Goal: Task Accomplishment & Management: Use online tool/utility

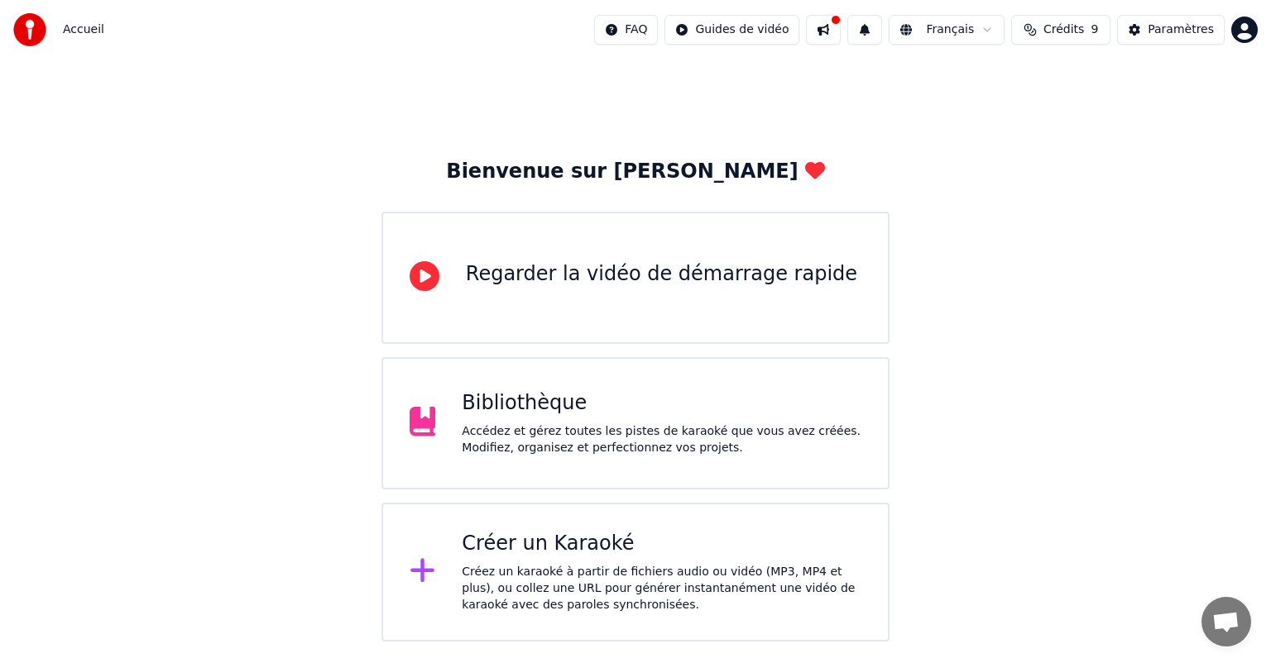
click at [597, 564] on div "Créez un karaoké à partir de fichiers audio ou vidéo (MP3, MP4 et plus), ou col…" at bounding box center [662, 589] width 400 height 50
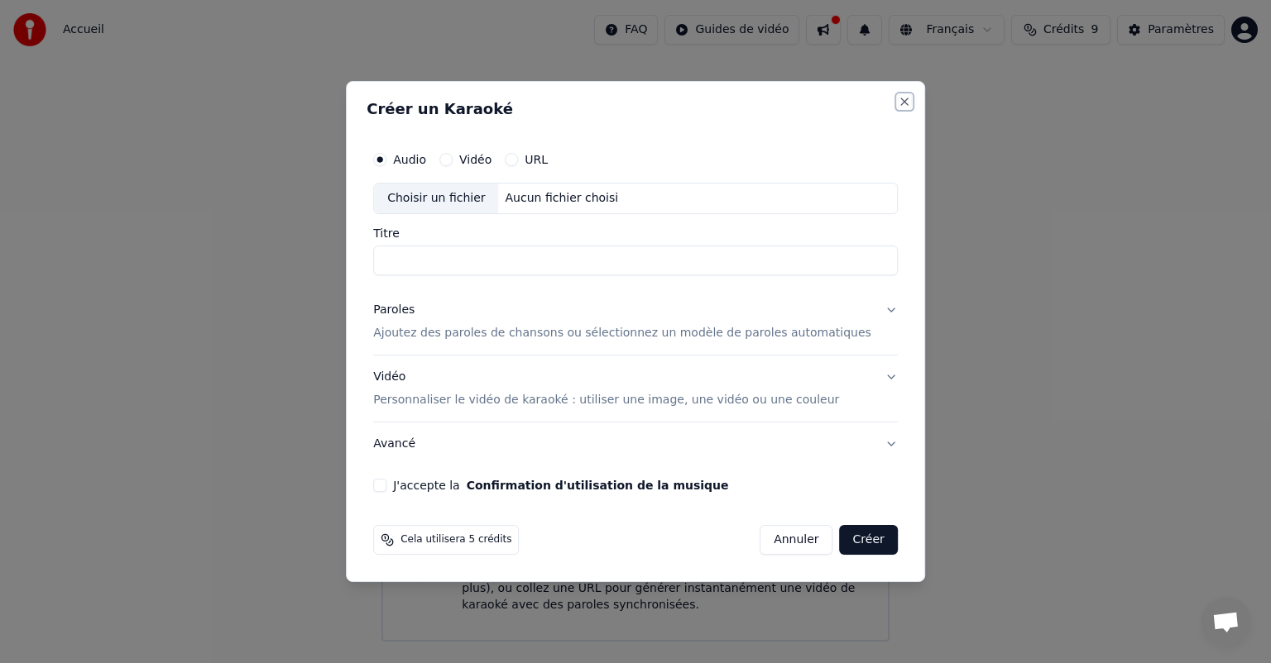
click at [898, 98] on button "Close" at bounding box center [904, 101] width 13 height 13
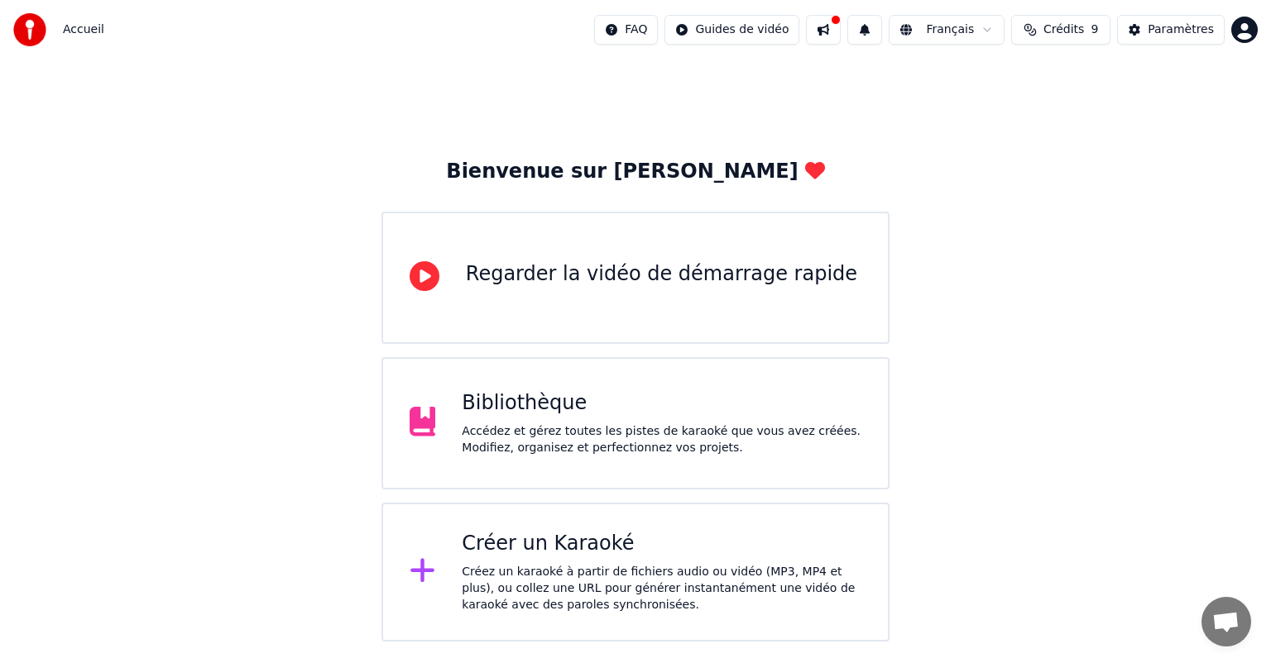
click at [1246, 33] on html "Accueil FAQ Guides de vidéo Français Crédits 9 Paramètres Bienvenue sur Youka R…" at bounding box center [635, 321] width 1271 height 642
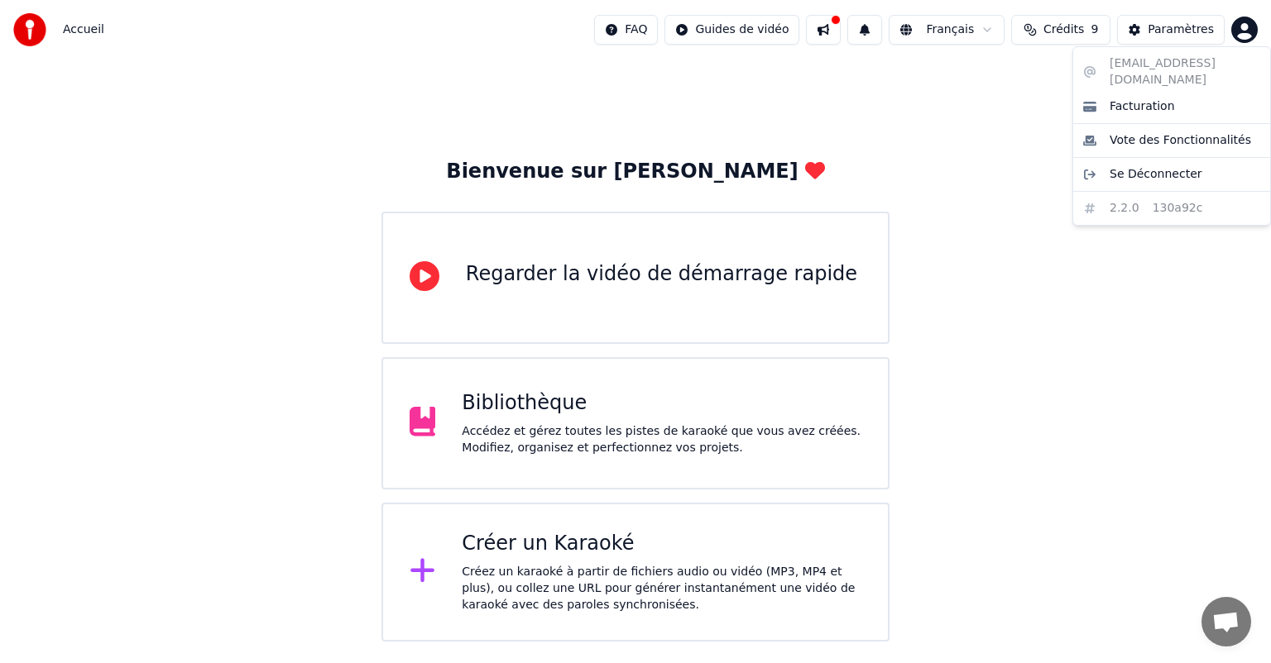
click at [1115, 75] on div "mathilde.leclerc88@gmail.com Facturation Vote des Fonctionnalités Se Déconnecte…" at bounding box center [1171, 136] width 199 height 180
click at [1109, 69] on div "mathilde.leclerc88@gmail.com Facturation Vote des Fonctionnalités Se Déconnecte…" at bounding box center [1171, 136] width 199 height 180
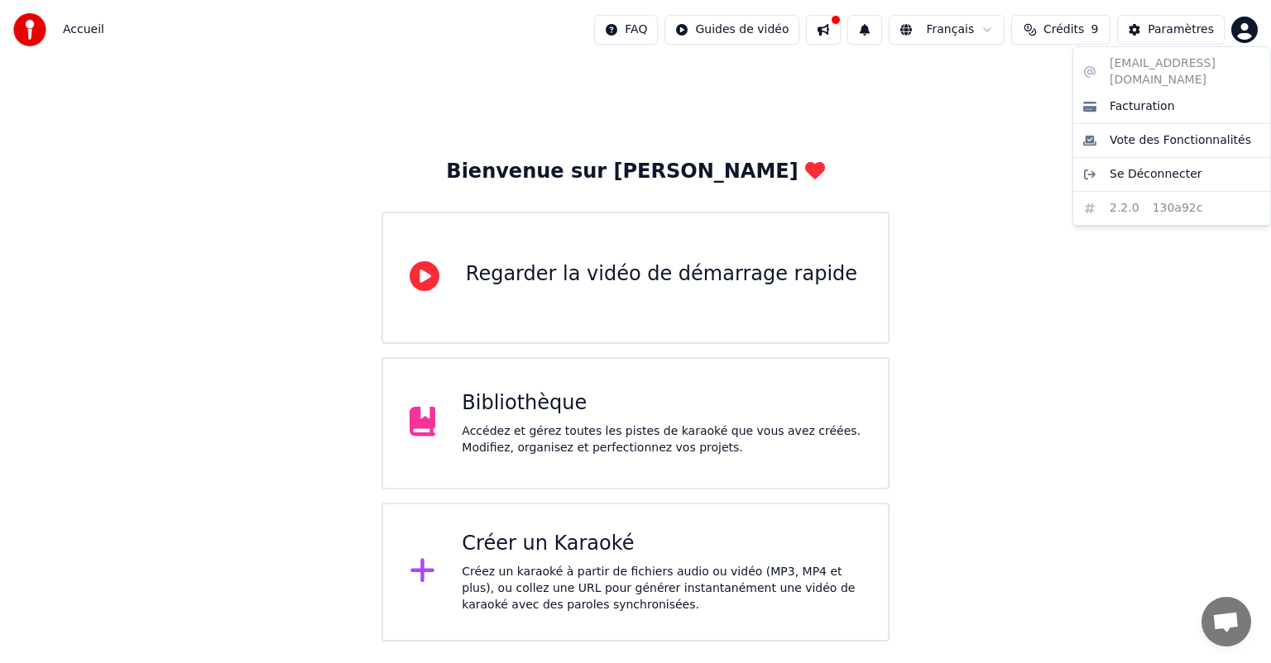
click at [1109, 69] on div "mathilde.leclerc88@gmail.com Facturation Vote des Fonctionnalités Se Déconnecte…" at bounding box center [1171, 136] width 199 height 180
click at [990, 73] on html "Accueil FAQ Guides de vidéo Français Crédits 9 Paramètres Bienvenue sur Youka R…" at bounding box center [635, 321] width 1271 height 642
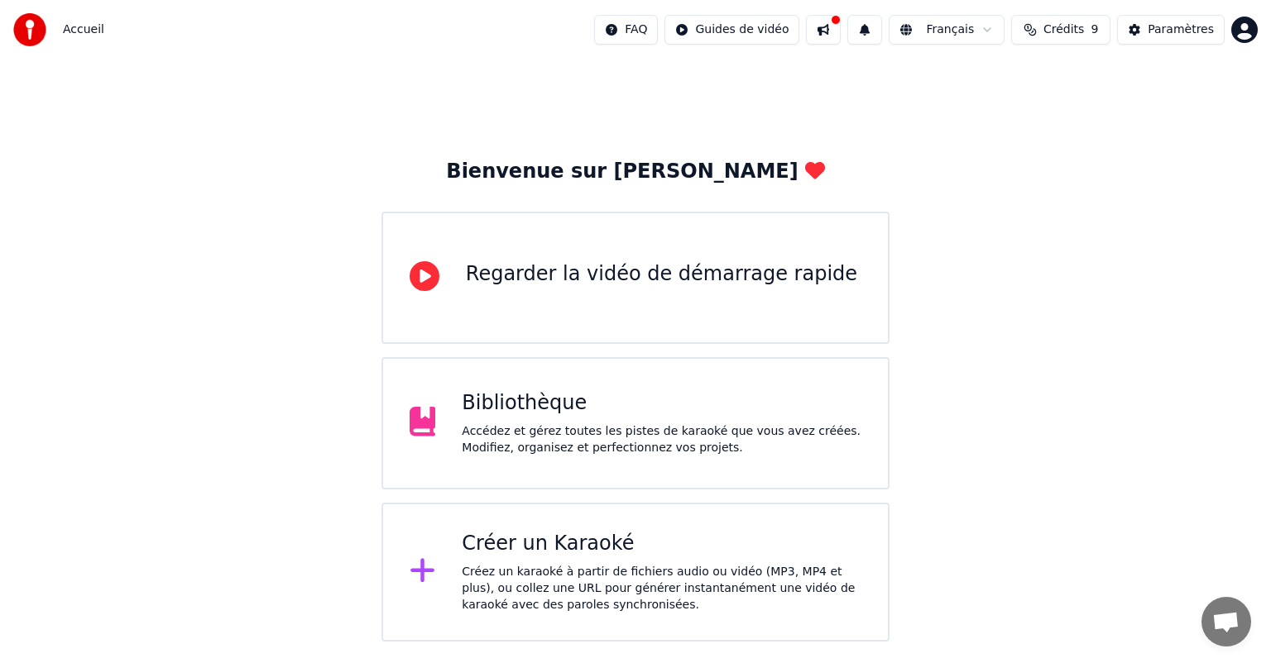
click at [1067, 38] on button "Crédits 9" at bounding box center [1060, 30] width 99 height 30
click at [1189, 29] on div "Paramètres" at bounding box center [1180, 30] width 66 height 17
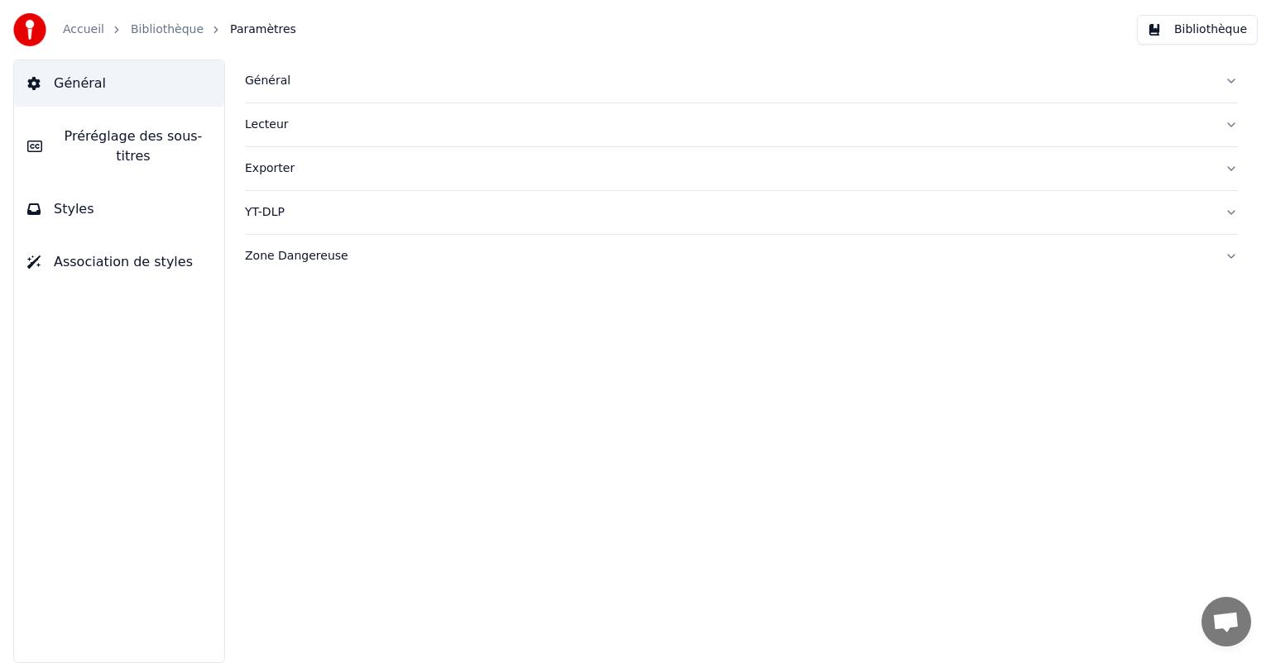
click at [50, 41] on div at bounding box center [34, 29] width 43 height 33
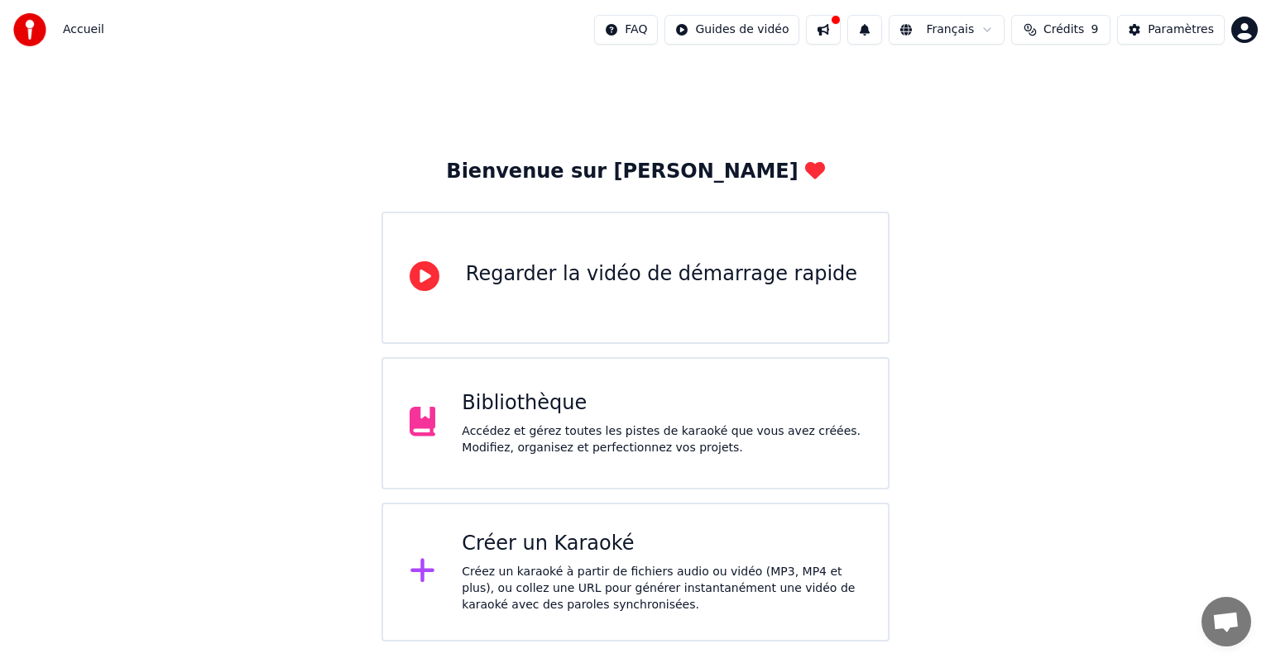
click at [1253, 31] on html "Accueil FAQ Guides de vidéo Français Crédits 9 Paramètres Bienvenue sur Youka R…" at bounding box center [635, 321] width 1271 height 642
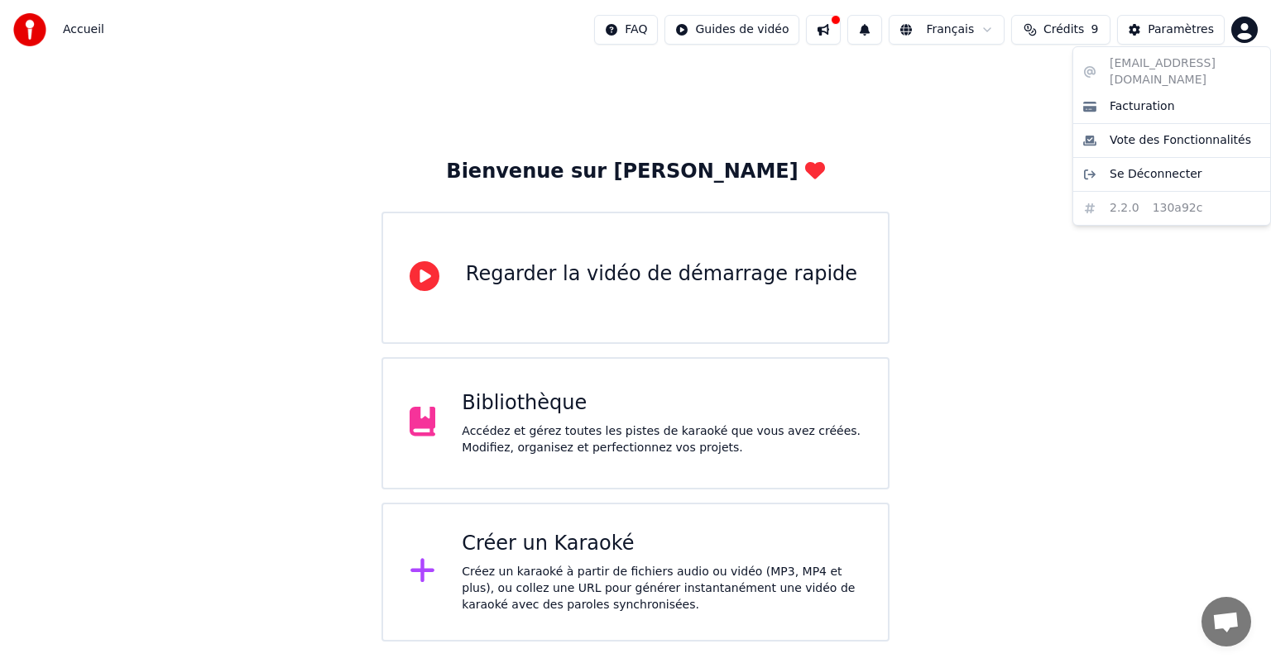
click at [880, 22] on html "Accueil FAQ Guides de vidéo Français Crédits 9 Paramètres Bienvenue sur Youka R…" at bounding box center [635, 321] width 1271 height 642
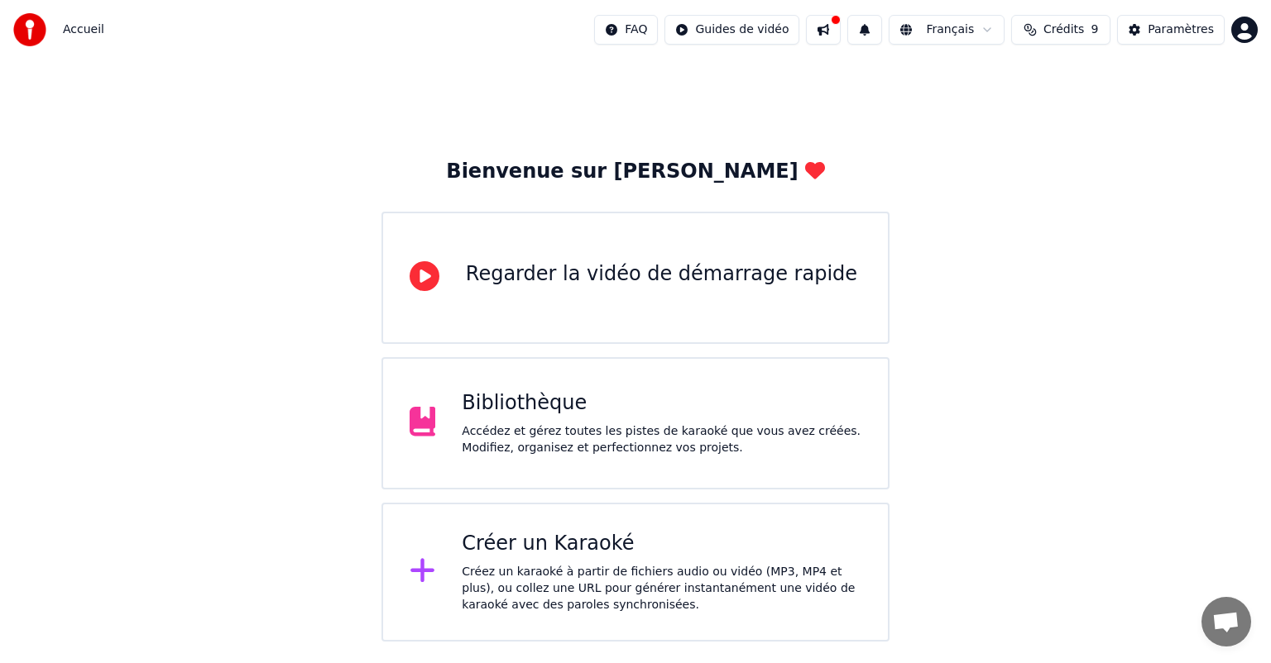
click at [880, 22] on button at bounding box center [864, 30] width 35 height 30
click at [792, 36] on html "Accueil FAQ Guides de vidéo Français Crédits 9 Paramètres Bienvenue sur Youka R…" at bounding box center [635, 321] width 1271 height 642
click at [1013, 196] on html "Accueil FAQ Guides de vidéo Français Crédits 9 Paramètres Bienvenue sur Youka R…" at bounding box center [635, 321] width 1271 height 642
click at [557, 438] on div "Accédez et gérez toutes les pistes de karaoké que vous avez créées. Modifiez, o…" at bounding box center [662, 440] width 400 height 33
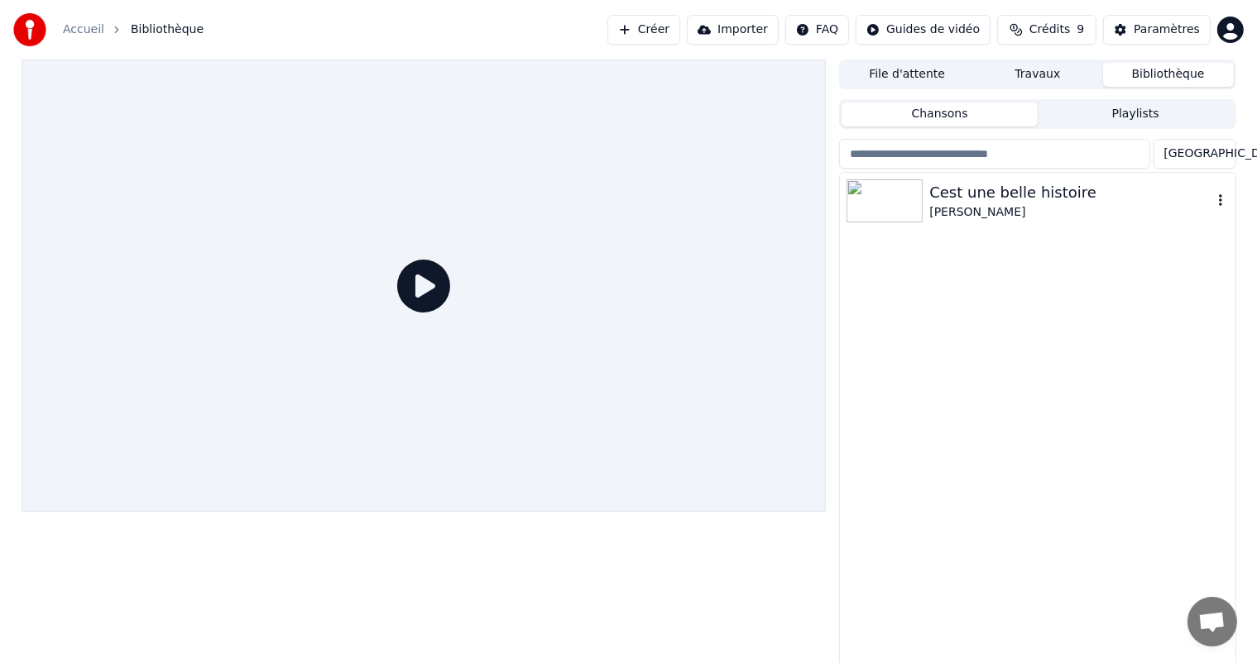
click at [975, 213] on div "[PERSON_NAME]" at bounding box center [1070, 212] width 282 height 17
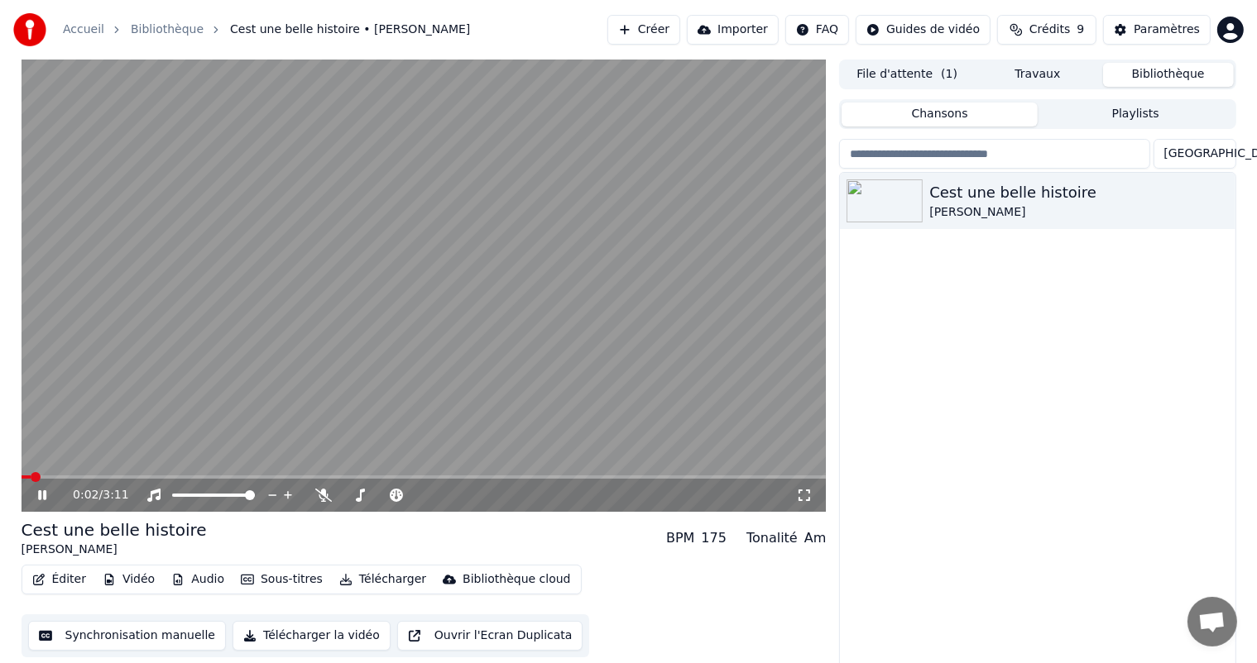
click at [924, 73] on button "File d'attente ( 1 )" at bounding box center [906, 75] width 131 height 24
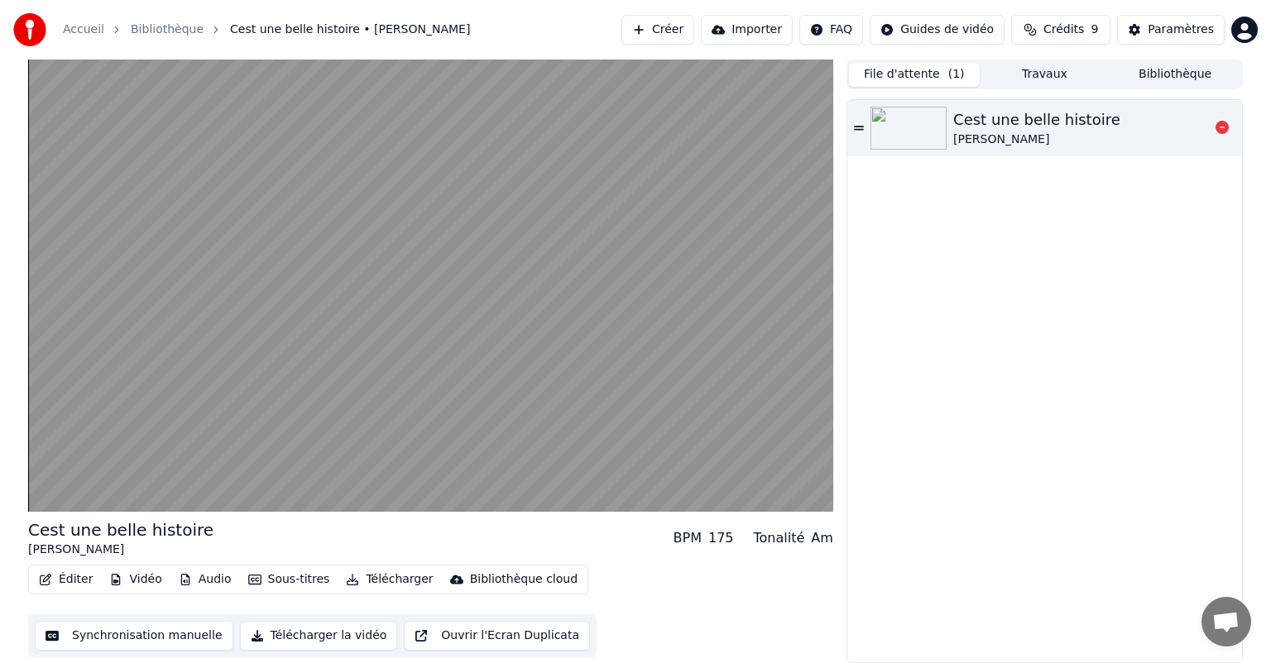
click at [992, 127] on div "Cest une belle histoire" at bounding box center [1036, 119] width 167 height 23
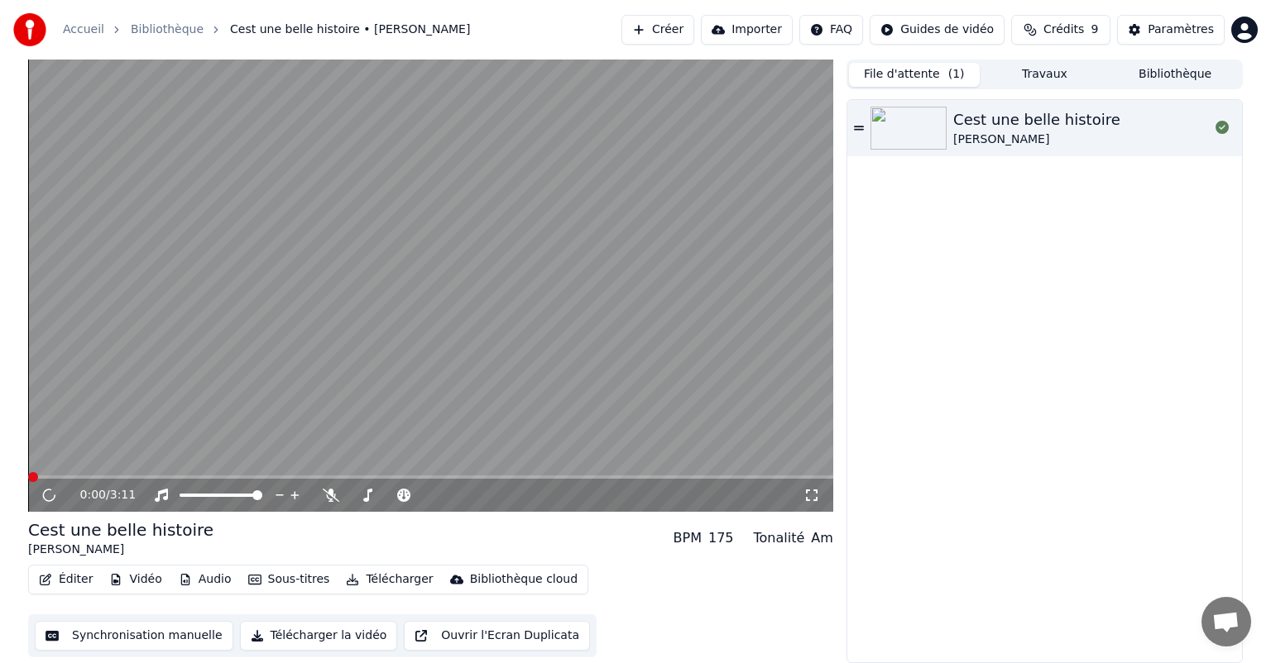
click at [68, 582] on button "Éditer" at bounding box center [65, 579] width 67 height 23
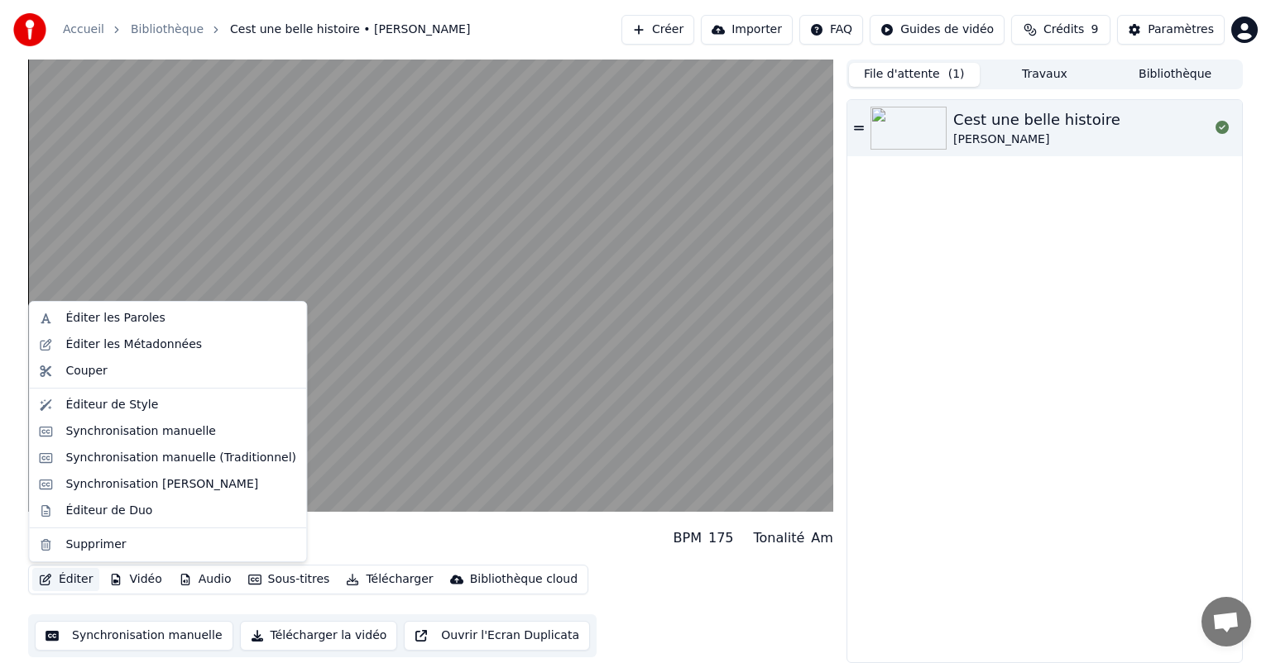
click at [139, 650] on button "Synchronisation manuelle" at bounding box center [134, 636] width 199 height 30
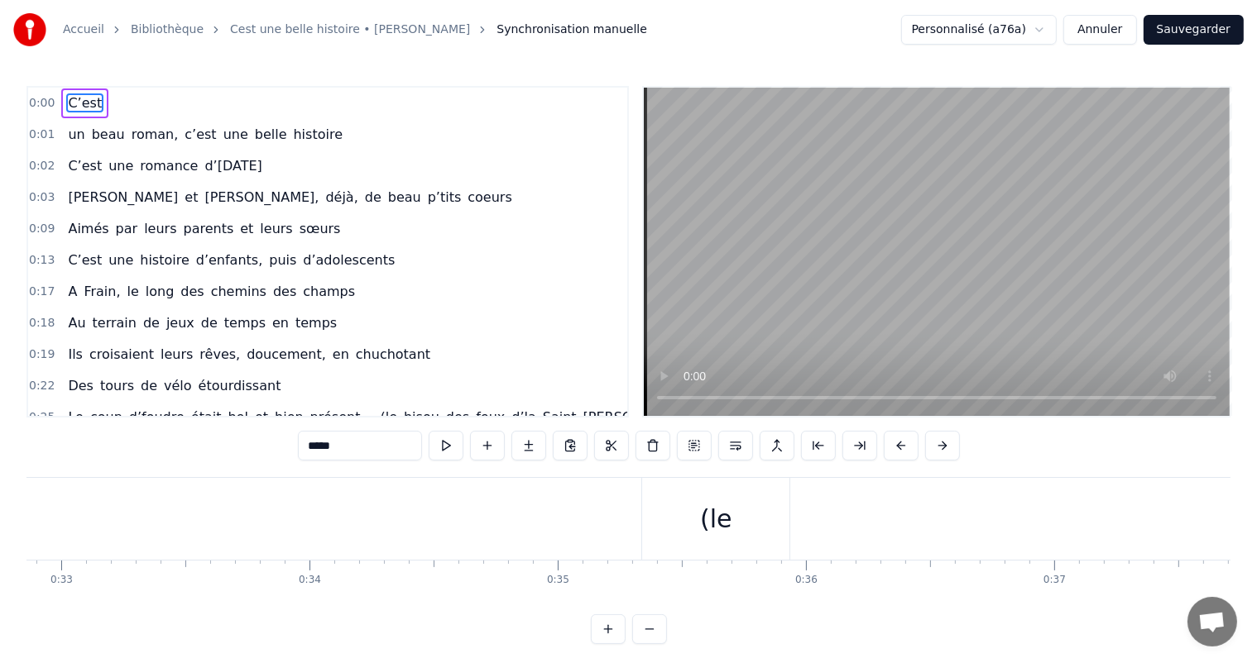
scroll to position [0, 8208]
click at [670, 524] on div "(le" at bounding box center [663, 518] width 32 height 37
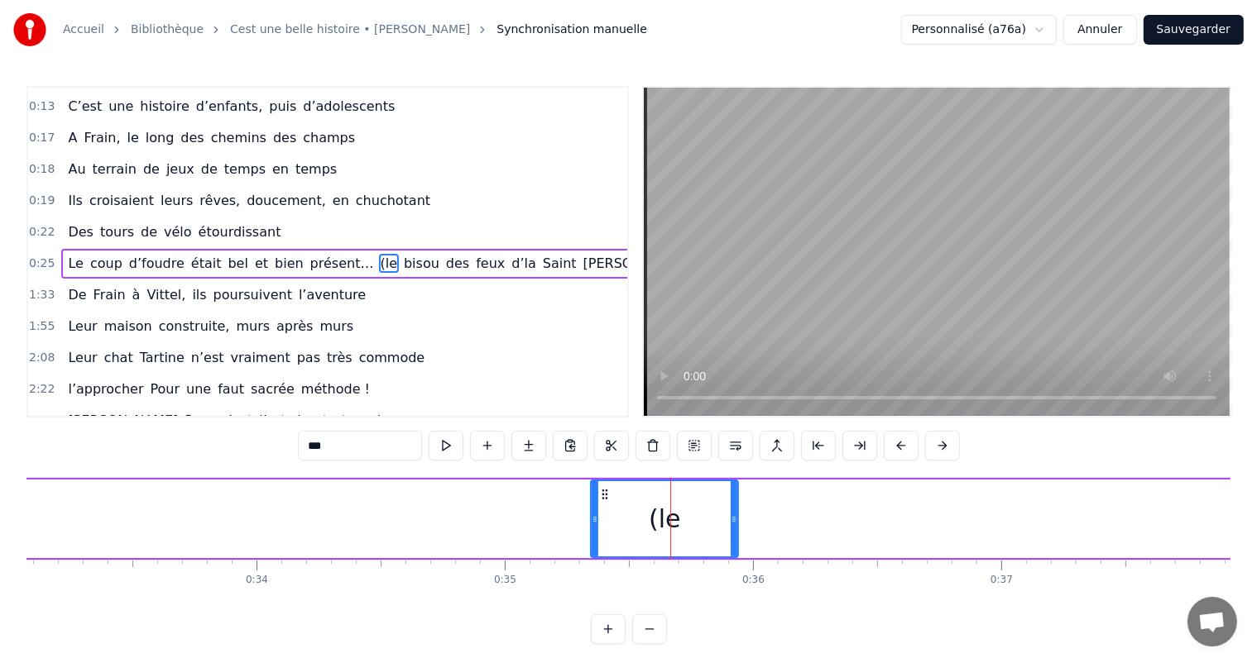
scroll to position [155, 0]
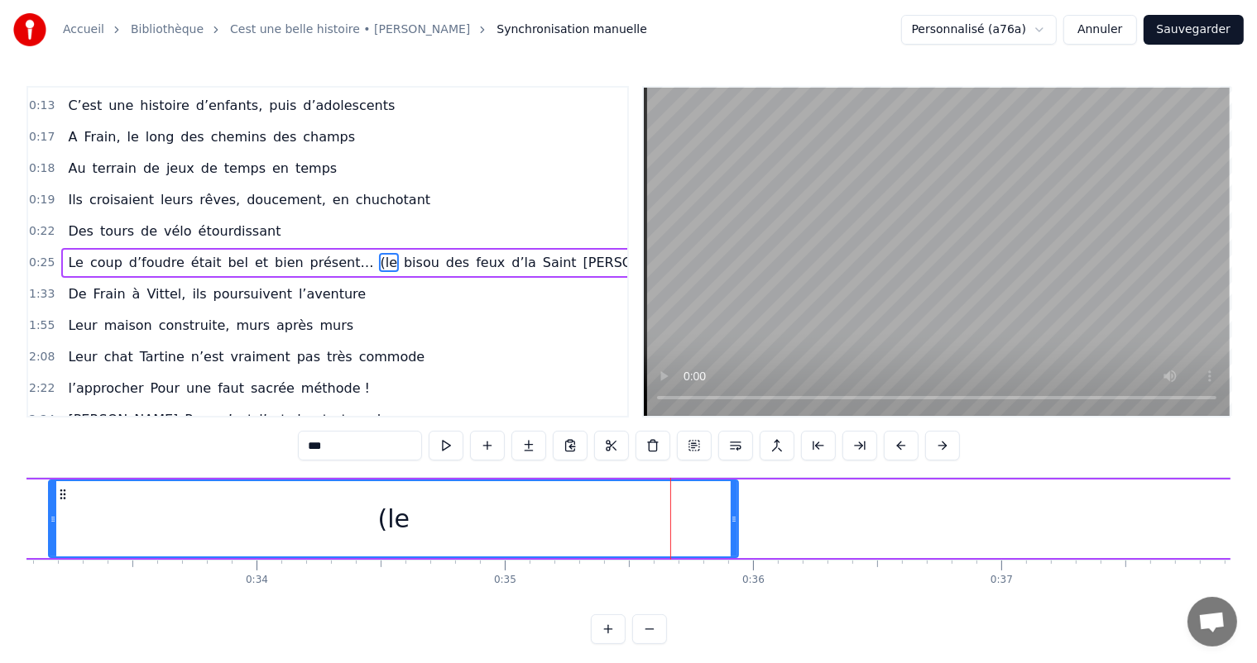
drag, startPoint x: 595, startPoint y: 513, endPoint x: 641, endPoint y: 529, distance: 48.9
click at [50, 500] on div at bounding box center [53, 518] width 7 height 75
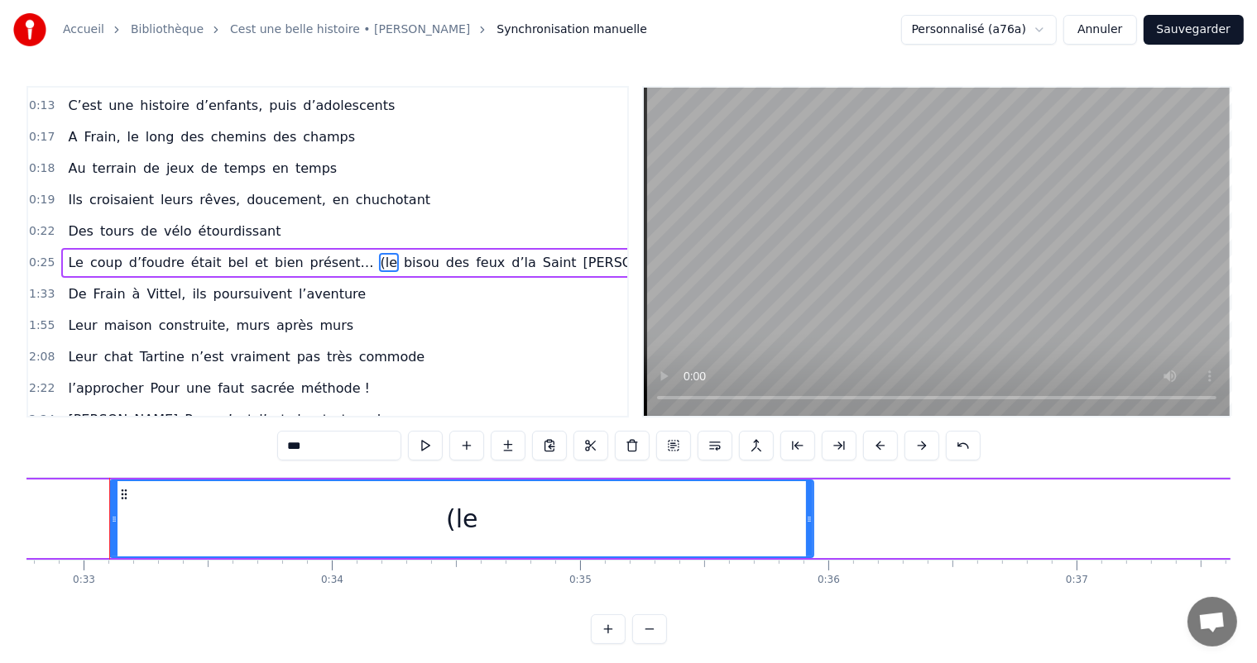
scroll to position [0, 8132]
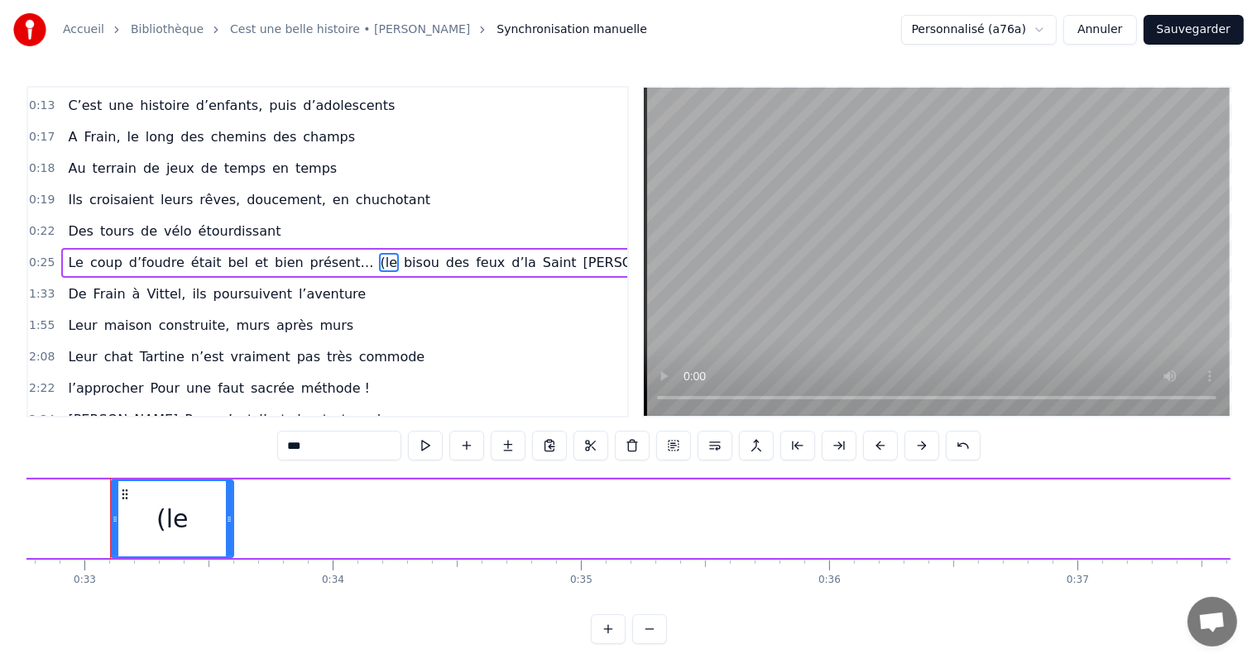
drag, startPoint x: 809, startPoint y: 522, endPoint x: 228, endPoint y: 515, distance: 580.8
click at [228, 515] on icon at bounding box center [229, 519] width 7 height 13
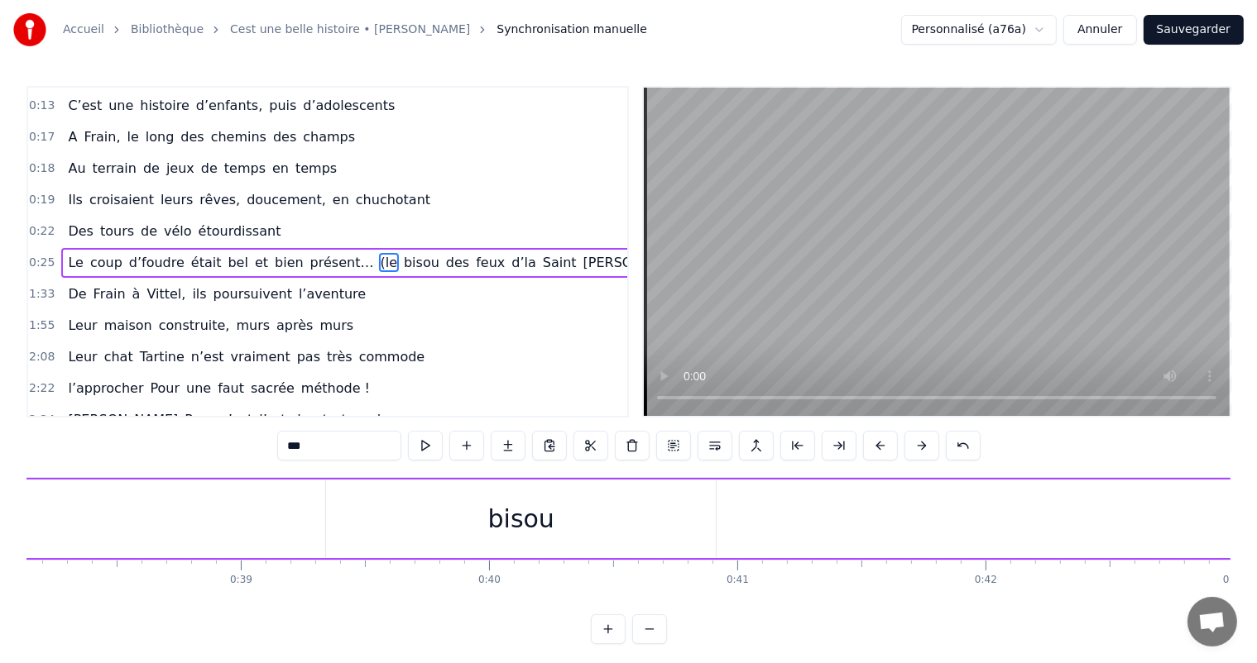
scroll to position [0, 9411]
click at [501, 521] on div "bisou" at bounding box center [575, 519] width 390 height 79
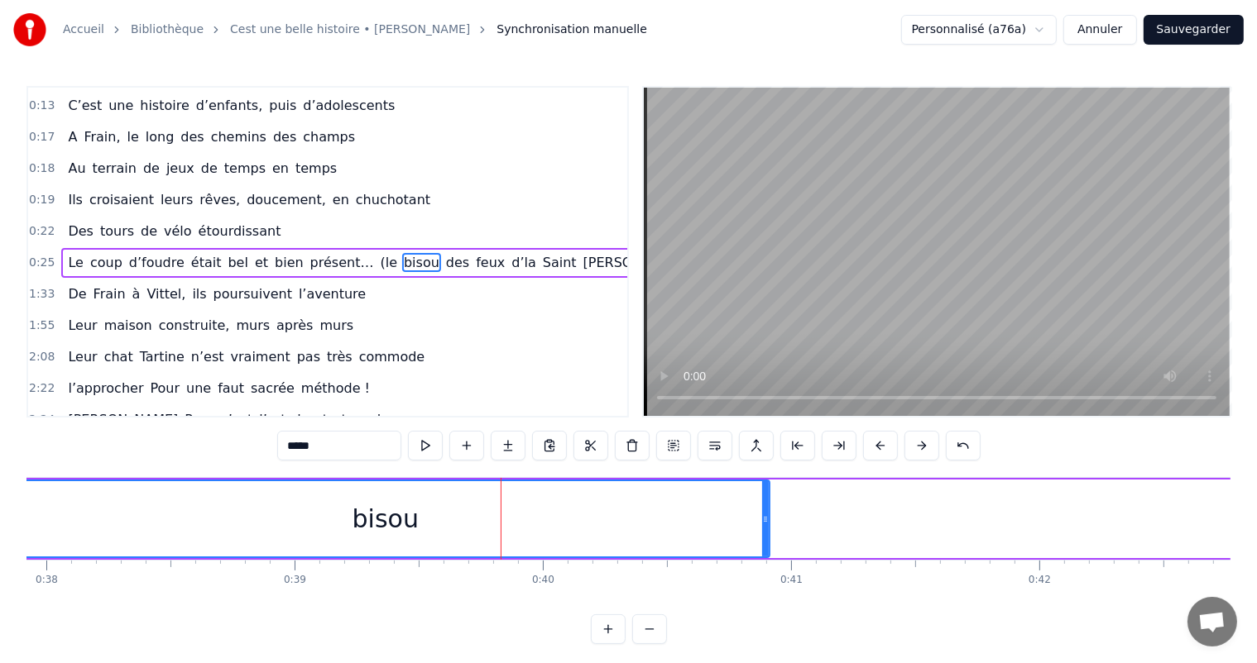
drag, startPoint x: 379, startPoint y: 516, endPoint x: 218, endPoint y: 520, distance: 160.5
click at [0, 502] on div "Accueil Bibliothèque Cest une belle histoire • Michel Fugain Synchronisation ma…" at bounding box center [628, 322] width 1257 height 644
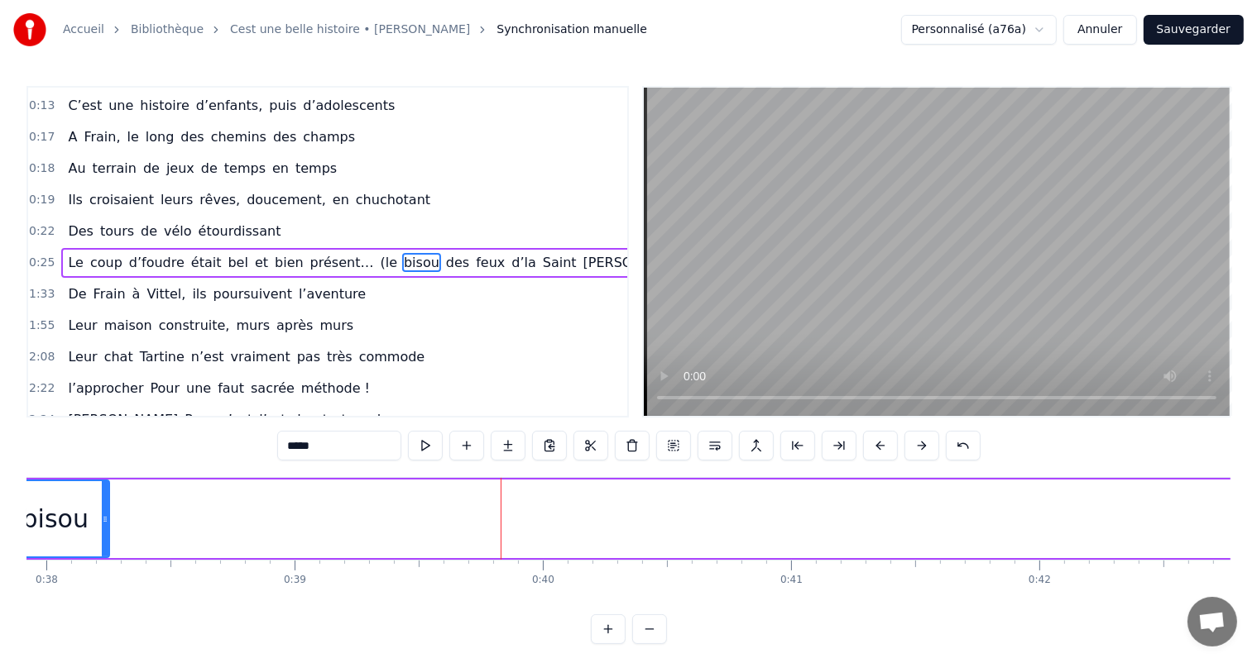
drag, startPoint x: 765, startPoint y: 513, endPoint x: 141, endPoint y: 533, distance: 624.9
click at [102, 517] on icon at bounding box center [105, 519] width 7 height 13
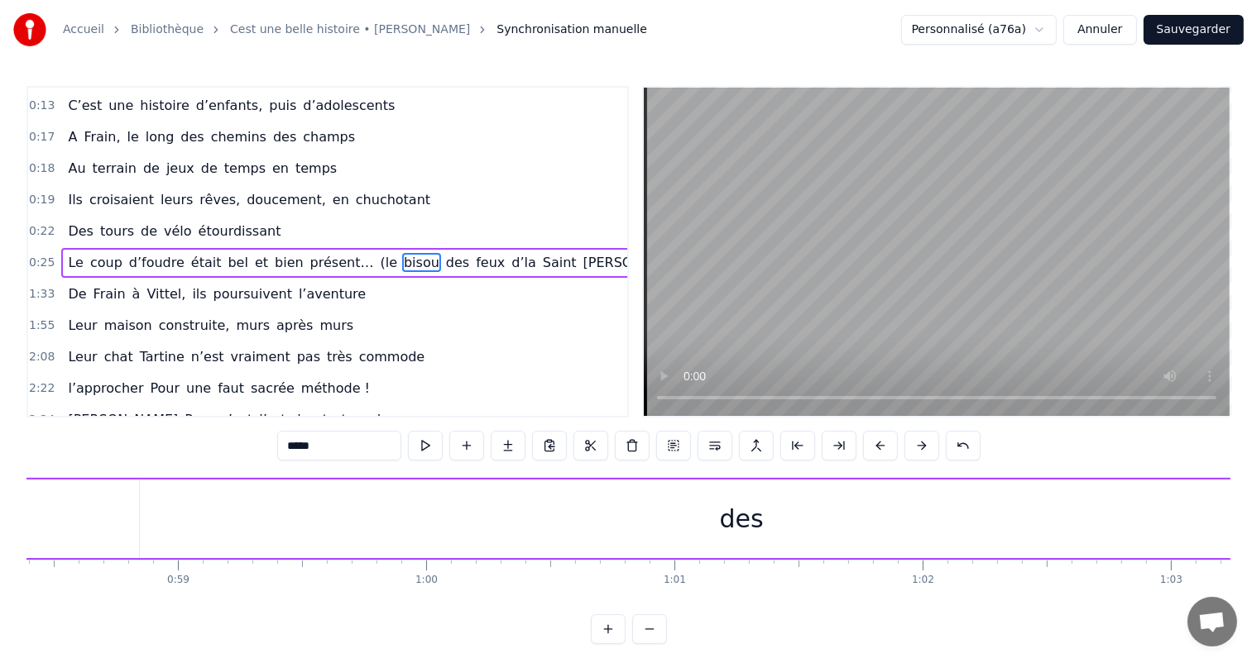
scroll to position [0, 14411]
click at [746, 517] on div "des" at bounding box center [821, 519] width 1203 height 79
type input "***"
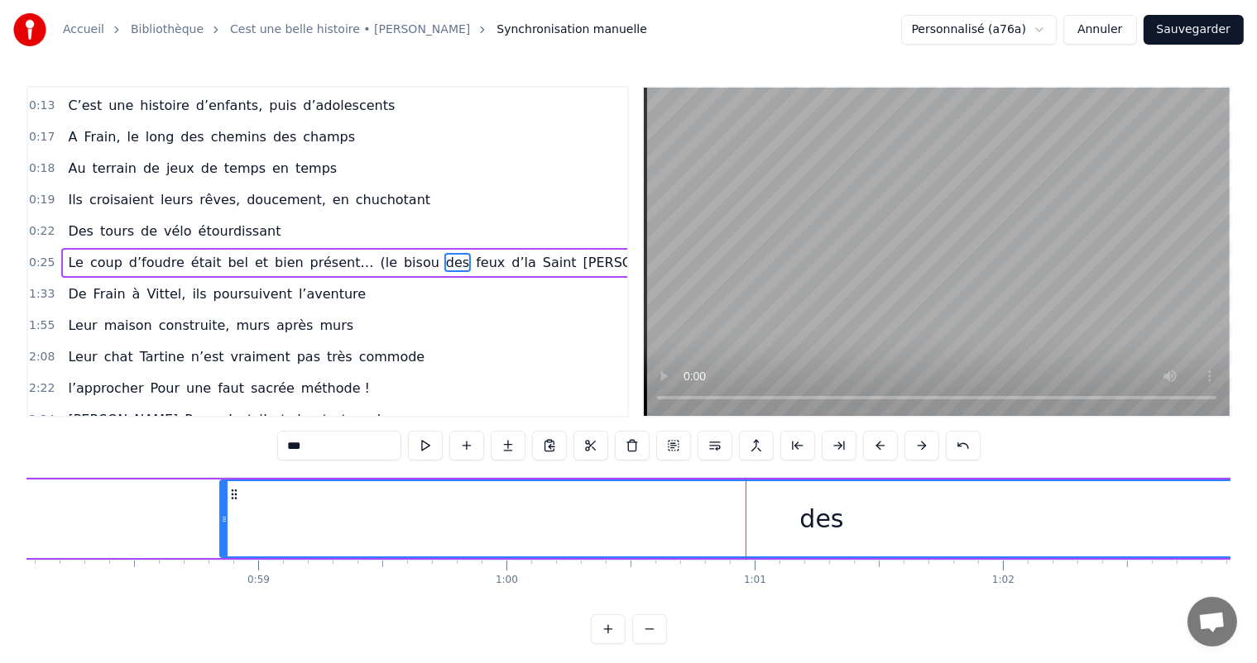
drag, startPoint x: 227, startPoint y: 528, endPoint x: 82, endPoint y: 510, distance: 145.9
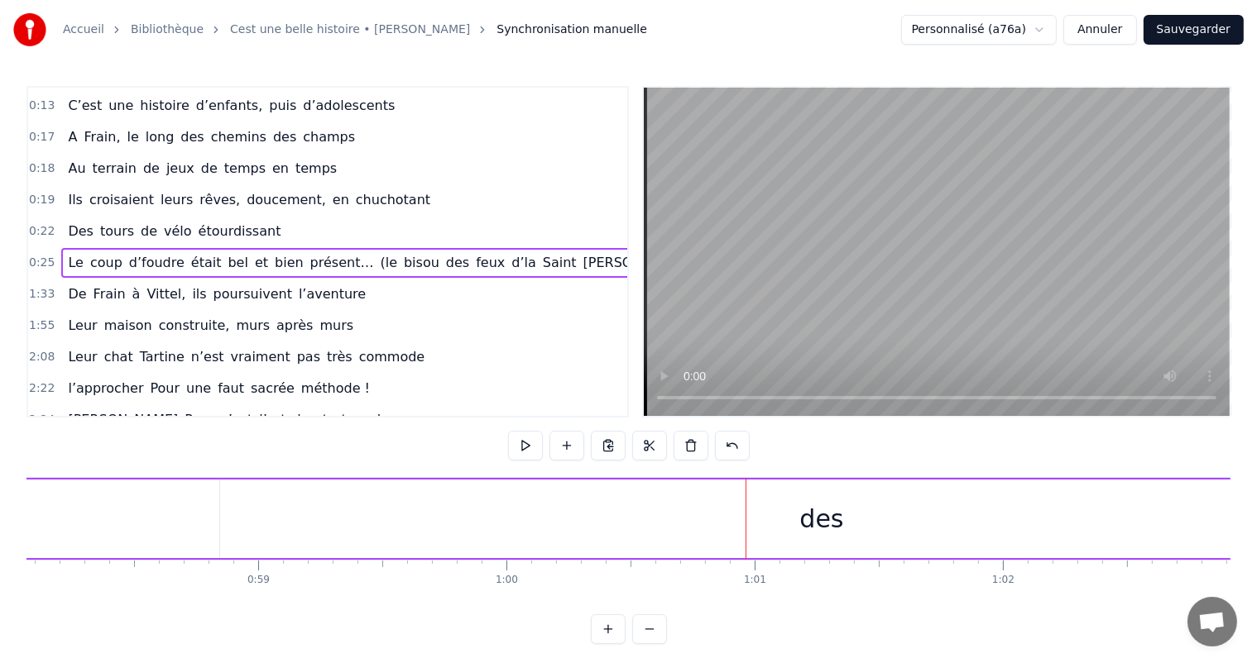
scroll to position [0, 14383]
click at [266, 517] on div "des" at bounding box center [848, 519] width 1203 height 79
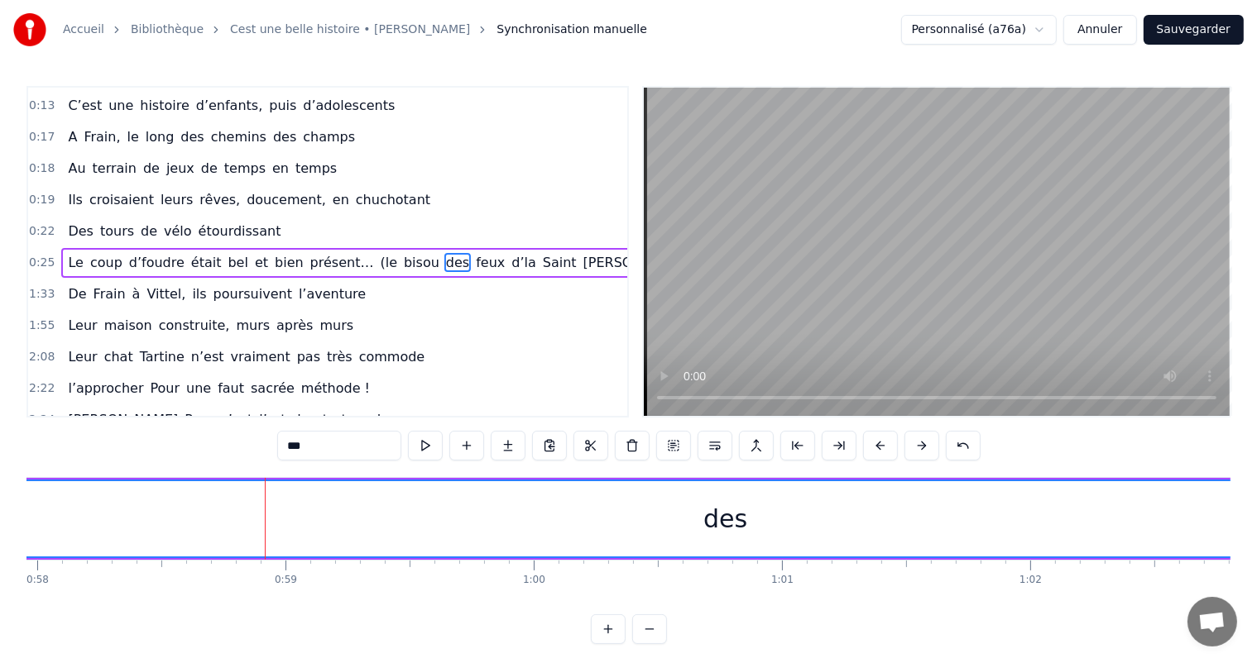
drag, startPoint x: 247, startPoint y: 517, endPoint x: 0, endPoint y: 480, distance: 250.1
click at [0, 480] on div "Accueil Bibliothèque Cest une belle histoire • Michel Fugain Synchronisation ma…" at bounding box center [628, 322] width 1257 height 644
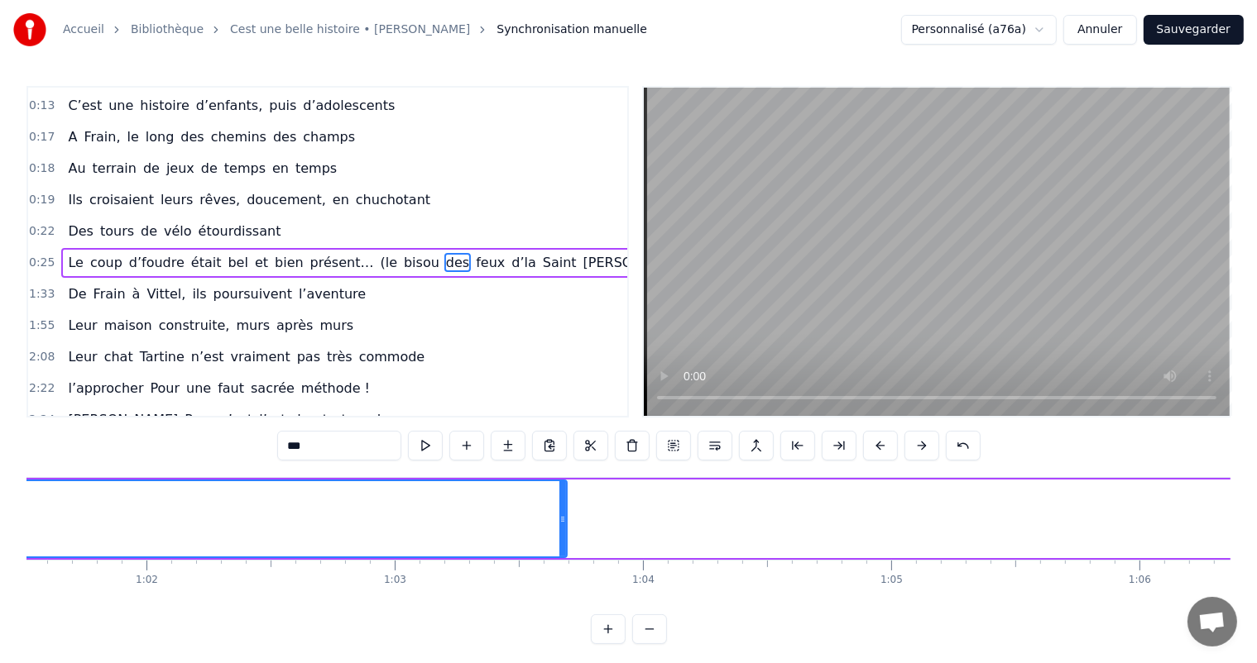
scroll to position [0, 15293]
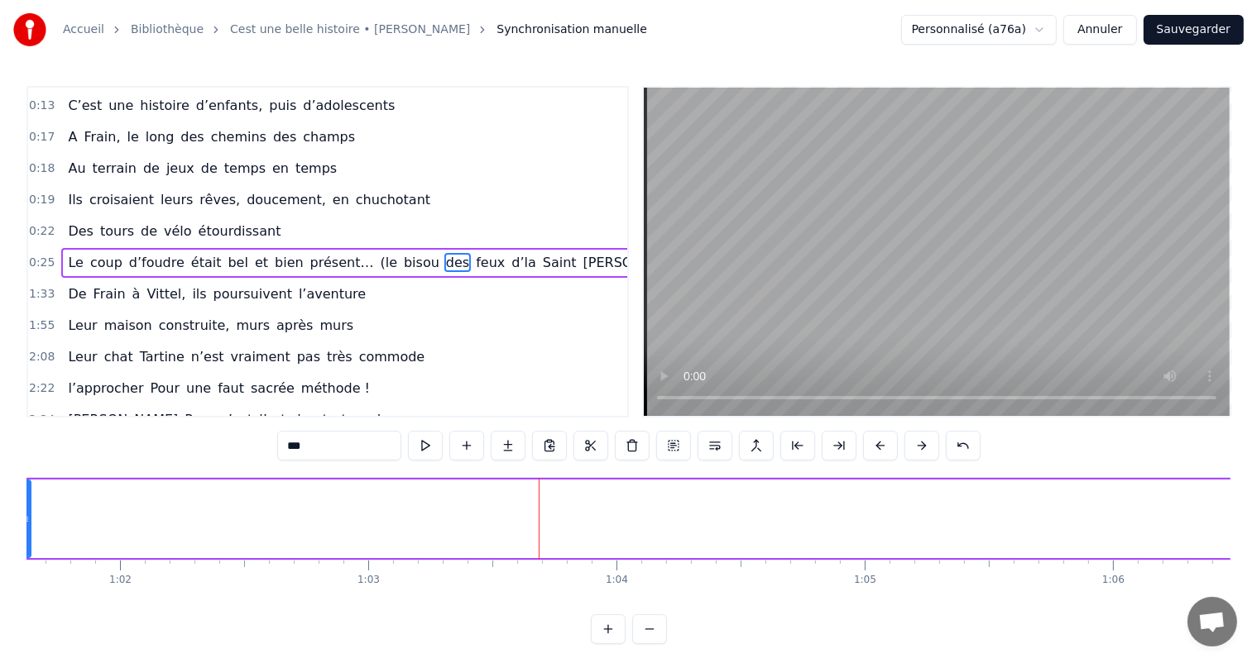
drag, startPoint x: 535, startPoint y: 519, endPoint x: 26, endPoint y: 452, distance: 514.0
click at [26, 452] on div "Accueil Bibliothèque Cest une belle histoire • Michel Fugain Synchronisation ma…" at bounding box center [628, 322] width 1257 height 644
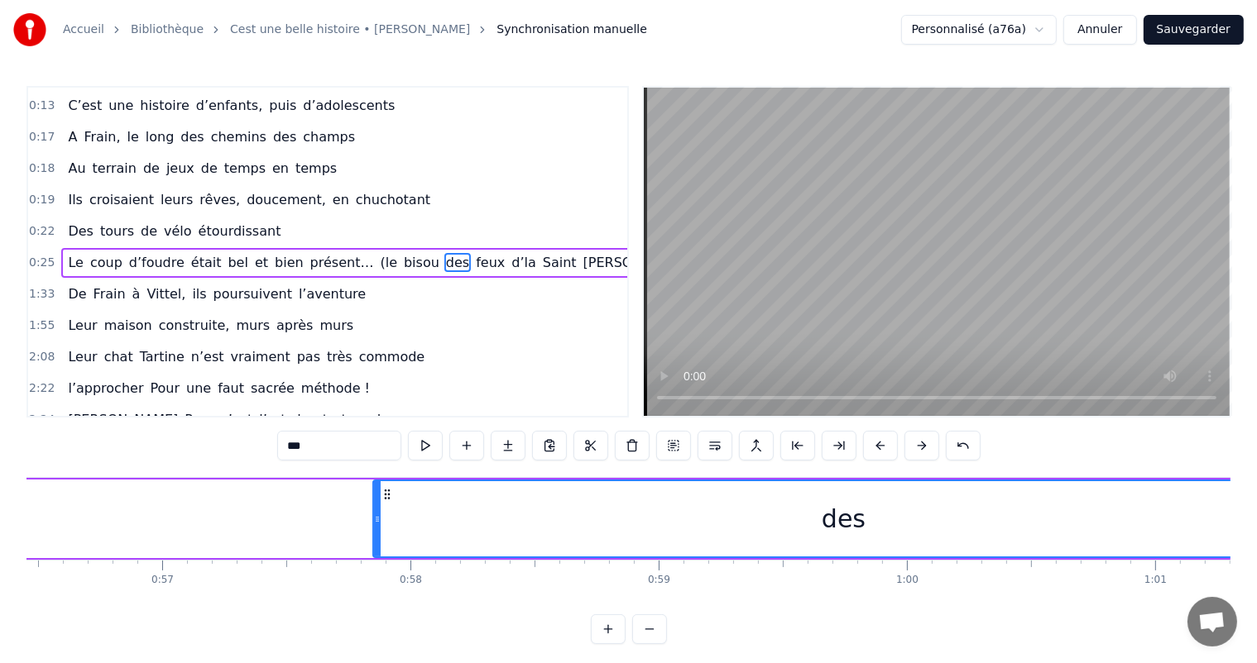
scroll to position [0, 13876]
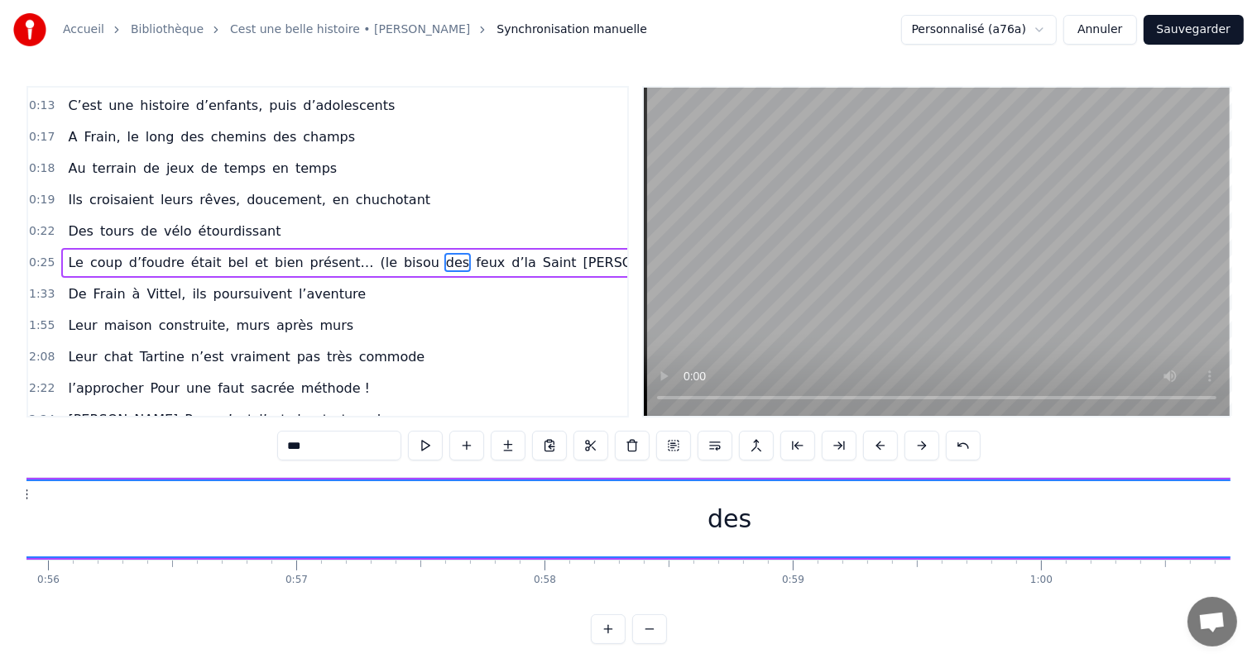
drag, startPoint x: 509, startPoint y: 513, endPoint x: 0, endPoint y: 558, distance: 510.7
click at [0, 558] on div "Accueil Bibliothèque Cest une belle histoire • Michel Fugain Synchronisation ma…" at bounding box center [628, 322] width 1257 height 644
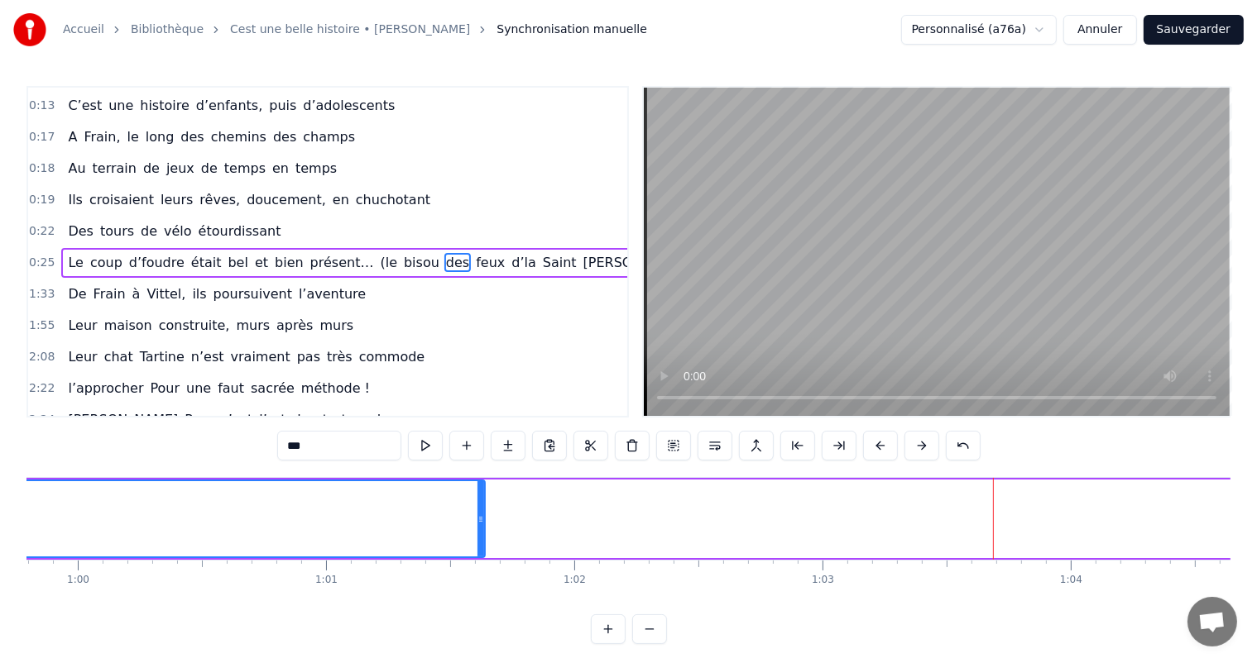
scroll to position [0, 15000]
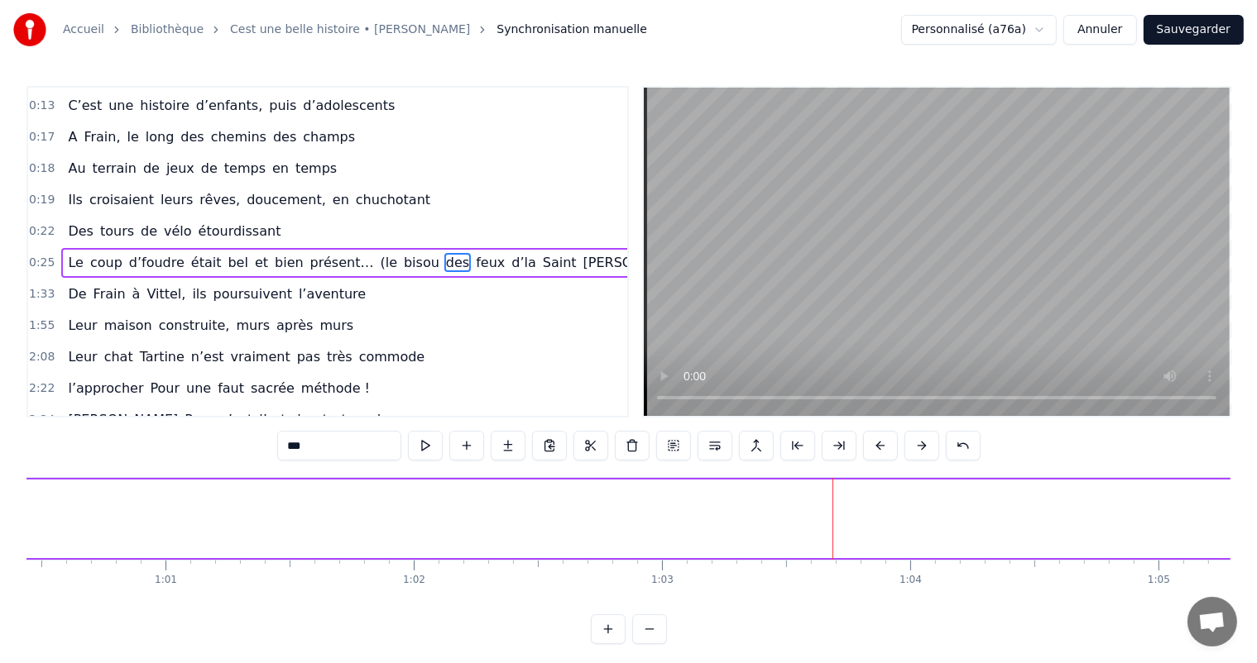
drag, startPoint x: 318, startPoint y: 512, endPoint x: 0, endPoint y: 532, distance: 319.1
click at [0, 532] on div "Accueil Bibliothèque Cest une belle histoire • Michel Fugain Synchronisation ma…" at bounding box center [628, 322] width 1257 height 644
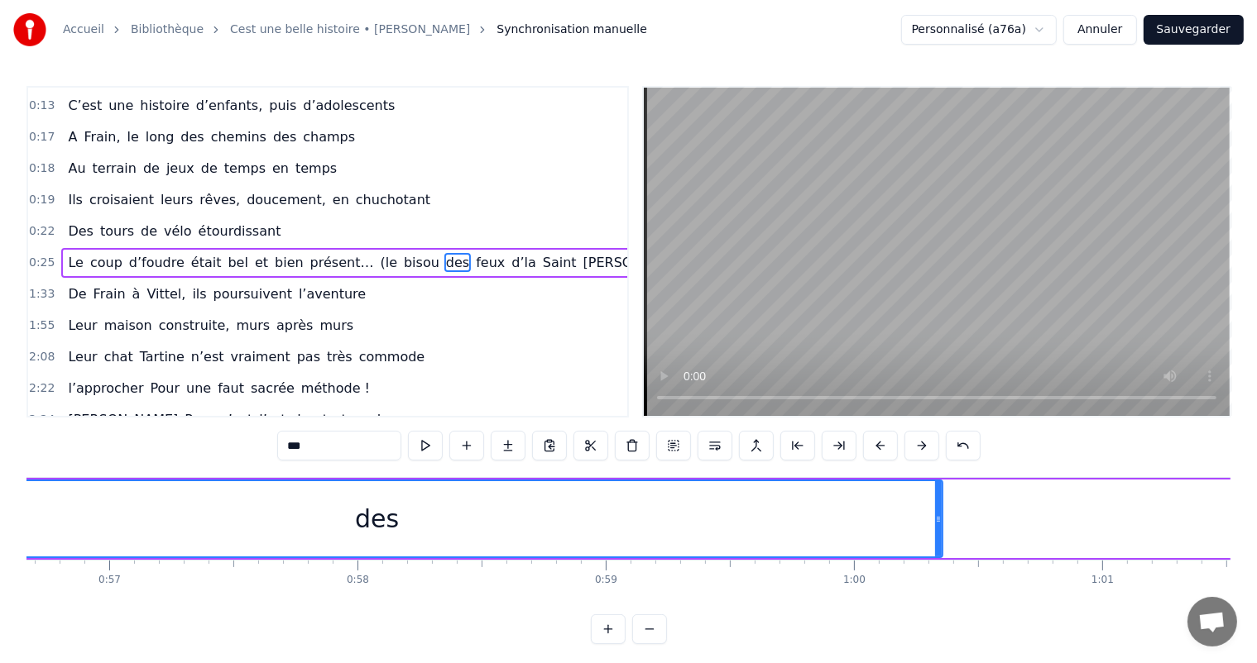
scroll to position [0, 13930]
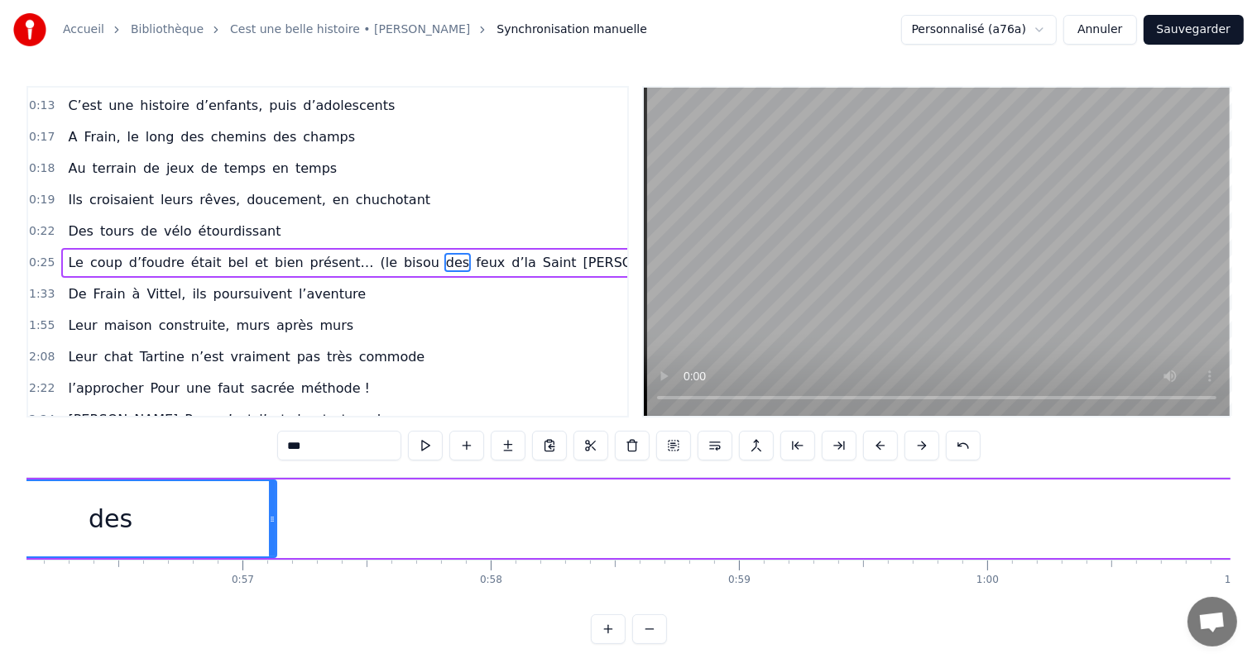
drag, startPoint x: 1072, startPoint y: 512, endPoint x: 282, endPoint y: 536, distance: 790.4
click at [271, 536] on div at bounding box center [272, 518] width 7 height 75
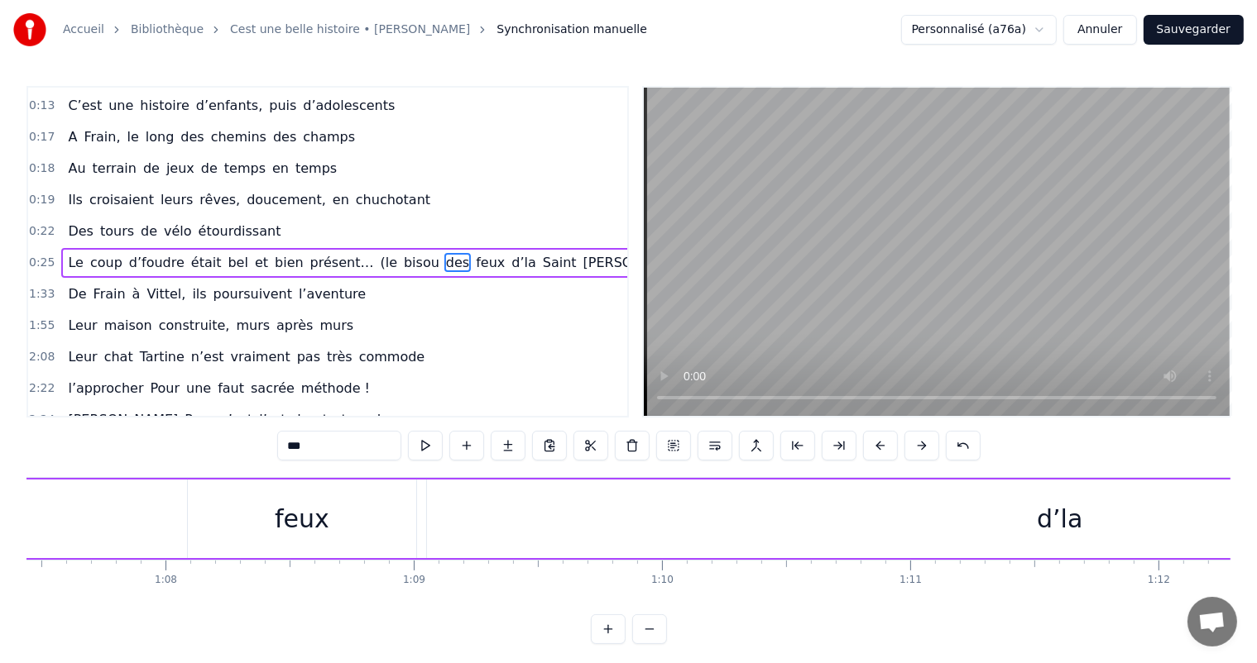
scroll to position [0, 16684]
click at [368, 555] on div "feux" at bounding box center [355, 519] width 230 height 79
type input "****"
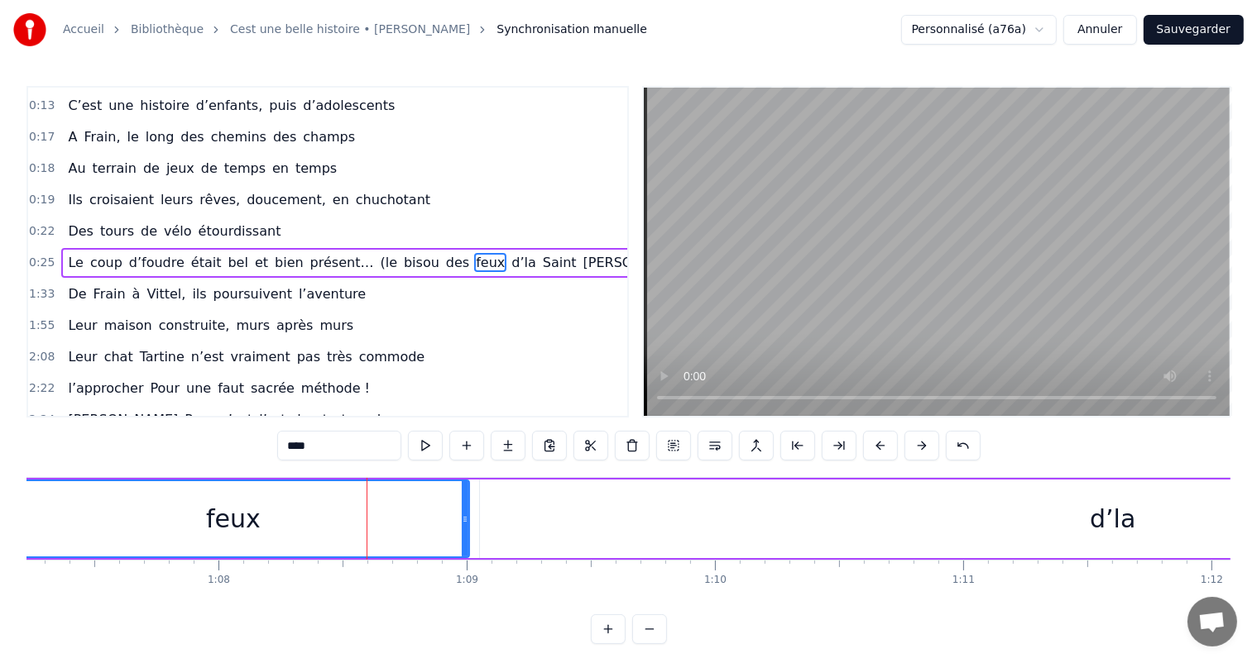
drag, startPoint x: 243, startPoint y: 516, endPoint x: 94, endPoint y: 481, distance: 152.9
click at [0, 486] on div "Accueil Bibliothèque Cest une belle histoire • Michel Fugain Synchronisation ma…" at bounding box center [628, 322] width 1257 height 644
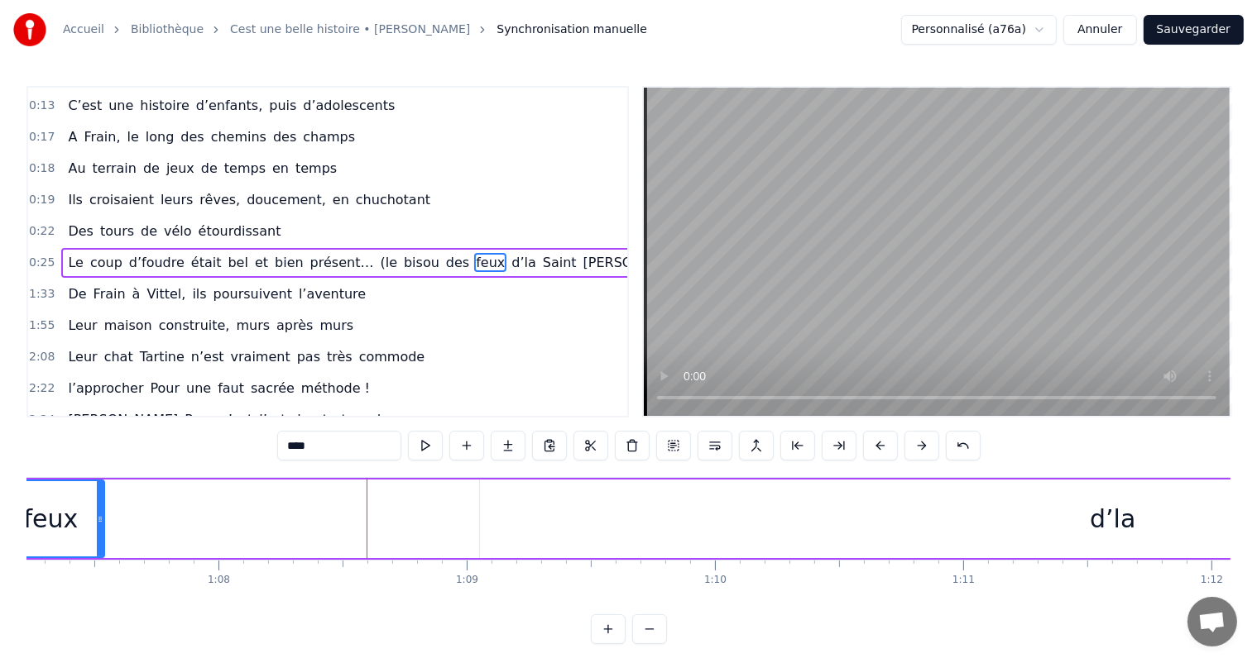
drag, startPoint x: 464, startPoint y: 509, endPoint x: 90, endPoint y: 566, distance: 378.2
click at [90, 566] on div "C’est un beau roman, c’est une belle histoire C’est une romance d’aujourd’hui J…" at bounding box center [628, 539] width 1204 height 124
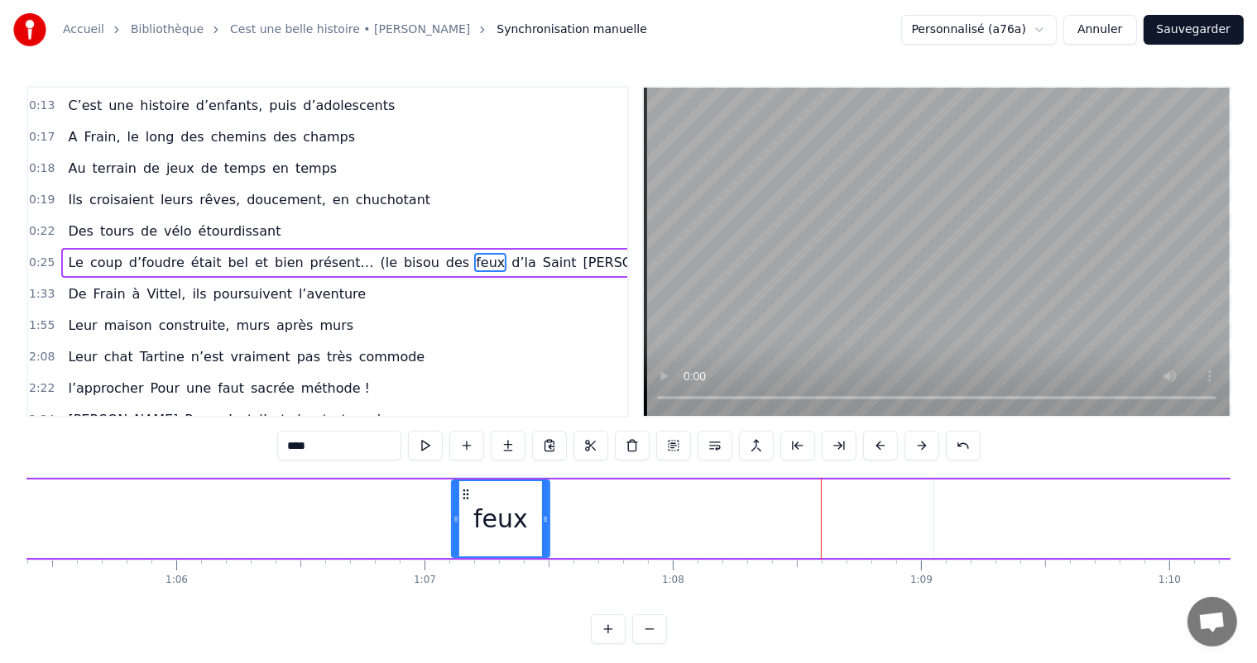
scroll to position [0, 15694]
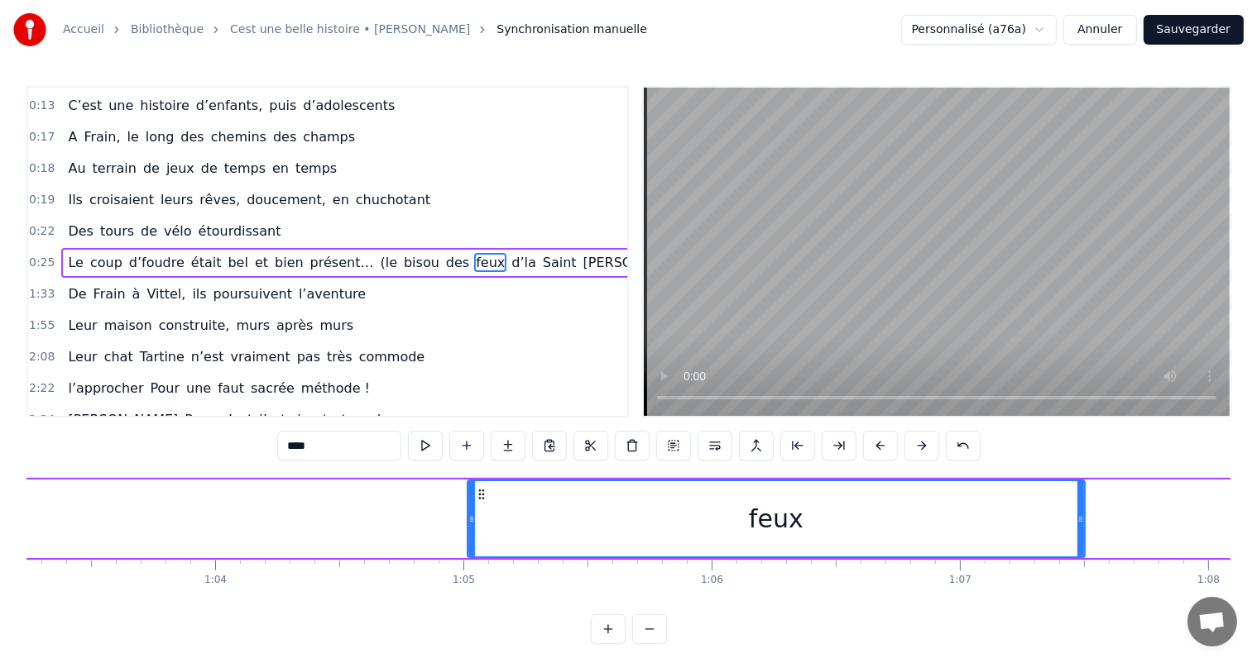
drag, startPoint x: 989, startPoint y: 520, endPoint x: 472, endPoint y: 543, distance: 517.5
click at [472, 543] on div at bounding box center [471, 518] width 7 height 75
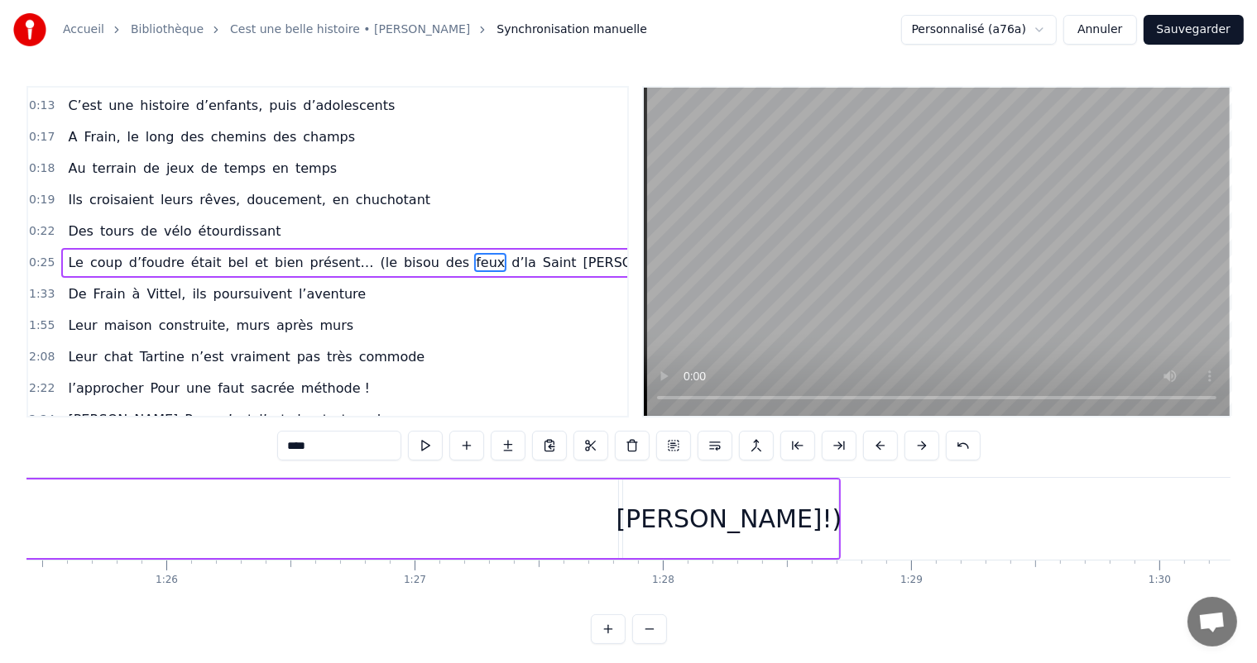
scroll to position [0, 21256]
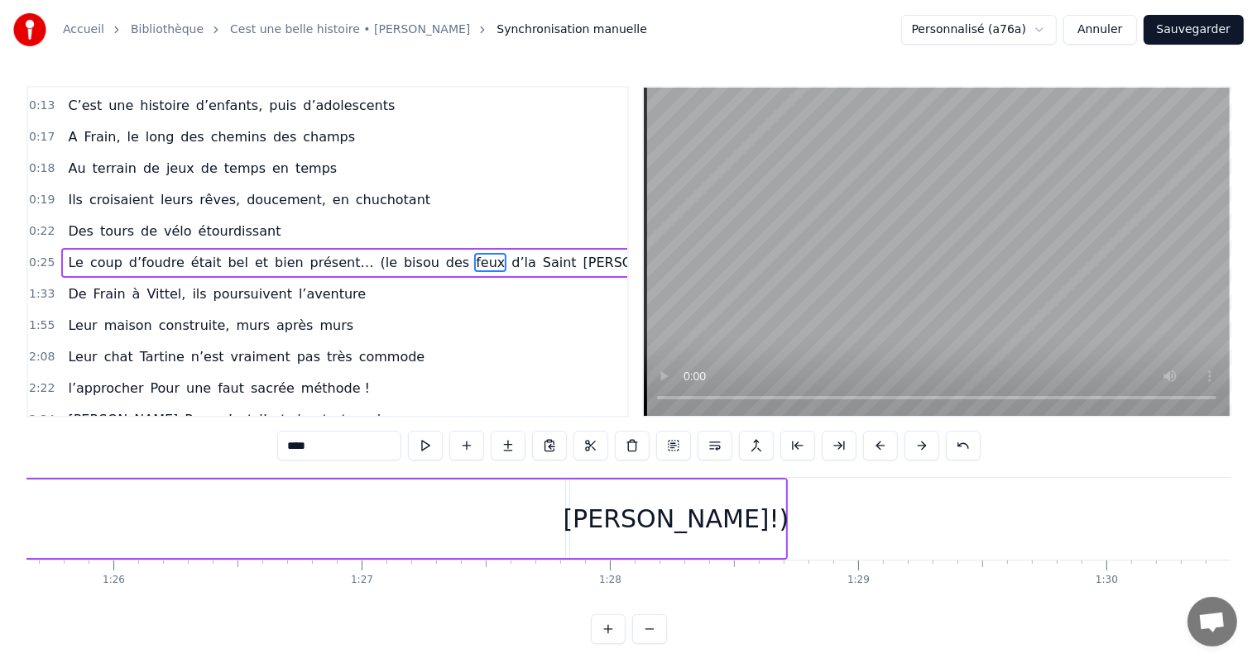
click at [667, 536] on div "[PERSON_NAME]!)" at bounding box center [676, 518] width 226 height 37
type input "******"
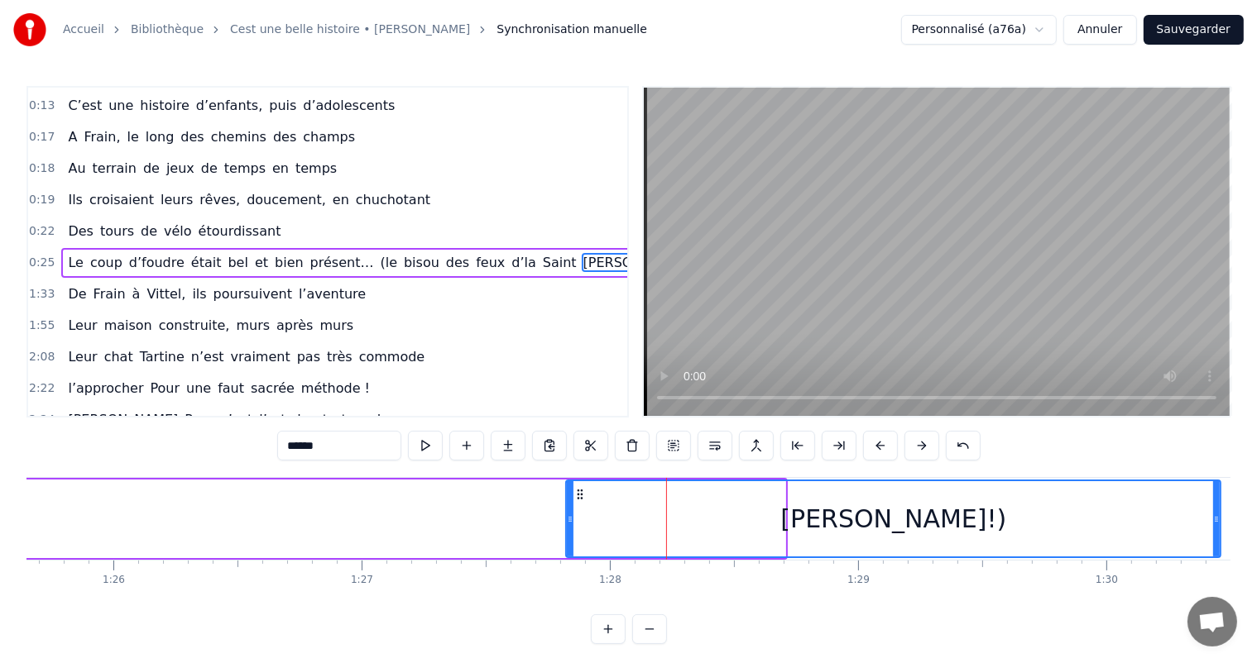
drag, startPoint x: 781, startPoint y: 516, endPoint x: 906, endPoint y: 467, distance: 134.4
click at [1218, 482] on div at bounding box center [1216, 518] width 7 height 75
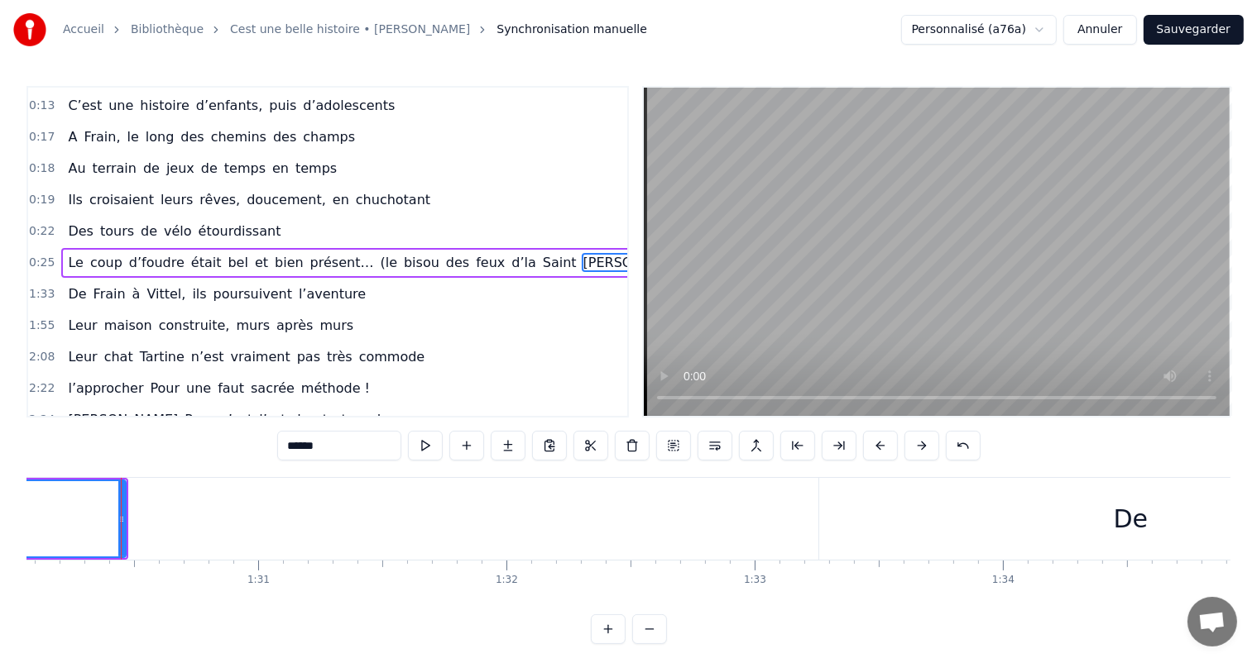
scroll to position [0, 22363]
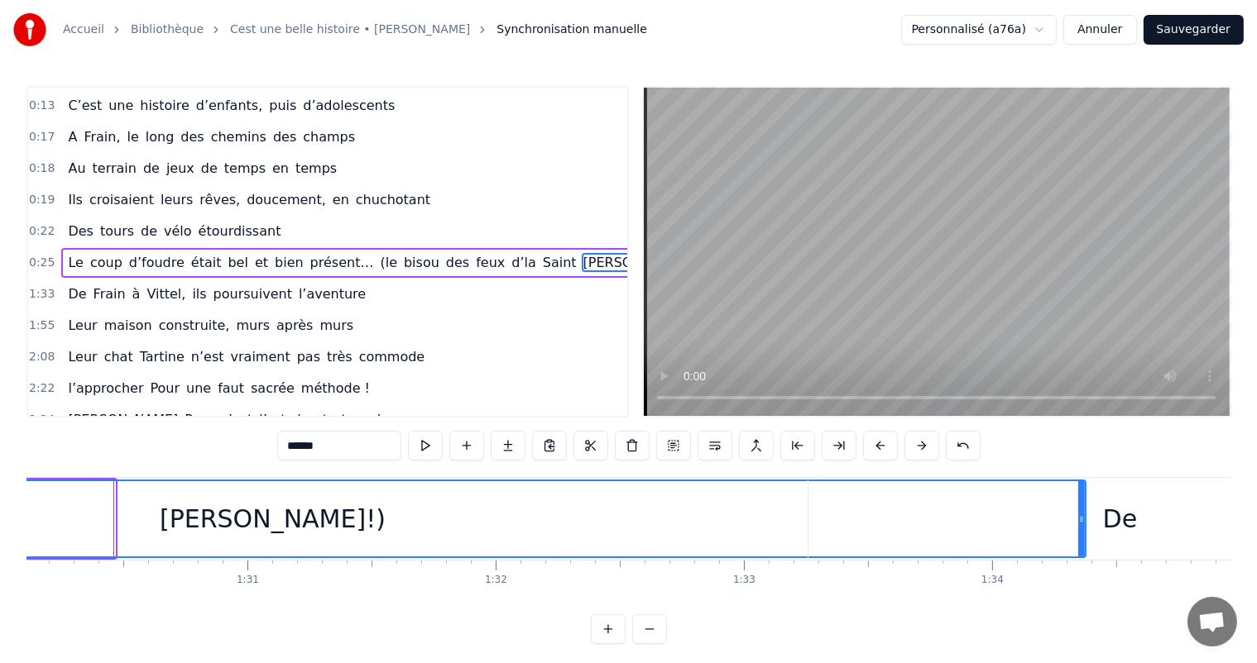
drag, startPoint x: 111, startPoint y: 510, endPoint x: 1070, endPoint y: 597, distance: 963.6
click at [1070, 597] on div "C’est un beau roman, c’est une belle histoire C’est une romance d’aujourd’hui J…" at bounding box center [628, 539] width 1204 height 124
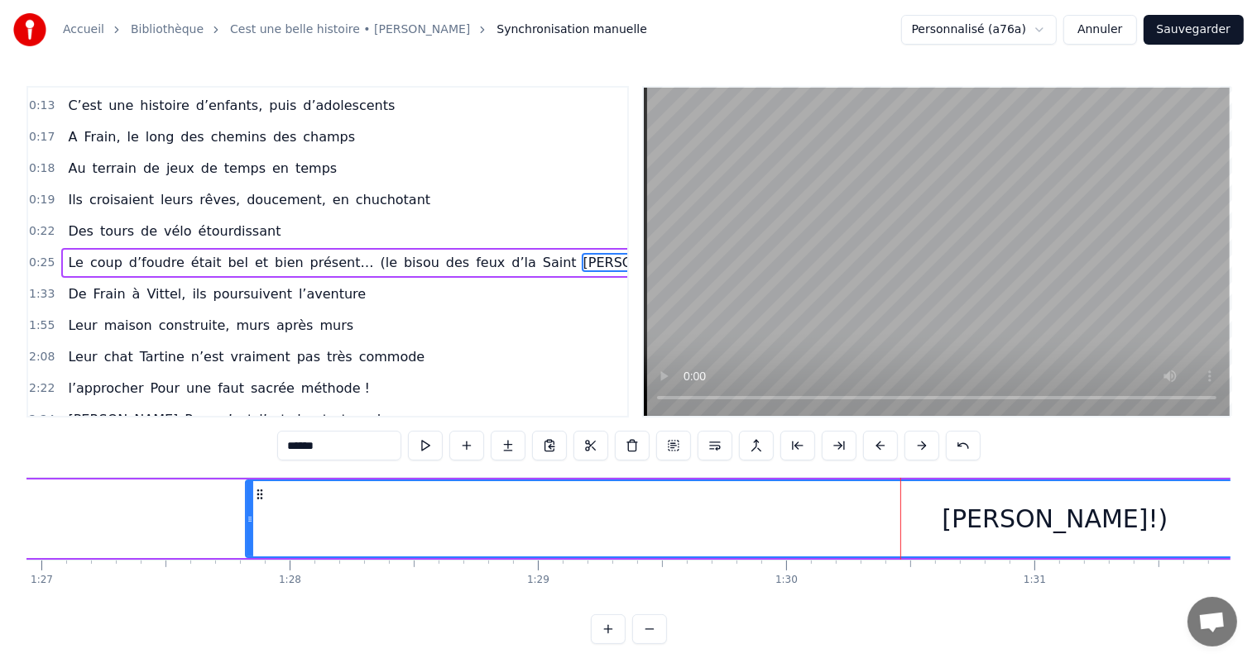
scroll to position [0, 21389]
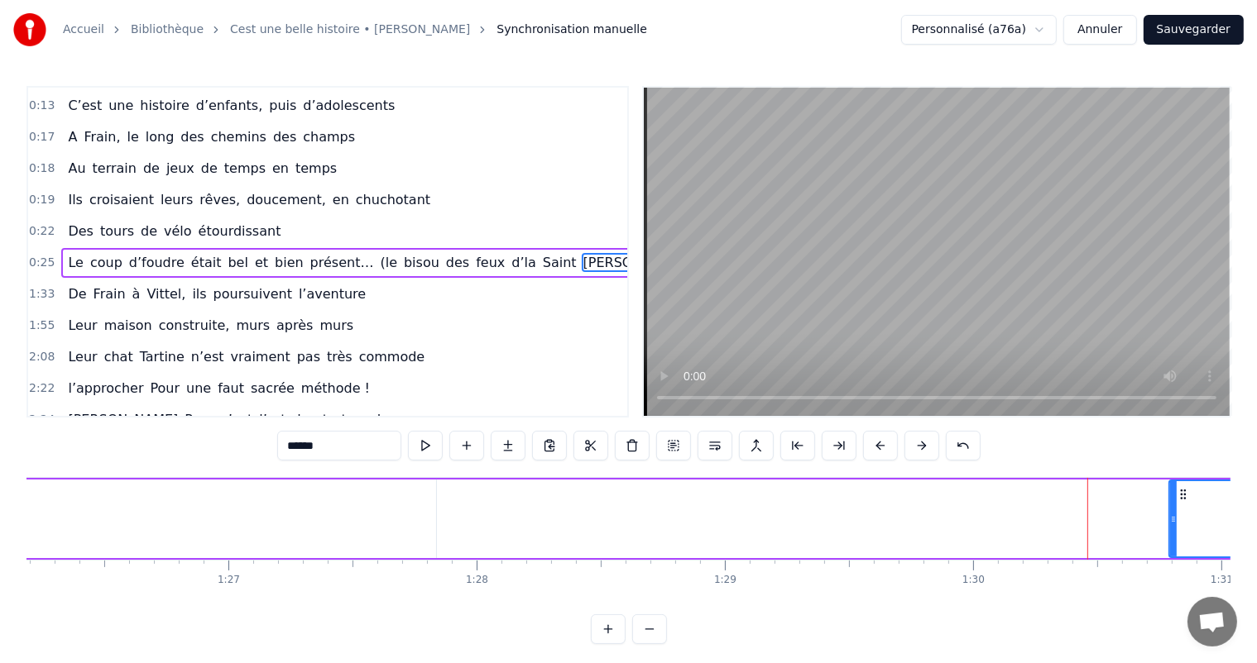
drag, startPoint x: 432, startPoint y: 517, endPoint x: 1168, endPoint y: 526, distance: 736.3
click at [1170, 526] on div at bounding box center [1173, 518] width 7 height 75
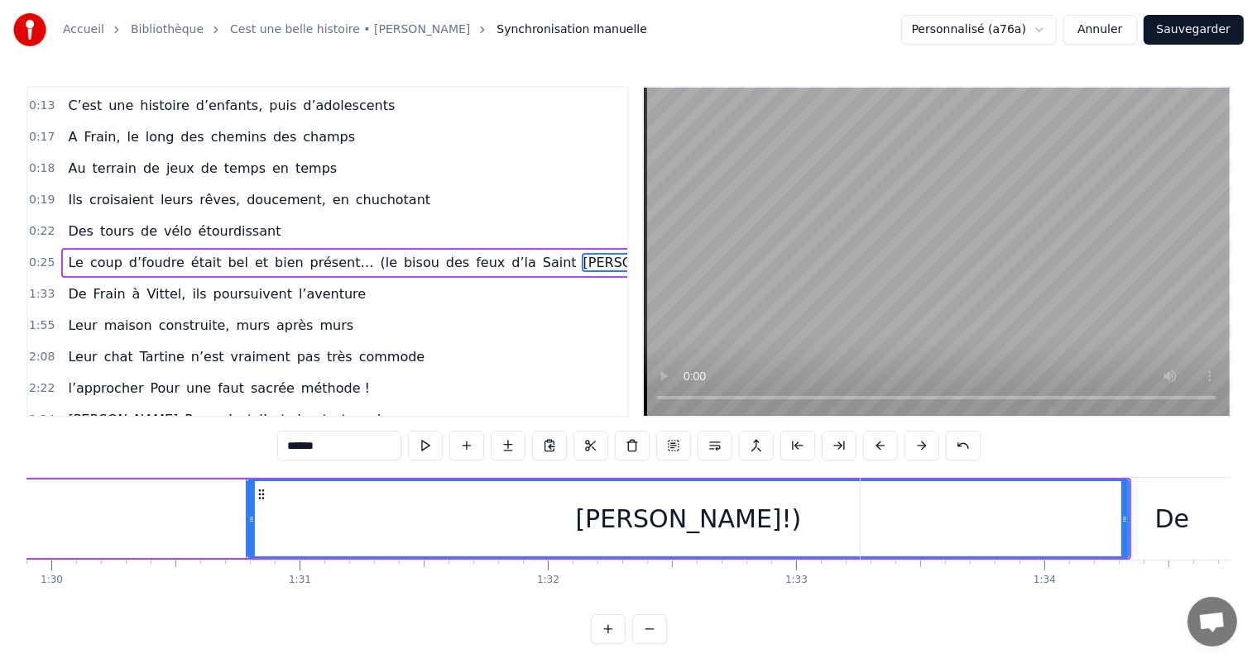
scroll to position [0, 22447]
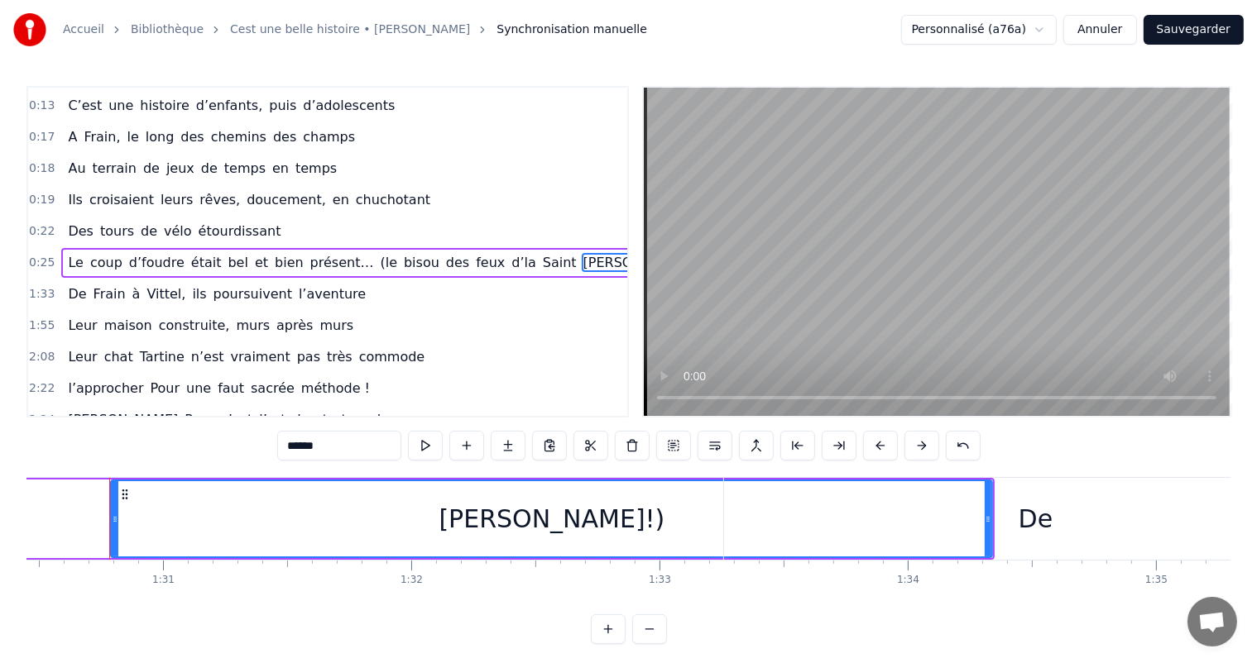
drag, startPoint x: 986, startPoint y: 519, endPoint x: 675, endPoint y: 490, distance: 312.4
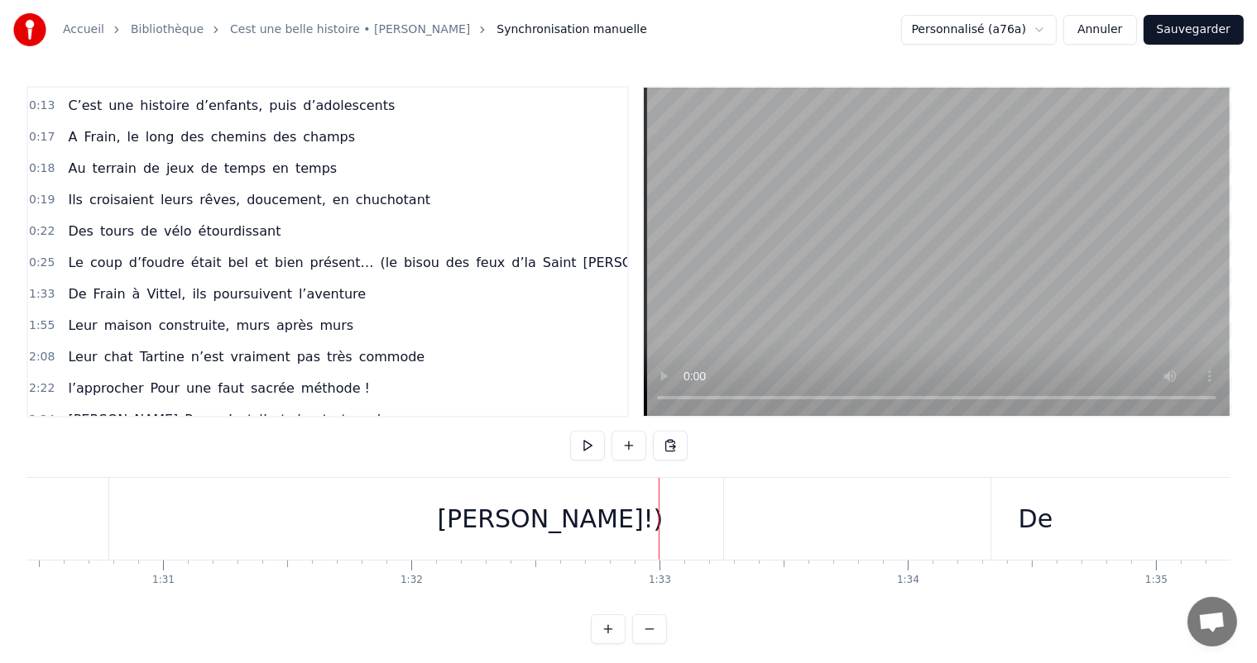
click at [886, 546] on div "De" at bounding box center [1036, 519] width 624 height 82
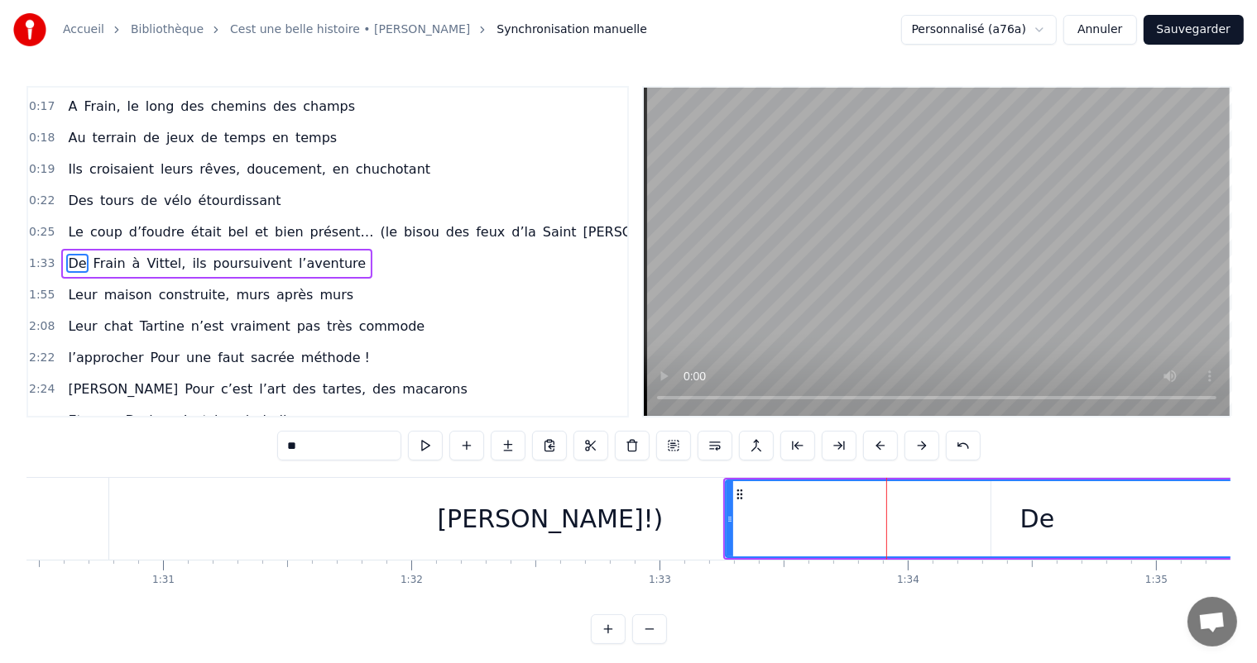
click at [658, 519] on div "[PERSON_NAME]!)" at bounding box center [549, 519] width 881 height 82
type input "******"
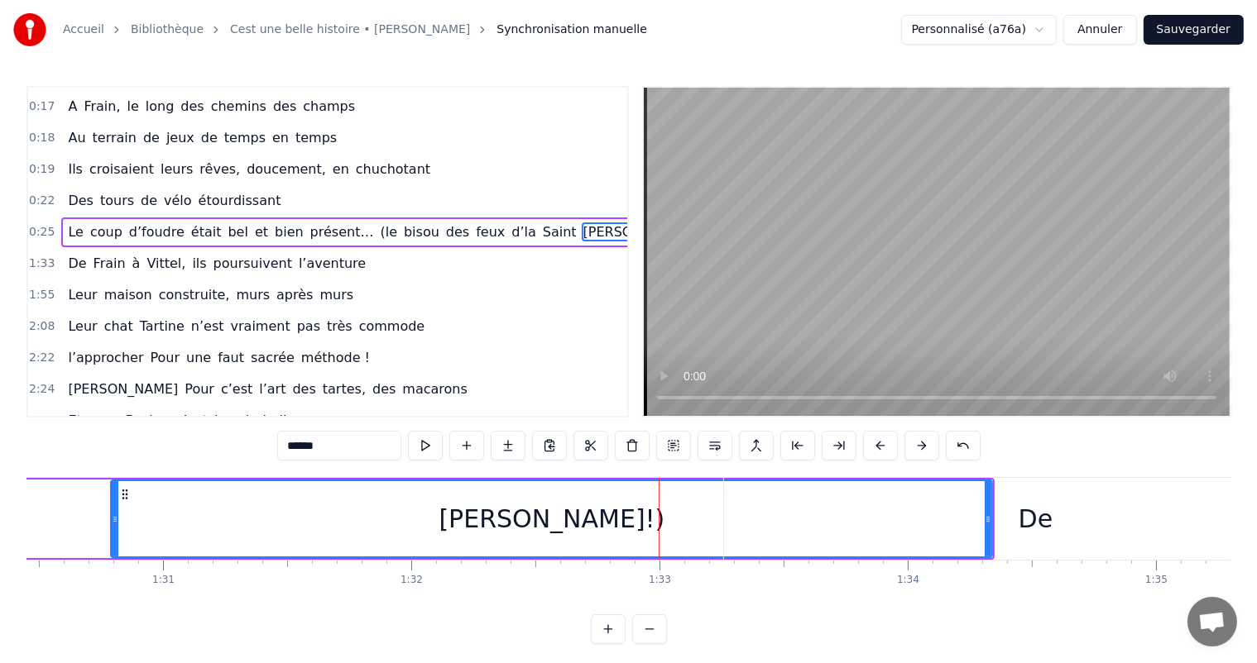
scroll to position [155, 0]
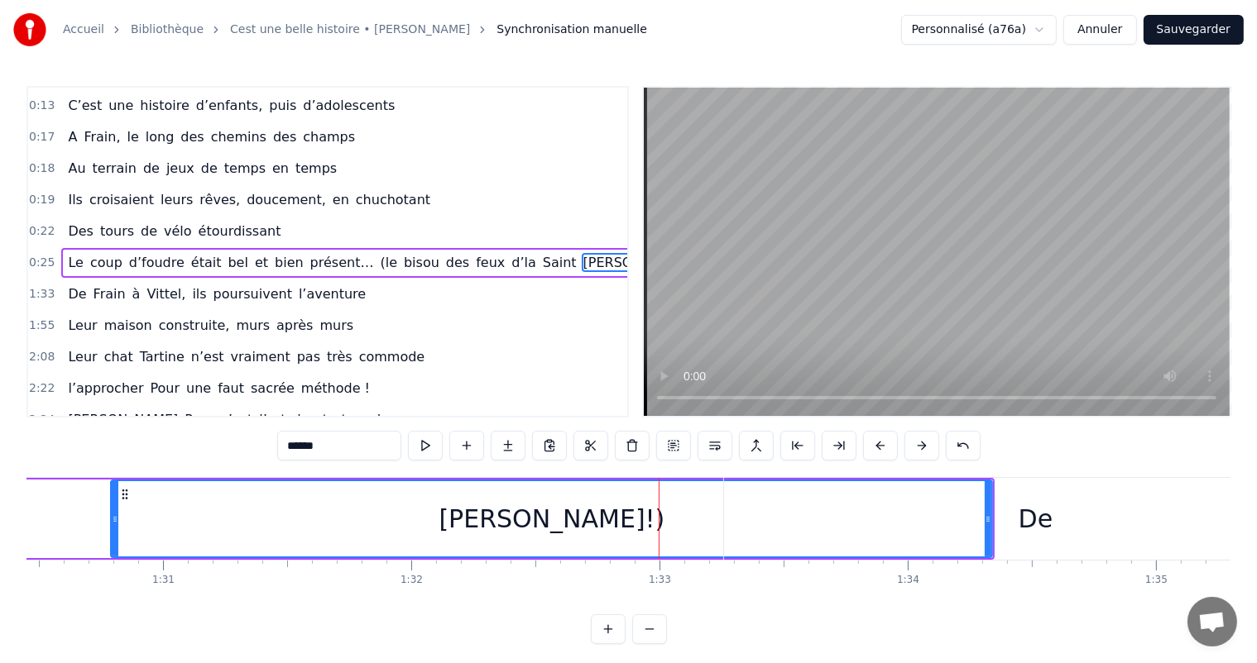
drag, startPoint x: 981, startPoint y: 516, endPoint x: 673, endPoint y: 517, distance: 307.7
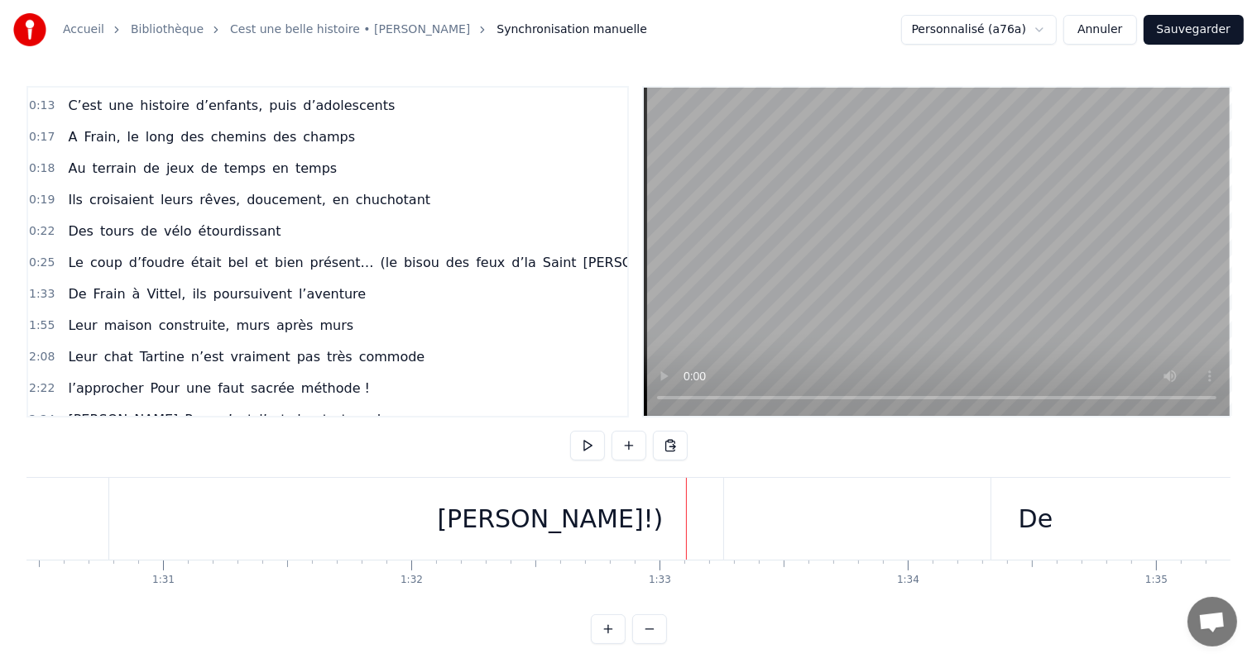
click at [611, 543] on div "[PERSON_NAME]!)" at bounding box center [549, 519] width 881 height 82
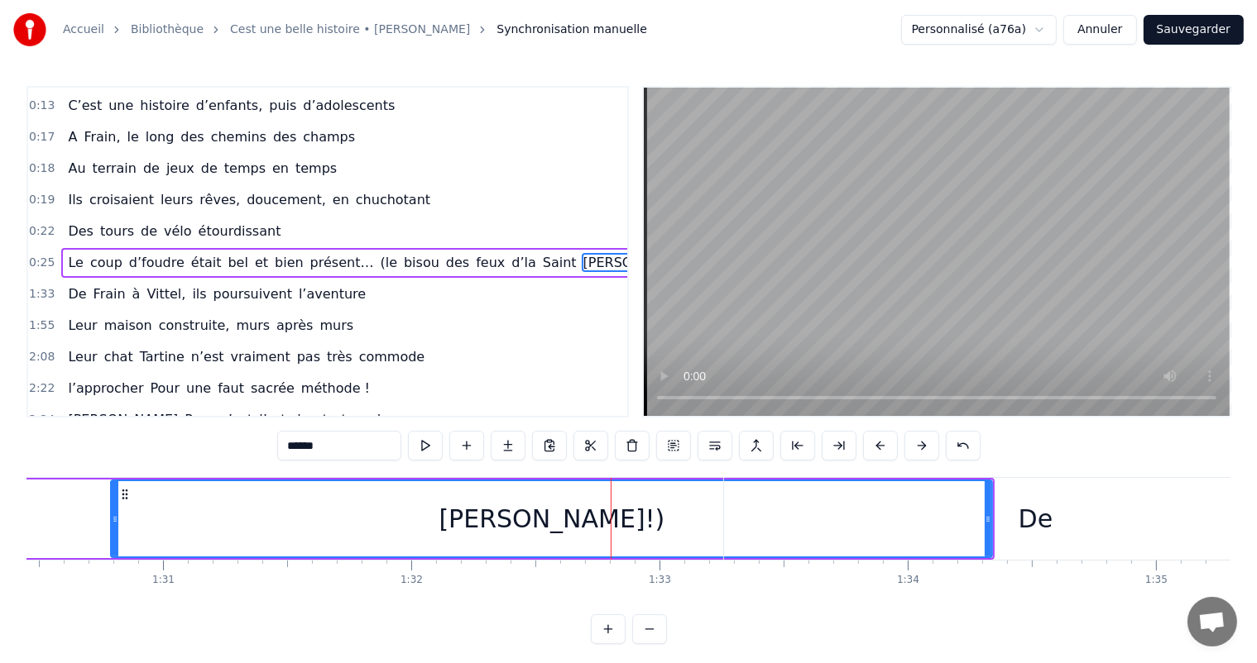
click at [419, 489] on div "[PERSON_NAME]!)" at bounding box center [551, 518] width 879 height 75
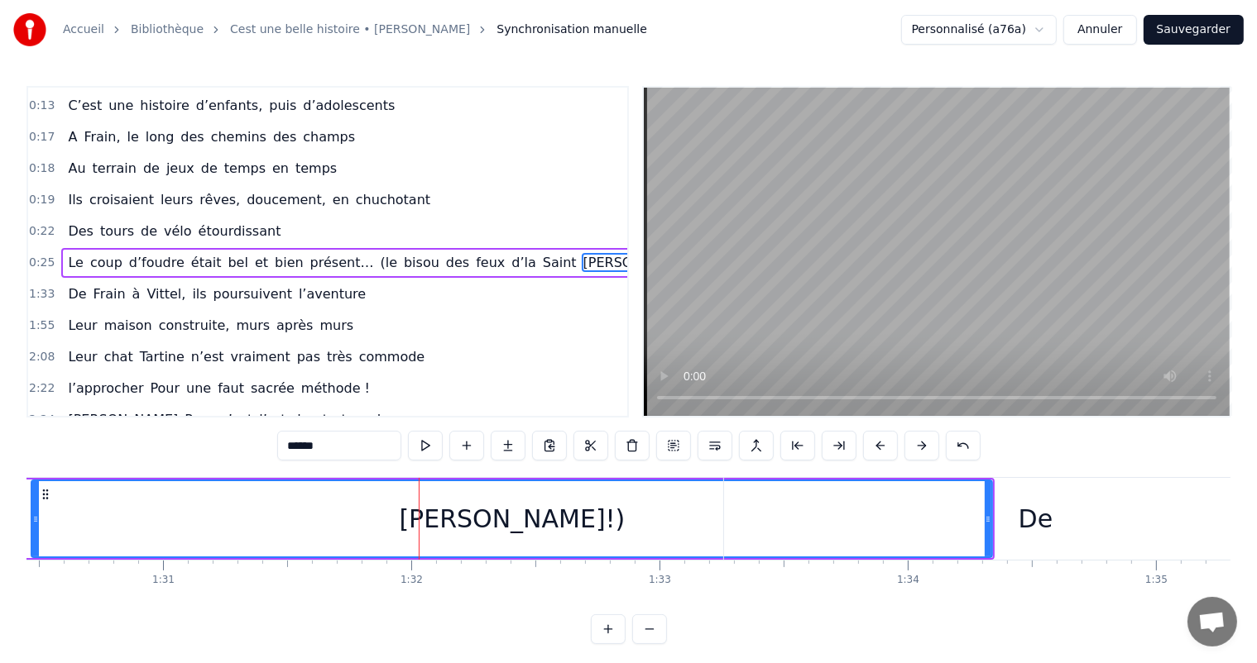
drag, startPoint x: 113, startPoint y: 515, endPoint x: 33, endPoint y: 528, distance: 80.5
click at [33, 528] on div at bounding box center [35, 518] width 7 height 75
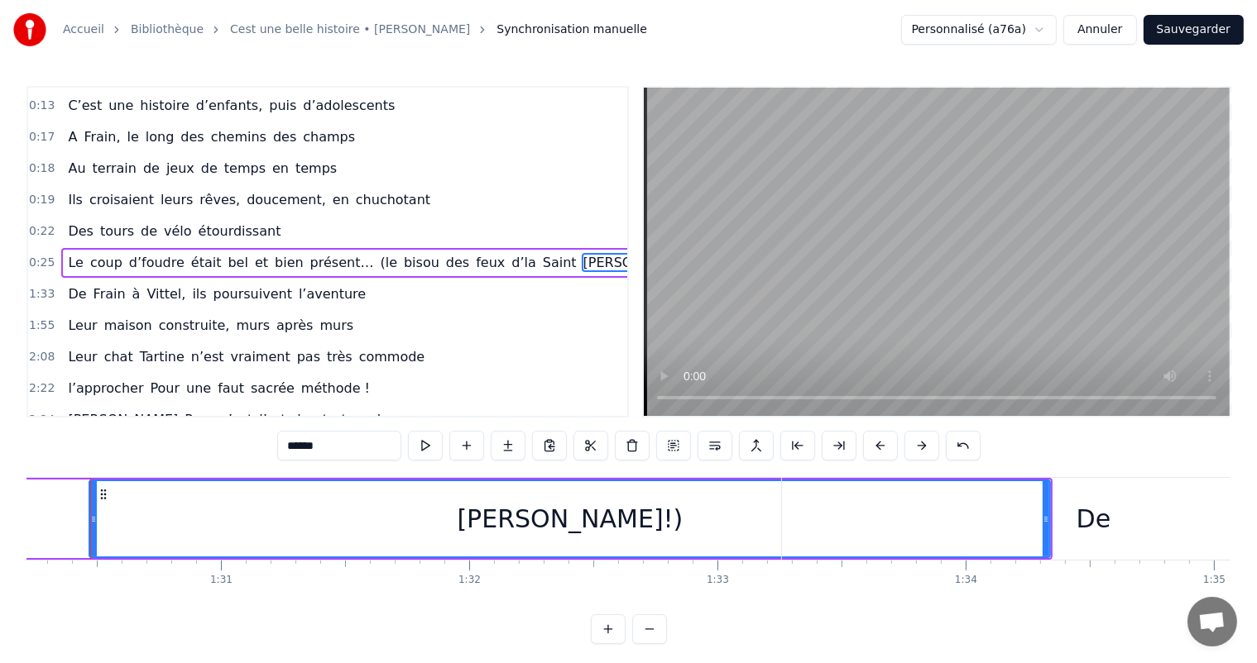
scroll to position [0, 22369]
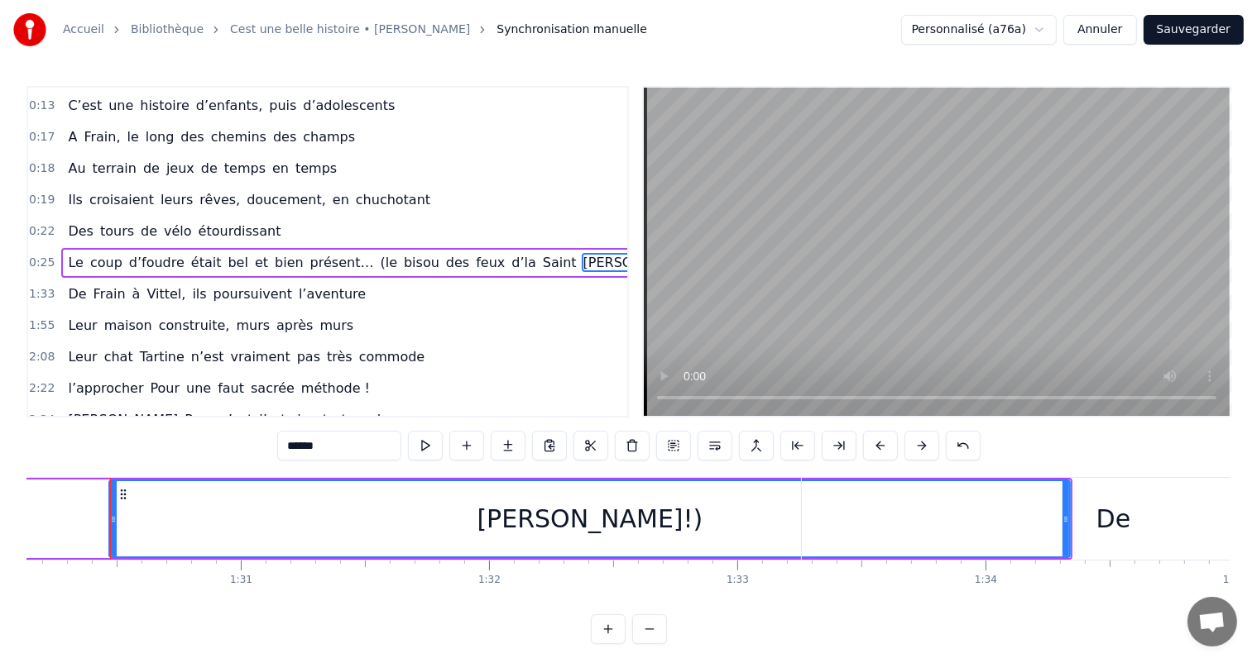
click at [1067, 529] on div "De" at bounding box center [1114, 519] width 624 height 82
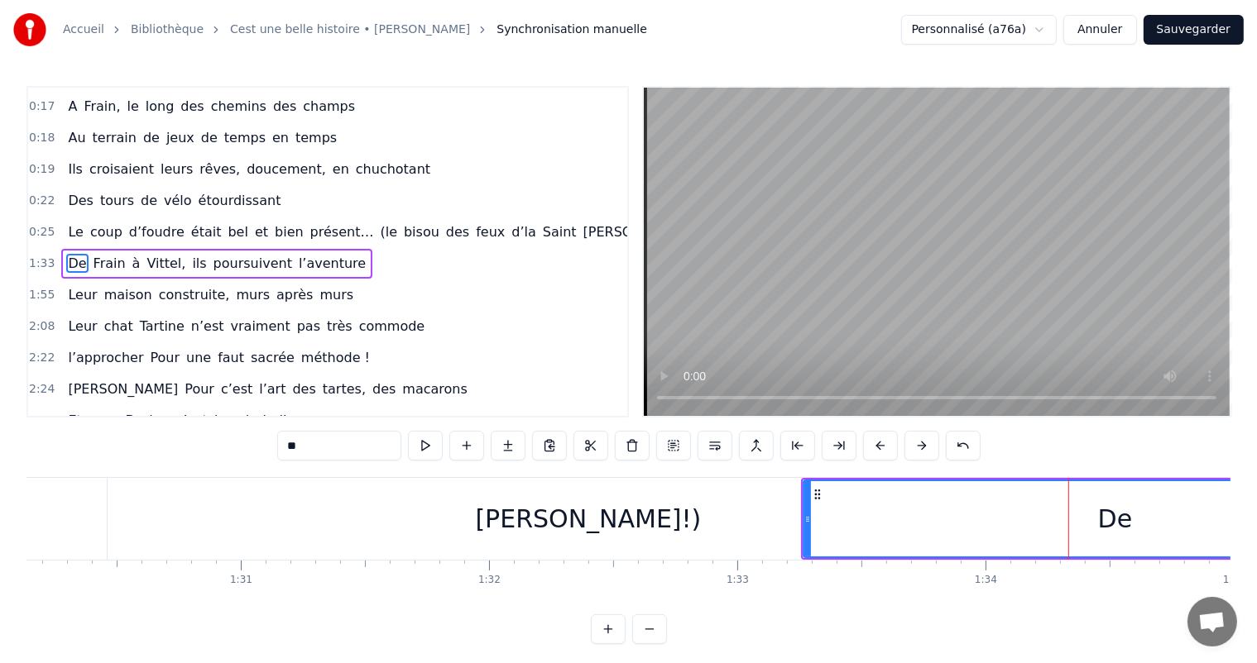
click at [670, 515] on div "[PERSON_NAME]!)" at bounding box center [588, 519] width 960 height 82
type input "******"
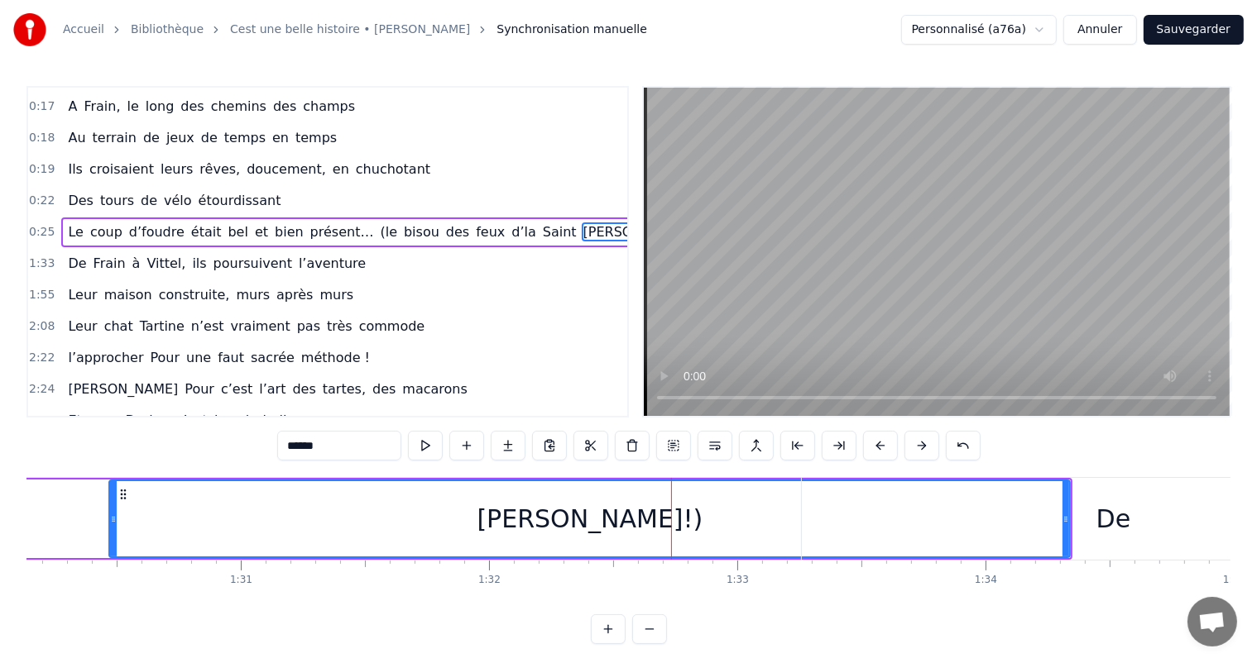
scroll to position [155, 0]
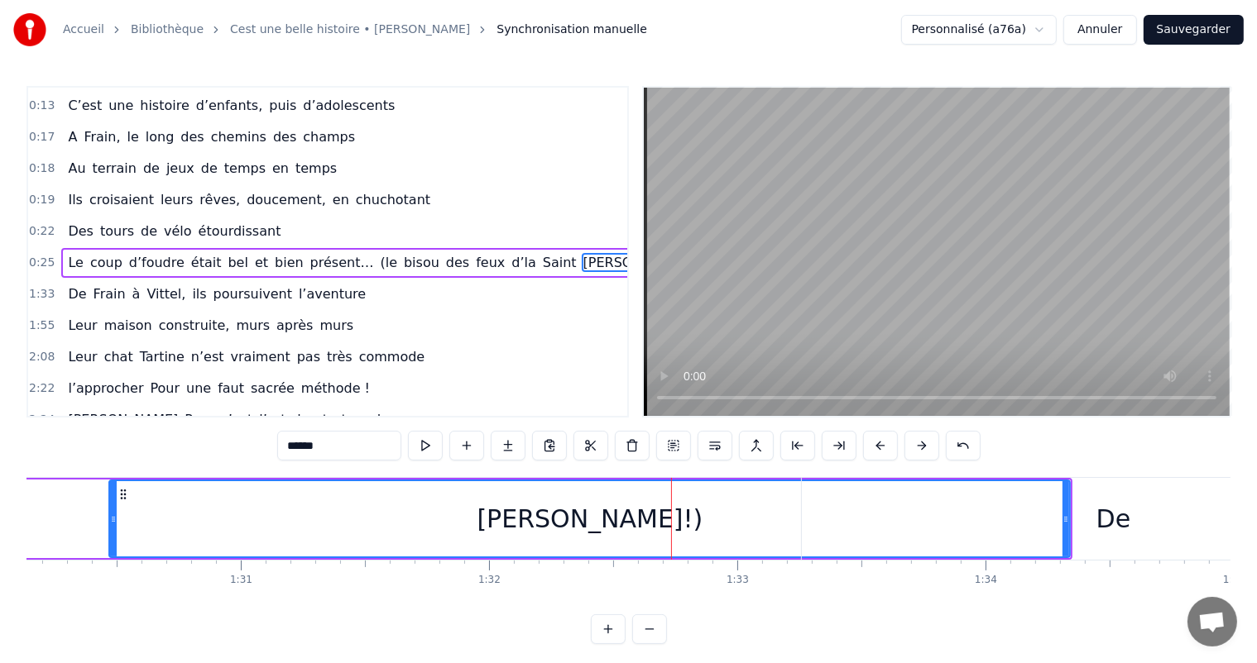
drag, startPoint x: 1061, startPoint y: 514, endPoint x: 704, endPoint y: 526, distance: 357.6
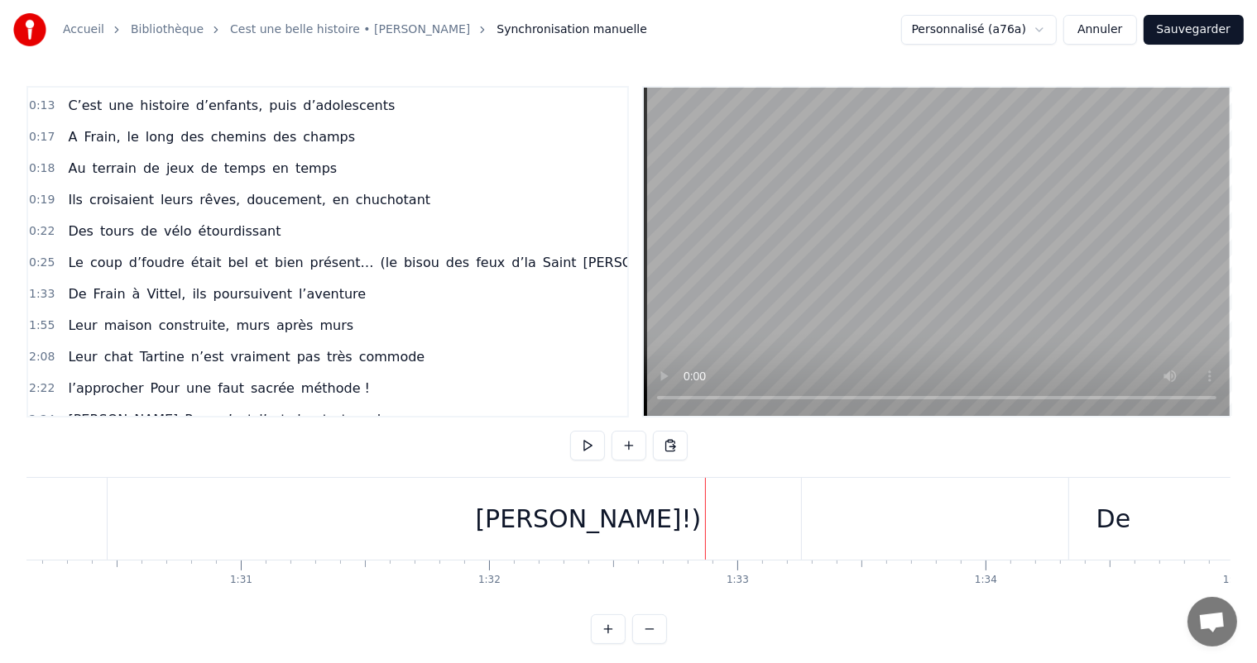
click at [706, 523] on div "[PERSON_NAME]!)" at bounding box center [588, 519] width 960 height 82
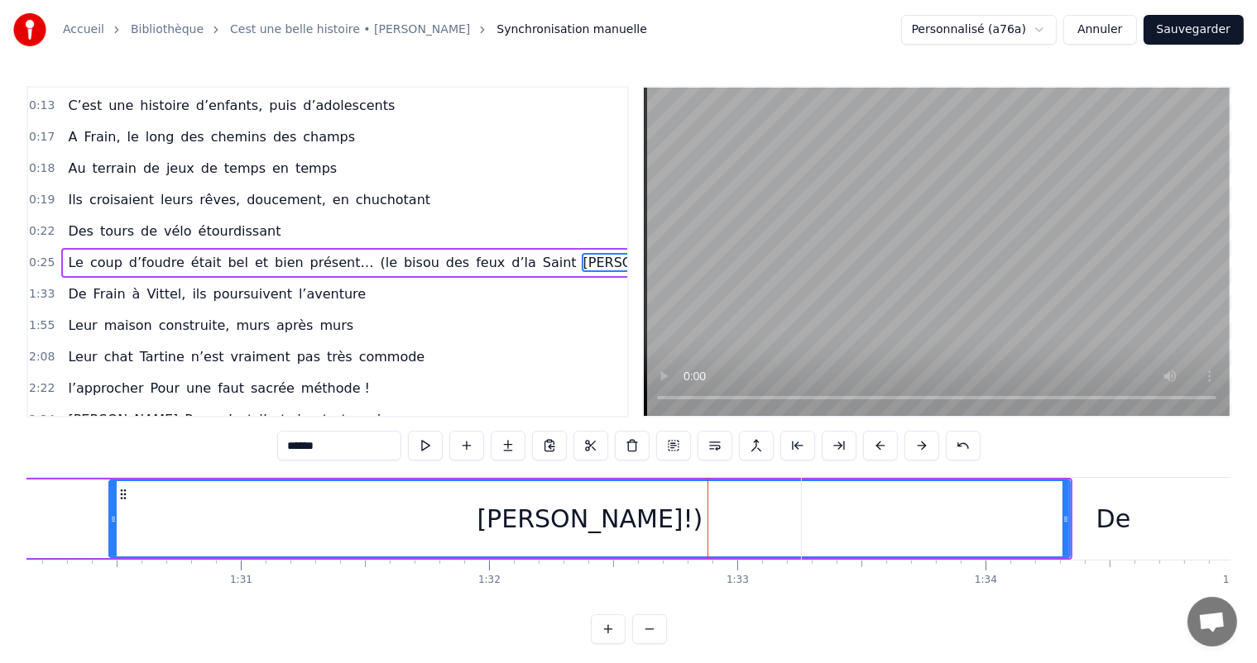
click at [804, 527] on div "De" at bounding box center [1114, 519] width 624 height 82
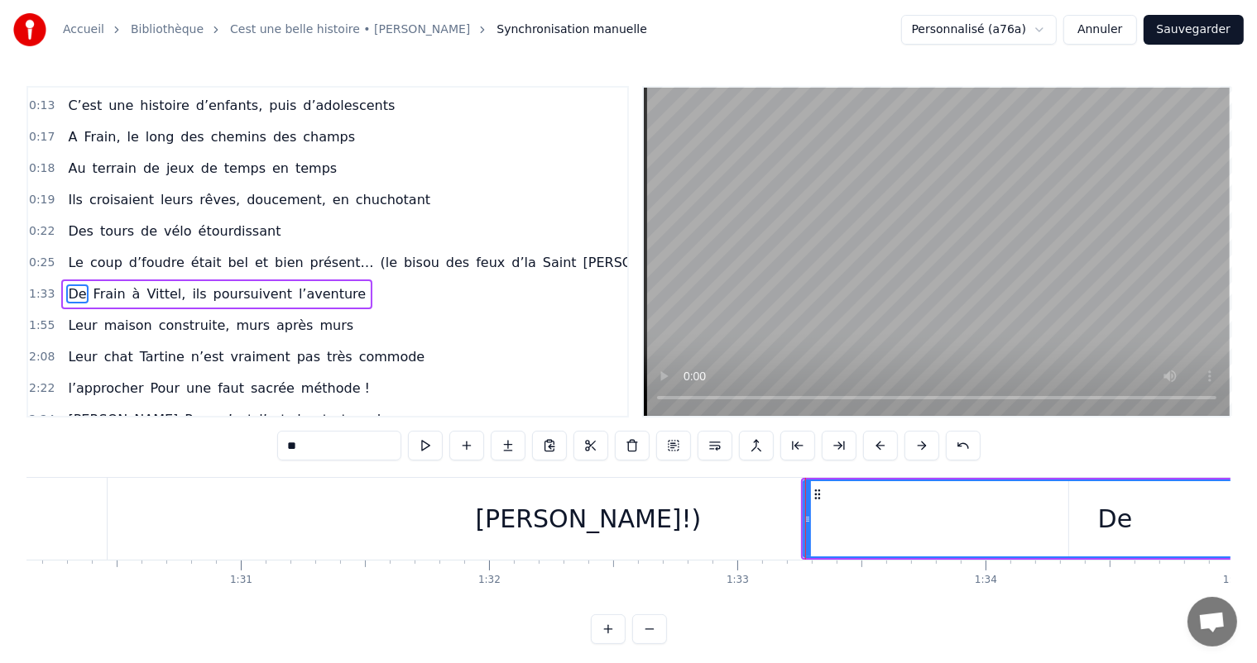
scroll to position [185, 0]
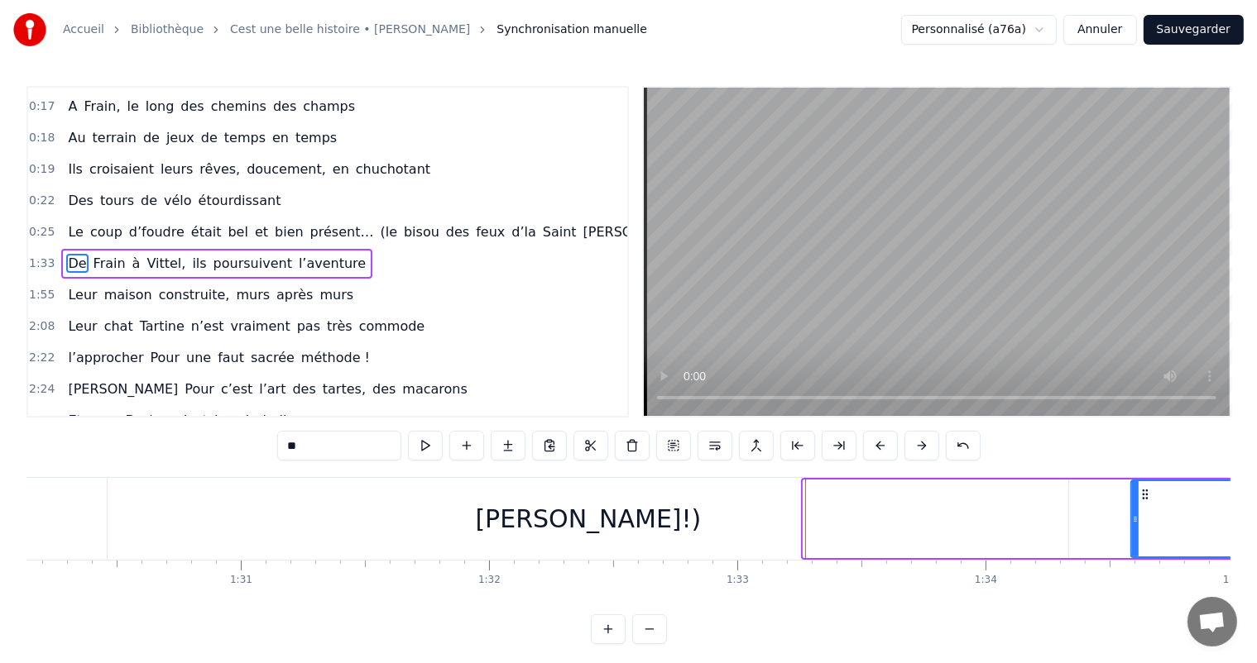
drag, startPoint x: 807, startPoint y: 521, endPoint x: 1142, endPoint y: 509, distance: 335.3
click at [1138, 509] on div at bounding box center [1135, 518] width 7 height 75
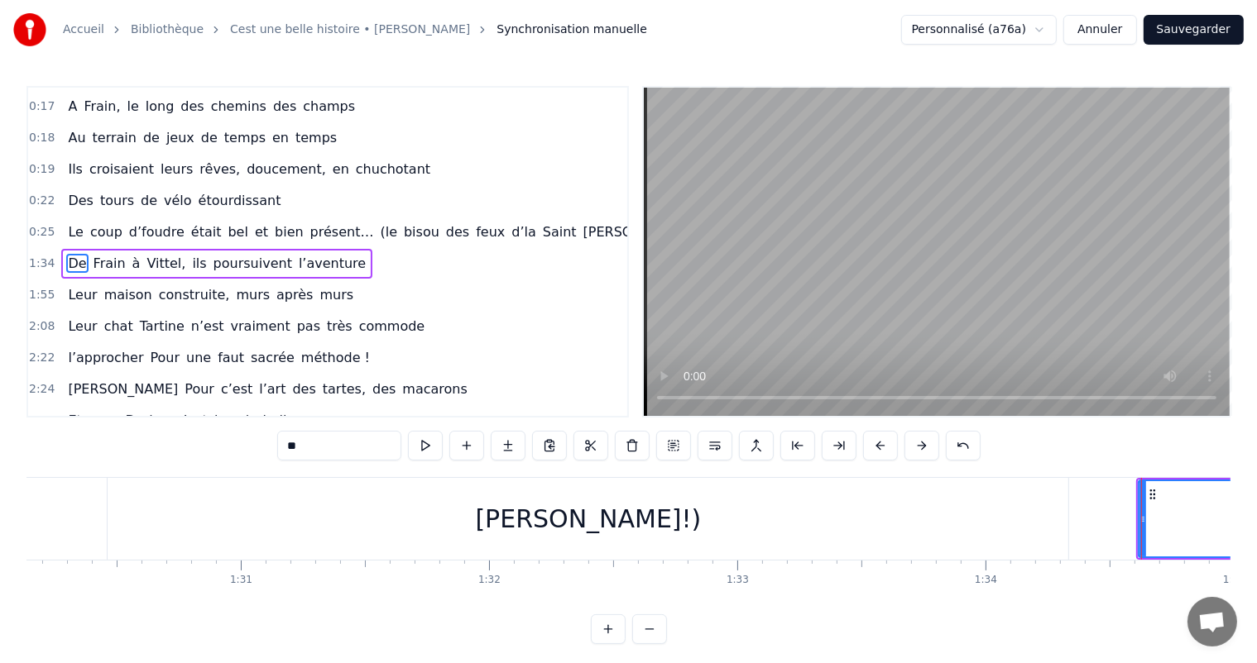
click at [1004, 505] on div "[PERSON_NAME]!)" at bounding box center [588, 519] width 960 height 82
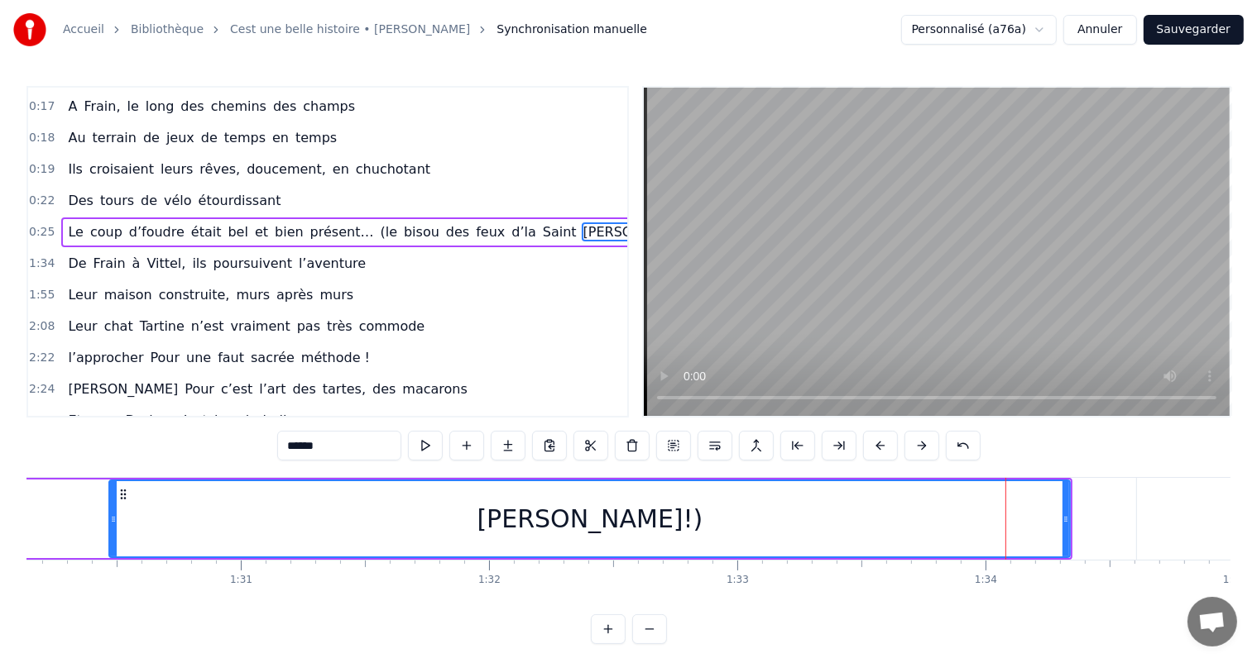
scroll to position [155, 0]
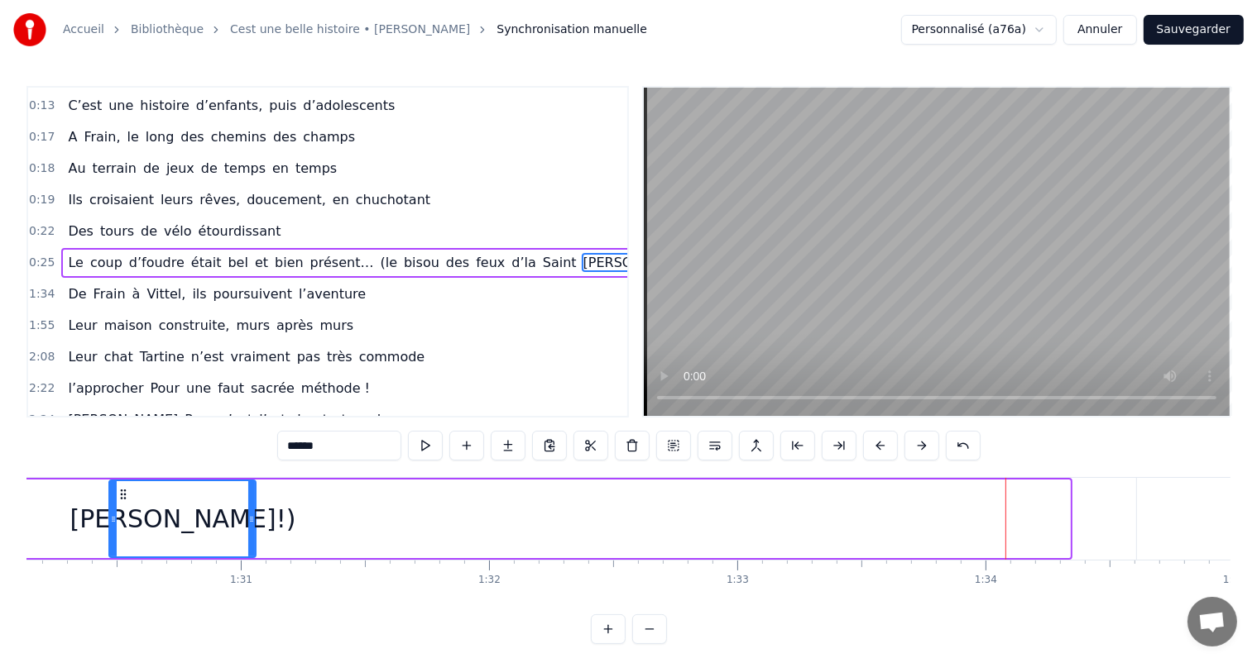
drag, startPoint x: 1068, startPoint y: 524, endPoint x: 254, endPoint y: 513, distance: 814.1
click at [254, 513] on icon at bounding box center [251, 519] width 7 height 13
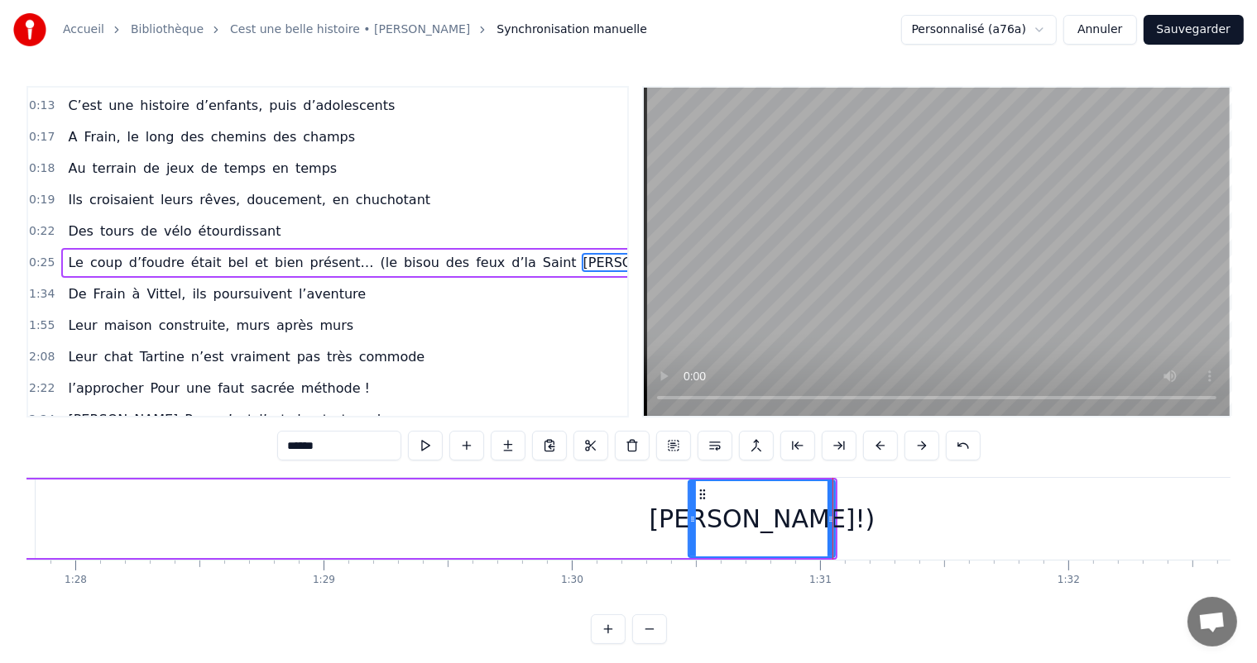
scroll to position [0, 21737]
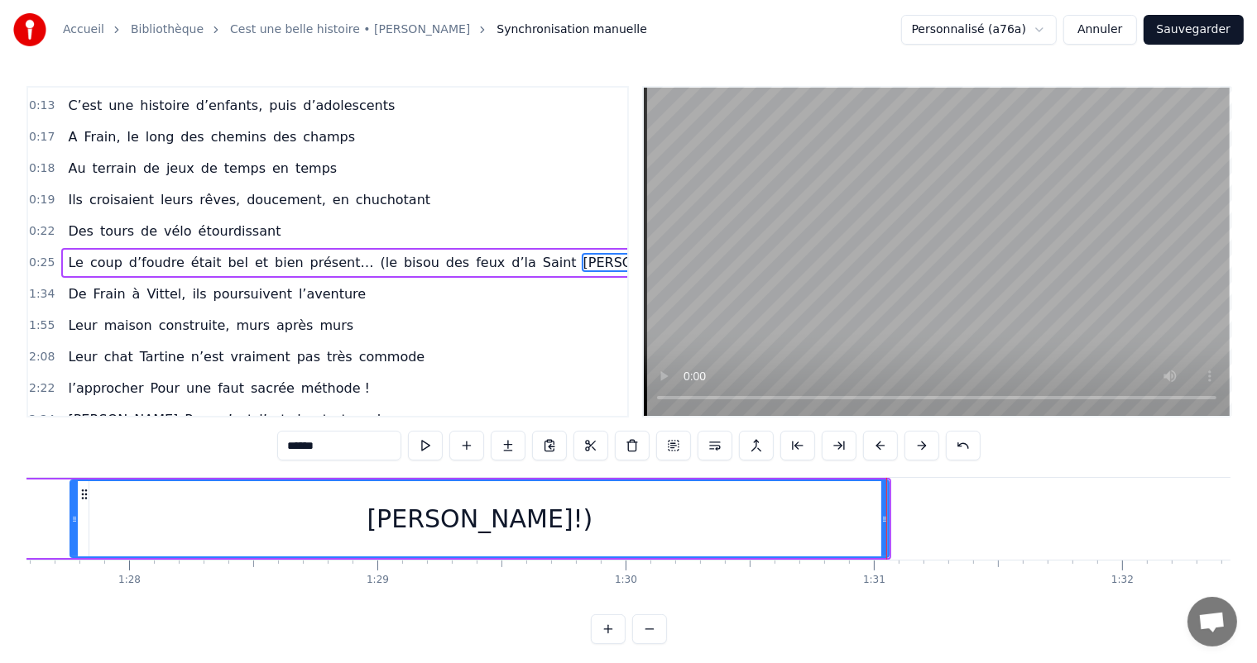
drag, startPoint x: 741, startPoint y: 508, endPoint x: 66, endPoint y: 546, distance: 676.1
click at [69, 547] on div "[PERSON_NAME]!)" at bounding box center [479, 519] width 820 height 79
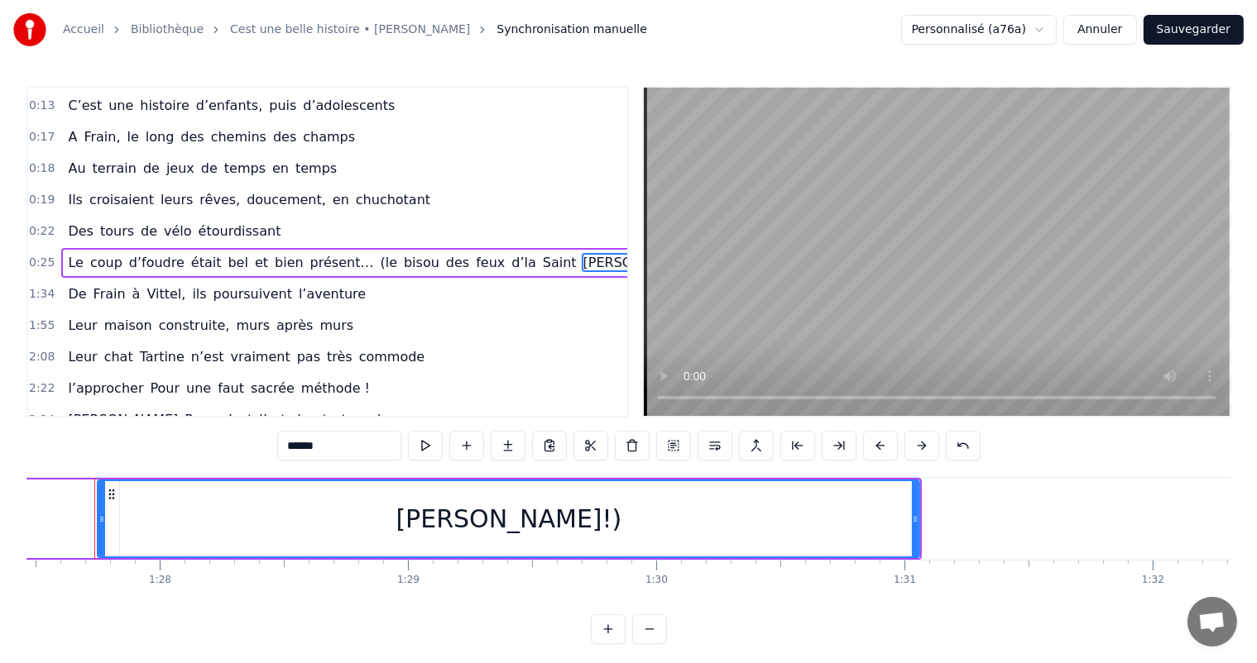
scroll to position [0, 21690]
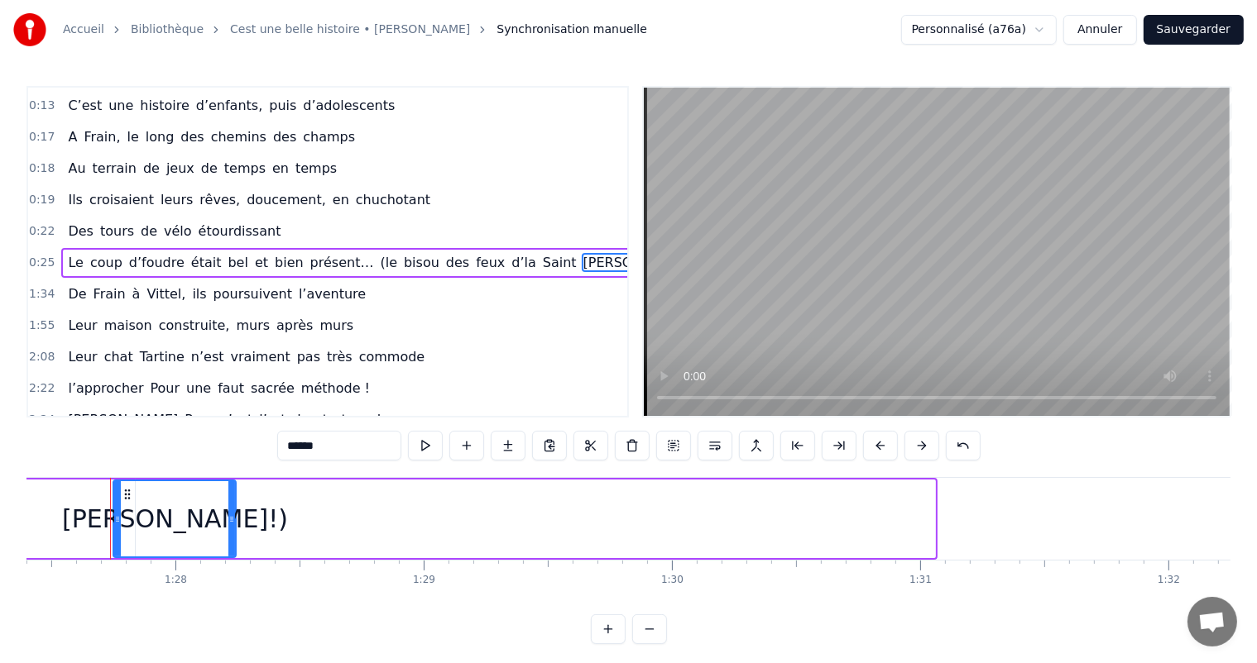
drag, startPoint x: 932, startPoint y: 513, endPoint x: 233, endPoint y: 488, distance: 699.5
click at [233, 488] on div at bounding box center [231, 518] width 7 height 75
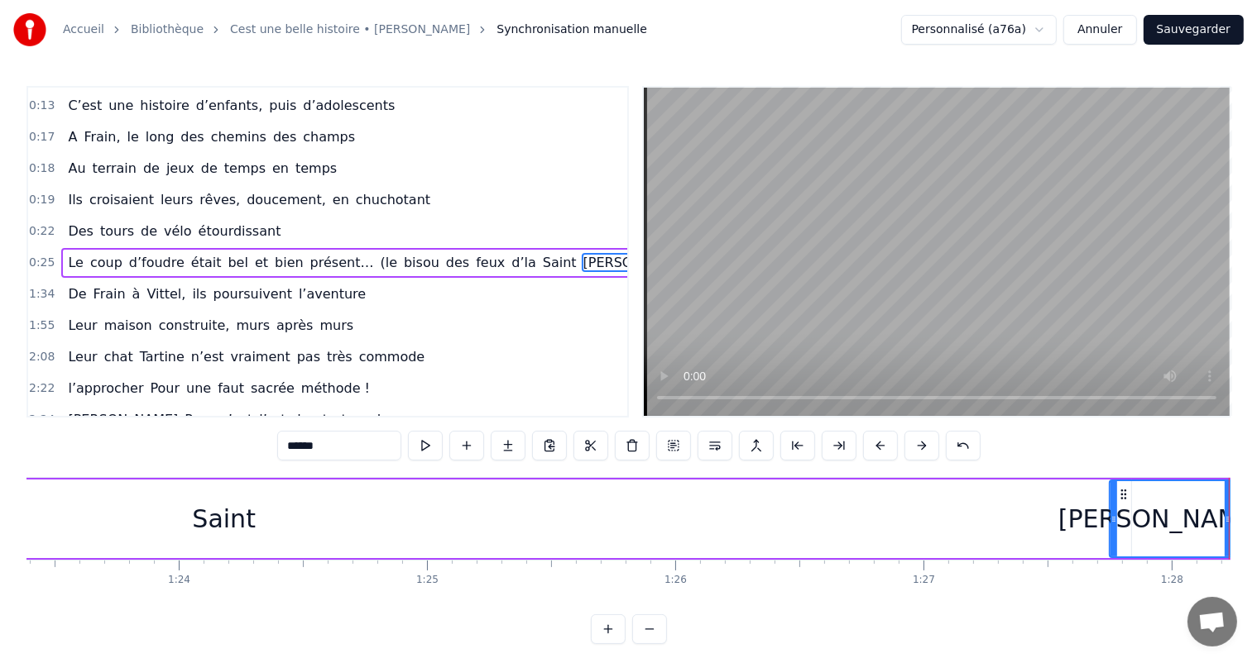
scroll to position [0, 20747]
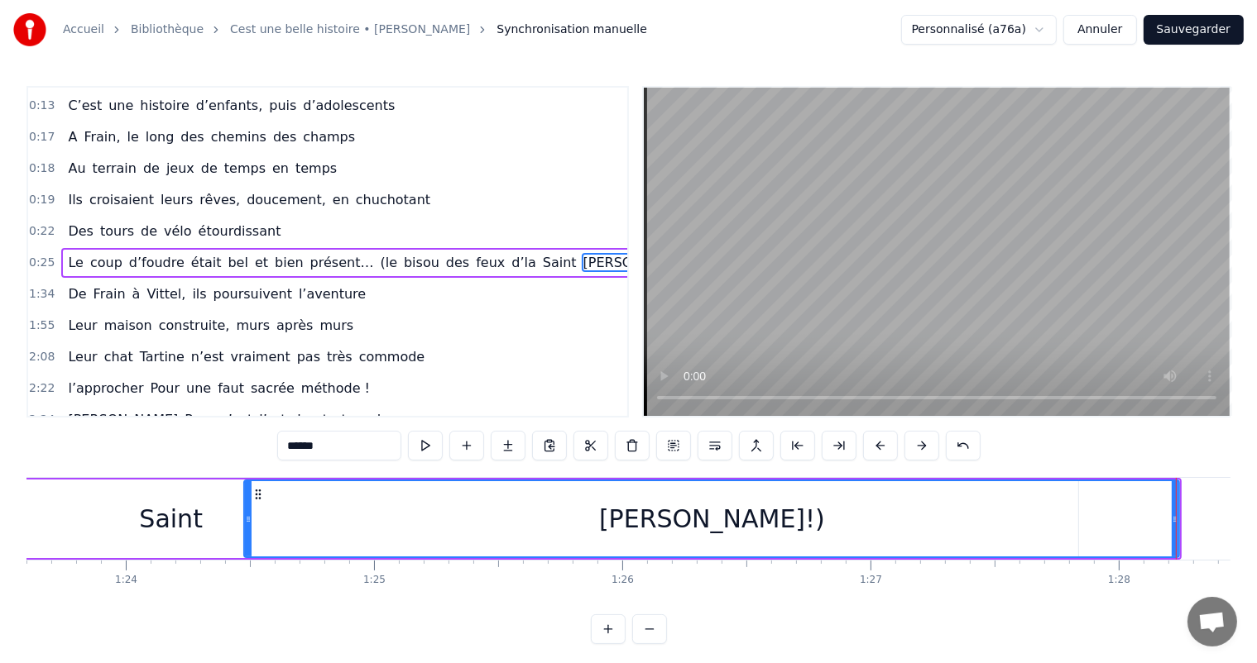
drag, startPoint x: 1059, startPoint y: 520, endPoint x: 271, endPoint y: 523, distance: 787.5
click at [248, 520] on icon at bounding box center [248, 519] width 7 height 13
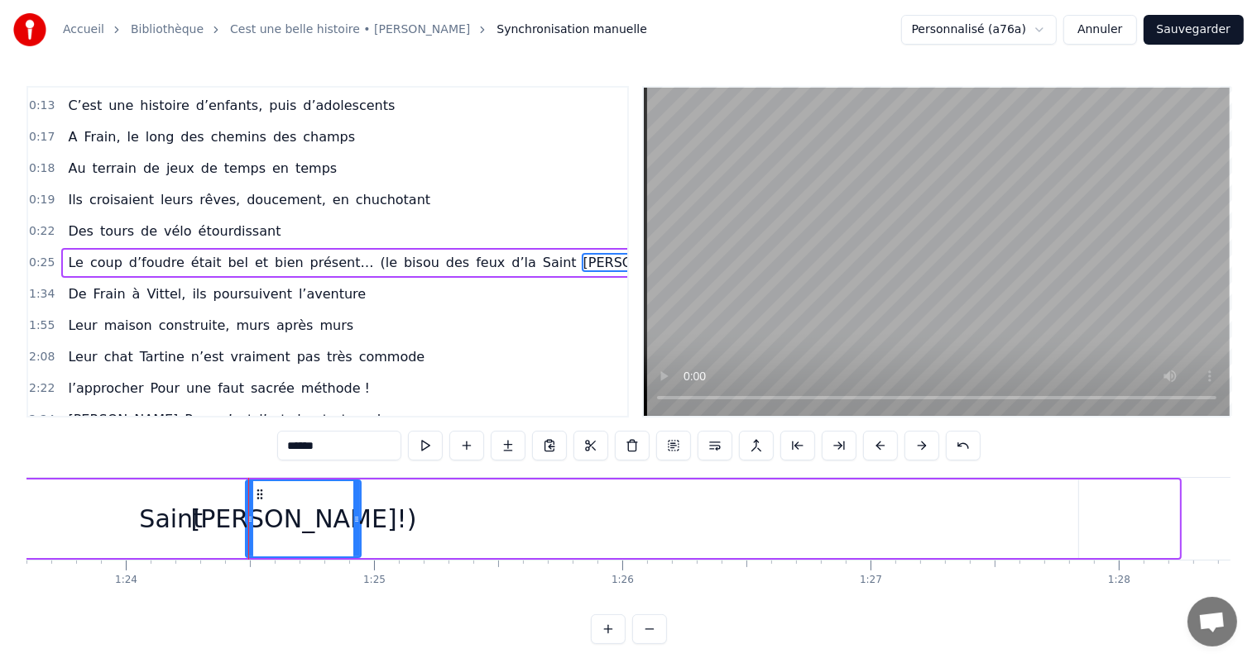
drag, startPoint x: 1176, startPoint y: 520, endPoint x: 367, endPoint y: 518, distance: 808.2
click at [360, 515] on icon at bounding box center [356, 519] width 7 height 13
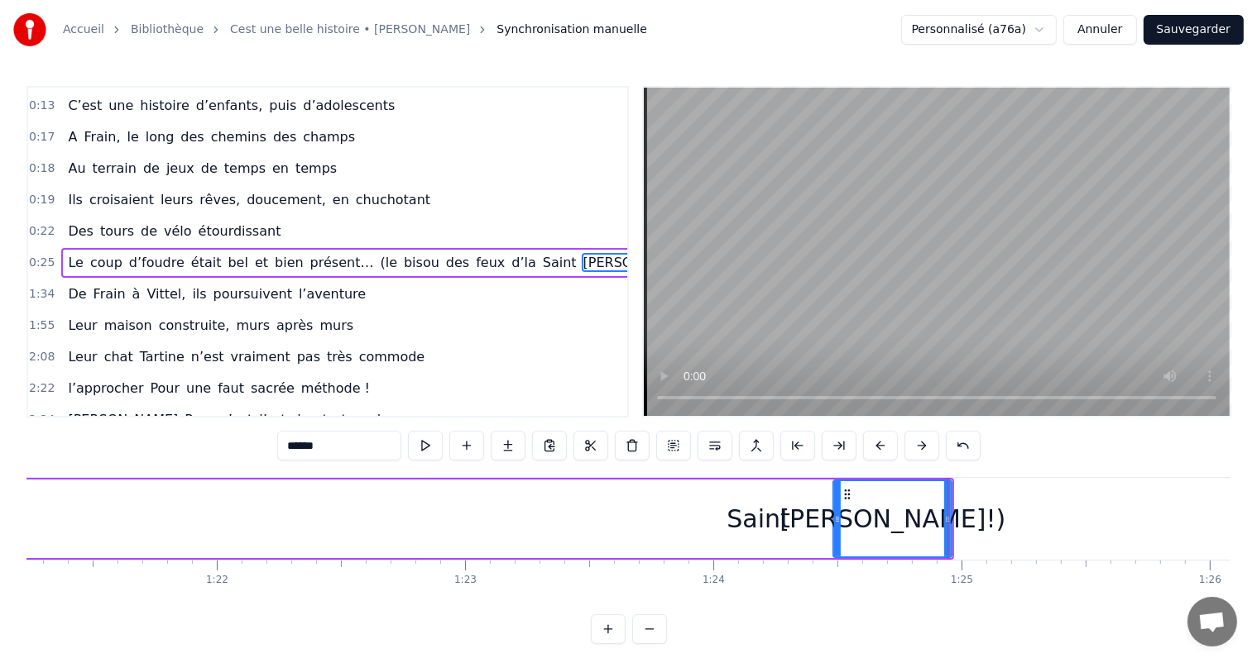
scroll to position [0, 20079]
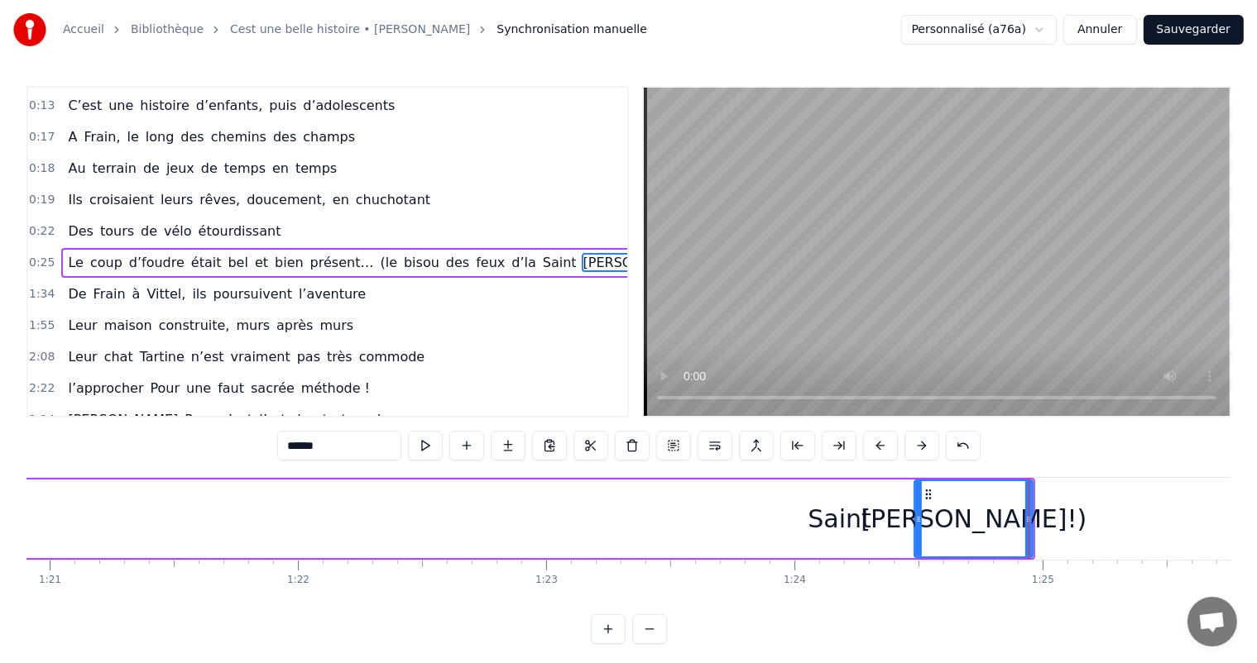
click at [792, 535] on div "Saint" at bounding box center [839, 519] width 1815 height 79
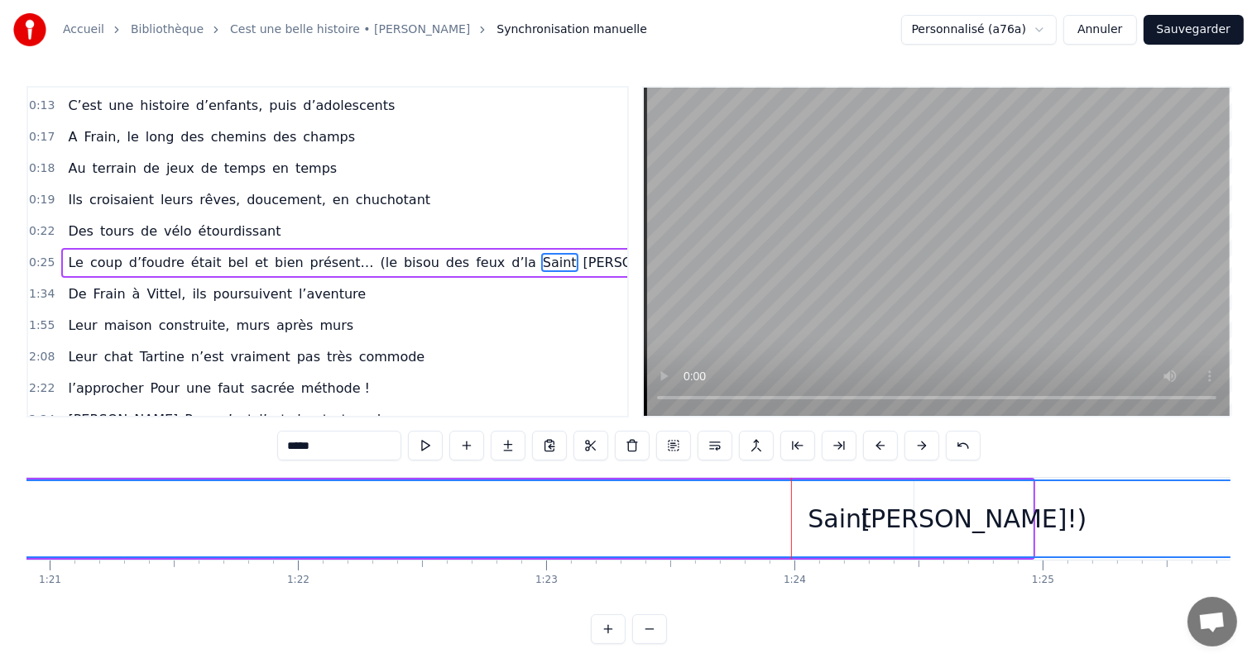
click at [650, 515] on div "Saint" at bounding box center [839, 518] width 1813 height 75
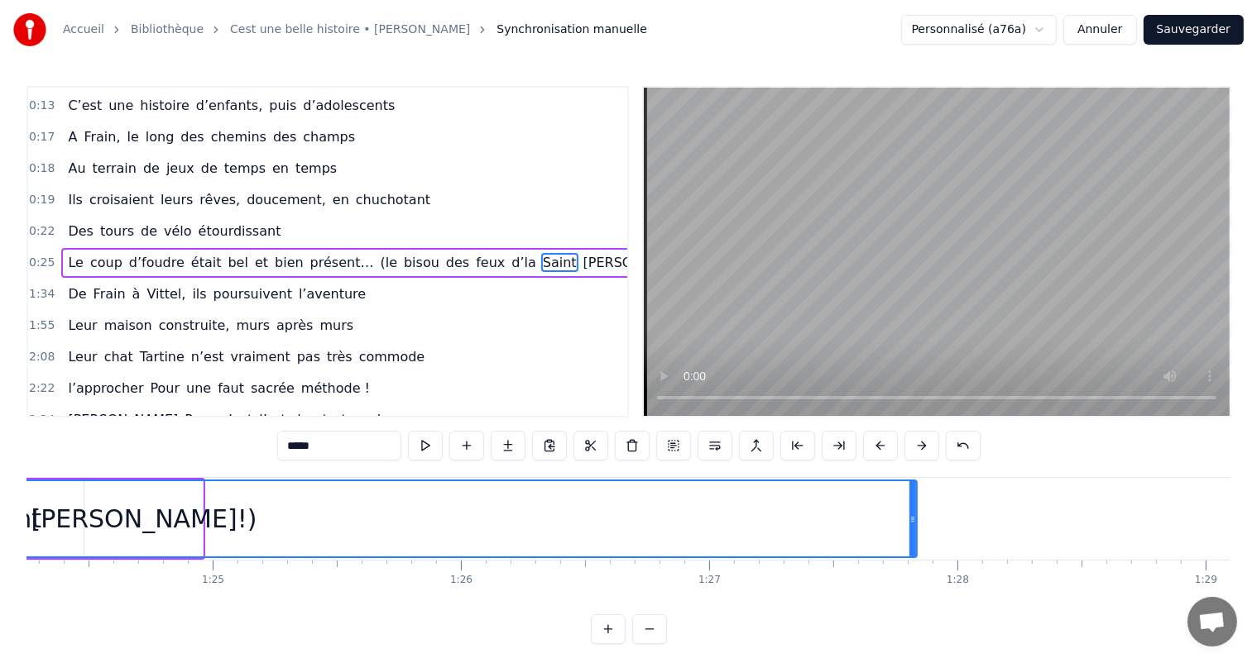
scroll to position [0, 20961]
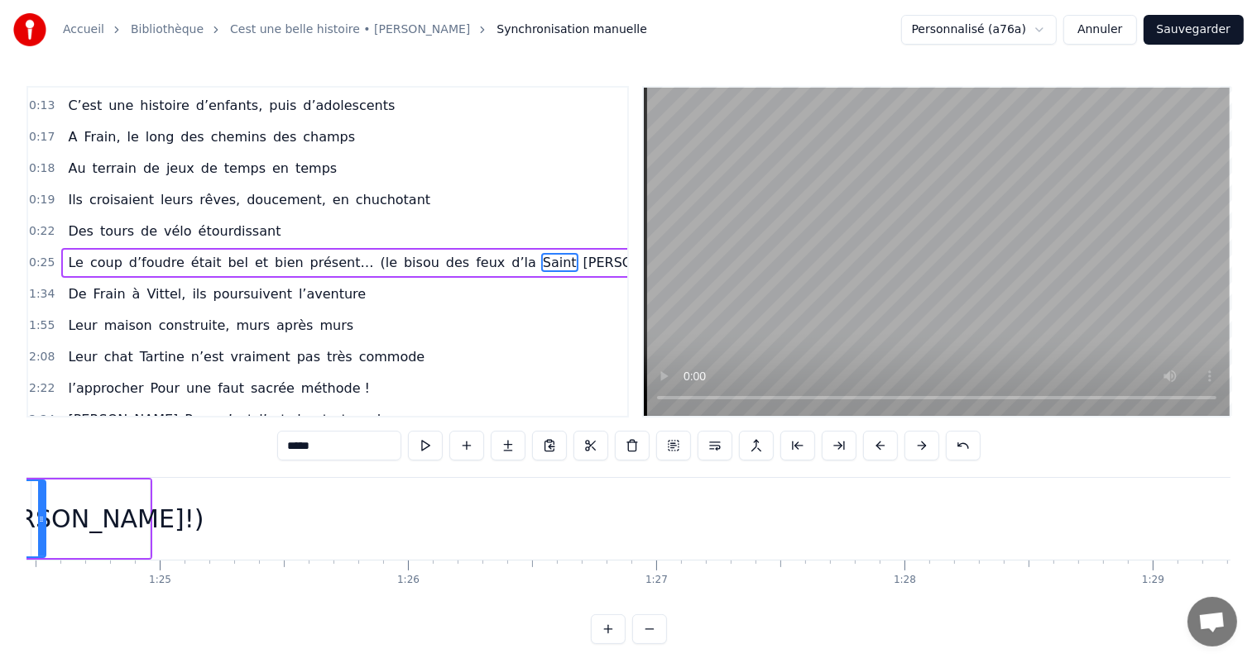
drag, startPoint x: 862, startPoint y: 505, endPoint x: 44, endPoint y: 501, distance: 818.2
click at [44, 501] on div at bounding box center [41, 518] width 7 height 75
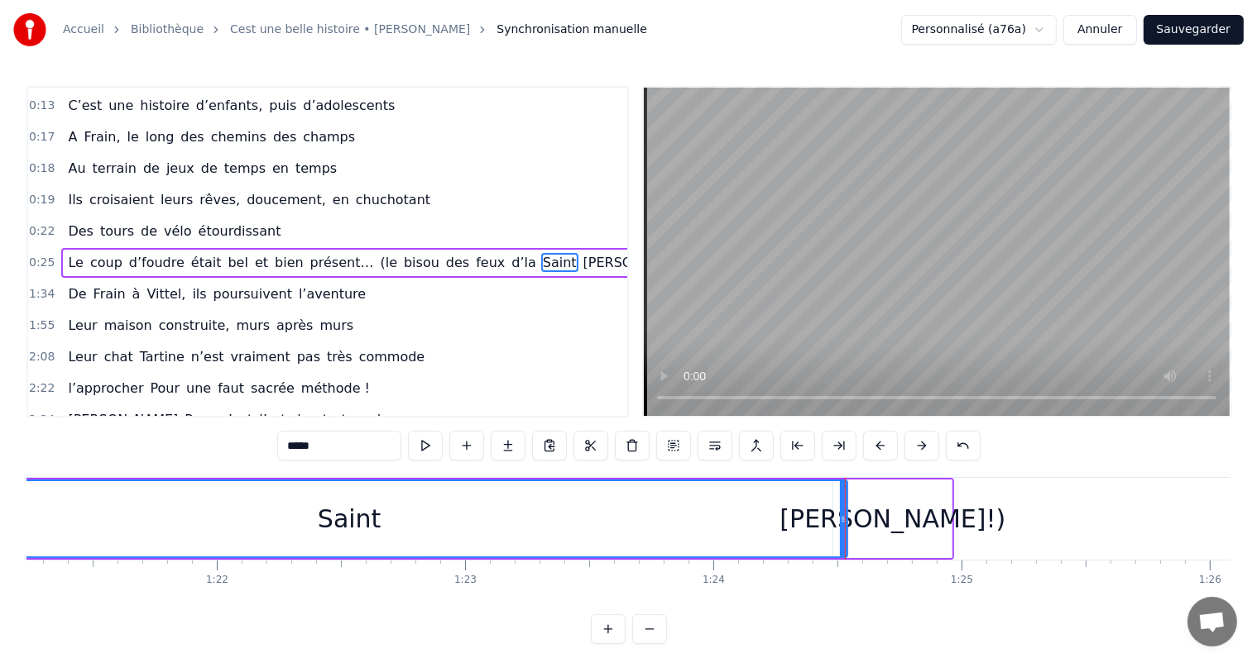
scroll to position [0, 20106]
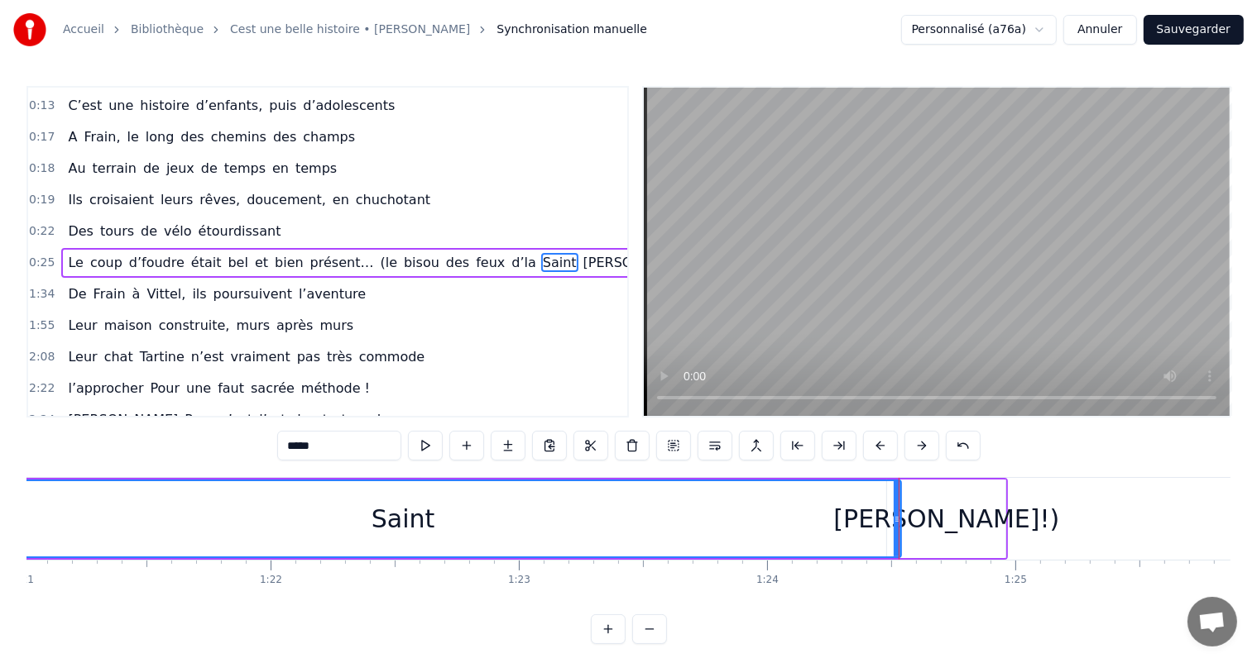
click at [658, 504] on div "Saint" at bounding box center [403, 518] width 995 height 75
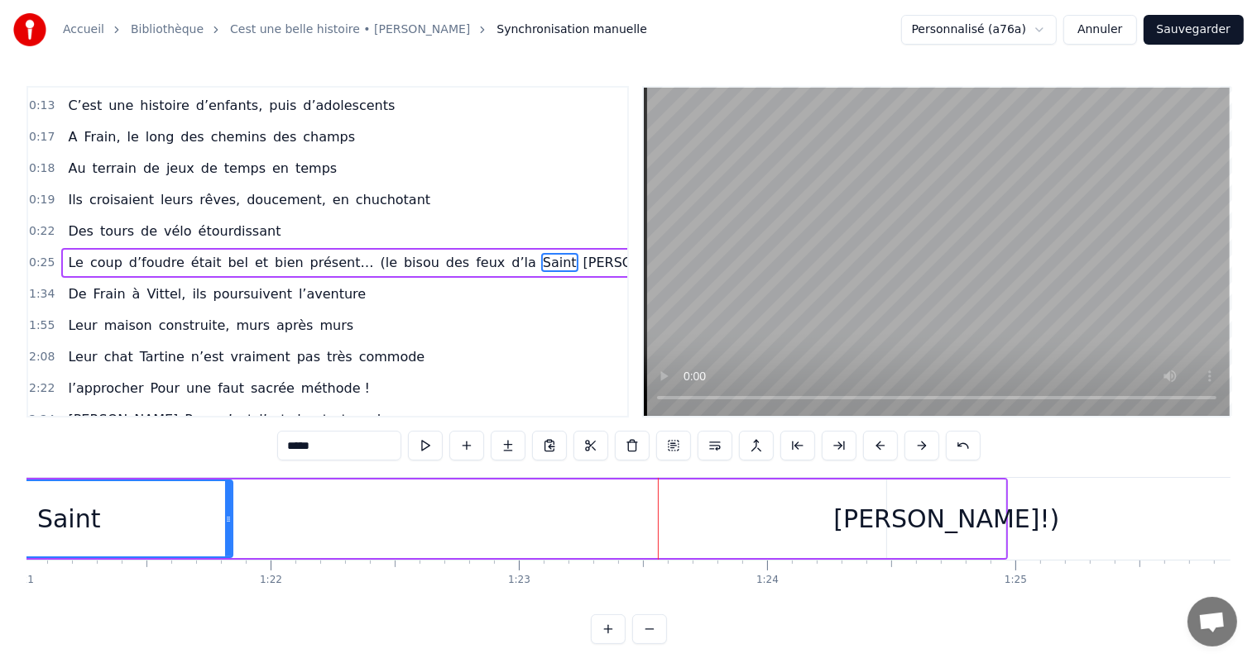
drag, startPoint x: 893, startPoint y: 520, endPoint x: 209, endPoint y: 536, distance: 684.3
click at [225, 536] on div at bounding box center [228, 518] width 7 height 75
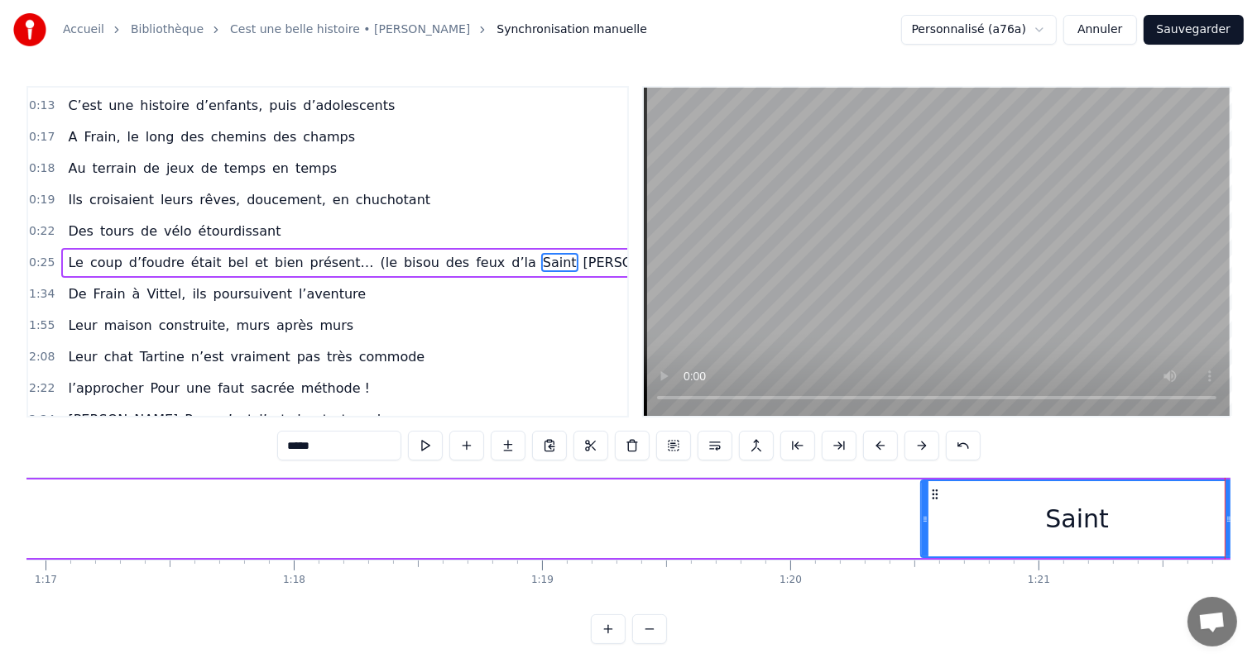
scroll to position [0, 19063]
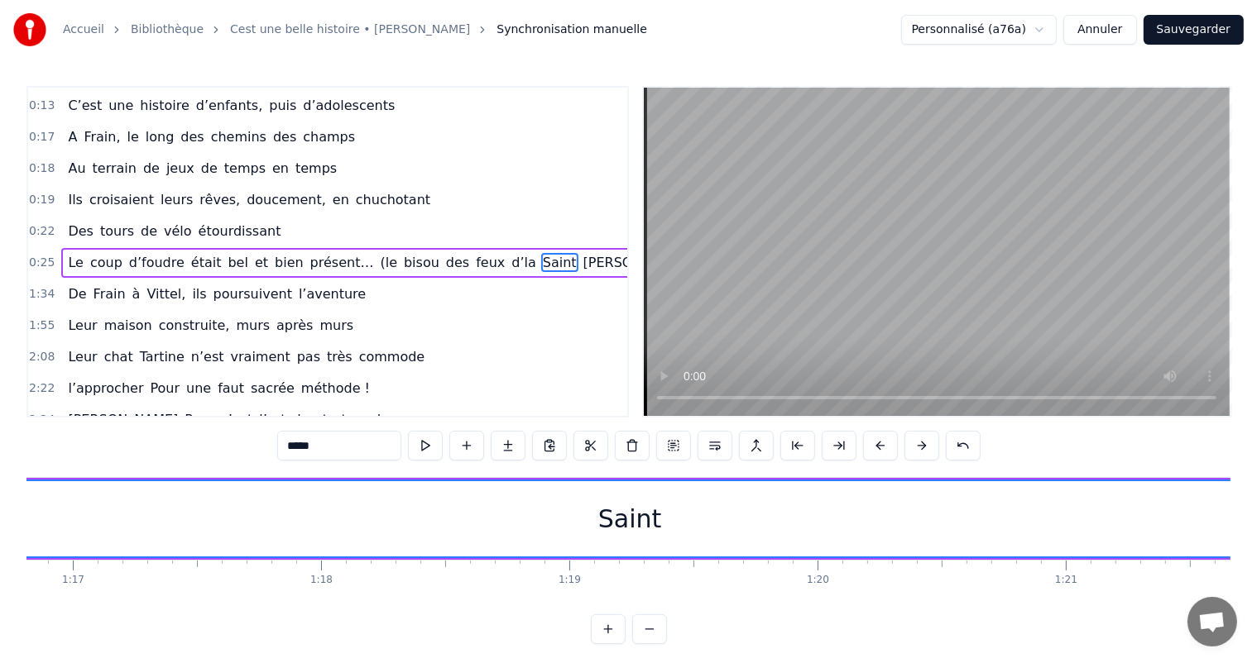
drag, startPoint x: 953, startPoint y: 510, endPoint x: 67, endPoint y: 543, distance: 886.6
click at [5, 532] on div "Accueil Bibliothèque Cest une belle histoire • Michel Fugain Synchronisation ma…" at bounding box center [628, 322] width 1257 height 644
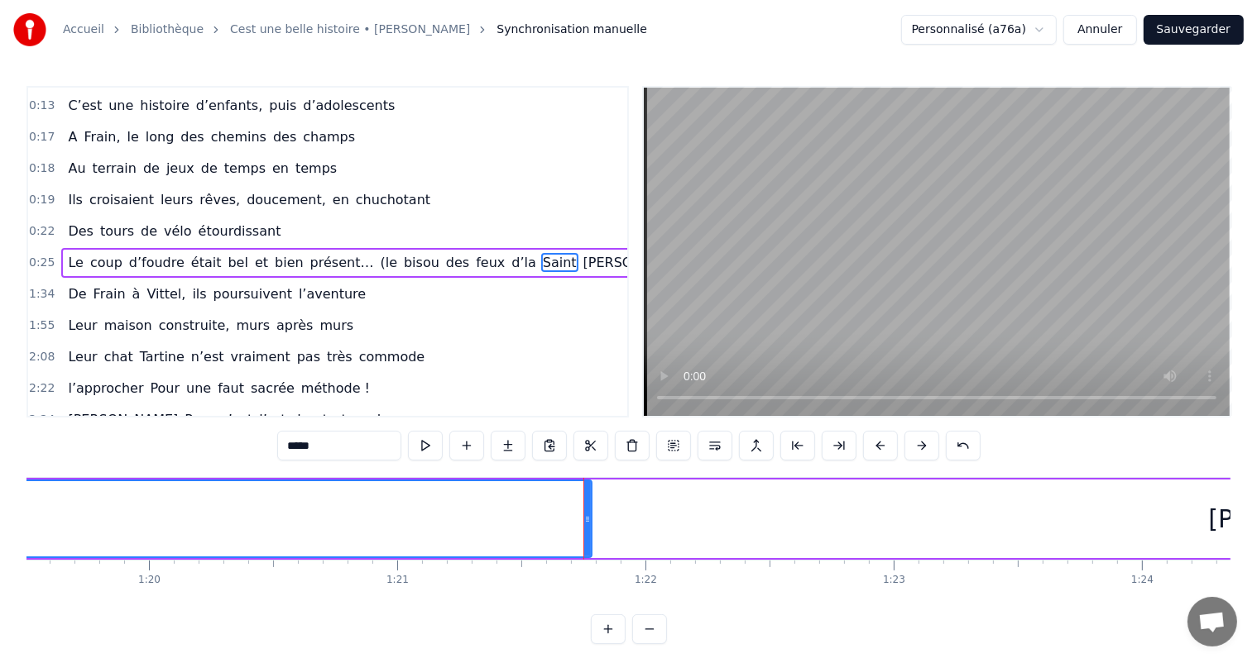
scroll to position [0, 19758]
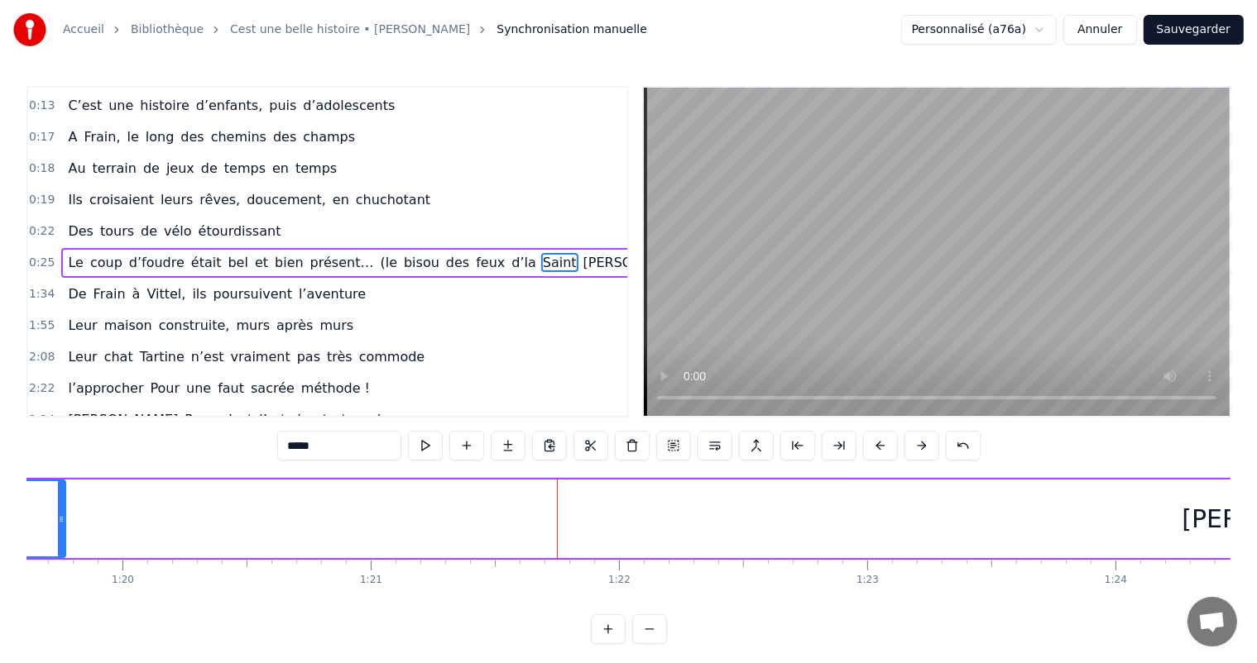
drag, startPoint x: 561, startPoint y: 527, endPoint x: 55, endPoint y: 509, distance: 506.6
click at [58, 509] on div at bounding box center [61, 518] width 7 height 75
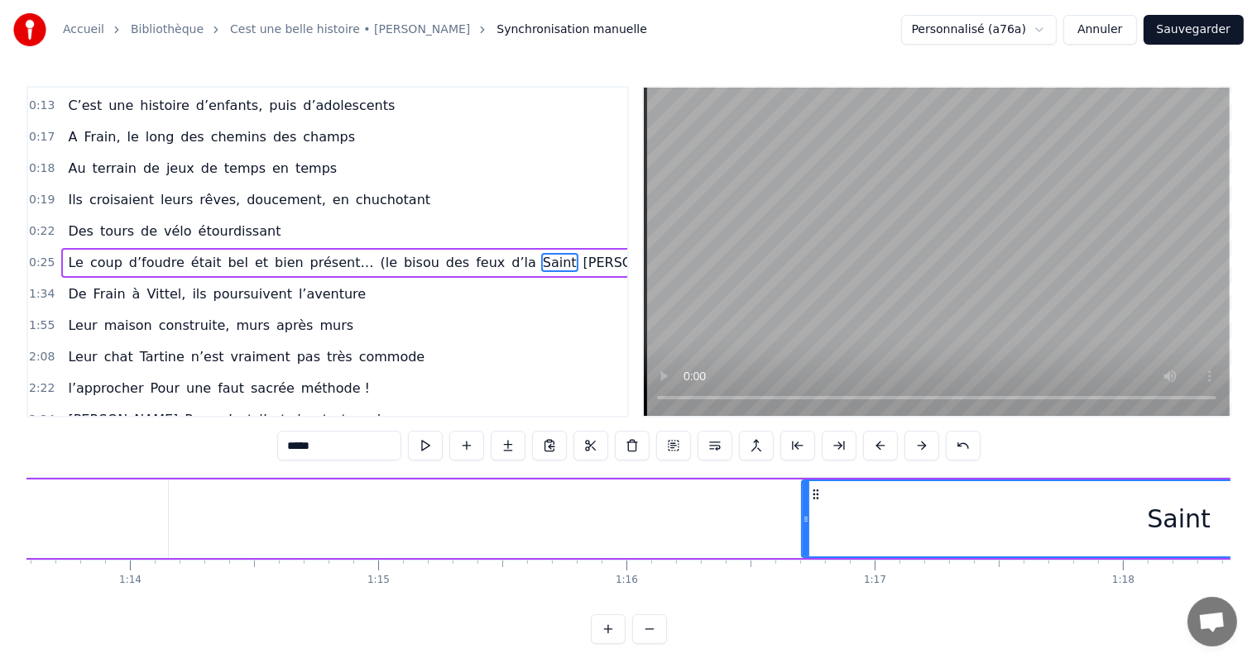
scroll to position [0, 18208]
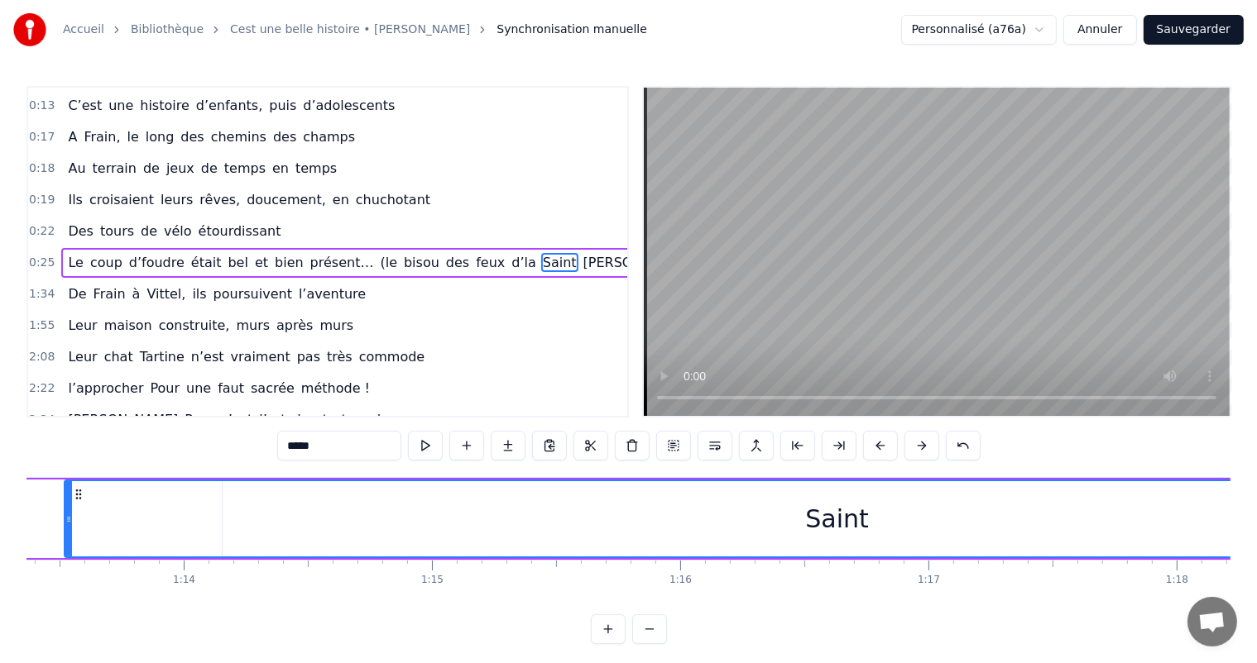
drag, startPoint x: 859, startPoint y: 513, endPoint x: 106, endPoint y: 536, distance: 753.1
click at [65, 524] on icon at bounding box center [68, 519] width 7 height 13
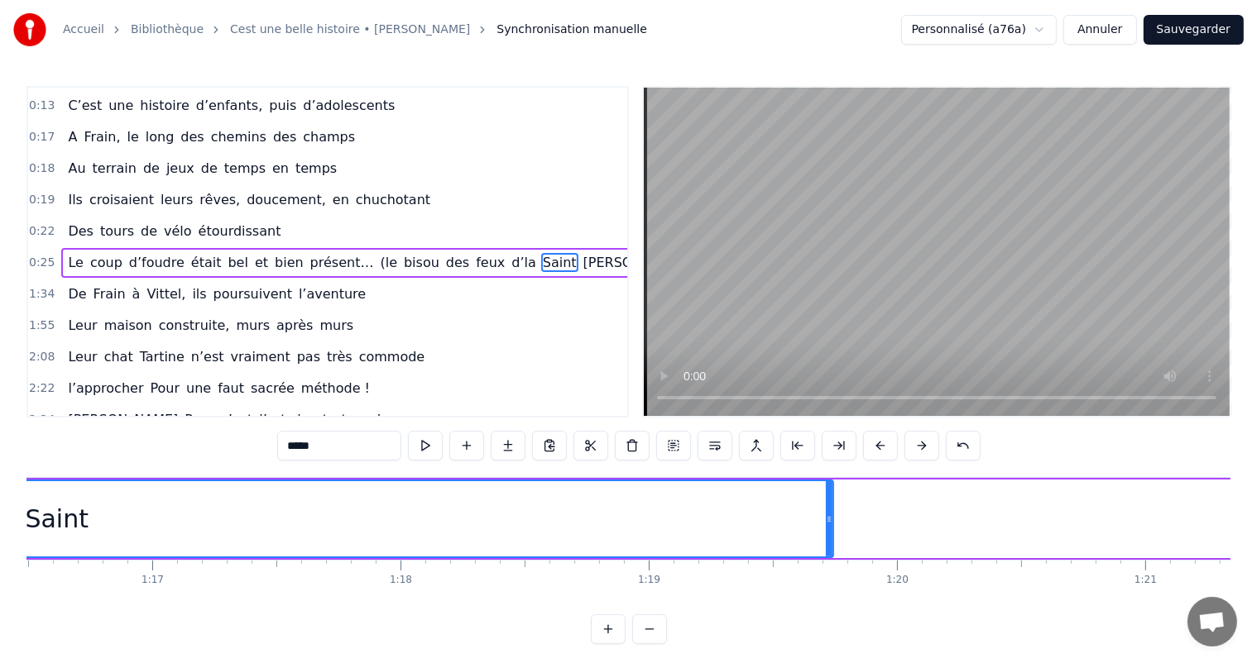
scroll to position [0, 19036]
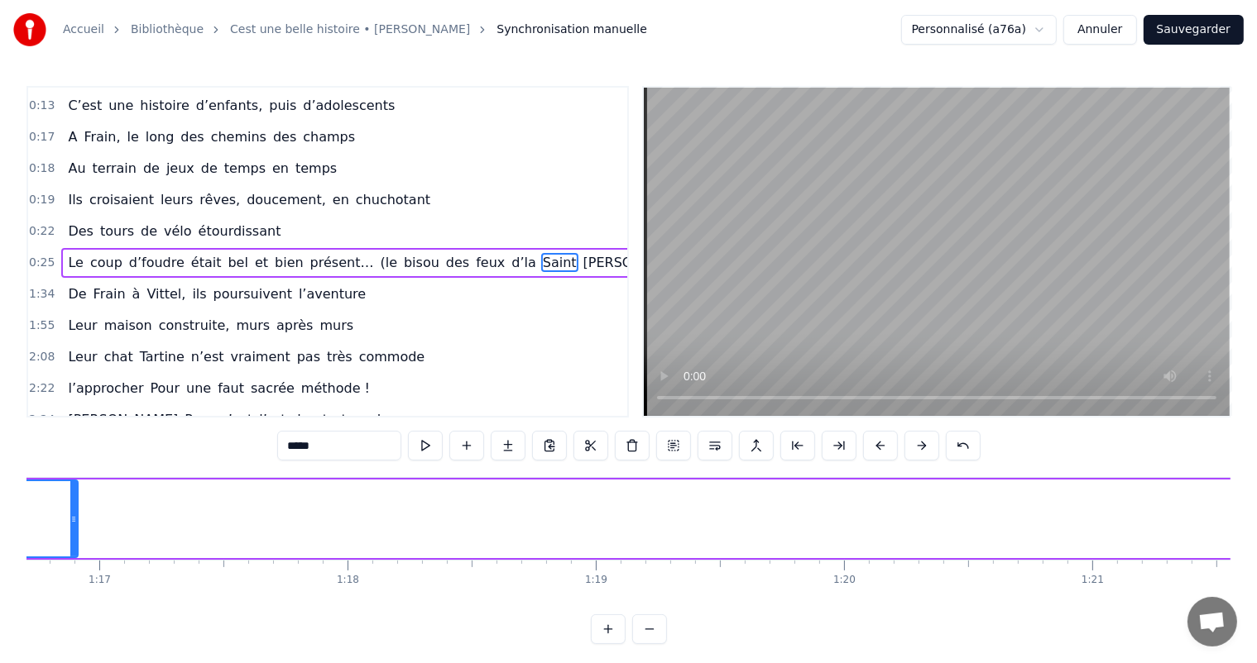
drag, startPoint x: 774, startPoint y: 506, endPoint x: 63, endPoint y: 529, distance: 711.8
click at [70, 529] on div at bounding box center [73, 518] width 7 height 75
click at [663, 520] on div "des" at bounding box center [618, 519] width 330 height 79
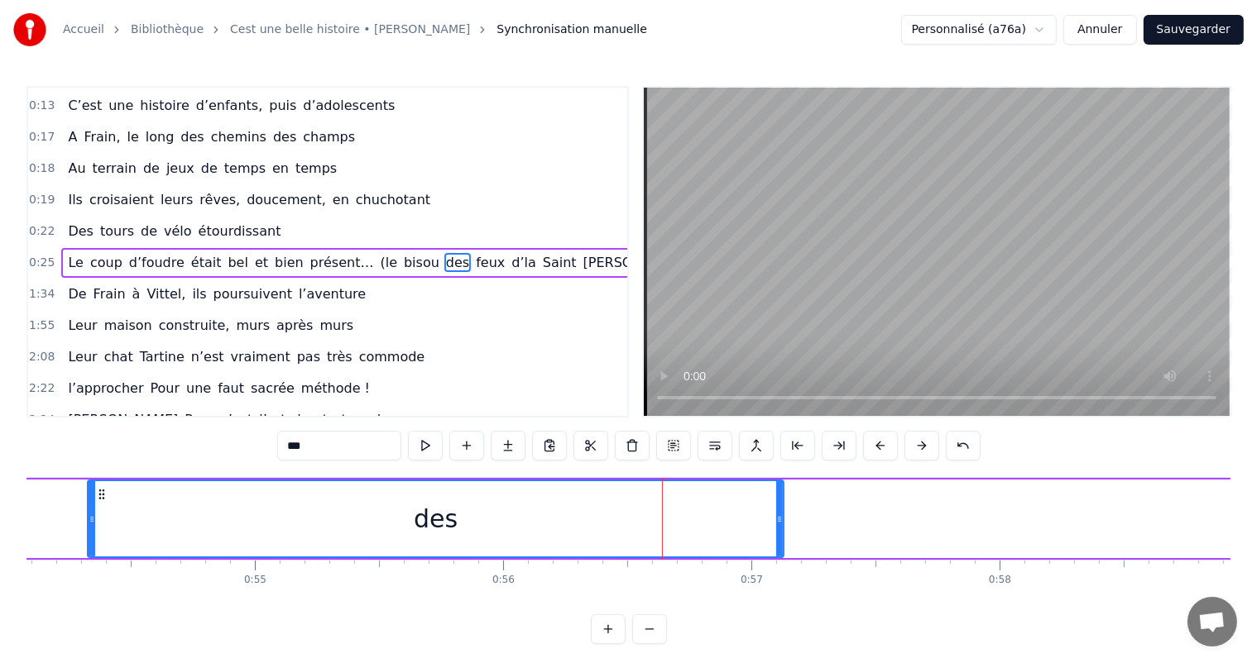
drag, startPoint x: 456, startPoint y: 510, endPoint x: 89, endPoint y: 554, distance: 369.2
click at [89, 556] on div at bounding box center [92, 518] width 7 height 75
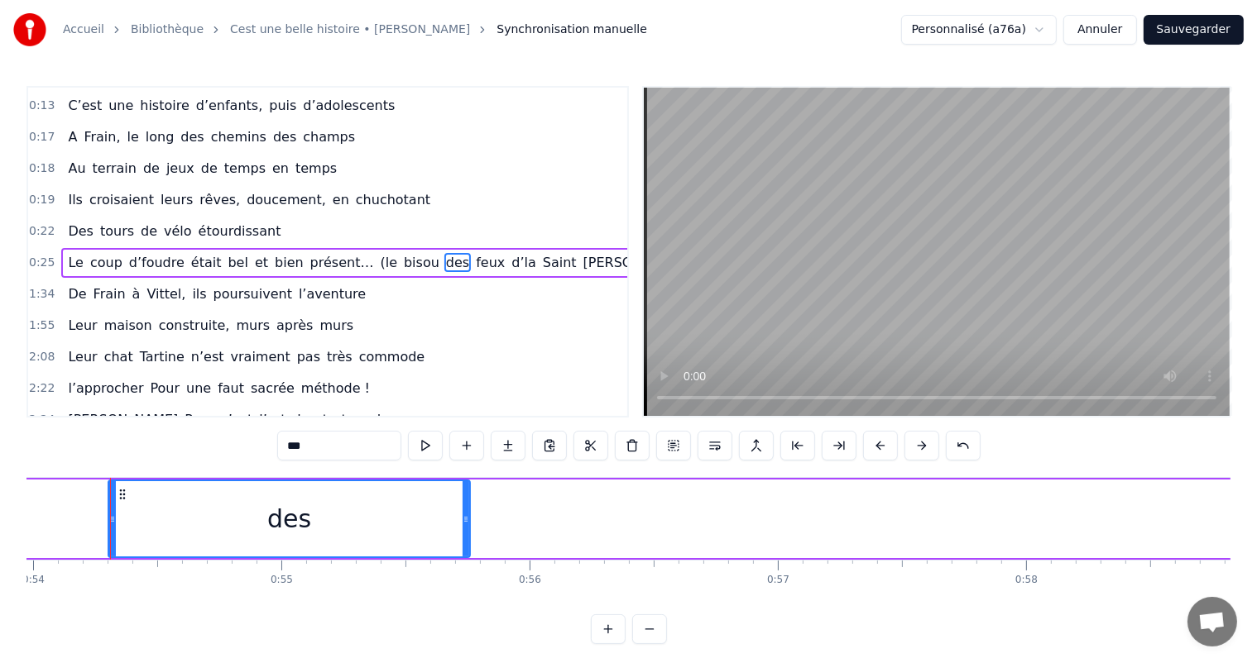
drag, startPoint x: 806, startPoint y: 514, endPoint x: 430, endPoint y: 526, distance: 375.8
click at [462, 521] on icon at bounding box center [465, 519] width 7 height 13
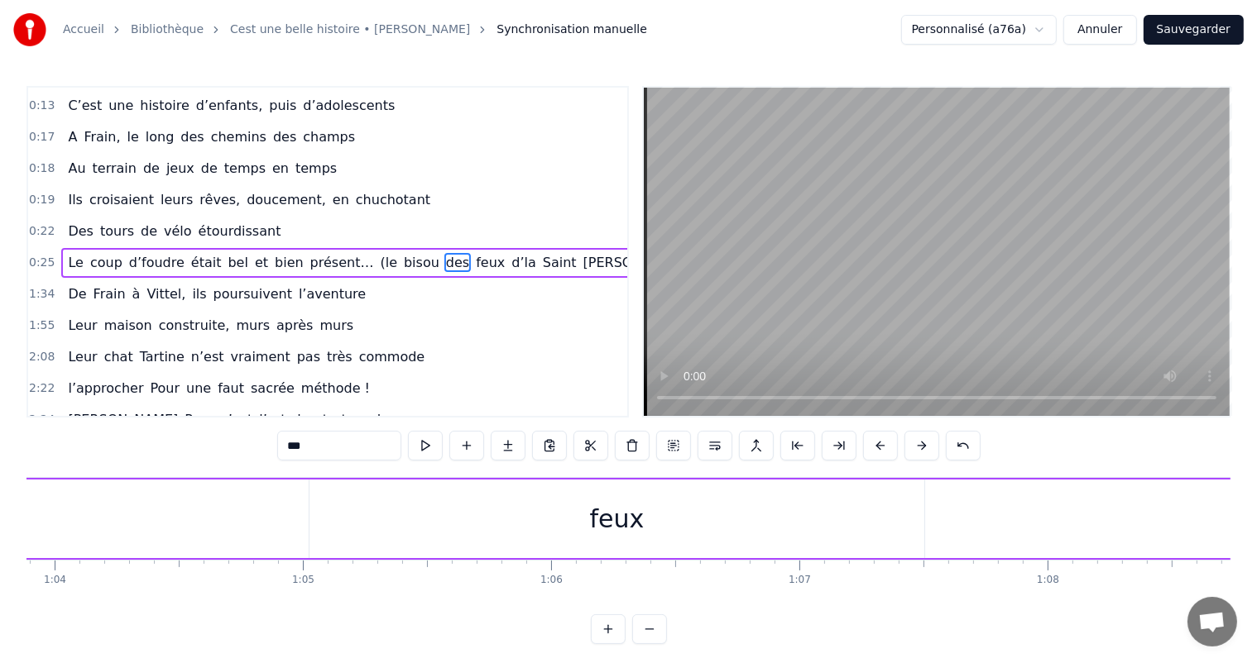
scroll to position [0, 15962]
click at [575, 496] on div "feux" at bounding box center [510, 519] width 615 height 79
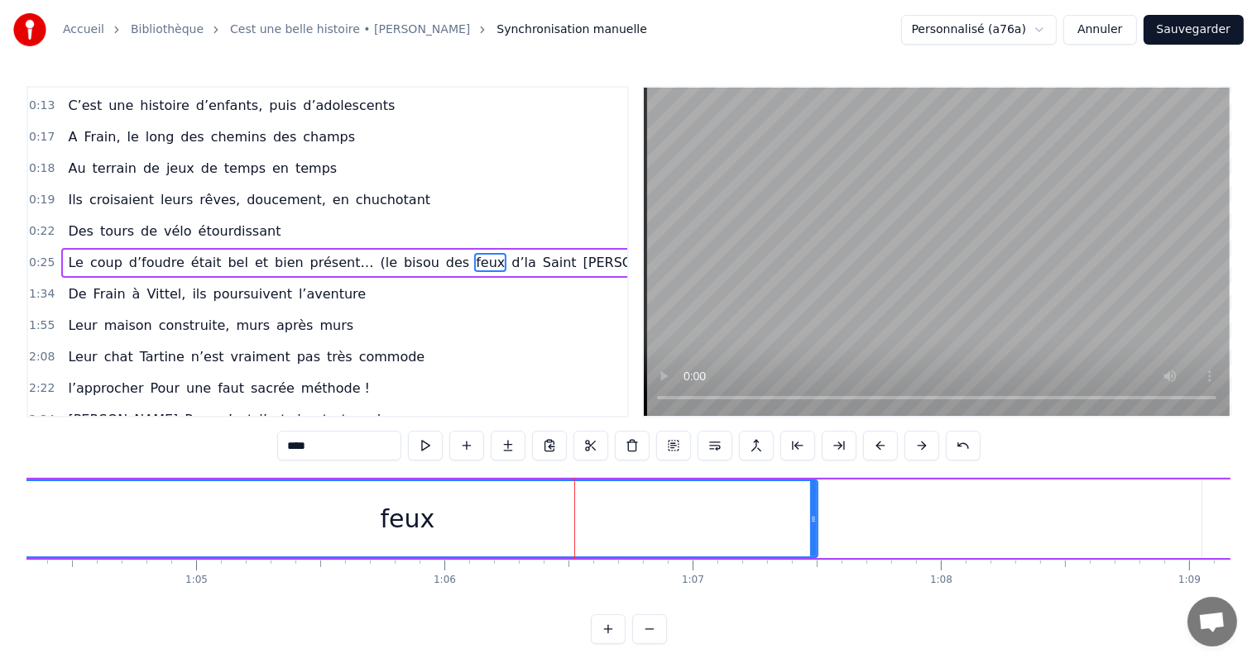
drag, startPoint x: 205, startPoint y: 520, endPoint x: 0, endPoint y: 531, distance: 205.5
click at [0, 531] on div "Accueil Bibliothèque Cest une belle histoire • Michel Fugain Synchronisation ma…" at bounding box center [628, 322] width 1257 height 644
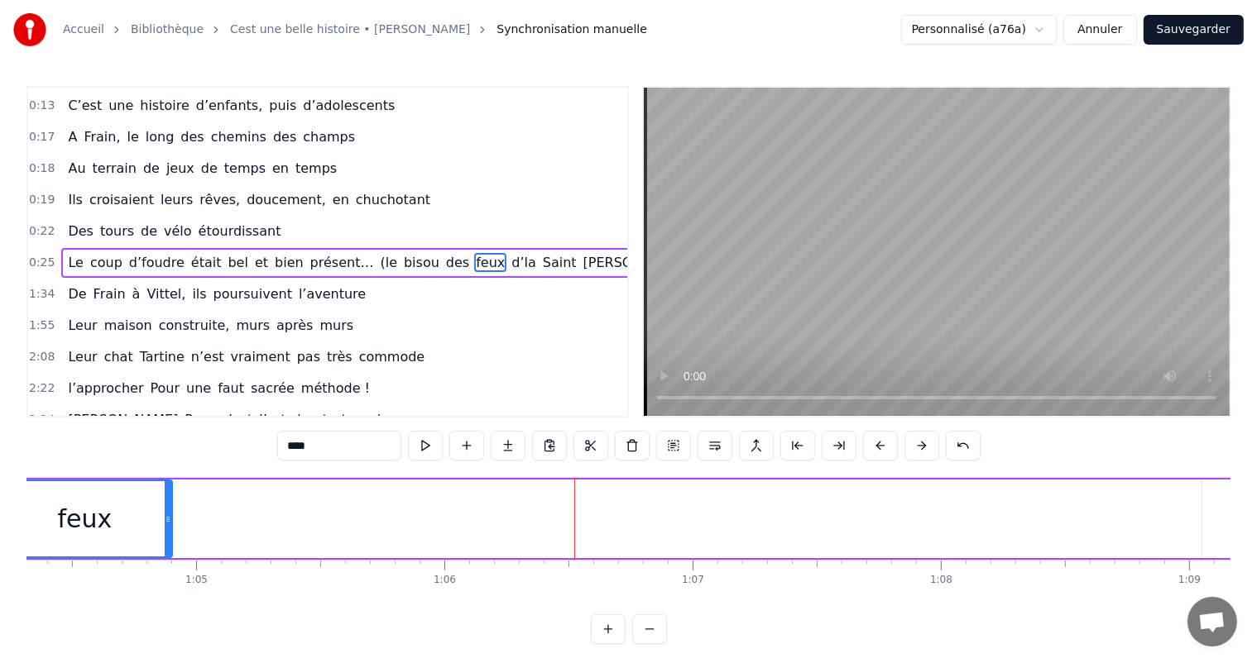
drag, startPoint x: 811, startPoint y: 514, endPoint x: 165, endPoint y: 527, distance: 645.4
click at [165, 527] on div at bounding box center [168, 518] width 7 height 75
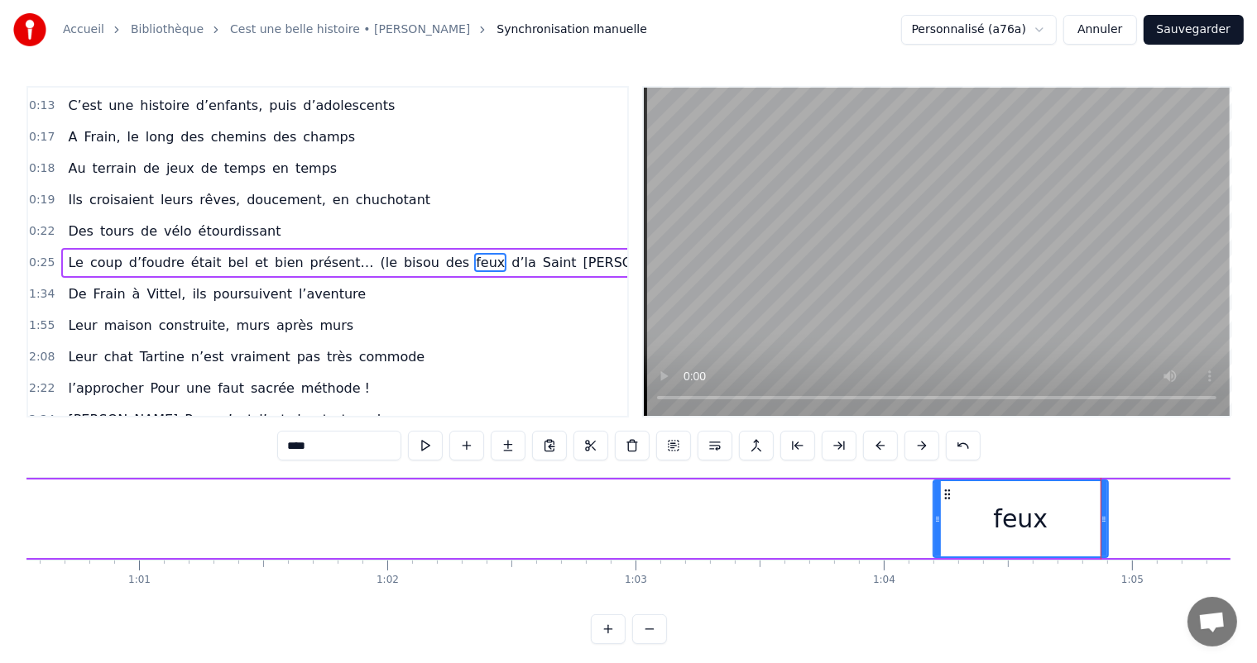
scroll to position [0, 15000]
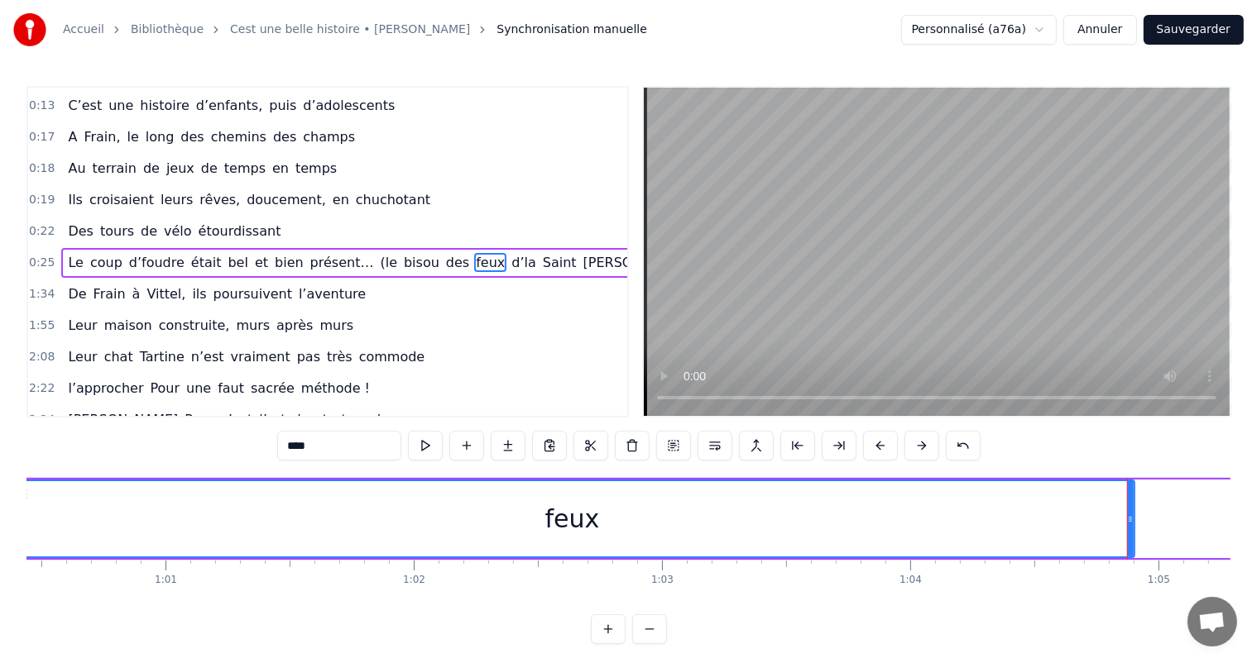
drag, startPoint x: 960, startPoint y: 514, endPoint x: 0, endPoint y: 553, distance: 960.4
click at [0, 554] on div "Accueil Bibliothèque Cest une belle histoire • Michel Fugain Synchronisation ma…" at bounding box center [628, 322] width 1257 height 644
drag, startPoint x: 1133, startPoint y: 513, endPoint x: 526, endPoint y: 539, distance: 607.8
click at [496, 529] on div "feux" at bounding box center [567, 519] width 1136 height 79
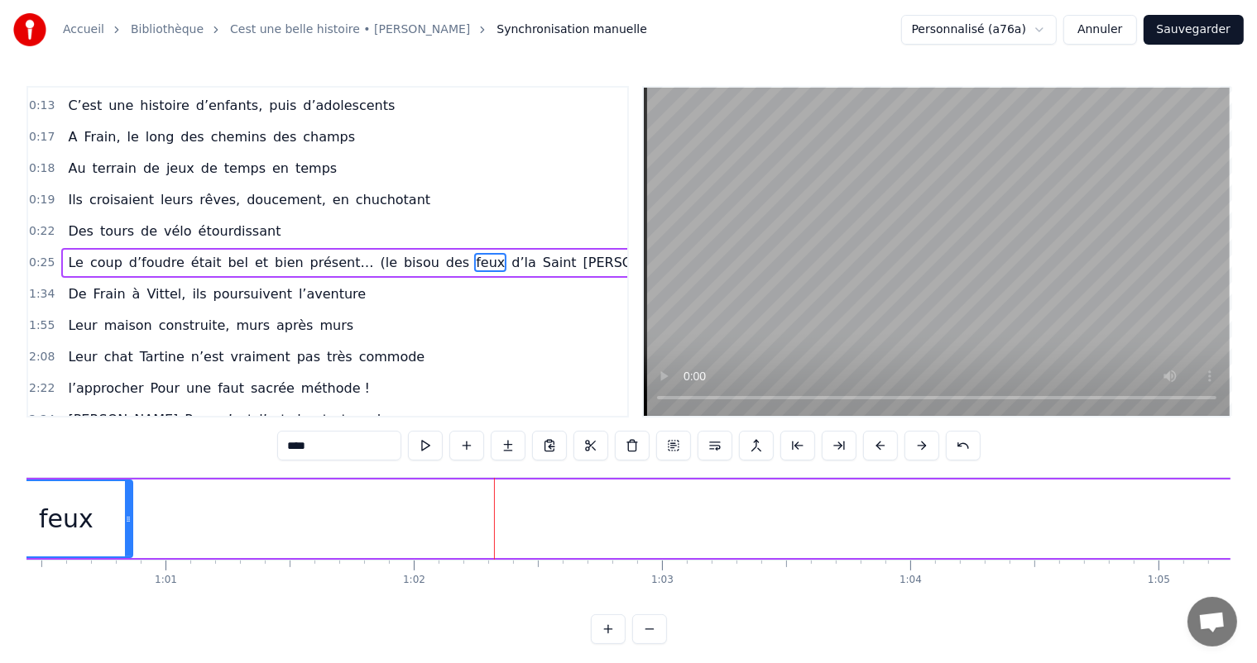
drag, startPoint x: 1131, startPoint y: 510, endPoint x: 128, endPoint y: 533, distance: 1002.9
click at [128, 533] on div at bounding box center [128, 518] width 7 height 75
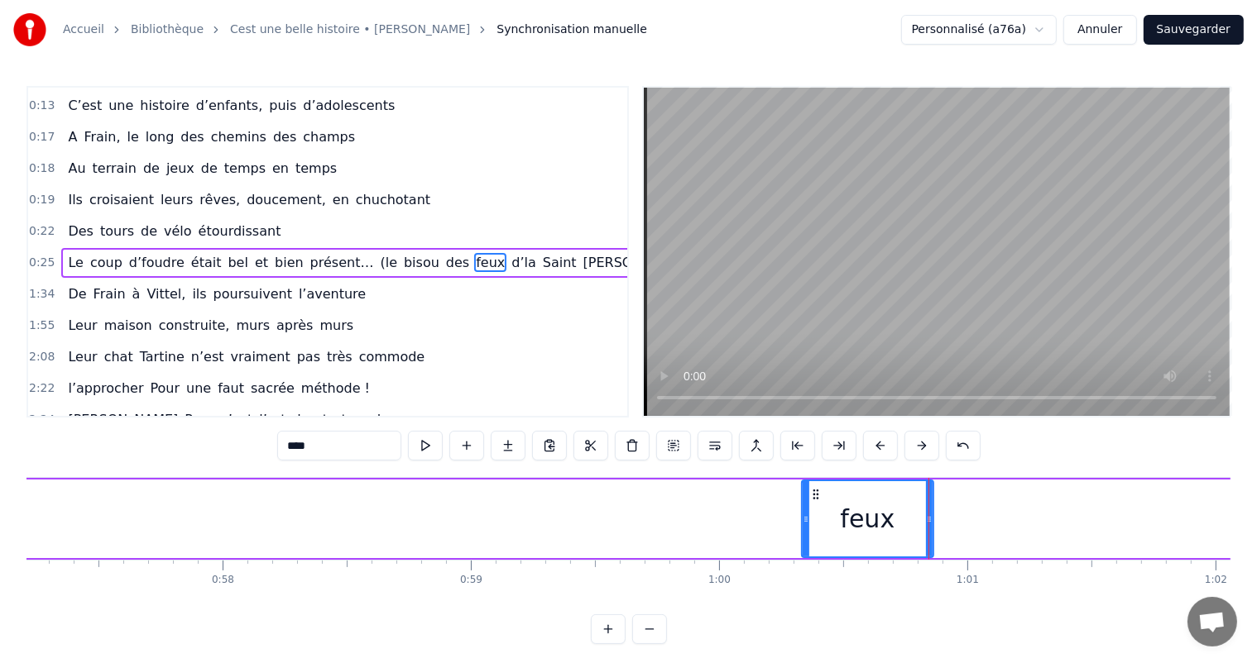
scroll to position [0, 14224]
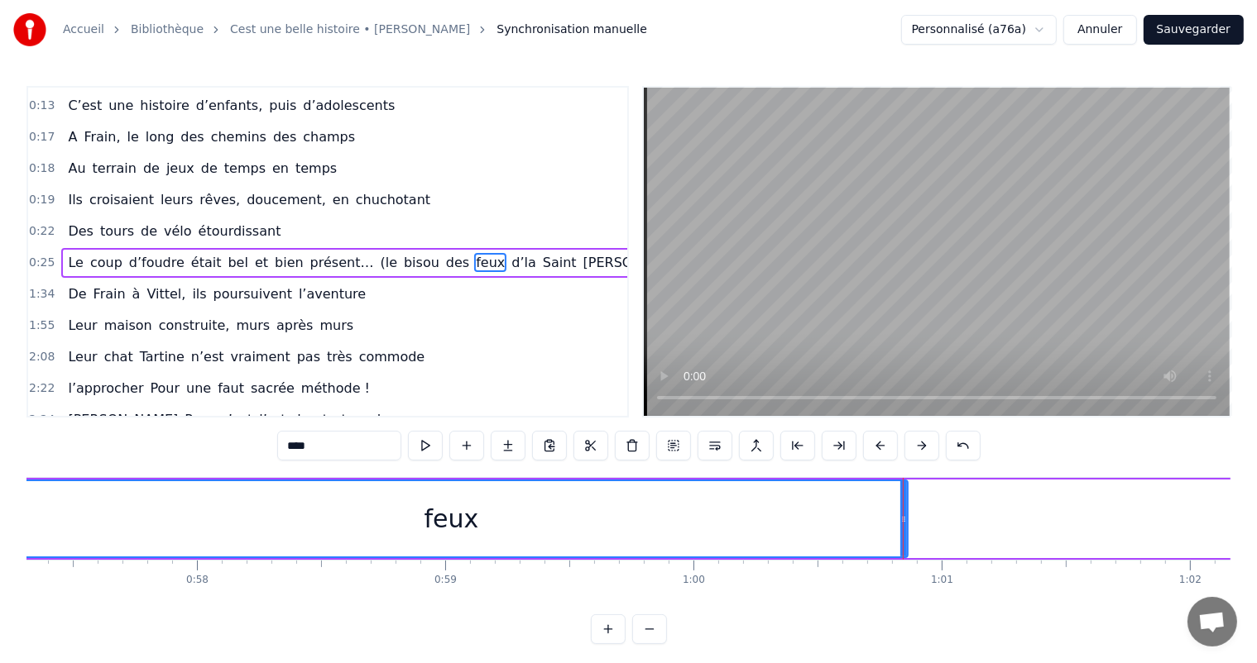
drag, startPoint x: 781, startPoint y: 520, endPoint x: 0, endPoint y: 526, distance: 780.9
click at [0, 526] on div "Accueil Bibliothèque Cest une belle histoire • Michel Fugain Synchronisation ma…" at bounding box center [628, 322] width 1257 height 644
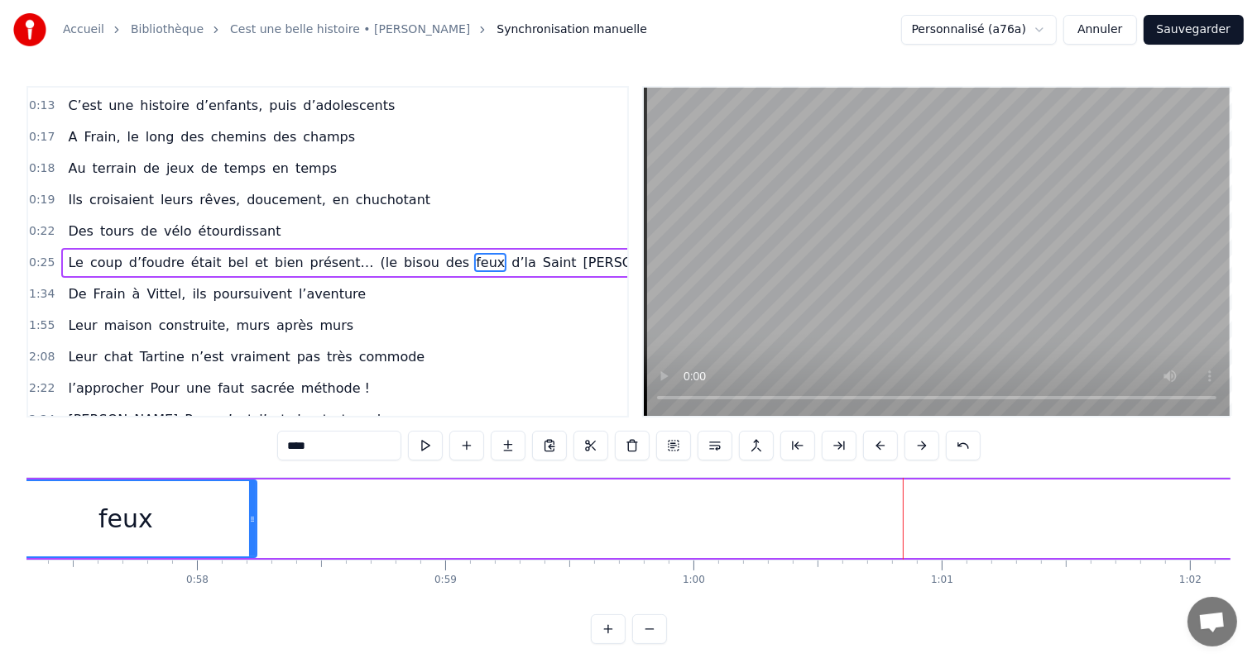
drag, startPoint x: 899, startPoint y: 522, endPoint x: 248, endPoint y: 563, distance: 652.4
click at [248, 563] on div "C’est un beau roman, c’est une belle histoire C’est une romance d’aujourd’hui J…" at bounding box center [628, 539] width 1204 height 124
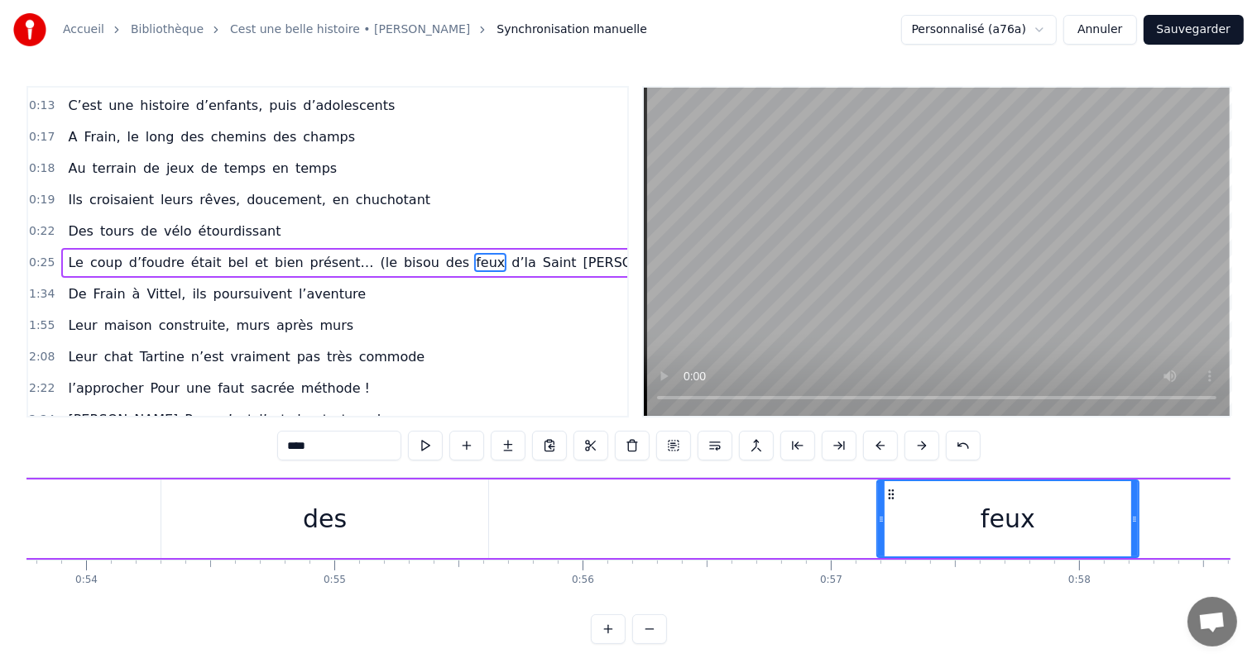
scroll to position [0, 13315]
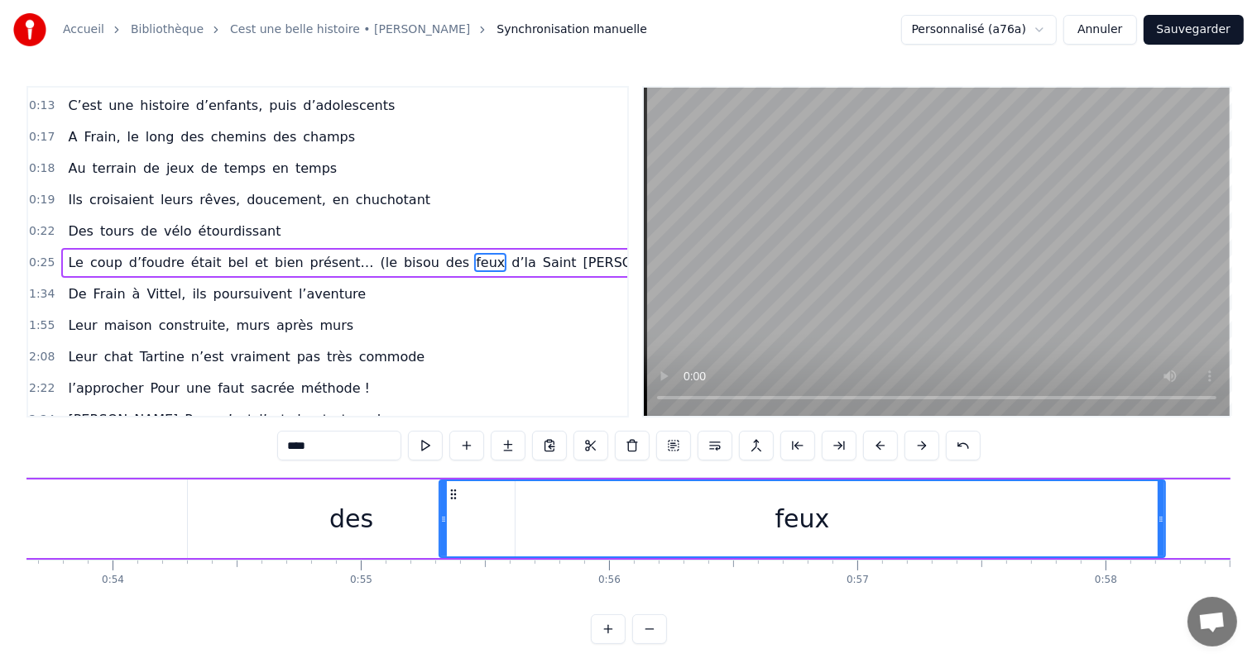
drag, startPoint x: 908, startPoint y: 524, endPoint x: 513, endPoint y: 497, distance: 396.4
click at [443, 489] on div at bounding box center [443, 518] width 7 height 75
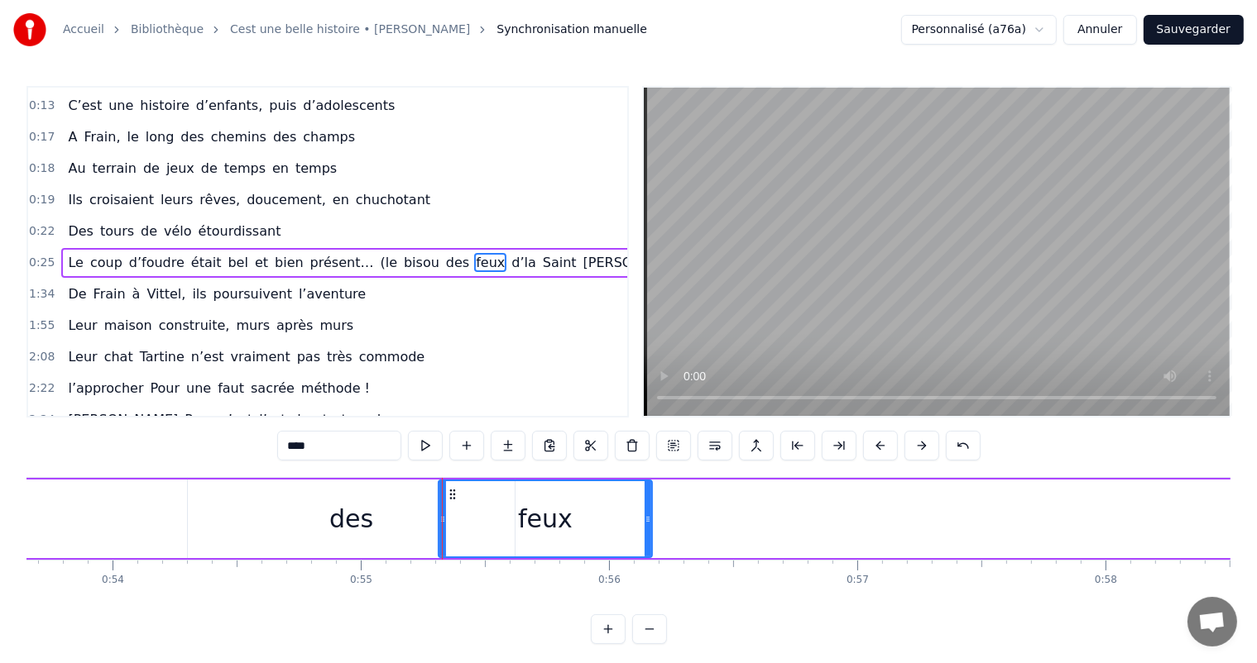
drag, startPoint x: 1161, startPoint y: 525, endPoint x: 643, endPoint y: 506, distance: 519.0
click at [644, 506] on div at bounding box center [647, 518] width 7 height 75
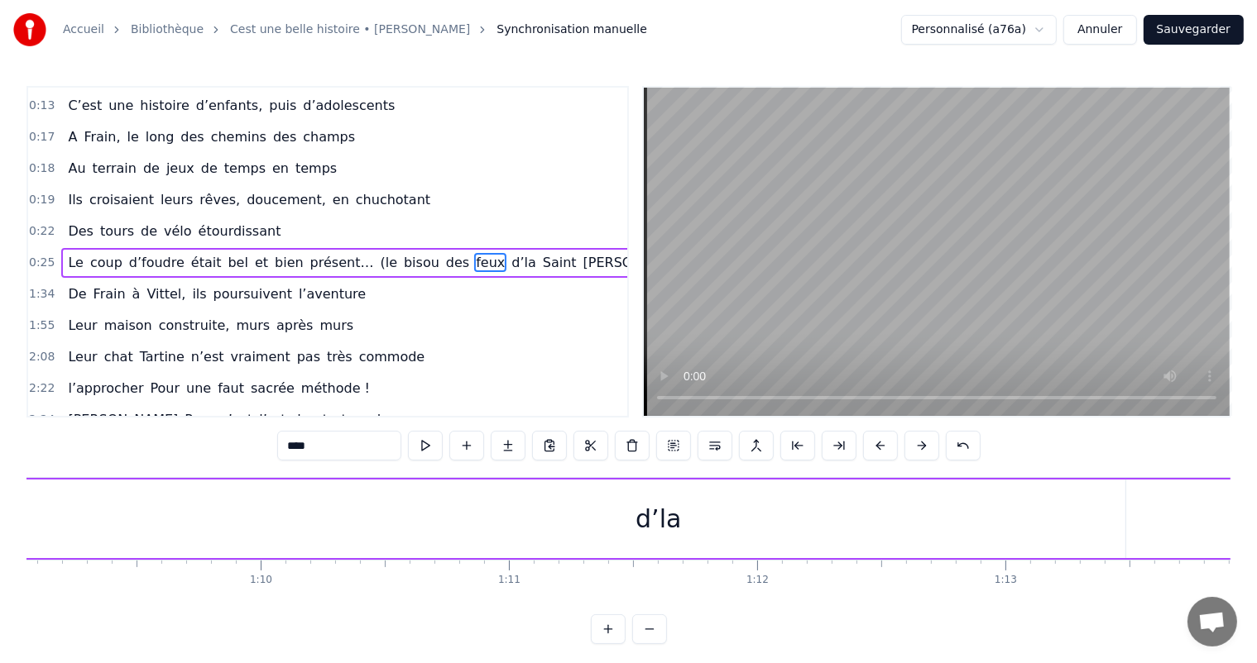
scroll to position [0, 17165]
click at [639, 548] on div "d’la" at bounding box center [631, 519] width 1266 height 79
type input "****"
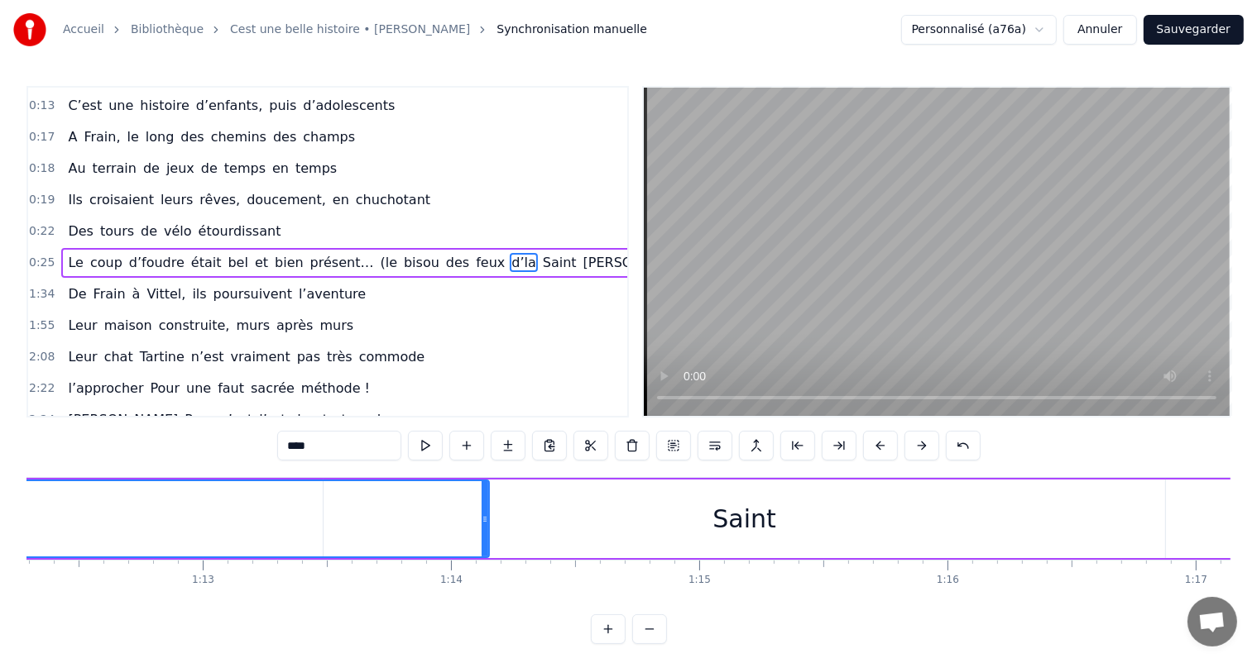
scroll to position [0, 17967]
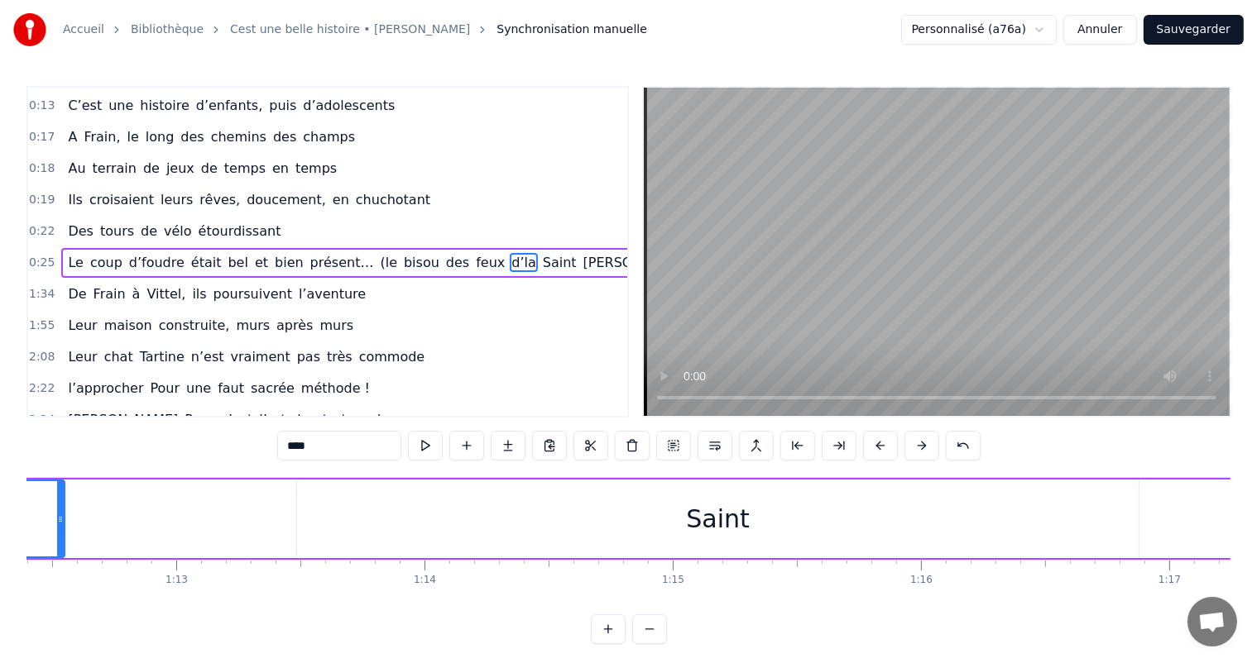
drag, startPoint x: 461, startPoint y: 518, endPoint x: 65, endPoint y: 507, distance: 395.6
click at [64, 507] on div at bounding box center [60, 518] width 7 height 75
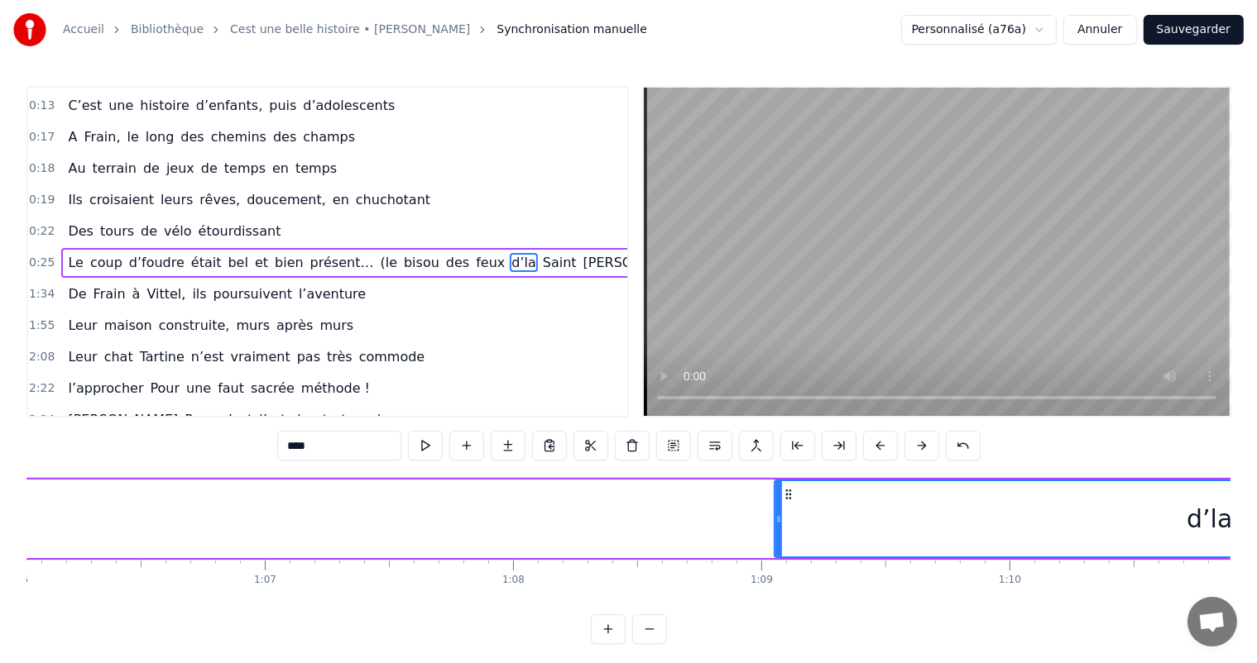
scroll to position [0, 16363]
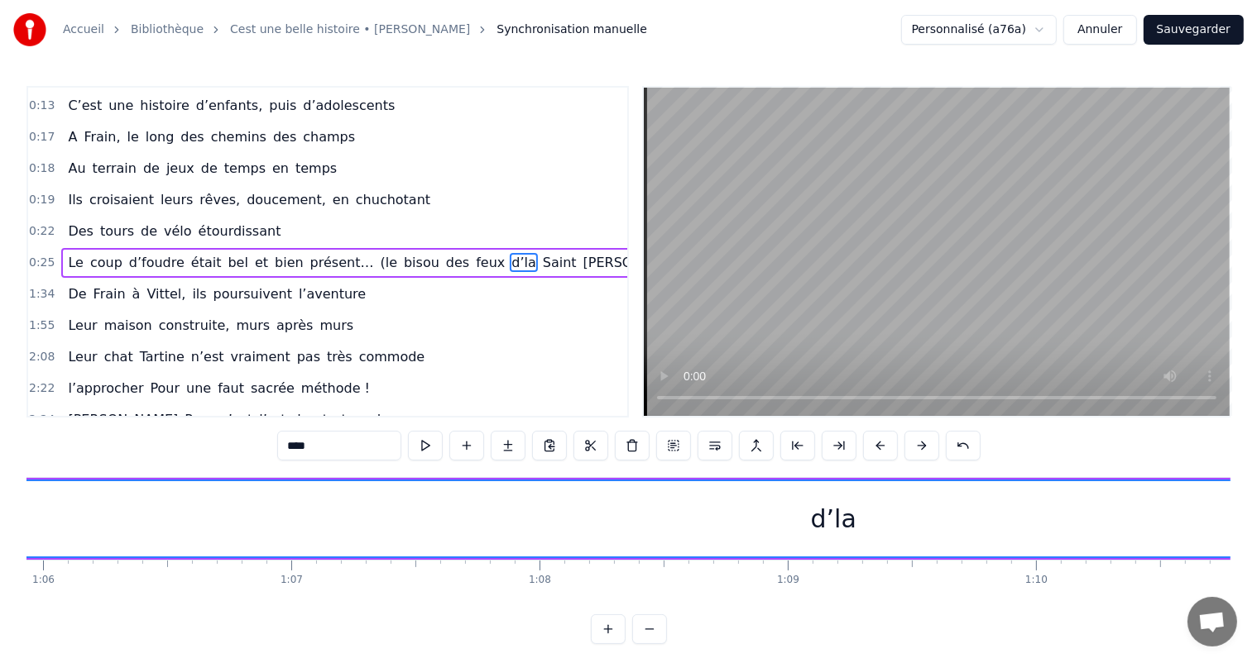
drag, startPoint x: 805, startPoint y: 518, endPoint x: 0, endPoint y: 534, distance: 805.1
click at [0, 534] on div "Accueil Bibliothèque Cest une belle histoire • Michel Fugain Synchronisation ma…" at bounding box center [628, 322] width 1257 height 644
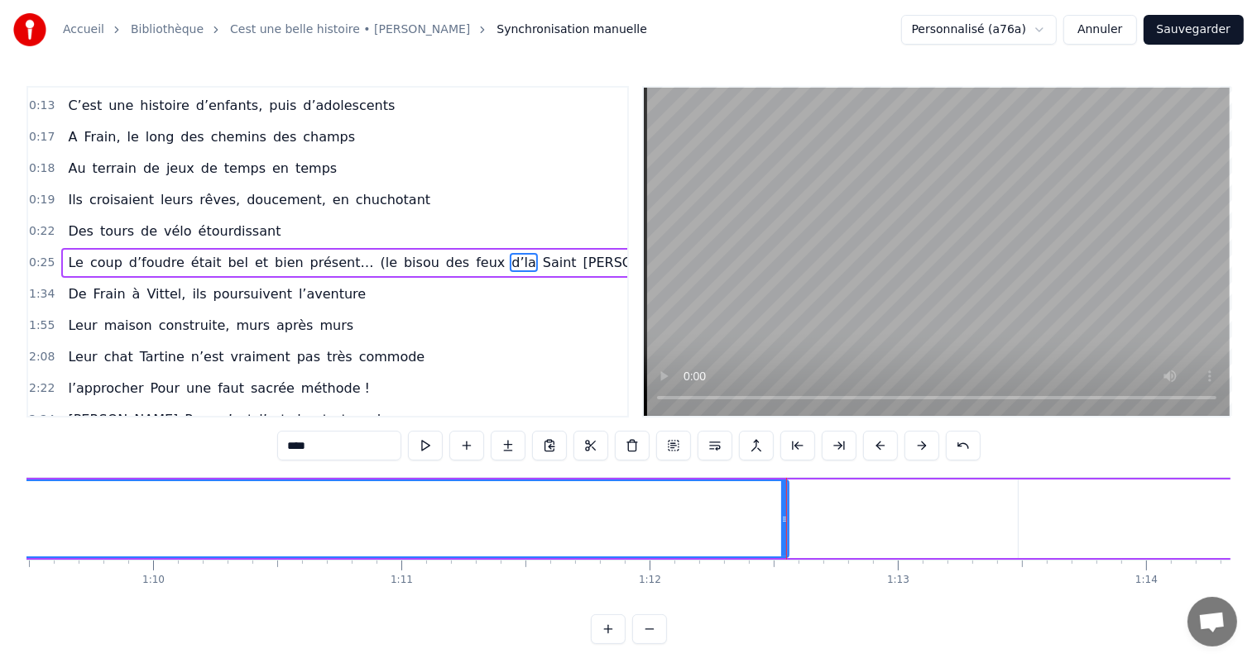
scroll to position [0, 17326]
click at [706, 516] on div at bounding box center [706, 519] width 1 height 82
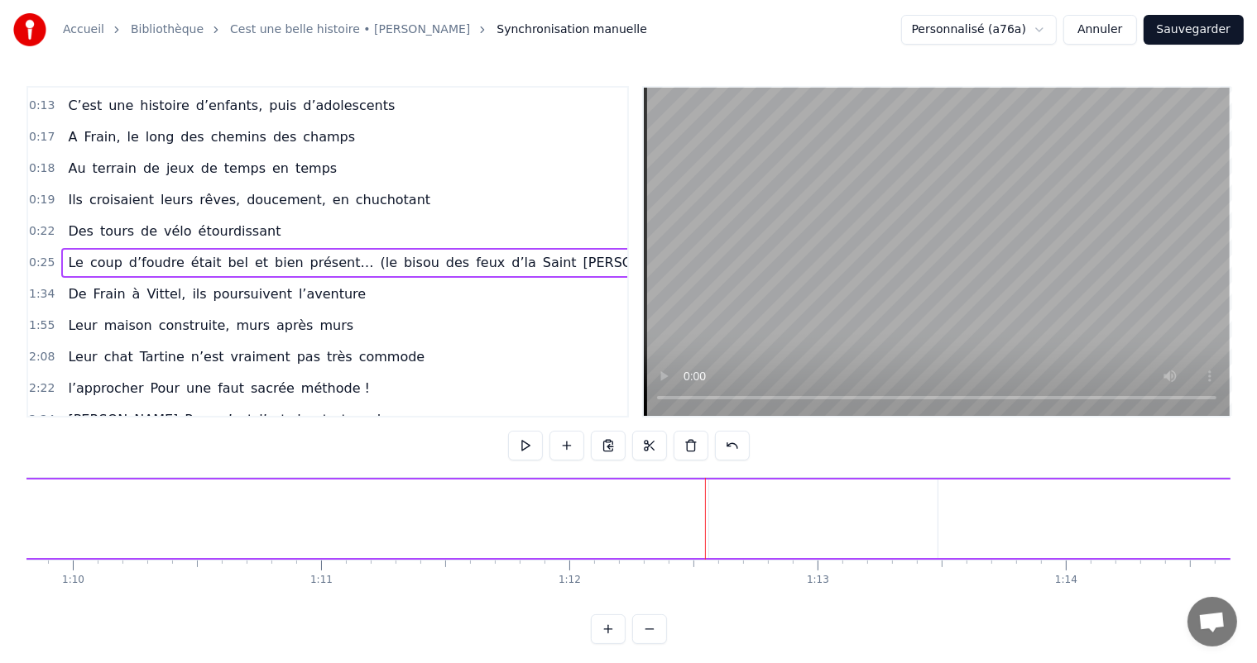
drag, startPoint x: 704, startPoint y: 526, endPoint x: 46, endPoint y: 520, distance: 657.7
click at [46, 520] on div at bounding box center [46, 518] width 7 height 75
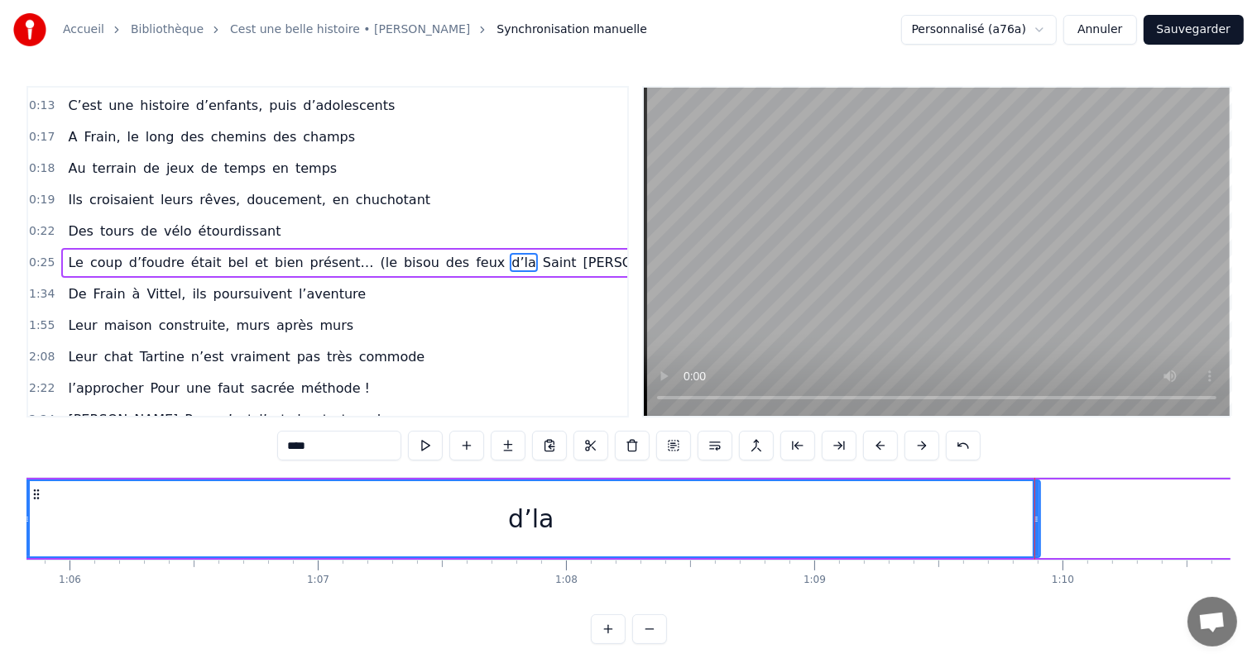
scroll to position [0, 16309]
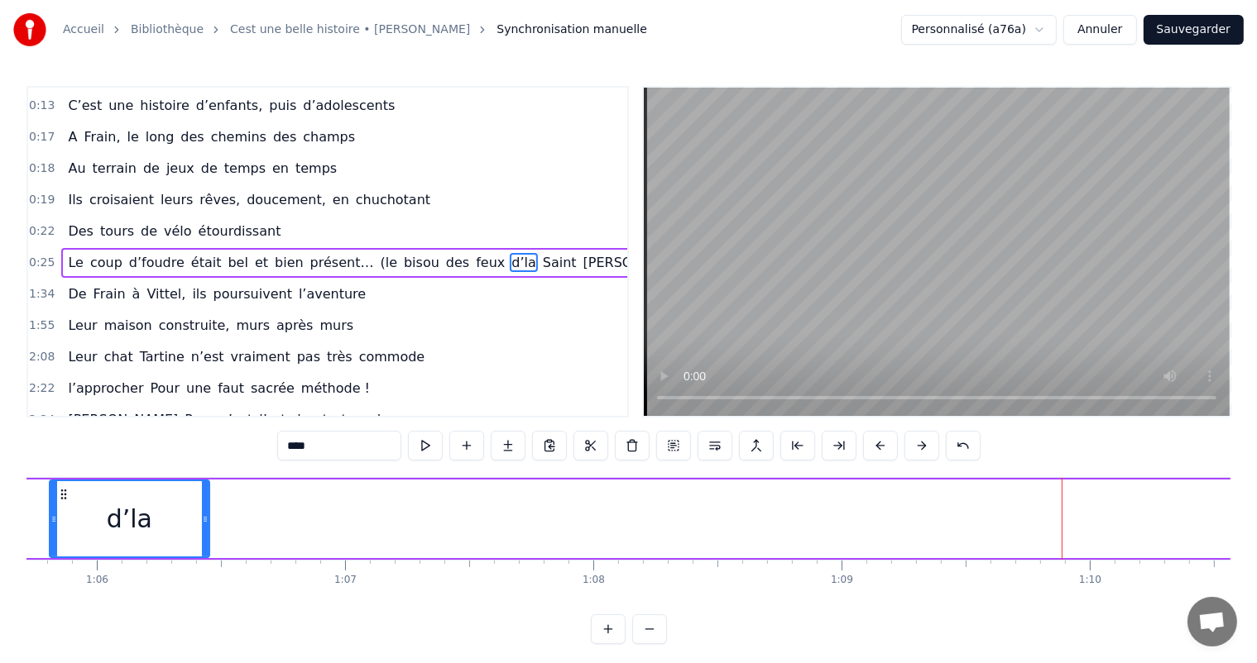
drag, startPoint x: 1063, startPoint y: 511, endPoint x: 201, endPoint y: 541, distance: 862.5
click at [202, 541] on div at bounding box center [205, 518] width 7 height 75
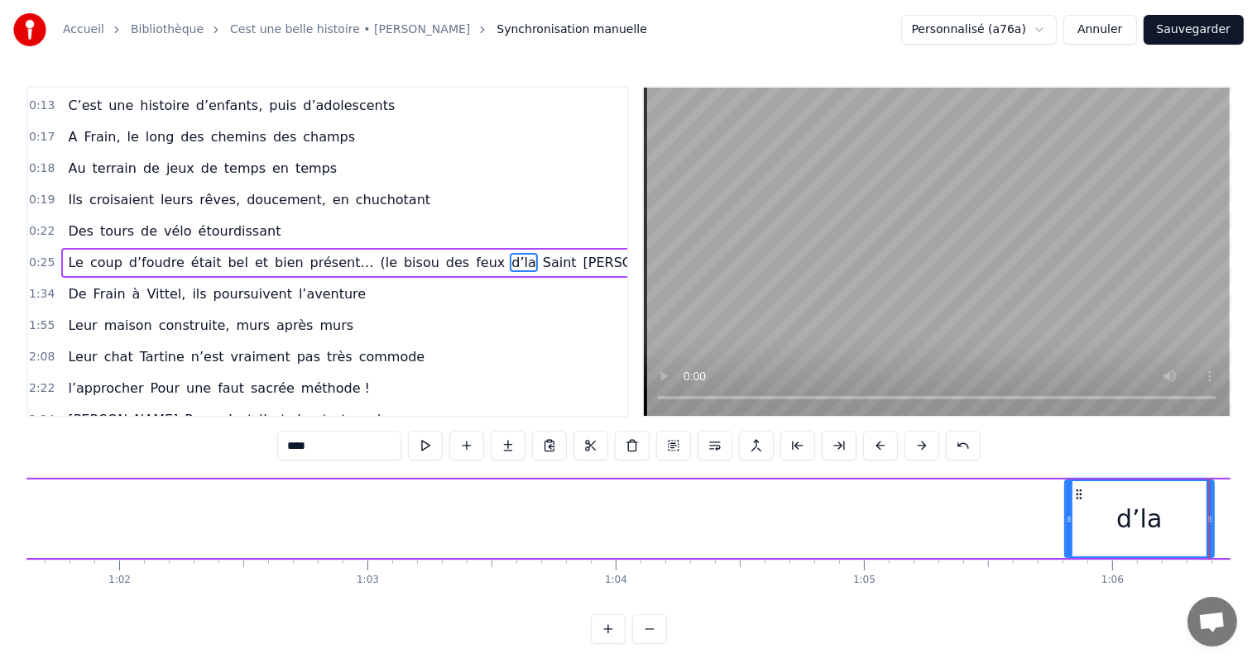
scroll to position [0, 15213]
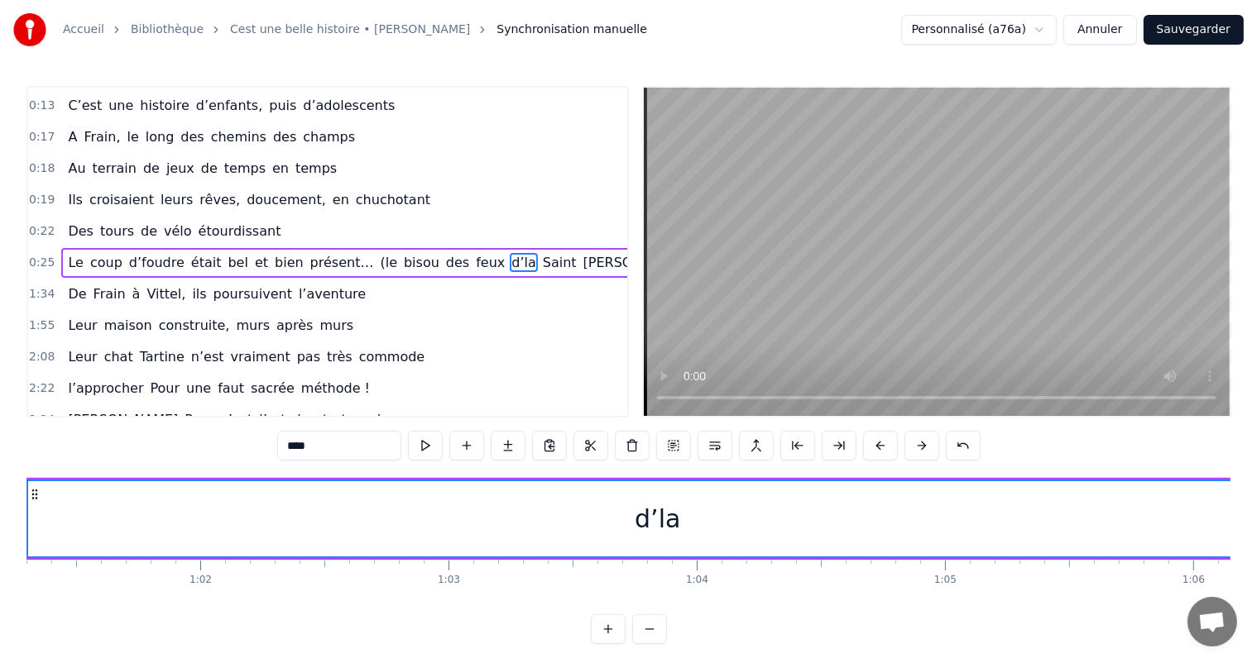
drag, startPoint x: 1152, startPoint y: 510, endPoint x: 26, endPoint y: 520, distance: 1125.1
click at [26, 520] on div at bounding box center [25, 518] width 7 height 75
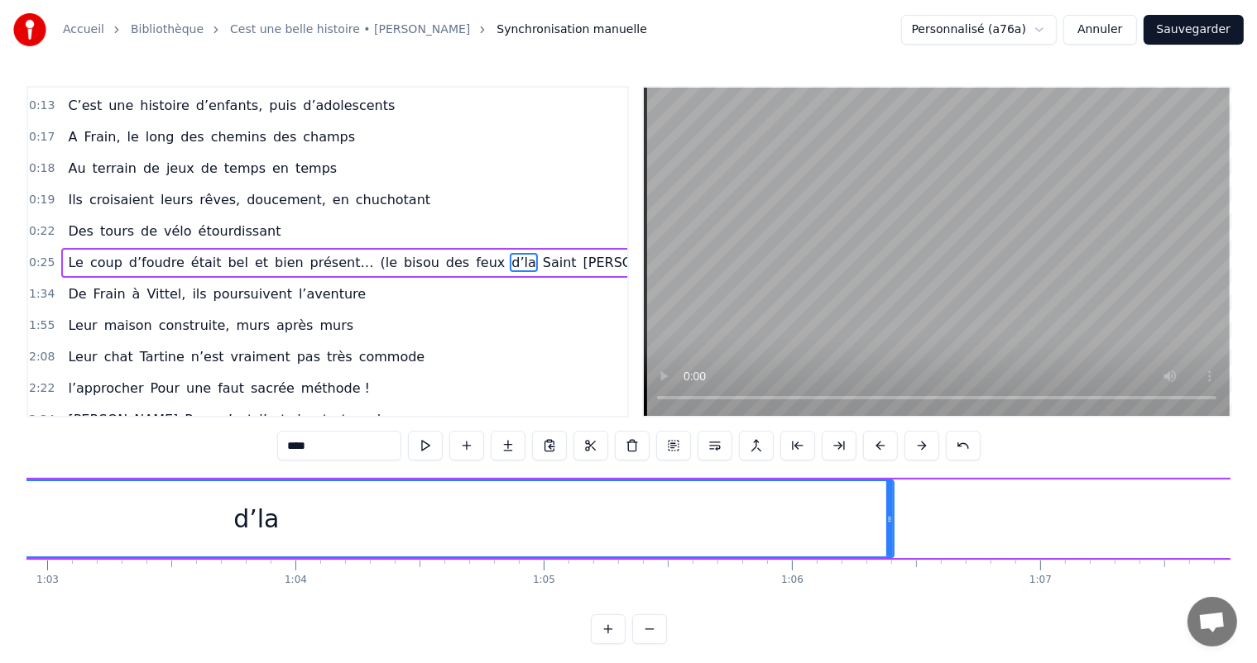
scroll to position [0, 15641]
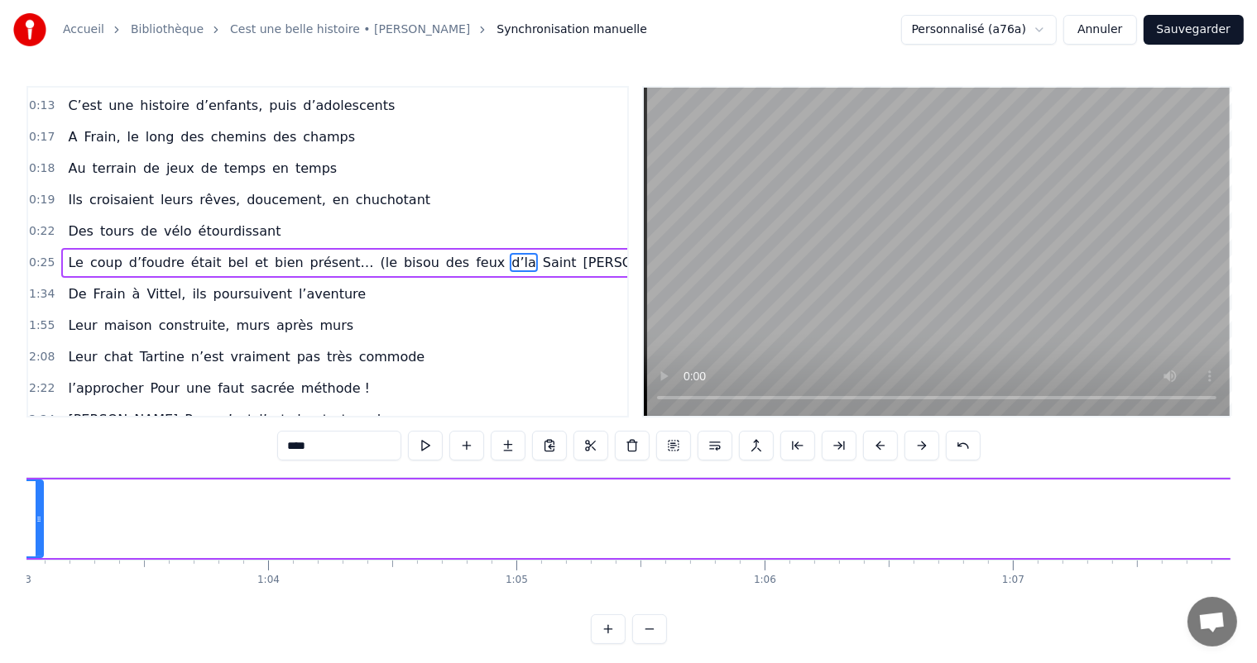
drag, startPoint x: 864, startPoint y: 503, endPoint x: 37, endPoint y: 520, distance: 826.6
click at [37, 520] on div at bounding box center [39, 518] width 7 height 75
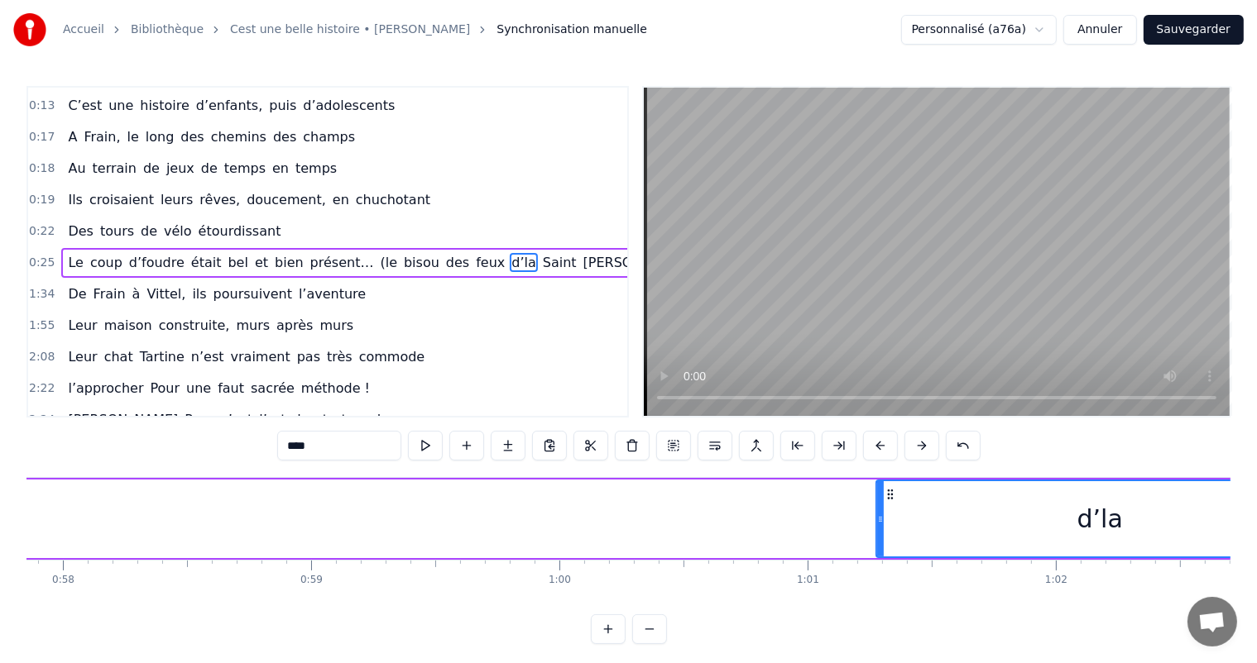
scroll to position [0, 14331]
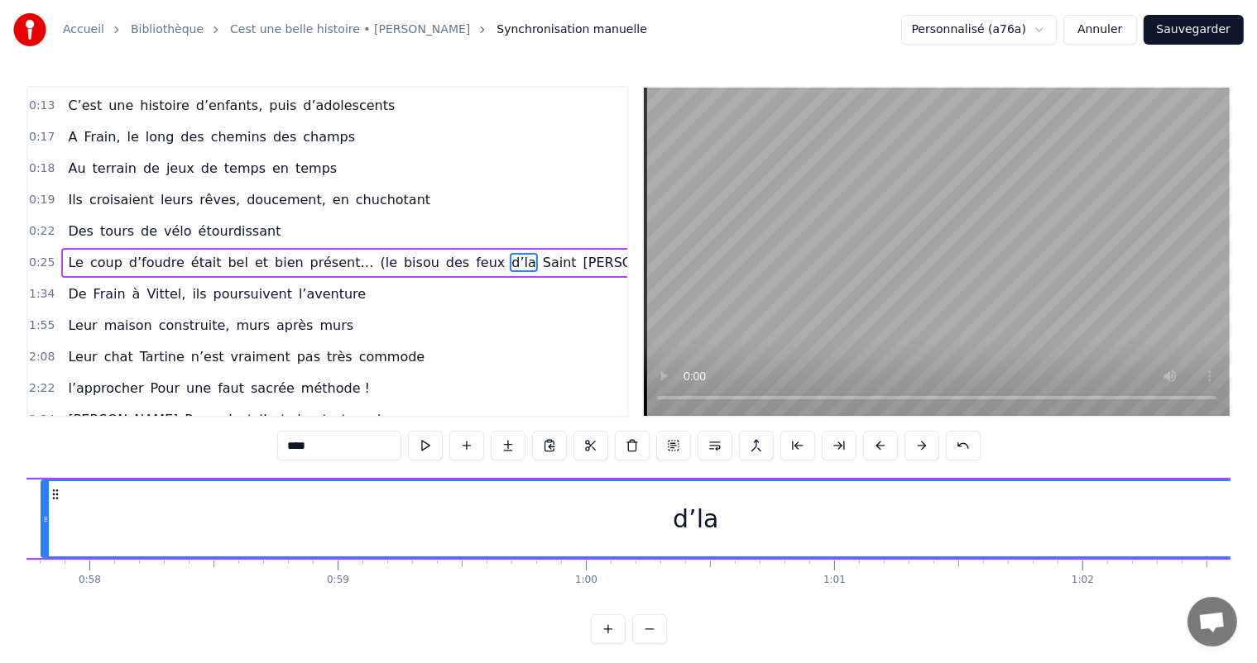
drag, startPoint x: 904, startPoint y: 520, endPoint x: 46, endPoint y: 521, distance: 857.9
click at [42, 520] on icon at bounding box center [45, 519] width 7 height 13
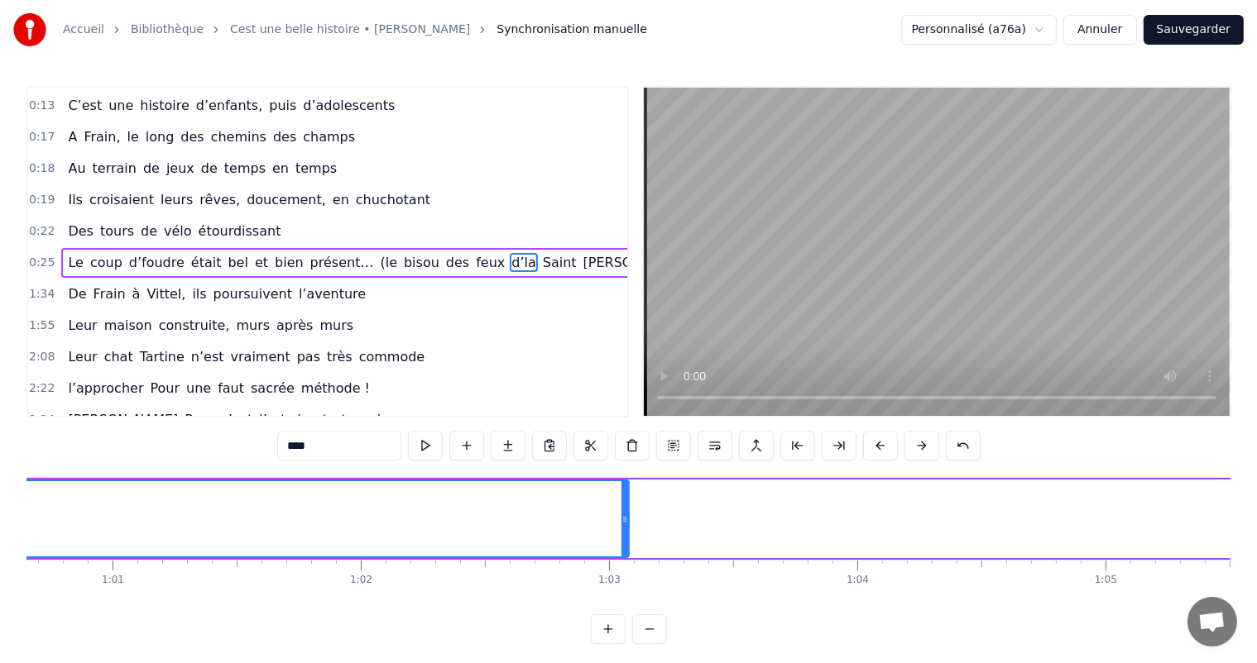
scroll to position [0, 14866]
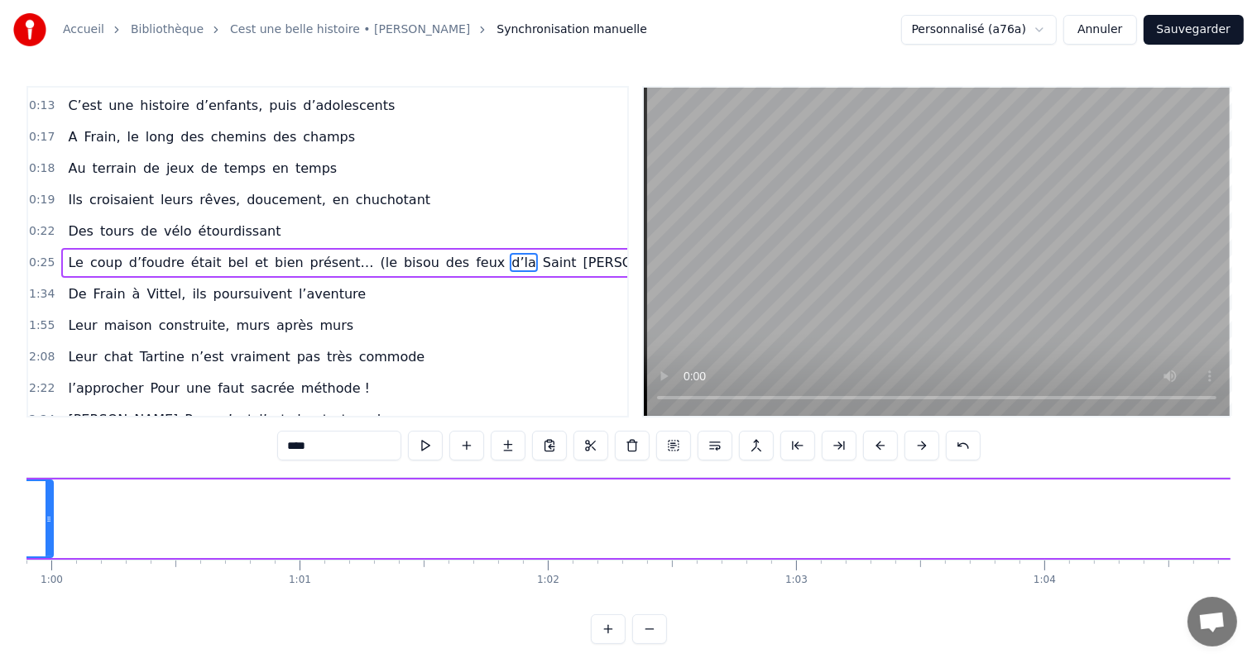
drag, startPoint x: 811, startPoint y: 508, endPoint x: 48, endPoint y: 506, distance: 762.7
click at [48, 506] on div at bounding box center [48, 518] width 7 height 75
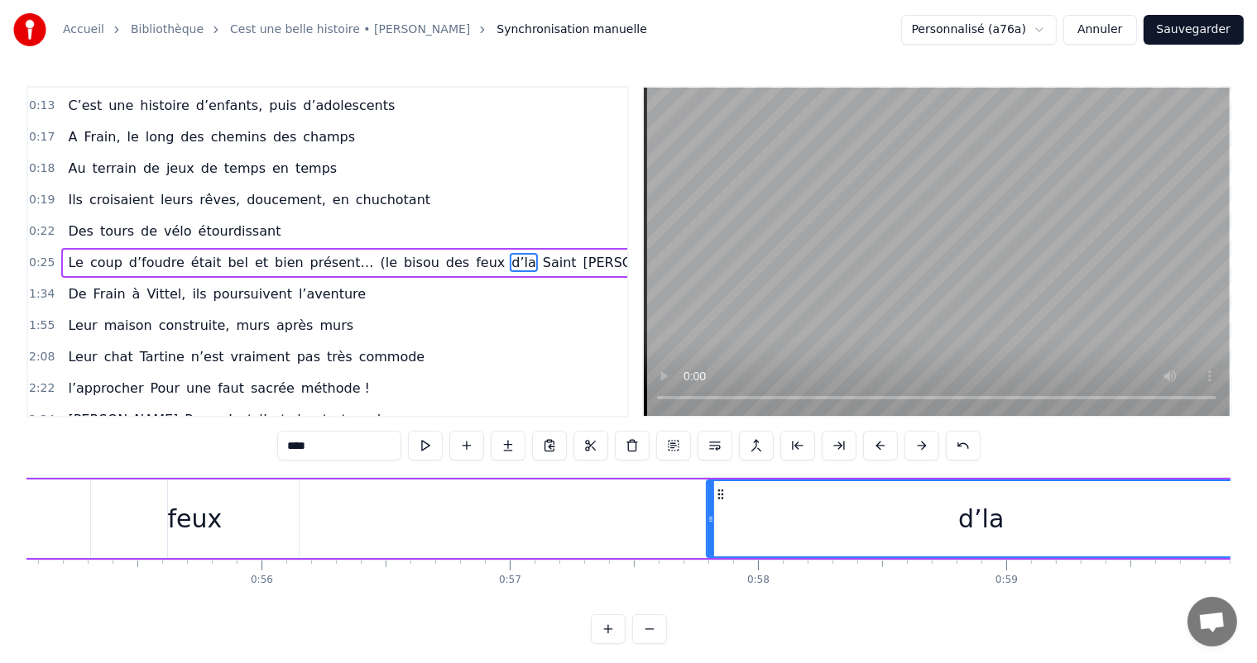
scroll to position [0, 13609]
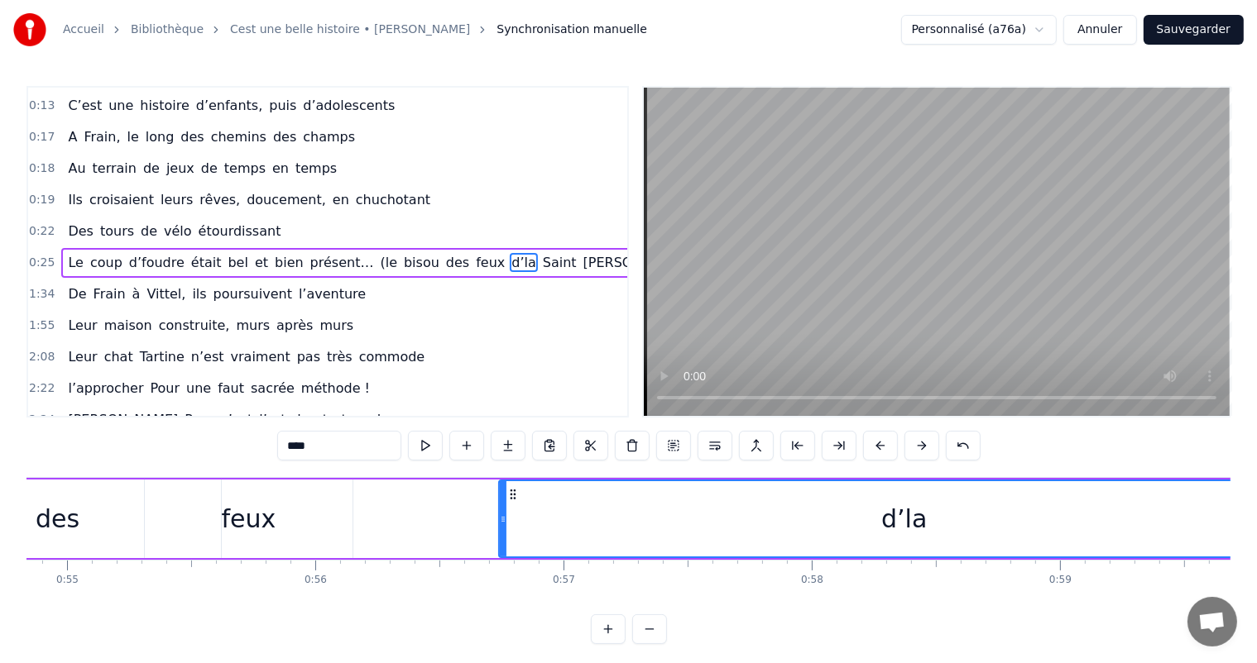
drag, startPoint x: 761, startPoint y: 521, endPoint x: 489, endPoint y: 493, distance: 273.6
click at [500, 500] on div at bounding box center [503, 518] width 7 height 75
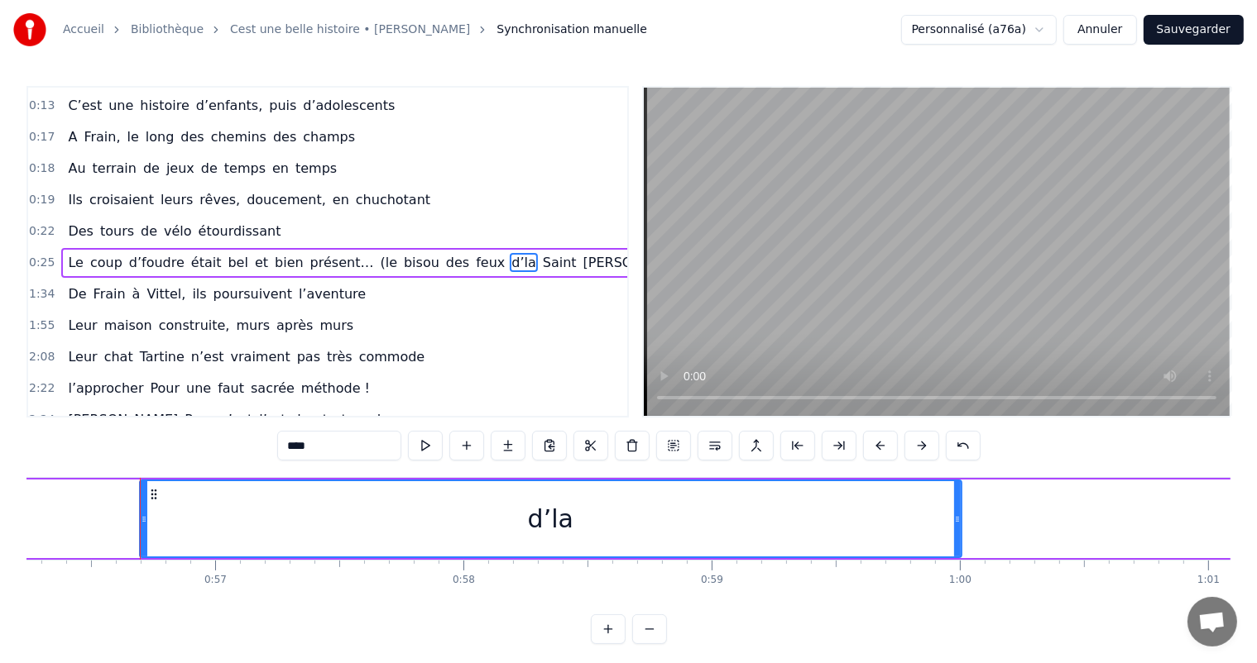
scroll to position [0, 14037]
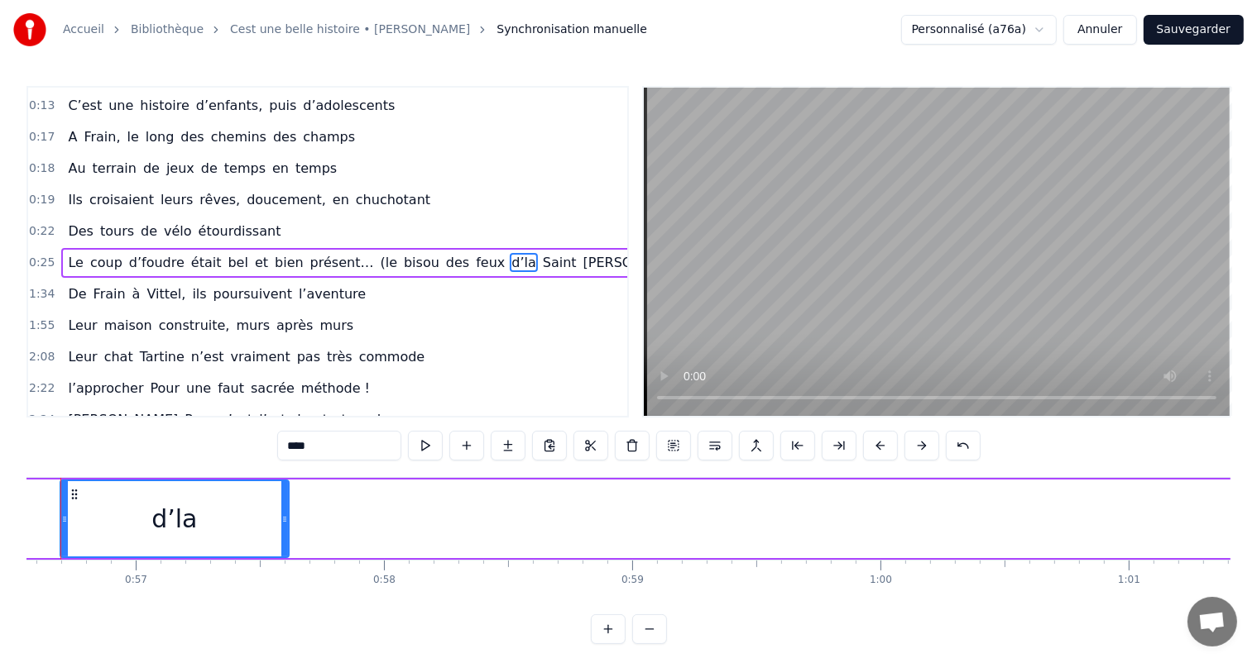
drag, startPoint x: 876, startPoint y: 513, endPoint x: 311, endPoint y: 525, distance: 565.1
click at [281, 516] on icon at bounding box center [284, 519] width 7 height 13
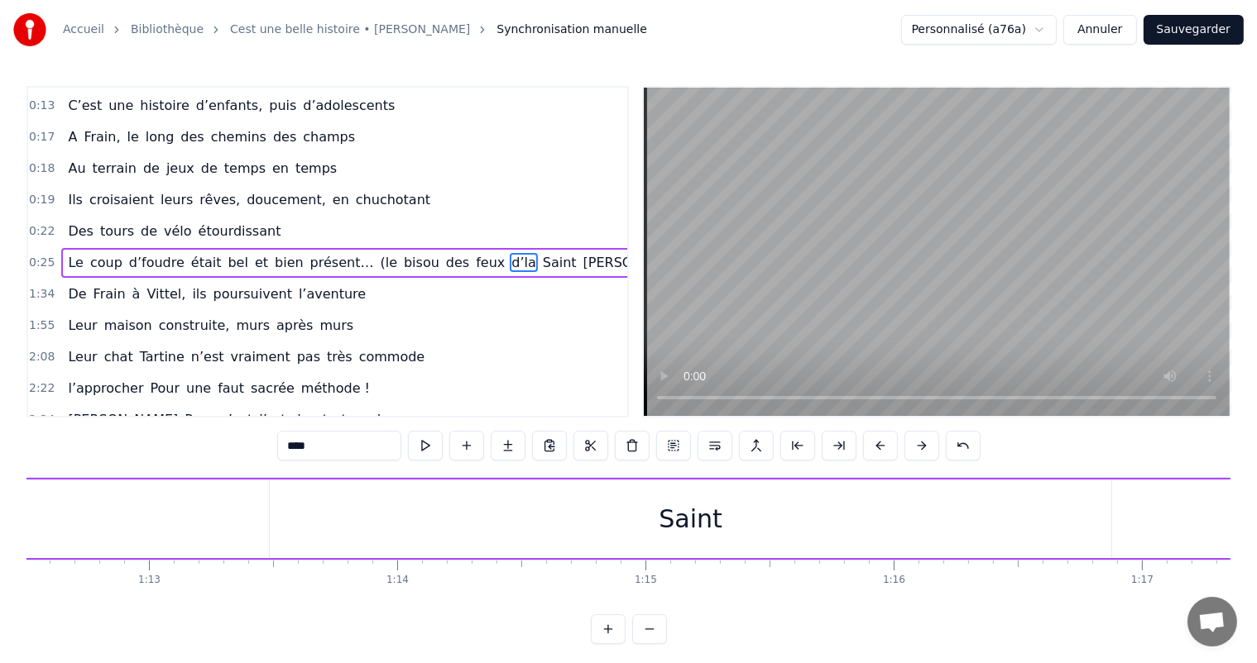
scroll to position [0, 18154]
click at [506, 530] on div "Saint" at bounding box center [531, 518] width 64 height 37
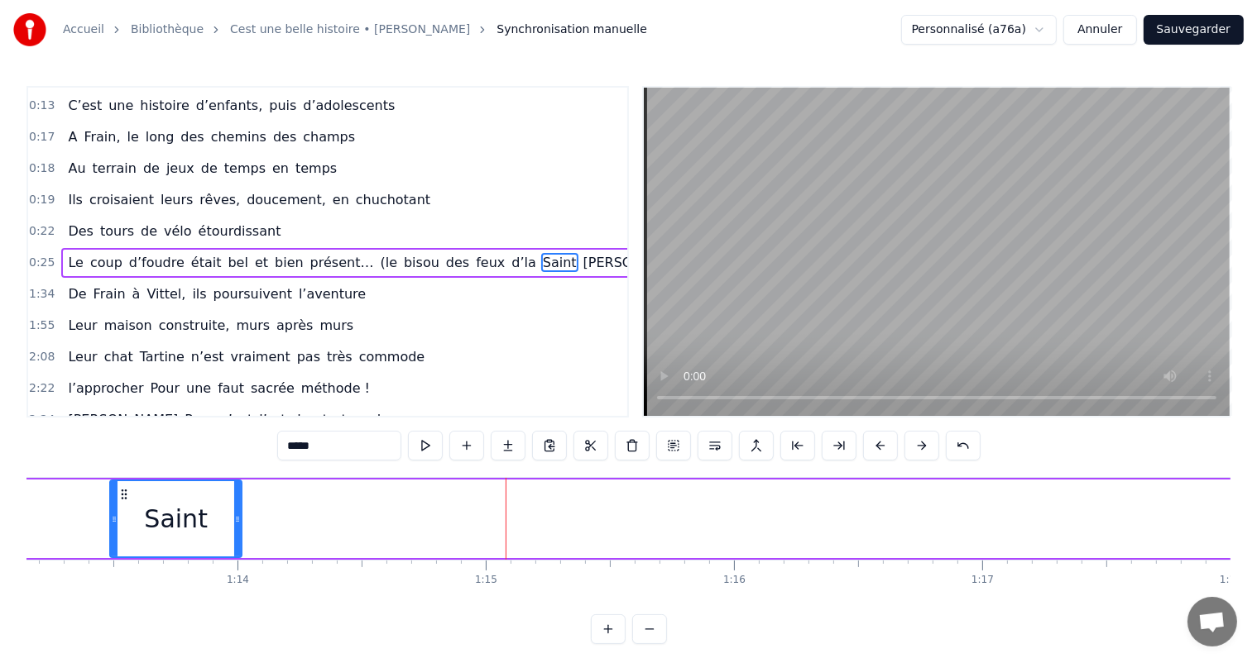
drag, startPoint x: 950, startPoint y: 522, endPoint x: 311, endPoint y: 526, distance: 638.6
click at [239, 513] on icon at bounding box center [237, 519] width 7 height 13
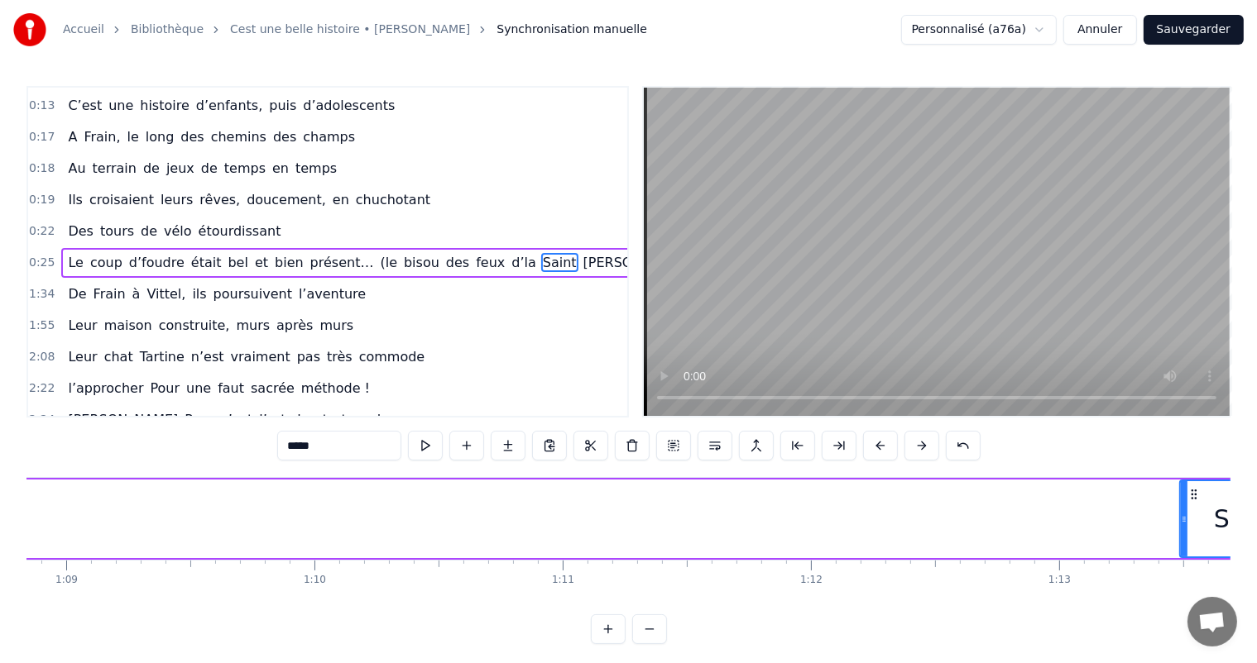
scroll to position [0, 17085]
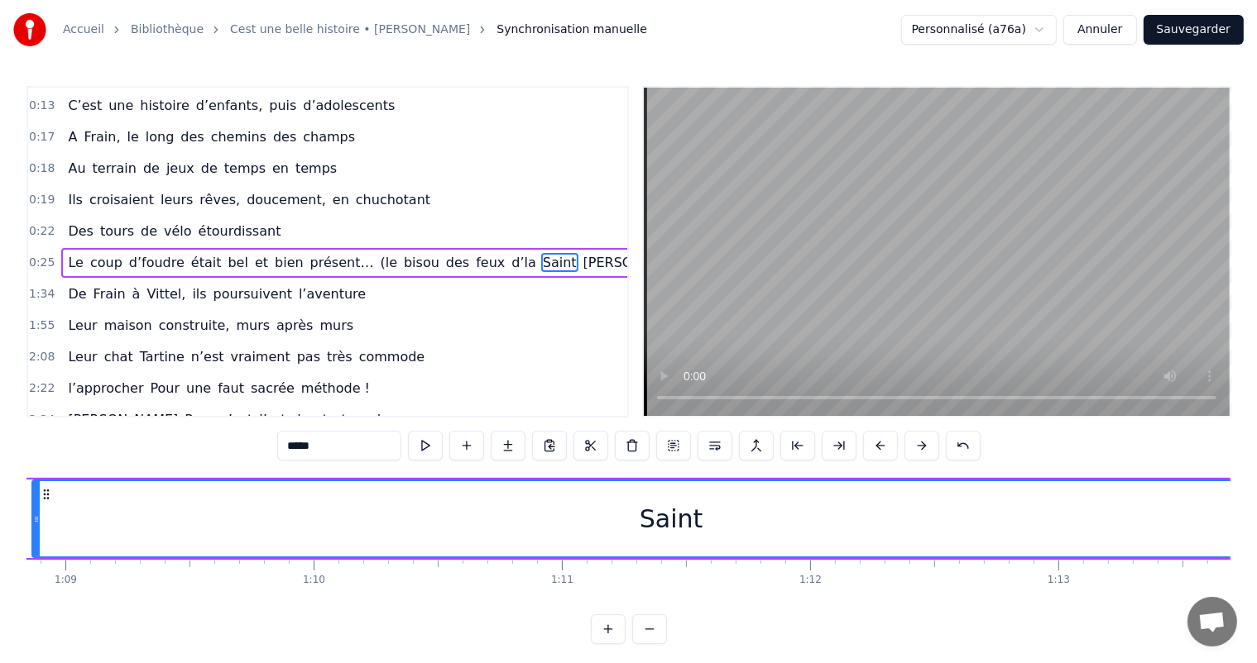
drag, startPoint x: 1183, startPoint y: 524, endPoint x: 36, endPoint y: 515, distance: 1146.6
click at [36, 515] on icon at bounding box center [36, 519] width 7 height 13
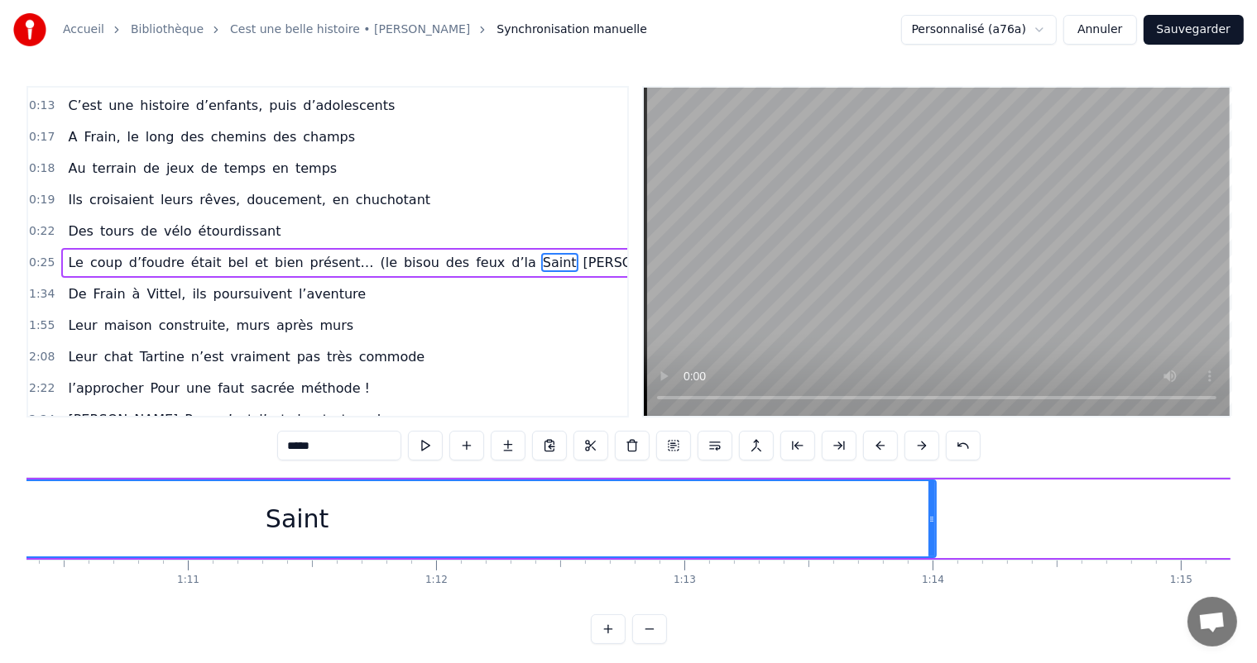
scroll to position [0, 17486]
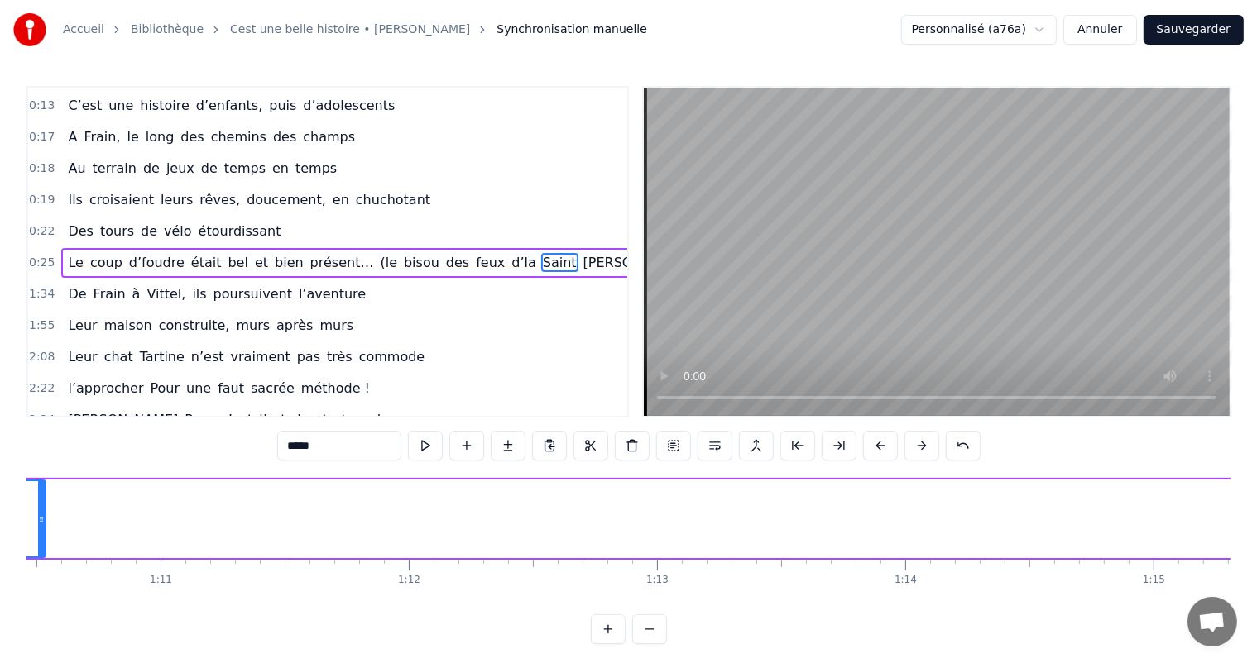
drag, startPoint x: 903, startPoint y: 510, endPoint x: 17, endPoint y: 543, distance: 886.6
click at [17, 543] on div "Accueil Bibliothèque Cest une belle histoire • Michel Fugain Synchronisation ma…" at bounding box center [628, 322] width 1257 height 644
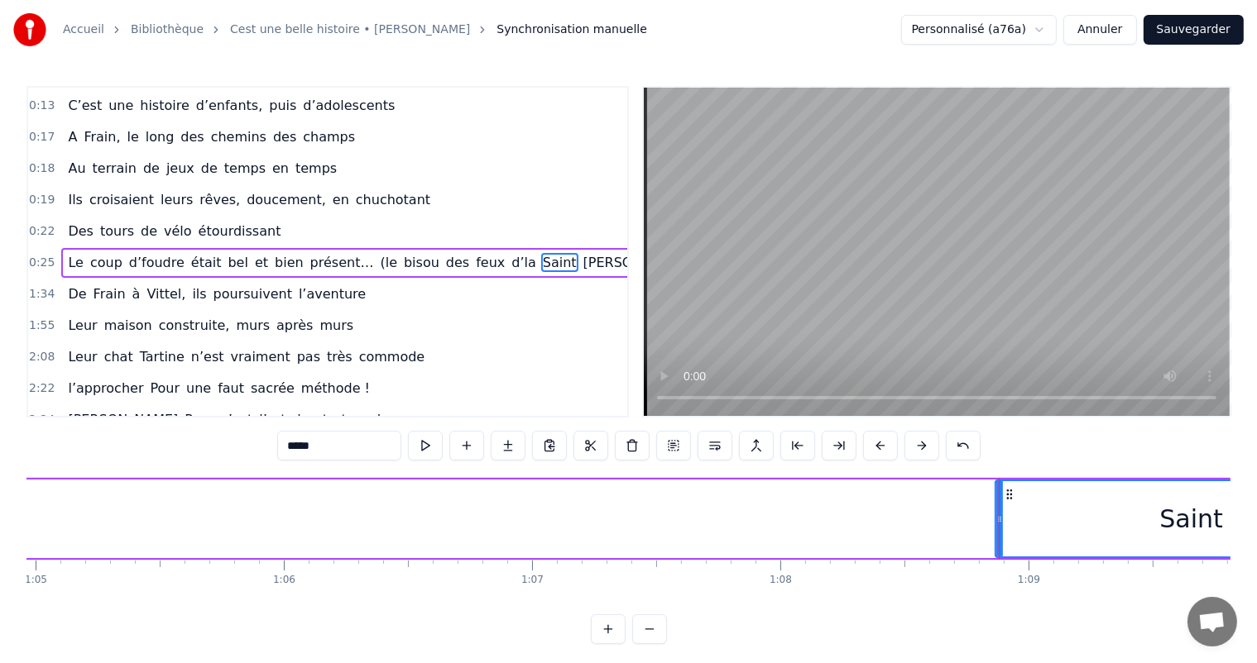
scroll to position [0, 16095]
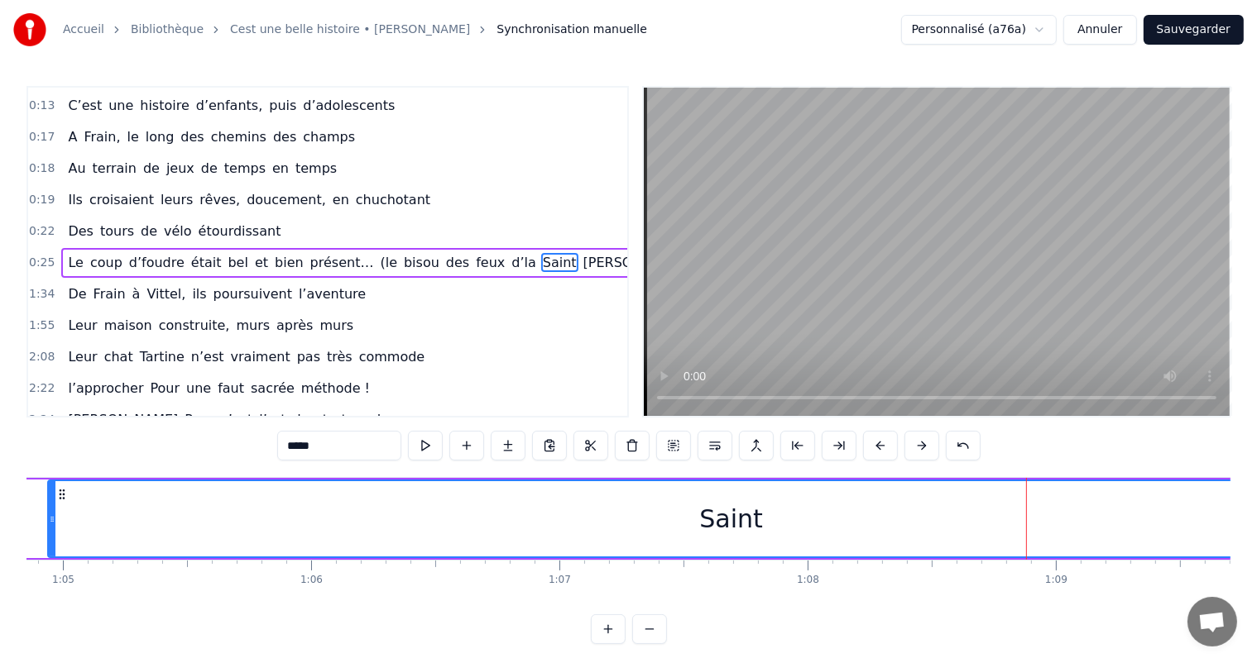
drag, startPoint x: 1023, startPoint y: 521, endPoint x: 46, endPoint y: 577, distance: 978.5
click at [46, 577] on div "C’est un beau roman, c’est une belle histoire C’est une romance d’aujourd’hui J…" at bounding box center [628, 539] width 1204 height 124
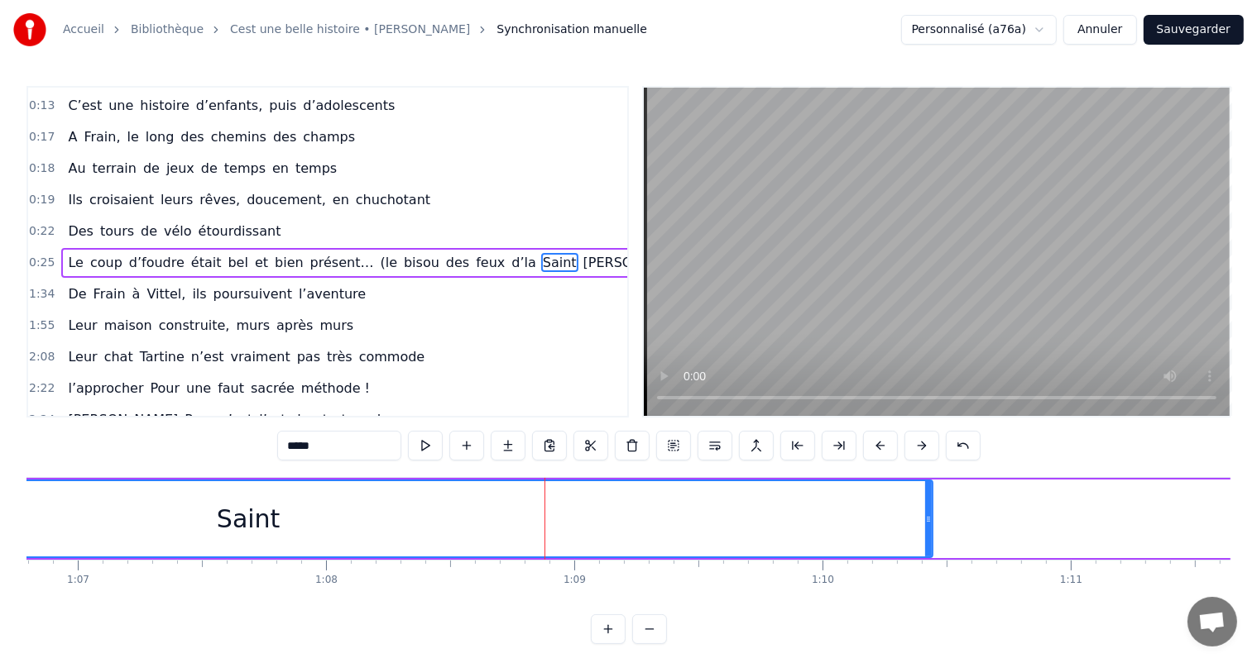
scroll to position [0, 16844]
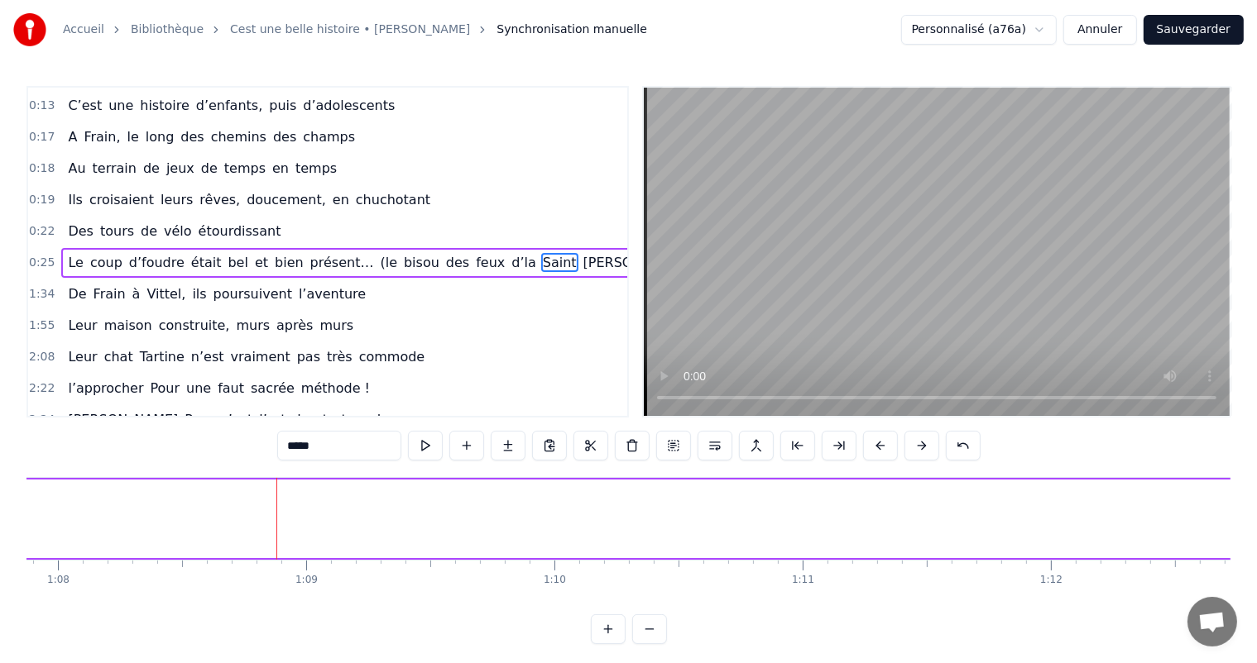
drag, startPoint x: 660, startPoint y: 510, endPoint x: 315, endPoint y: 567, distance: 349.5
click at [14, 520] on div "Accueil Bibliothèque Cest une belle histoire • Michel Fugain Synchronisation ma…" at bounding box center [628, 322] width 1257 height 644
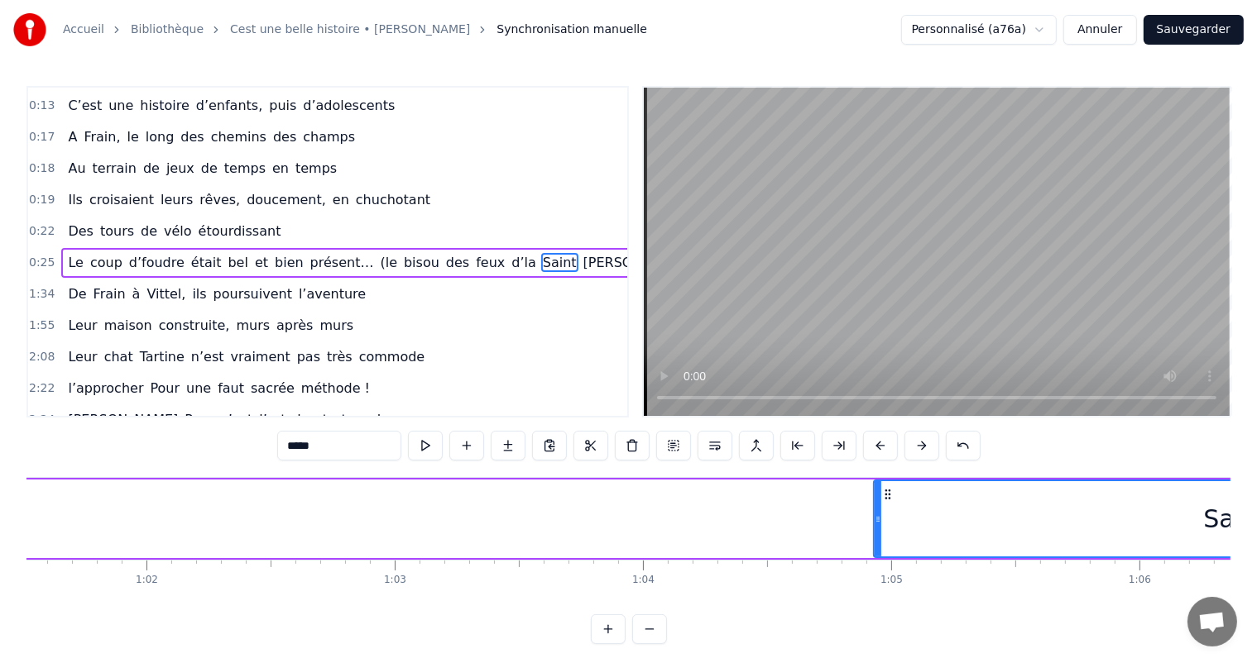
scroll to position [0, 15213]
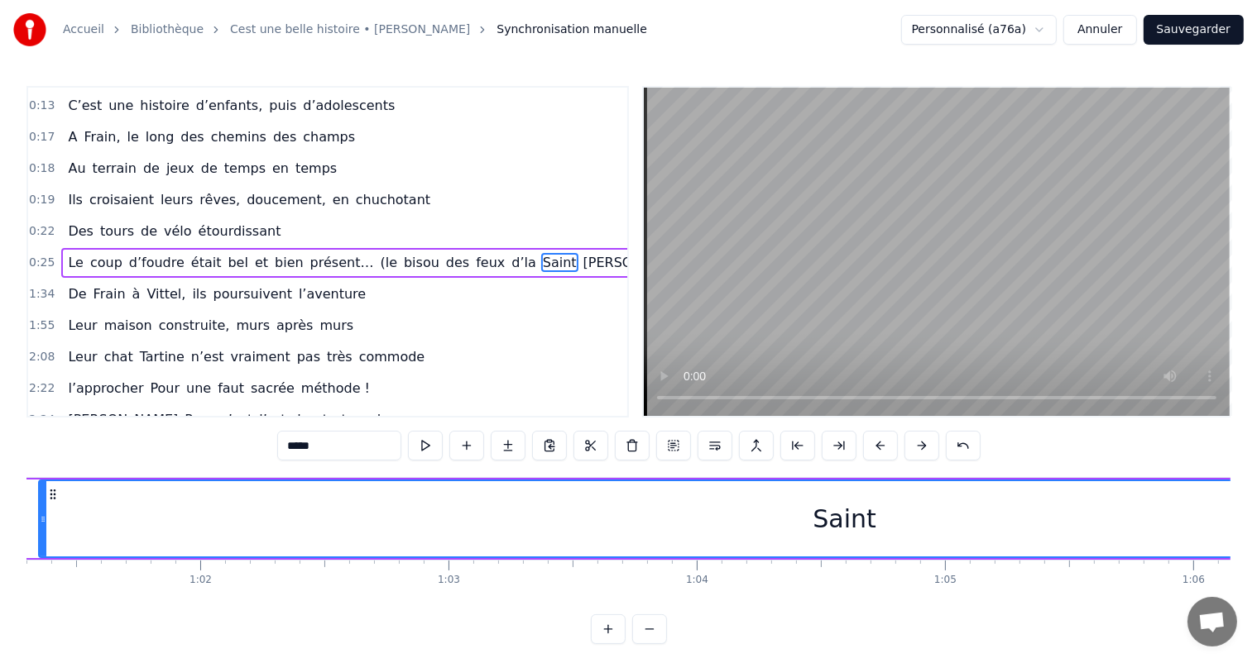
drag, startPoint x: 929, startPoint y: 522, endPoint x: 22, endPoint y: 547, distance: 907.0
click at [22, 547] on div "Accueil Bibliothèque Cest une belle histoire • Michel Fugain Synchronisation ma…" at bounding box center [628, 322] width 1257 height 644
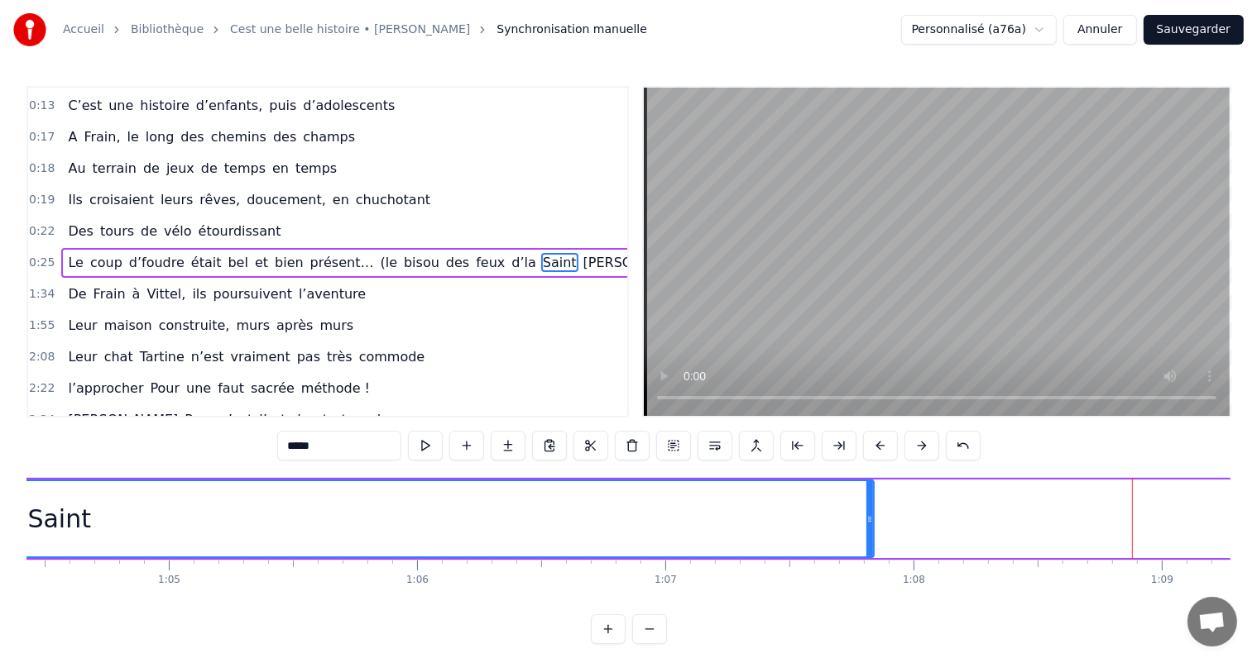
scroll to position [0, 16202]
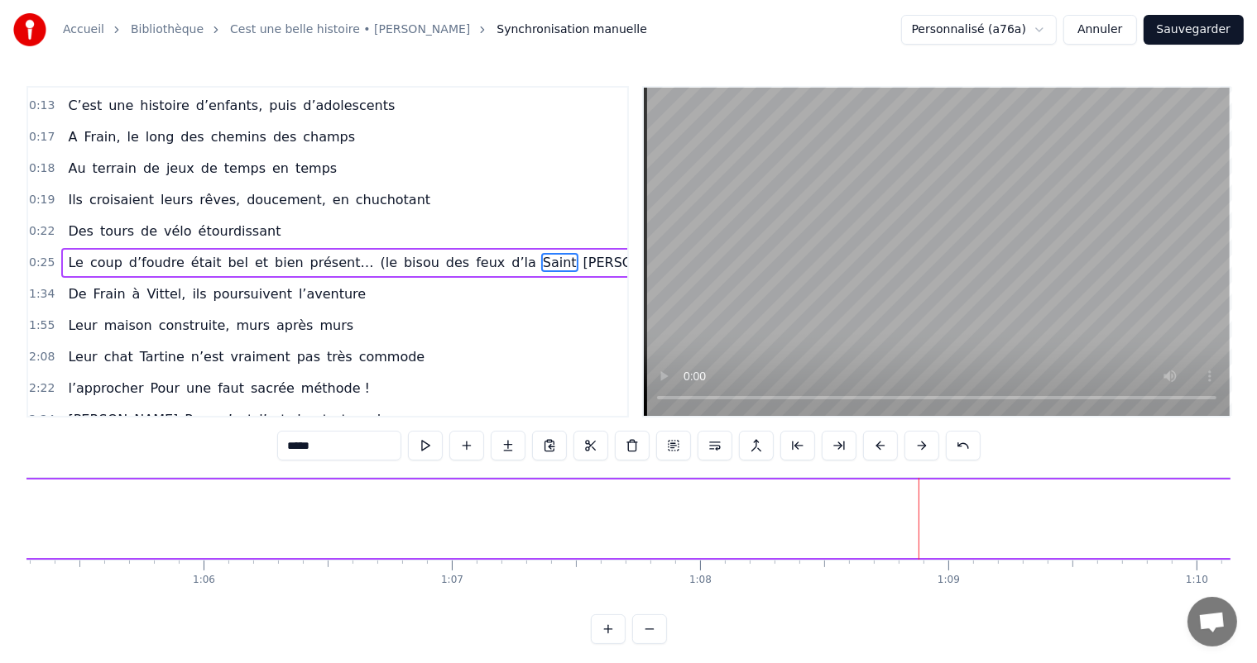
drag, startPoint x: 658, startPoint y: 517, endPoint x: 121, endPoint y: 528, distance: 537.0
click at [0, 496] on div "Accueil Bibliothèque Cest une belle histoire • Michel Fugain Synchronisation ma…" at bounding box center [628, 322] width 1257 height 644
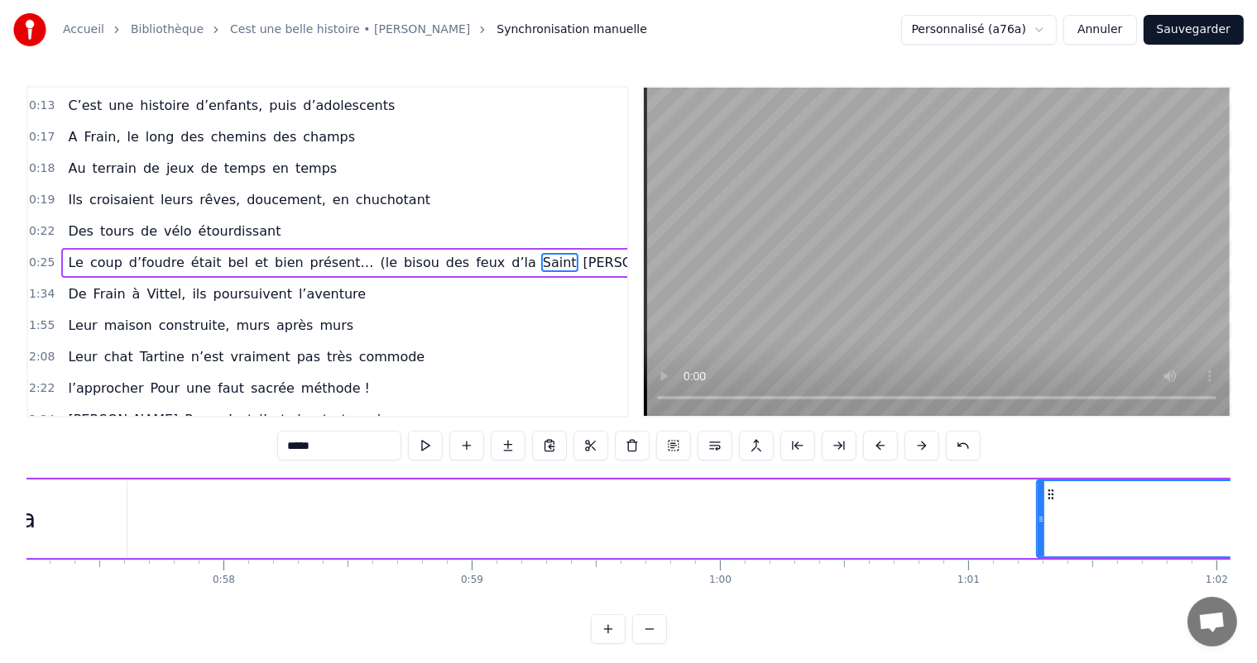
scroll to position [0, 14143]
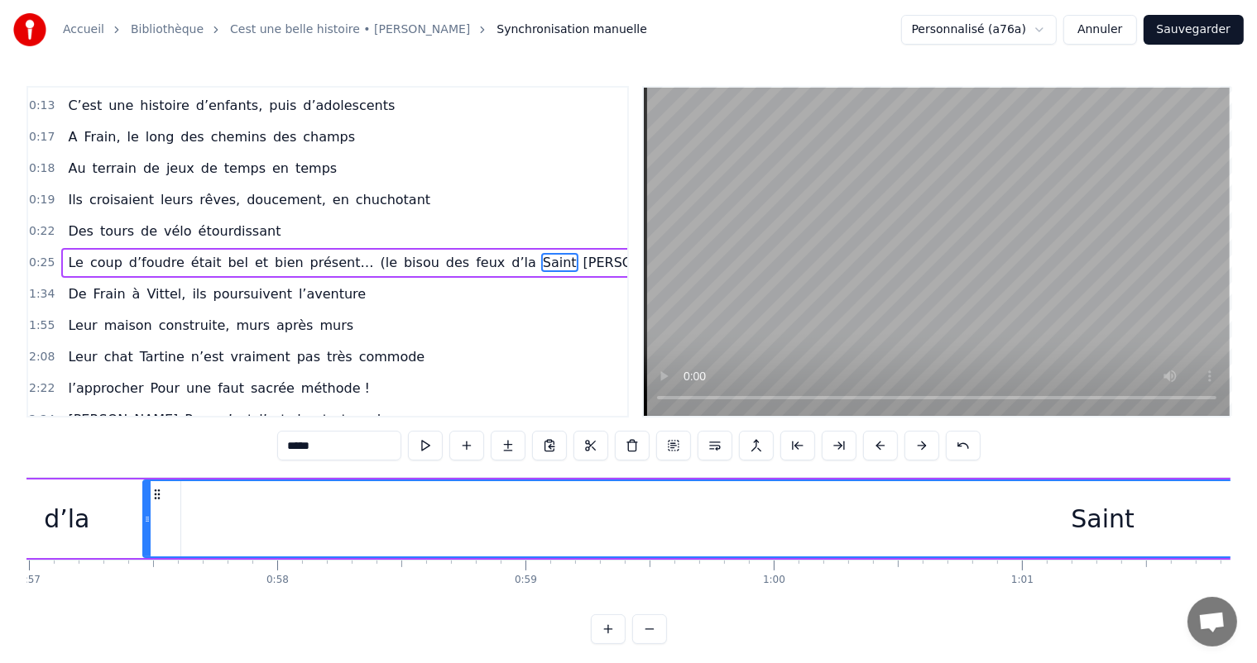
drag, startPoint x: 1095, startPoint y: 523, endPoint x: 153, endPoint y: 567, distance: 943.3
click at [151, 567] on div "C’est un beau roman, c’est une belle histoire C’est une romance d’aujourd’hui J…" at bounding box center [628, 539] width 1204 height 124
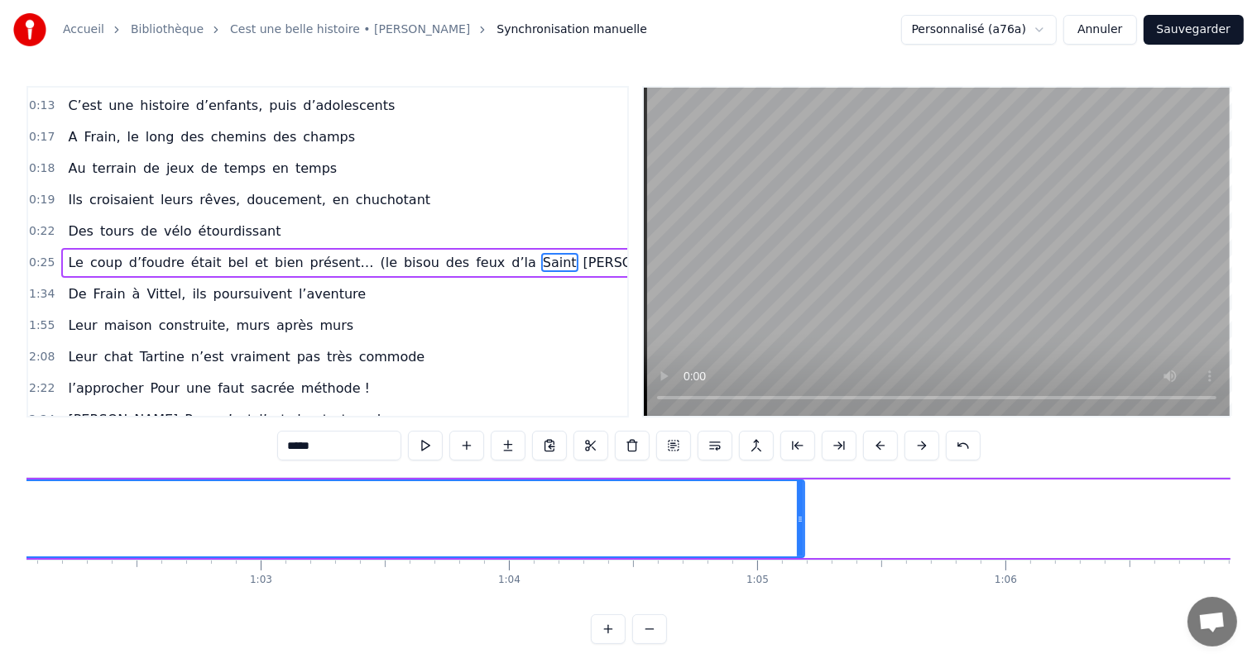
scroll to position [0, 15507]
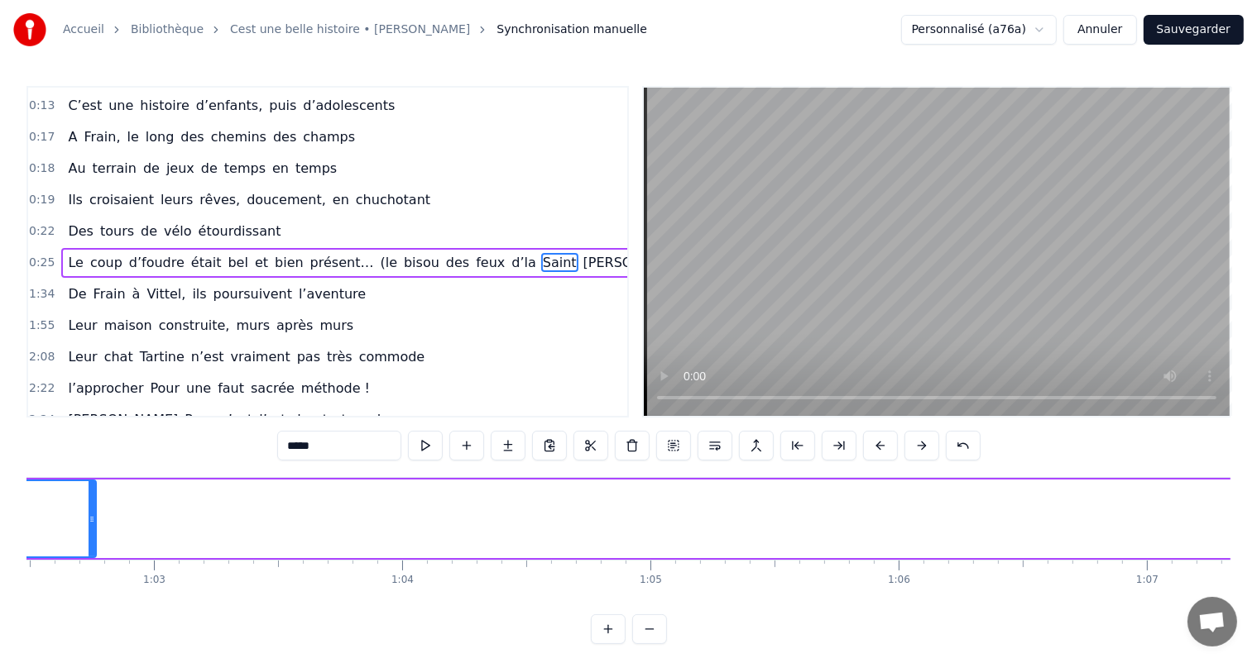
drag, startPoint x: 691, startPoint y: 522, endPoint x: 109, endPoint y: 559, distance: 582.7
click at [89, 554] on div at bounding box center [92, 518] width 7 height 75
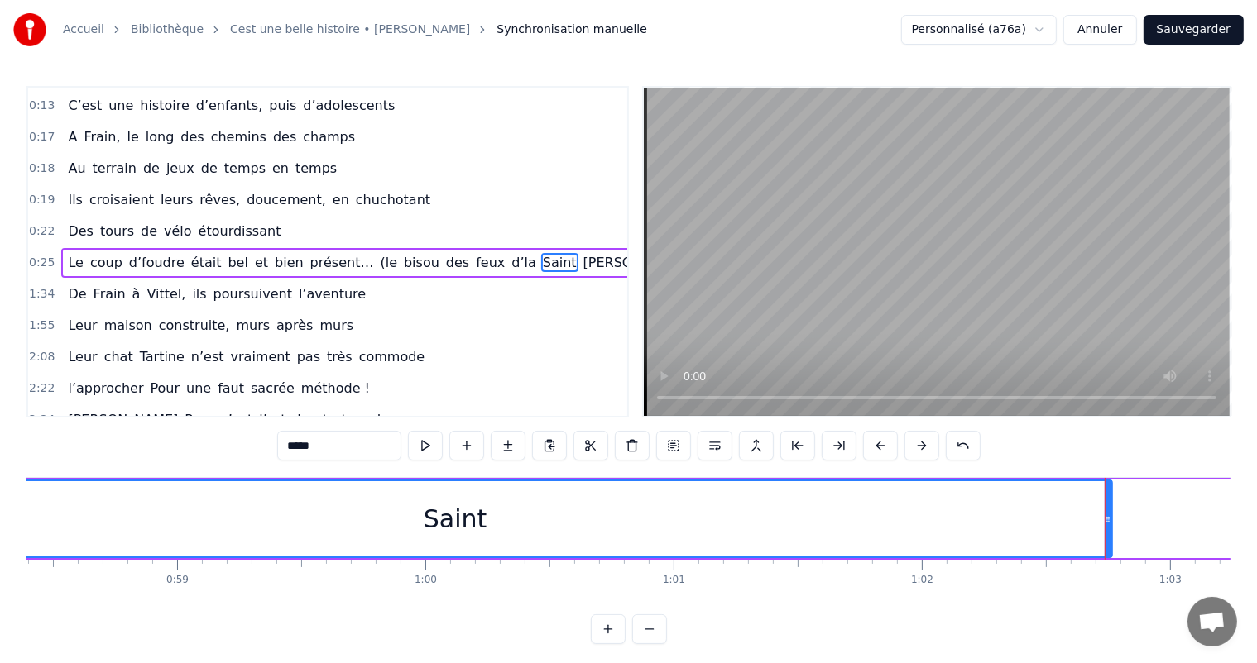
scroll to position [0, 14464]
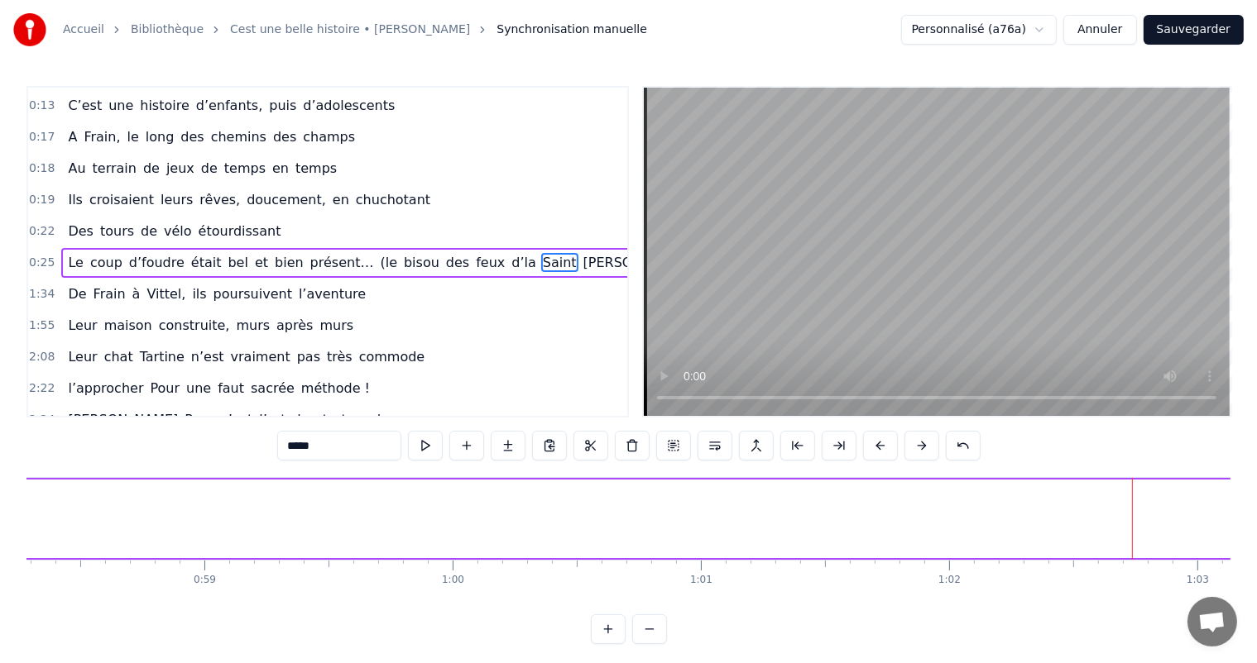
drag, startPoint x: 1135, startPoint y: 510, endPoint x: 11, endPoint y: 510, distance: 1124.2
click at [11, 510] on div "Accueil Bibliothèque Cest une belle histoire • Michel Fugain Synchronisation ma…" at bounding box center [628, 322] width 1257 height 644
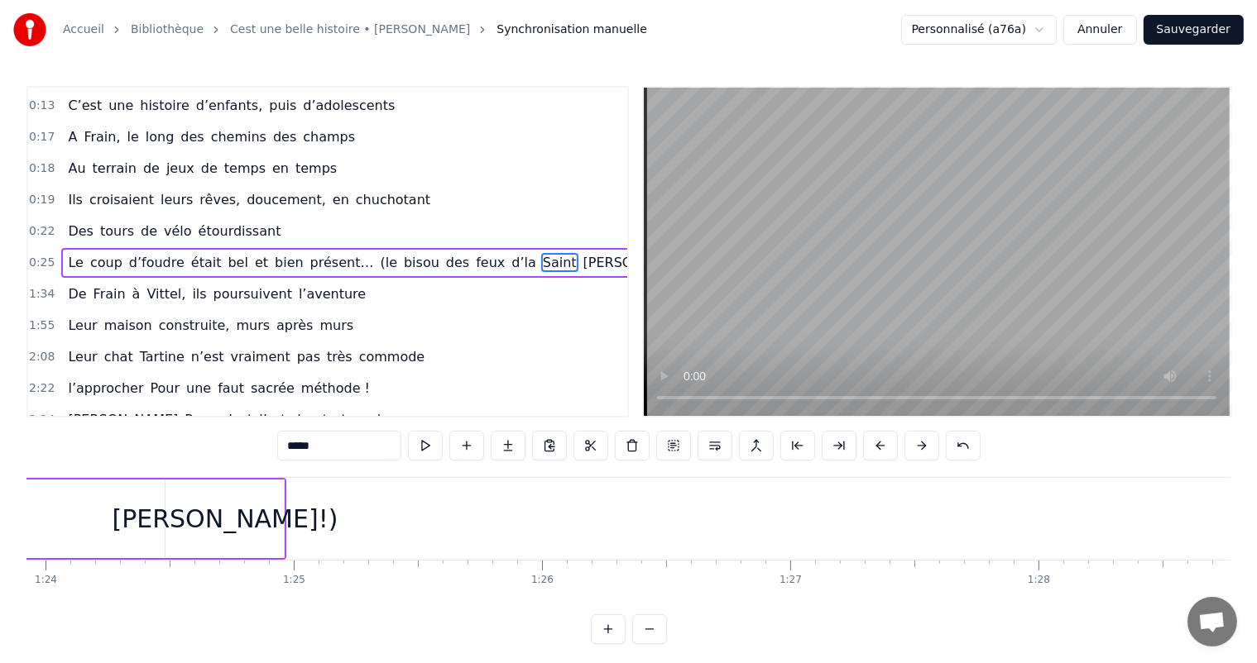
scroll to position [0, 20561]
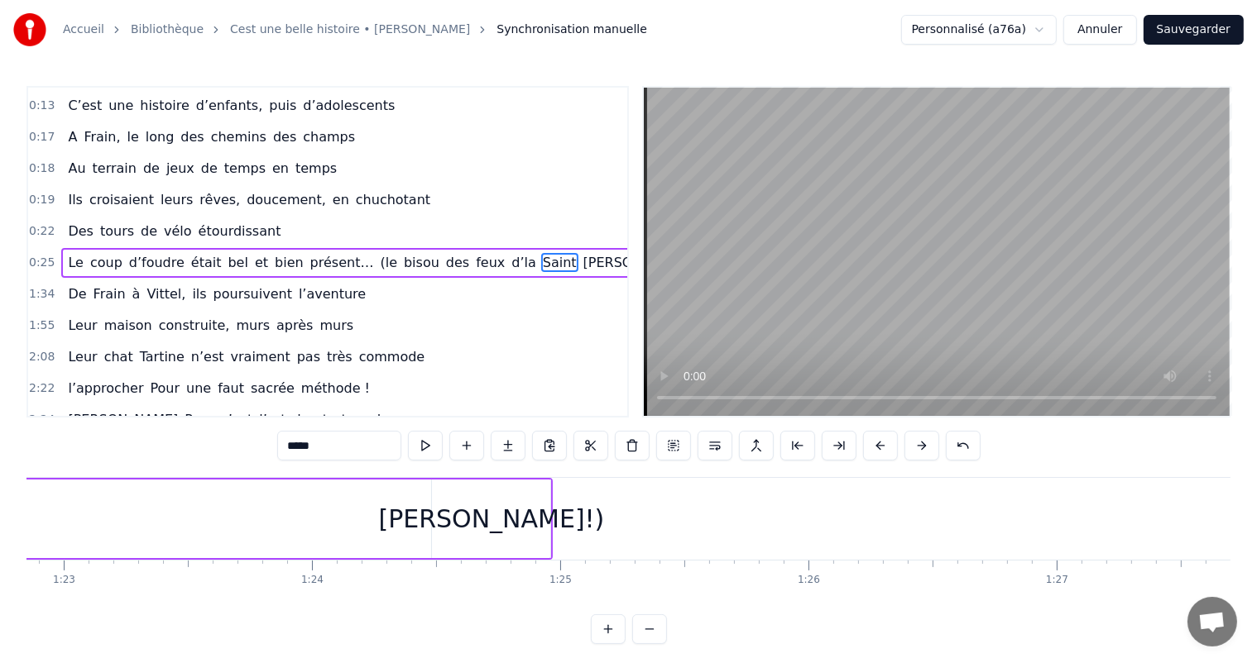
click at [507, 493] on div "[PERSON_NAME]!)" at bounding box center [491, 519] width 118 height 79
type input "******"
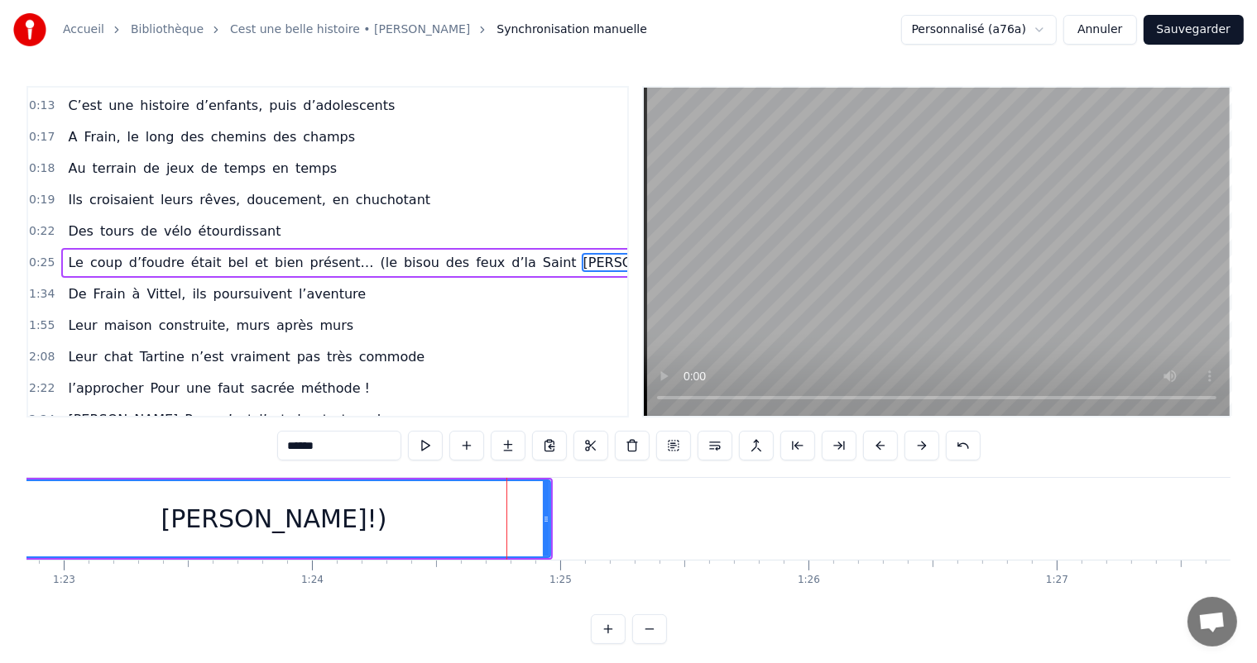
drag, startPoint x: 435, startPoint y: 513, endPoint x: 0, endPoint y: 568, distance: 438.6
click at [0, 568] on div "Accueil Bibliothèque Cest une belle histoire • Michel Fugain Synchronisation ma…" at bounding box center [628, 322] width 1257 height 644
drag, startPoint x: 551, startPoint y: 520, endPoint x: 395, endPoint y: 529, distance: 155.8
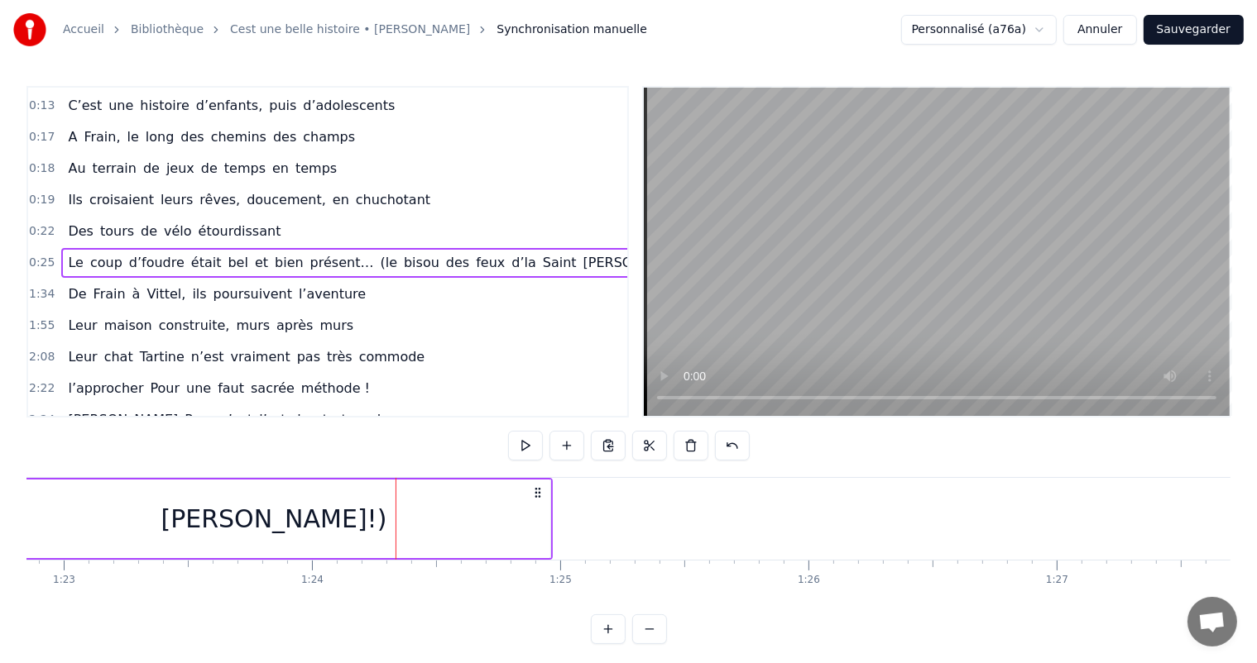
click at [540, 518] on div "[PERSON_NAME]!)" at bounding box center [273, 519] width 553 height 79
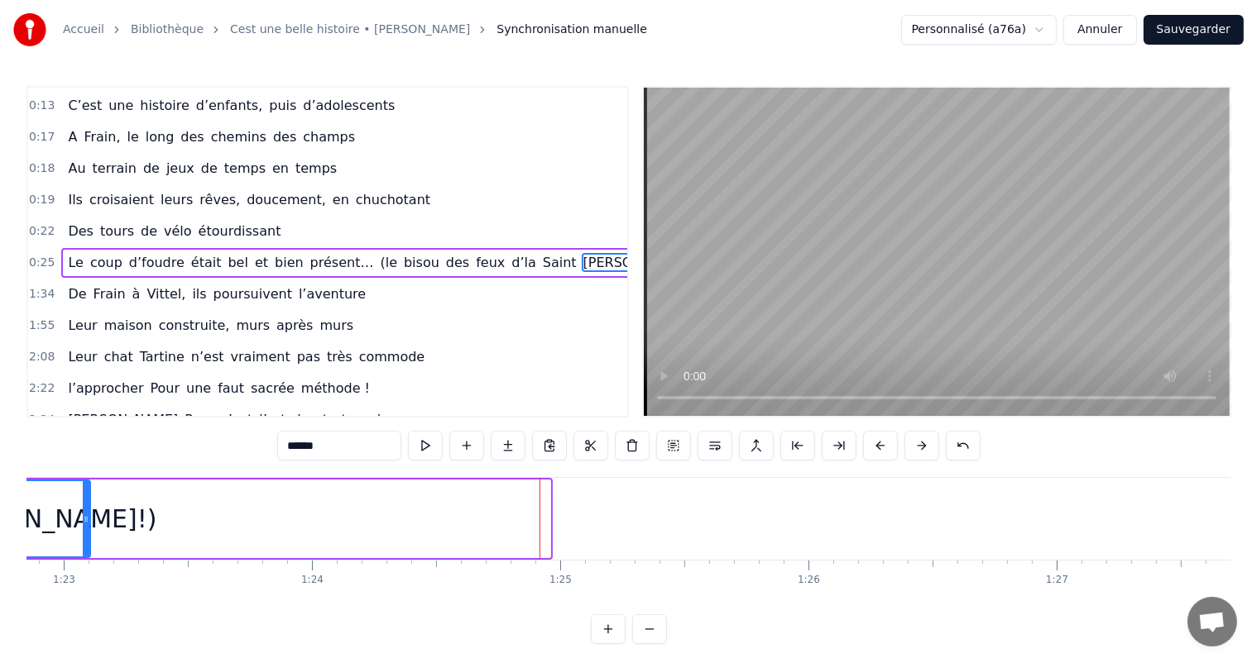
drag, startPoint x: 548, startPoint y: 520, endPoint x: 89, endPoint y: 548, distance: 459.2
click at [89, 548] on div at bounding box center [86, 518] width 7 height 75
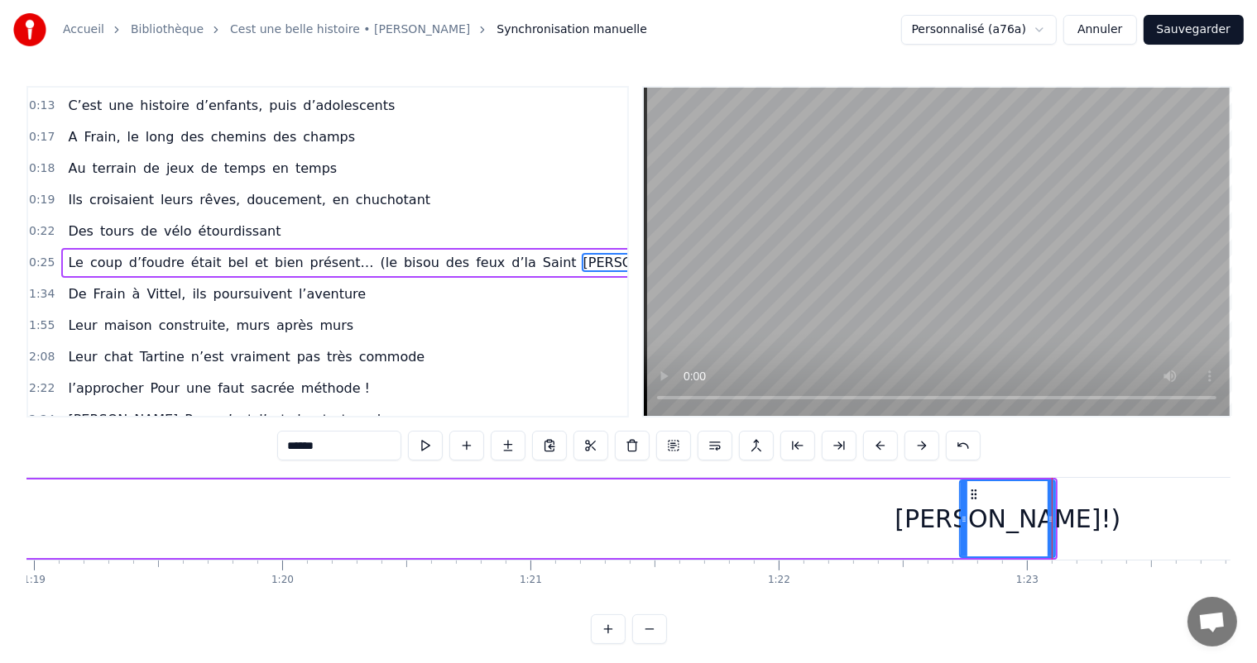
scroll to position [0, 19464]
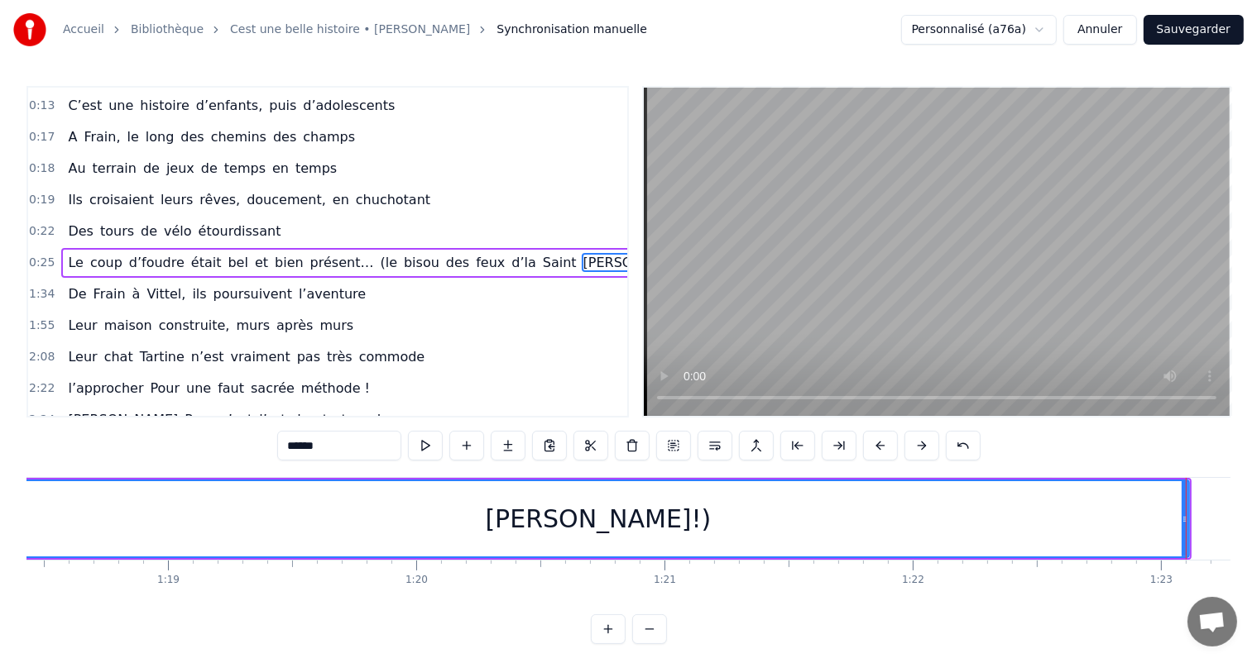
drag, startPoint x: 1099, startPoint y: 508, endPoint x: 98, endPoint y: 572, distance: 1002.2
click at [10, 568] on div "Accueil Bibliothèque Cest une belle histoire • Michel Fugain Synchronisation ma…" at bounding box center [628, 322] width 1257 height 644
click at [1185, 525] on div at bounding box center [1185, 519] width 1 height 82
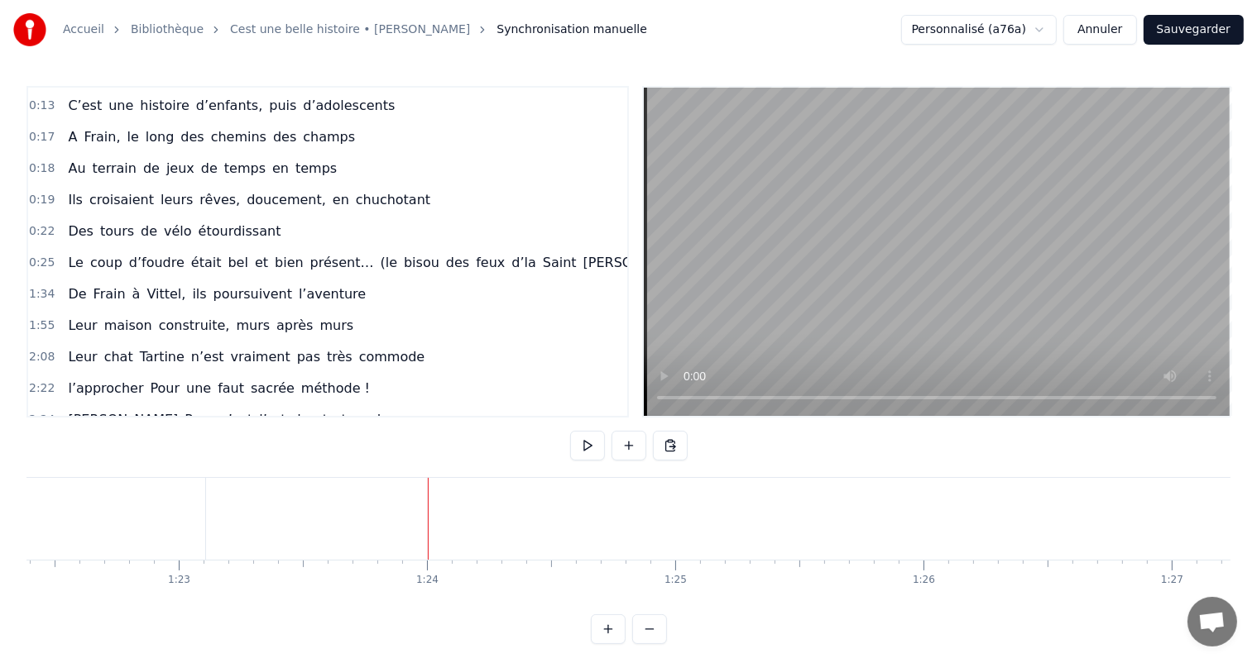
scroll to position [0, 20540]
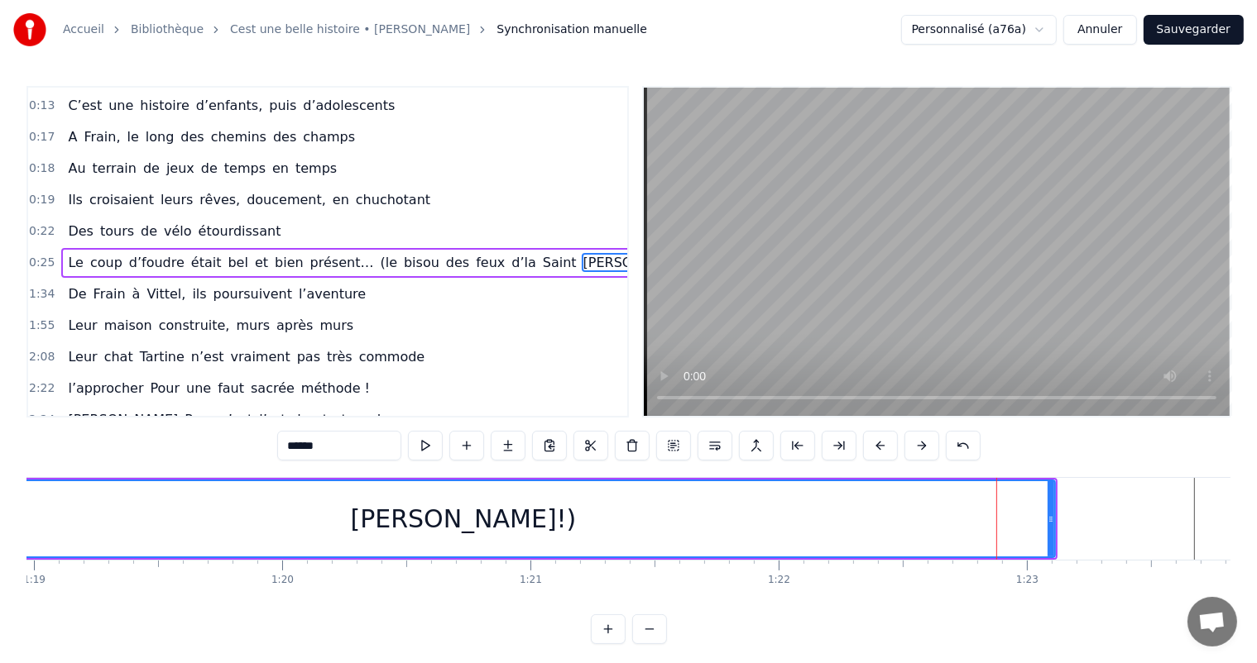
scroll to position [0, 19544]
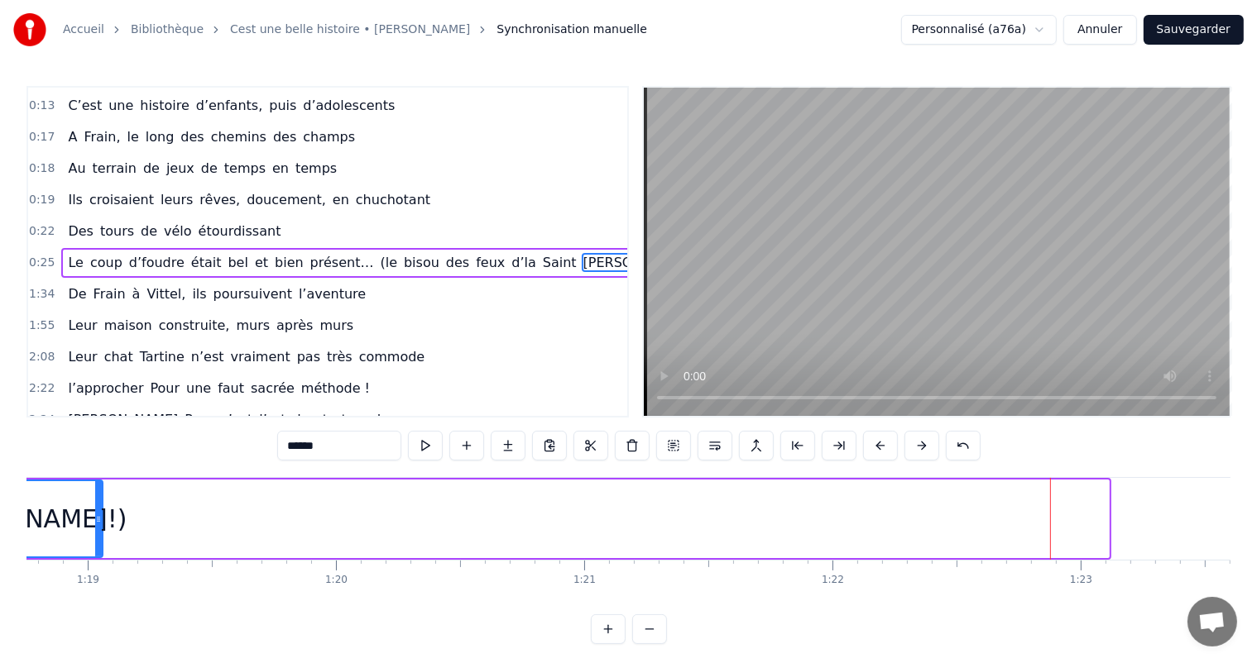
drag, startPoint x: 1104, startPoint y: 515, endPoint x: 175, endPoint y: 524, distance: 928.2
click at [95, 508] on div at bounding box center [98, 518] width 7 height 75
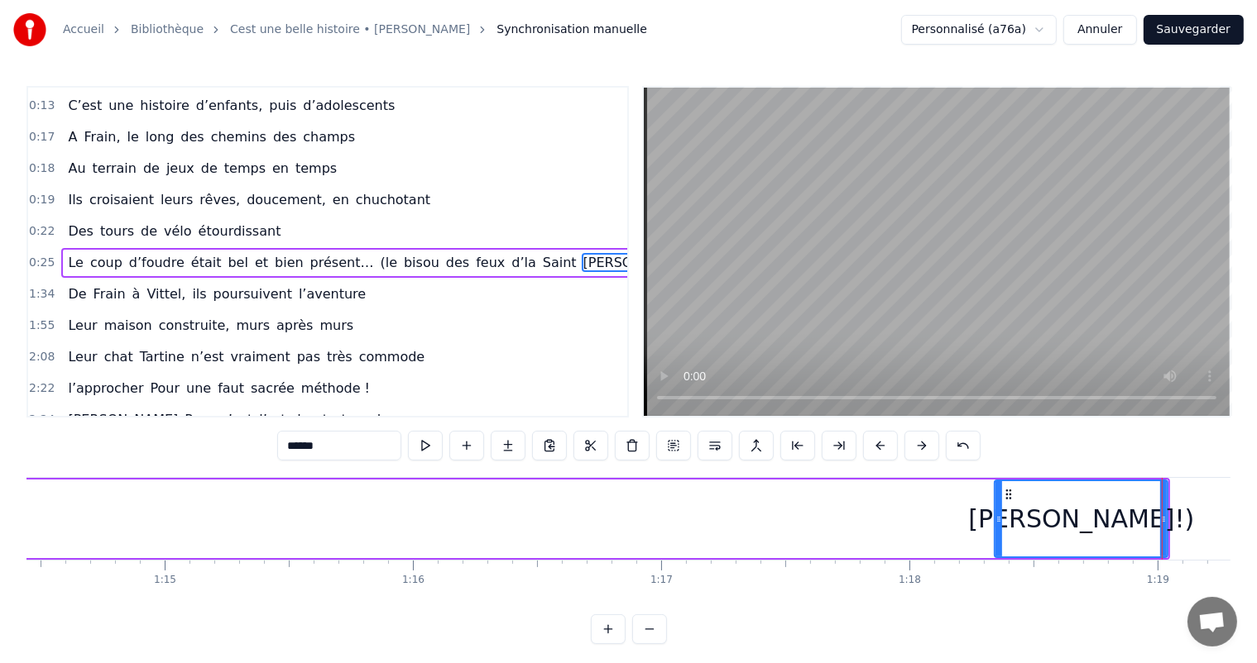
scroll to position [0, 18395]
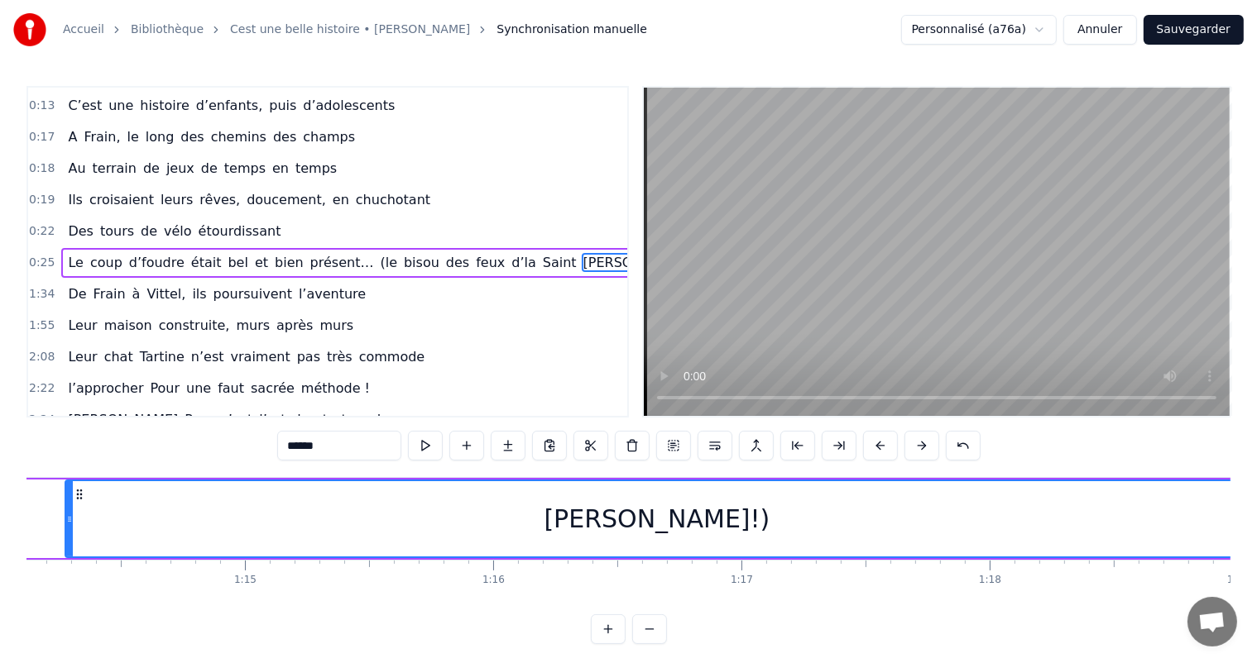
drag, startPoint x: 1075, startPoint y: 520, endPoint x: 400, endPoint y: 563, distance: 677.3
click at [68, 521] on icon at bounding box center [69, 519] width 7 height 13
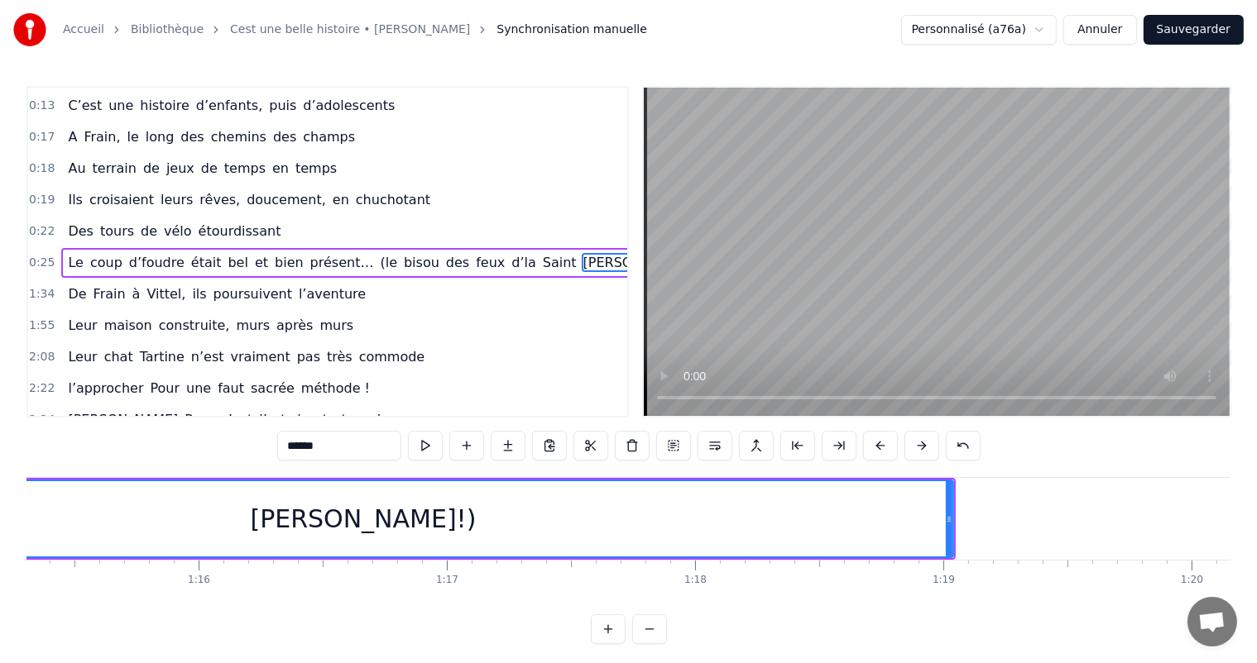
scroll to position [0, 18556]
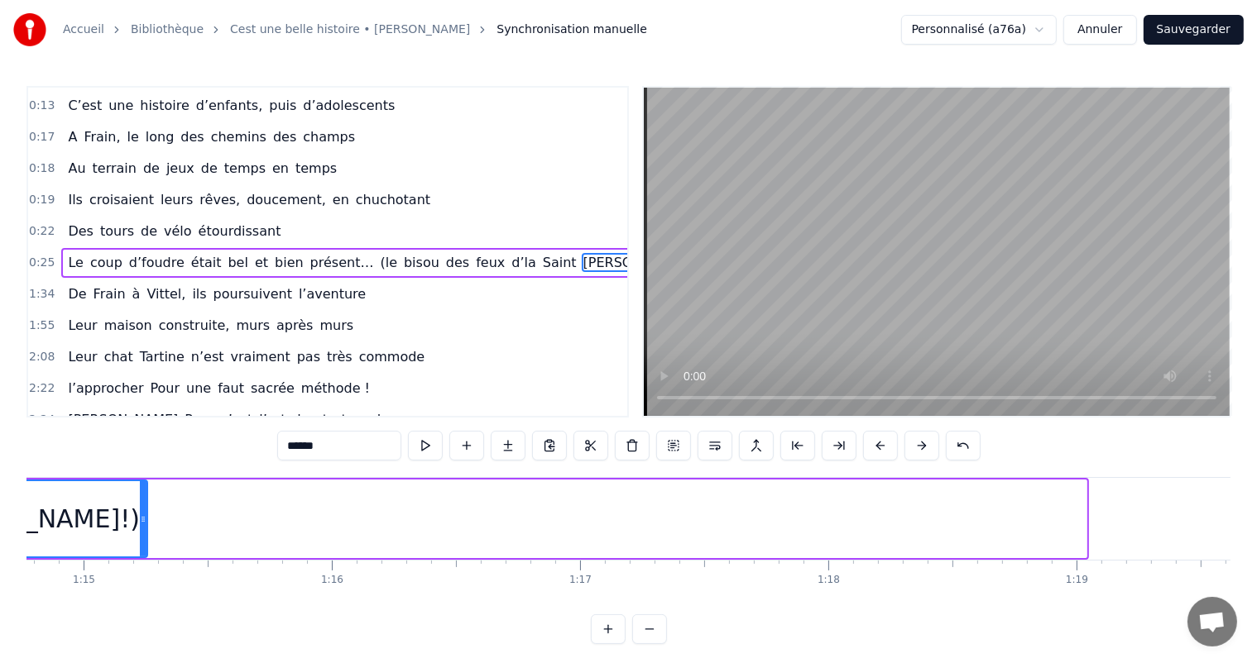
drag, startPoint x: 1080, startPoint y: 506, endPoint x: 141, endPoint y: 528, distance: 939.2
click at [141, 528] on div at bounding box center [143, 518] width 7 height 75
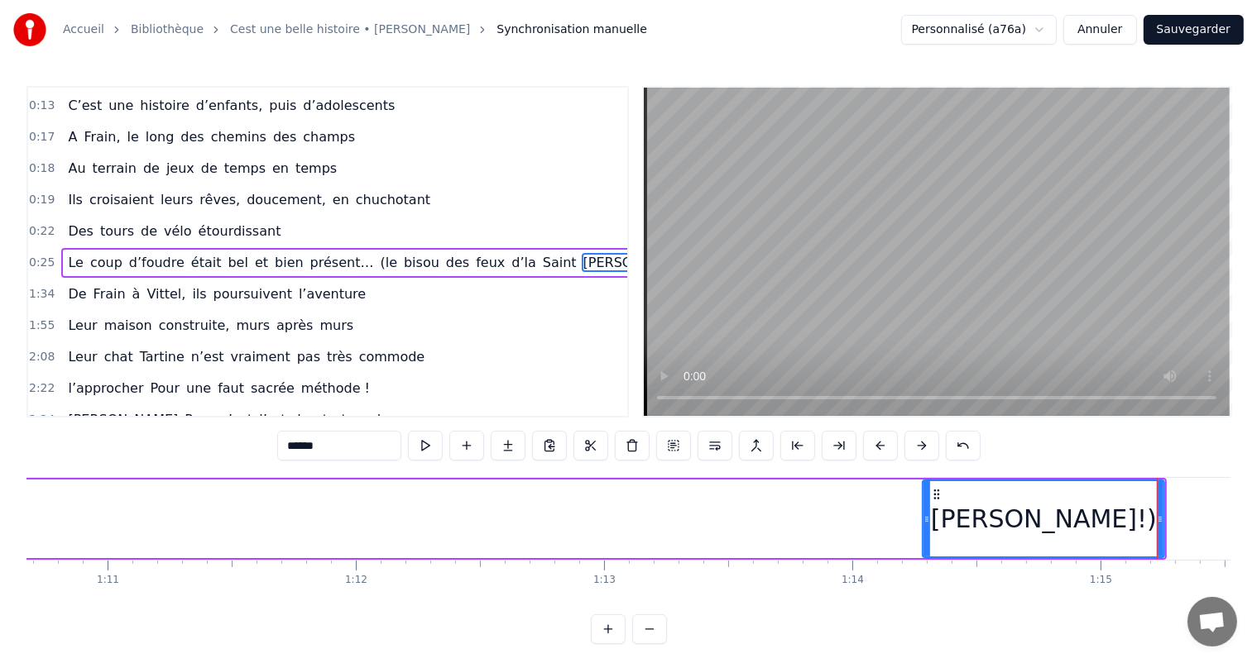
scroll to position [0, 17486]
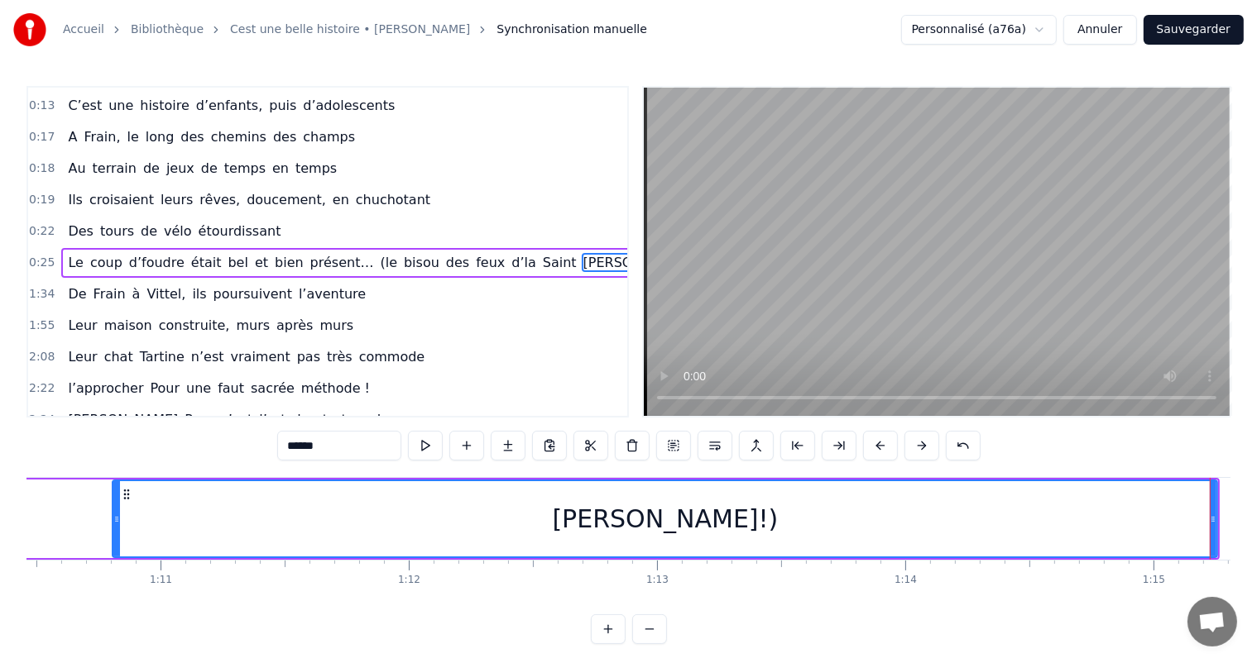
drag, startPoint x: 979, startPoint y: 522, endPoint x: 114, endPoint y: 542, distance: 864.7
click at [114, 542] on div at bounding box center [116, 518] width 7 height 75
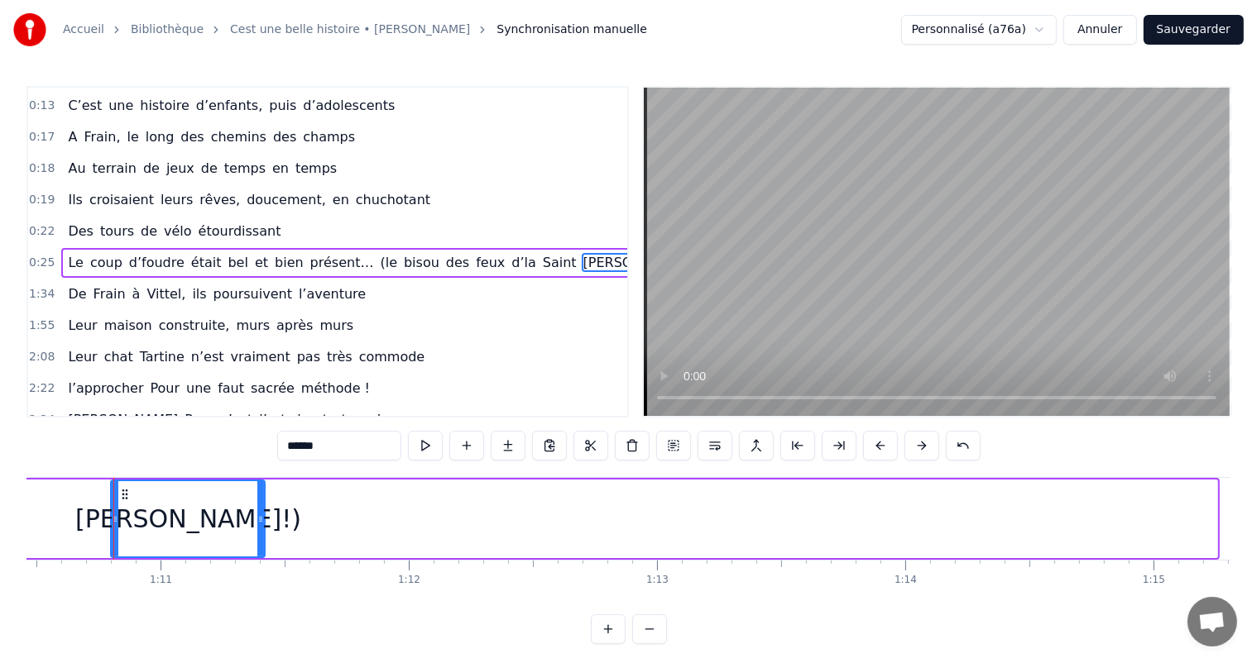
drag, startPoint x: 1214, startPoint y: 509, endPoint x: 341, endPoint y: 544, distance: 874.3
click at [259, 529] on div at bounding box center [260, 518] width 7 height 75
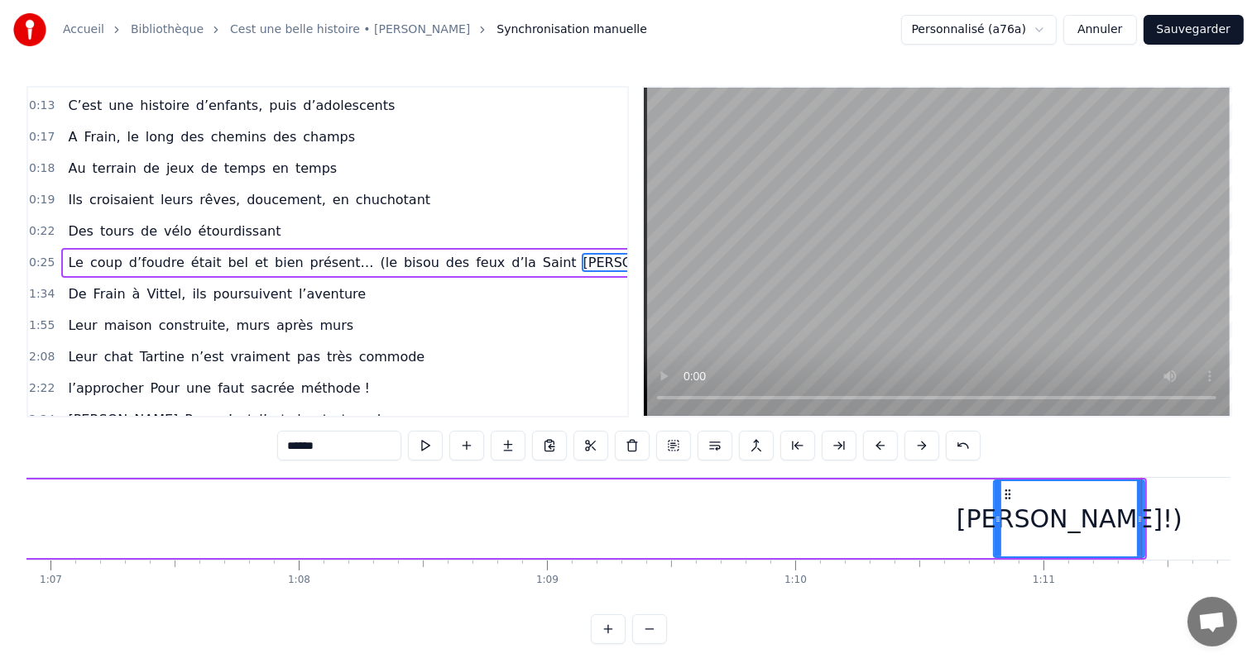
scroll to position [0, 16684]
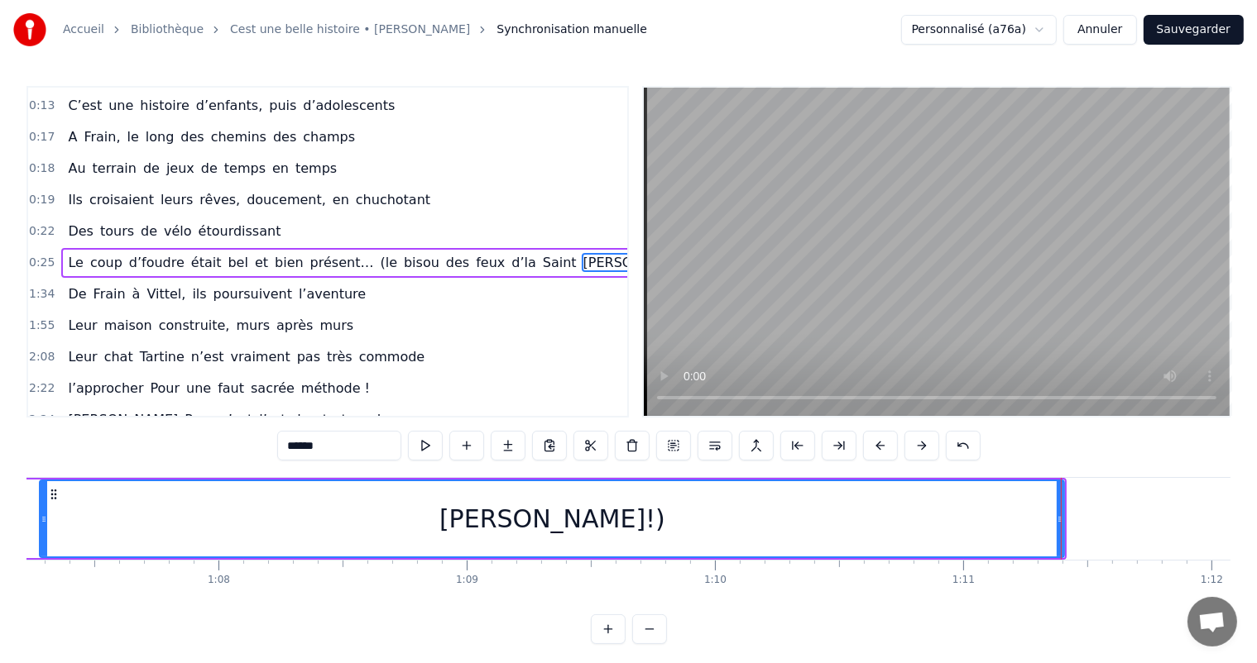
drag, startPoint x: 917, startPoint y: 510, endPoint x: 310, endPoint y: 620, distance: 616.1
click at [41, 555] on div at bounding box center [44, 518] width 7 height 75
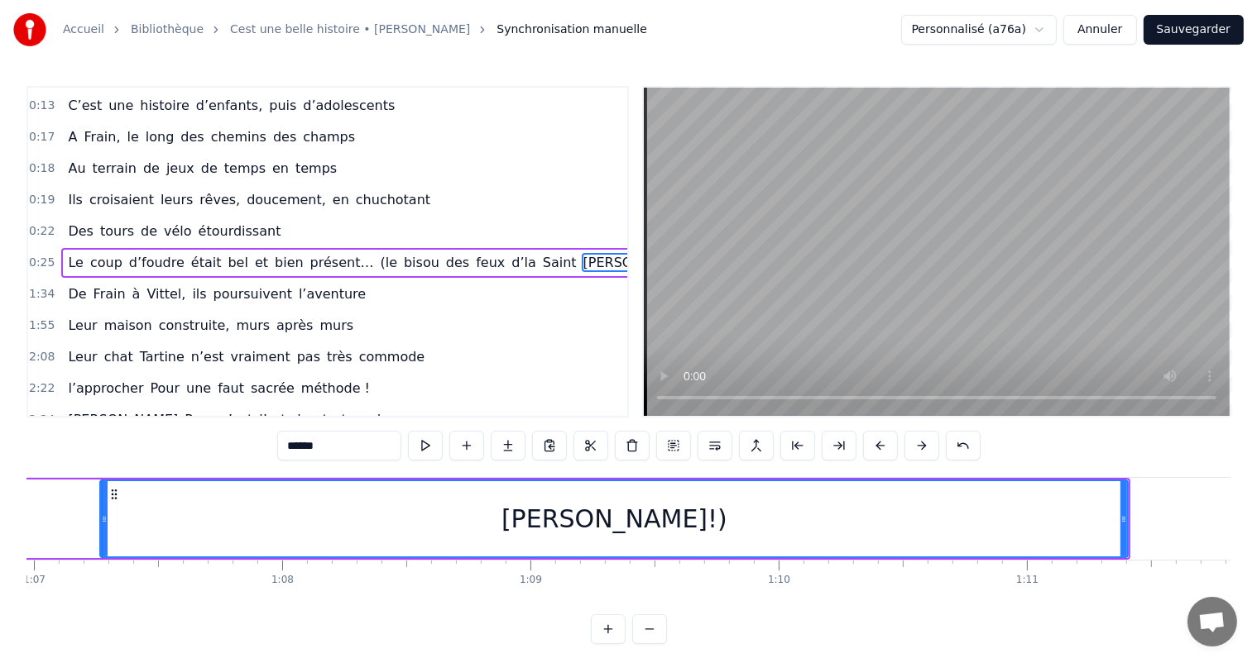
scroll to position [0, 16613]
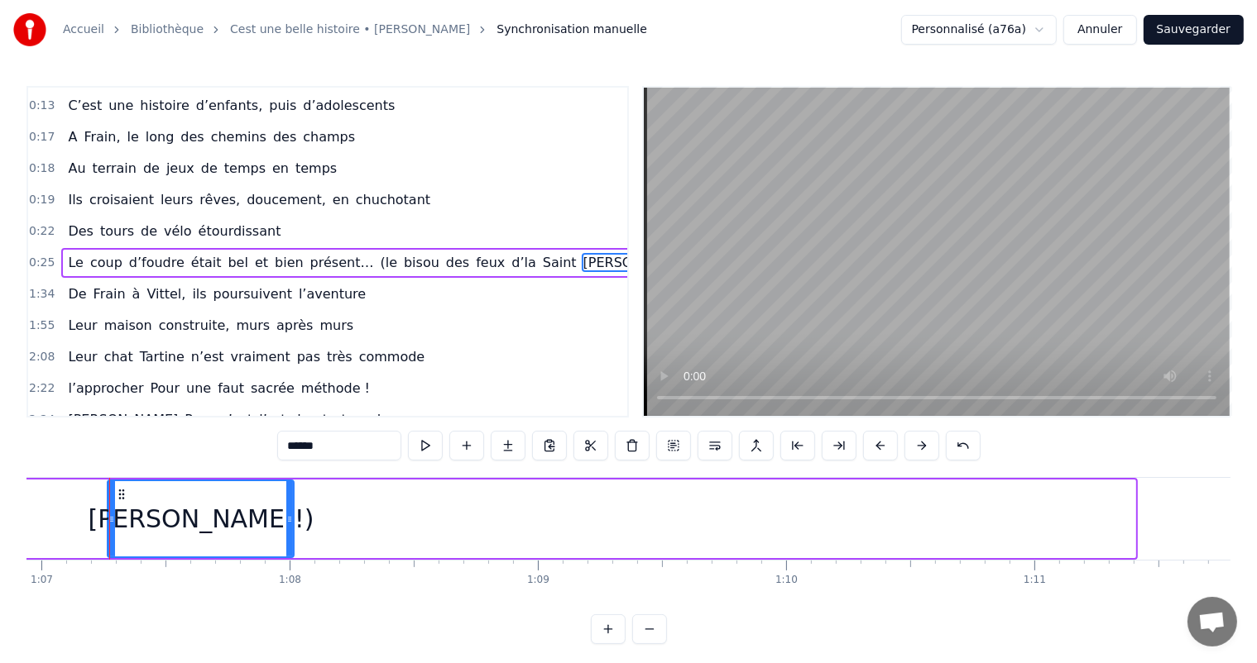
drag, startPoint x: 1132, startPoint y: 515, endPoint x: 284, endPoint y: 522, distance: 848.8
click at [286, 522] on icon at bounding box center [289, 519] width 7 height 13
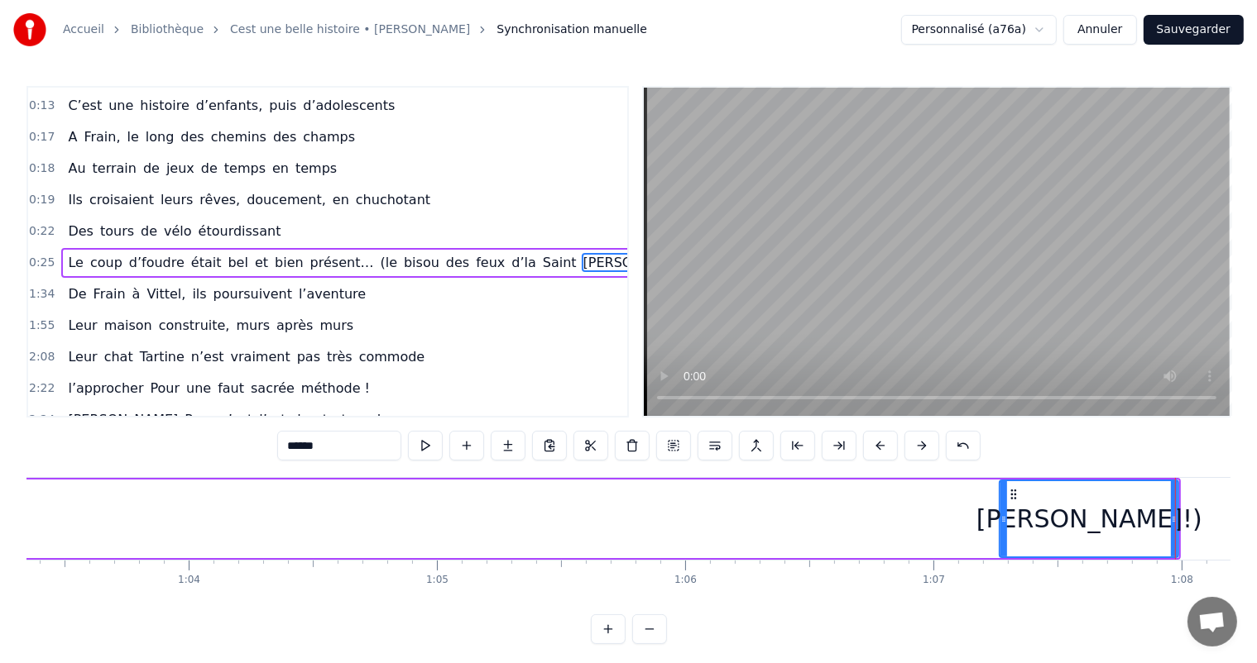
scroll to position [0, 15828]
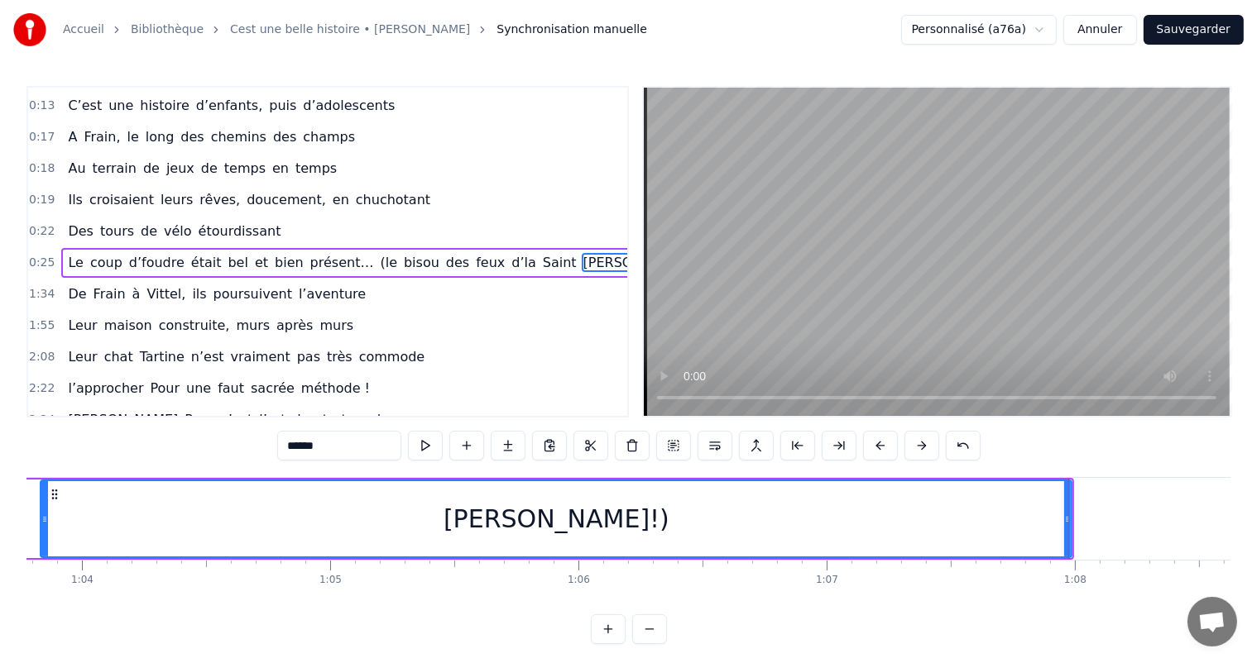
drag, startPoint x: 895, startPoint y: 523, endPoint x: 95, endPoint y: 514, distance: 800.0
click at [45, 505] on div at bounding box center [44, 518] width 7 height 75
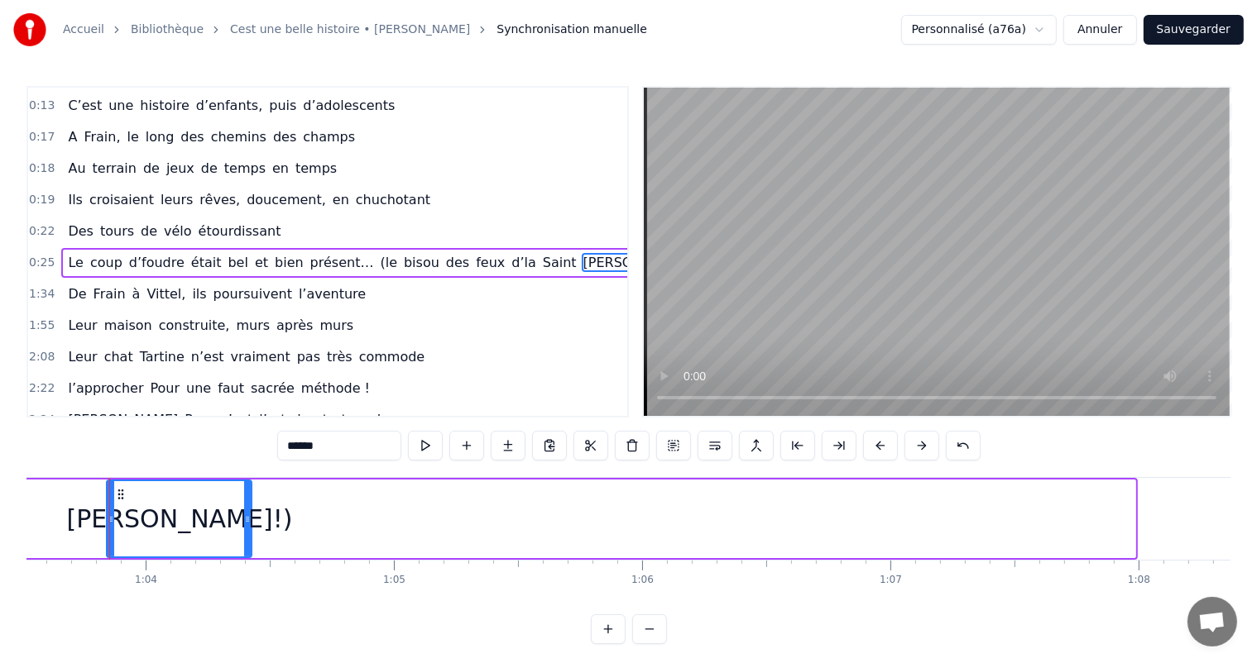
drag, startPoint x: 1132, startPoint y: 514, endPoint x: 281, endPoint y: 535, distance: 850.7
click at [247, 537] on div at bounding box center [247, 518] width 7 height 75
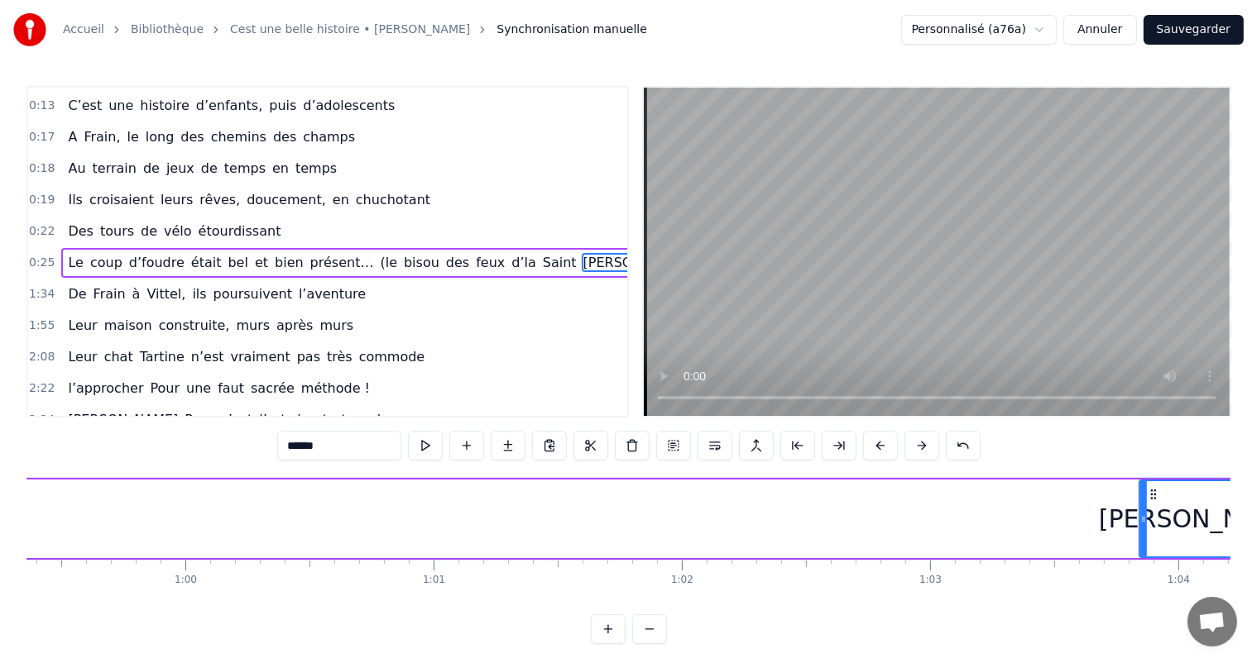
scroll to position [0, 14652]
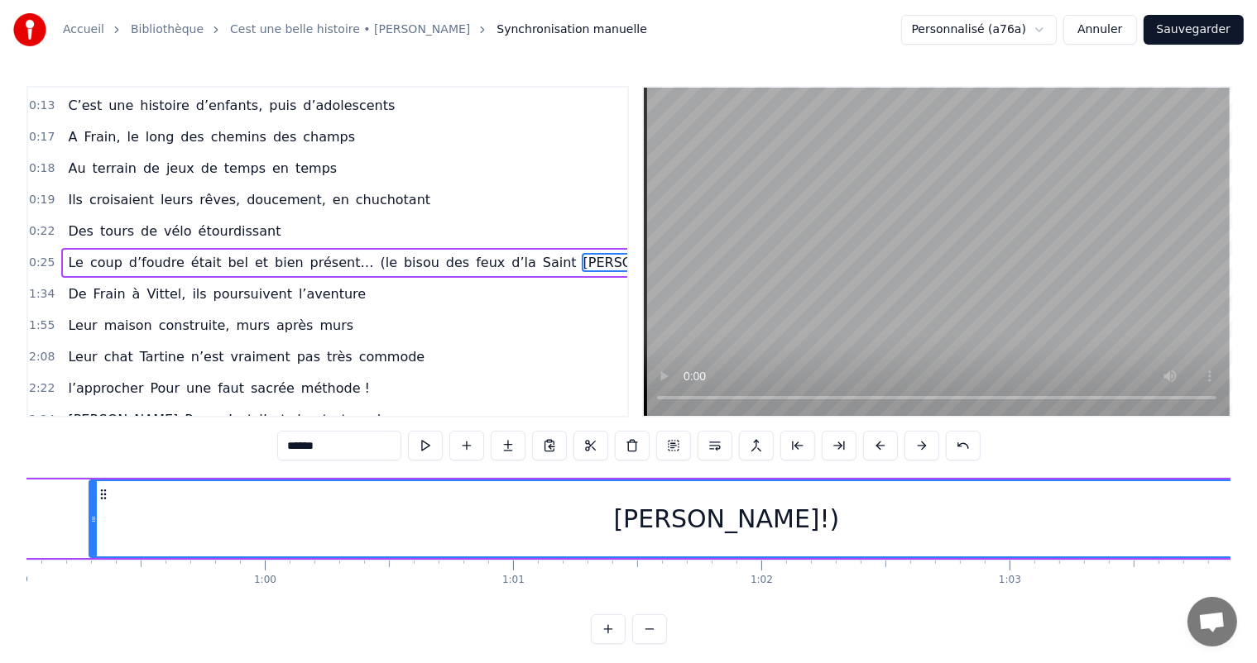
drag, startPoint x: 1223, startPoint y: 521, endPoint x: 90, endPoint y: 520, distance: 1133.3
click at [90, 520] on icon at bounding box center [93, 519] width 7 height 13
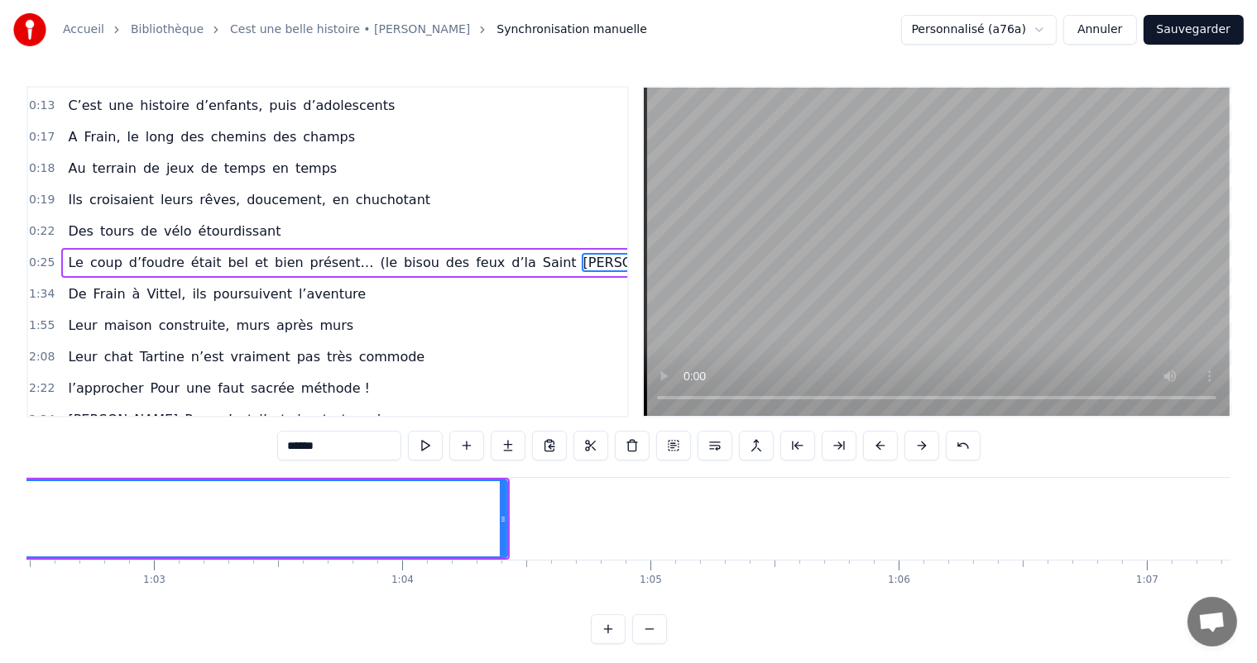
scroll to position [0, 15668]
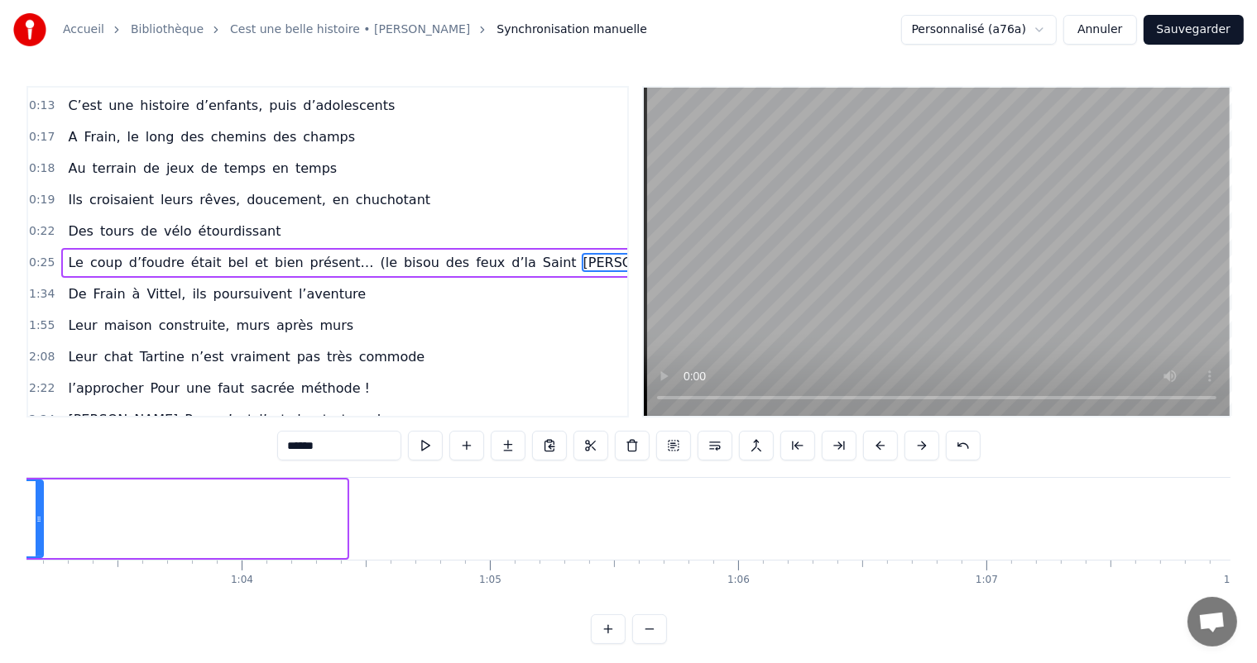
drag, startPoint x: 342, startPoint y: 510, endPoint x: 41, endPoint y: 525, distance: 301.5
click at [41, 525] on div at bounding box center [39, 518] width 7 height 75
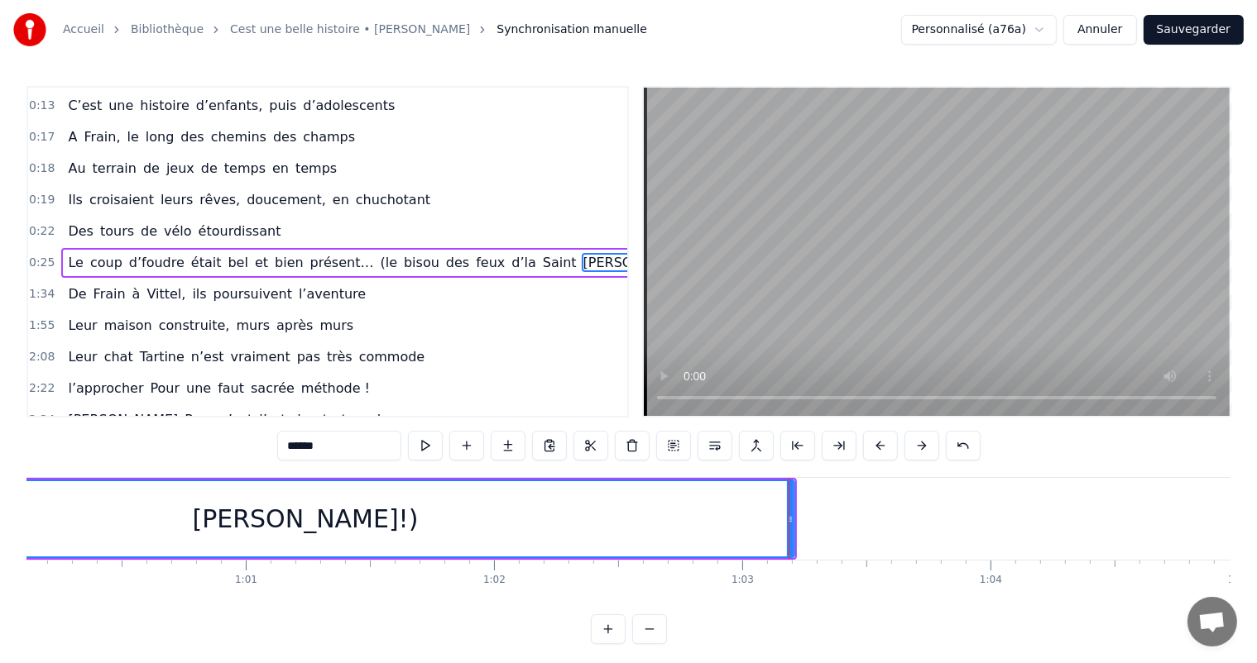
scroll to position [0, 14598]
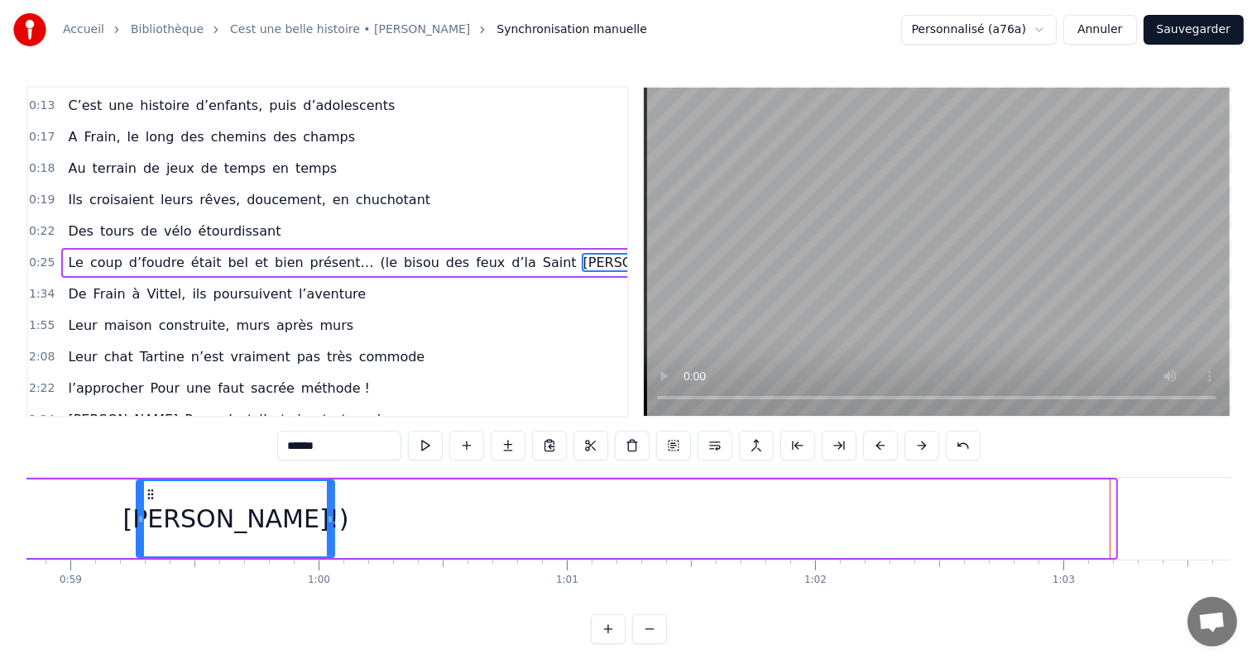
drag, startPoint x: 1114, startPoint y: 520, endPoint x: 344, endPoint y: 529, distance: 770.2
click at [333, 517] on div "[PERSON_NAME]!)" at bounding box center [235, 519] width 199 height 79
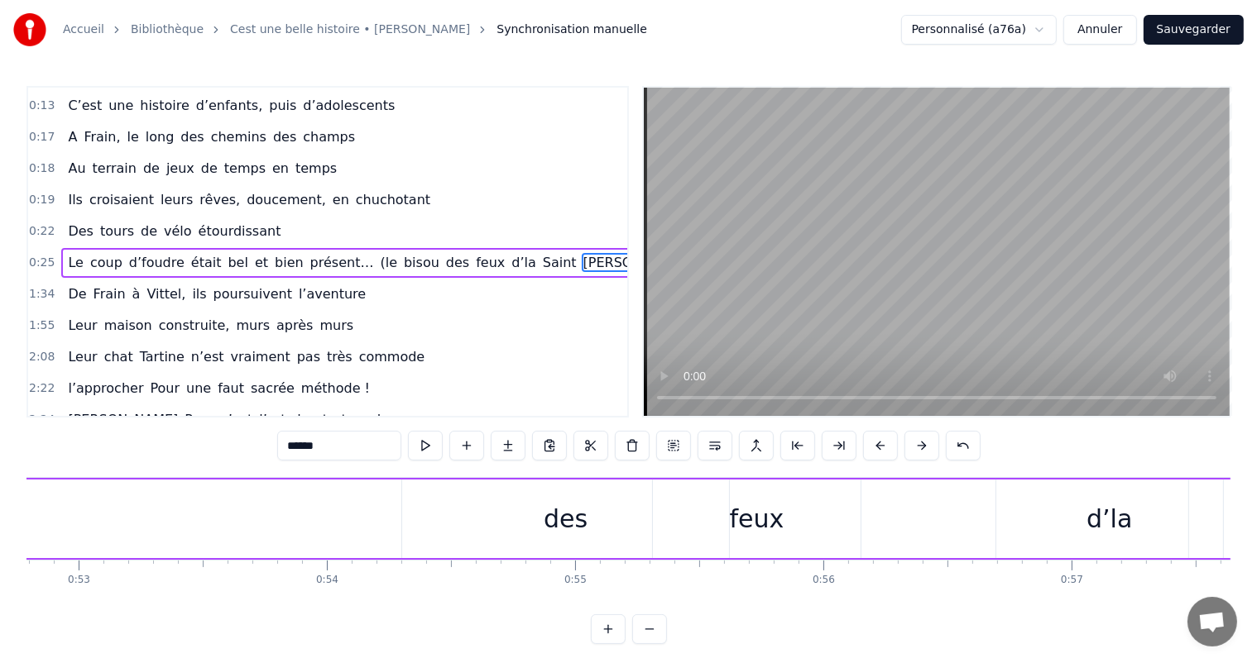
scroll to position [0, 13262]
click at [463, 496] on div "des" at bounding box center [405, 519] width 327 height 79
type input "***"
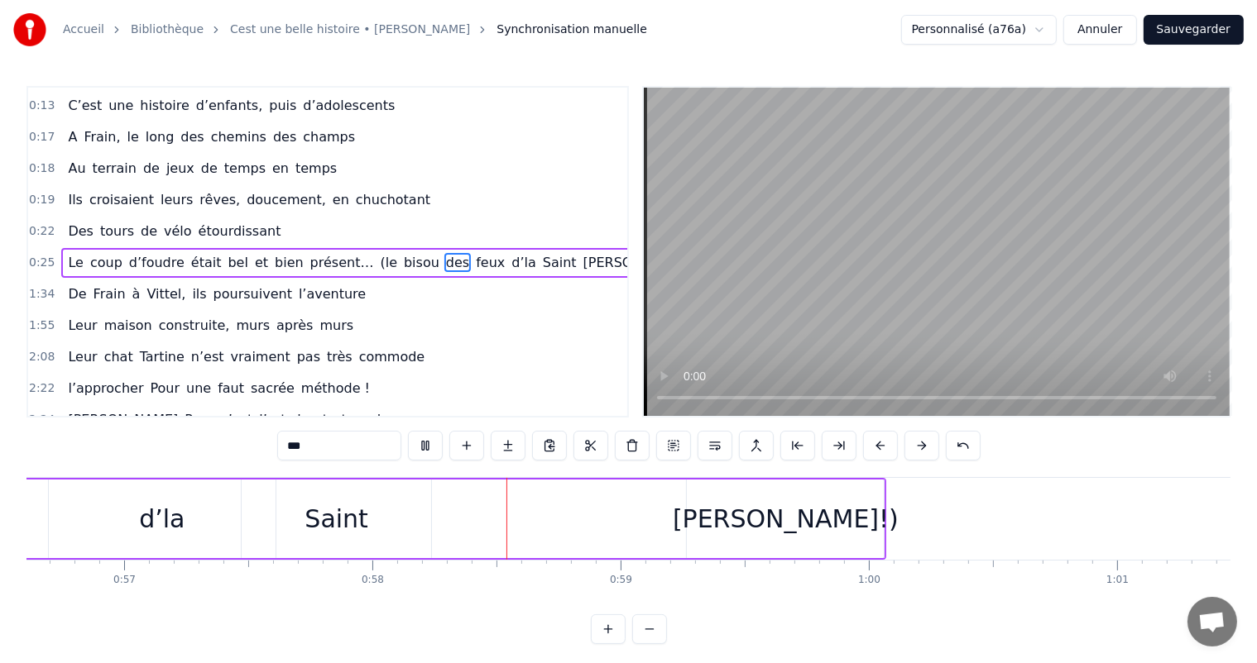
scroll to position [0, 14315]
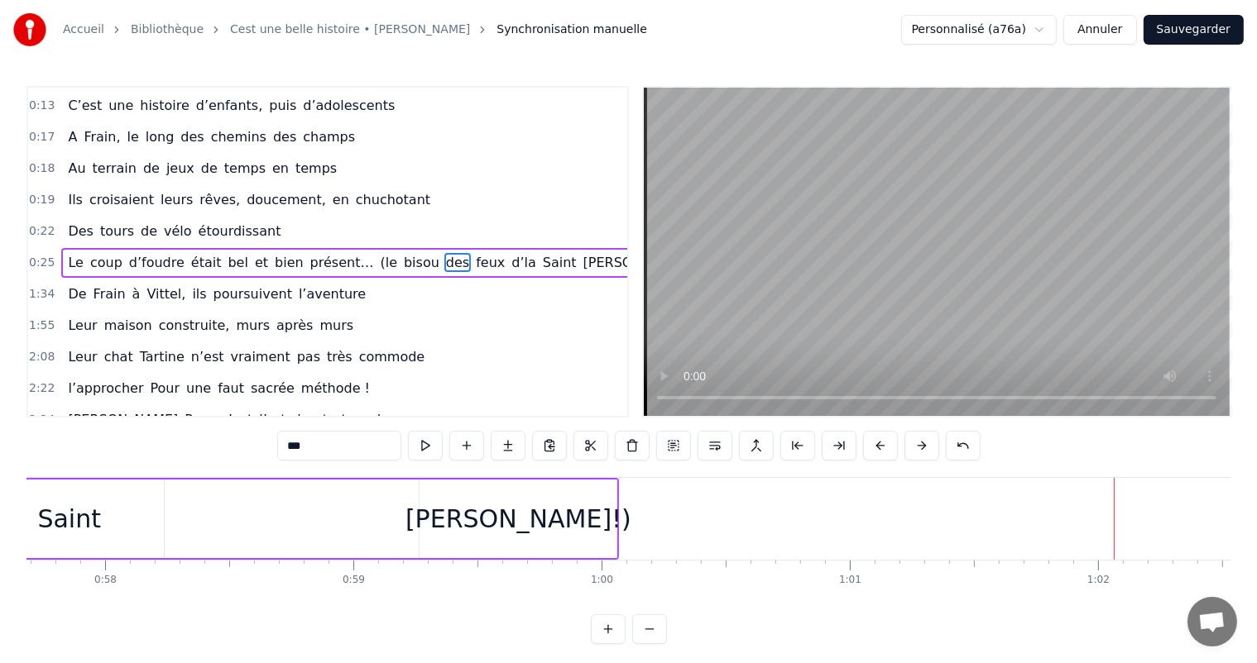
click at [427, 520] on div "[PERSON_NAME]!)" at bounding box center [517, 519] width 197 height 79
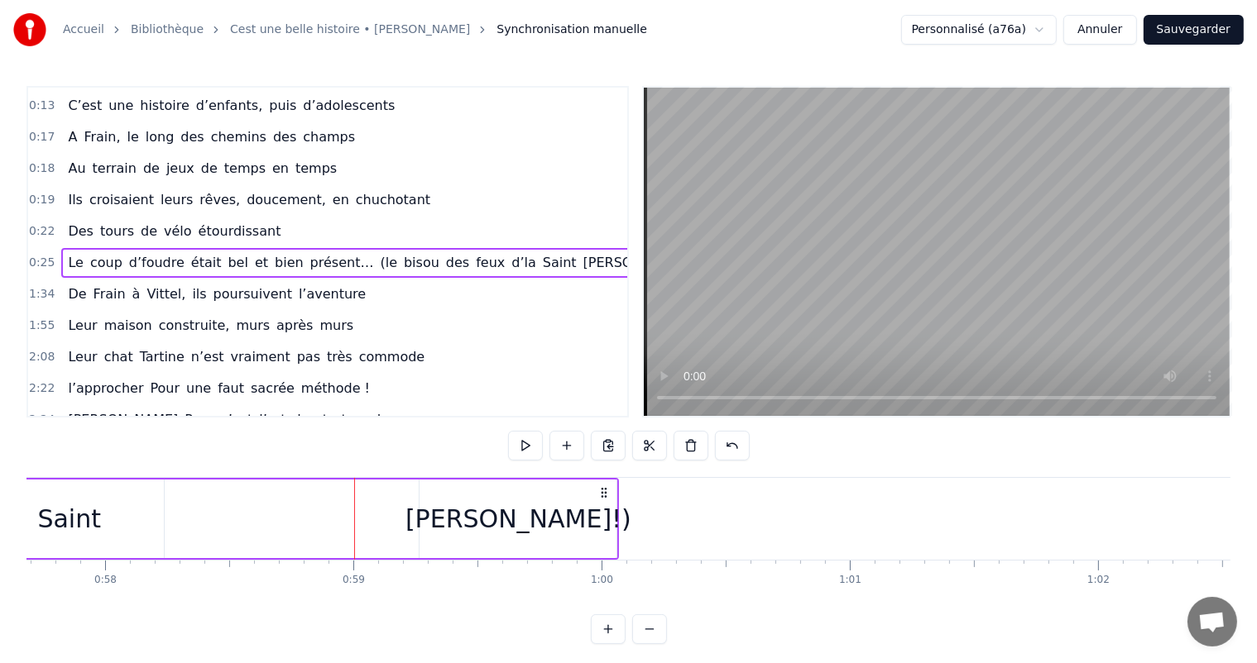
click at [122, 526] on div "Saint" at bounding box center [69, 519] width 190 height 79
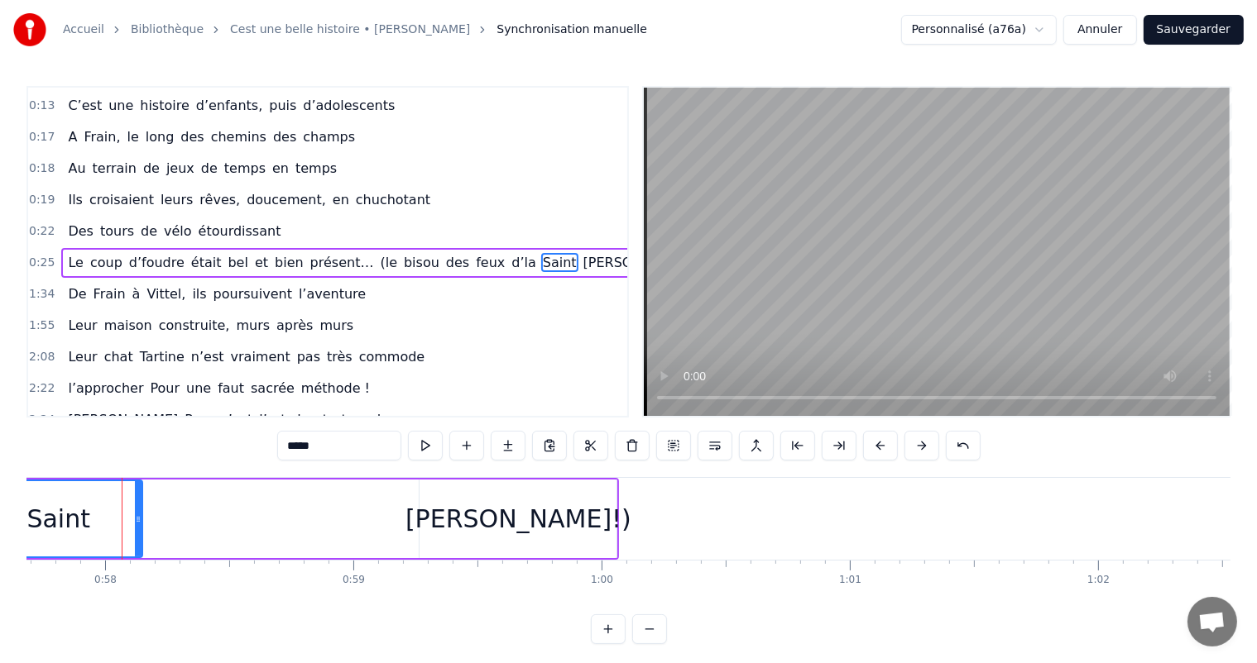
drag, startPoint x: 159, startPoint y: 509, endPoint x: 140, endPoint y: 506, distance: 19.2
click at [135, 510] on div at bounding box center [138, 518] width 7 height 75
click at [425, 506] on div "[PERSON_NAME]!)" at bounding box center [517, 519] width 197 height 79
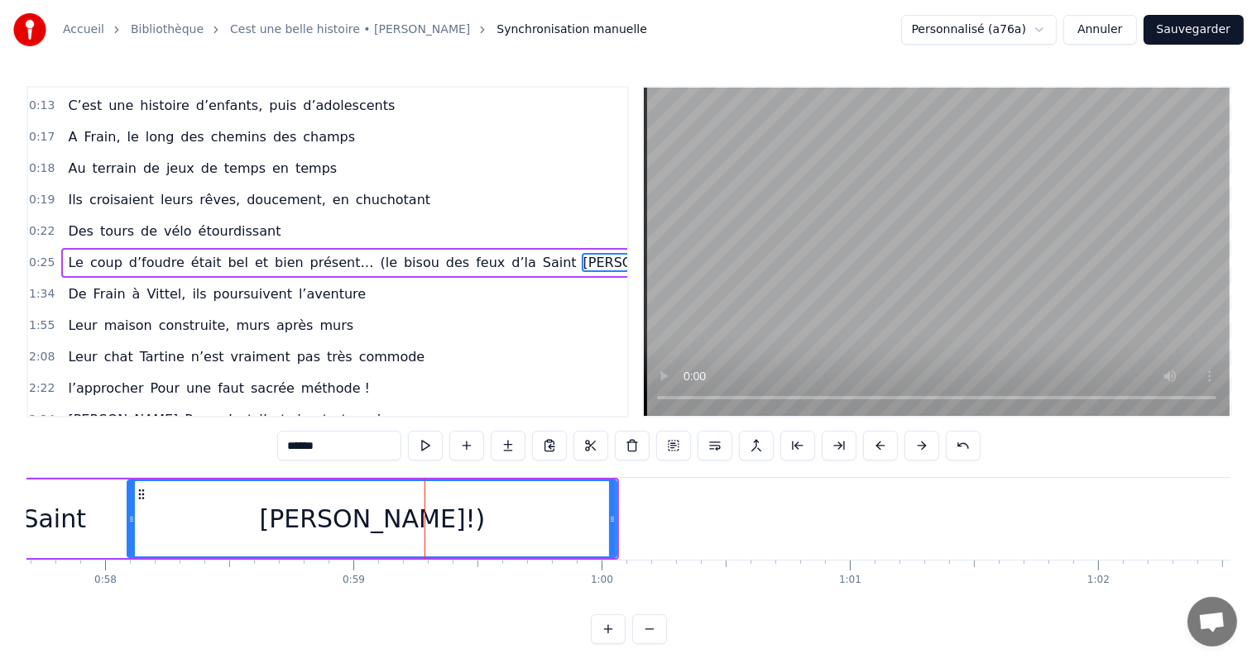
drag, startPoint x: 423, startPoint y: 509, endPoint x: 404, endPoint y: 536, distance: 33.3
click at [132, 529] on div at bounding box center [131, 518] width 7 height 75
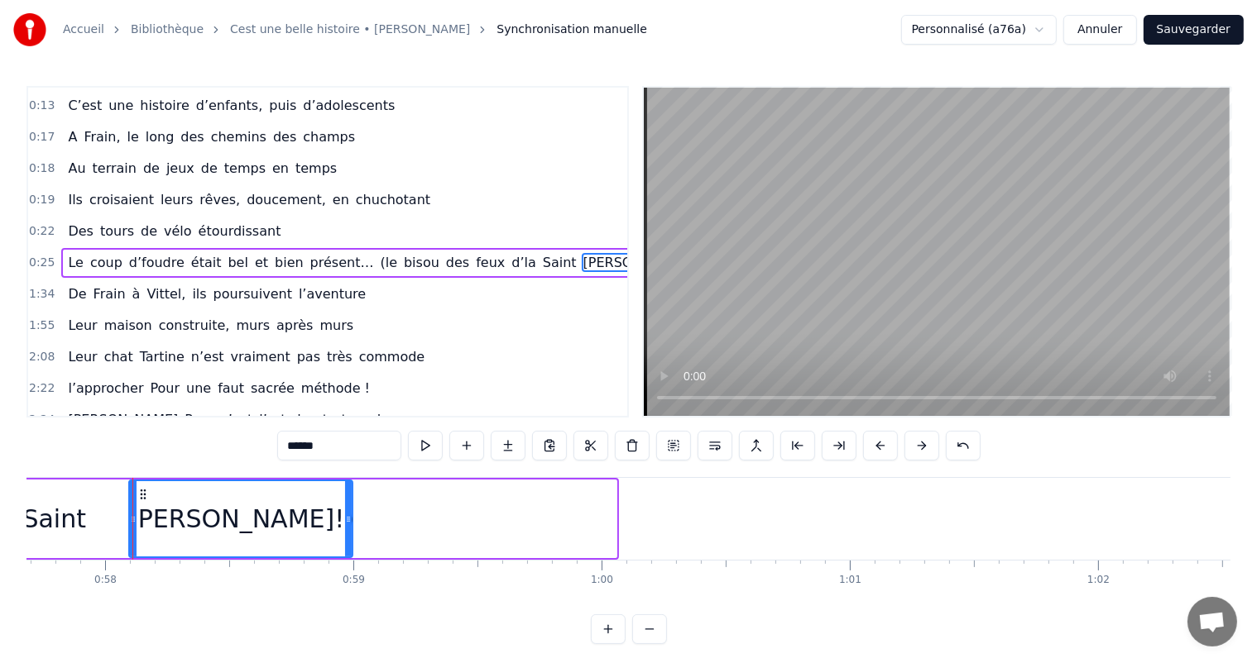
drag, startPoint x: 613, startPoint y: 510, endPoint x: 341, endPoint y: 535, distance: 273.3
click at [345, 535] on div at bounding box center [348, 518] width 7 height 75
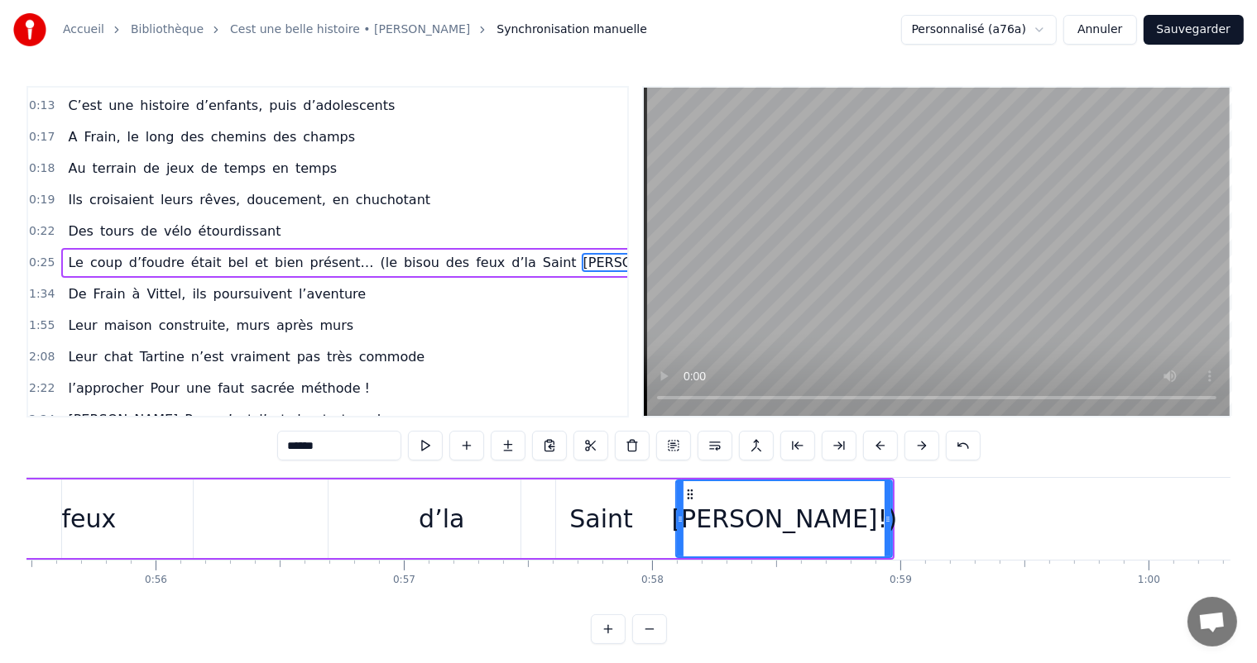
scroll to position [0, 13529]
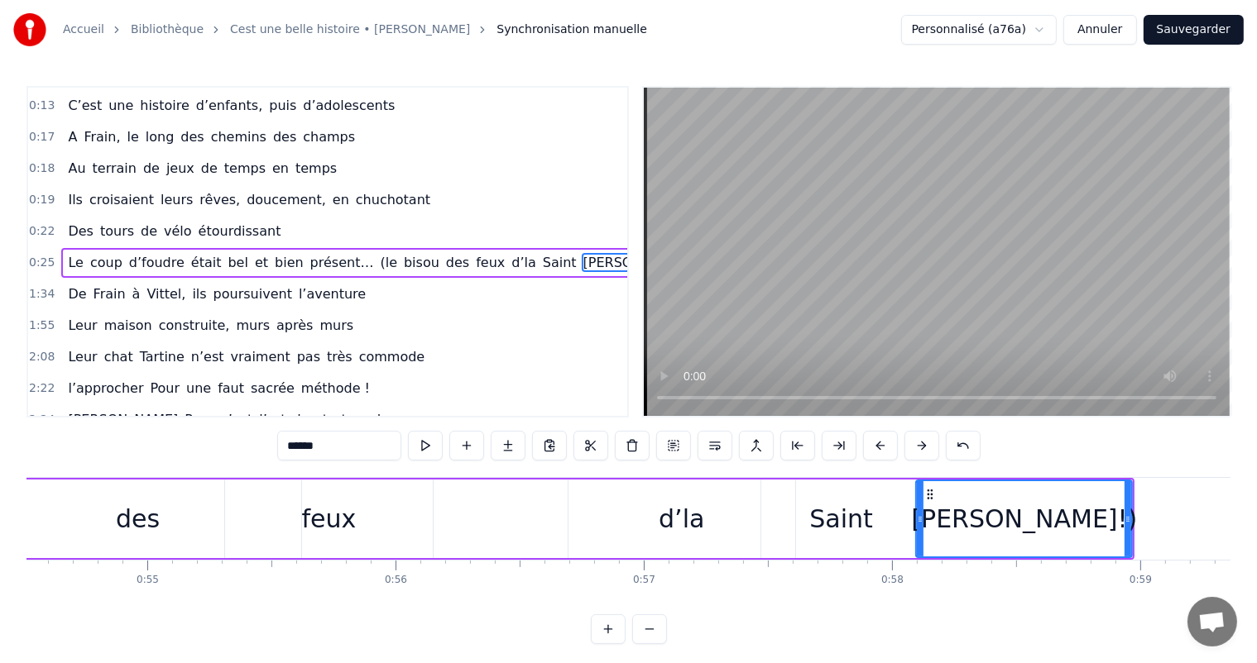
click at [322, 514] on div "feux" at bounding box center [329, 518] width 55 height 37
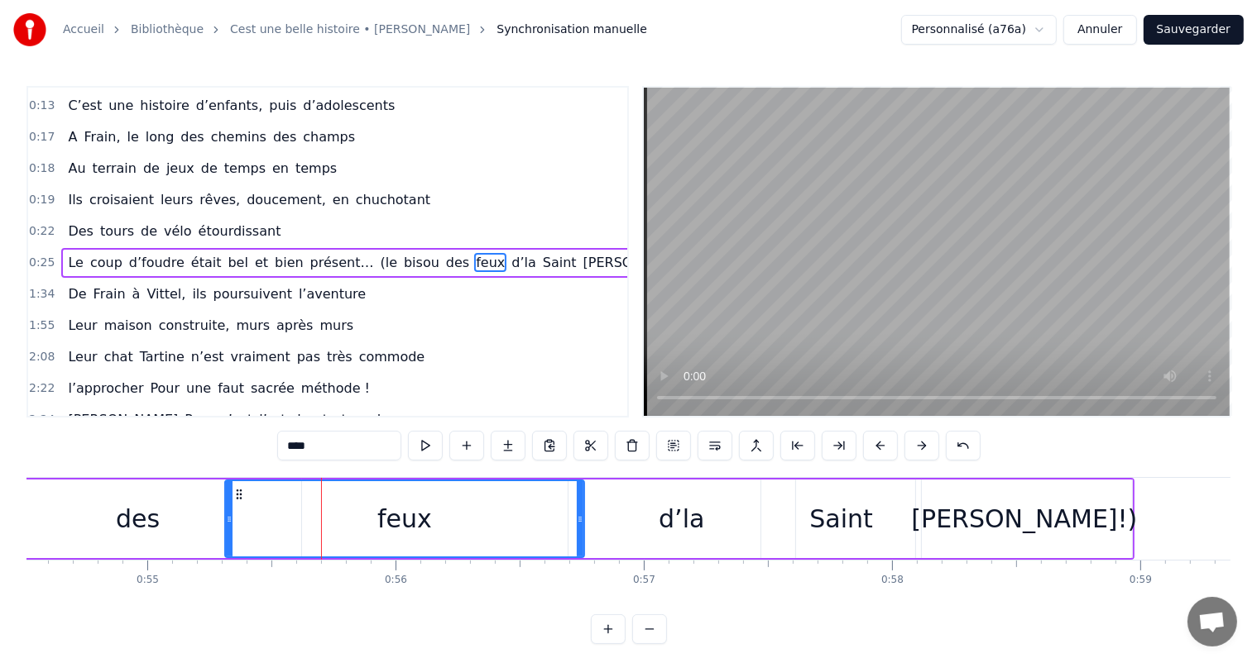
drag, startPoint x: 427, startPoint y: 513, endPoint x: 577, endPoint y: 517, distance: 149.8
click at [577, 517] on icon at bounding box center [580, 519] width 7 height 13
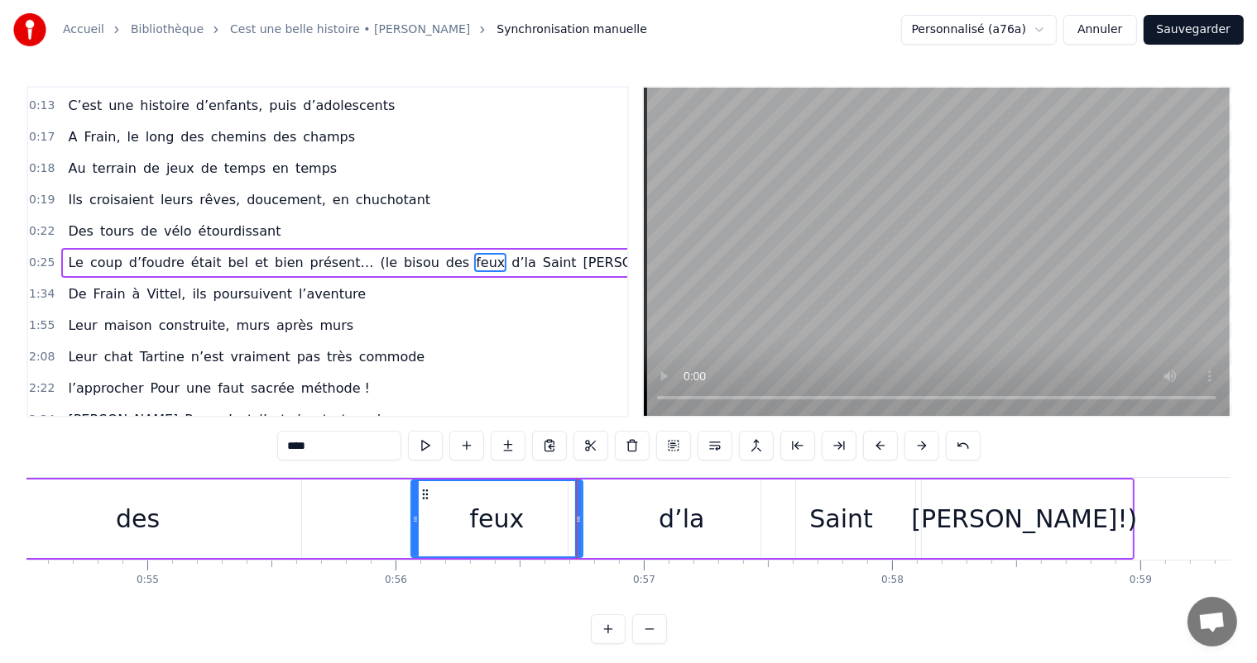
drag, startPoint x: 227, startPoint y: 519, endPoint x: 407, endPoint y: 531, distance: 179.9
click at [412, 533] on div at bounding box center [415, 518] width 7 height 75
click at [172, 530] on div "des" at bounding box center [137, 519] width 327 height 79
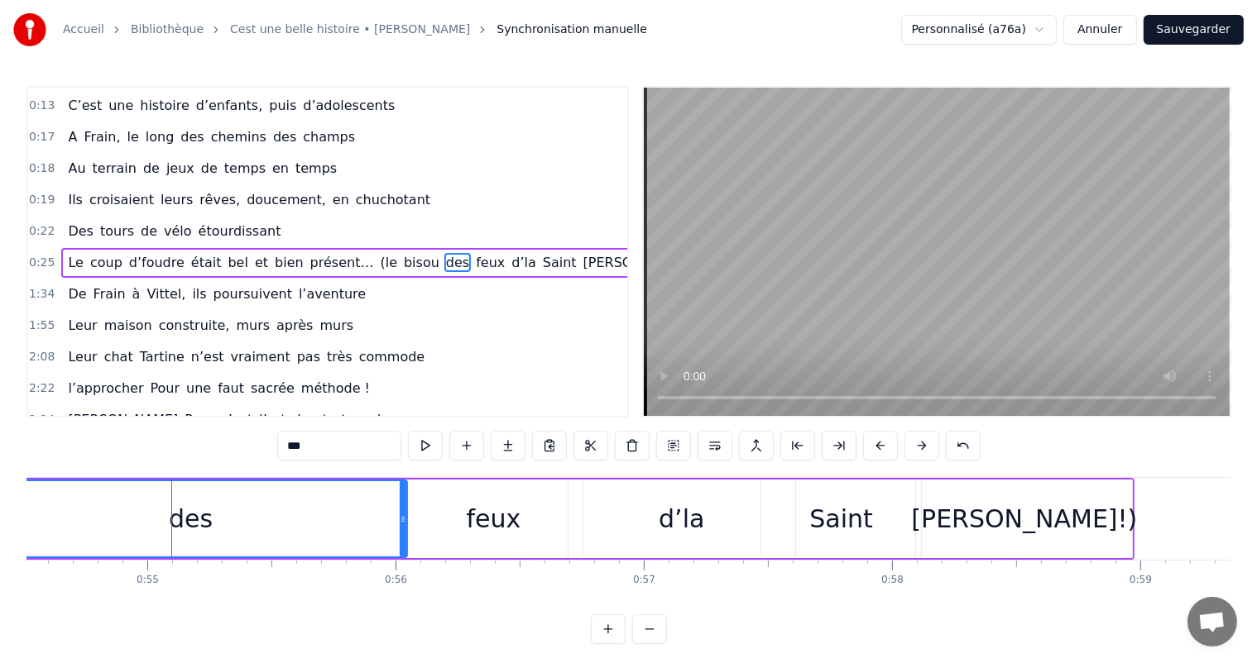
drag, startPoint x: 295, startPoint y: 523, endPoint x: 401, endPoint y: 534, distance: 106.4
click at [401, 534] on div at bounding box center [403, 518] width 7 height 75
drag, startPoint x: 390, startPoint y: 615, endPoint x: 366, endPoint y: 611, distance: 24.5
click at [367, 614] on div "0:00 C’est 0:01 un beau roman, c’est une belle histoire 0:02 C’est une romance …" at bounding box center [628, 365] width 1204 height 558
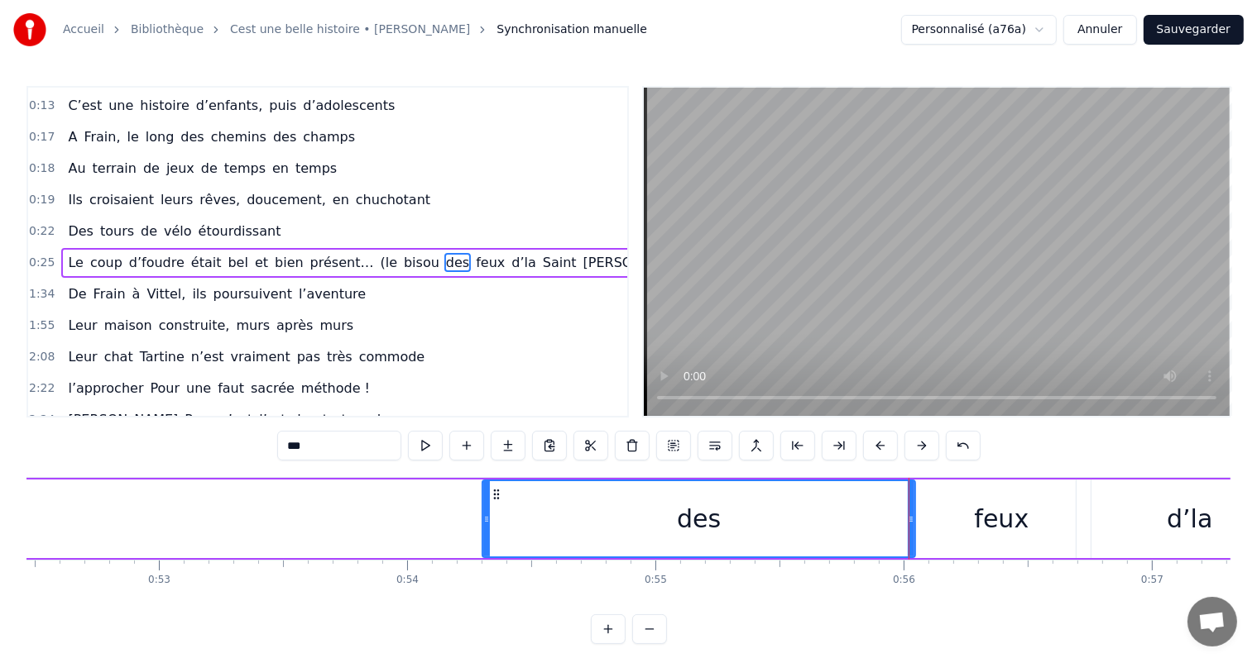
scroll to position [0, 13181]
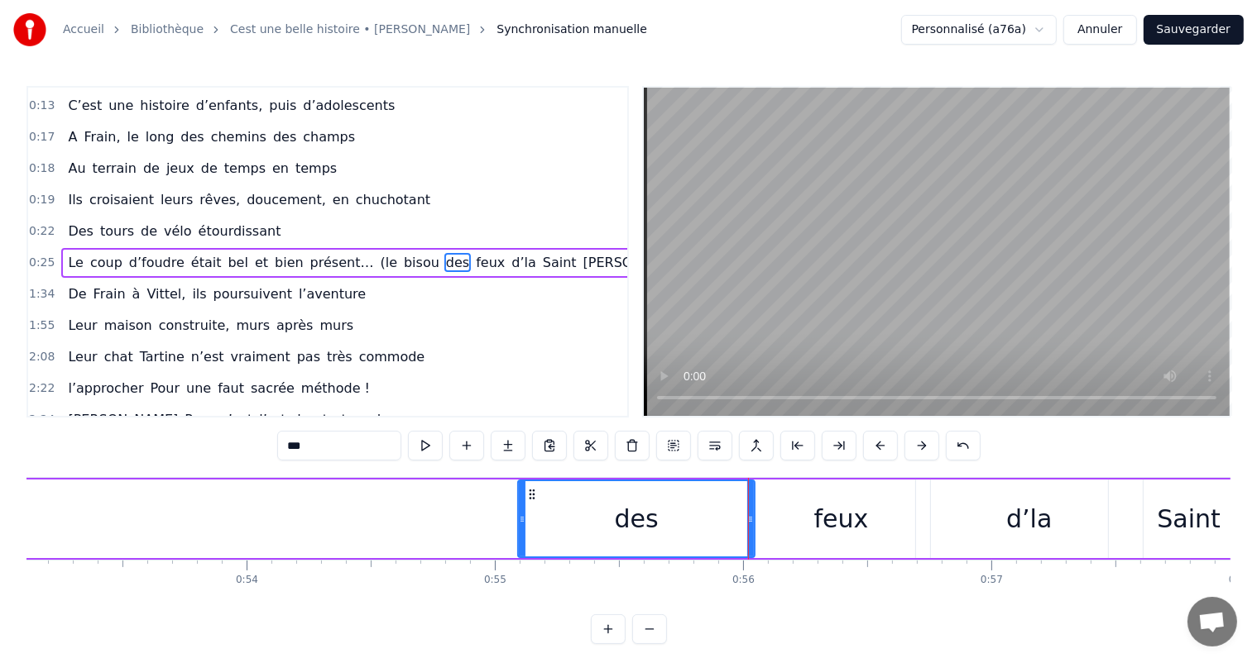
drag, startPoint x: 324, startPoint y: 520, endPoint x: 570, endPoint y: 531, distance: 246.0
click at [525, 531] on div at bounding box center [522, 518] width 7 height 75
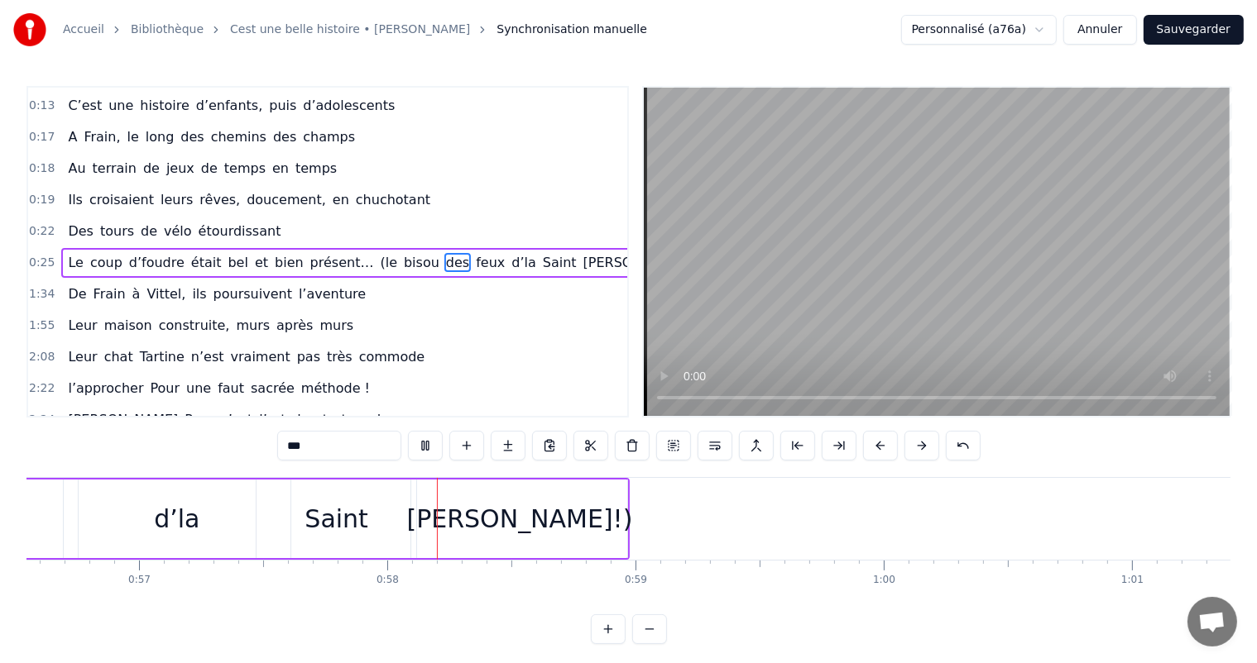
scroll to position [0, 14219]
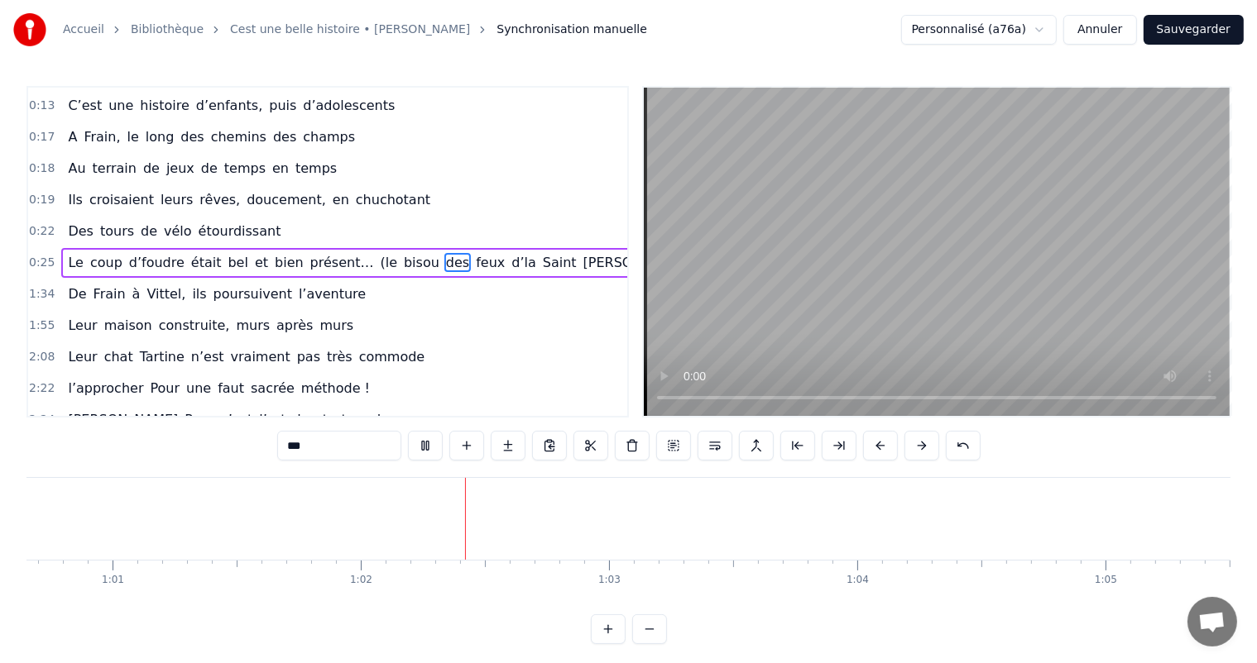
click at [936, 290] on video at bounding box center [937, 252] width 586 height 328
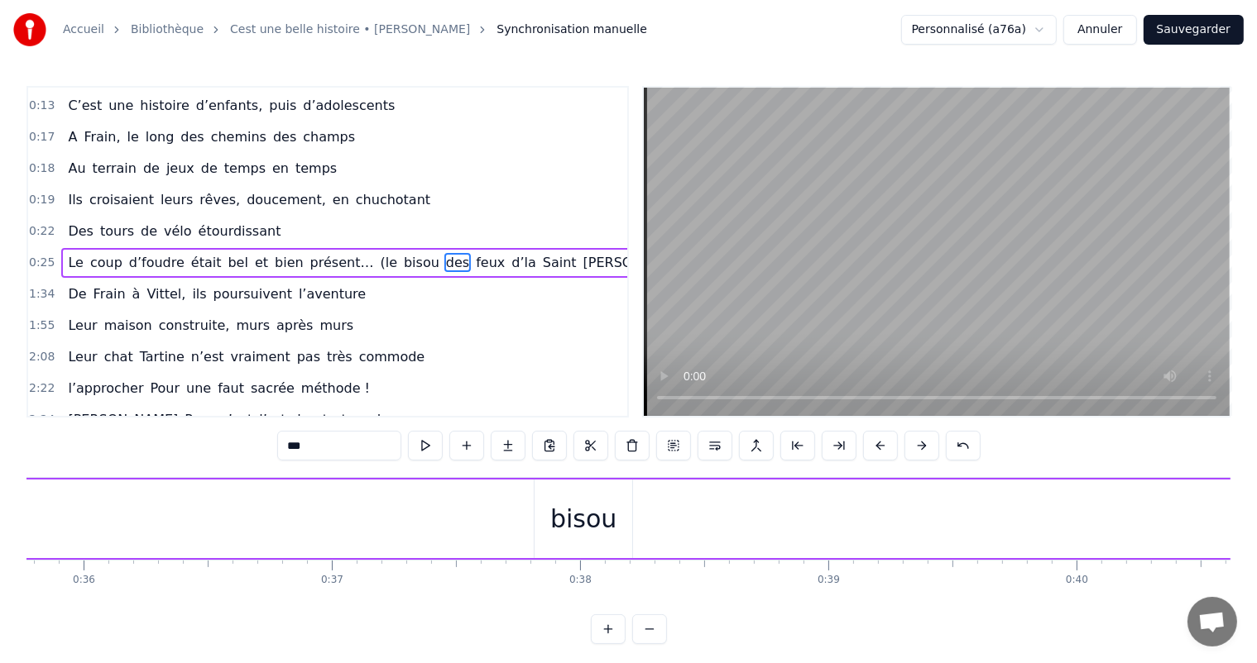
scroll to position [0, 8796]
click at [665, 496] on div "bisou" at bounding box center [664, 519] width 98 height 79
type input "*****"
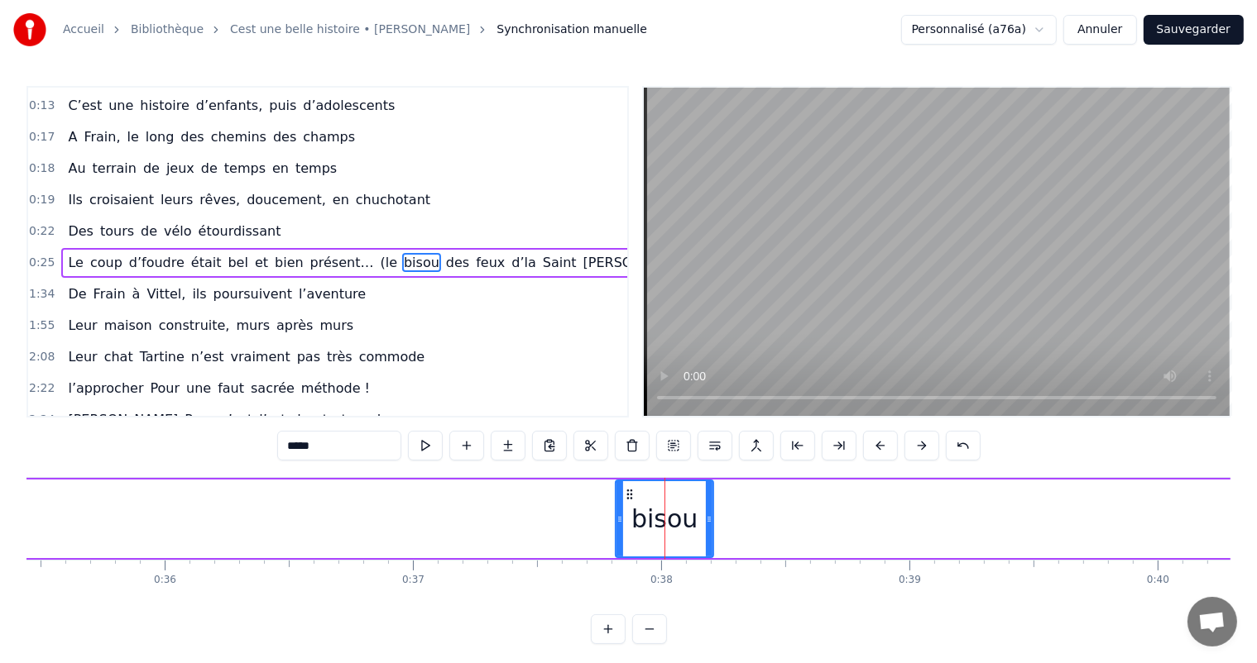
click at [1192, 27] on button "Sauvegarder" at bounding box center [1193, 30] width 100 height 30
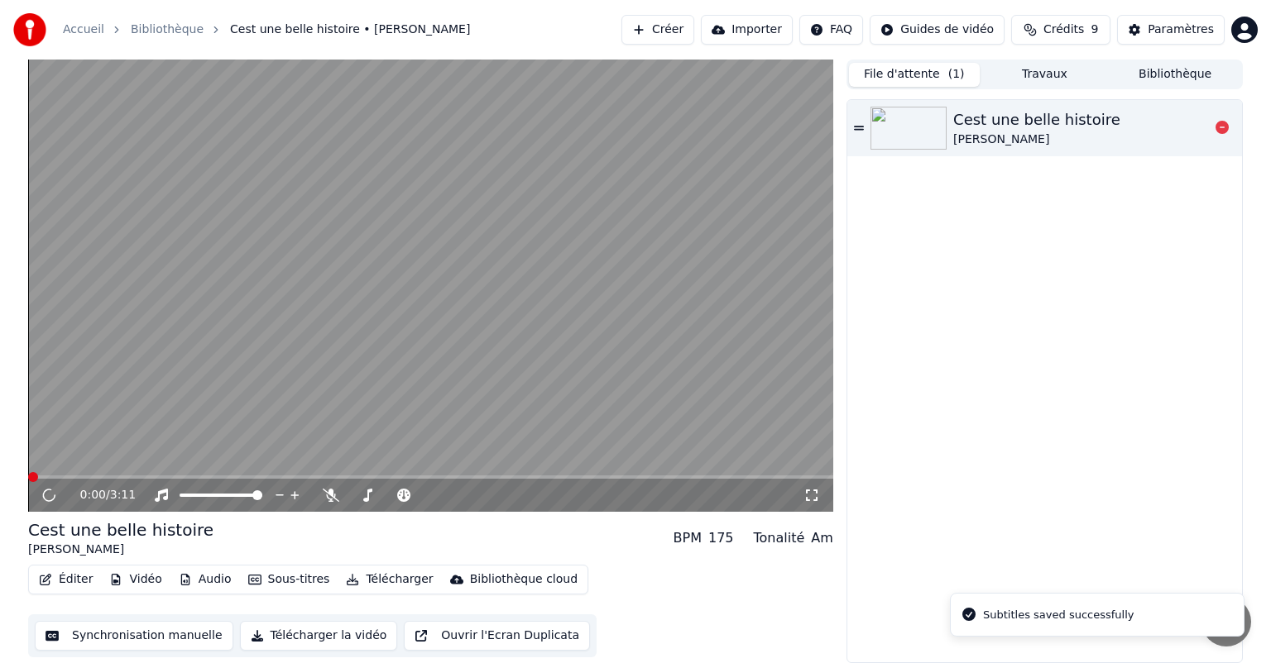
click at [1037, 152] on div "Cest une belle histoire [PERSON_NAME]" at bounding box center [1044, 128] width 395 height 56
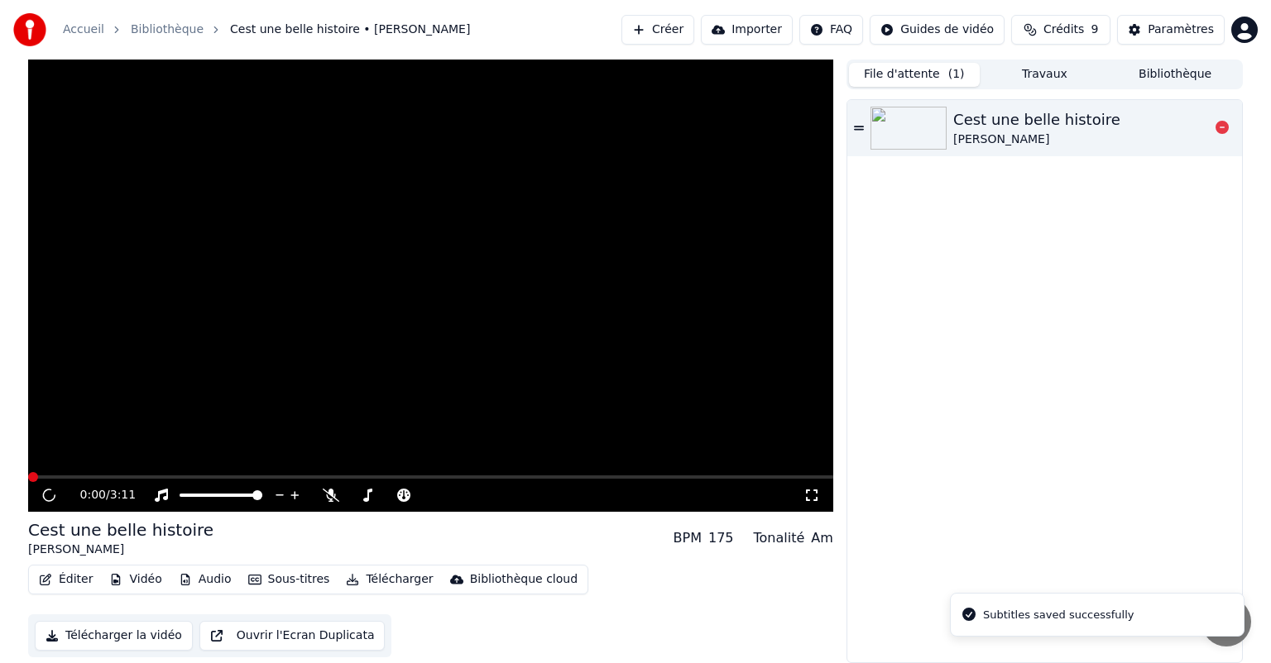
click at [1037, 152] on div "Cest une belle histoire [PERSON_NAME]" at bounding box center [1044, 128] width 395 height 56
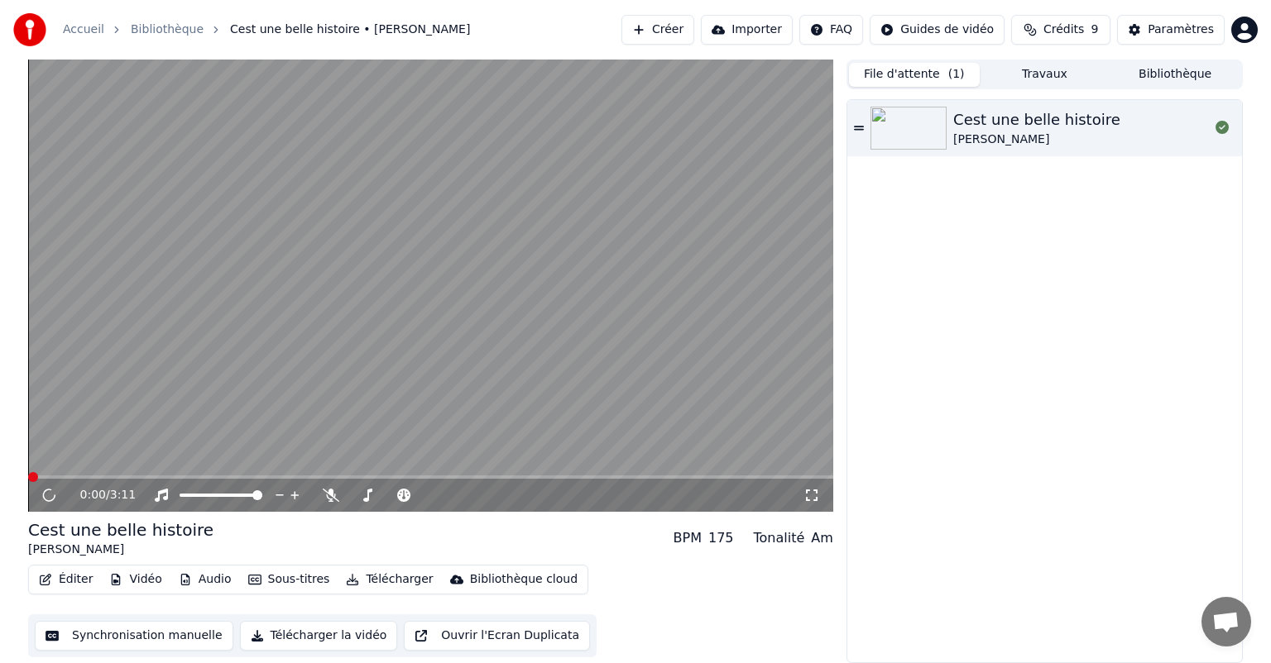
click at [124, 638] on button "Synchronisation manuelle" at bounding box center [134, 636] width 199 height 30
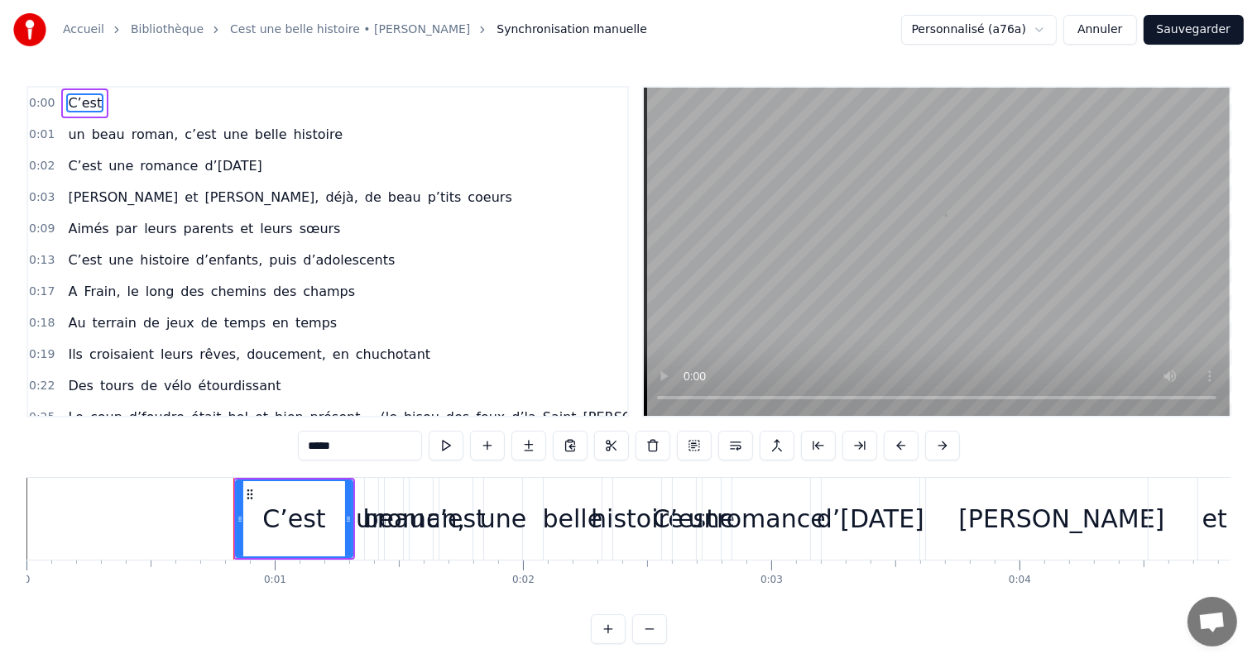
drag, startPoint x: 47, startPoint y: 599, endPoint x: 59, endPoint y: 601, distance: 11.8
click at [55, 600] on div "0 0:01 0:02 0:03 0:04 0:05 0:06 0:07 0:08 0:09 0:10 0:11 0:12 0:13 0:14 0:15 0:…" at bounding box center [628, 580] width 1204 height 41
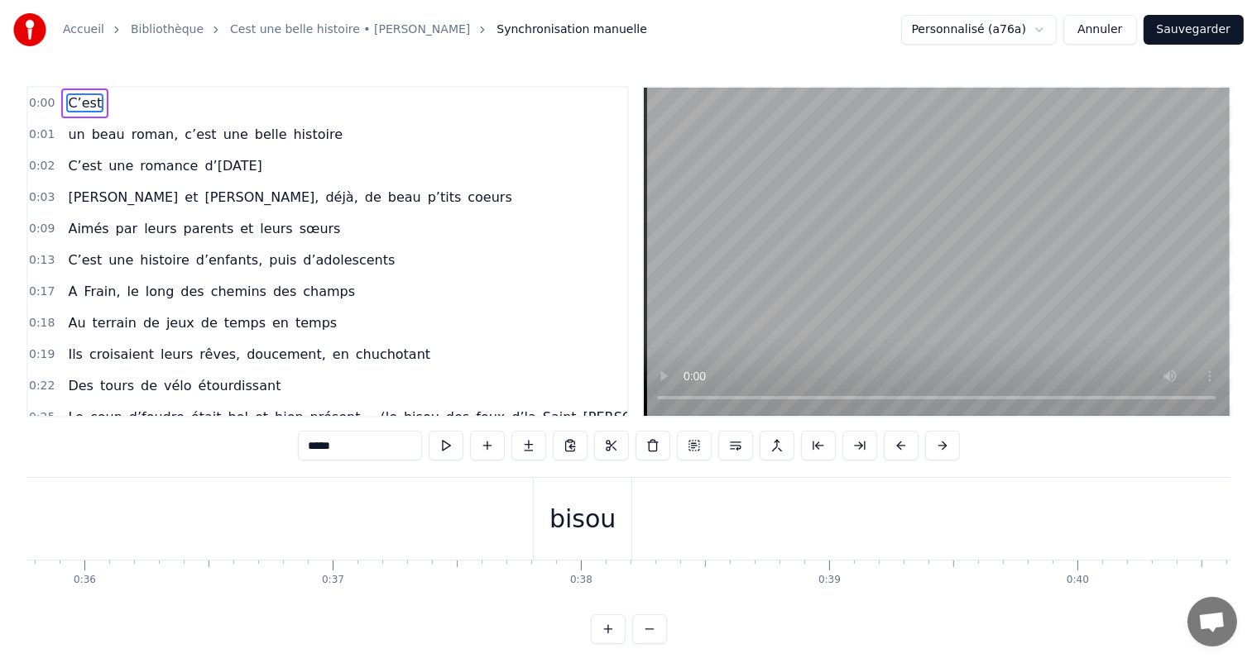
scroll to position [0, 8984]
click at [506, 521] on div "bisou" at bounding box center [475, 519] width 98 height 82
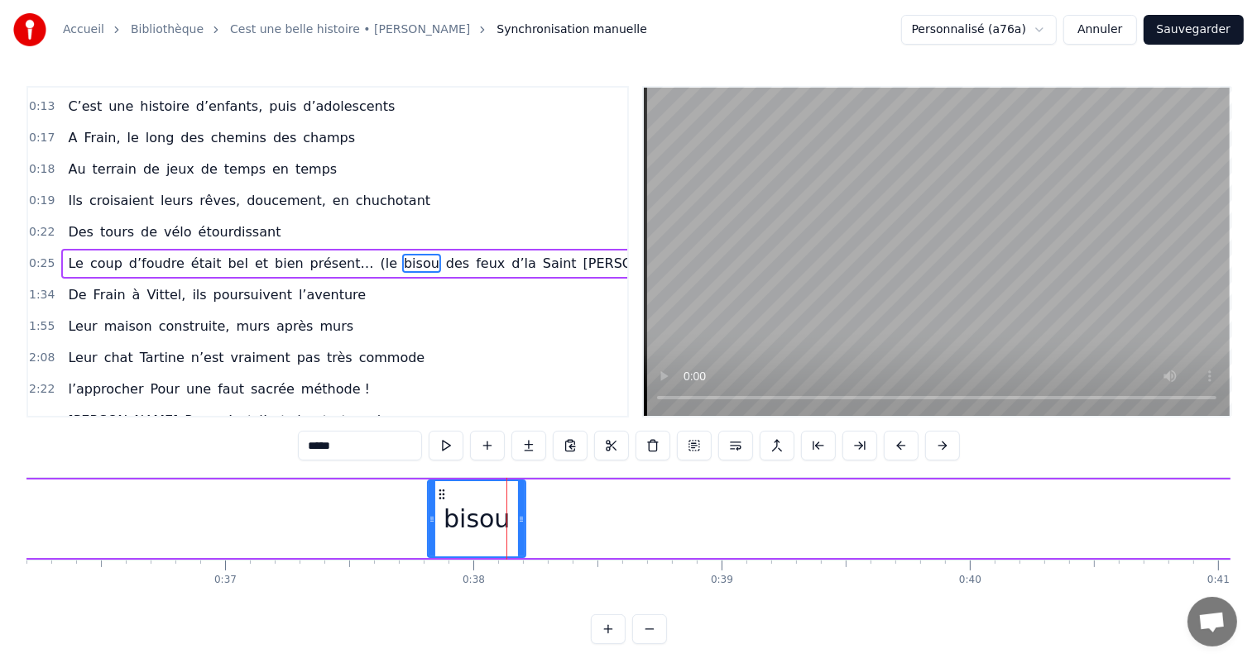
scroll to position [155, 0]
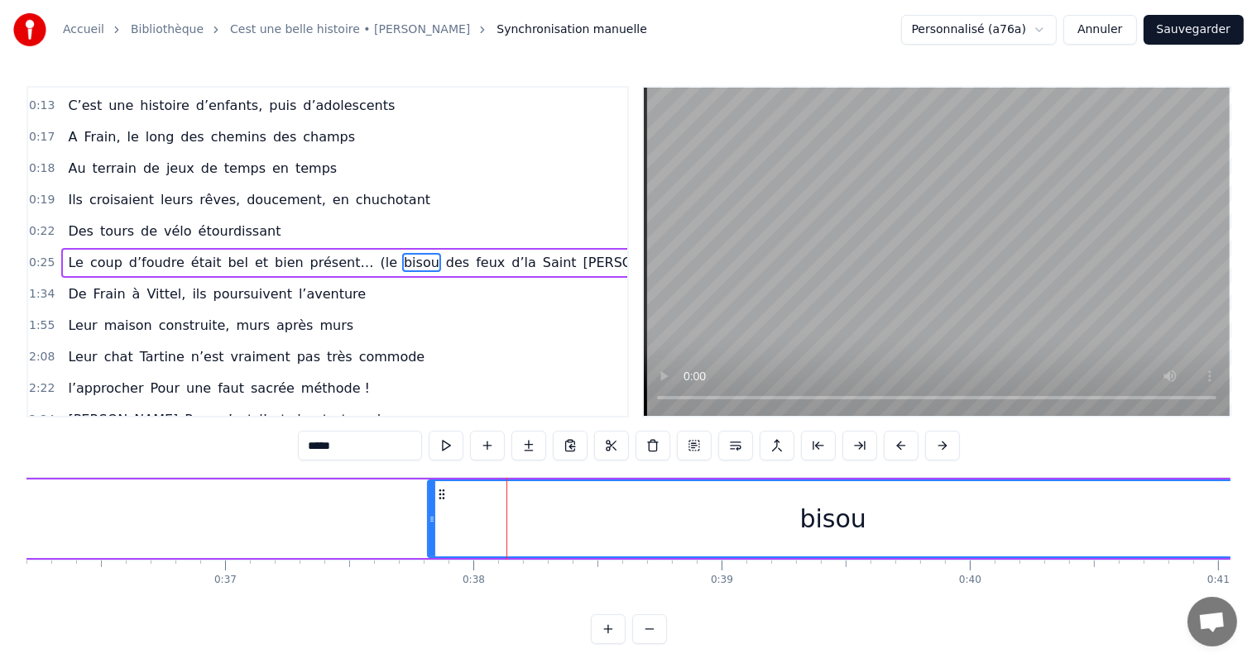
drag, startPoint x: 523, startPoint y: 523, endPoint x: 1234, endPoint y: 483, distance: 712.5
click at [1247, 482] on div "Accueil Bibliothèque Cest une belle histoire • Michel Fugain Synchronisation ma…" at bounding box center [628, 322] width 1257 height 644
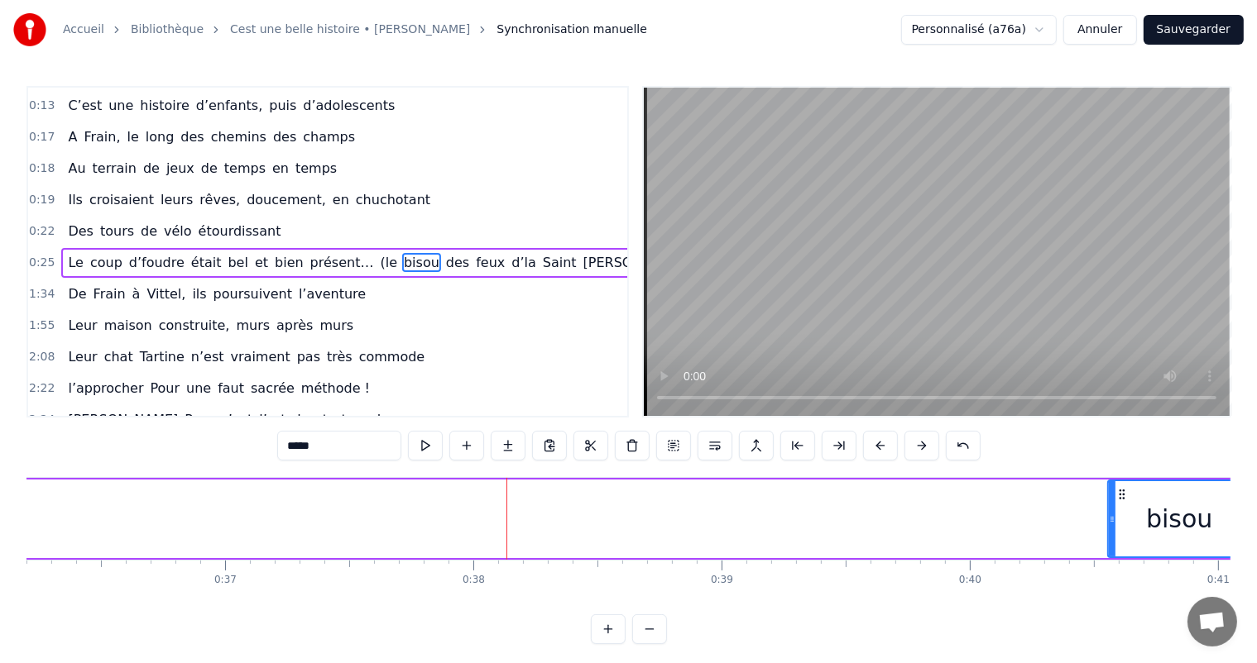
drag, startPoint x: 427, startPoint y: 515, endPoint x: 1112, endPoint y: 596, distance: 689.6
click at [1112, 596] on div "C’est un beau roman, c’est une belle histoire C’est une romance d’aujourd’hui J…" at bounding box center [628, 539] width 1204 height 124
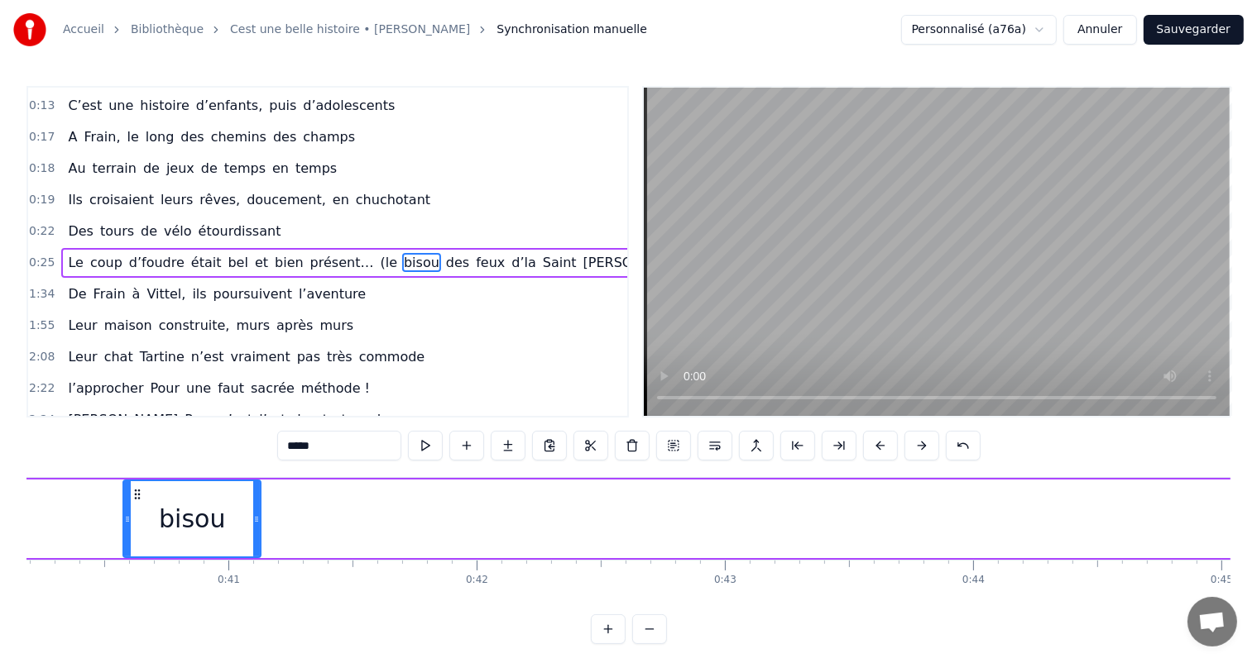
scroll to position [0, 10000]
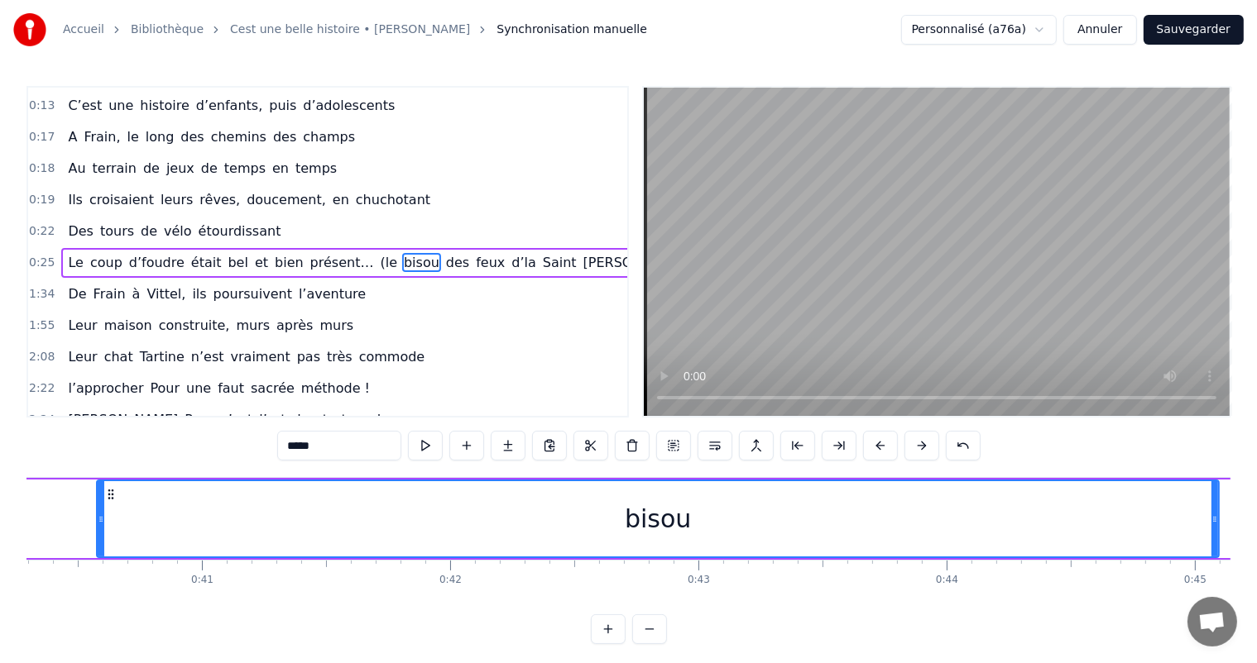
drag, startPoint x: 231, startPoint y: 518, endPoint x: 1215, endPoint y: 539, distance: 984.7
click at [1215, 539] on div at bounding box center [1214, 518] width 7 height 75
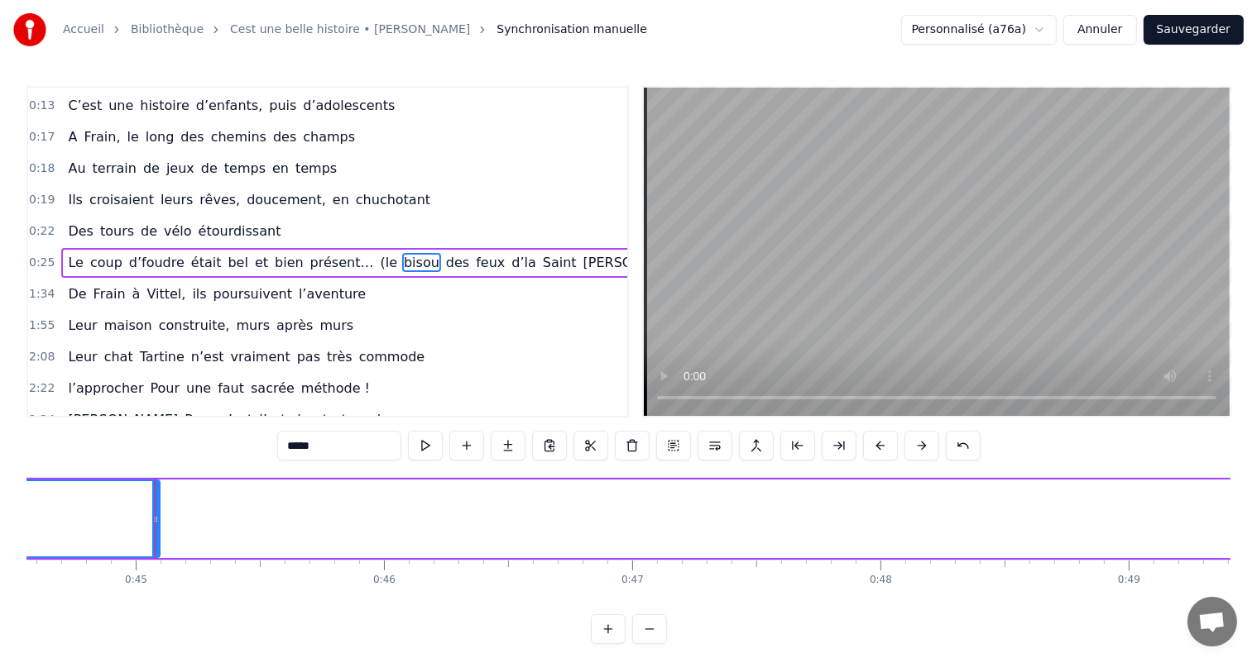
scroll to position [0, 11104]
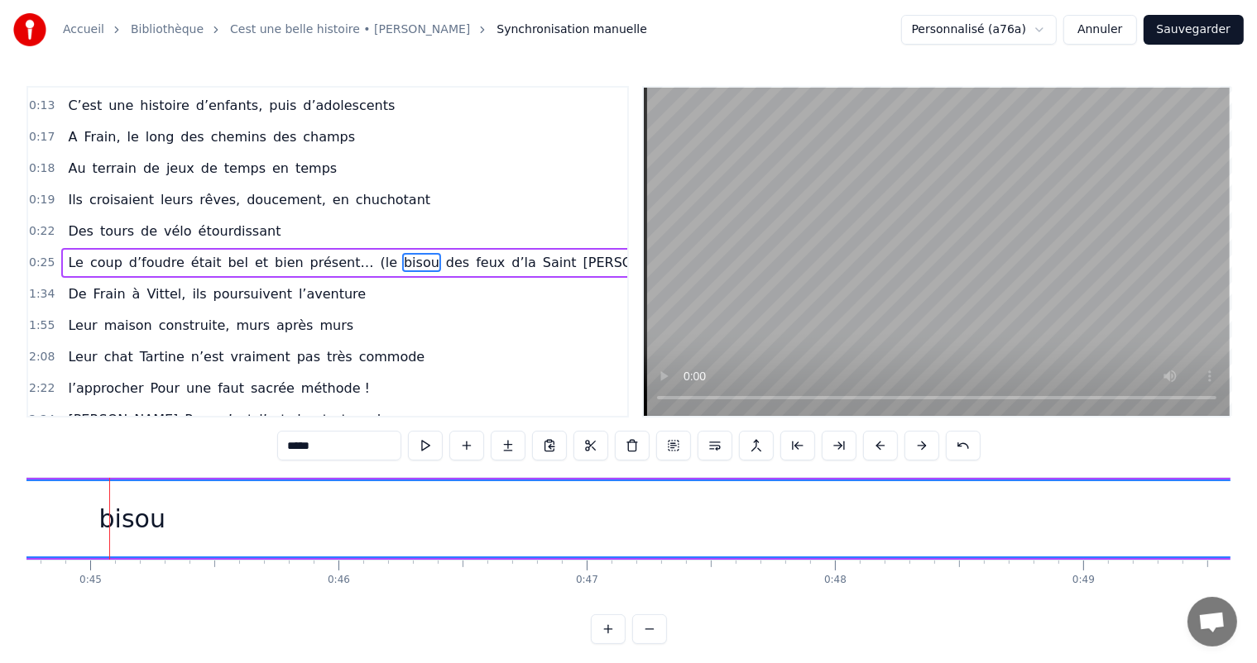
drag, startPoint x: 113, startPoint y: 520, endPoint x: 1267, endPoint y: 475, distance: 1155.7
click at [1257, 475] on html "Accueil Bibliothèque Cest une belle histoire • Michel Fugain Synchronisation ma…" at bounding box center [628, 335] width 1257 height 671
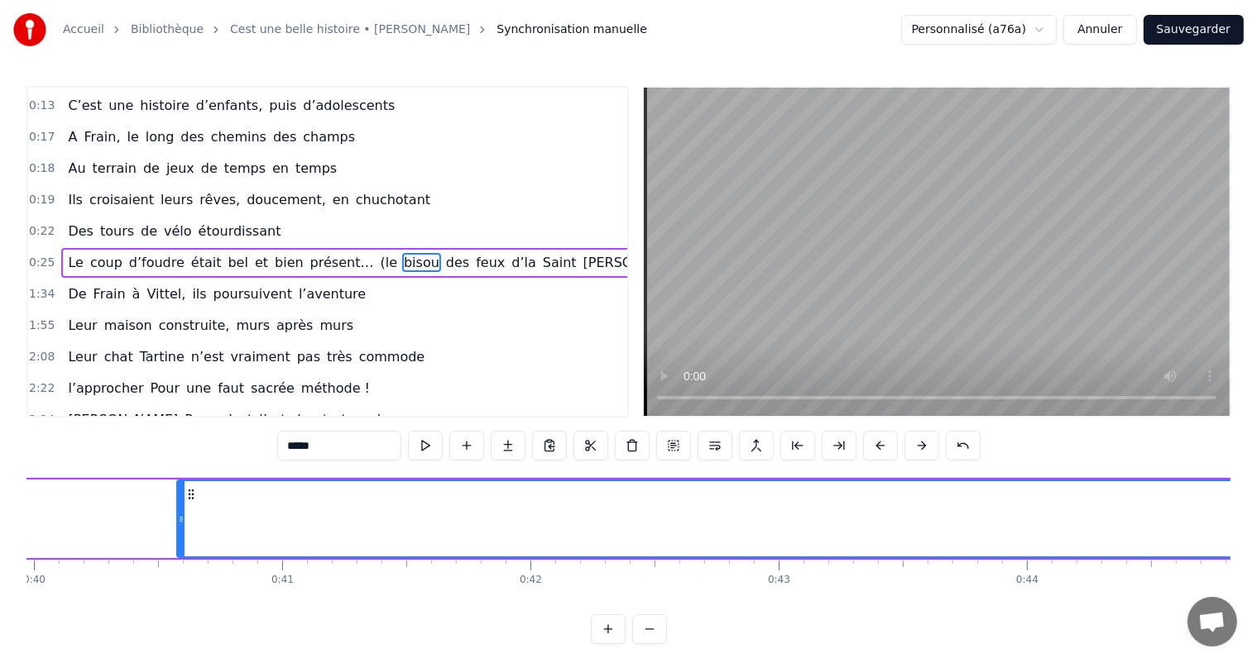
scroll to position [0, 10000]
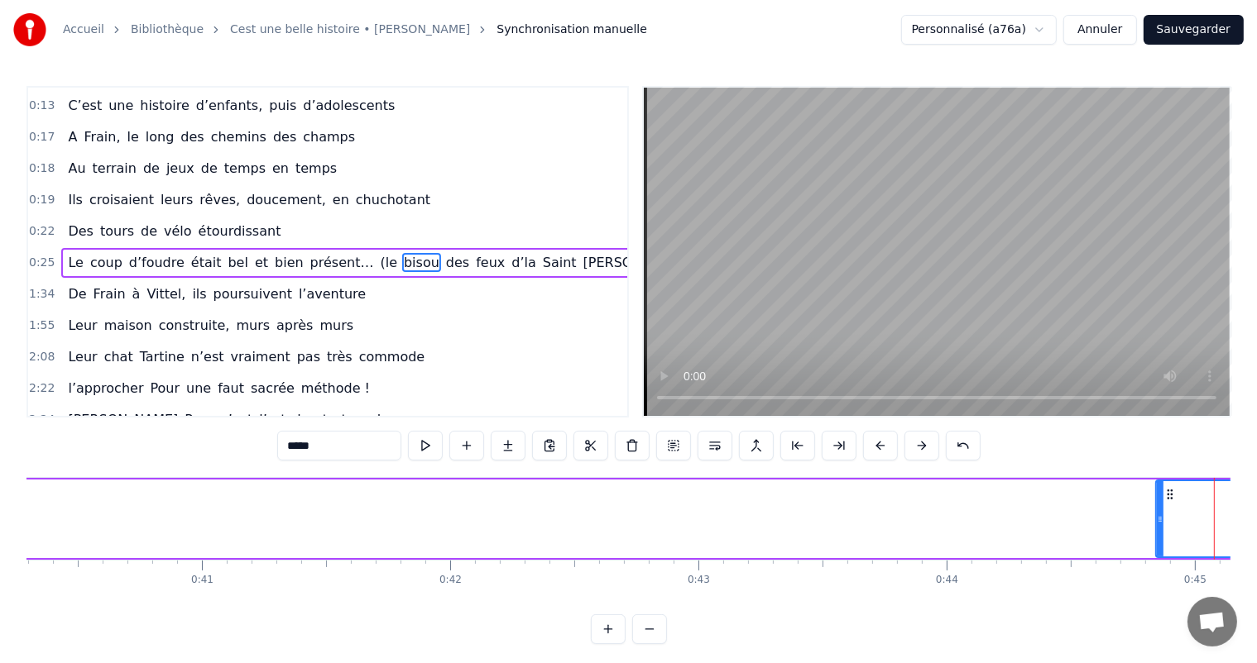
drag, startPoint x: 100, startPoint y: 526, endPoint x: 1160, endPoint y: 559, distance: 1060.2
click at [1160, 559] on div "C’est un beau roman, c’est une belle histoire C’est une romance d’aujourd’hui J…" at bounding box center [628, 539] width 1204 height 124
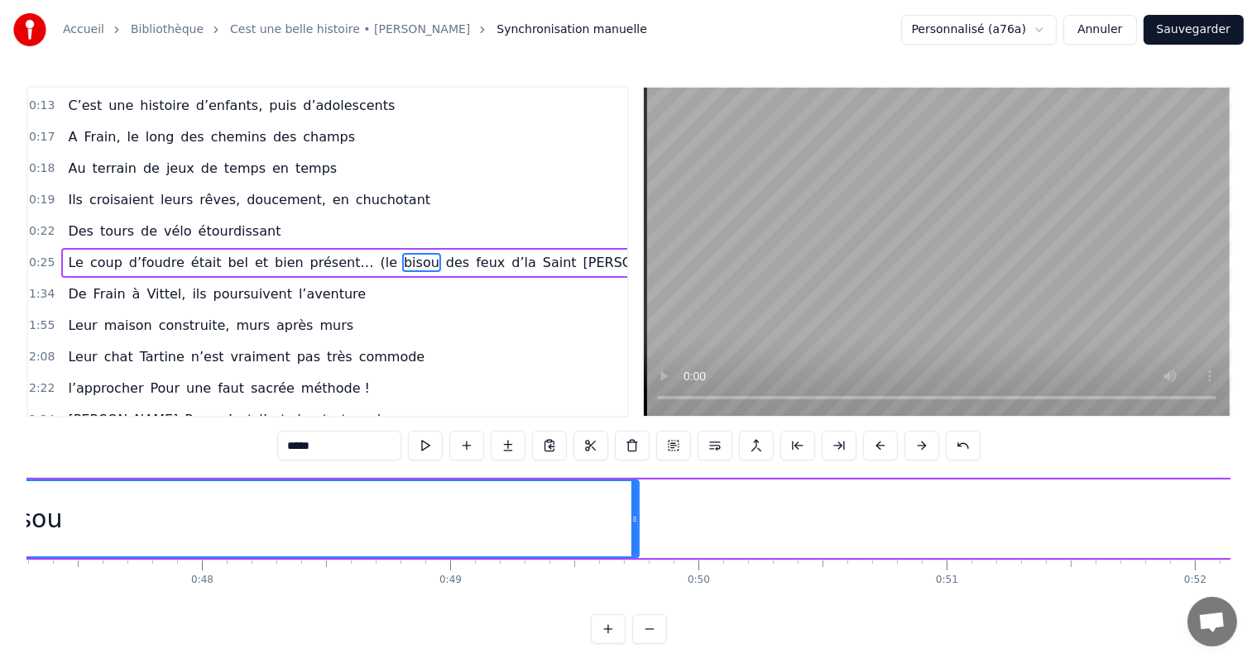
scroll to position [0, 11684]
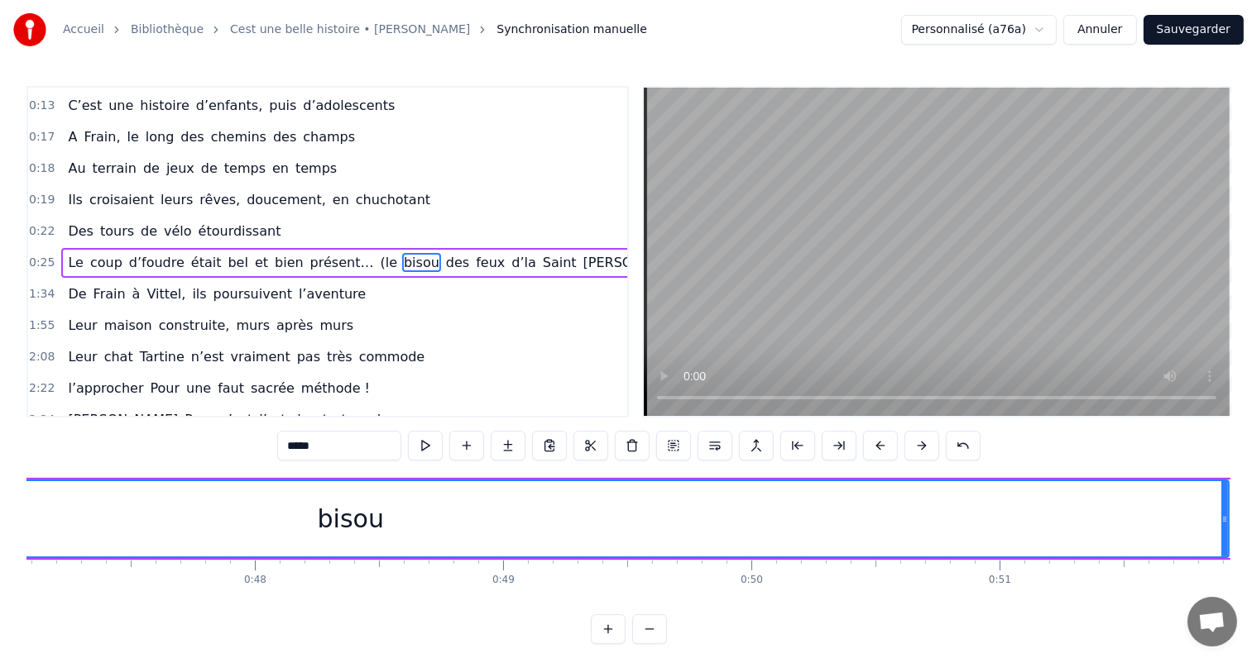
drag, startPoint x: 685, startPoint y: 515, endPoint x: 1243, endPoint y: 523, distance: 558.4
click at [1244, 523] on div "Accueil Bibliothèque Cest une belle histoire • Michel Fugain Synchronisation ma…" at bounding box center [628, 322] width 1257 height 644
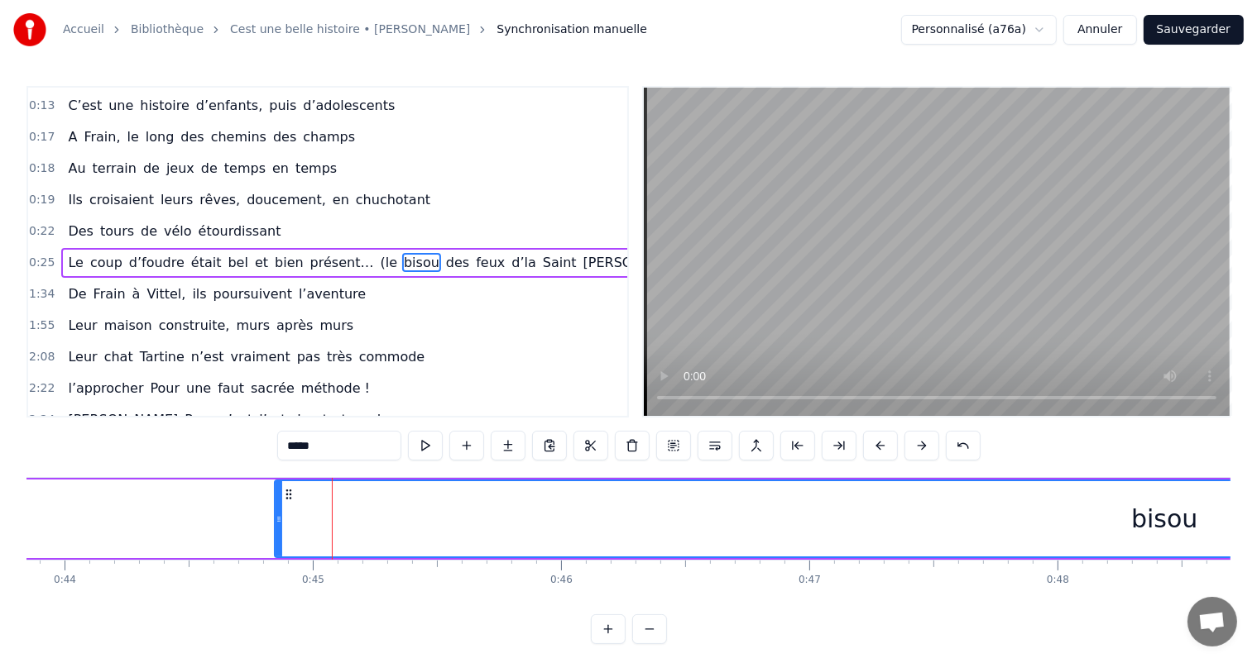
scroll to position [0, 10801]
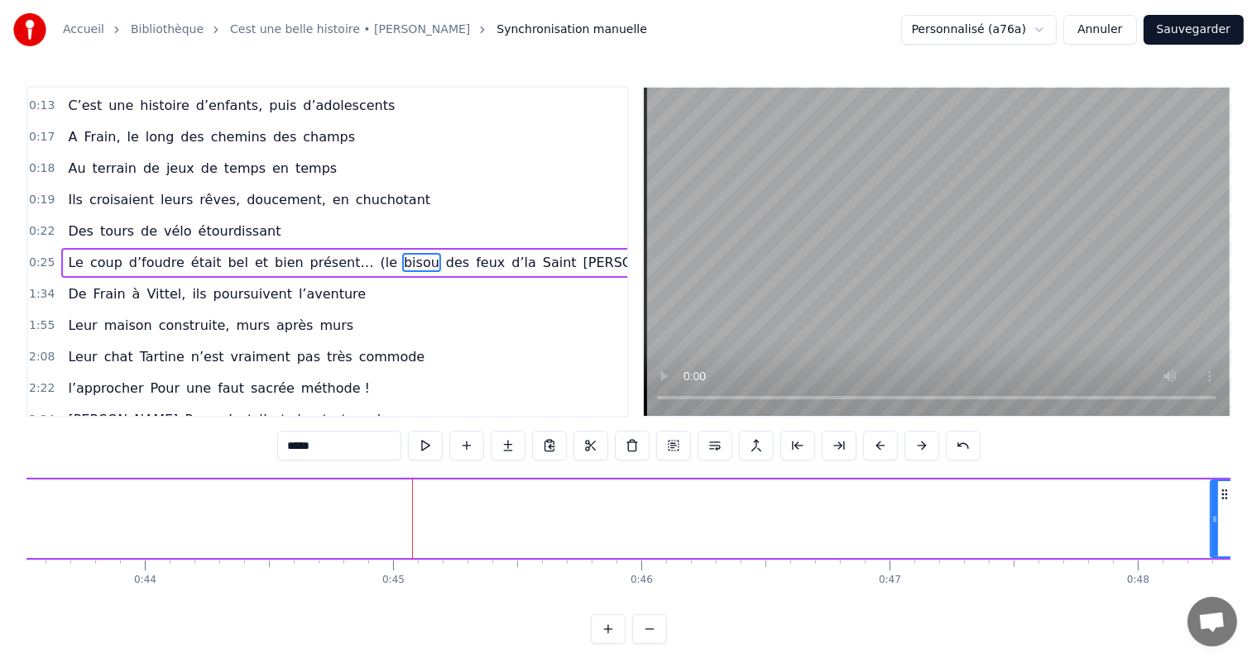
drag, startPoint x: 358, startPoint y: 513, endPoint x: 1214, endPoint y: 494, distance: 855.6
click at [1214, 494] on div at bounding box center [1214, 518] width 7 height 75
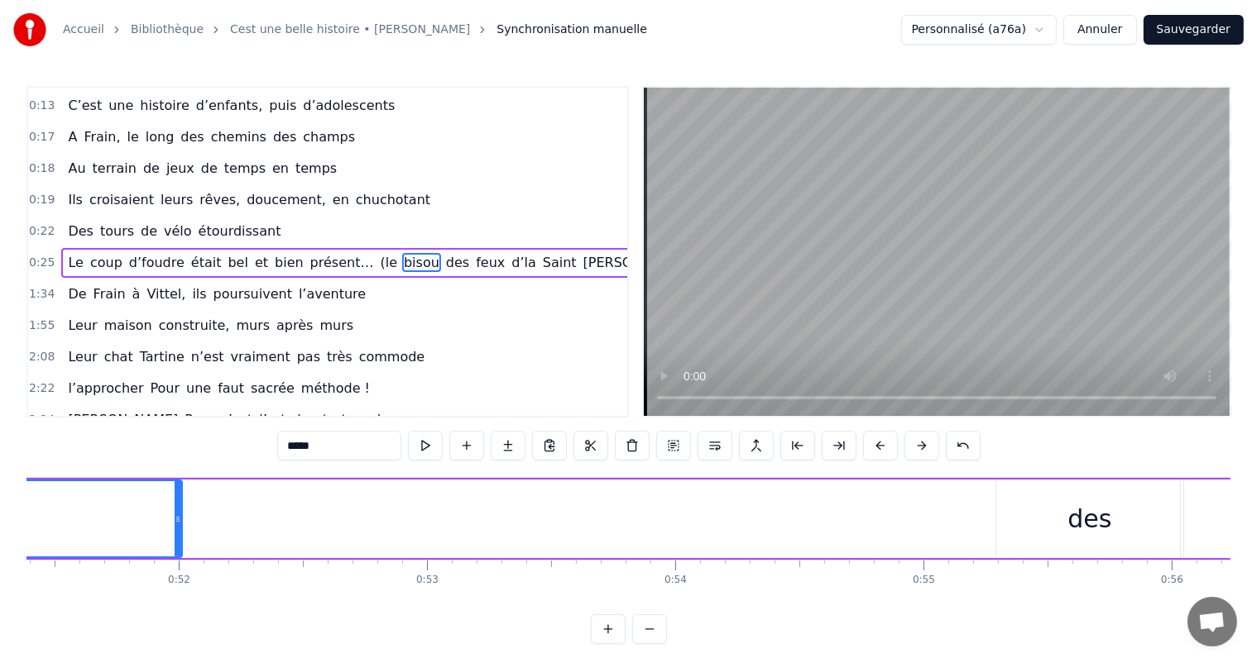
scroll to position [0, 12807]
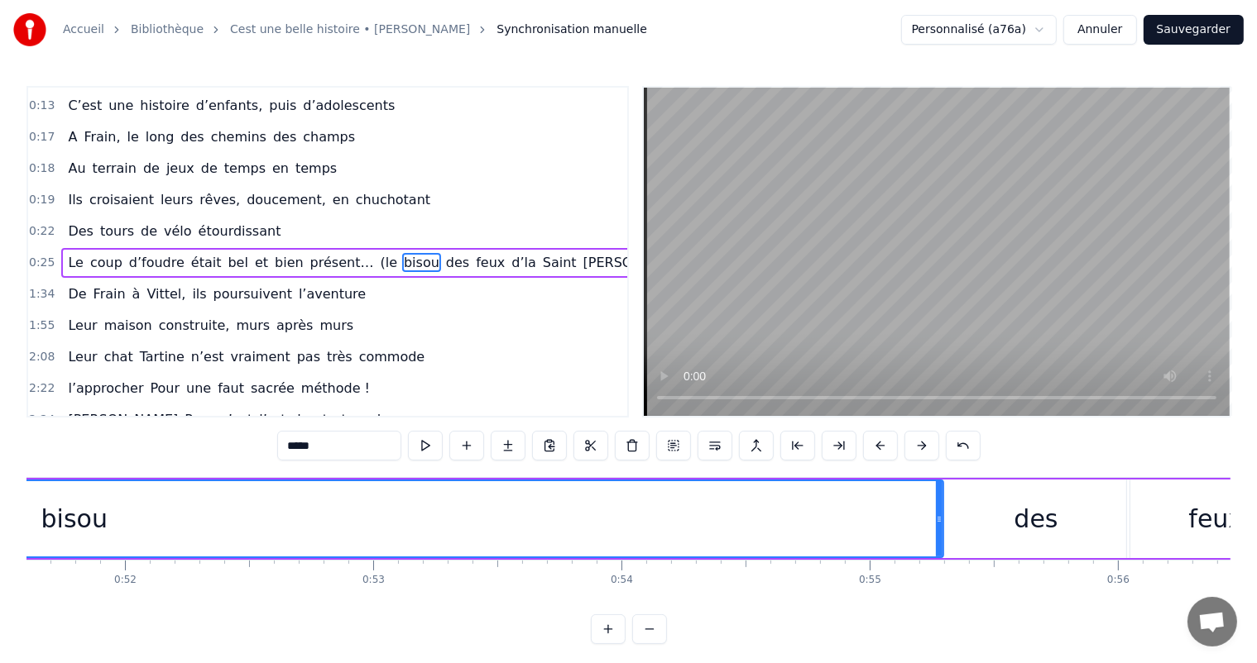
drag, startPoint x: 127, startPoint y: 520, endPoint x: 950, endPoint y: 513, distance: 823.1
click at [942, 513] on icon at bounding box center [939, 519] width 7 height 13
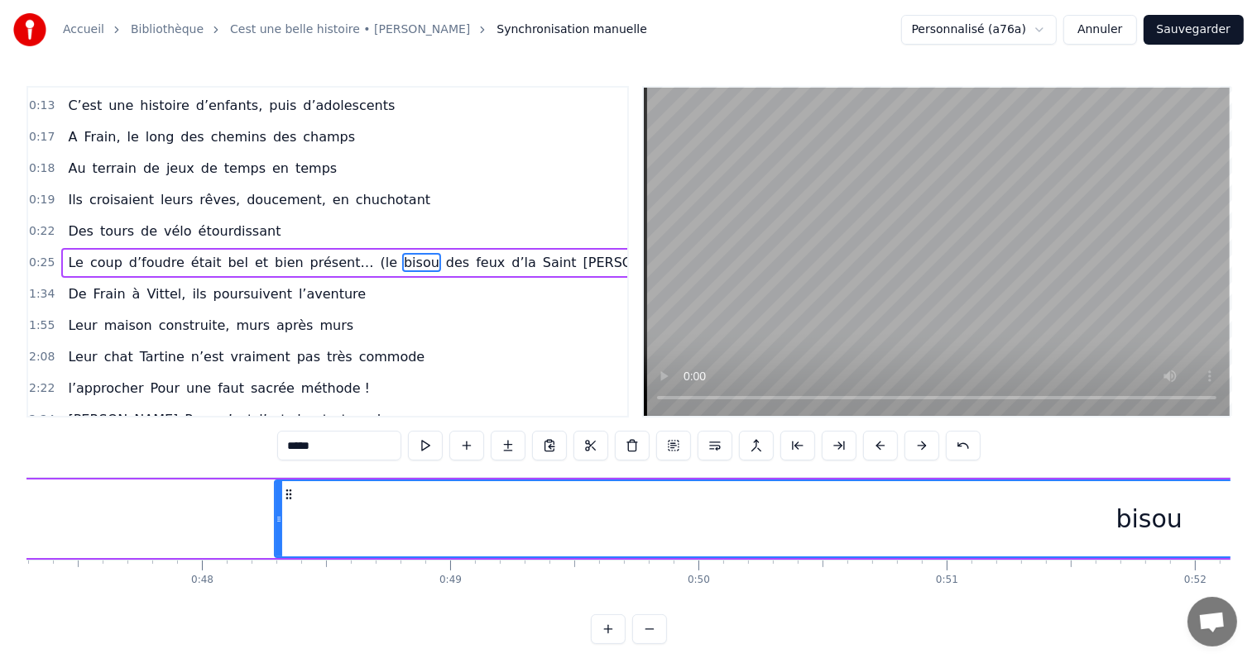
scroll to position [0, 11604]
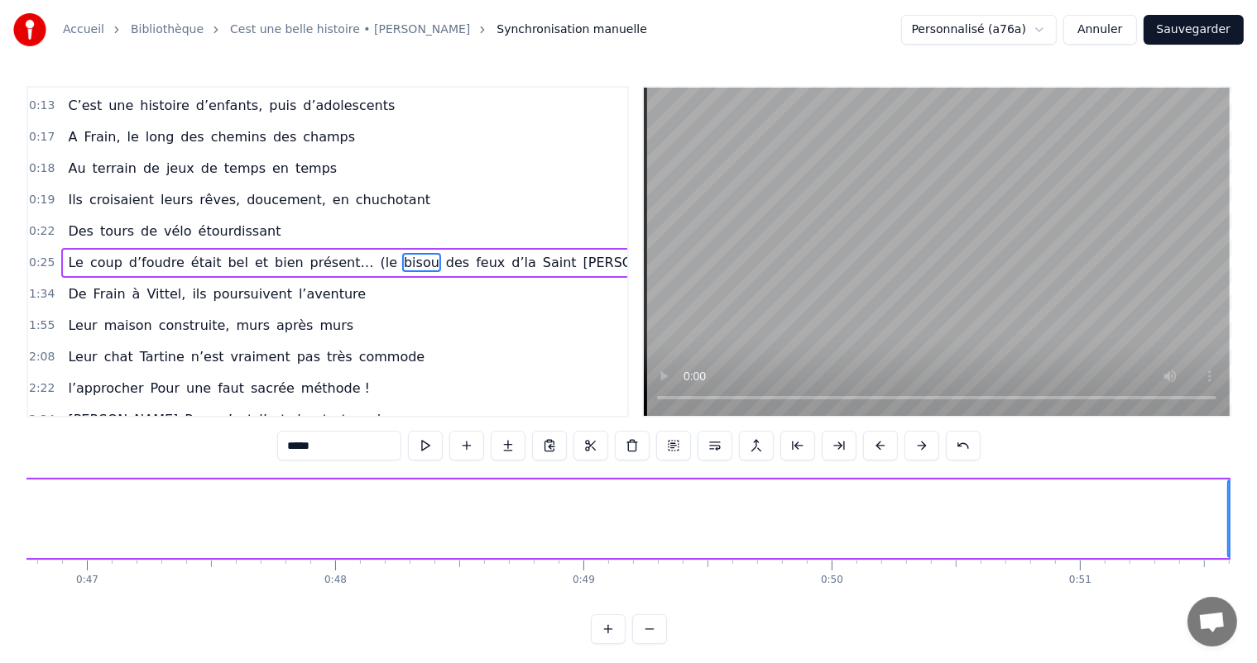
drag, startPoint x: 421, startPoint y: 515, endPoint x: 1226, endPoint y: 538, distance: 805.2
click at [1229, 538] on div at bounding box center [1231, 518] width 7 height 75
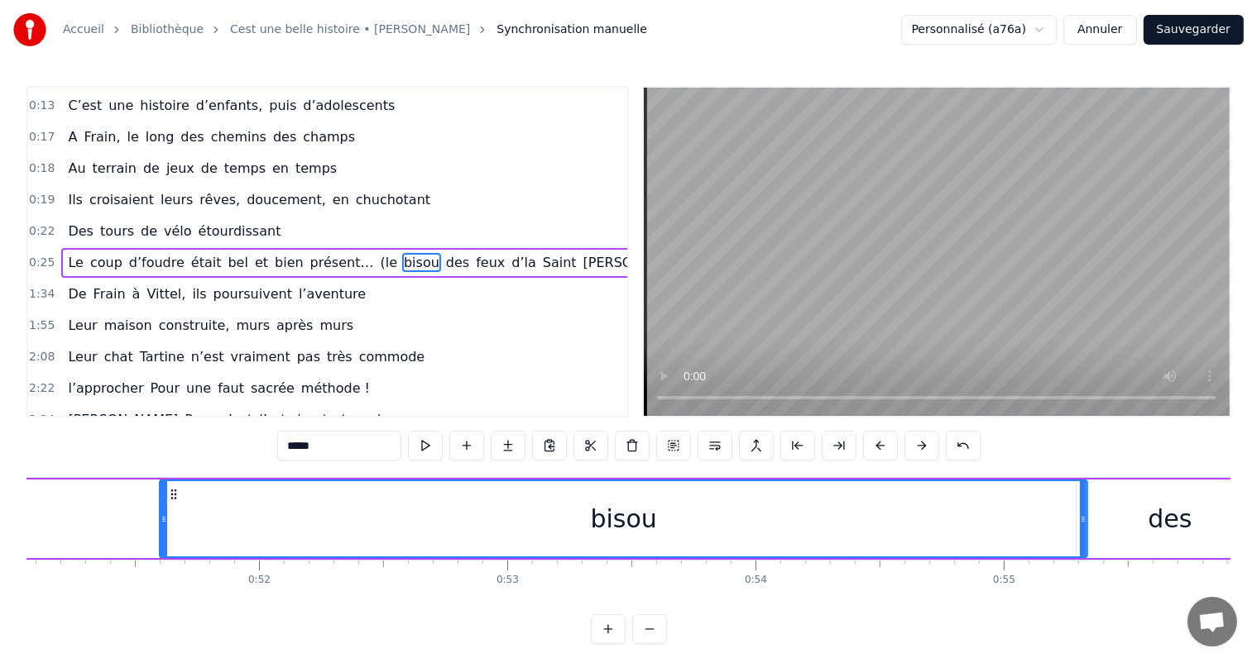
scroll to position [0, 12722]
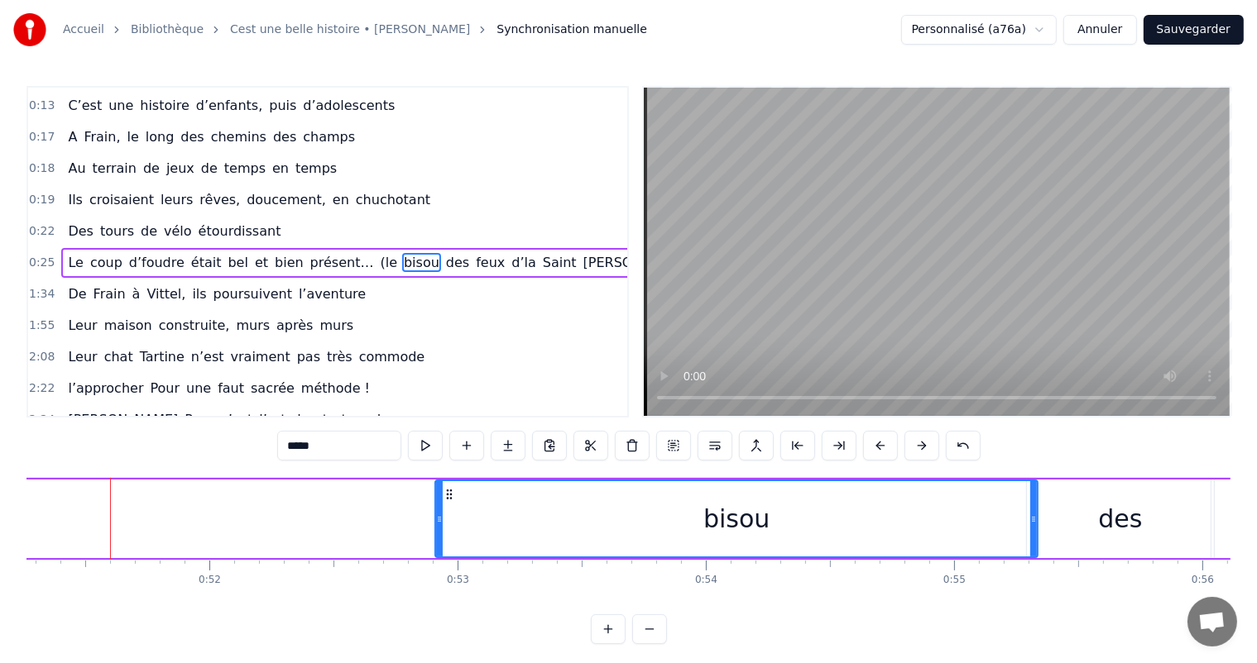
drag, startPoint x: 113, startPoint y: 504, endPoint x: 453, endPoint y: 573, distance: 347.8
click at [461, 565] on div "C’est un beau roman, c’est une belle histoire C’est une romance d’aujourd’hui J…" at bounding box center [628, 539] width 1204 height 124
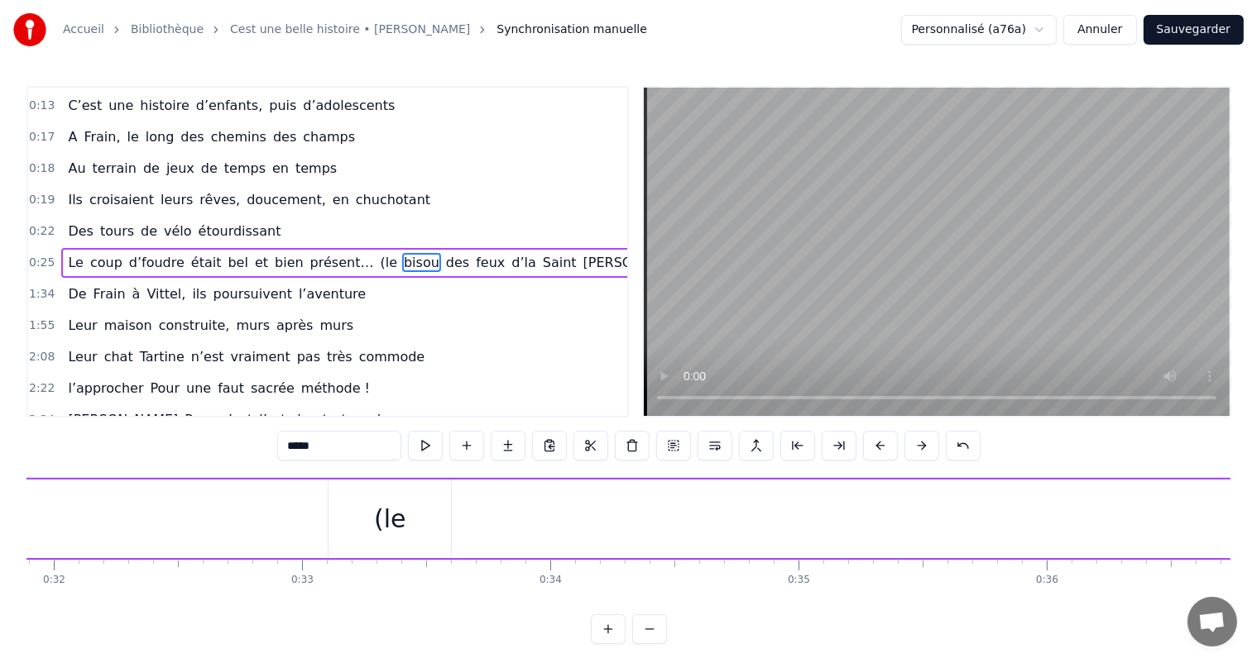
scroll to position [0, 7994]
click at [314, 519] on div "(le" at bounding box center [310, 518] width 32 height 37
type input "***"
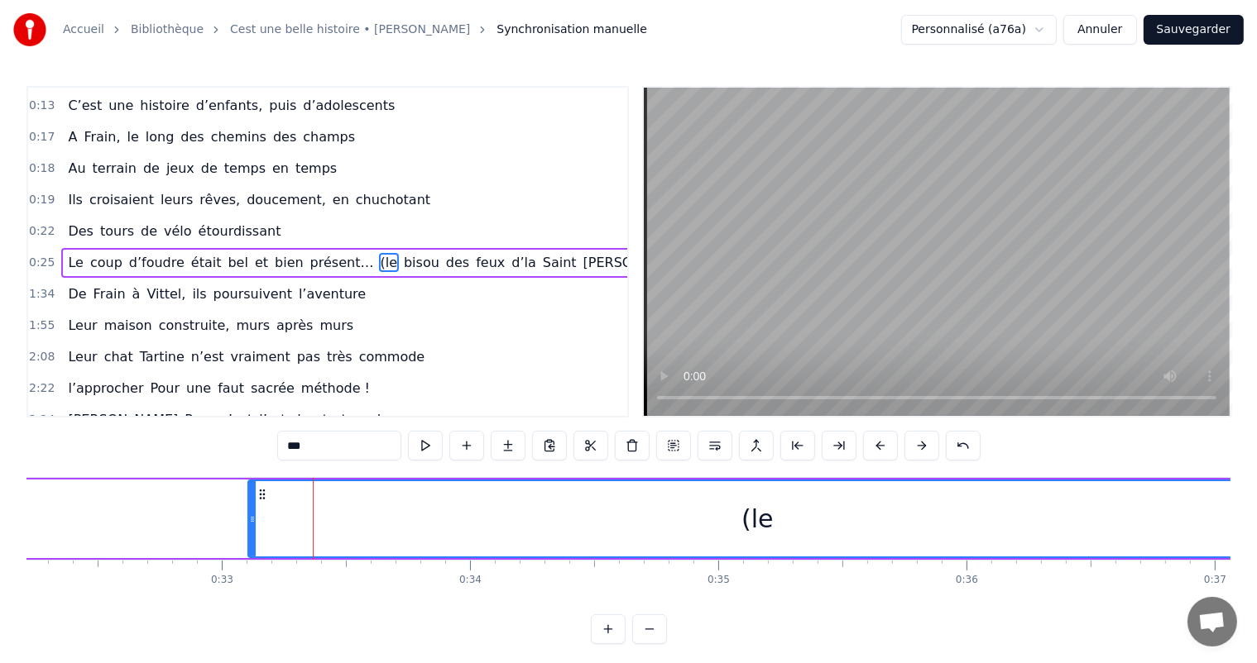
drag, startPoint x: 366, startPoint y: 518, endPoint x: 1270, endPoint y: 494, distance: 904.5
click at [1257, 494] on html "Accueil Bibliothèque Cest une belle histoire • Michel Fugain Synchronisation ma…" at bounding box center [628, 335] width 1257 height 671
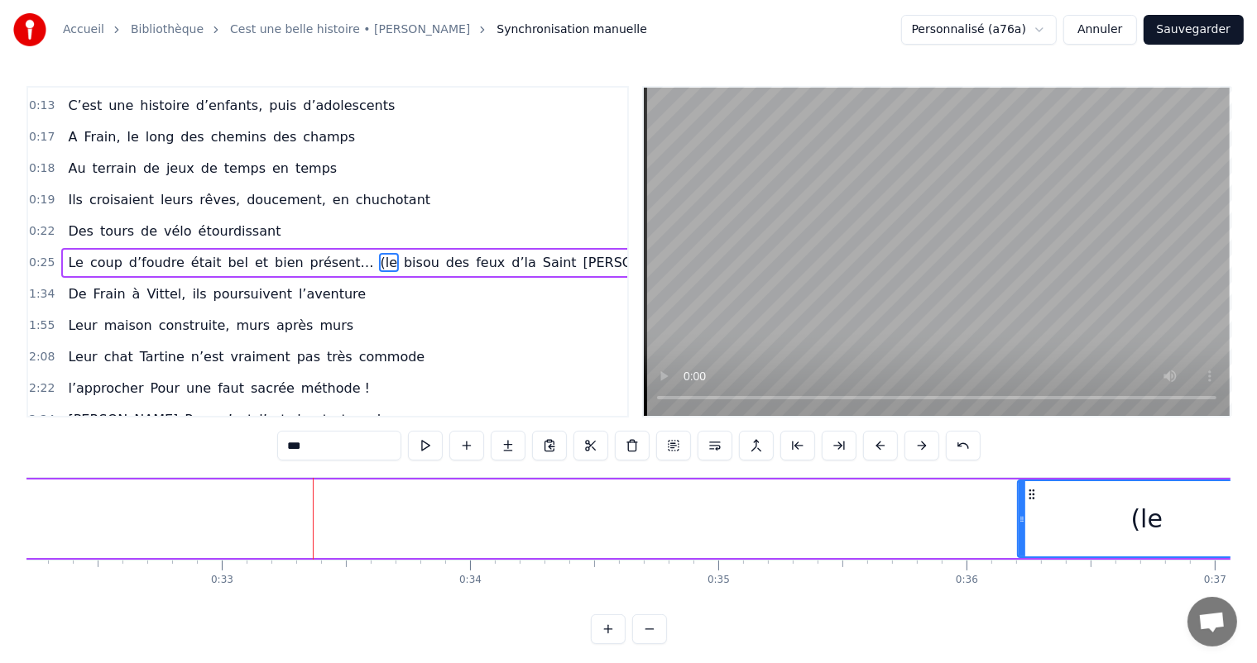
drag, startPoint x: 251, startPoint y: 523, endPoint x: 1021, endPoint y: 524, distance: 769.3
click at [1021, 524] on icon at bounding box center [1021, 519] width 7 height 13
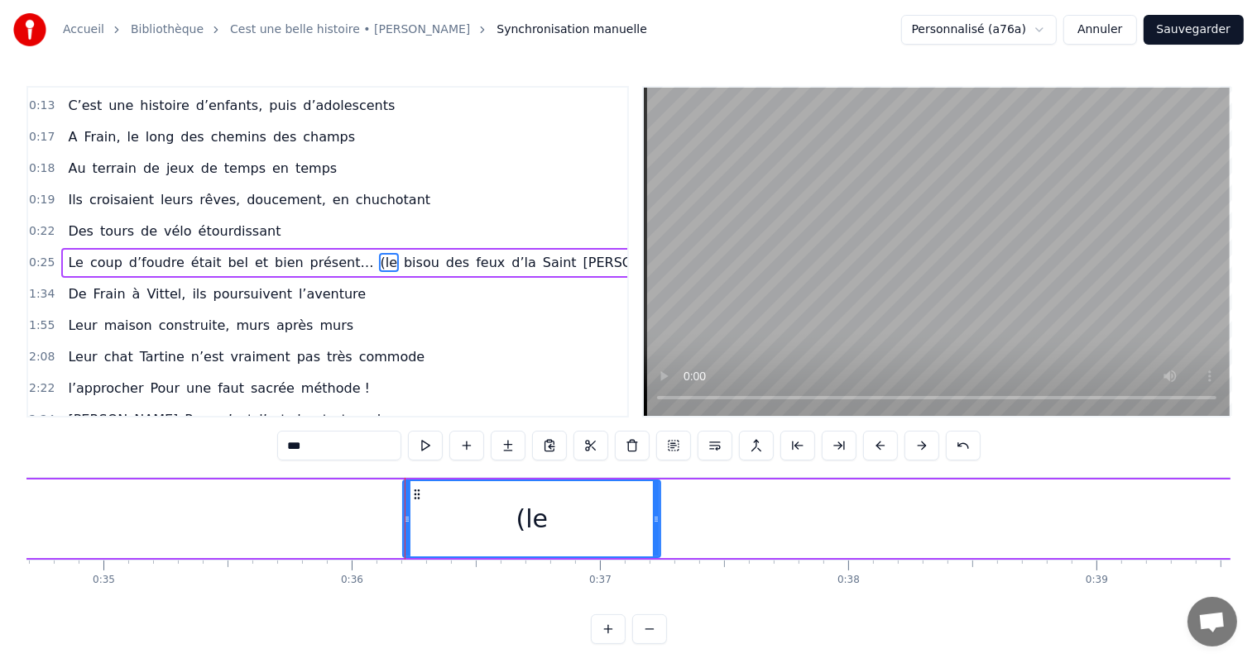
scroll to position [0, 8769]
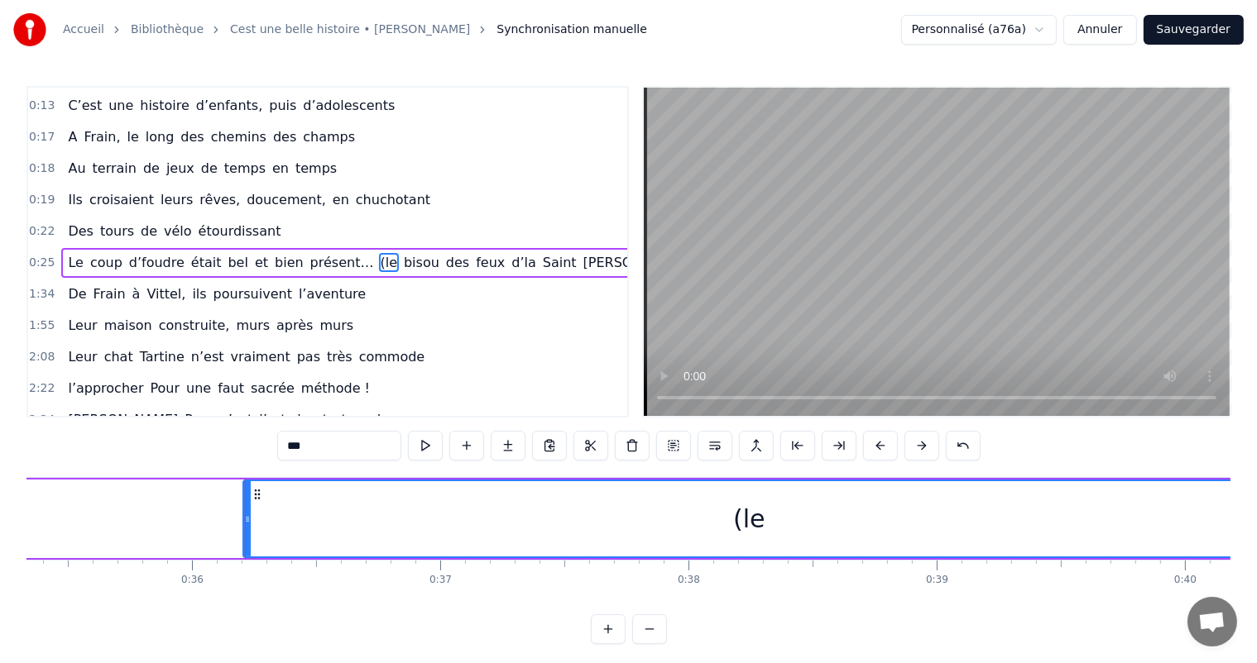
drag, startPoint x: 496, startPoint y: 517, endPoint x: 1257, endPoint y: 535, distance: 761.3
click at [1257, 535] on html "Accueil Bibliothèque Cest une belle histoire • Michel Fugain Synchronisation ma…" at bounding box center [628, 335] width 1257 height 671
drag, startPoint x: 245, startPoint y: 523, endPoint x: 278, endPoint y: 529, distance: 33.7
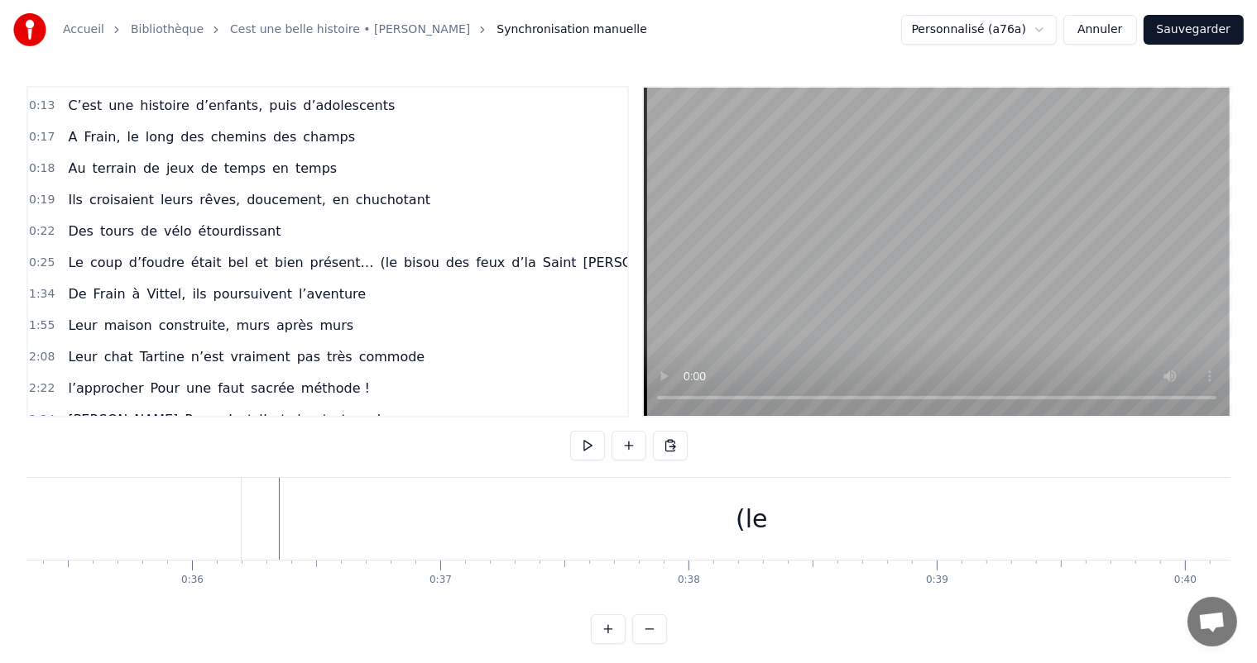
click at [254, 513] on div "(le" at bounding box center [751, 519] width 1019 height 82
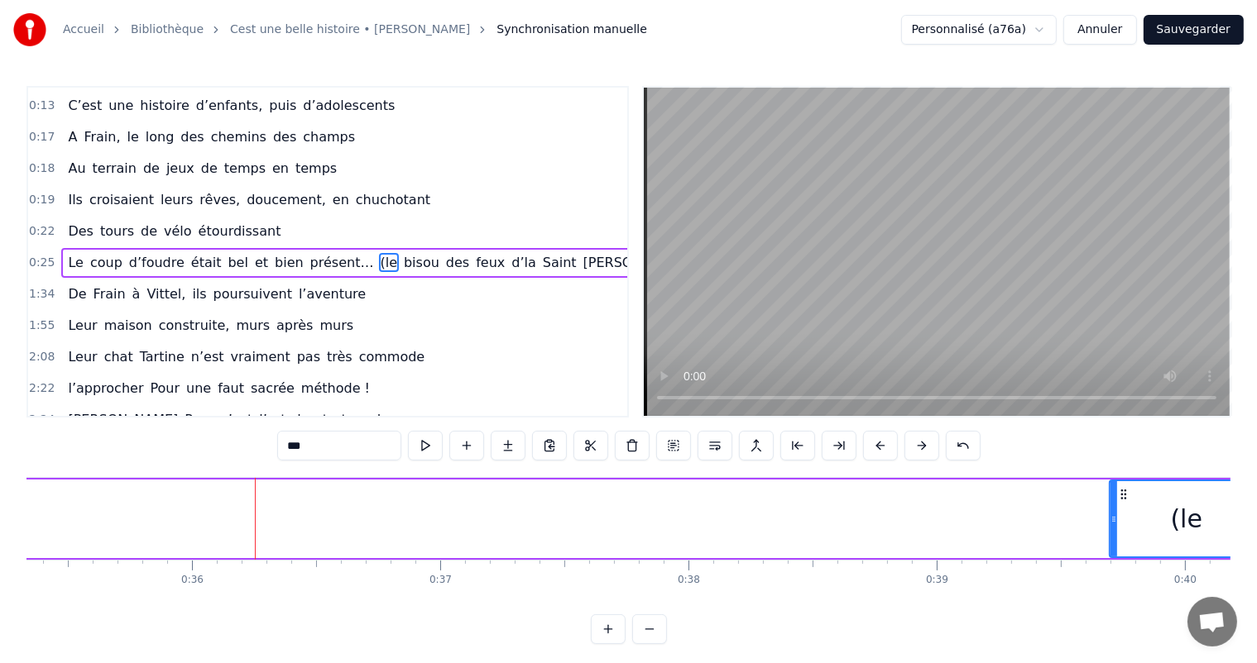
drag, startPoint x: 246, startPoint y: 513, endPoint x: 1145, endPoint y: 527, distance: 899.3
click at [1117, 526] on div at bounding box center [1113, 518] width 7 height 75
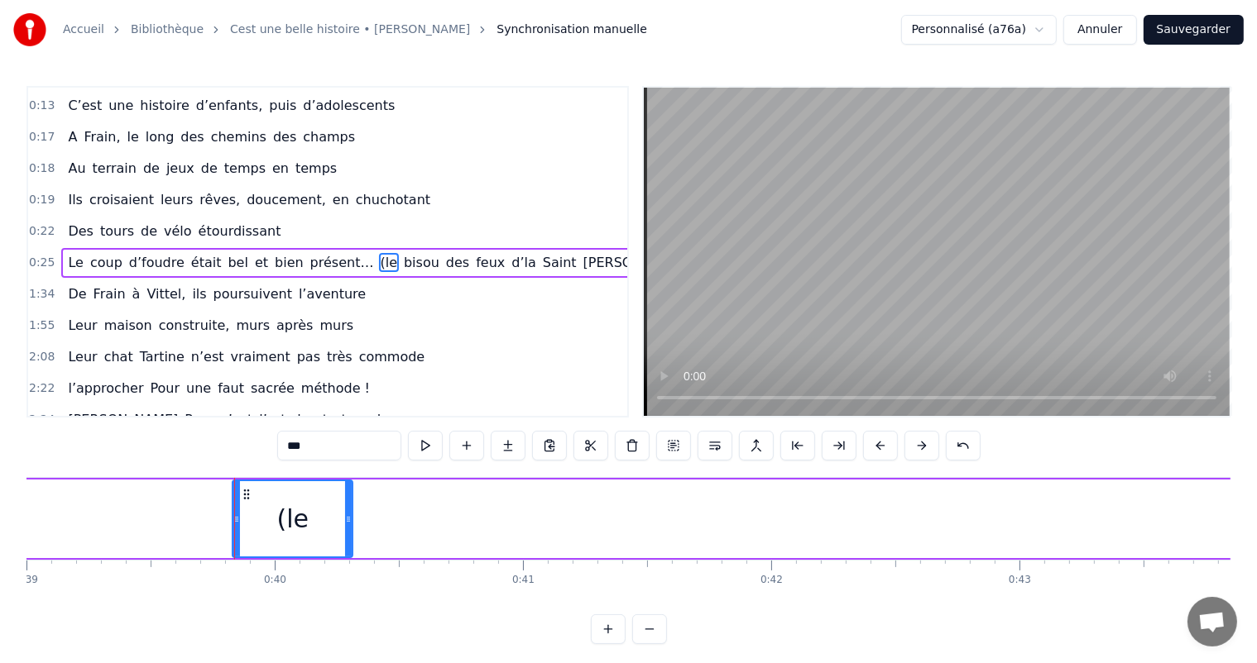
scroll to position [0, 9705]
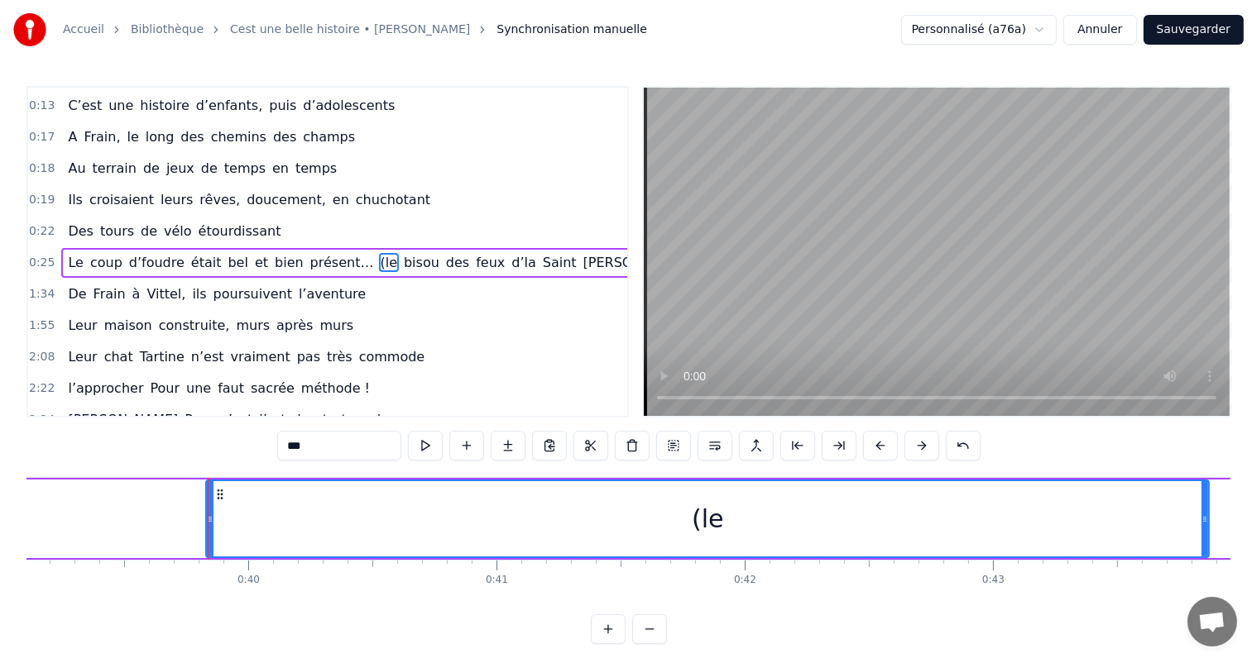
drag, startPoint x: 322, startPoint y: 524, endPoint x: 1214, endPoint y: 510, distance: 892.7
click at [1208, 511] on div at bounding box center [1204, 518] width 7 height 75
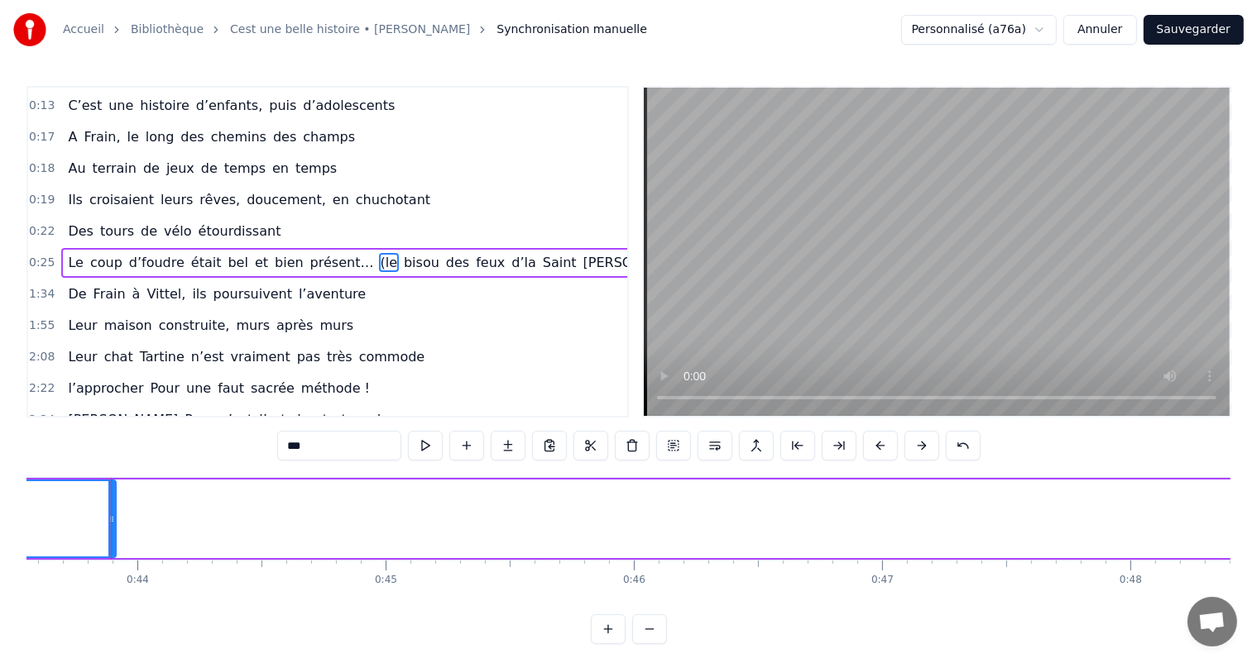
scroll to position [0, 10810]
click at [107, 503] on div at bounding box center [110, 518] width 7 height 75
click at [109, 503] on div at bounding box center [109, 519] width 1 height 82
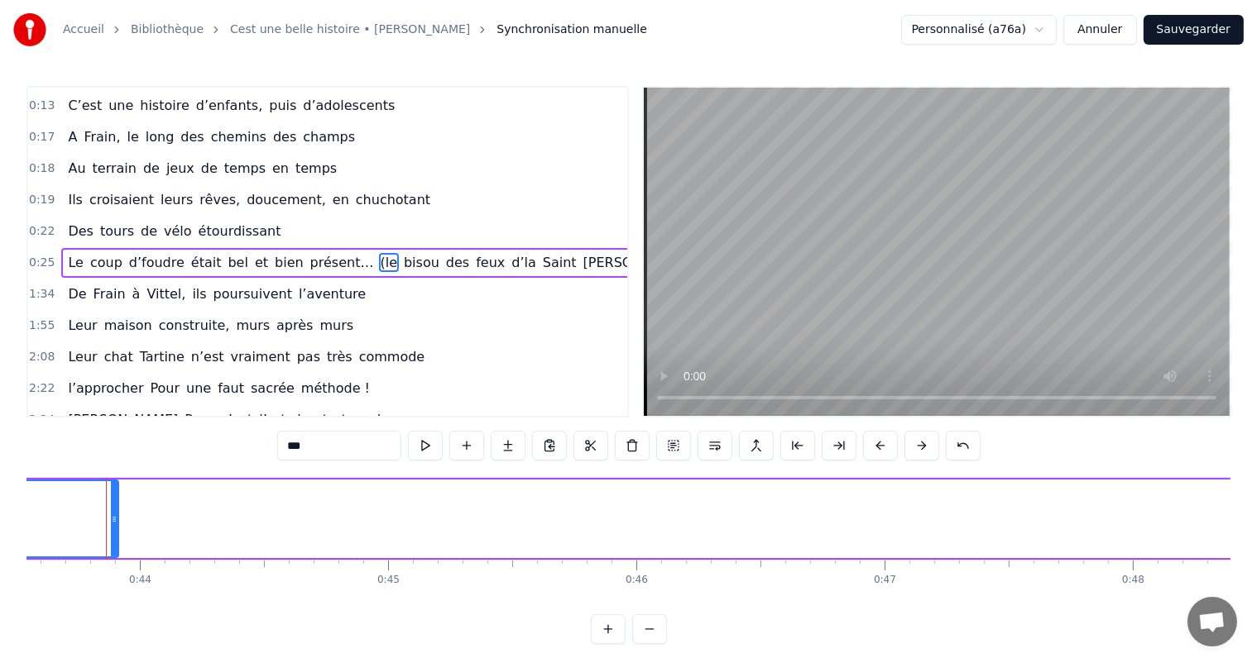
scroll to position [0, 10802]
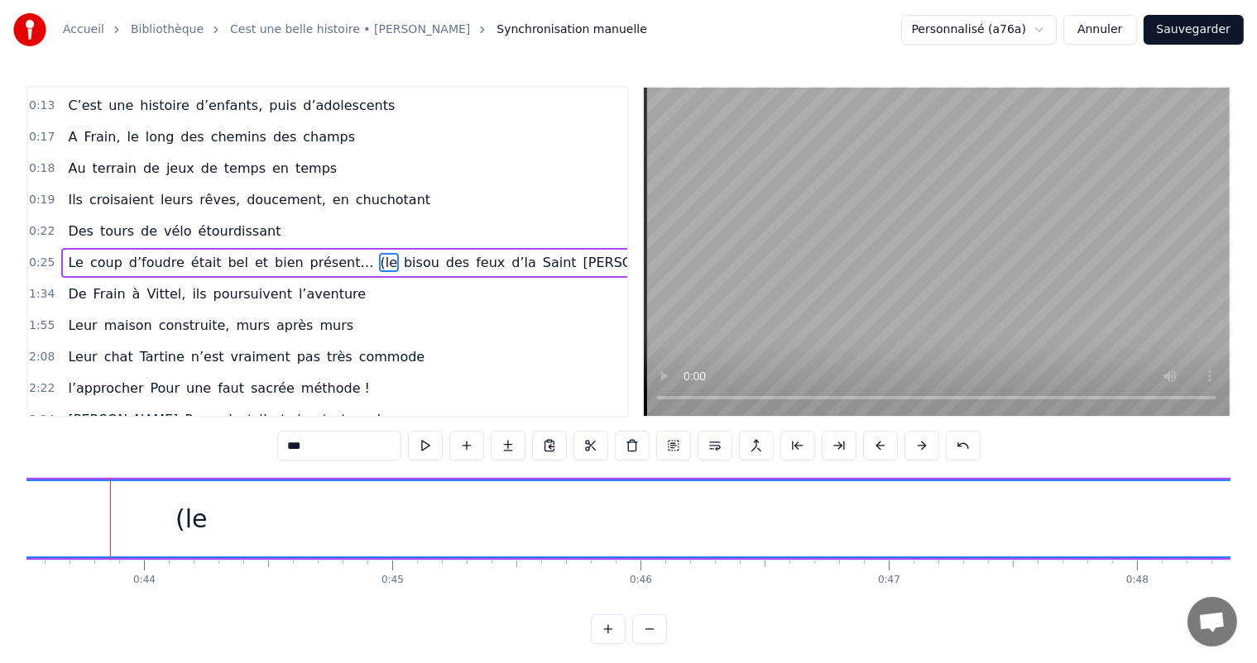
drag, startPoint x: 119, startPoint y: 503, endPoint x: 1270, endPoint y: 523, distance: 1150.9
click at [1257, 523] on html "Accueil Bibliothèque Cest une belle histoire • Michel Fugain Synchronisation ma…" at bounding box center [628, 335] width 1257 height 671
drag, startPoint x: 325, startPoint y: 599, endPoint x: 318, endPoint y: 606, distance: 10.0
click at [318, 601] on div "C’est un beau roman, c’est une belle histoire C’est une romance d’aujourd’hui J…" at bounding box center [628, 539] width 1204 height 124
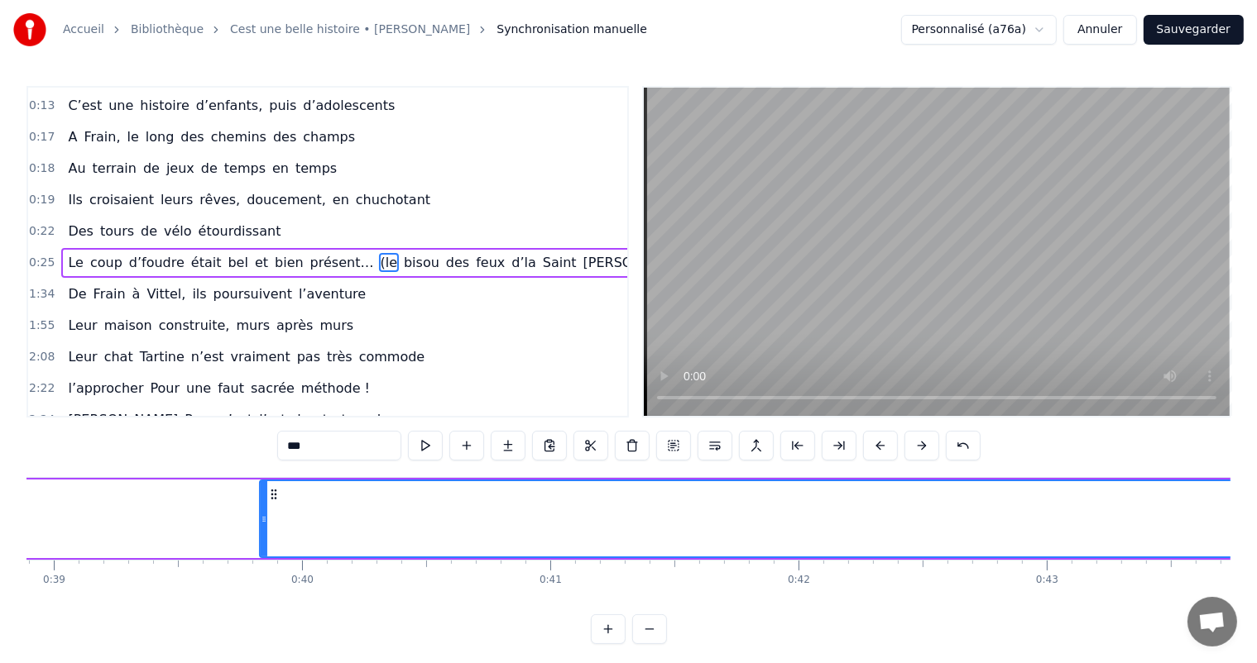
scroll to position [0, 9679]
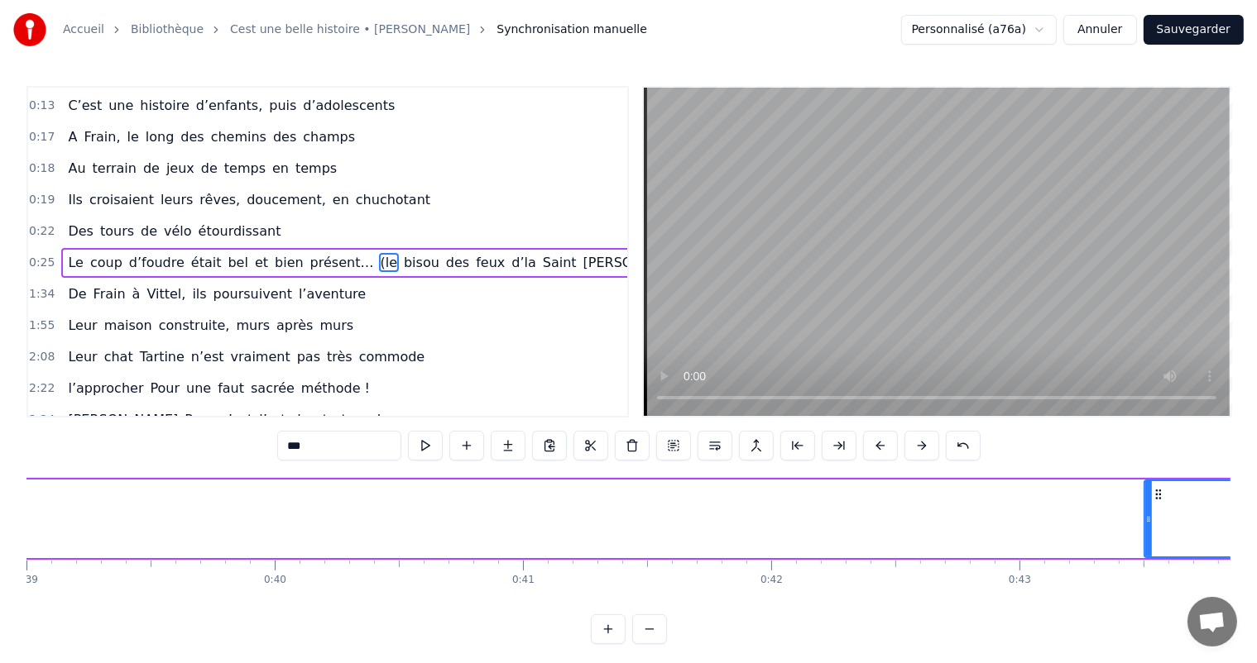
drag, startPoint x: 232, startPoint y: 514, endPoint x: 1147, endPoint y: 539, distance: 914.4
click at [1147, 539] on div at bounding box center [1148, 518] width 7 height 75
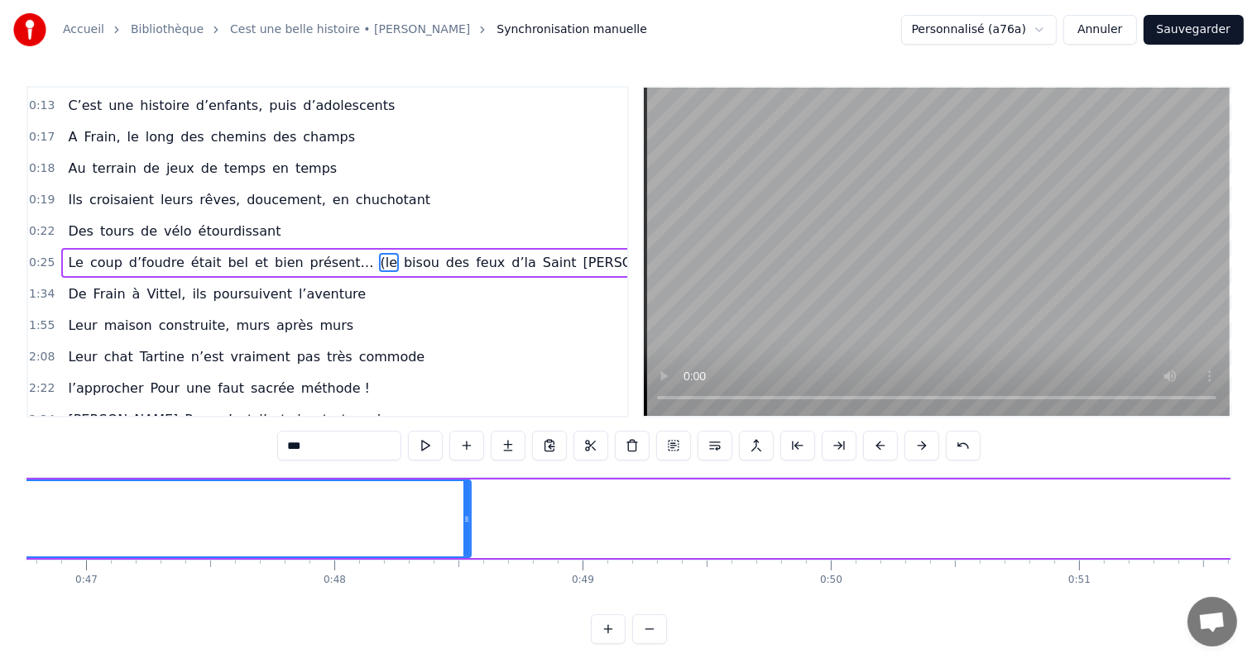
scroll to position [0, 11630]
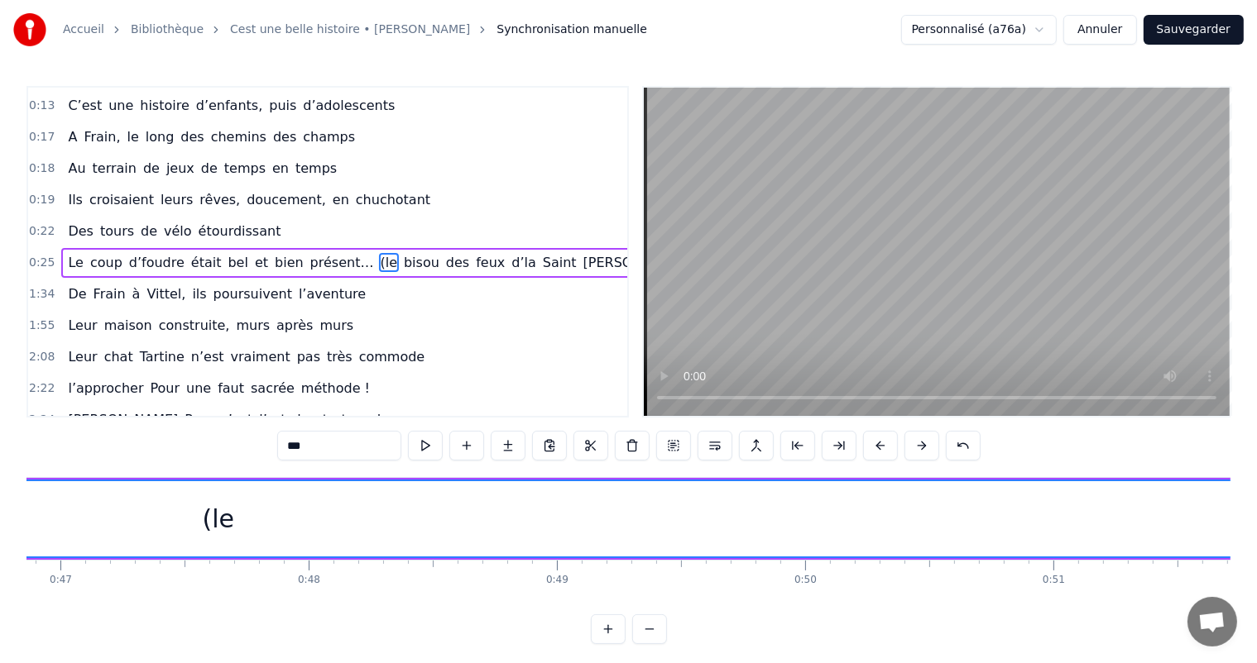
drag, startPoint x: 442, startPoint y: 500, endPoint x: 1238, endPoint y: 524, distance: 796.2
click at [1238, 524] on div "Accueil Bibliothèque Cest une belle histoire • Michel Fugain Synchronisation ma…" at bounding box center [628, 322] width 1257 height 644
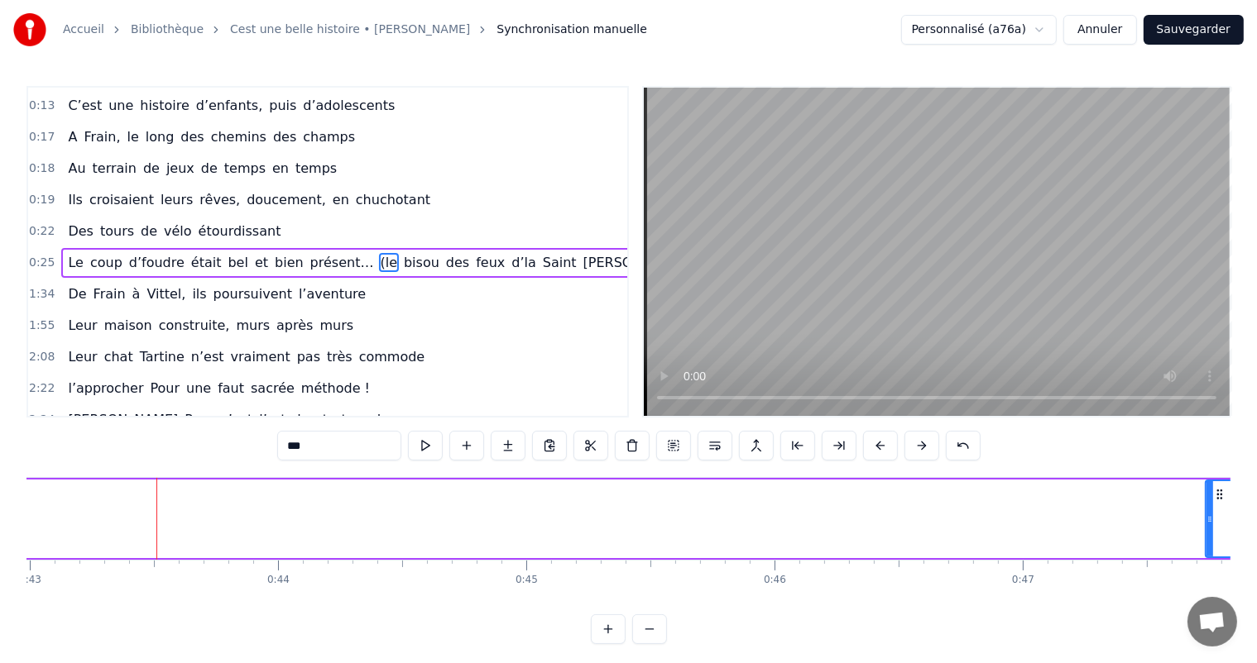
drag, startPoint x: 161, startPoint y: 511, endPoint x: 1211, endPoint y: 540, distance: 1050.2
click at [1211, 540] on div at bounding box center [1209, 518] width 7 height 75
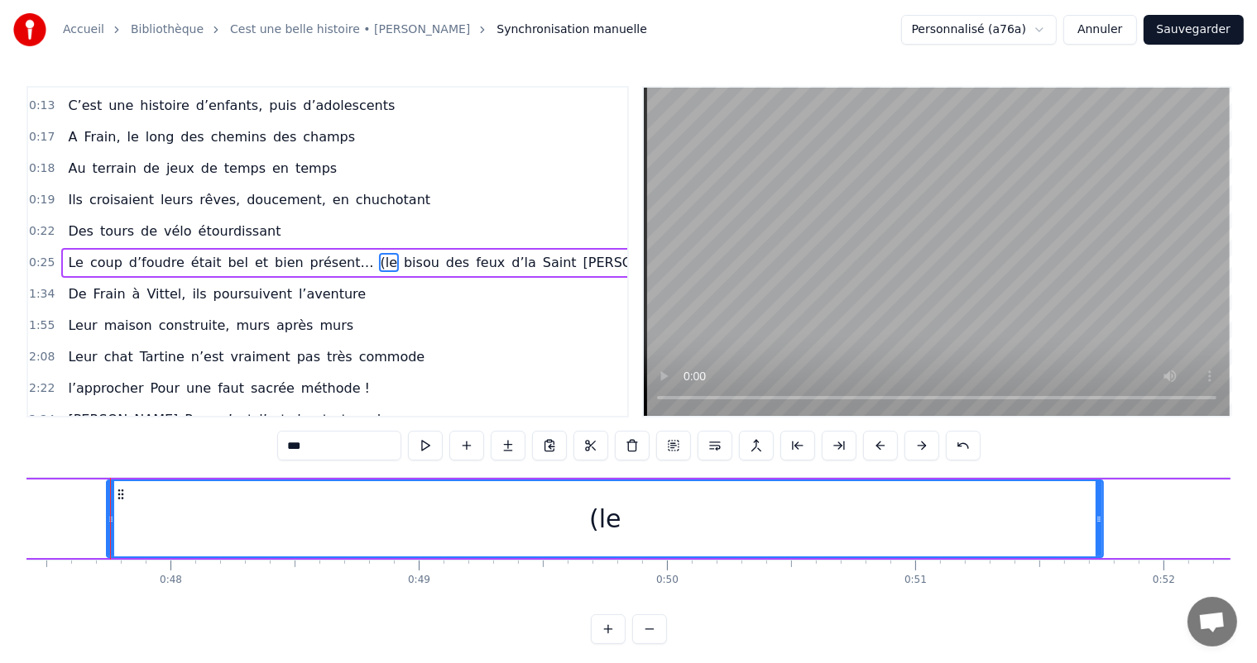
scroll to position [0, 11769]
drag, startPoint x: 1095, startPoint y: 511, endPoint x: 1251, endPoint y: 515, distance: 155.6
click at [1251, 515] on div "Accueil Bibliothèque Cest une belle histoire • Michel Fugain Synchronisation ma…" at bounding box center [628, 322] width 1257 height 644
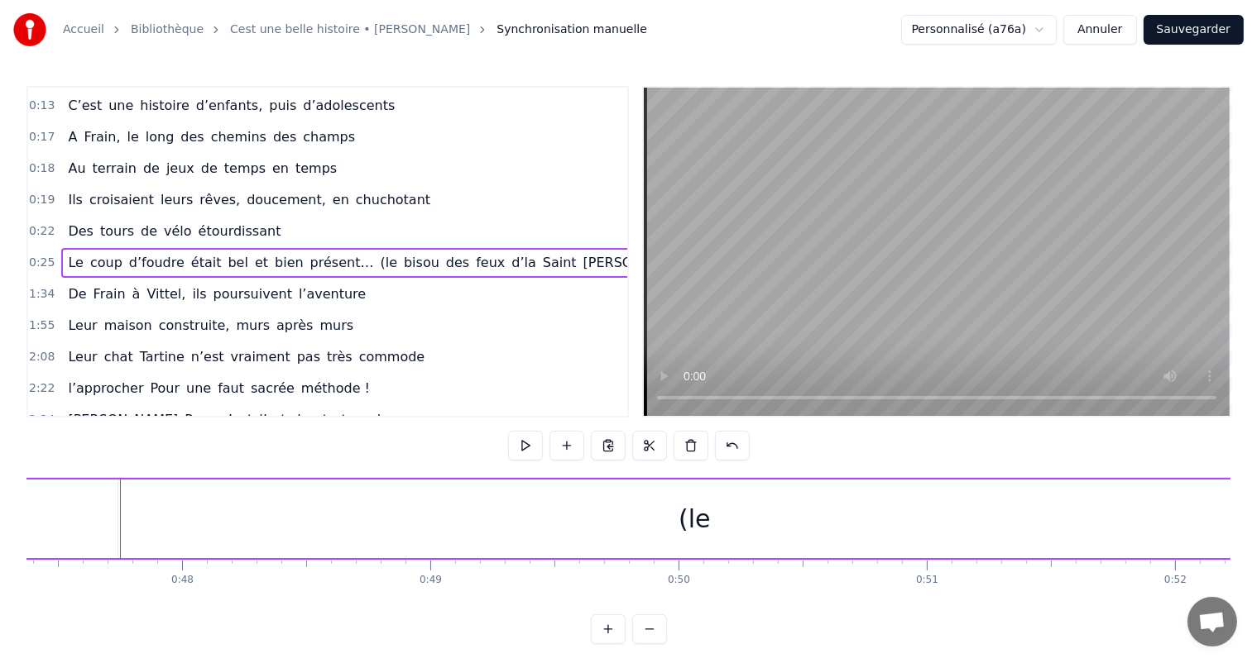
click at [211, 491] on div "(le" at bounding box center [694, 519] width 1152 height 79
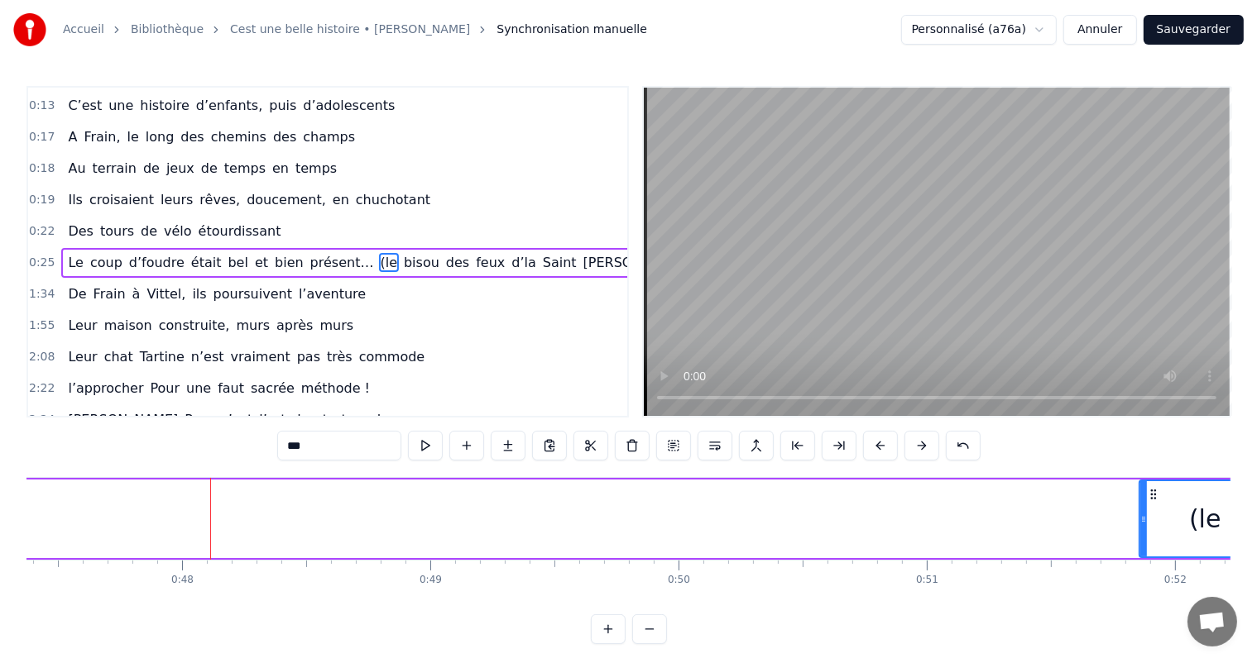
drag, startPoint x: 121, startPoint y: 499, endPoint x: 1142, endPoint y: 553, distance: 1022.3
click at [1142, 553] on div at bounding box center [1143, 518] width 7 height 75
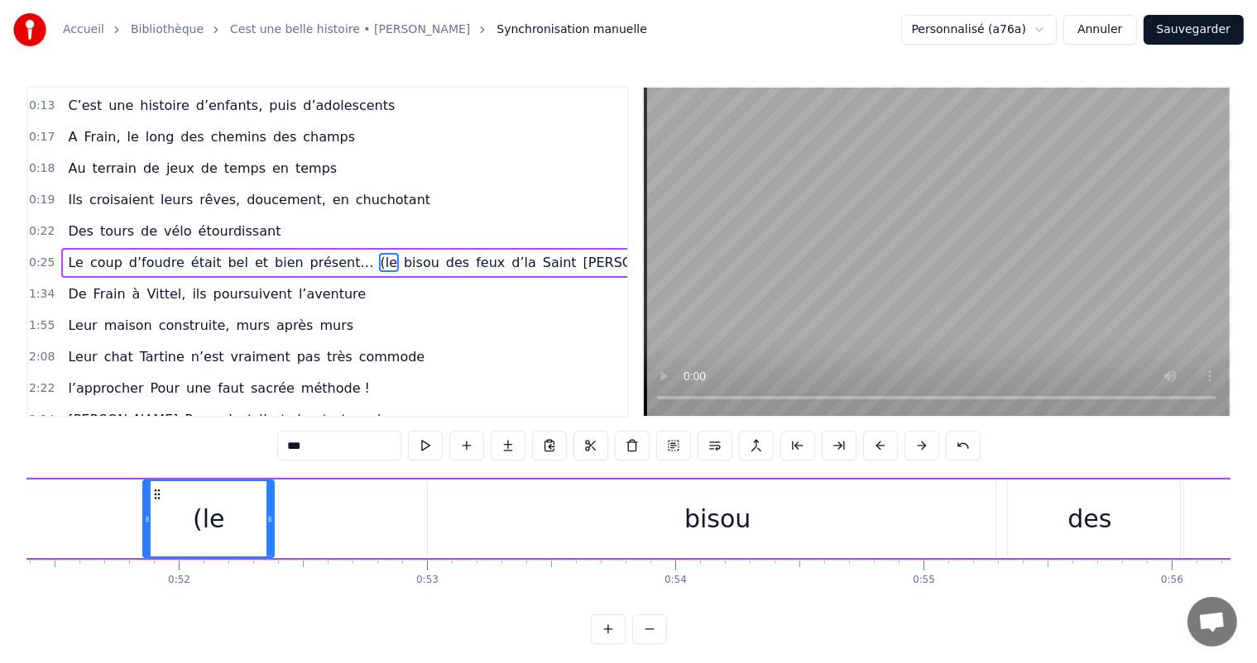
scroll to position [0, 12673]
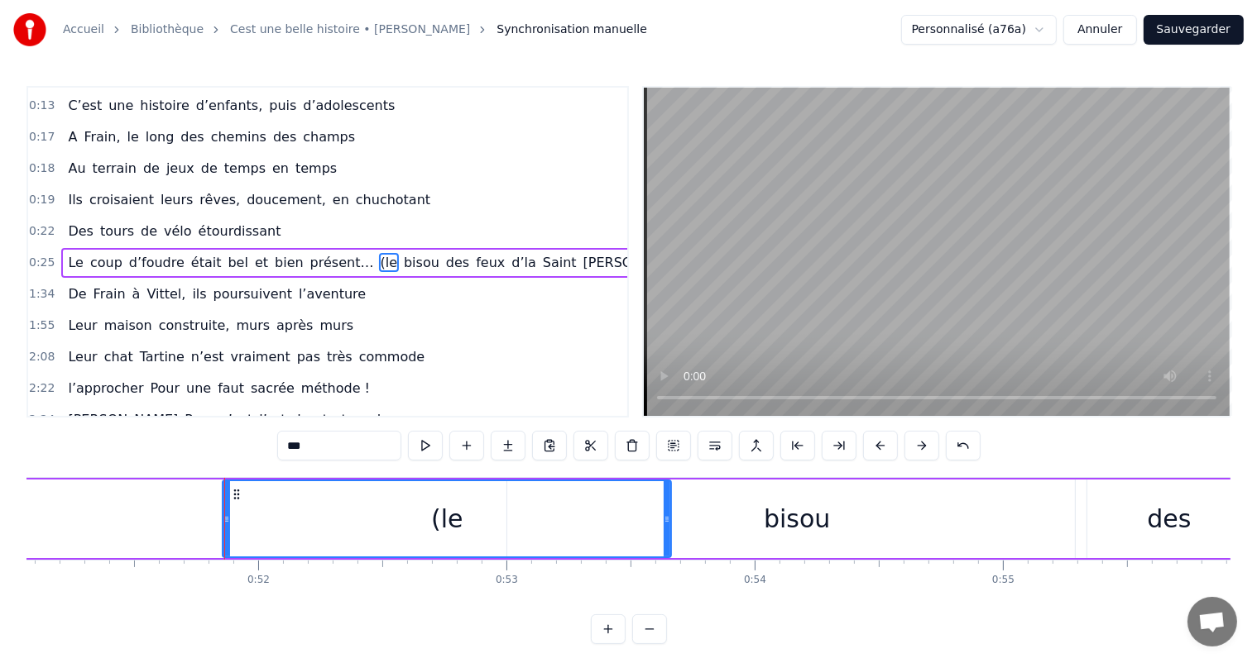
drag, startPoint x: 350, startPoint y: 507, endPoint x: 679, endPoint y: 553, distance: 332.4
click at [670, 550] on div at bounding box center [666, 518] width 7 height 75
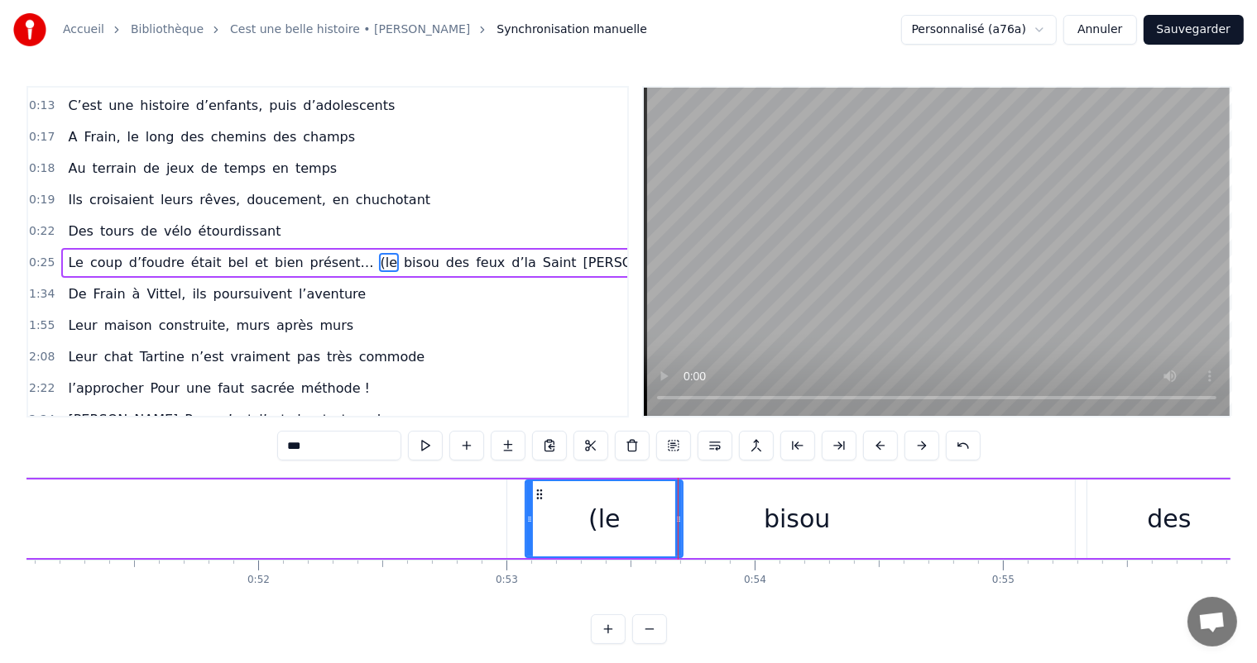
drag, startPoint x: 226, startPoint y: 523, endPoint x: 529, endPoint y: 548, distance: 303.8
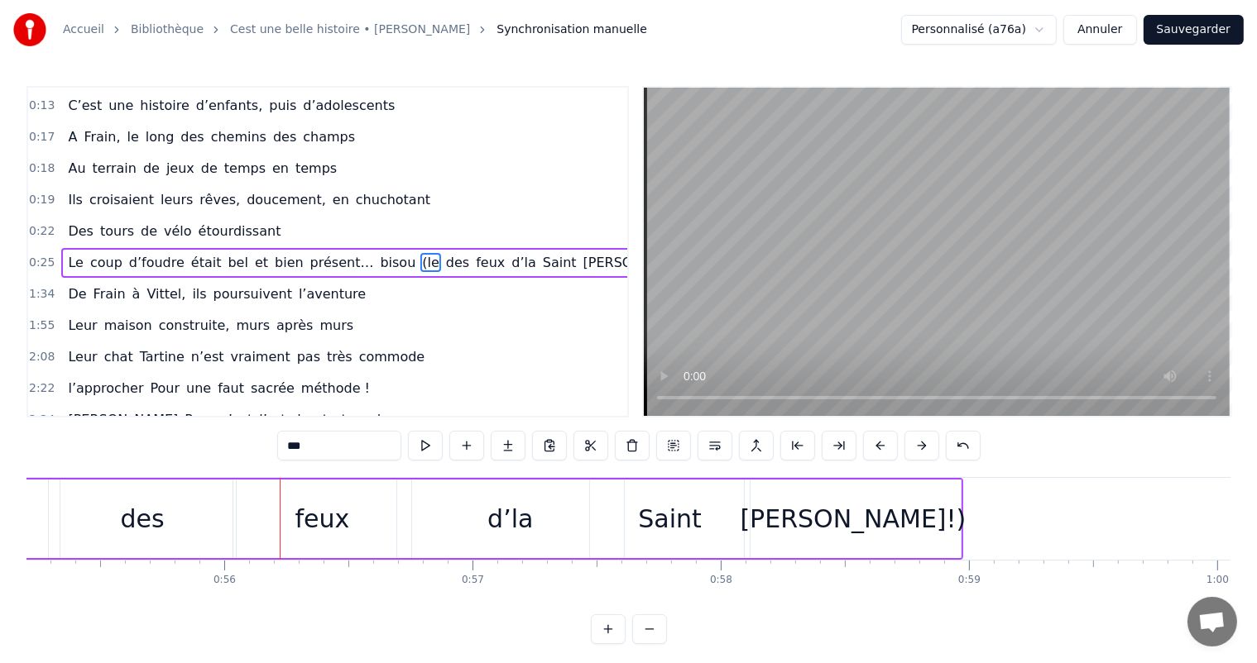
scroll to position [0, 13786]
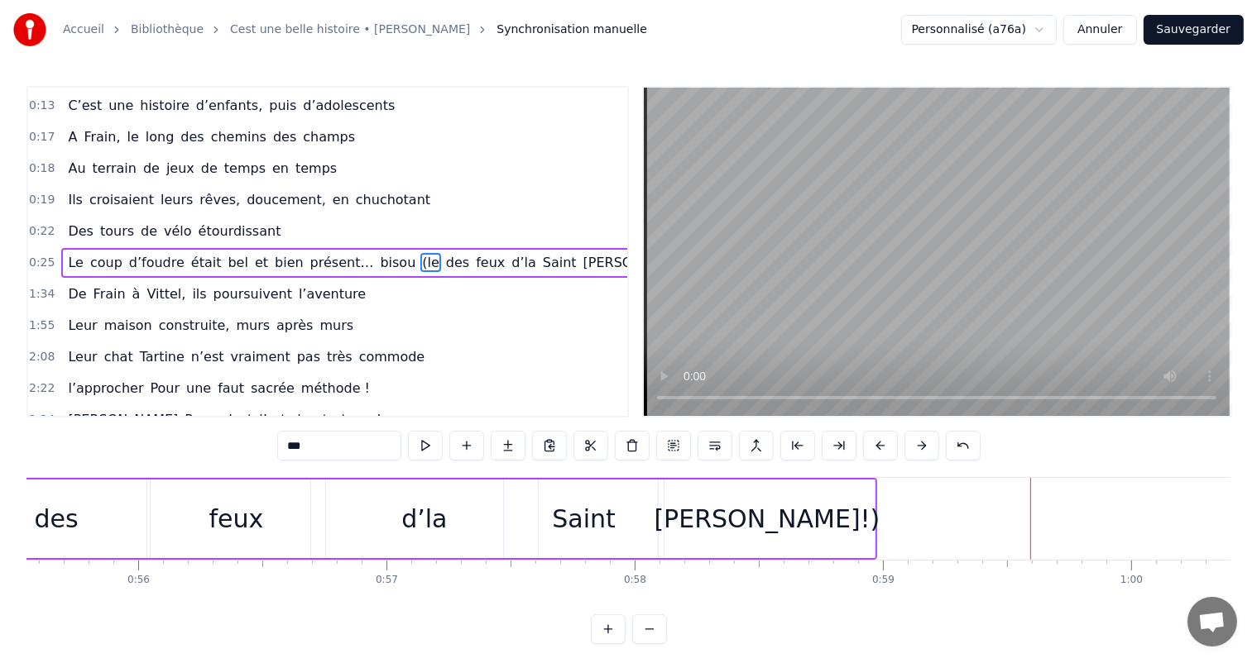
click at [697, 530] on div "[PERSON_NAME]!)" at bounding box center [766, 519] width 216 height 79
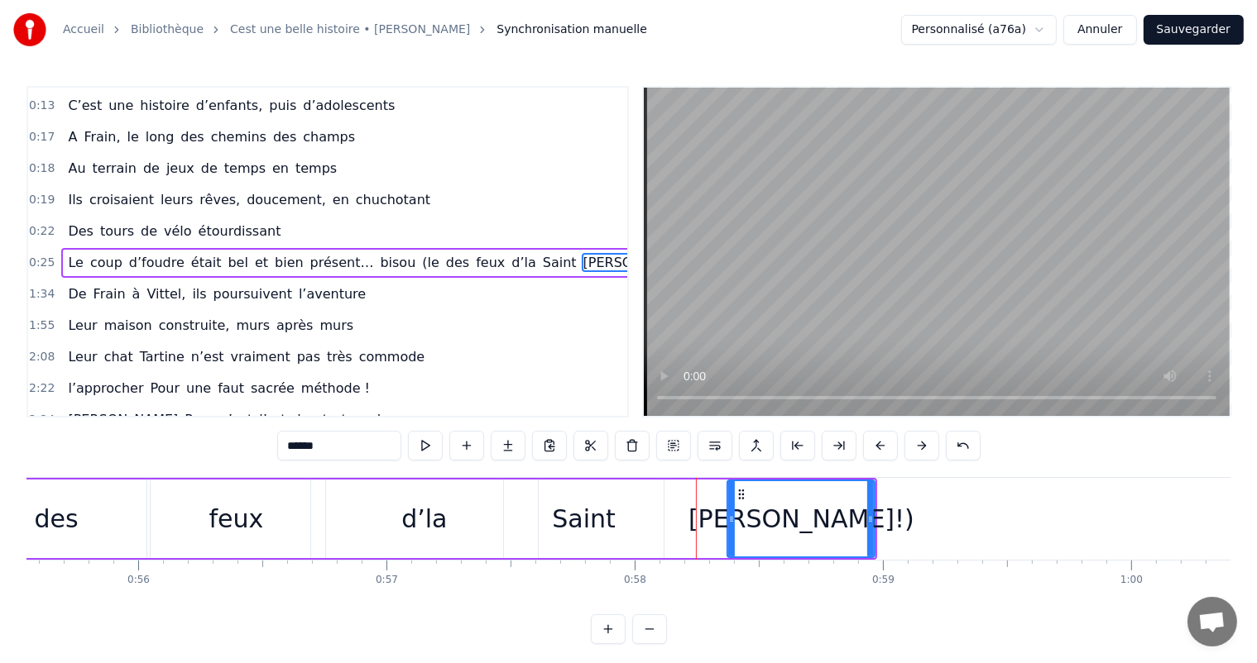
drag, startPoint x: 660, startPoint y: 517, endPoint x: 729, endPoint y: 535, distance: 71.0
click at [729, 535] on div at bounding box center [731, 518] width 7 height 75
click at [563, 510] on div "Saint" at bounding box center [584, 518] width 64 height 37
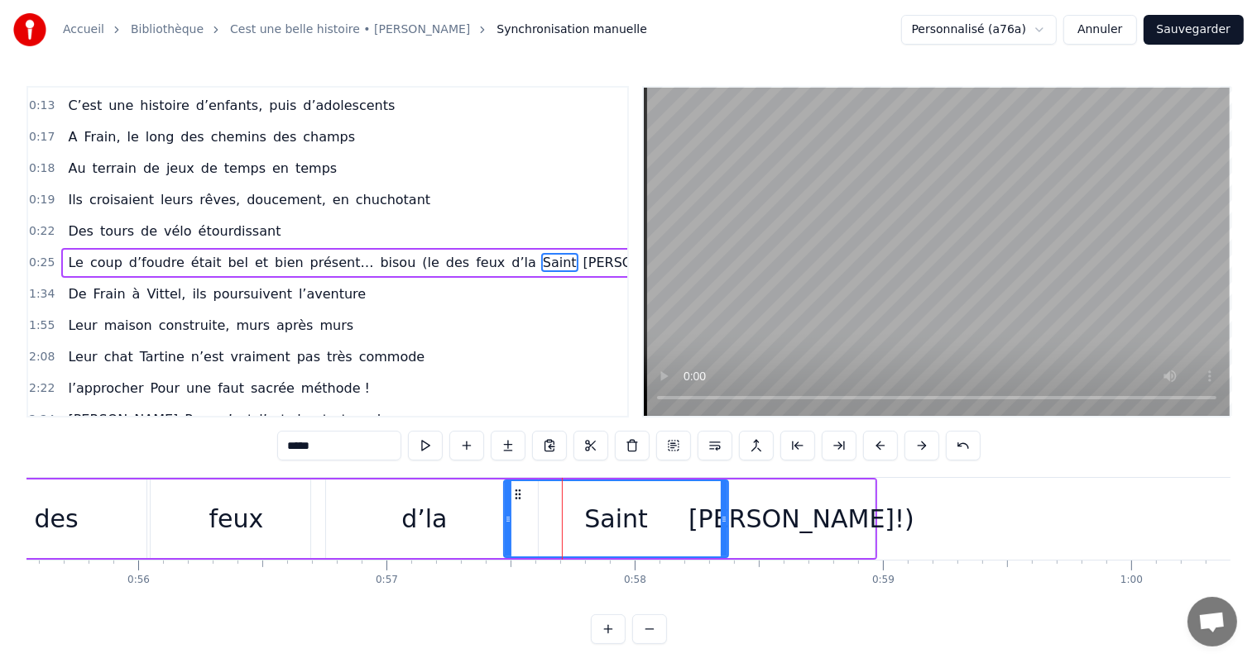
drag, startPoint x: 657, startPoint y: 514, endPoint x: 728, endPoint y: 523, distance: 71.7
click at [725, 520] on icon at bounding box center [724, 519] width 7 height 13
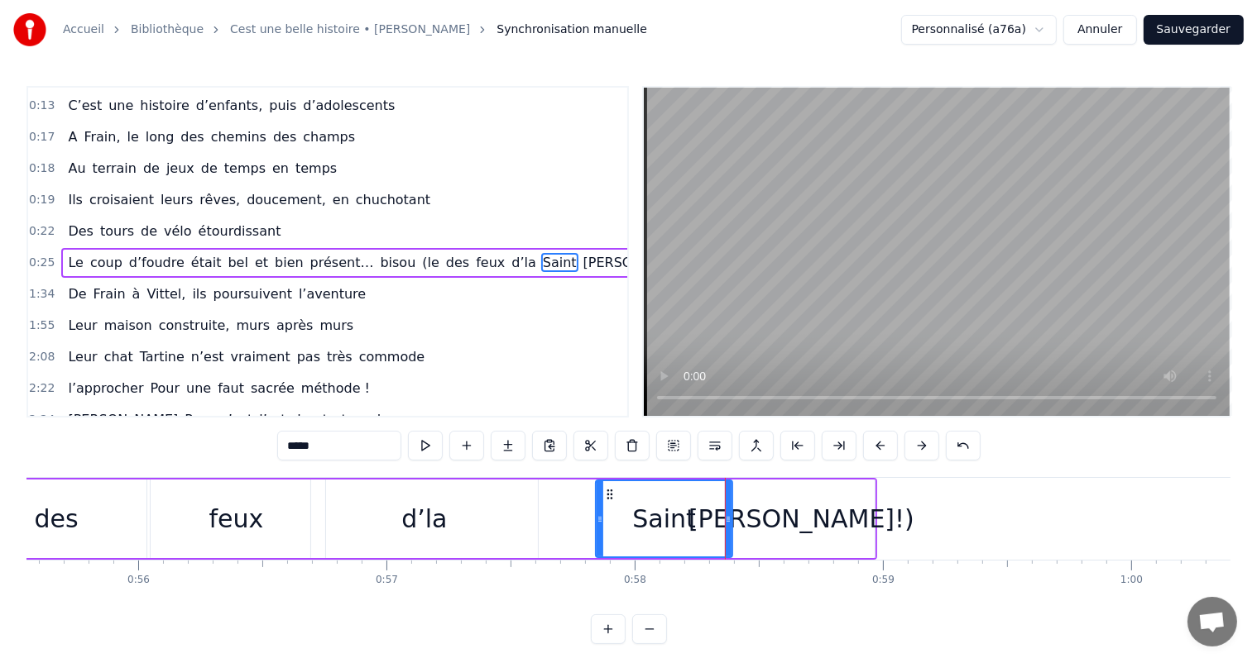
drag, startPoint x: 507, startPoint y: 510, endPoint x: 599, endPoint y: 529, distance: 93.8
click at [601, 529] on div at bounding box center [599, 518] width 7 height 75
click at [475, 513] on div "d’la" at bounding box center [424, 519] width 227 height 79
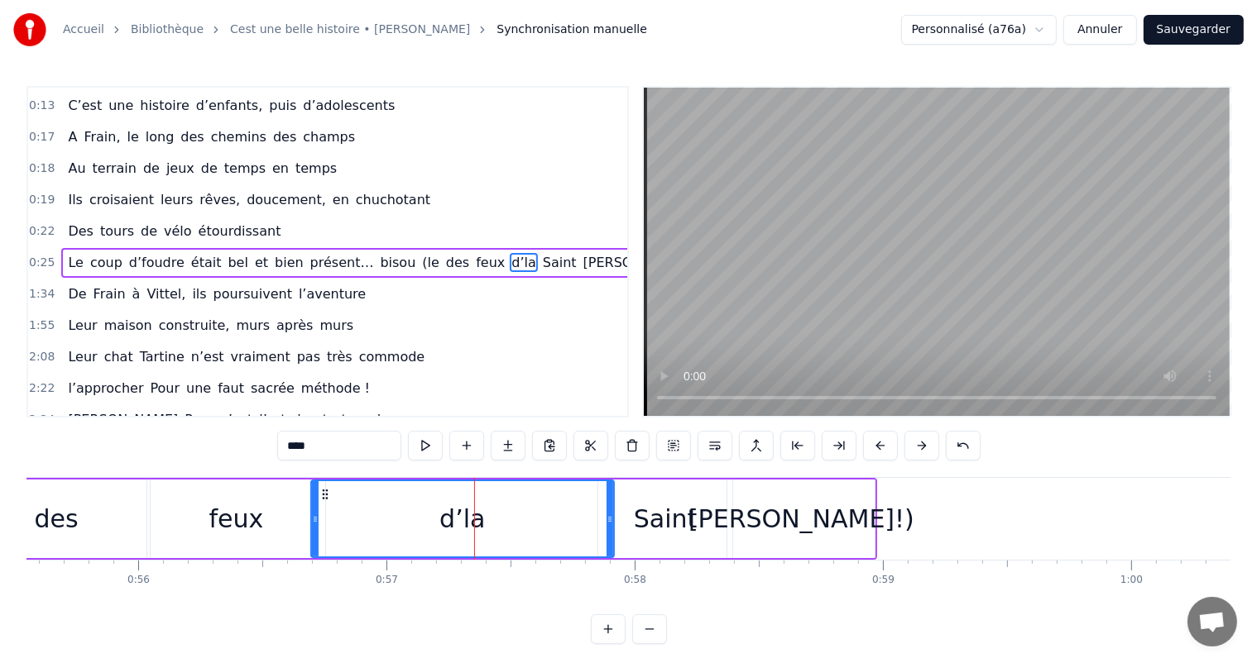
drag, startPoint x: 529, startPoint y: 505, endPoint x: 606, endPoint y: 519, distance: 77.2
click at [606, 519] on div at bounding box center [609, 518] width 7 height 75
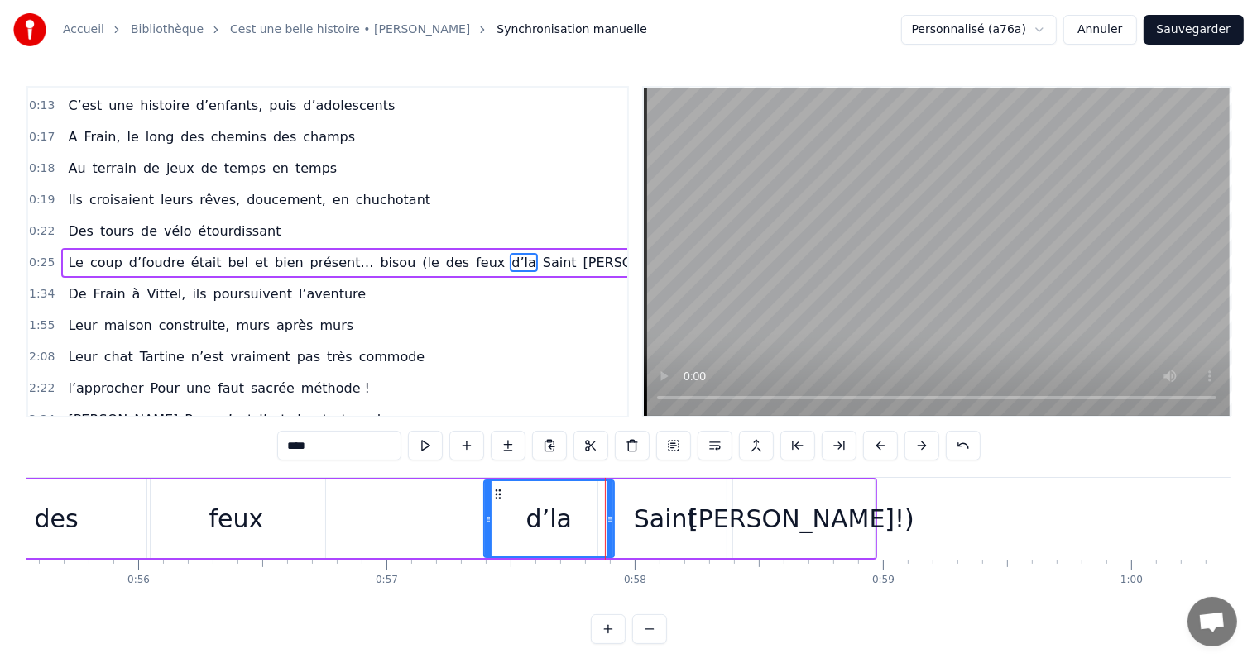
drag, startPoint x: 310, startPoint y: 510, endPoint x: 483, endPoint y: 553, distance: 178.2
click at [485, 553] on div at bounding box center [488, 518] width 7 height 75
click at [238, 500] on div "feux" at bounding box center [236, 518] width 55 height 37
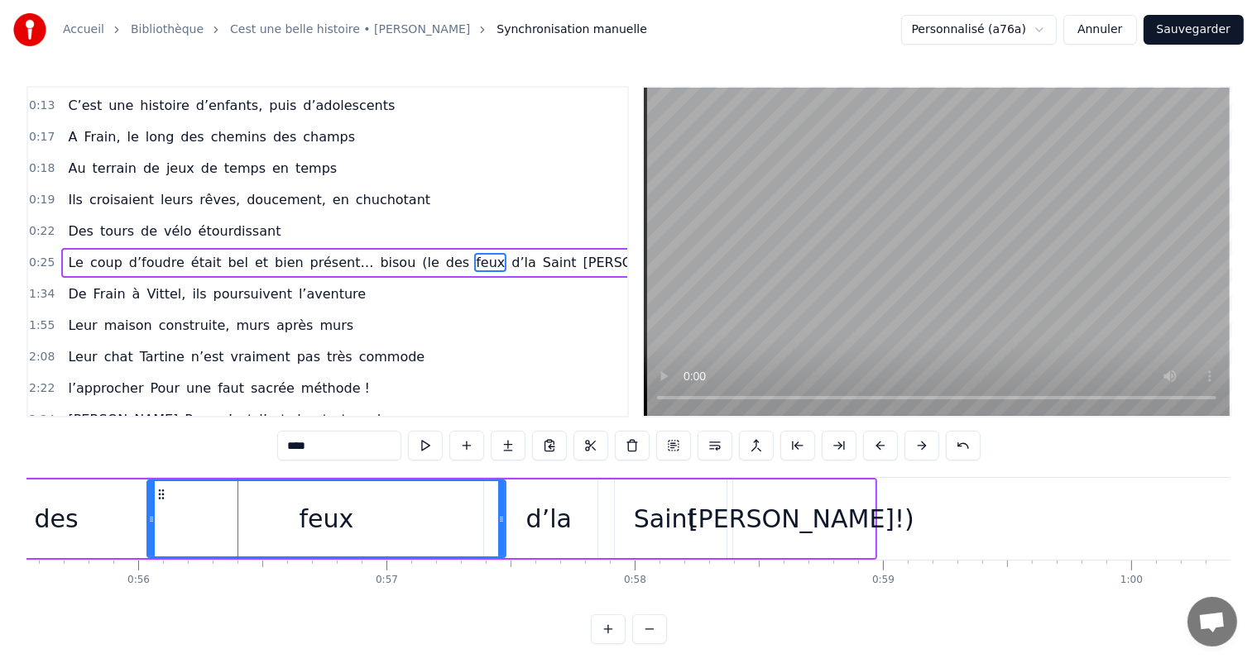
drag, startPoint x: 319, startPoint y: 507, endPoint x: 505, endPoint y: 529, distance: 186.6
click at [503, 526] on div at bounding box center [501, 518] width 7 height 75
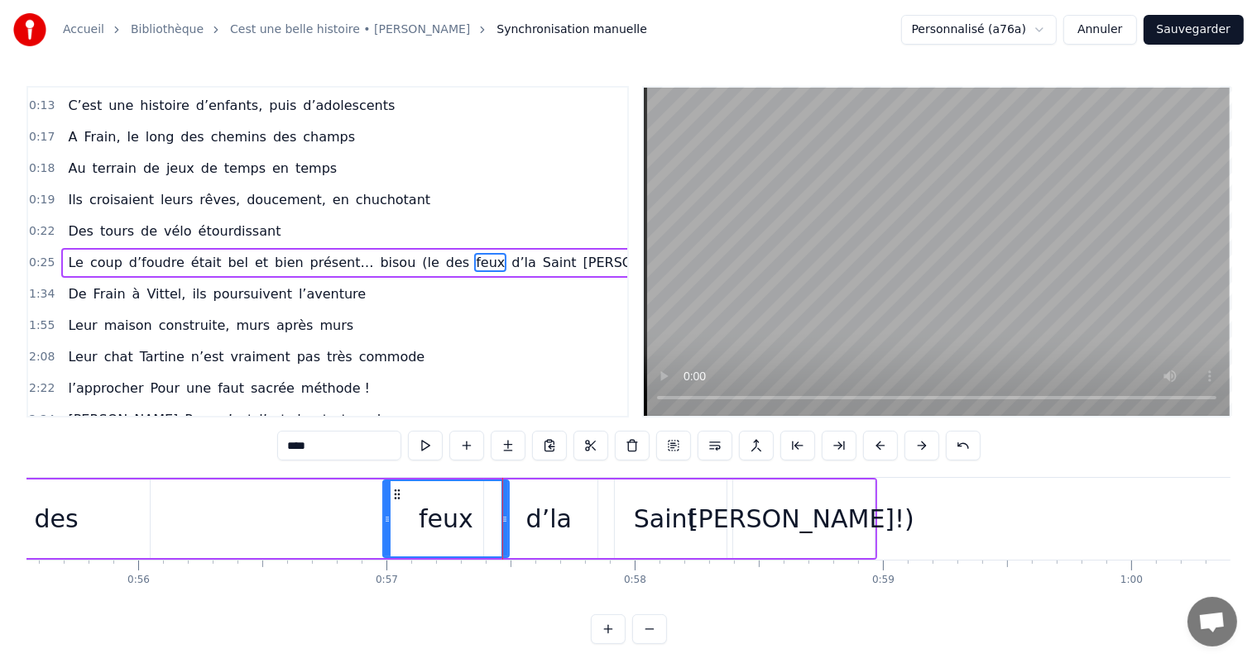
drag, startPoint x: 152, startPoint y: 515, endPoint x: 385, endPoint y: 533, distance: 233.9
click at [384, 537] on div at bounding box center [387, 518] width 7 height 75
click at [41, 528] on div "des" at bounding box center [57, 518] width 44 height 37
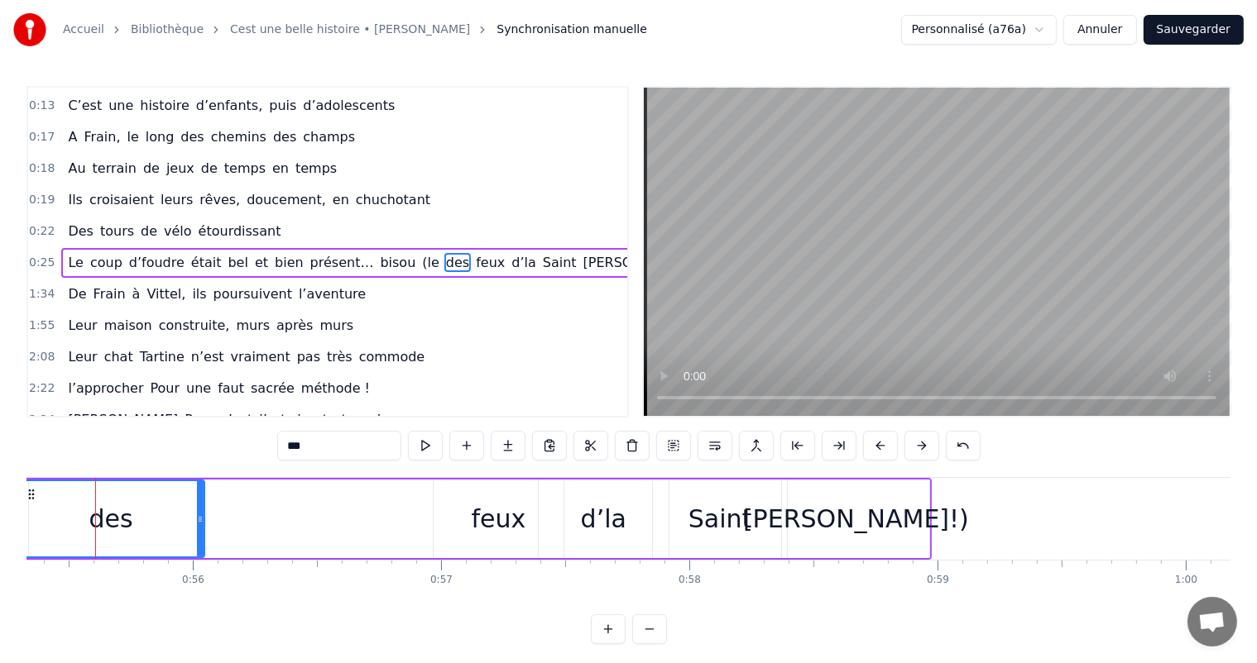
scroll to position [0, 13716]
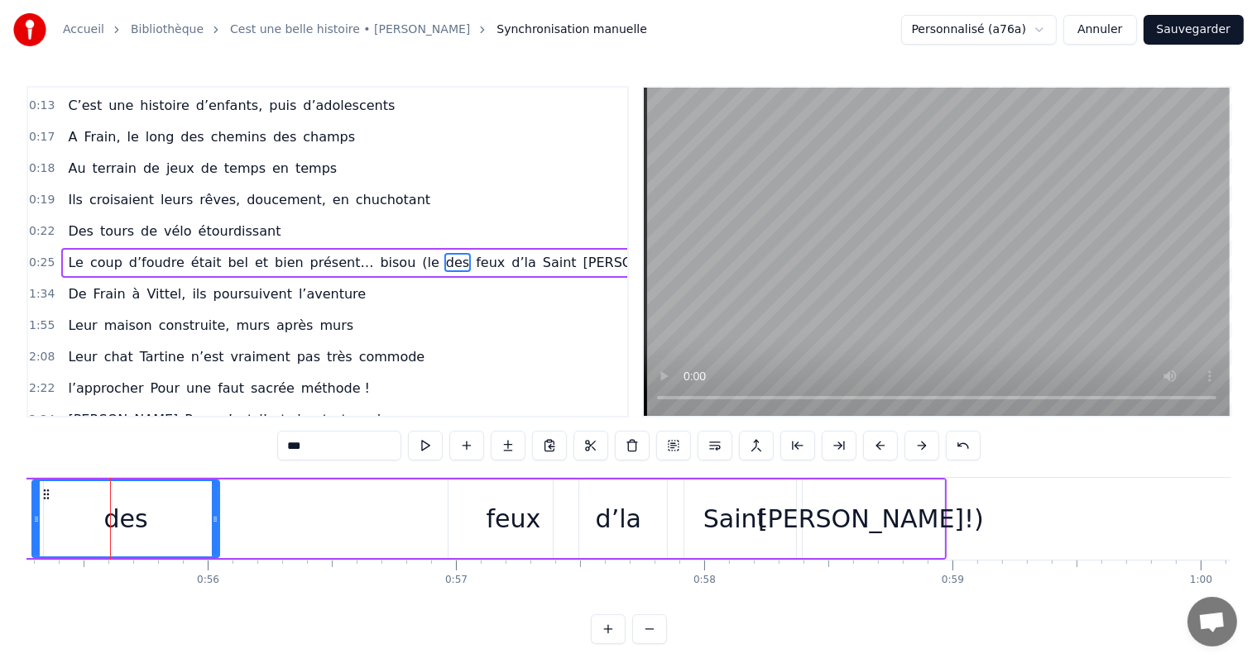
click at [218, 513] on div "des" at bounding box center [125, 519] width 189 height 79
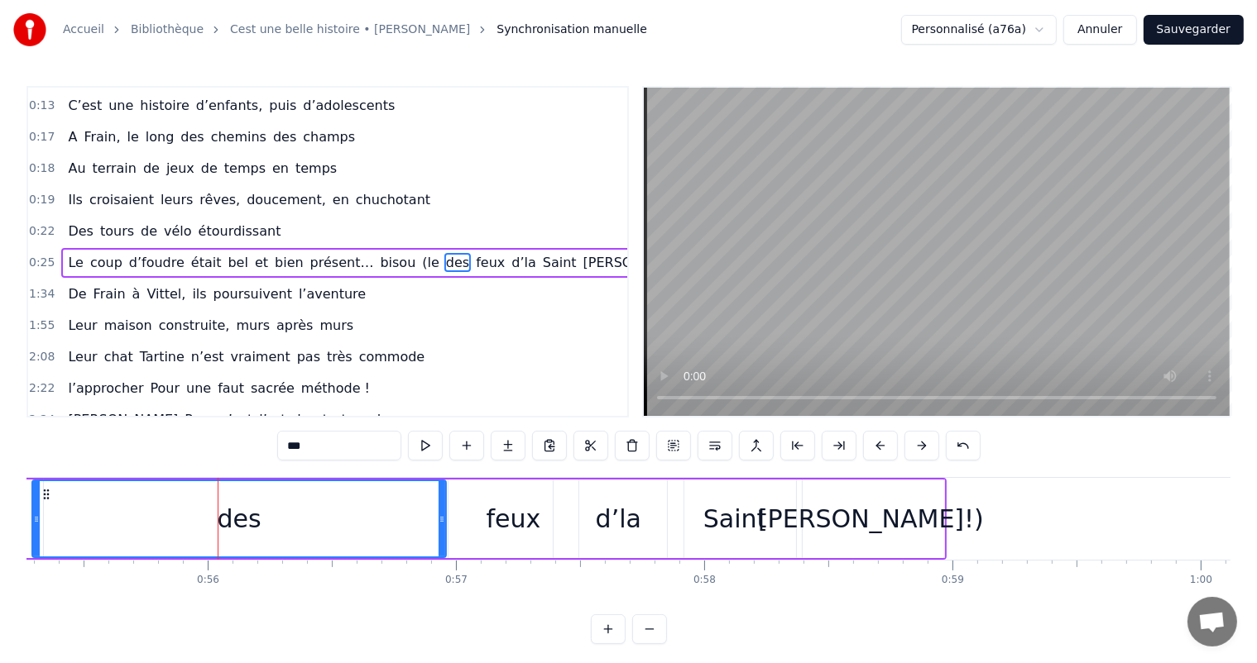
drag, startPoint x: 213, startPoint y: 510, endPoint x: 443, endPoint y: 515, distance: 230.0
click at [443, 516] on div at bounding box center [441, 518] width 7 height 75
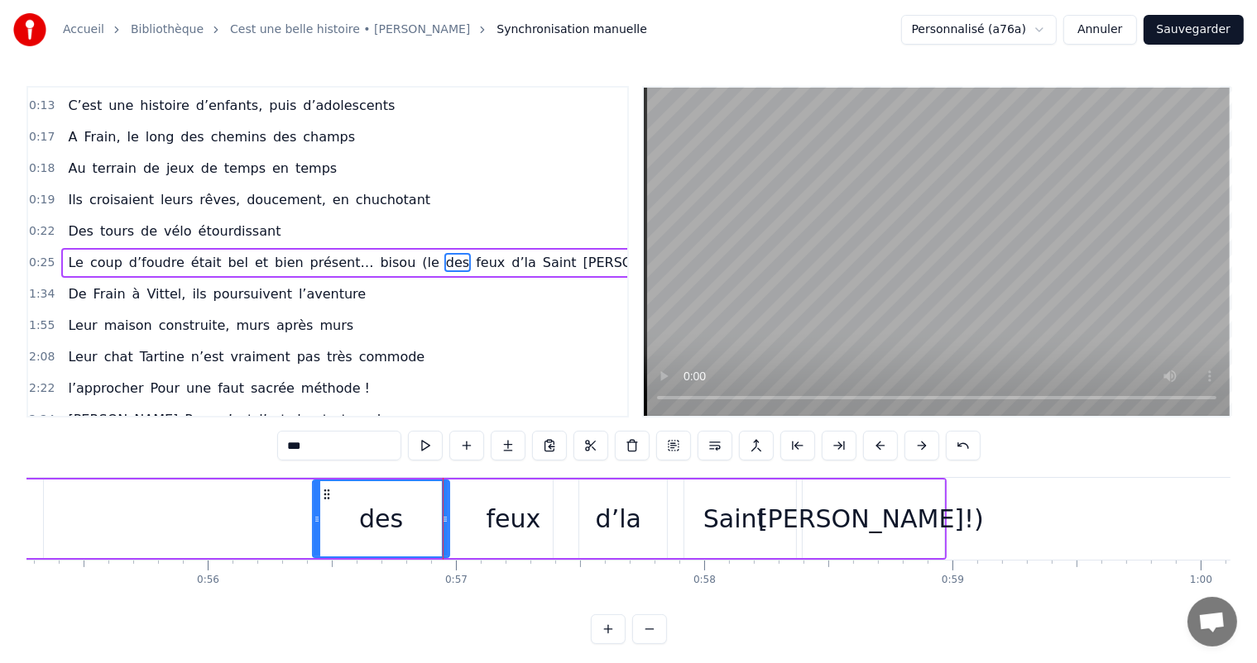
drag, startPoint x: 36, startPoint y: 530, endPoint x: 318, endPoint y: 545, distance: 282.5
click at [318, 544] on div at bounding box center [317, 518] width 7 height 75
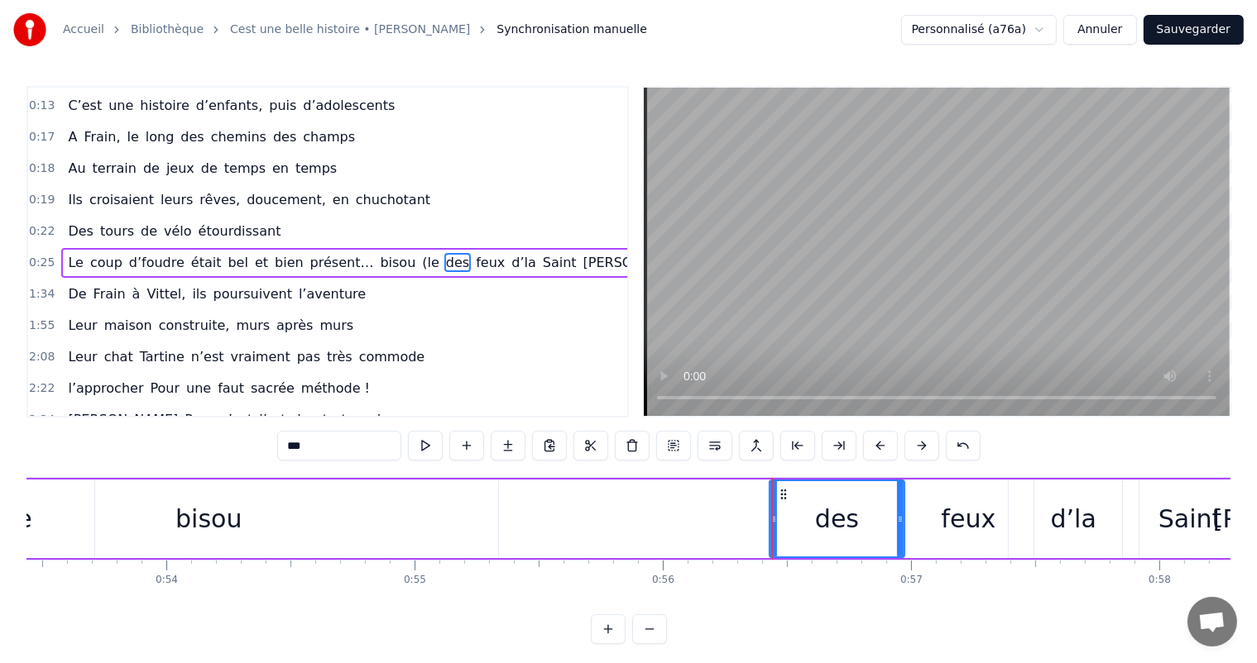
scroll to position [0, 13154]
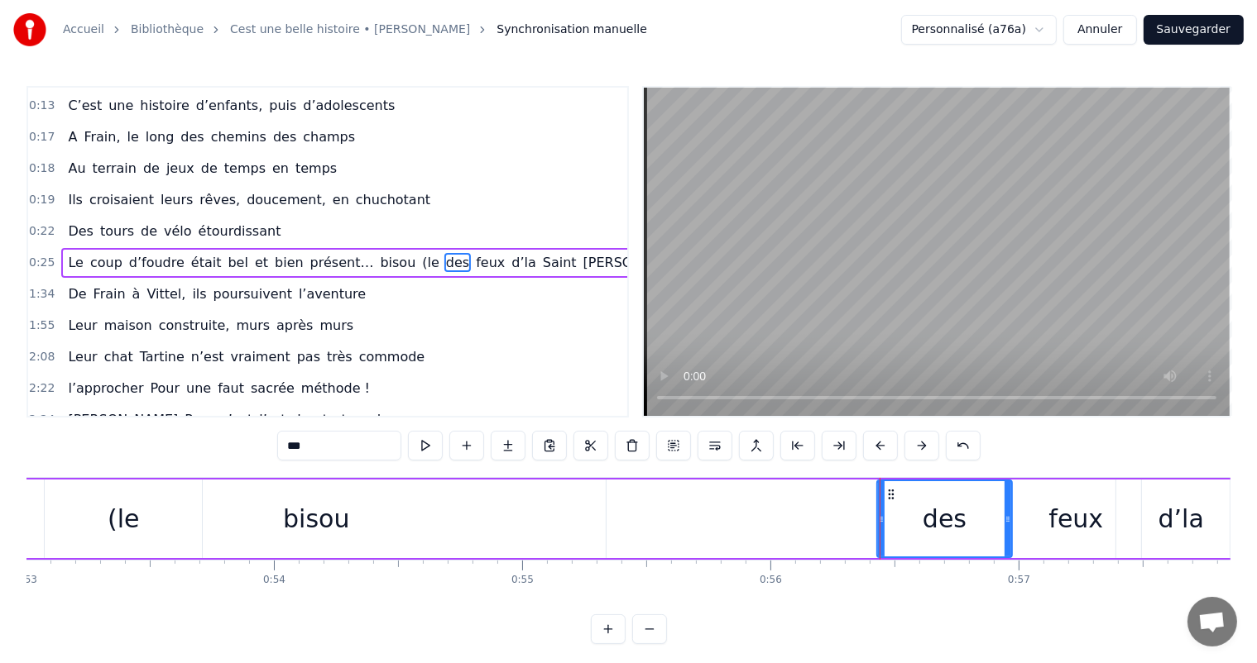
click at [333, 484] on div "bisou" at bounding box center [315, 519] width 579 height 79
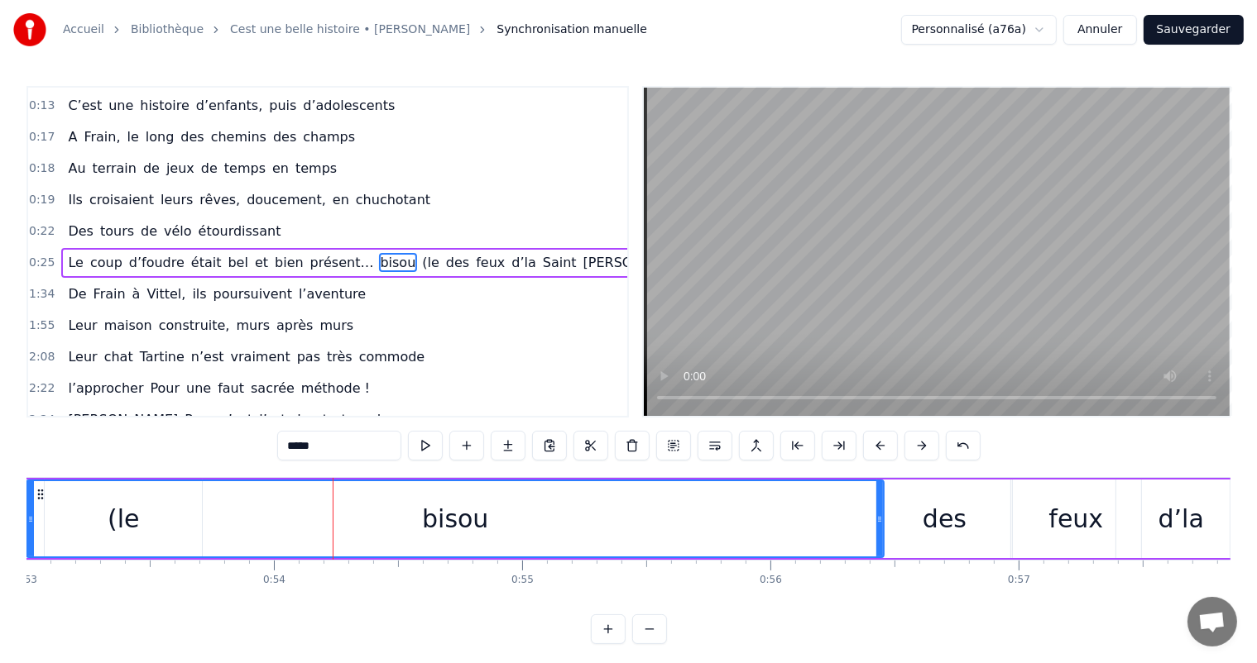
drag, startPoint x: 599, startPoint y: 508, endPoint x: 878, endPoint y: 508, distance: 278.8
click at [878, 508] on div at bounding box center [879, 518] width 7 height 75
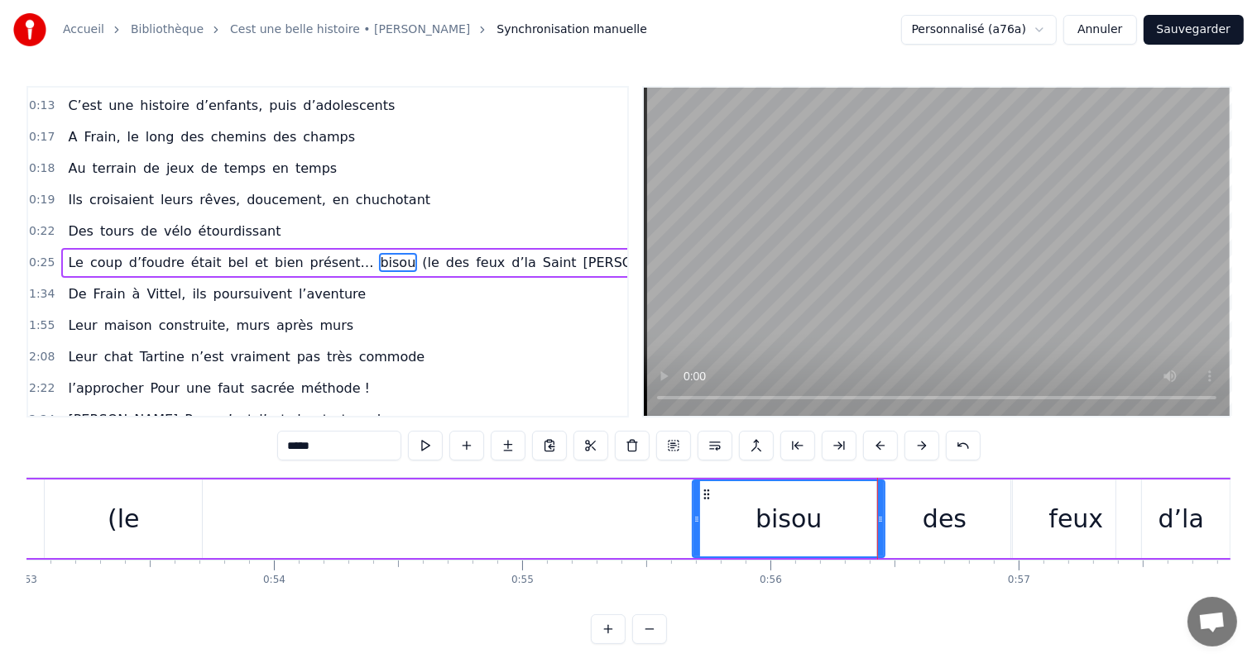
drag, startPoint x: 28, startPoint y: 516, endPoint x: 525, endPoint y: 499, distance: 497.5
click at [152, 518] on div "(le" at bounding box center [123, 519] width 157 height 79
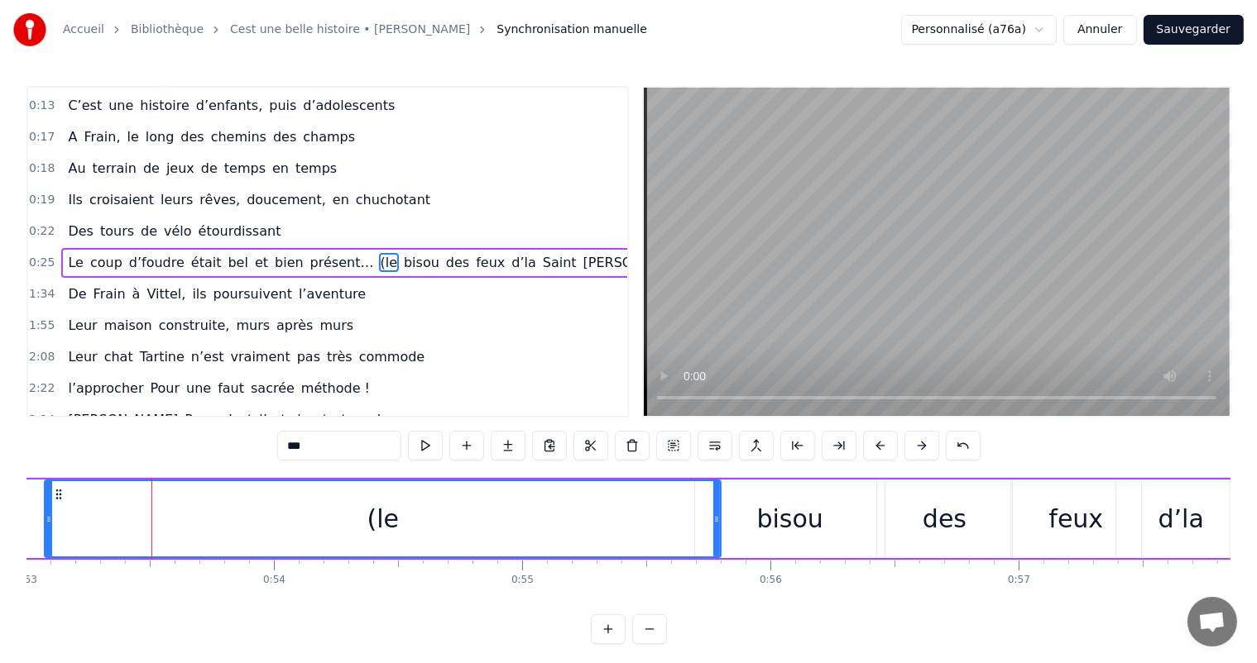
drag, startPoint x: 195, startPoint y: 523, endPoint x: 710, endPoint y: 536, distance: 514.7
click at [713, 536] on div at bounding box center [716, 518] width 7 height 75
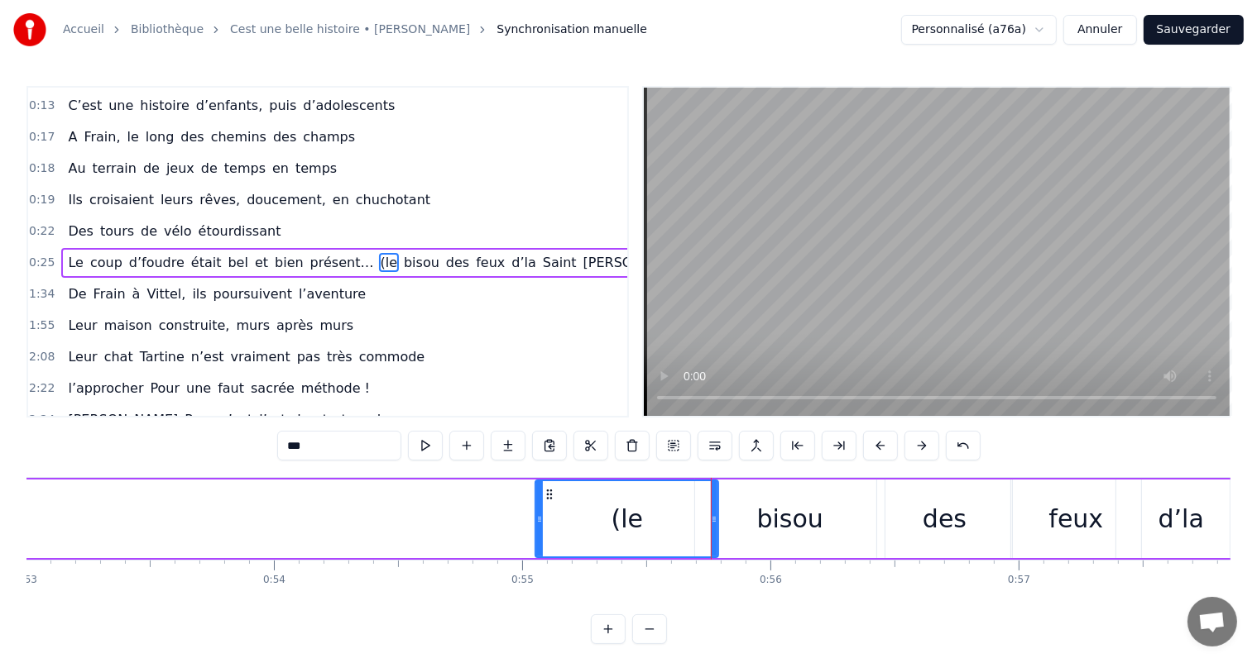
drag, startPoint x: 49, startPoint y: 532, endPoint x: 540, endPoint y: 520, distance: 491.5
click at [540, 520] on div at bounding box center [539, 518] width 7 height 75
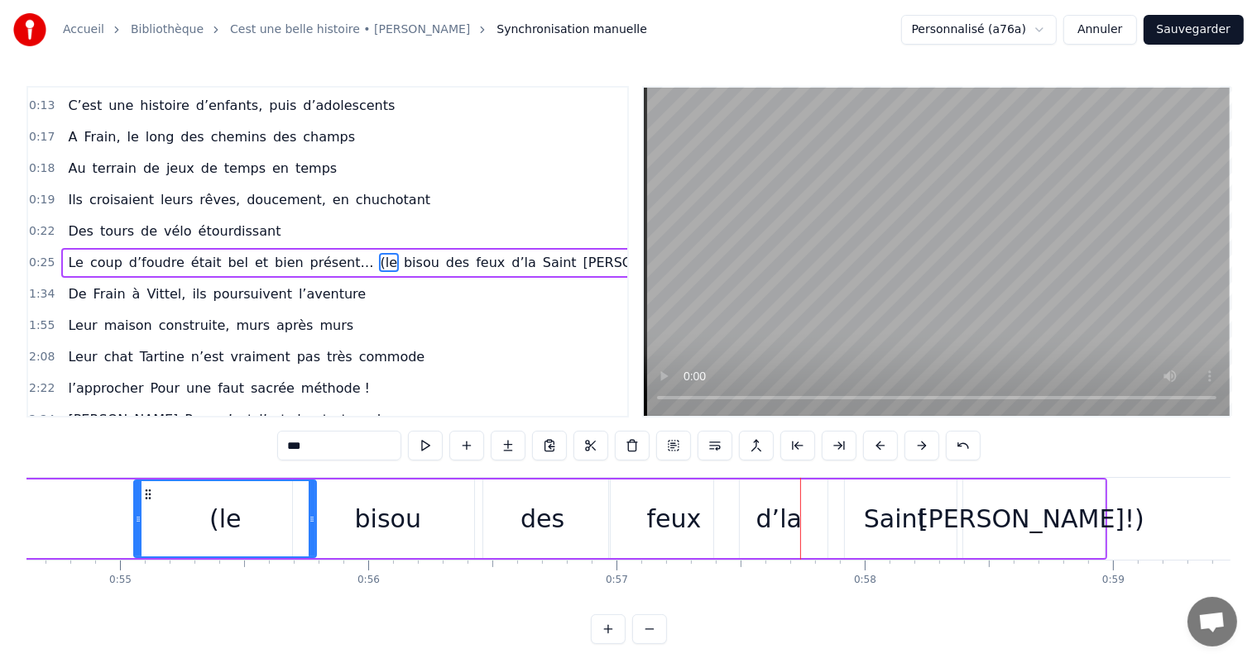
scroll to position [0, 13529]
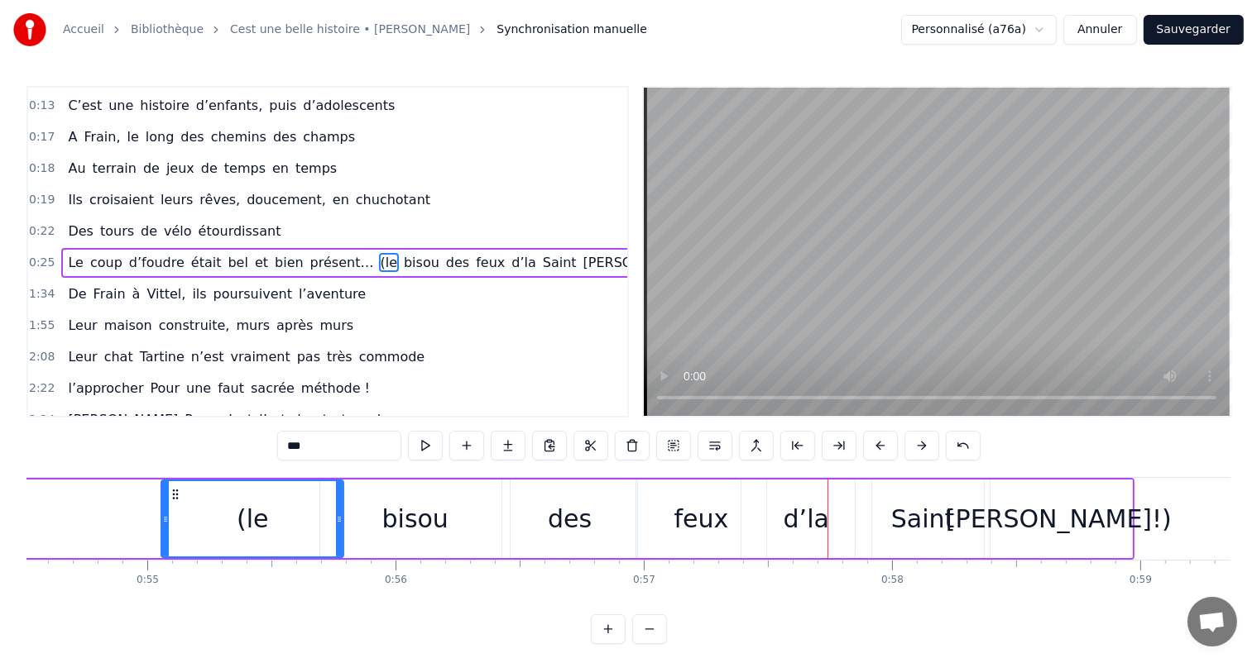
click at [1089, 534] on div "[PERSON_NAME]!)" at bounding box center [1057, 519] width 147 height 79
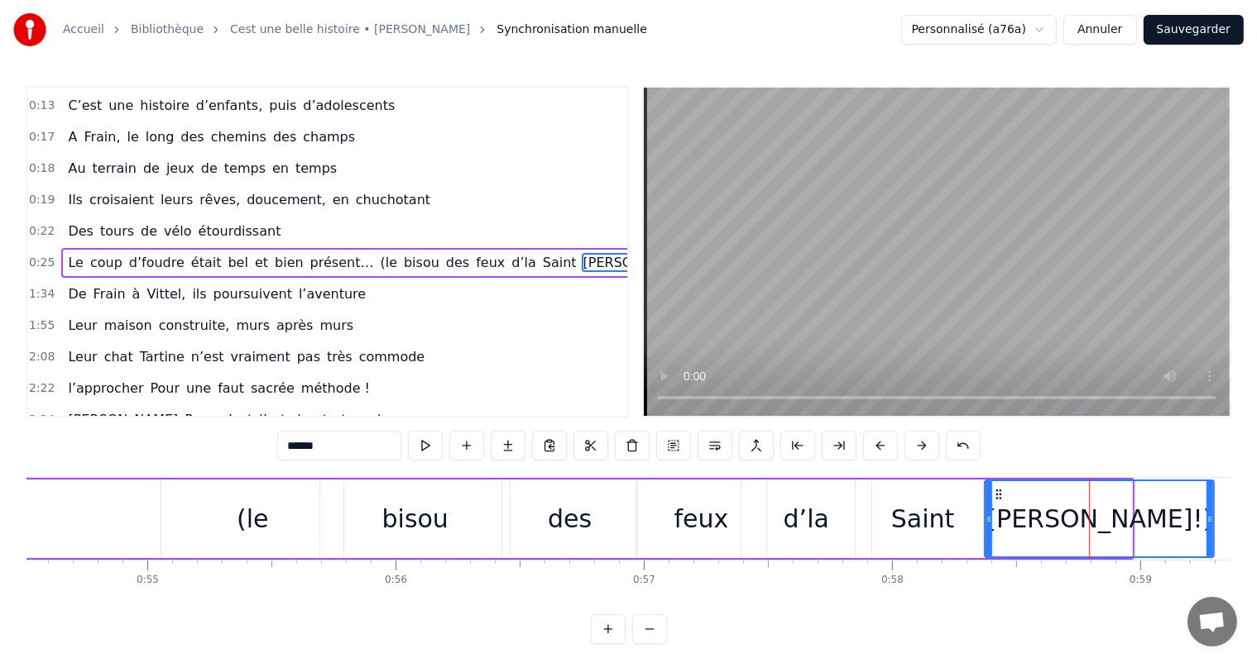
drag, startPoint x: 1128, startPoint y: 520, endPoint x: 1097, endPoint y: 514, distance: 32.0
click at [1211, 513] on icon at bounding box center [1209, 519] width 7 height 13
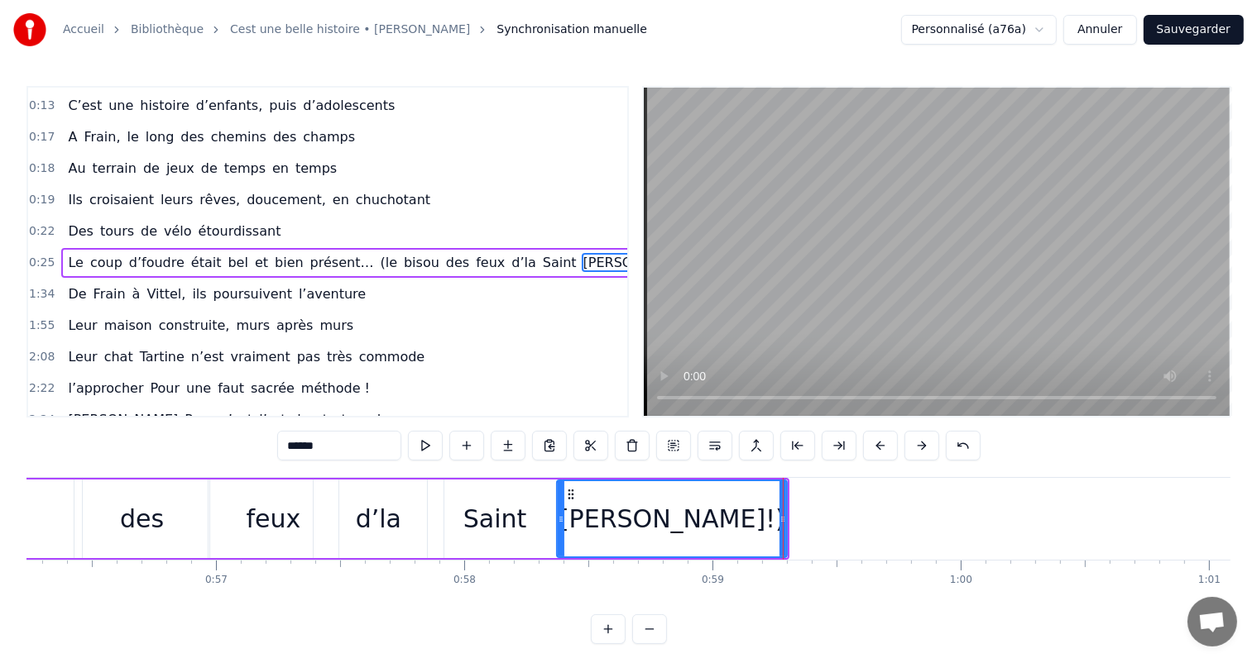
scroll to position [0, 13742]
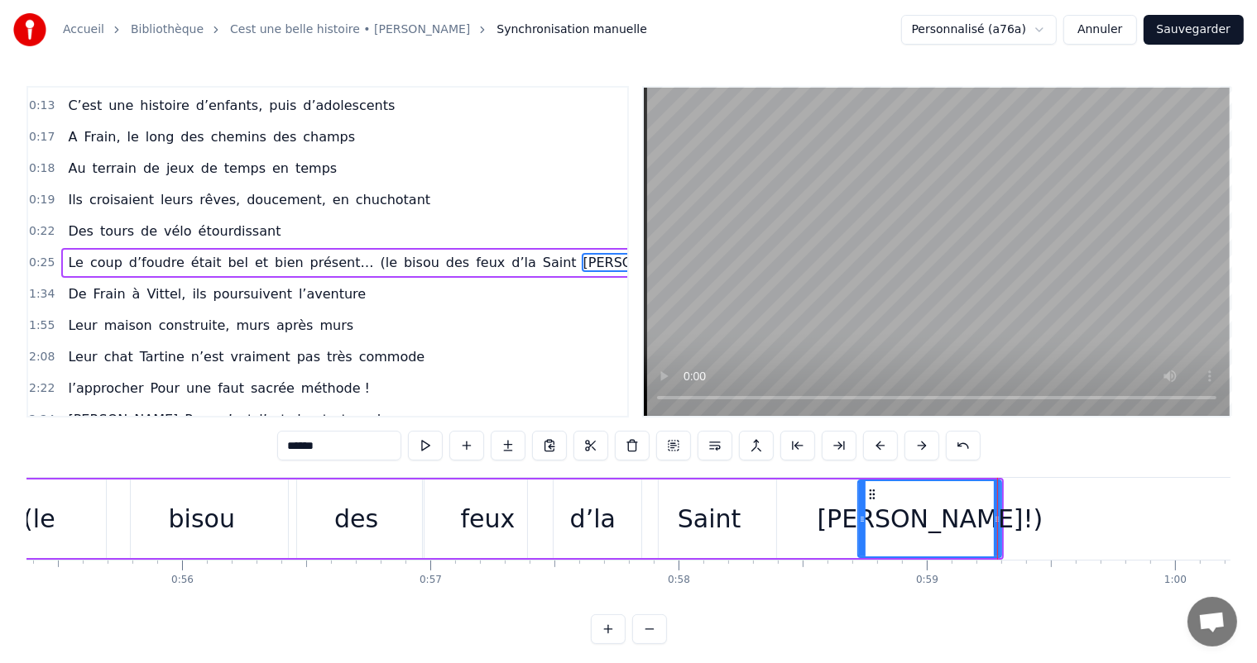
drag, startPoint x: 774, startPoint y: 528, endPoint x: 861, endPoint y: 526, distance: 86.9
click at [861, 526] on div at bounding box center [862, 518] width 7 height 75
click at [680, 521] on div "Saint" at bounding box center [710, 518] width 64 height 37
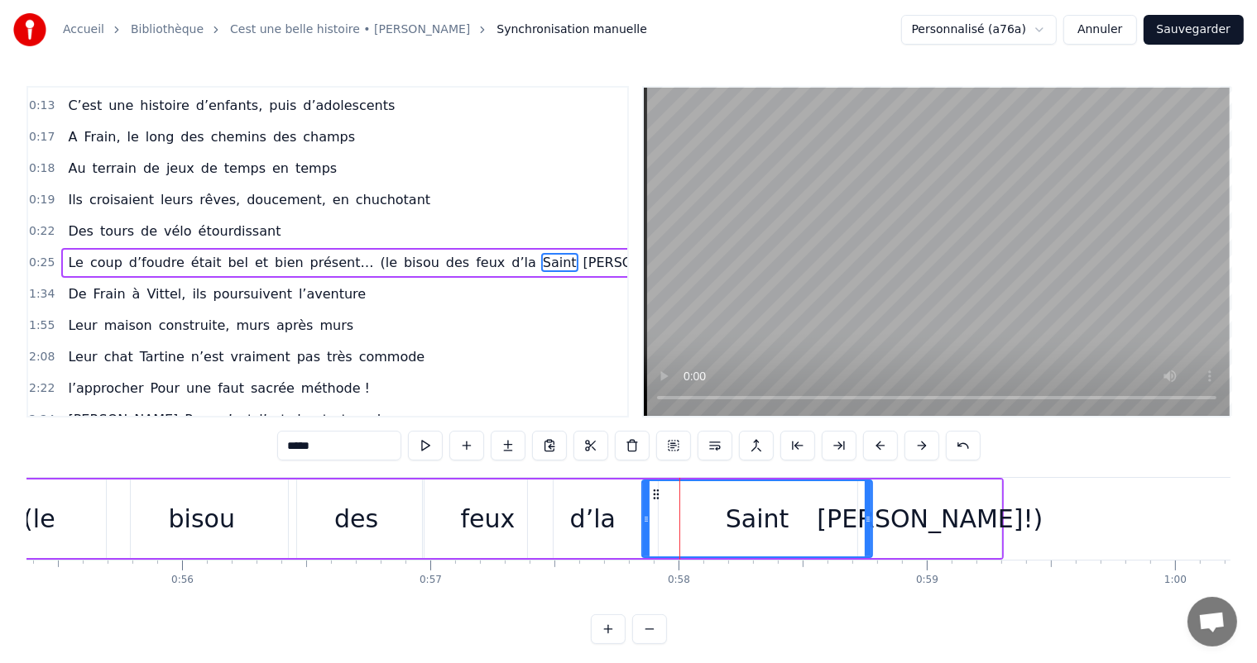
drag, startPoint x: 772, startPoint y: 519, endPoint x: 864, endPoint y: 531, distance: 92.7
click at [864, 531] on div at bounding box center [867, 518] width 7 height 75
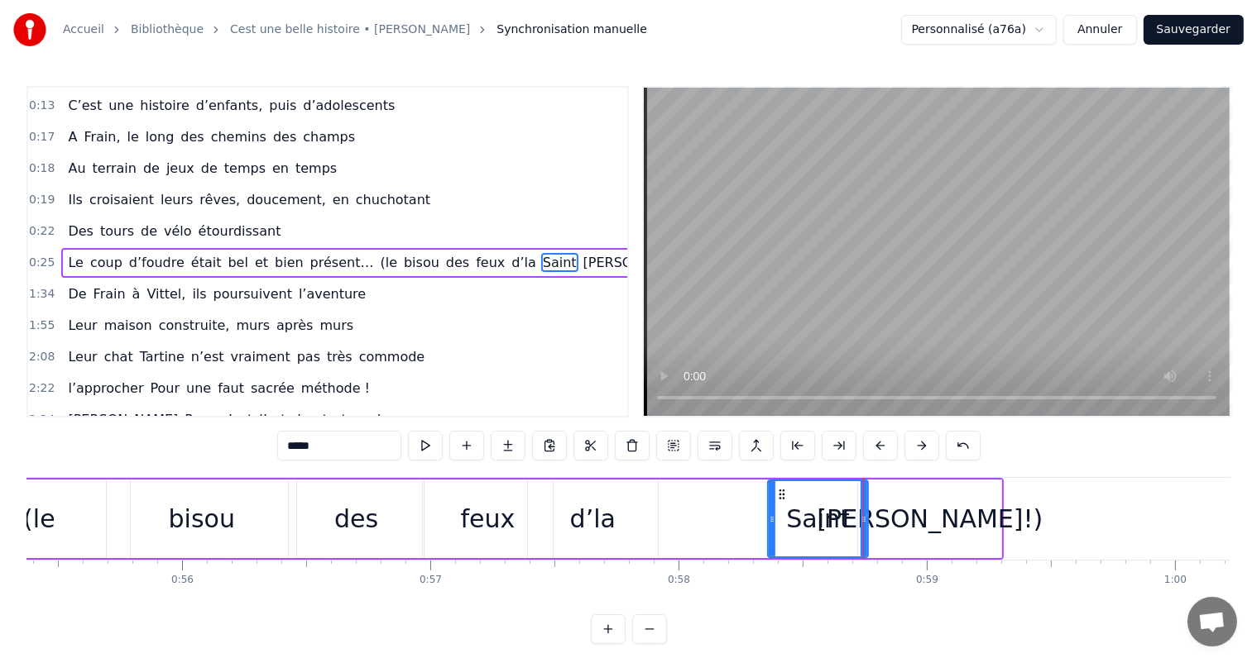
drag, startPoint x: 646, startPoint y: 523, endPoint x: 769, endPoint y: 533, distance: 122.8
click at [769, 533] on div at bounding box center [772, 518] width 7 height 75
click at [642, 501] on div "d’la" at bounding box center [593, 519] width 130 height 79
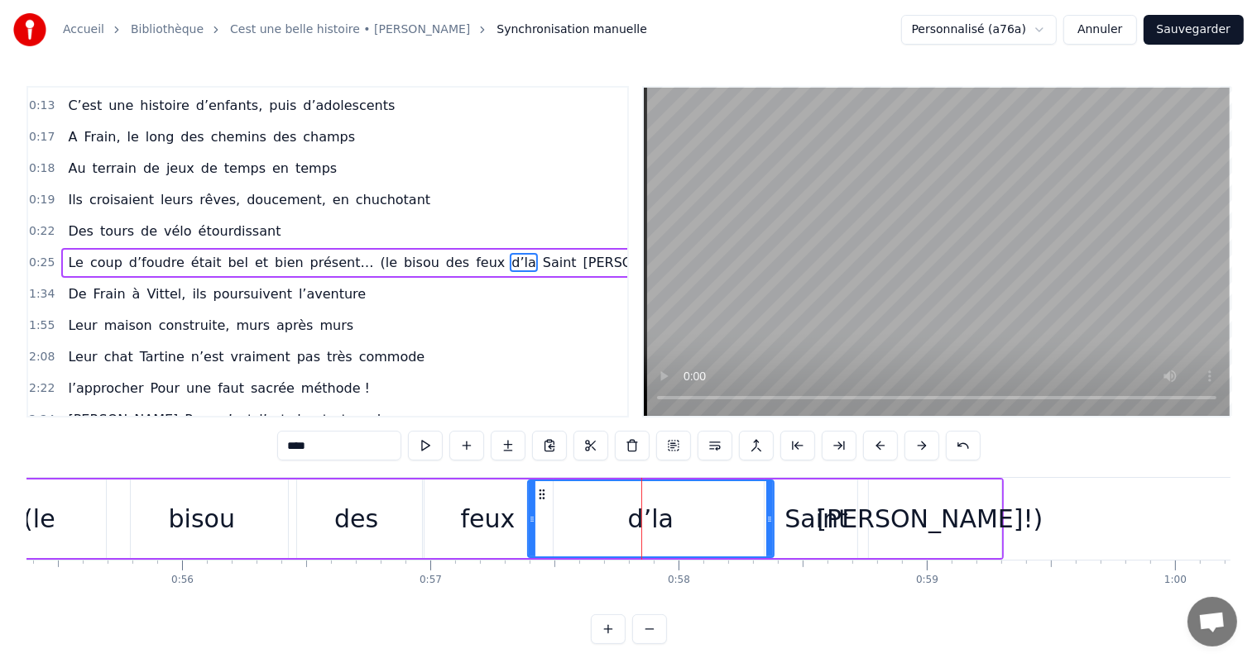
drag, startPoint x: 654, startPoint y: 508, endPoint x: 713, endPoint y: 516, distance: 59.3
click at [773, 524] on div at bounding box center [769, 518] width 7 height 75
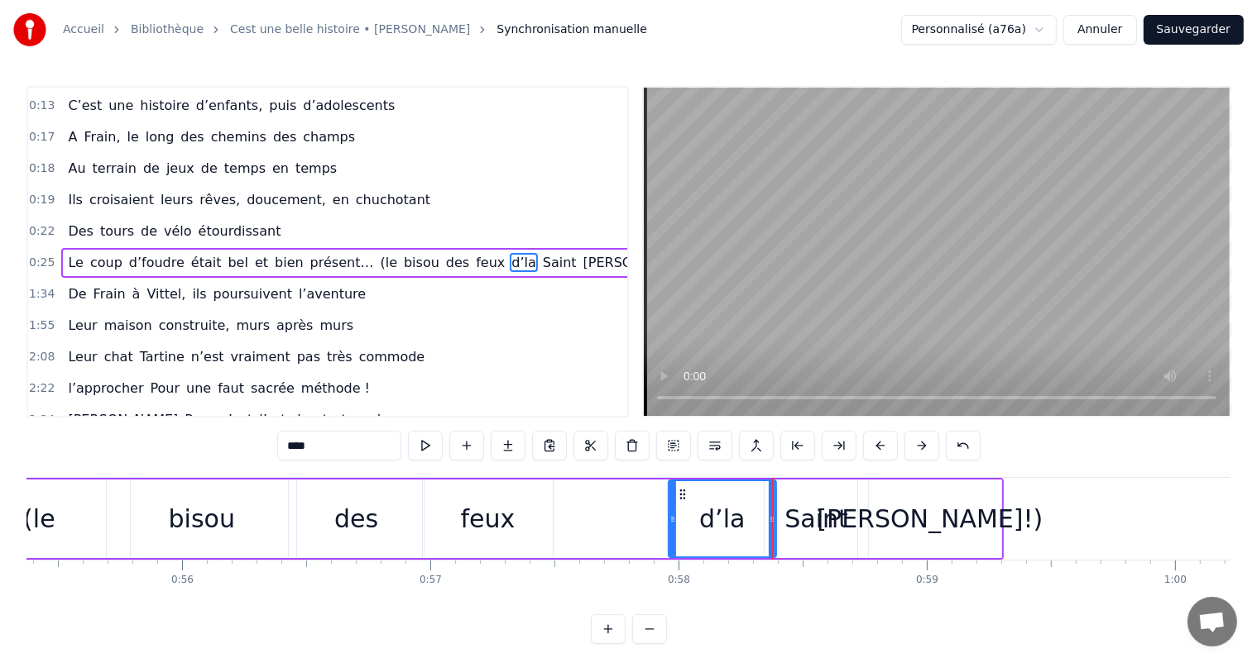
drag, startPoint x: 530, startPoint y: 510, endPoint x: 668, endPoint y: 534, distance: 140.4
click at [669, 534] on div at bounding box center [672, 518] width 7 height 75
click at [520, 510] on div "feux" at bounding box center [488, 519] width 130 height 79
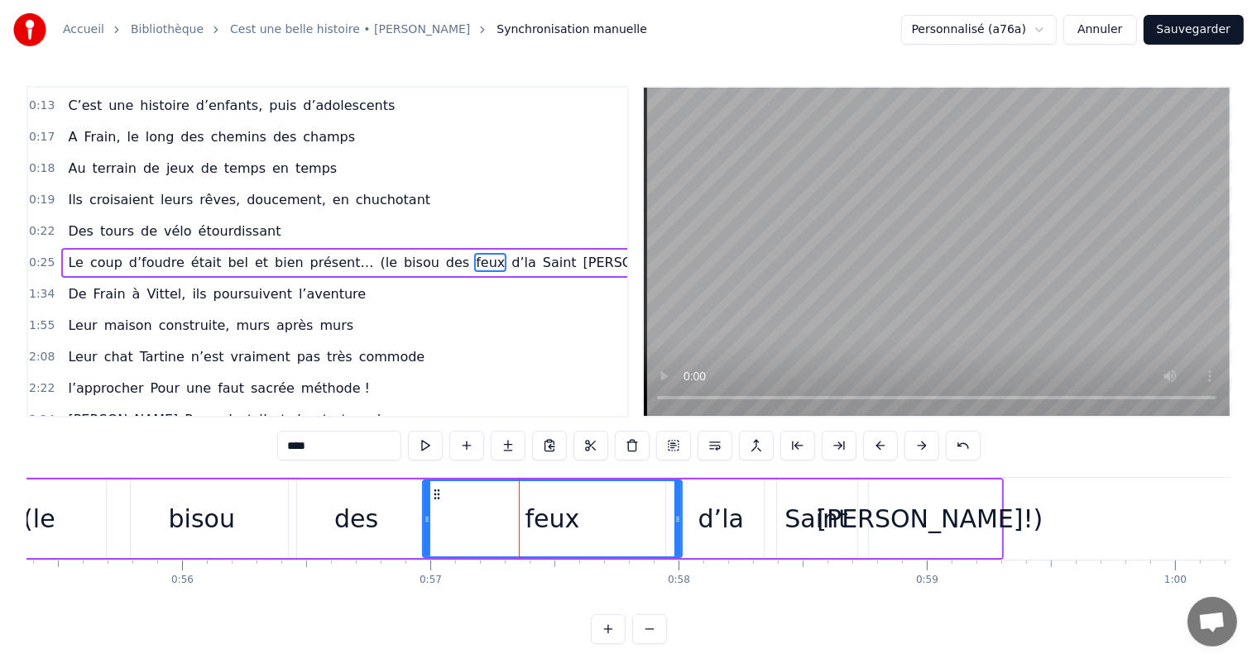
drag, startPoint x: 544, startPoint y: 508, endPoint x: 644, endPoint y: 534, distance: 102.7
click at [675, 537] on div at bounding box center [677, 518] width 7 height 75
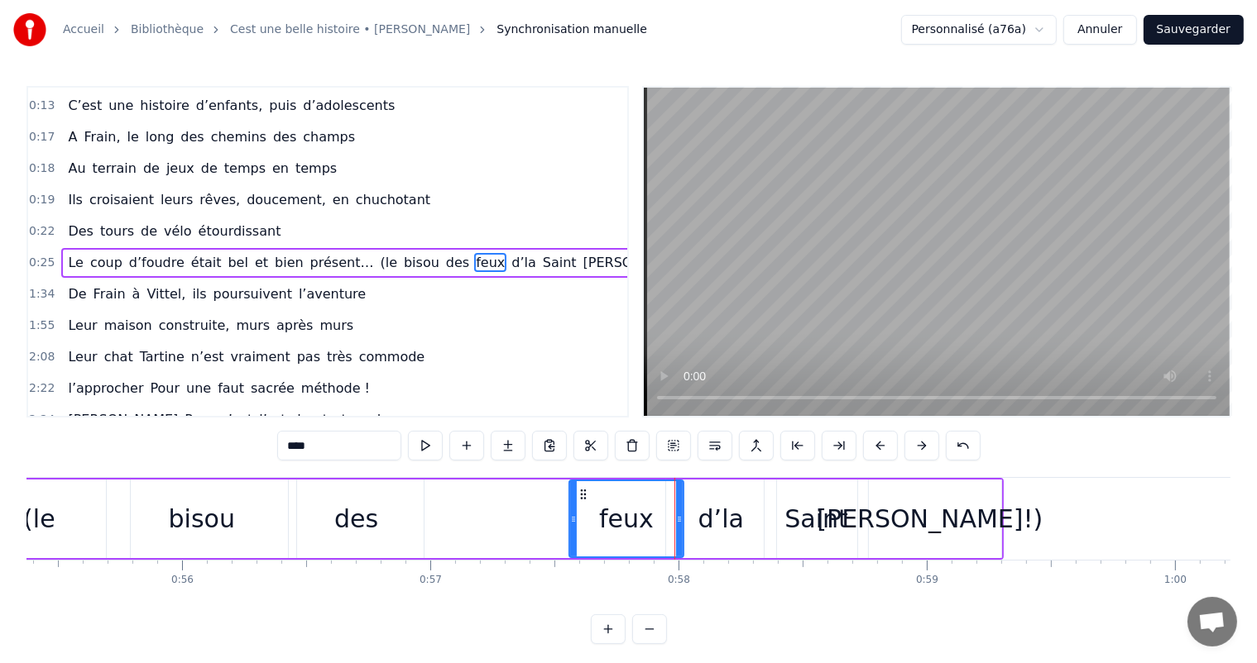
drag, startPoint x: 424, startPoint y: 512, endPoint x: 497, endPoint y: 516, distance: 73.7
click at [572, 539] on div at bounding box center [573, 518] width 7 height 75
click at [357, 505] on div "des" at bounding box center [356, 518] width 44 height 37
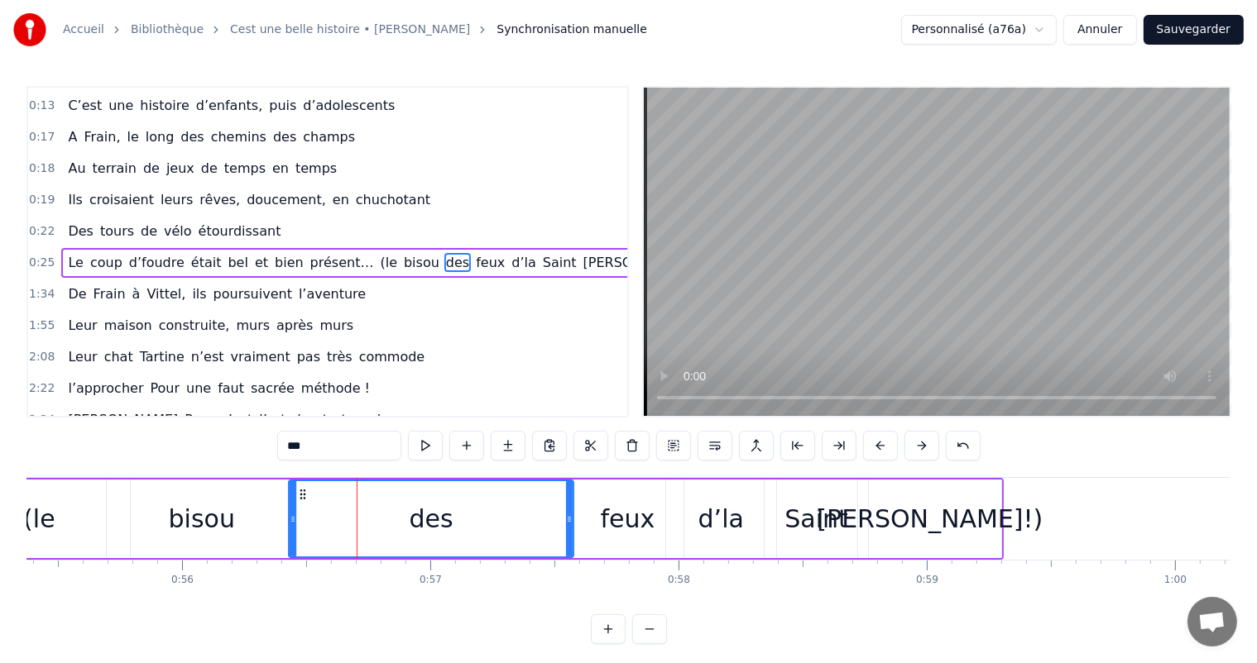
drag, startPoint x: 419, startPoint y: 516, endPoint x: 569, endPoint y: 535, distance: 150.9
click at [569, 535] on div at bounding box center [569, 518] width 7 height 75
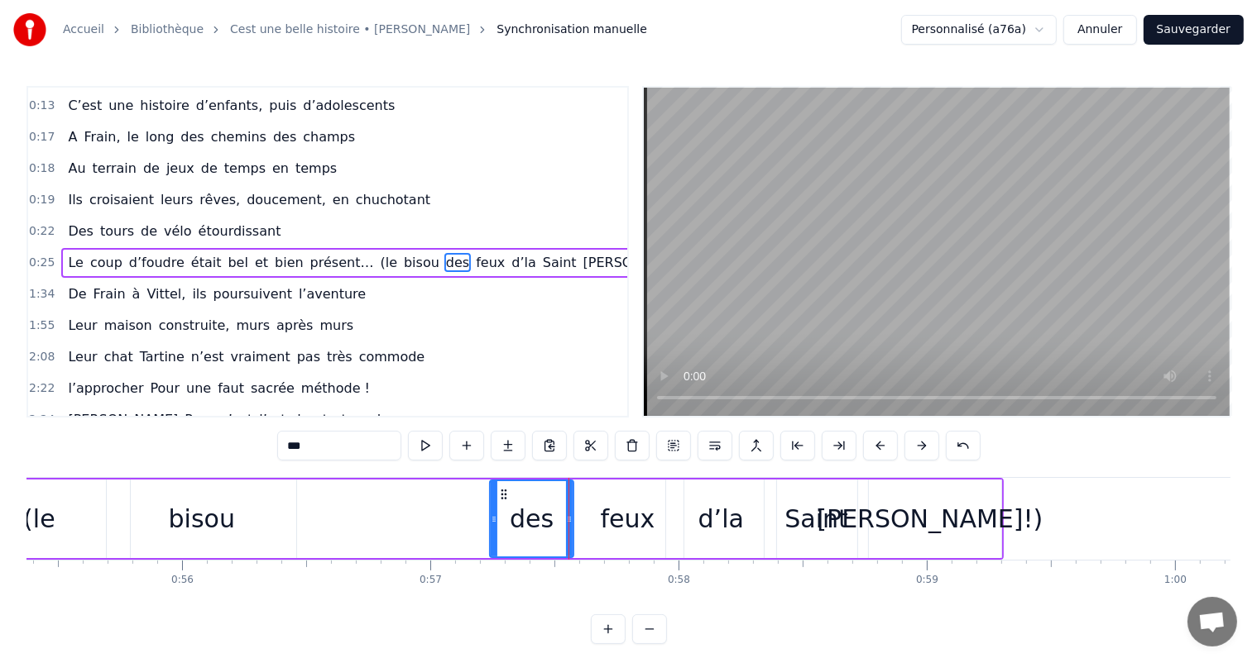
drag, startPoint x: 288, startPoint y: 512, endPoint x: 490, endPoint y: 559, distance: 207.3
click at [497, 563] on div "C’est un beau roman, c’est une belle histoire C’est une romance d’aujourd’hui J…" at bounding box center [628, 539] width 1204 height 124
click at [246, 512] on div "bisou" at bounding box center [201, 519] width 189 height 79
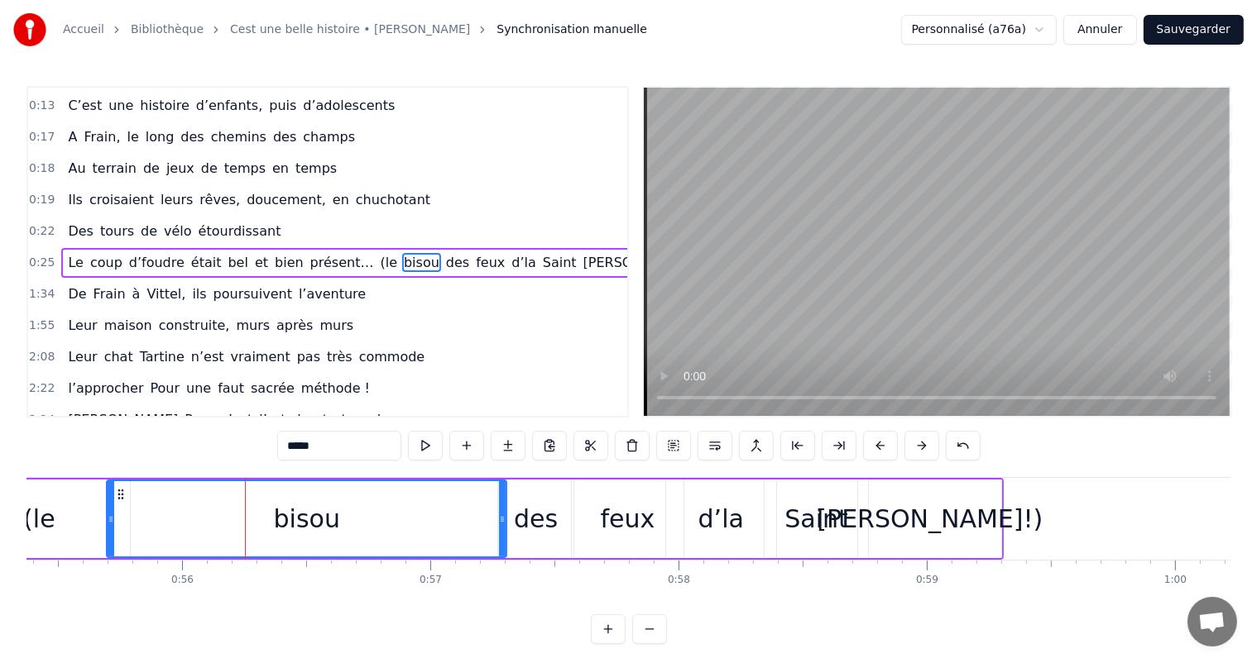
drag, startPoint x: 290, startPoint y: 514, endPoint x: 493, endPoint y: 510, distance: 203.5
click at [499, 513] on icon at bounding box center [502, 519] width 7 height 13
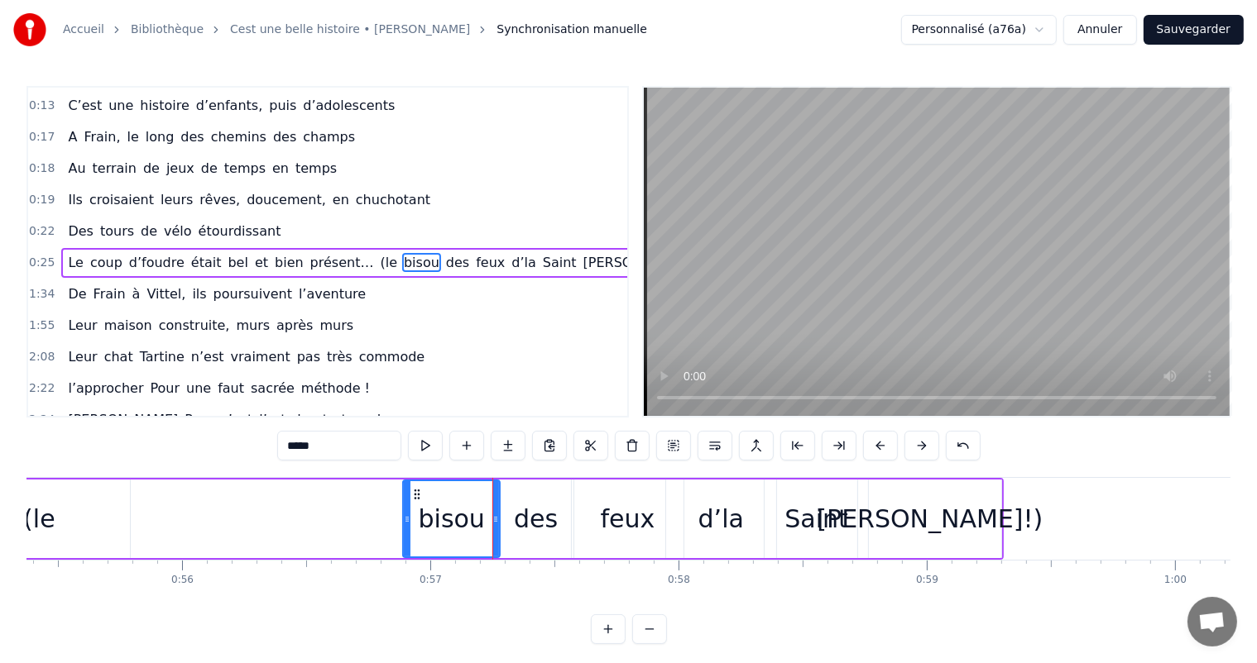
drag, startPoint x: 107, startPoint y: 519, endPoint x: 400, endPoint y: 537, distance: 293.4
click at [404, 537] on div at bounding box center [407, 518] width 7 height 75
click at [84, 517] on div "(le" at bounding box center [39, 519] width 182 height 79
type input "***"
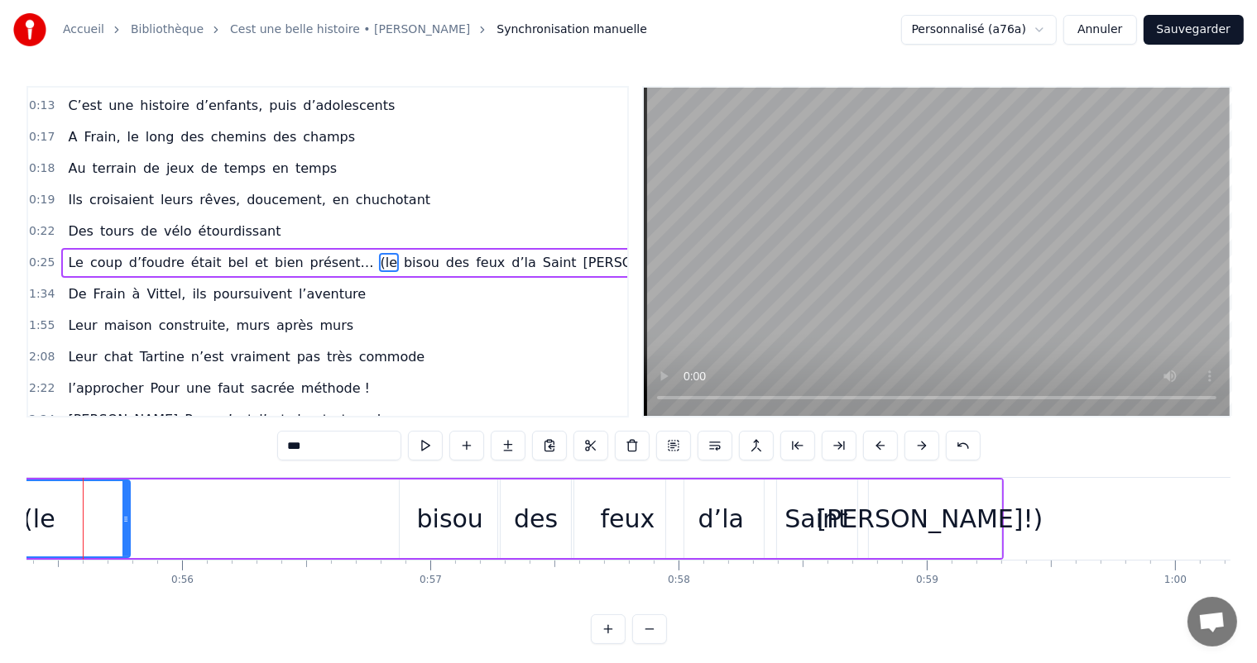
scroll to position [0, 13716]
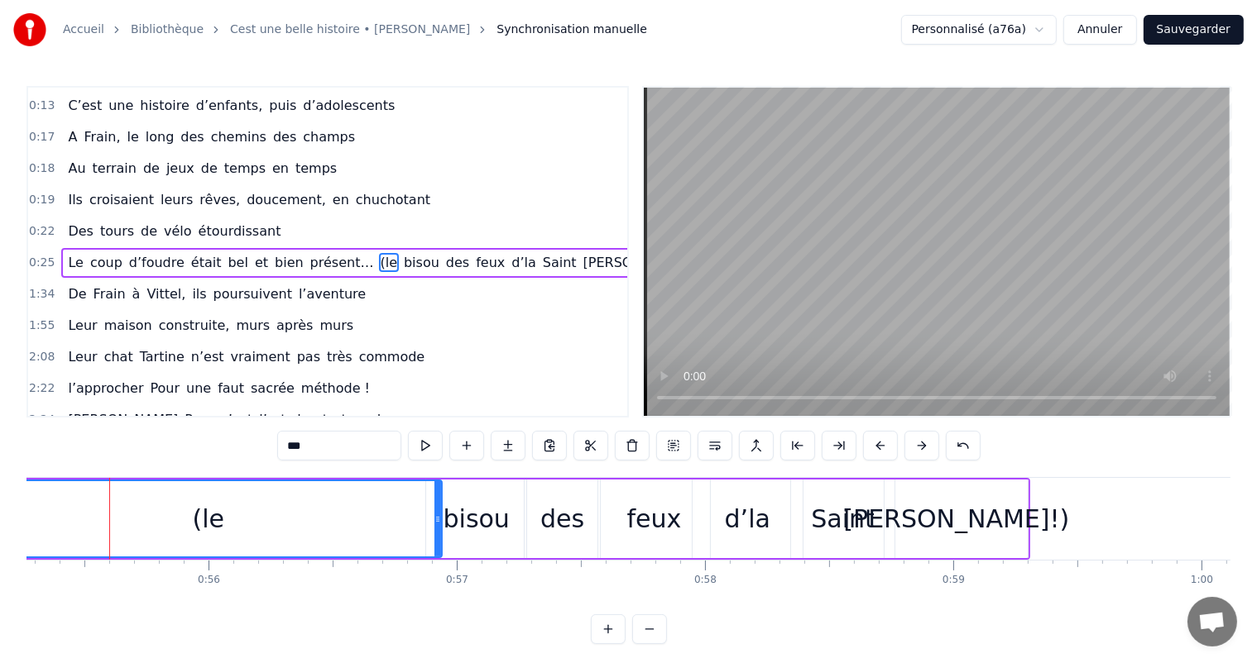
drag, startPoint x: 152, startPoint y: 532, endPoint x: 435, endPoint y: 545, distance: 283.2
click at [437, 544] on div at bounding box center [437, 518] width 7 height 75
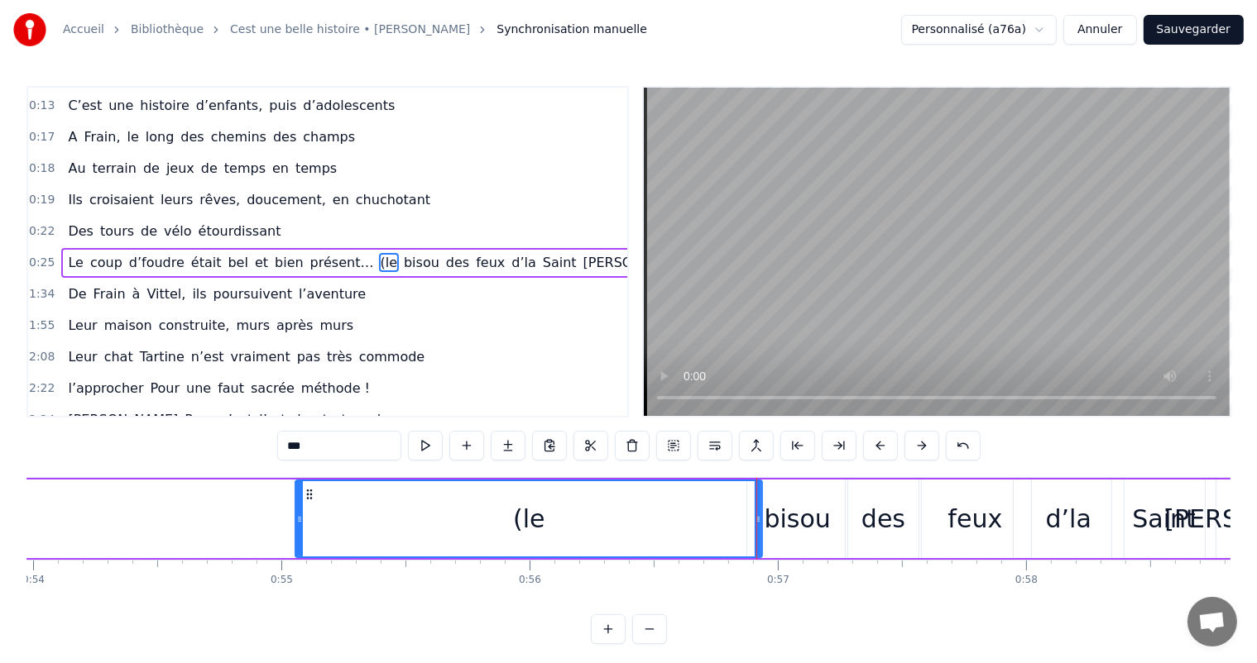
scroll to position [0, 13288]
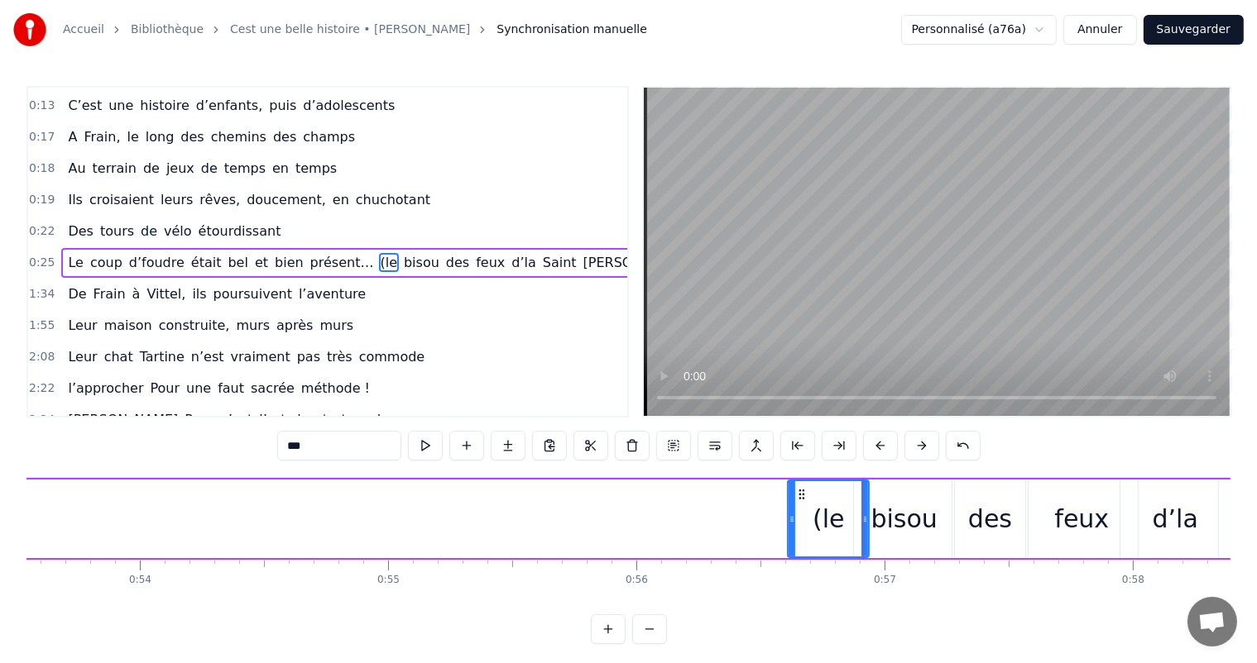
drag, startPoint x: 406, startPoint y: 513, endPoint x: 791, endPoint y: 550, distance: 386.5
click at [791, 551] on div at bounding box center [791, 518] width 7 height 75
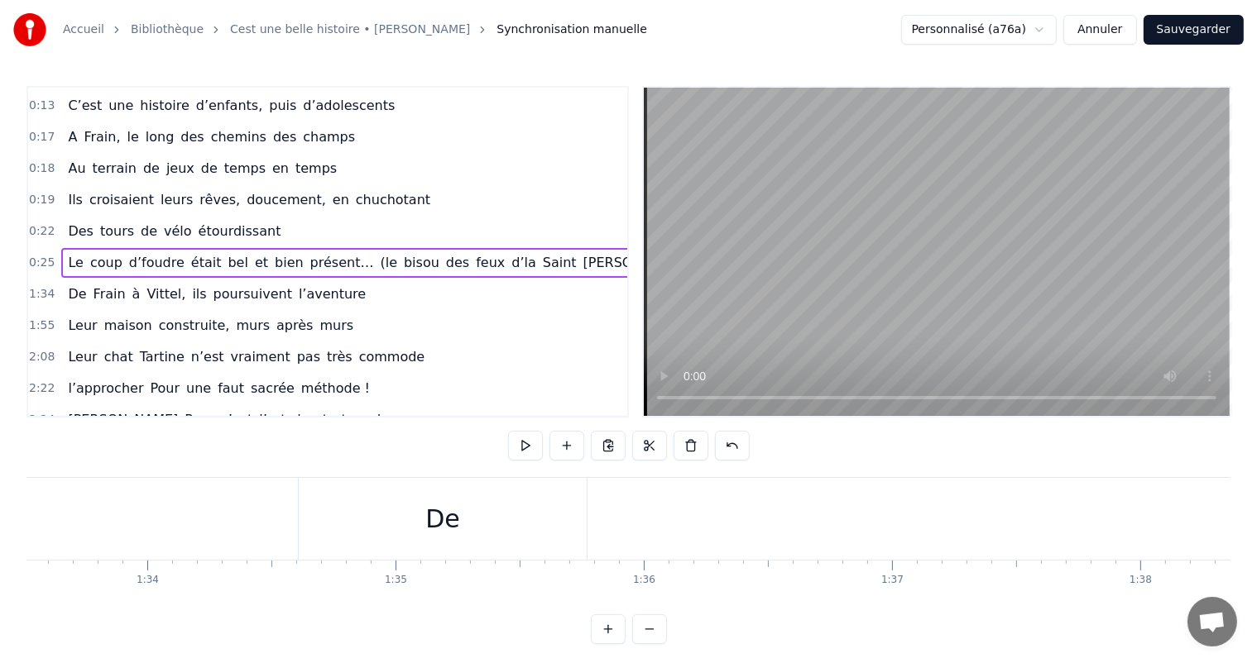
scroll to position [0, 23127]
click at [531, 534] on div "De" at bounding box center [522, 518] width 35 height 37
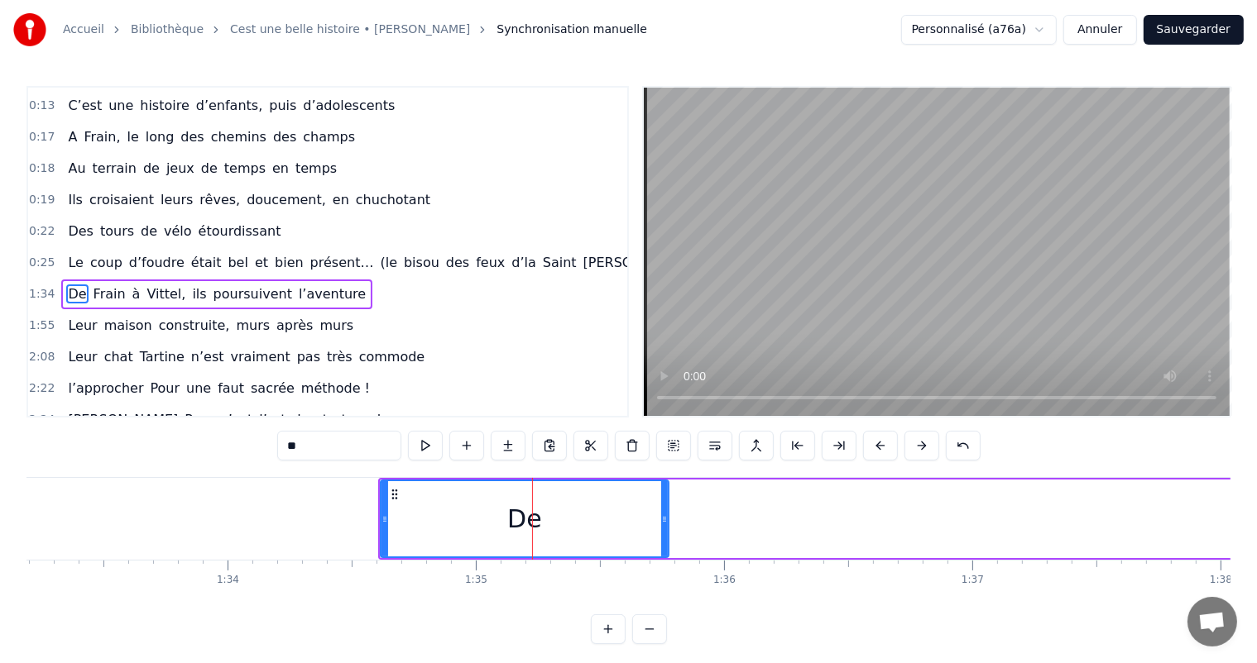
scroll to position [185, 0]
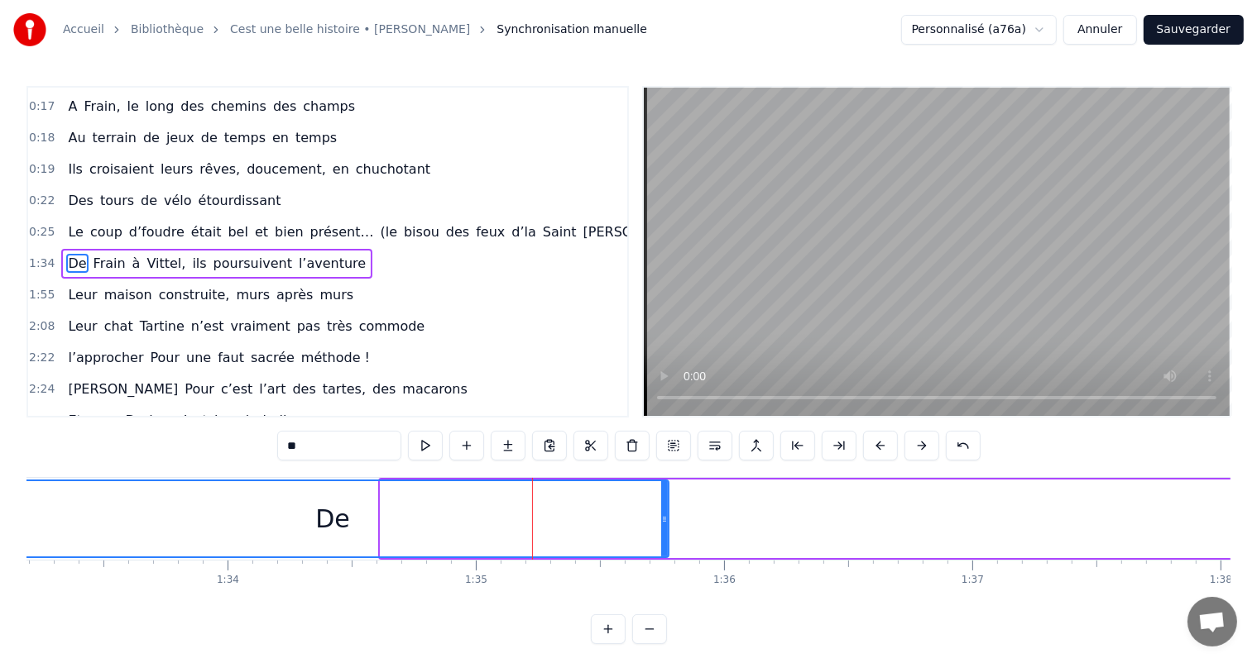
drag, startPoint x: 384, startPoint y: 520, endPoint x: 0, endPoint y: 512, distance: 383.9
click at [0, 512] on div "Accueil Bibliothèque Cest une belle histoire • Michel Fugain Synchronisation ma…" at bounding box center [628, 322] width 1257 height 644
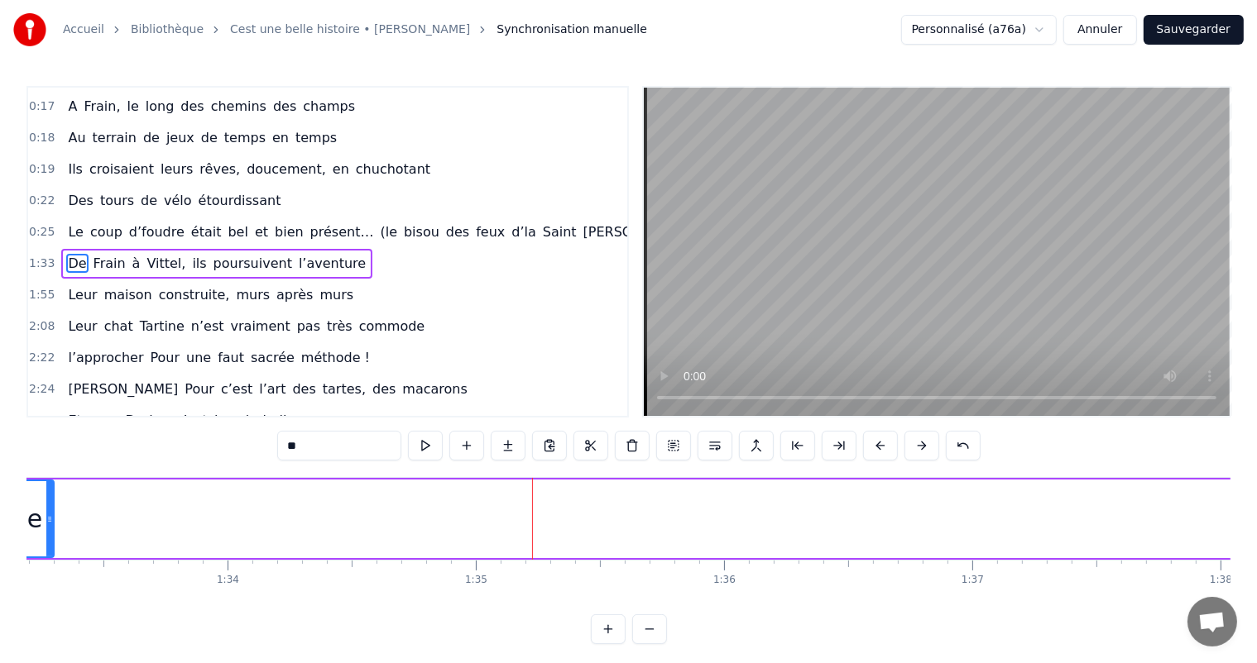
drag, startPoint x: 665, startPoint y: 515, endPoint x: 47, endPoint y: 520, distance: 618.0
click at [47, 520] on icon at bounding box center [49, 519] width 7 height 13
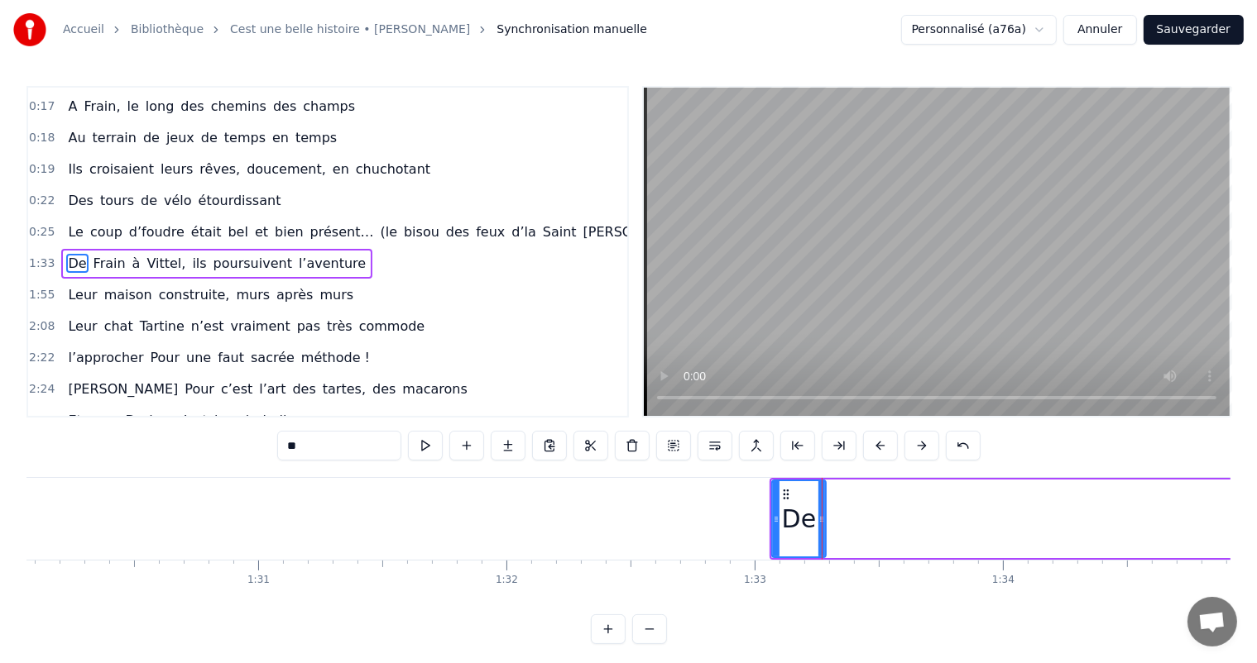
scroll to position [0, 22139]
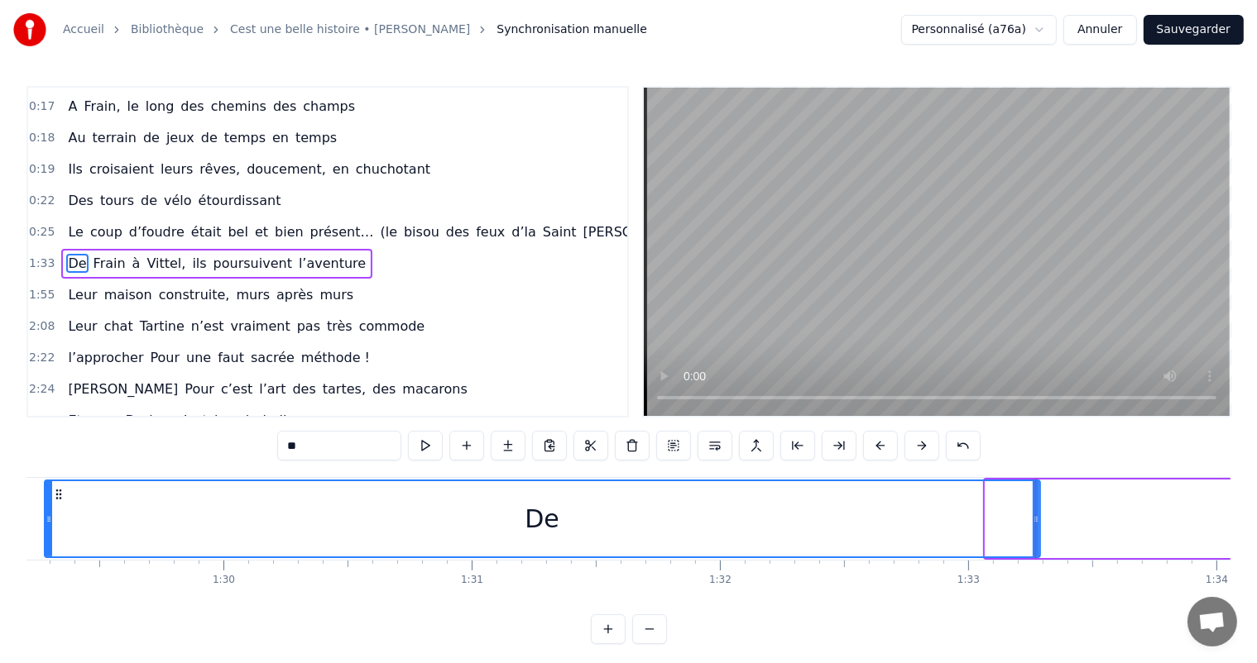
drag, startPoint x: 986, startPoint y: 512, endPoint x: 55, endPoint y: 493, distance: 930.8
click at [46, 493] on div at bounding box center [48, 518] width 7 height 75
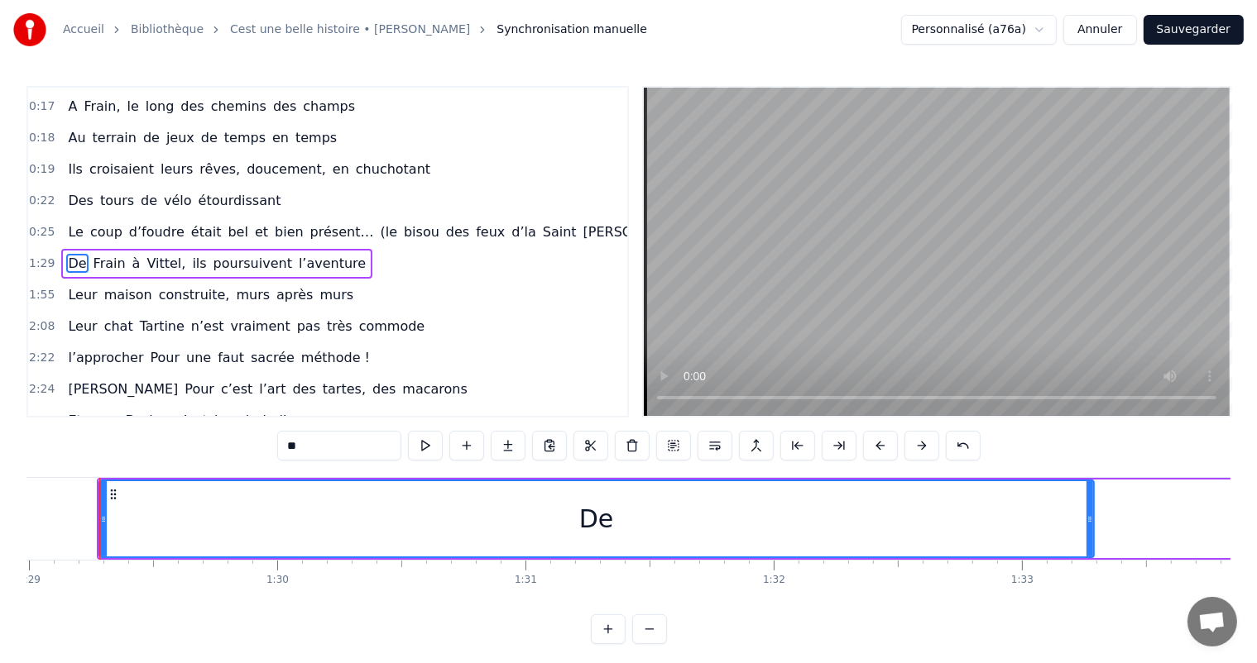
scroll to position [0, 22074]
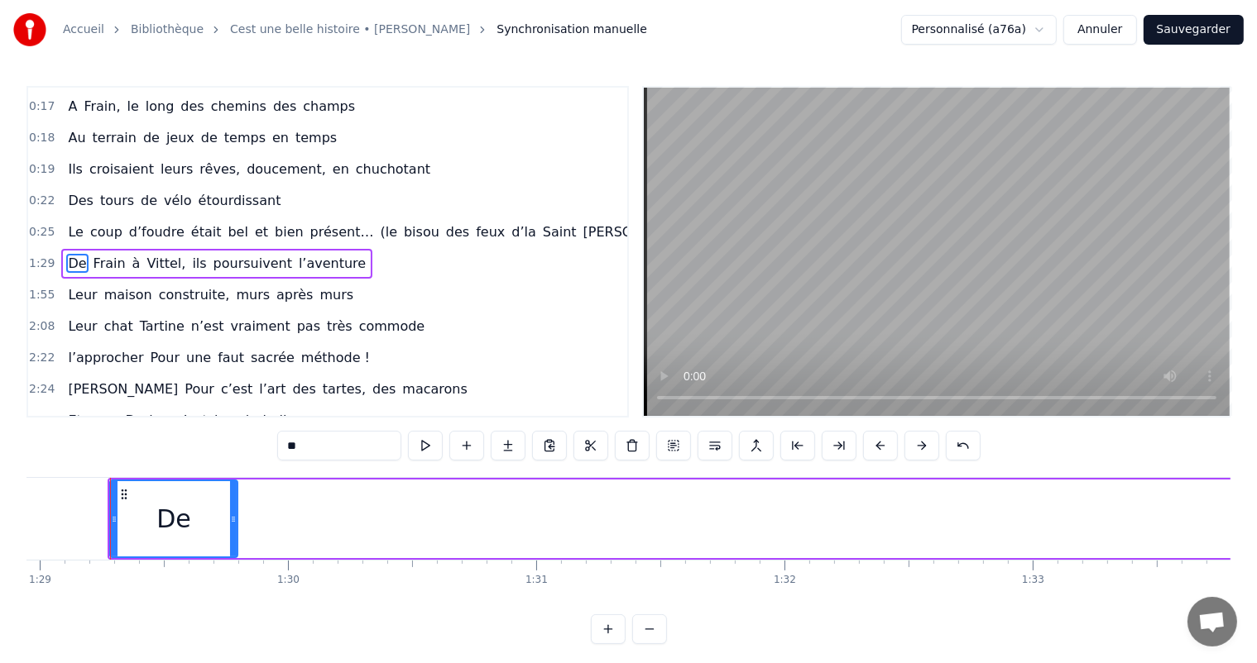
drag, startPoint x: 1099, startPoint y: 520, endPoint x: 232, endPoint y: 518, distance: 867.0
click at [232, 518] on icon at bounding box center [233, 519] width 7 height 13
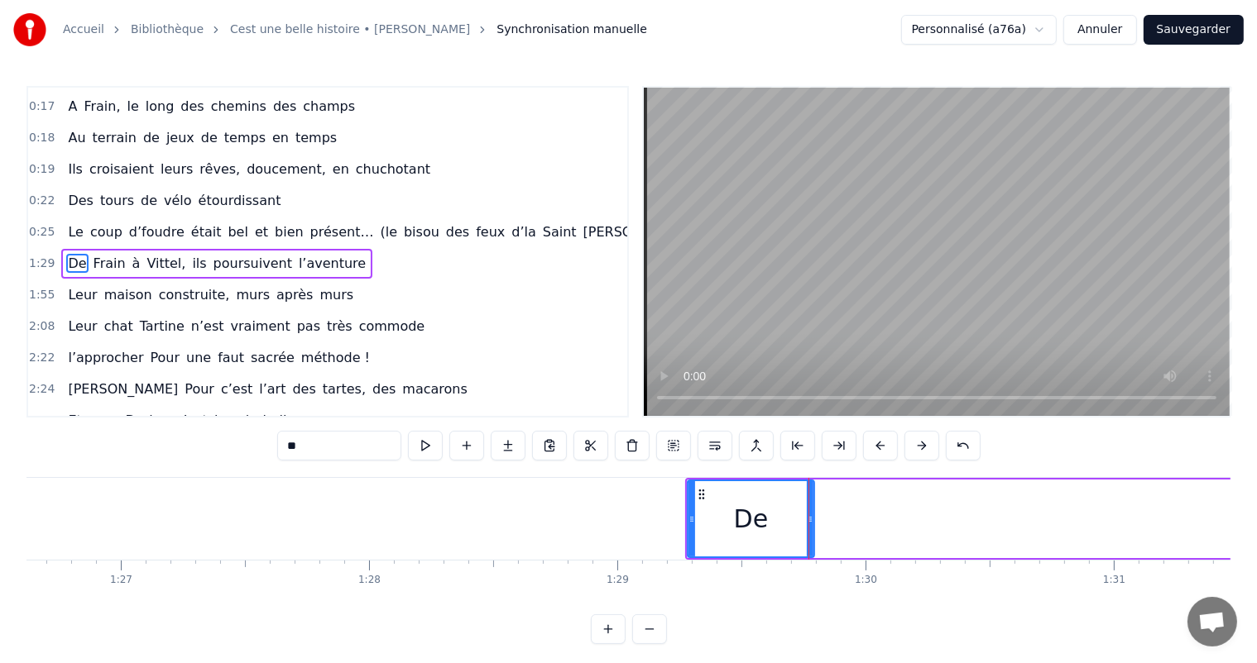
scroll to position [0, 21202]
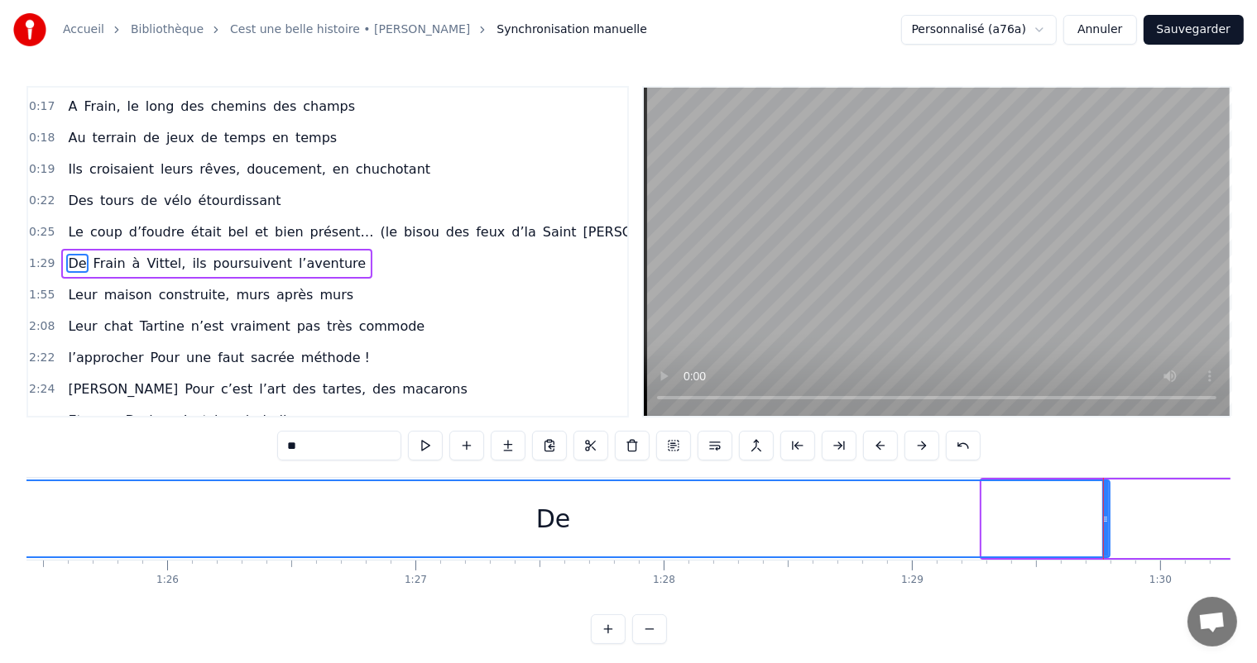
drag, startPoint x: 984, startPoint y: 517, endPoint x: 3, endPoint y: 524, distance: 981.1
click at [0, 529] on div "Accueil Bibliothèque Cest une belle histoire • Michel Fugain Synchronisation ma…" at bounding box center [628, 322] width 1257 height 644
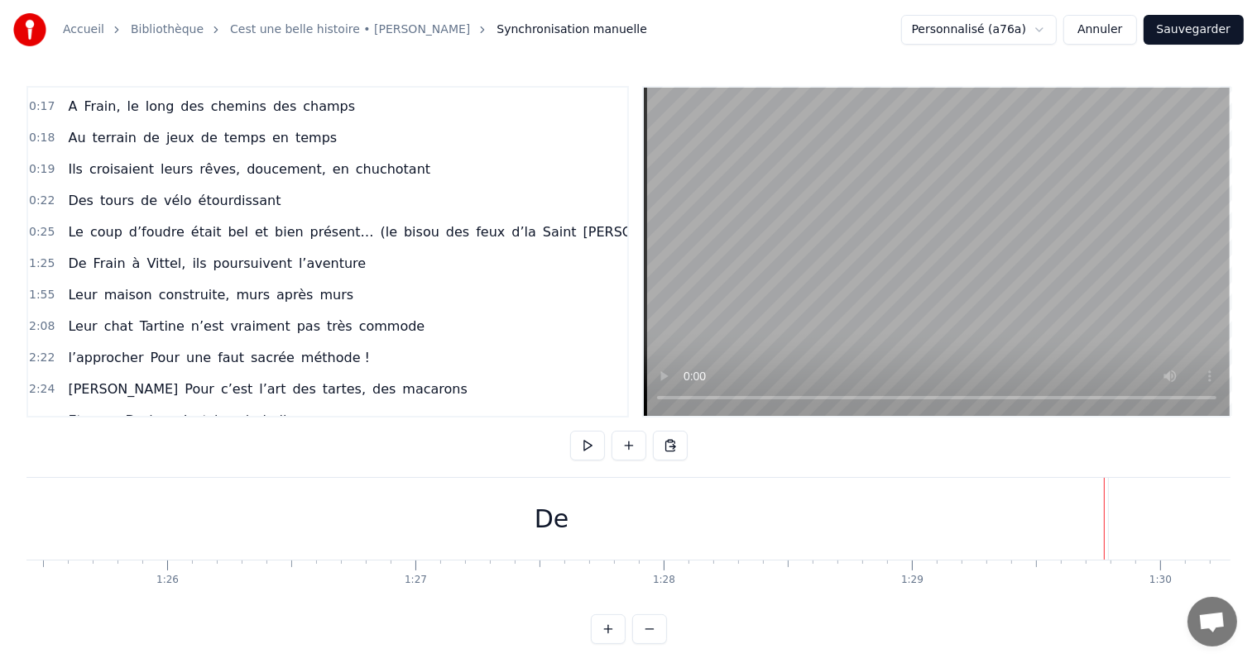
click at [1105, 501] on div "De" at bounding box center [552, 519] width 1112 height 82
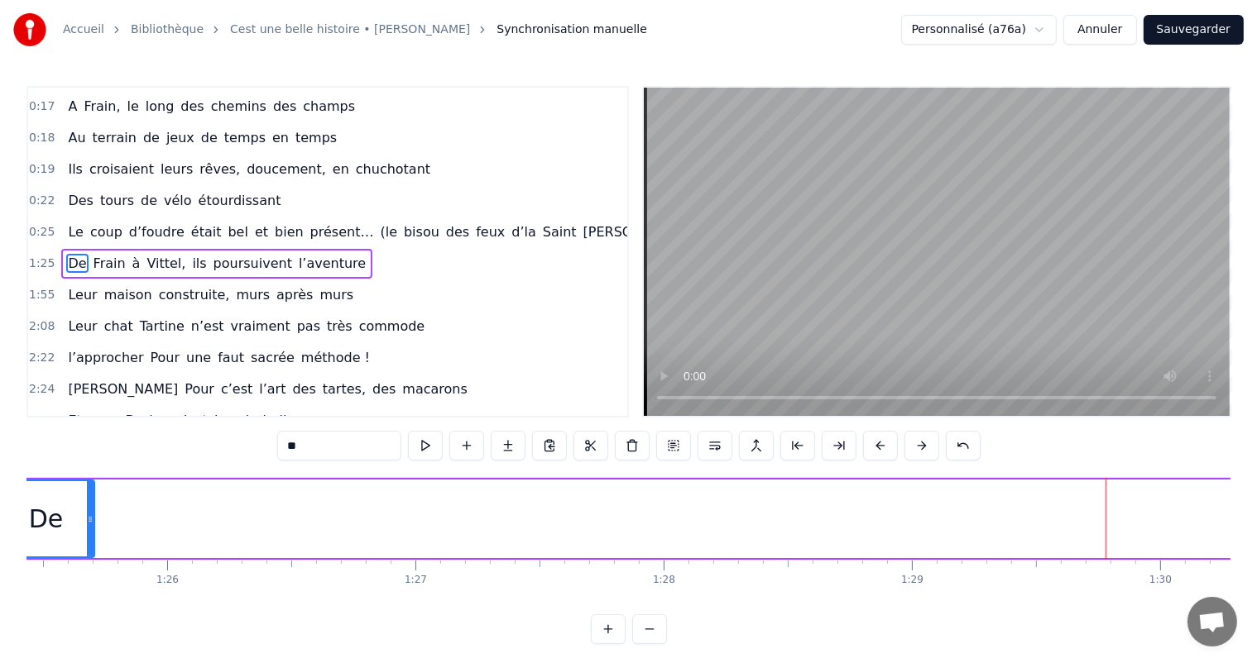
drag, startPoint x: 1106, startPoint y: 507, endPoint x: 91, endPoint y: 531, distance: 1015.3
click at [91, 531] on div at bounding box center [90, 518] width 7 height 75
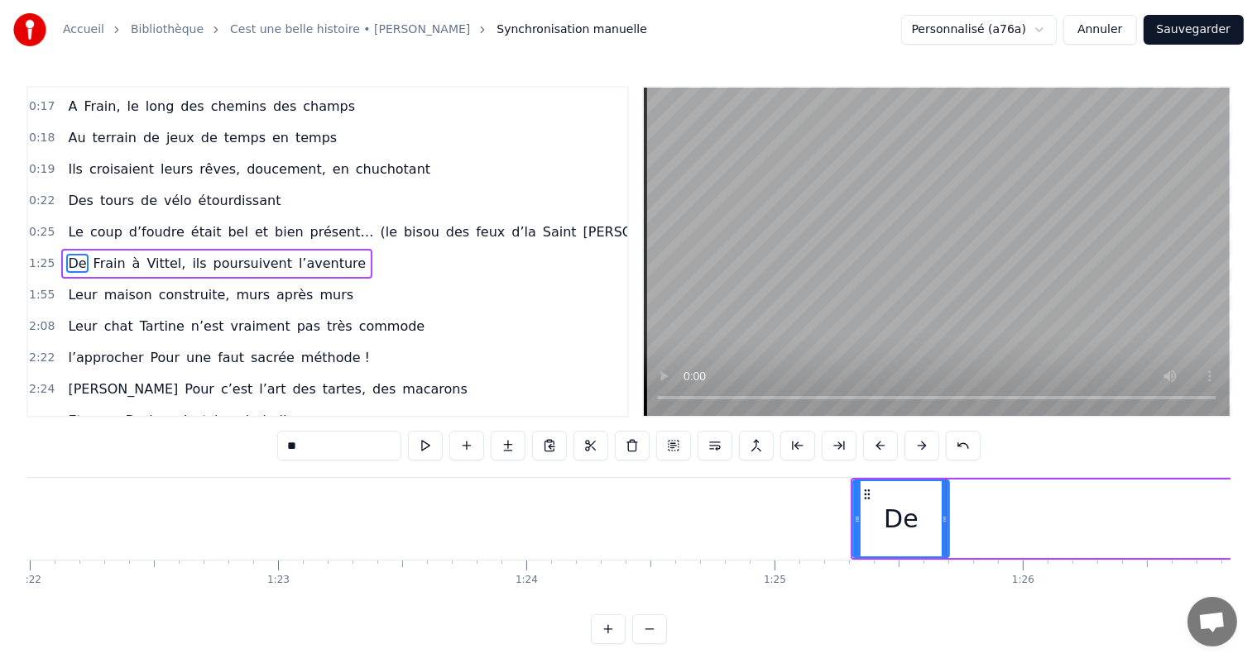
scroll to position [0, 20294]
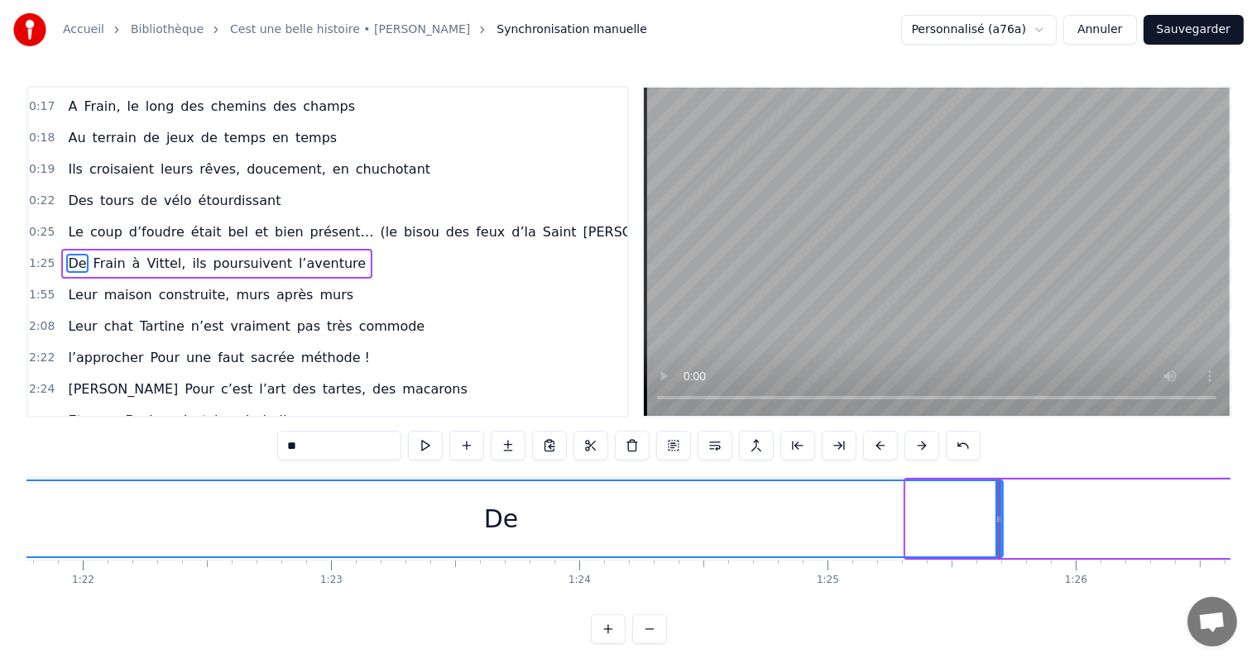
drag, startPoint x: 906, startPoint y: 517, endPoint x: 0, endPoint y: 500, distance: 906.0
click at [0, 500] on div "Accueil Bibliothèque Cest une belle histoire • Michel Fugain Synchronisation ma…" at bounding box center [628, 322] width 1257 height 644
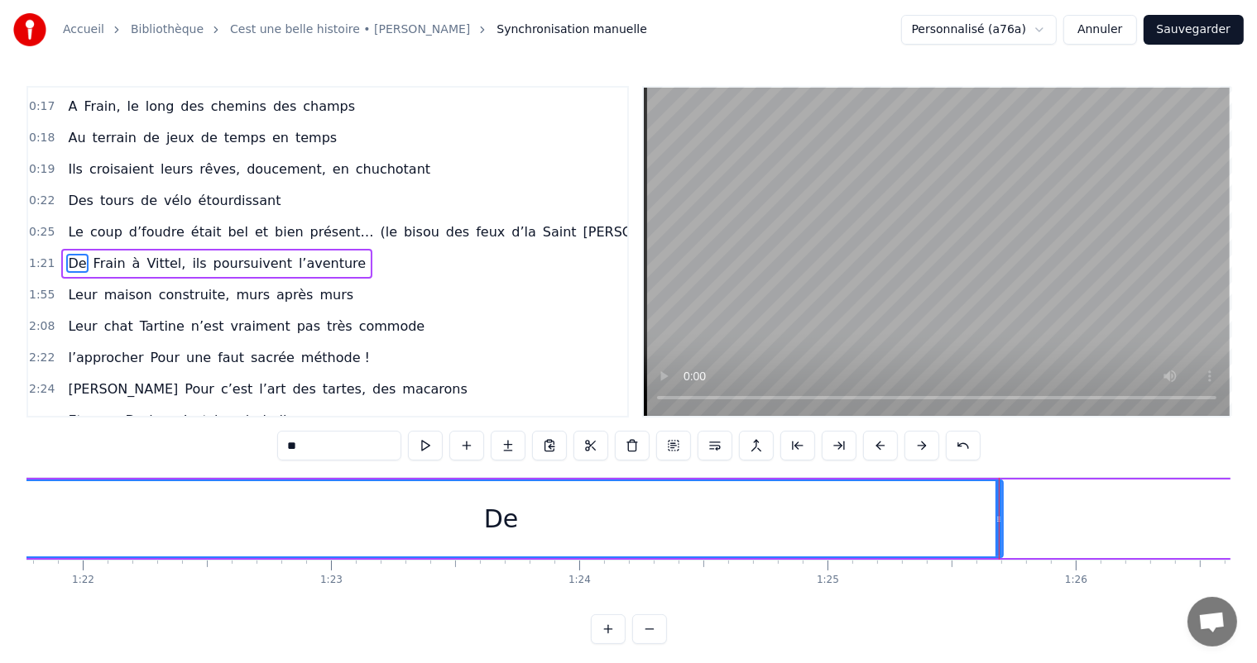
drag, startPoint x: 998, startPoint y: 520, endPoint x: 629, endPoint y: 523, distance: 369.0
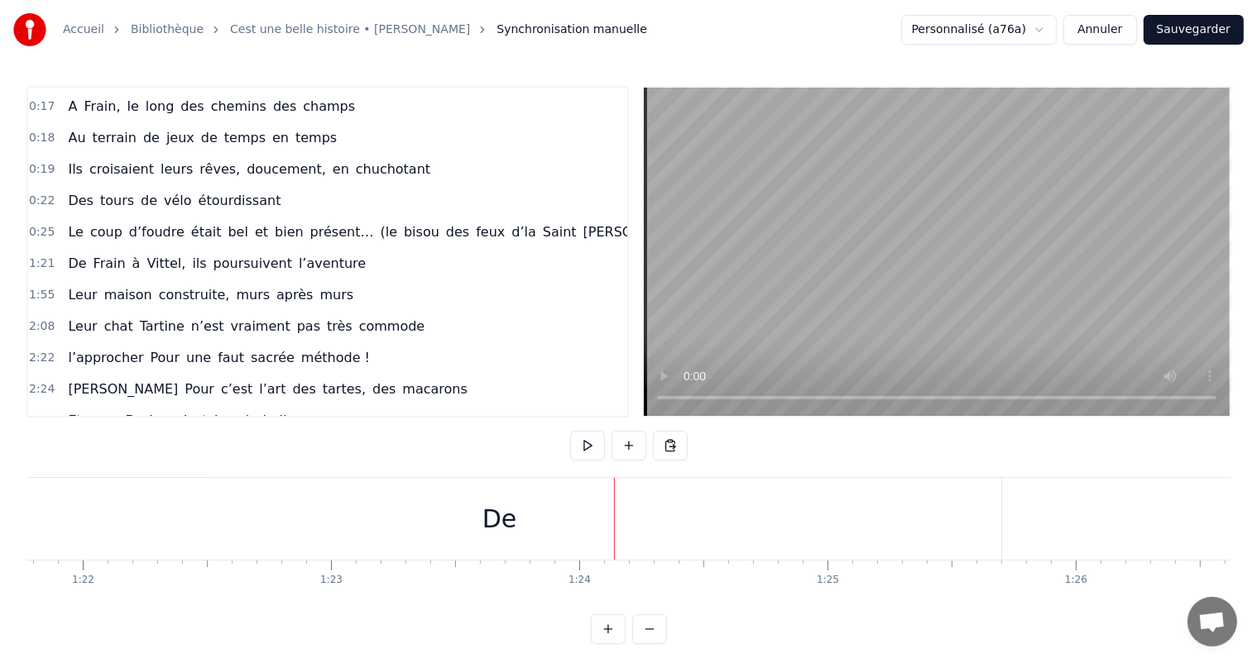
click at [923, 525] on div "De" at bounding box center [499, 519] width 1003 height 82
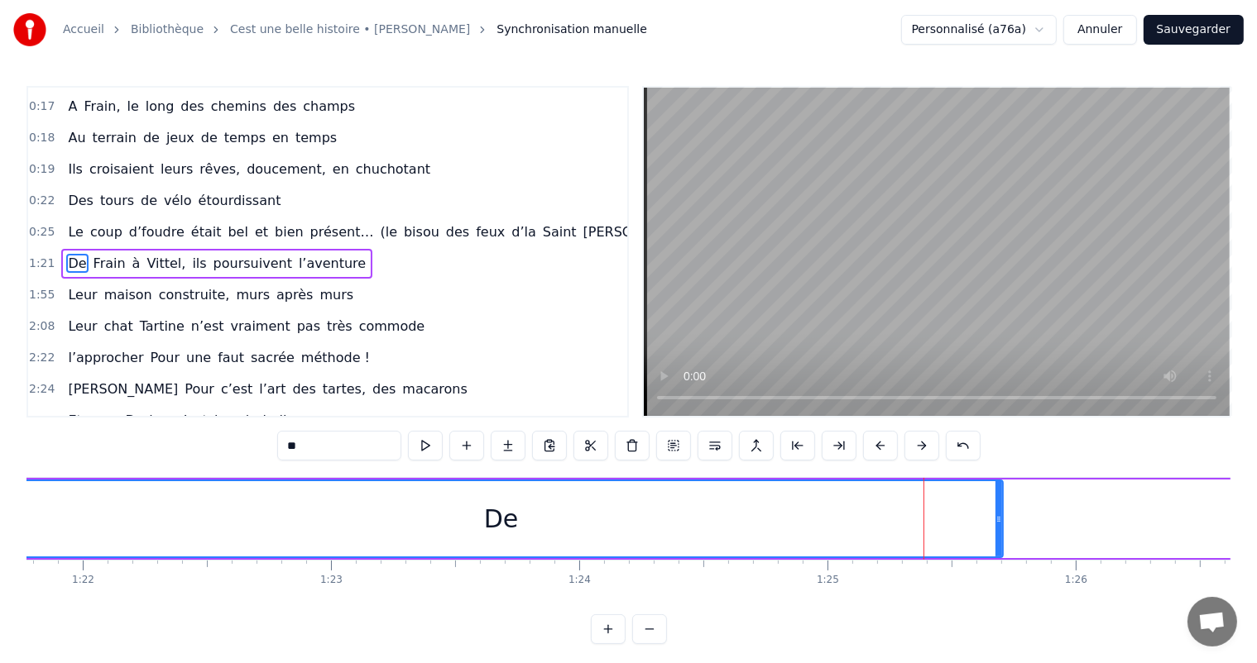
click at [999, 523] on div "De" at bounding box center [501, 519] width 1004 height 79
click at [998, 520] on div at bounding box center [998, 519] width 1 height 82
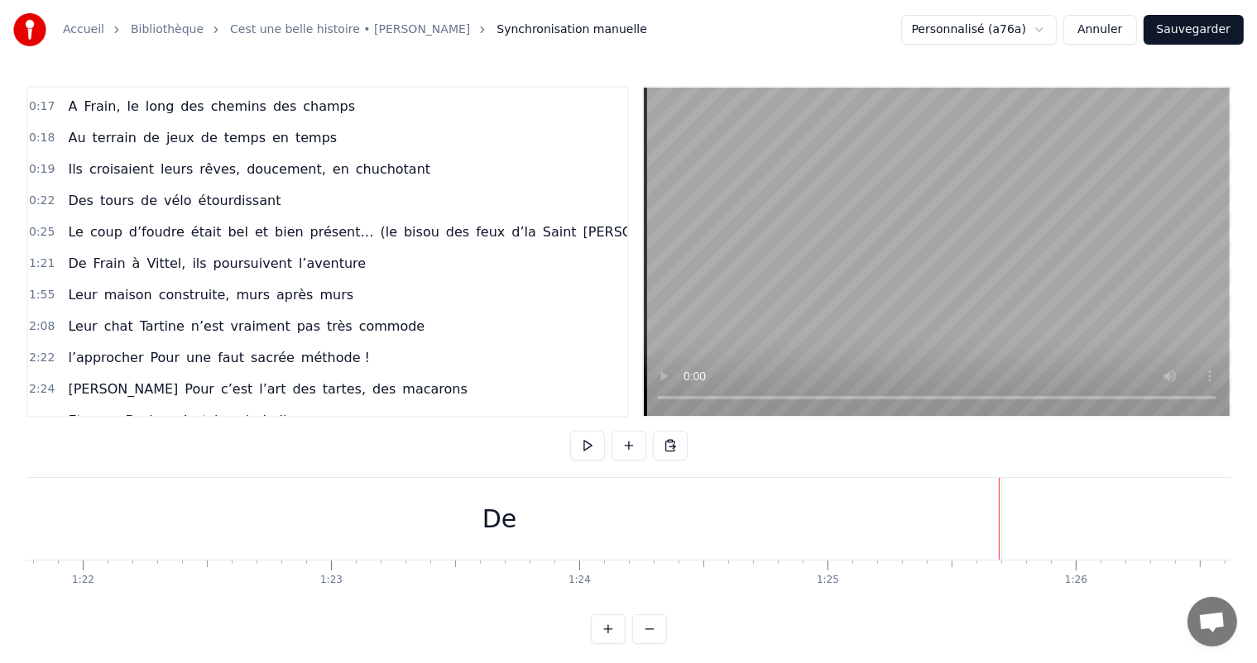
click at [867, 543] on div "De" at bounding box center [499, 519] width 1003 height 82
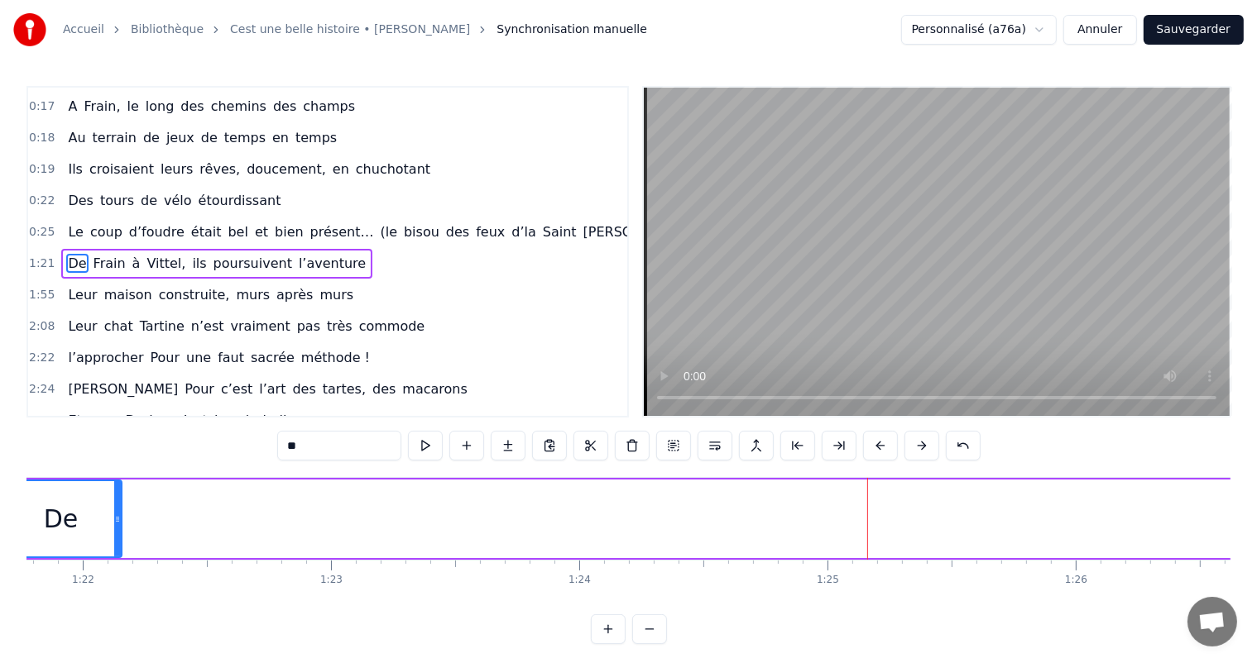
drag, startPoint x: 997, startPoint y: 521, endPoint x: 172, endPoint y: 534, distance: 824.9
click at [114, 534] on div at bounding box center [117, 518] width 7 height 75
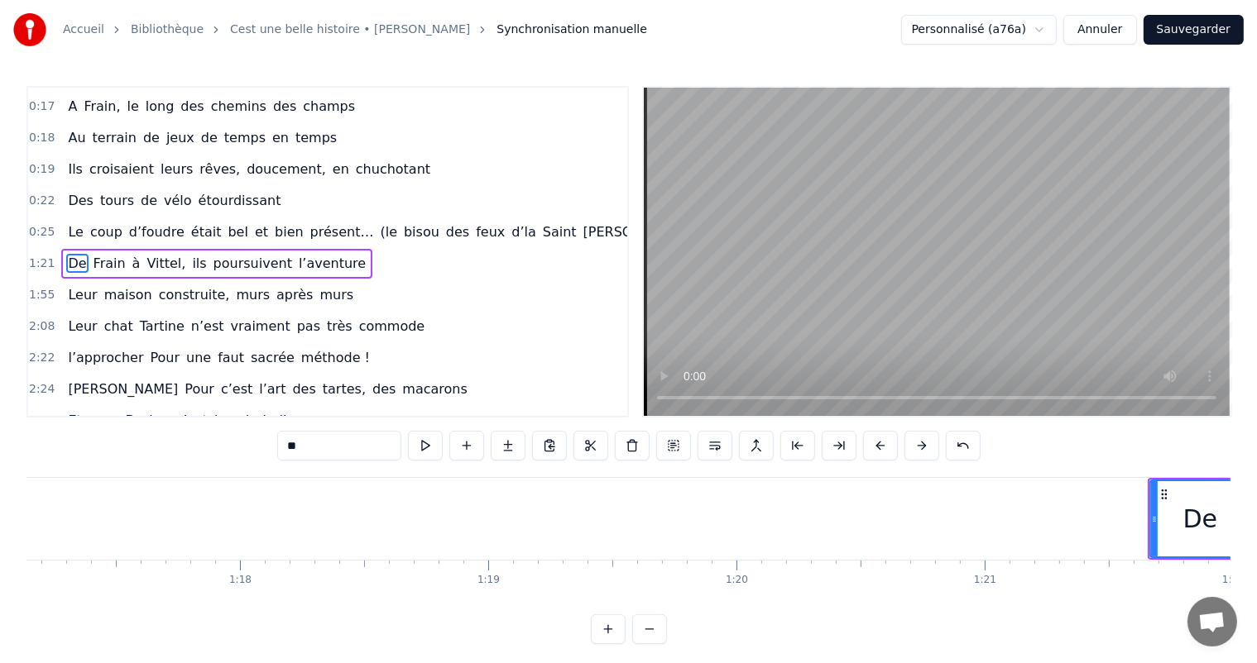
scroll to position [0, 19116]
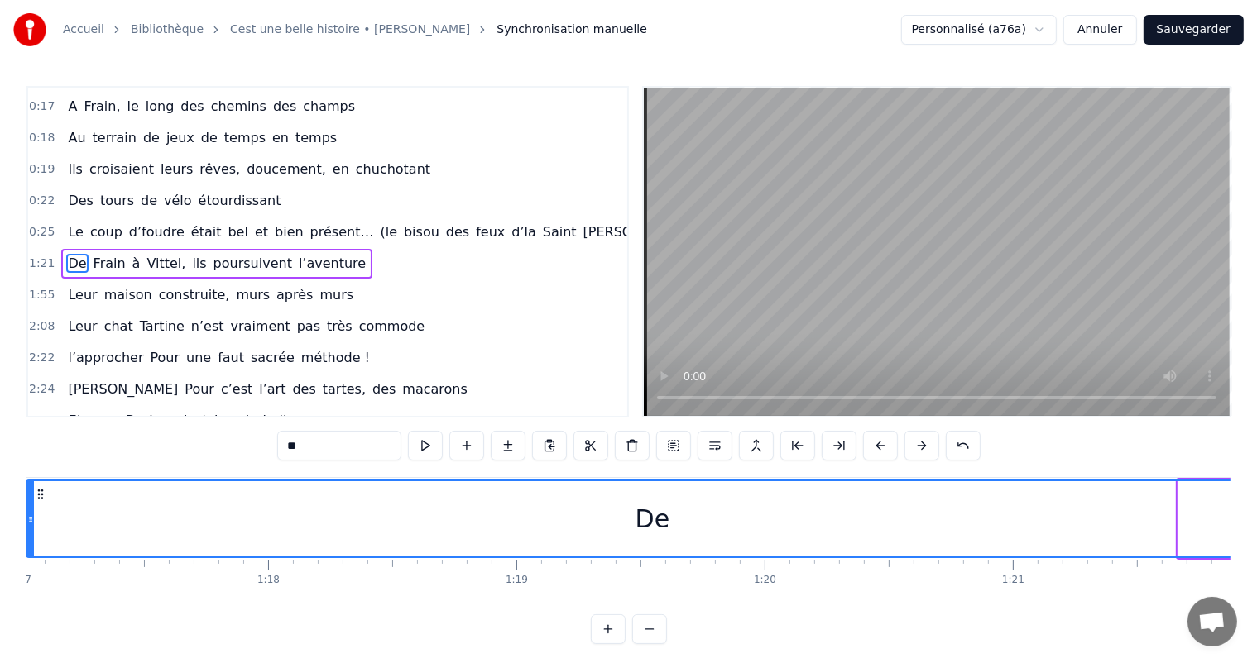
drag, startPoint x: 1178, startPoint y: 520, endPoint x: 26, endPoint y: 551, distance: 1151.9
click at [27, 551] on div at bounding box center [30, 518] width 7 height 75
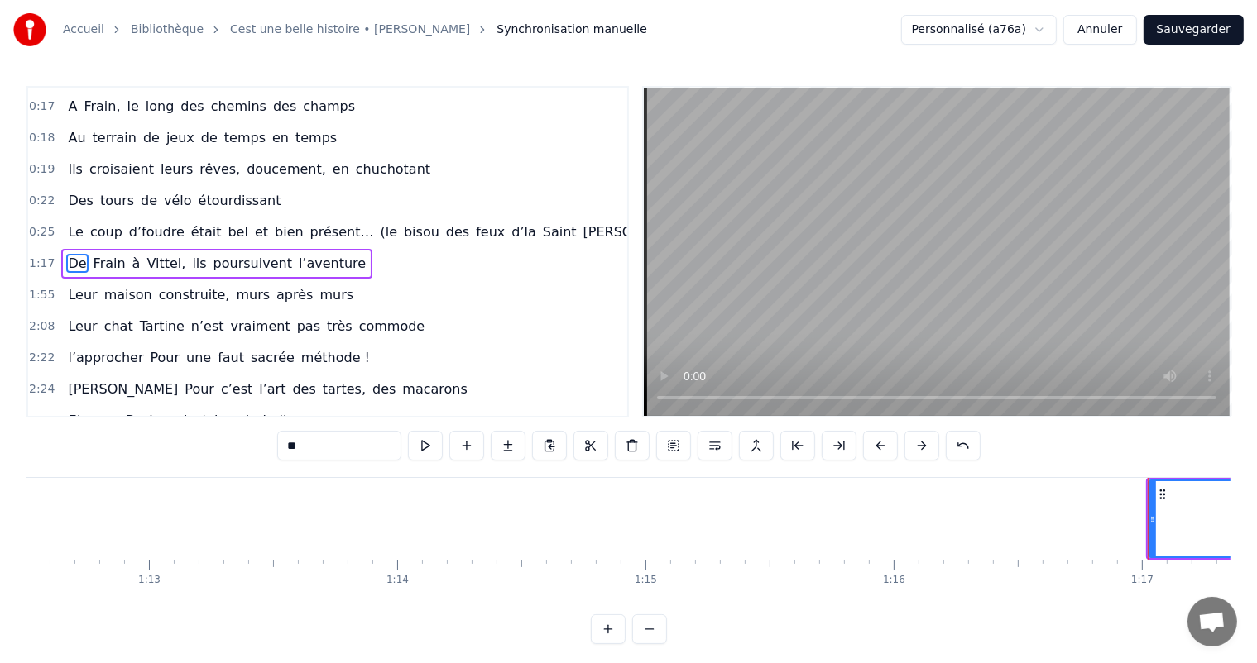
scroll to position [0, 17940]
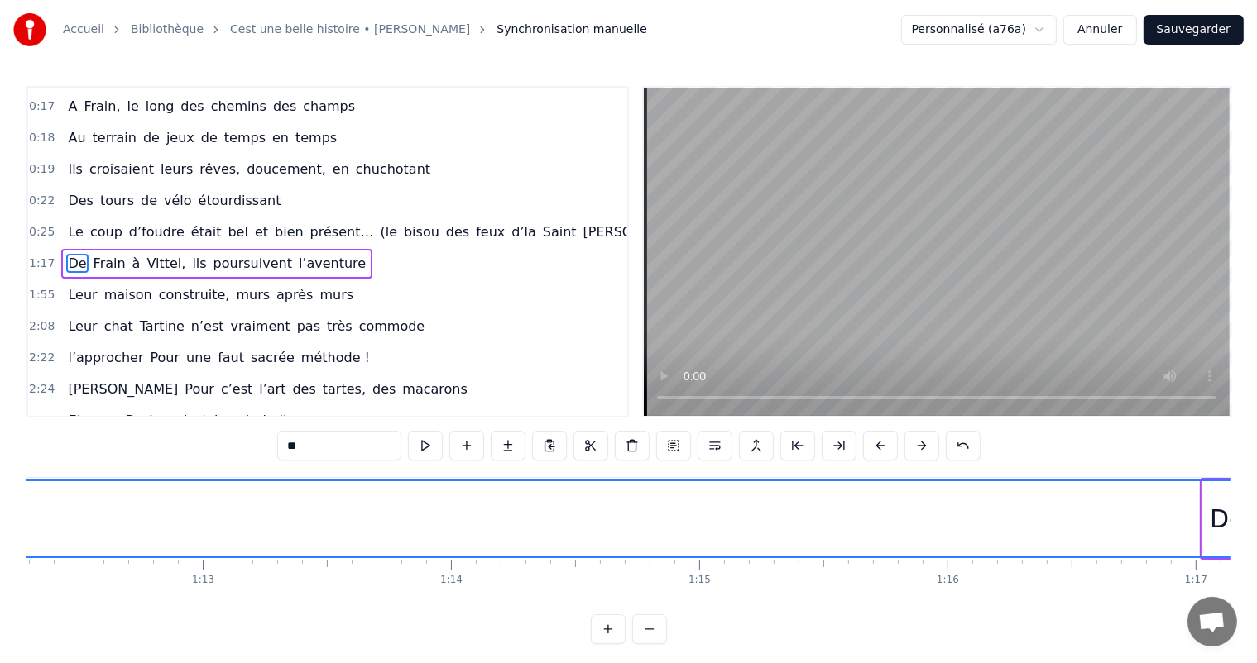
drag, startPoint x: 1202, startPoint y: 521, endPoint x: 0, endPoint y: 558, distance: 1202.5
click at [0, 558] on div "Accueil Bibliothèque Cest une belle histoire • Michel Fugain Synchronisation ma…" at bounding box center [628, 322] width 1257 height 644
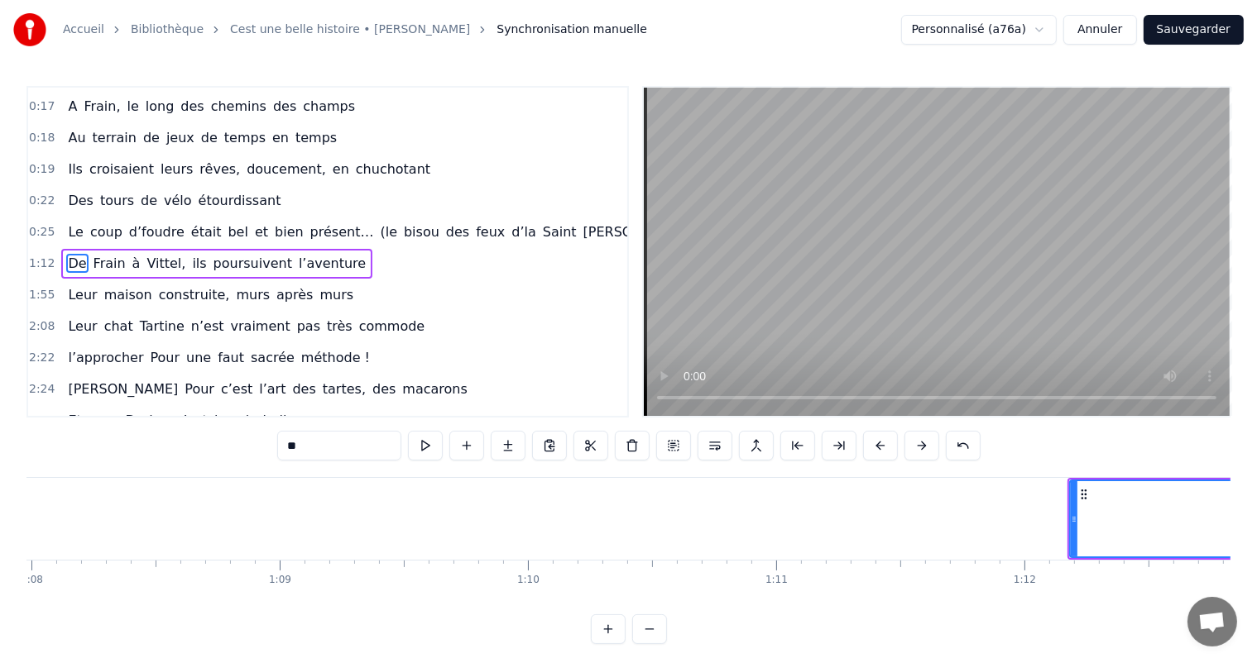
scroll to position [0, 16737]
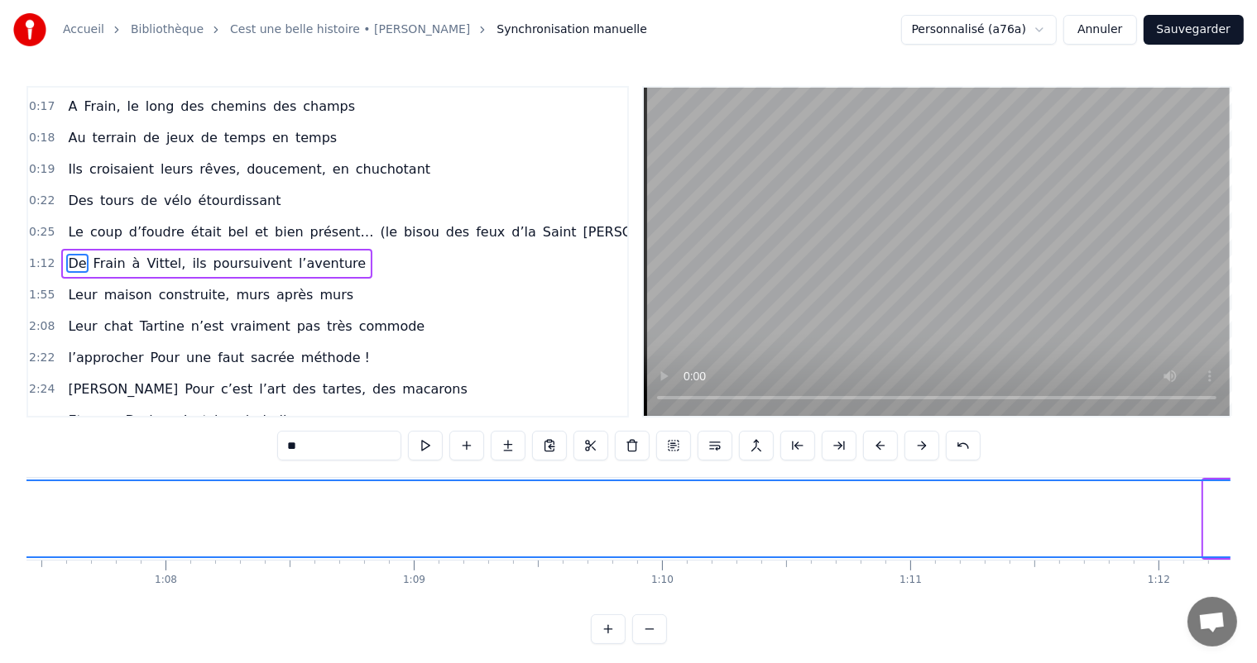
drag, startPoint x: 1205, startPoint y: 520, endPoint x: 2, endPoint y: 586, distance: 1204.6
click at [0, 581] on div "Accueil Bibliothèque Cest une belle histoire • Michel Fugain Synchronisation ma…" at bounding box center [628, 322] width 1257 height 644
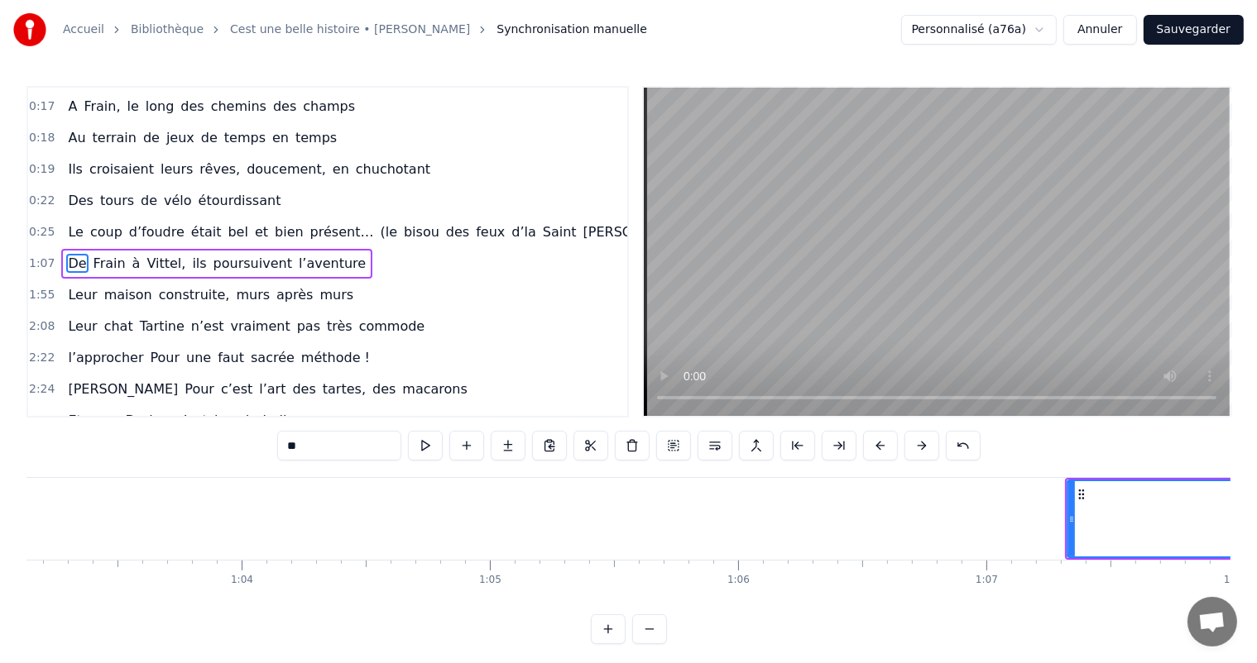
scroll to position [0, 15615]
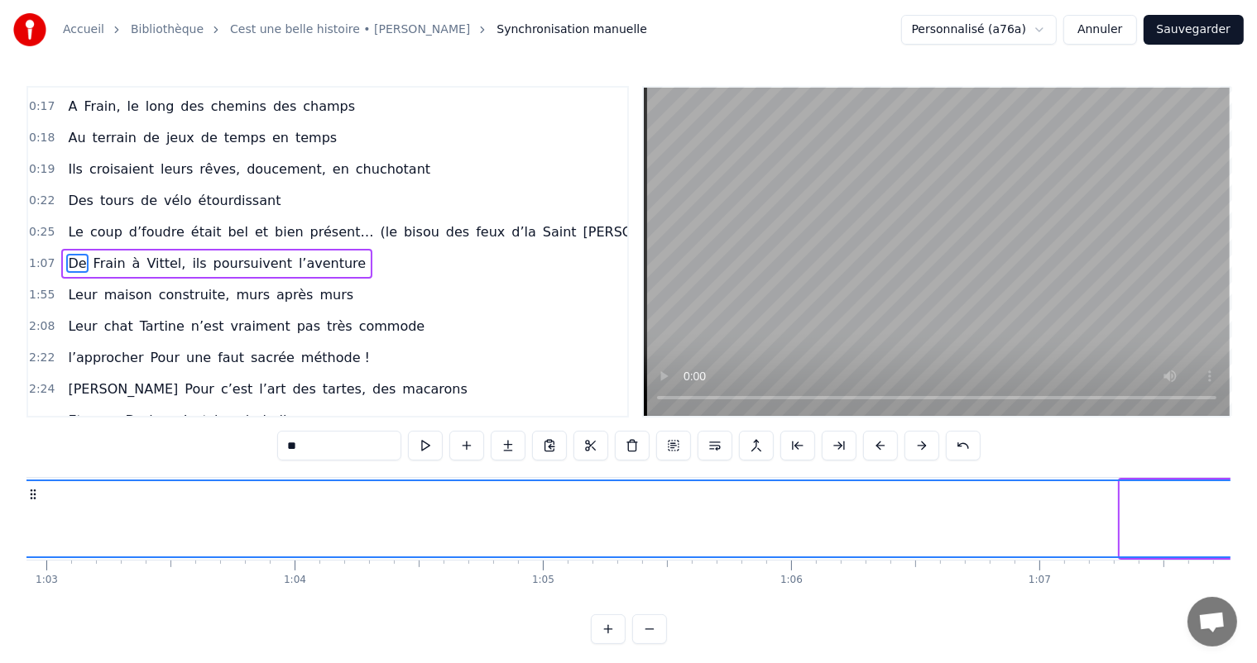
drag, startPoint x: 1120, startPoint y: 513, endPoint x: 23, endPoint y: 542, distance: 1097.3
click at [0, 540] on div "Accueil Bibliothèque Cest une belle histoire • Michel Fugain Synchronisation ma…" at bounding box center [628, 322] width 1257 height 644
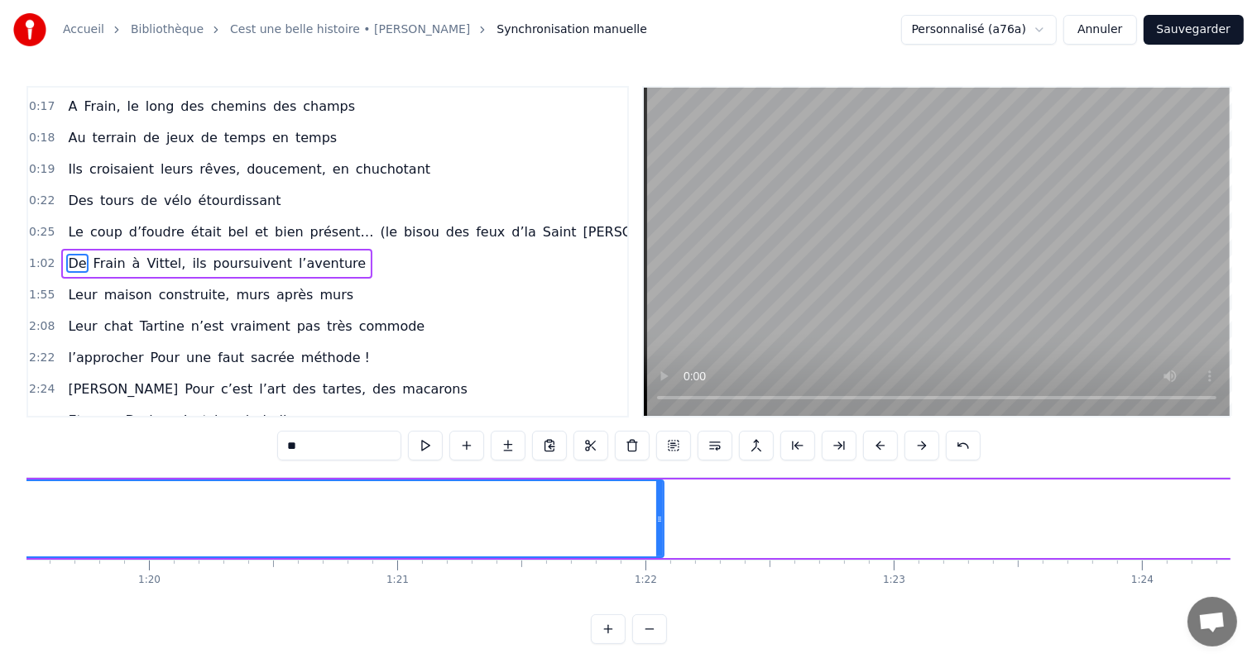
scroll to position [0, 19893]
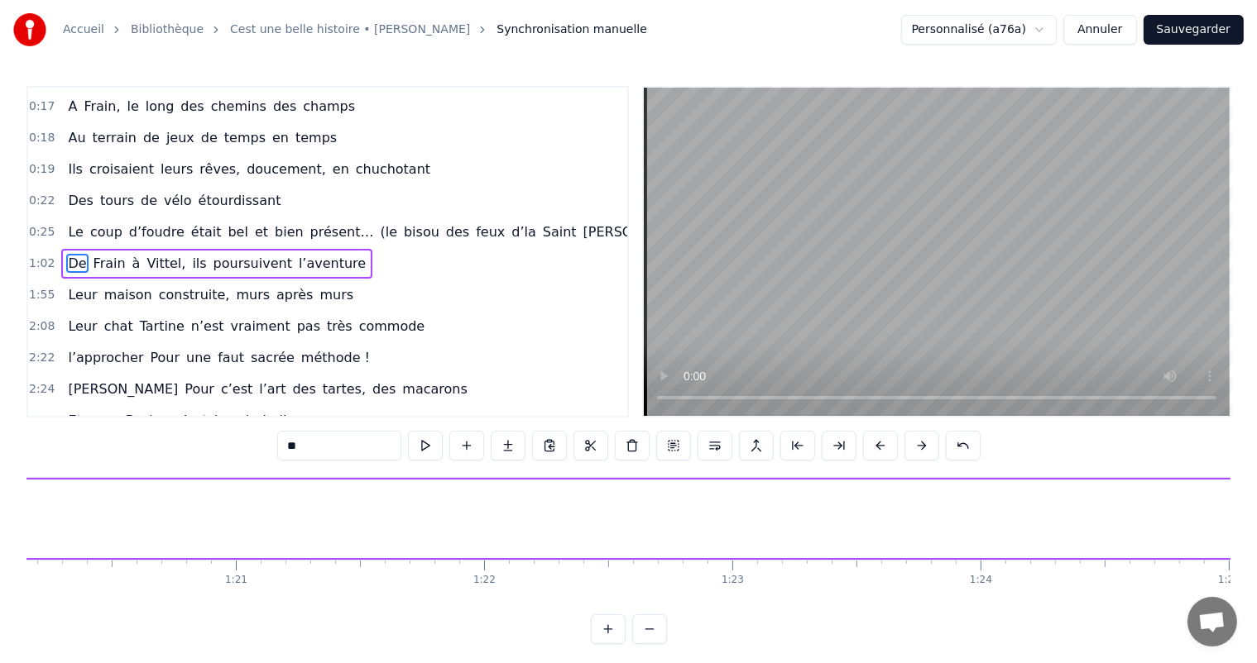
drag, startPoint x: 498, startPoint y: 517, endPoint x: 140, endPoint y: 495, distance: 358.9
click at [0, 486] on div "Accueil Bibliothèque Cest une belle histoire • Michel Fugain Synchronisation ma…" at bounding box center [628, 322] width 1257 height 644
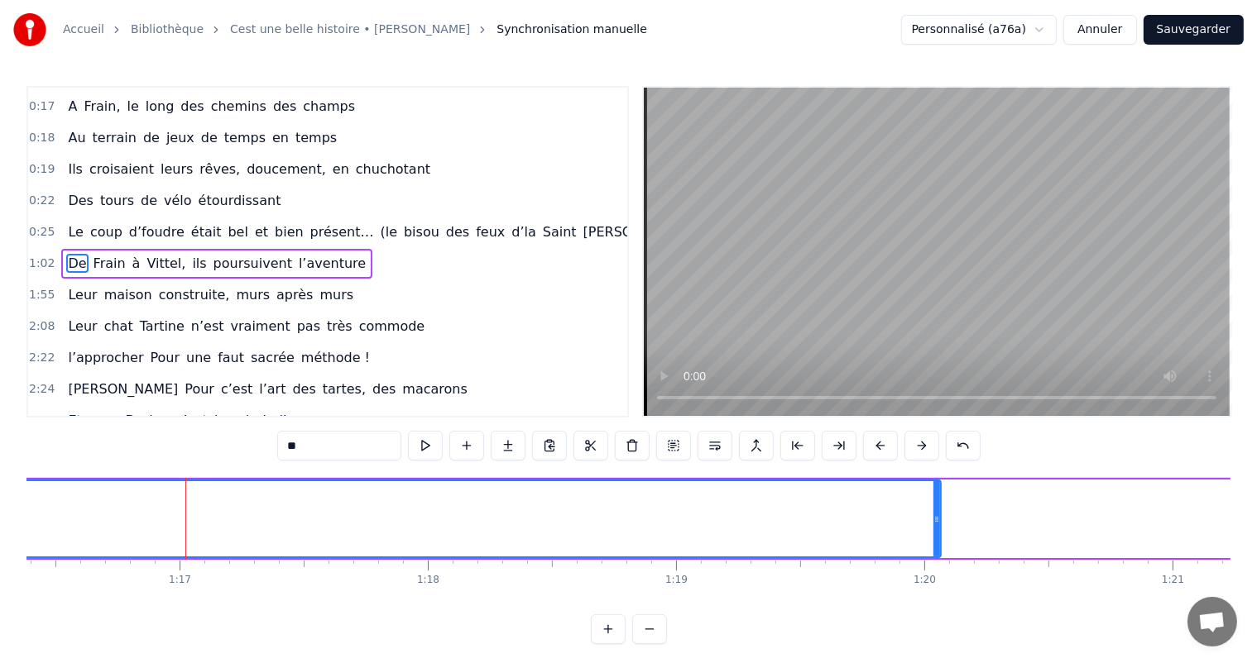
scroll to position [0, 18903]
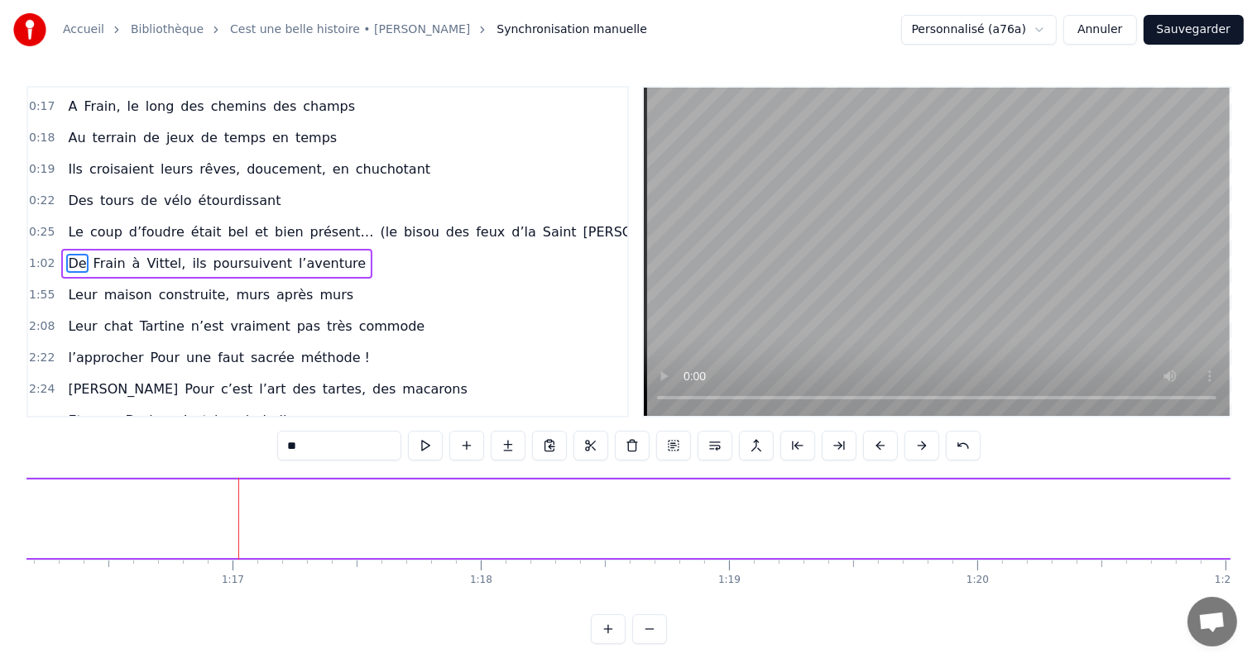
drag, startPoint x: 988, startPoint y: 525, endPoint x: 0, endPoint y: 496, distance: 988.2
click at [0, 496] on div "Accueil Bibliothèque Cest une belle histoire • Michel Fugain Synchronisation ma…" at bounding box center [628, 322] width 1257 height 644
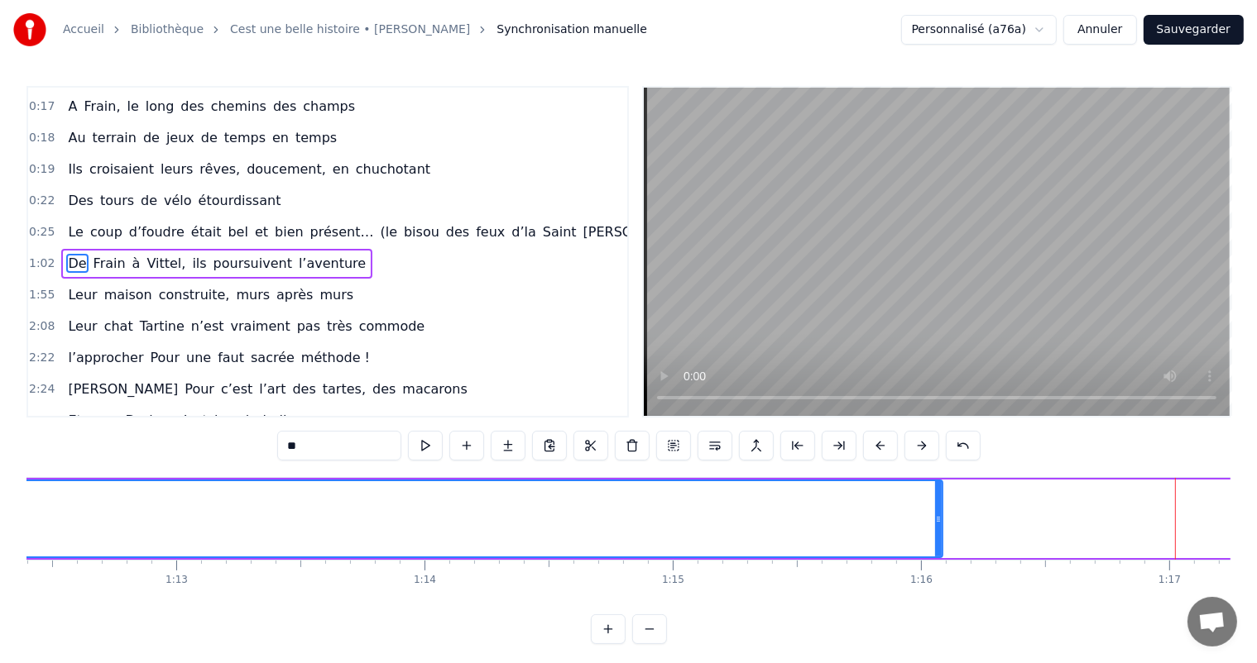
scroll to position [0, 17806]
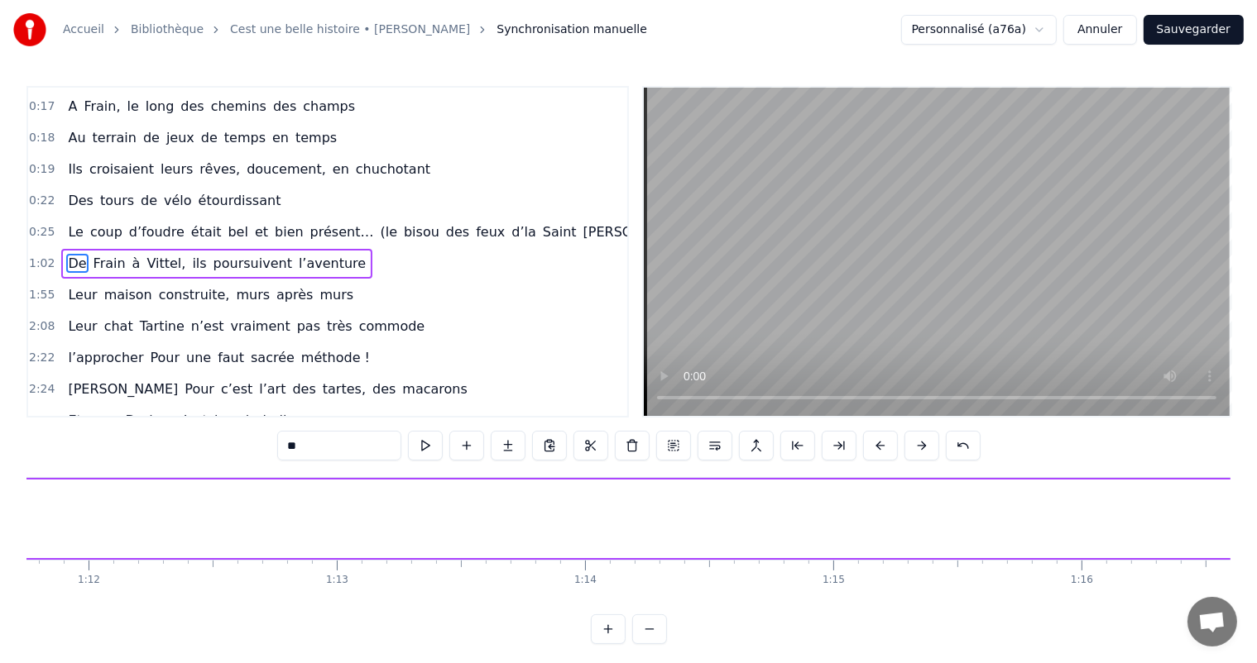
drag, startPoint x: 1097, startPoint y: 522, endPoint x: 0, endPoint y: 533, distance: 1097.0
click at [0, 533] on div "Accueil Bibliothèque Cest une belle histoire • Michel Fugain Synchronisation ma…" at bounding box center [628, 322] width 1257 height 644
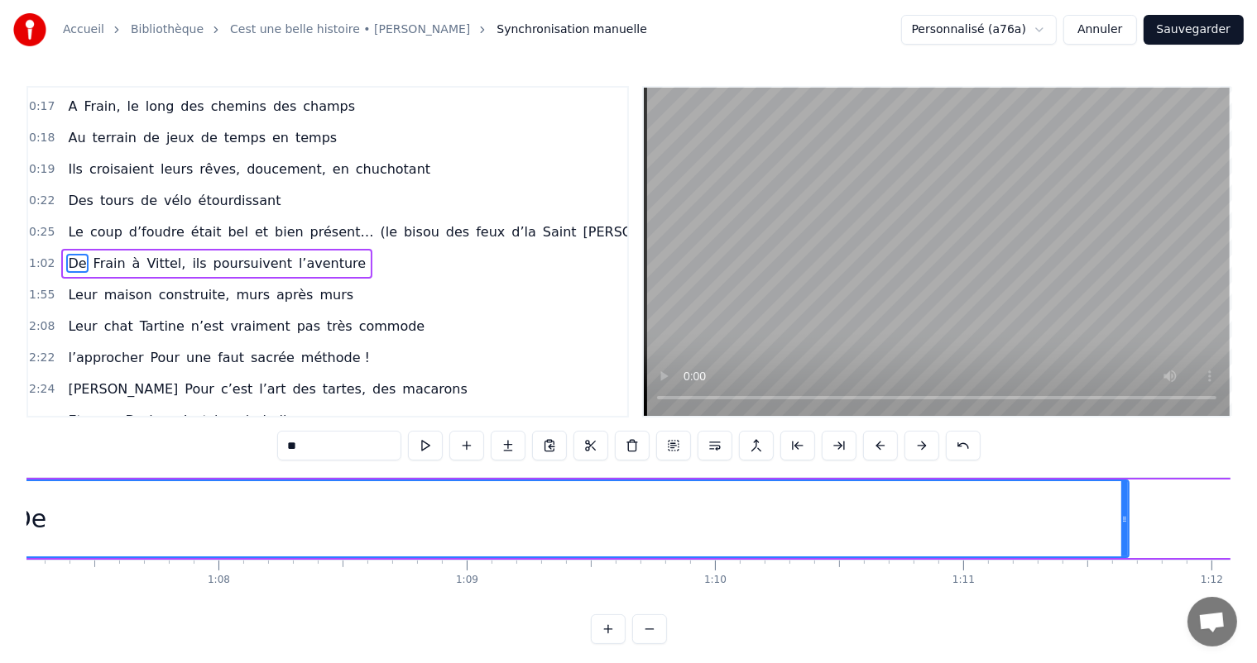
scroll to position [0, 16631]
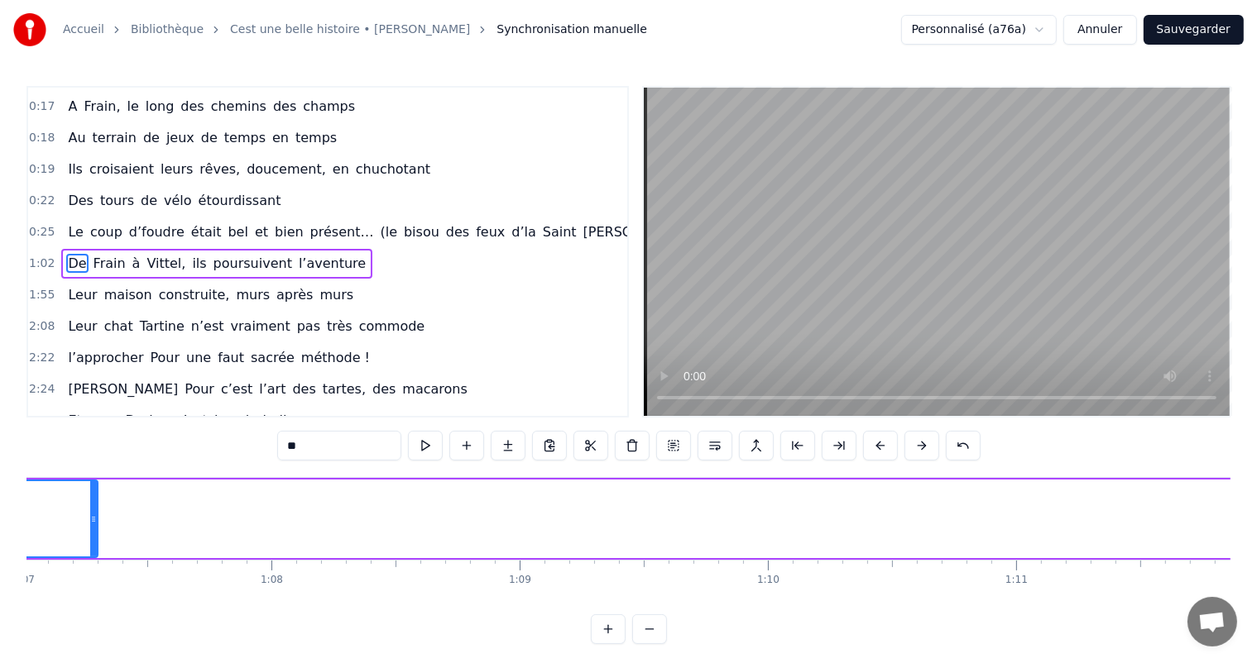
drag, startPoint x: 1173, startPoint y: 510, endPoint x: 89, endPoint y: 506, distance: 1083.7
click at [90, 507] on div at bounding box center [93, 518] width 7 height 75
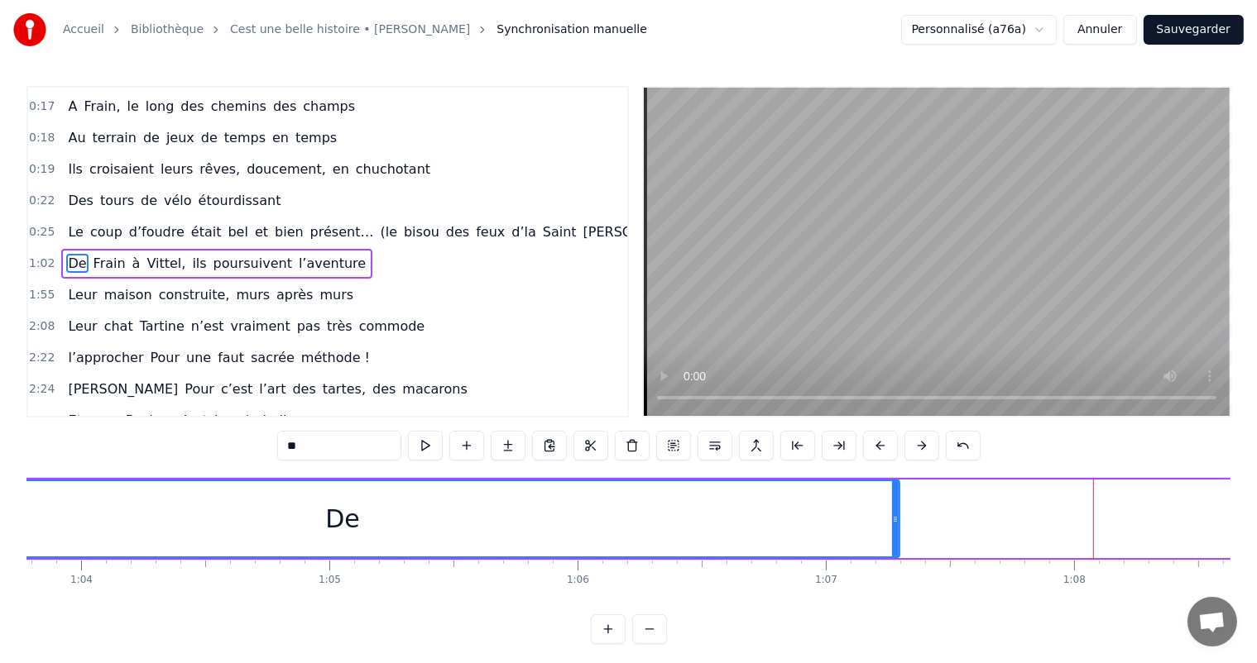
scroll to position [0, 15747]
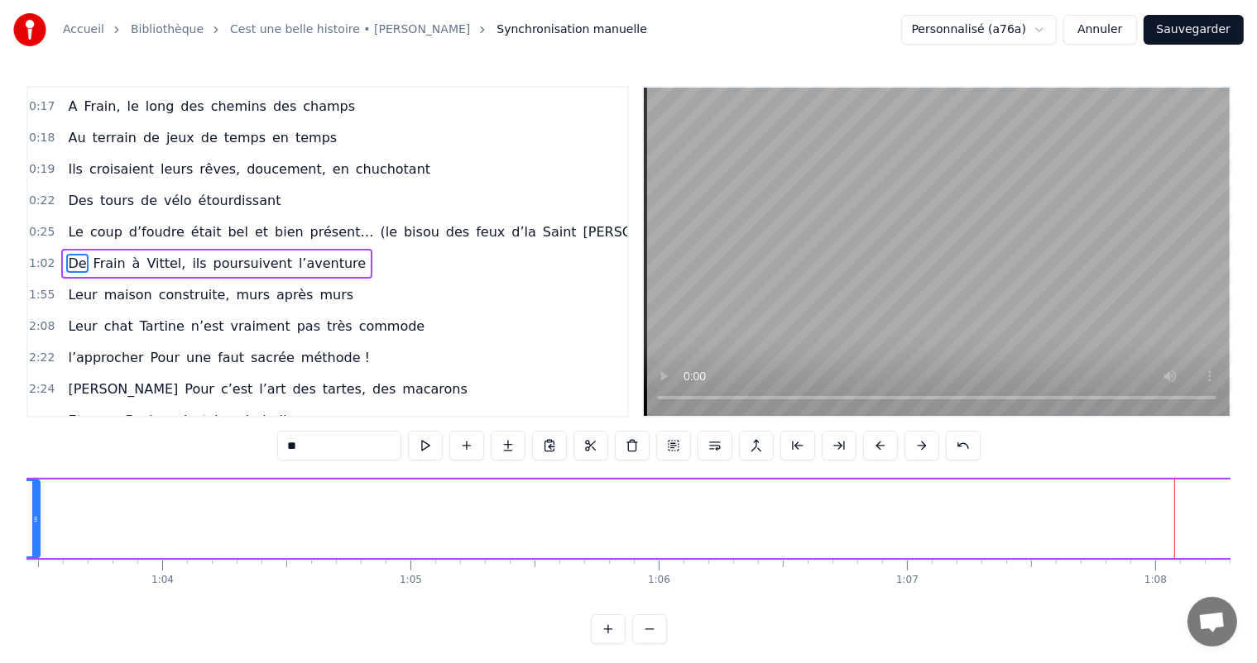
drag, startPoint x: 975, startPoint y: 519, endPoint x: 36, endPoint y: 542, distance: 940.0
click at [36, 542] on div at bounding box center [35, 518] width 7 height 75
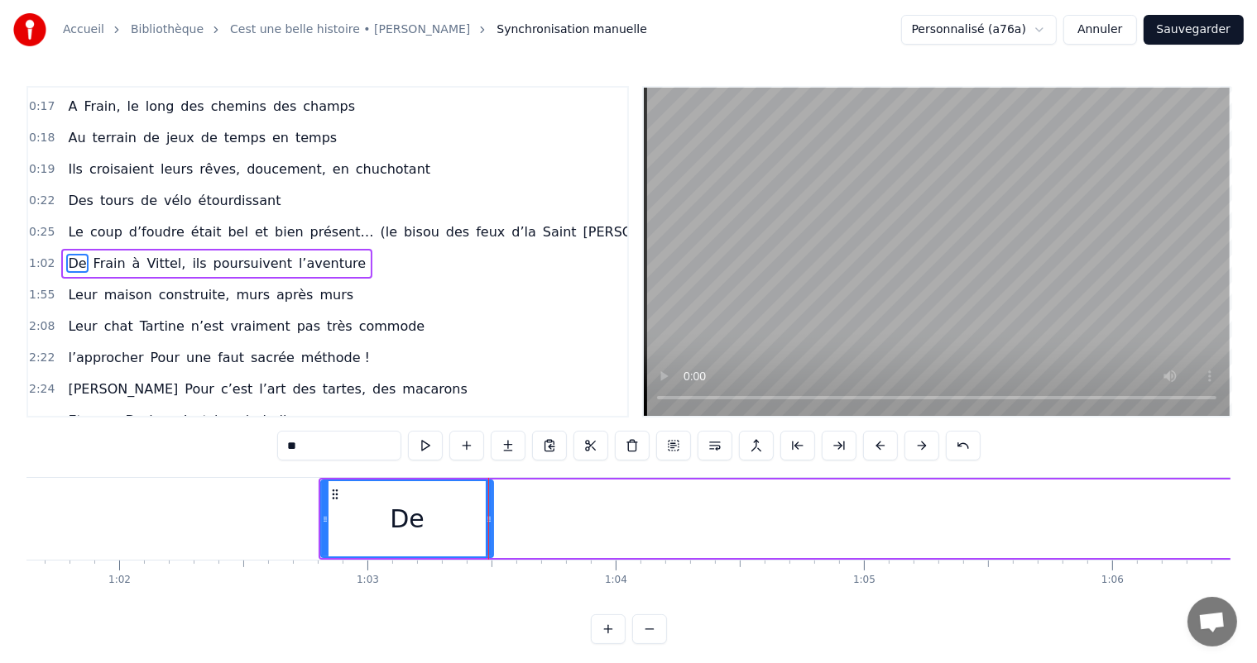
scroll to position [0, 15079]
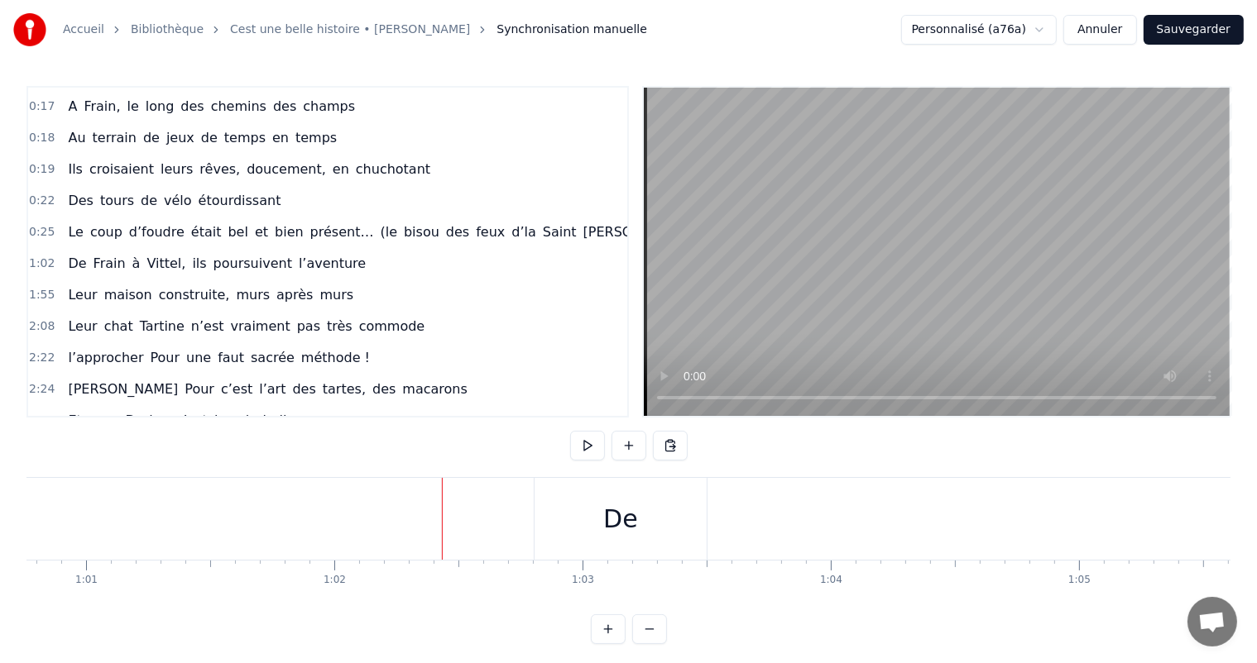
click at [1008, 506] on div "De" at bounding box center [1020, 518] width 35 height 37
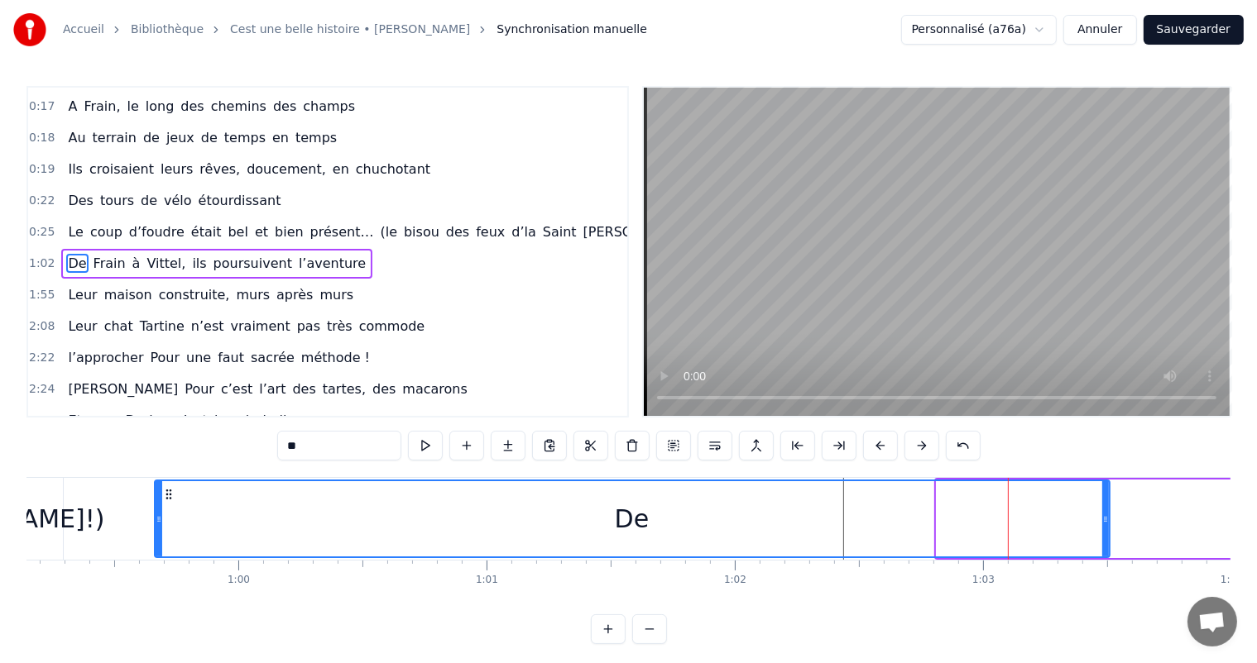
drag, startPoint x: 940, startPoint y: 516, endPoint x: 145, endPoint y: 557, distance: 796.0
click at [154, 557] on div "De" at bounding box center [632, 519] width 956 height 79
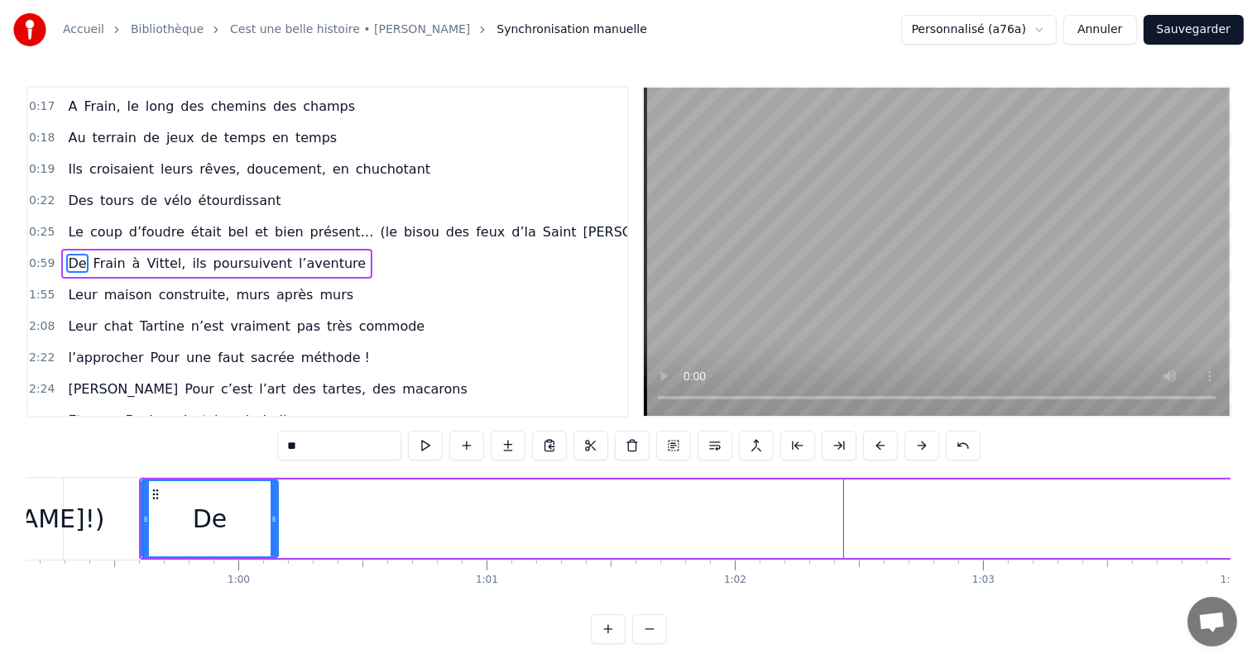
drag, startPoint x: 1104, startPoint y: 510, endPoint x: 273, endPoint y: 539, distance: 831.0
click at [273, 539] on div at bounding box center [274, 518] width 7 height 75
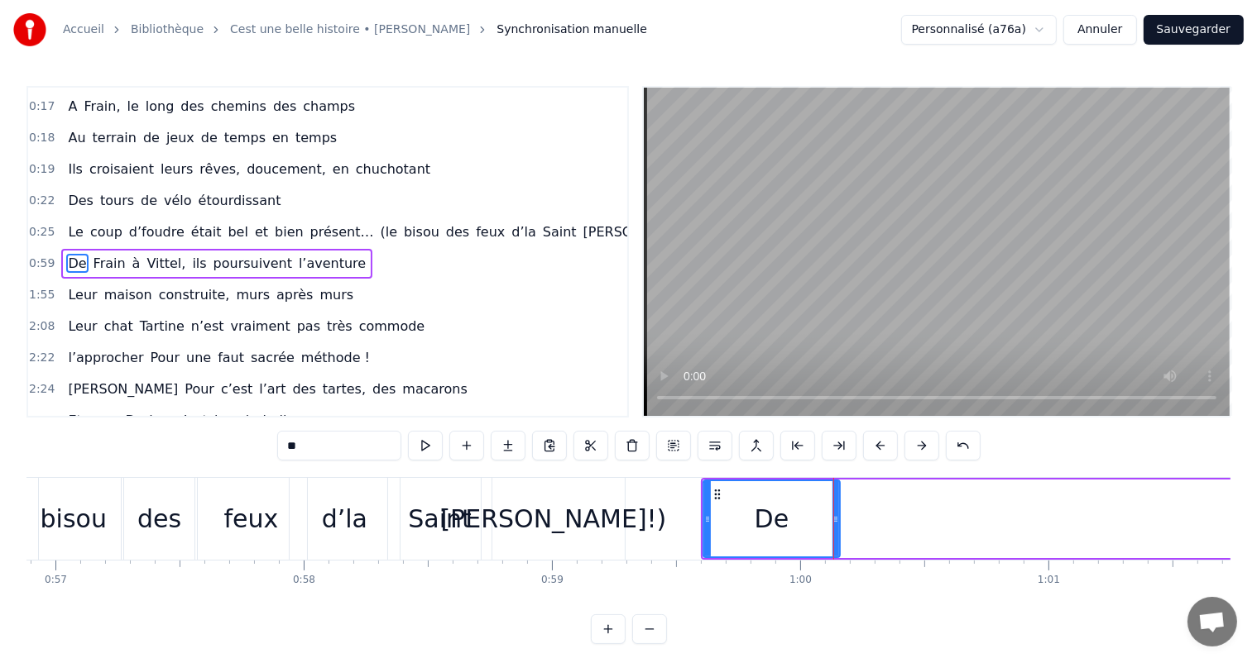
scroll to position [0, 14384]
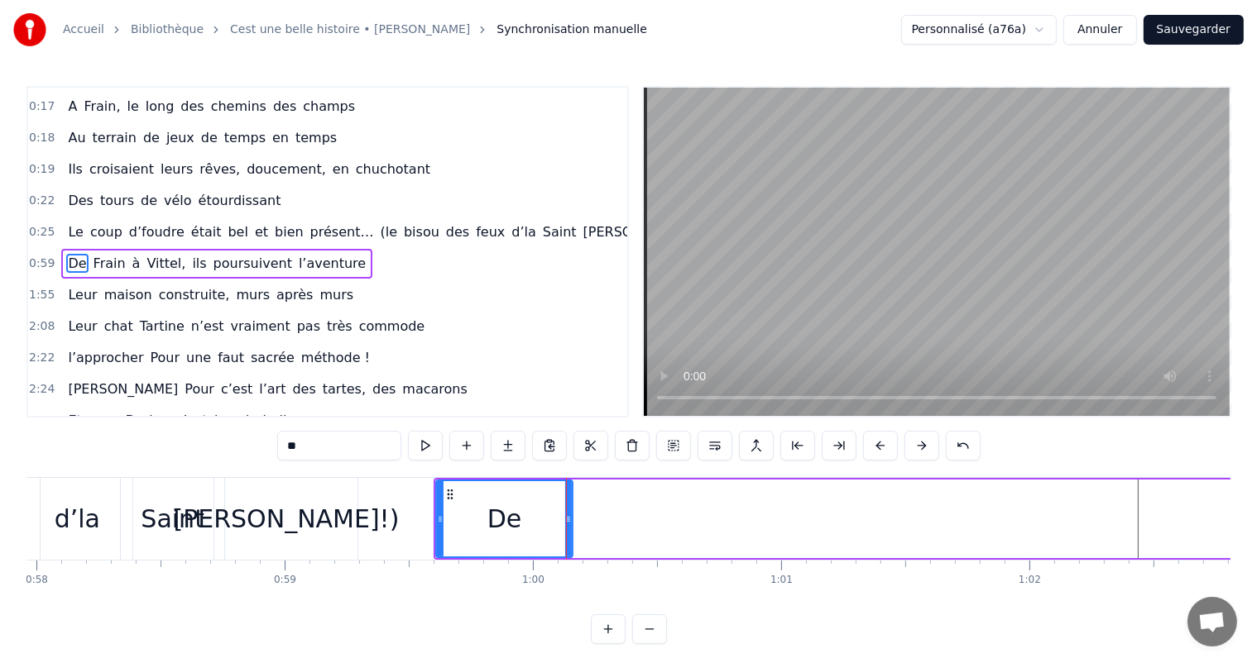
click at [290, 510] on div "[PERSON_NAME]!)" at bounding box center [286, 518] width 226 height 37
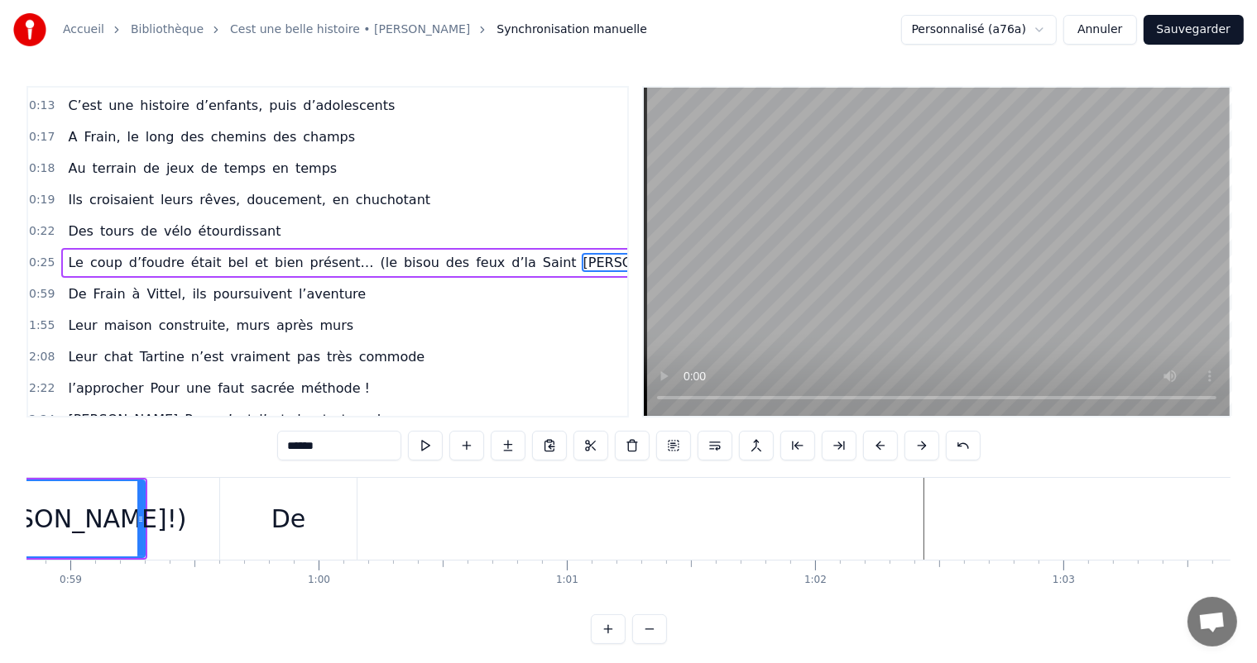
scroll to position [0, 14545]
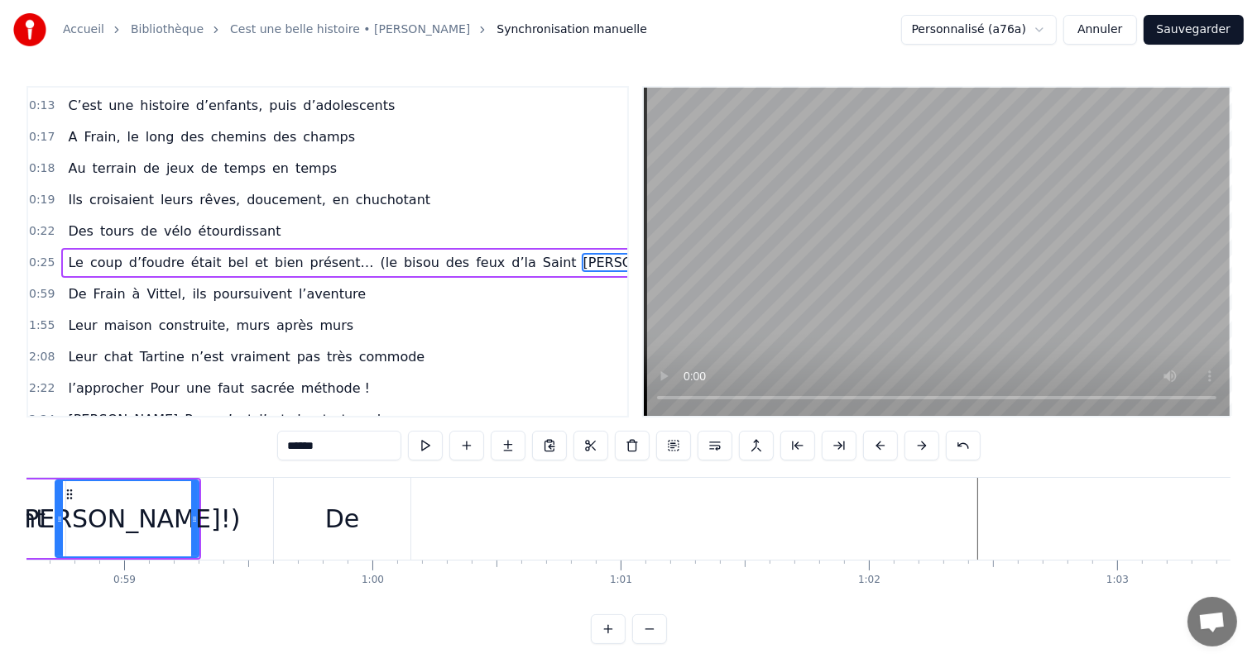
click at [368, 533] on div "De" at bounding box center [342, 519] width 137 height 82
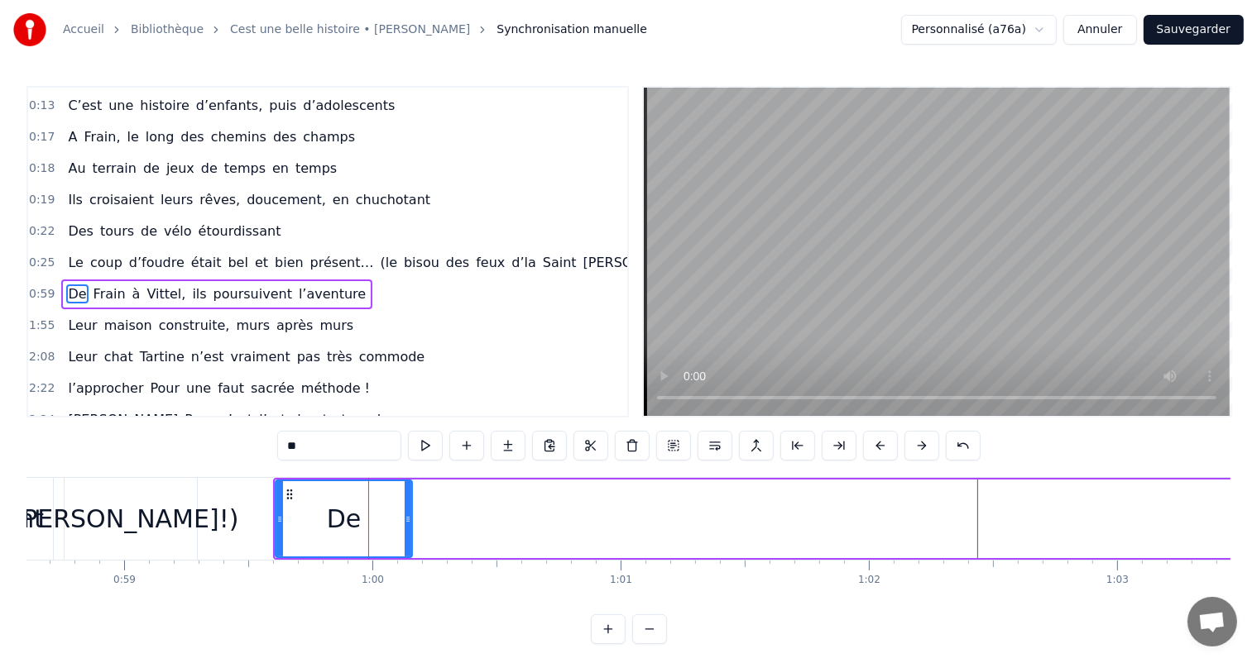
scroll to position [185, 0]
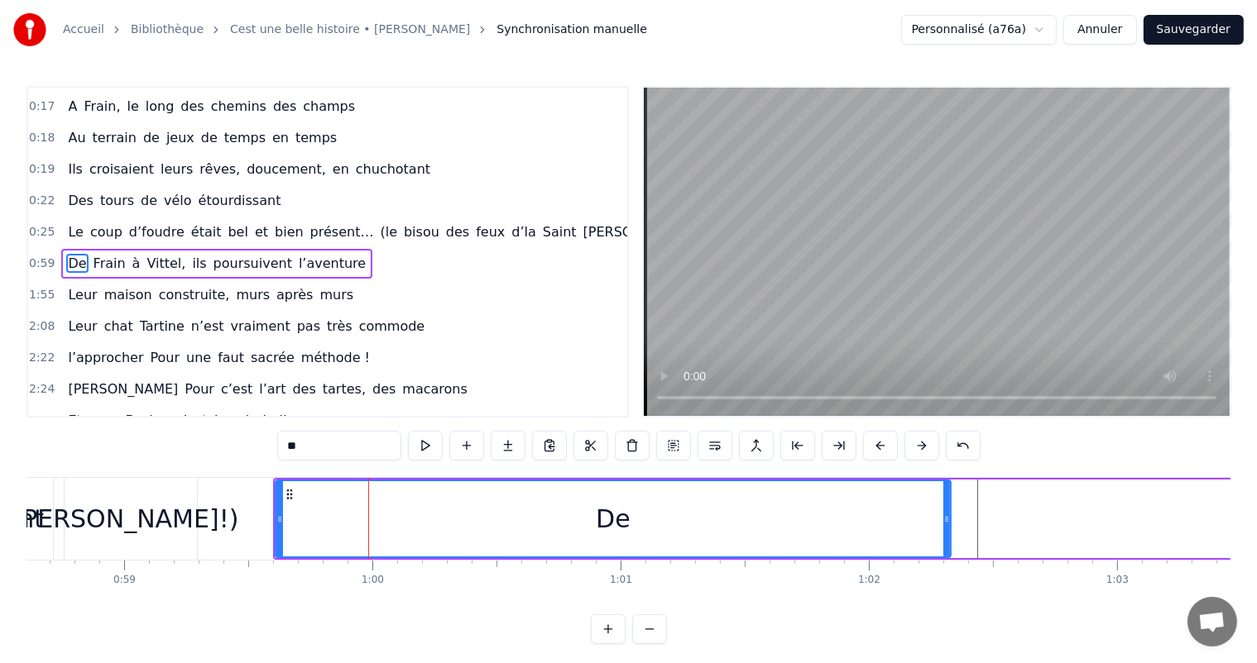
drag, startPoint x: 408, startPoint y: 523, endPoint x: 943, endPoint y: 490, distance: 536.2
click at [945, 489] on div at bounding box center [946, 518] width 7 height 75
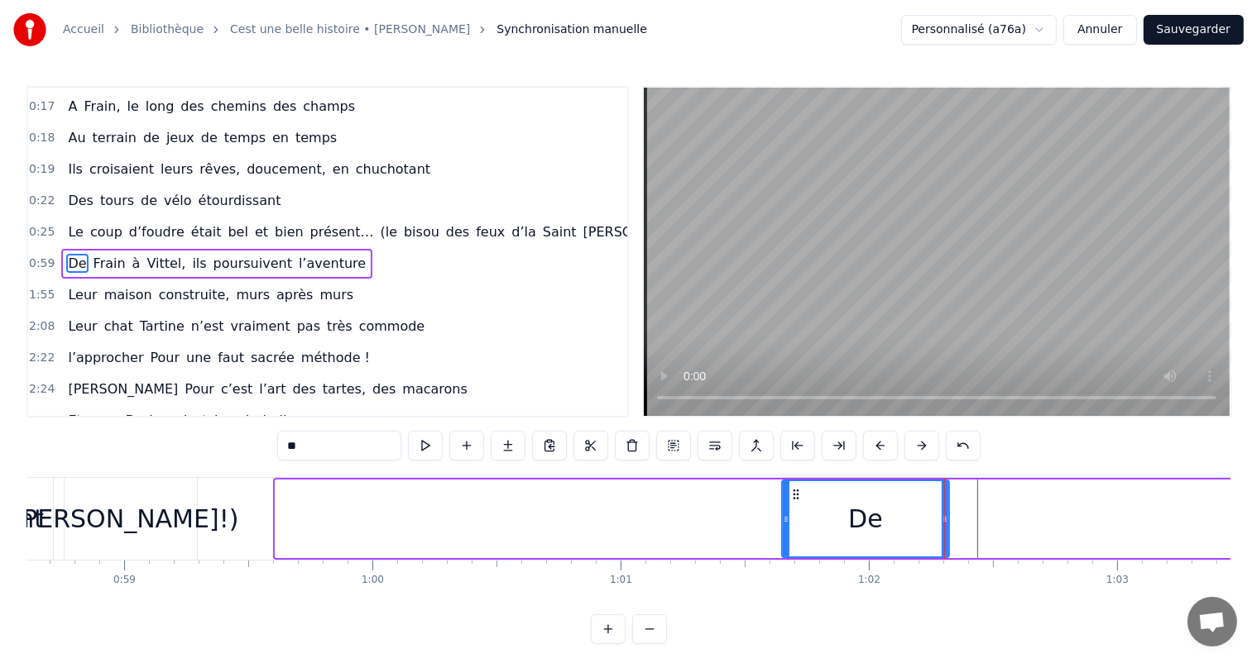
drag, startPoint x: 276, startPoint y: 516, endPoint x: 783, endPoint y: 543, distance: 507.8
click at [783, 543] on div at bounding box center [786, 518] width 7 height 75
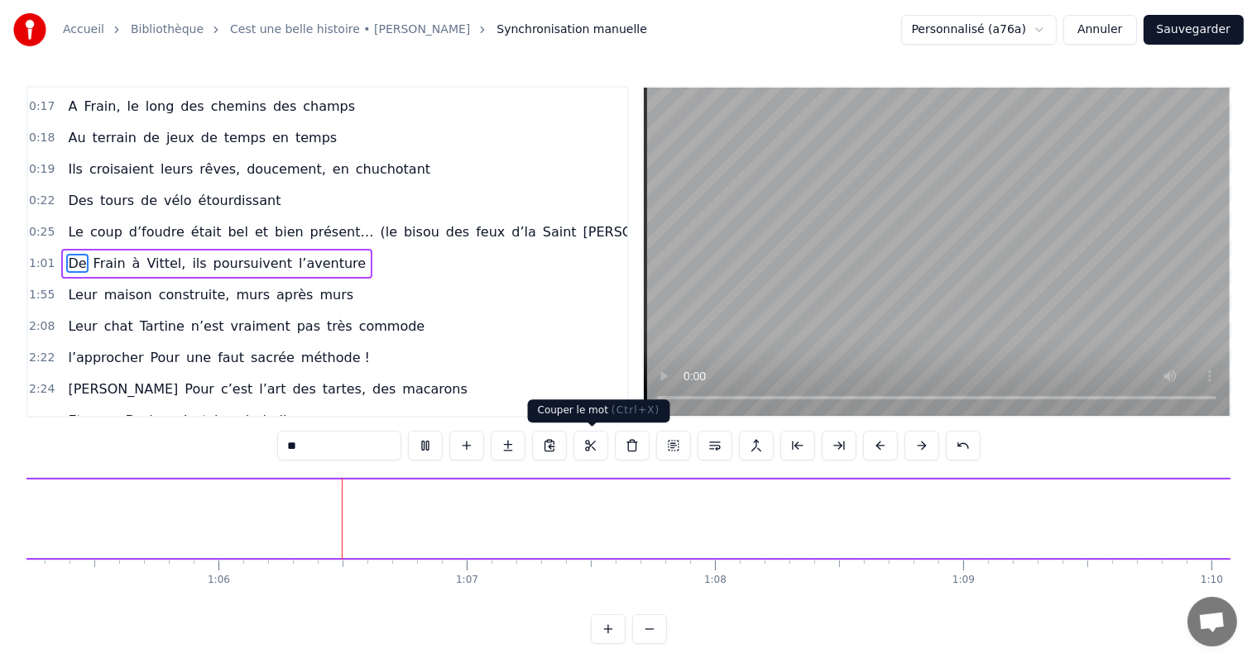
scroll to position [0, 16215]
click at [672, 329] on video at bounding box center [937, 252] width 586 height 328
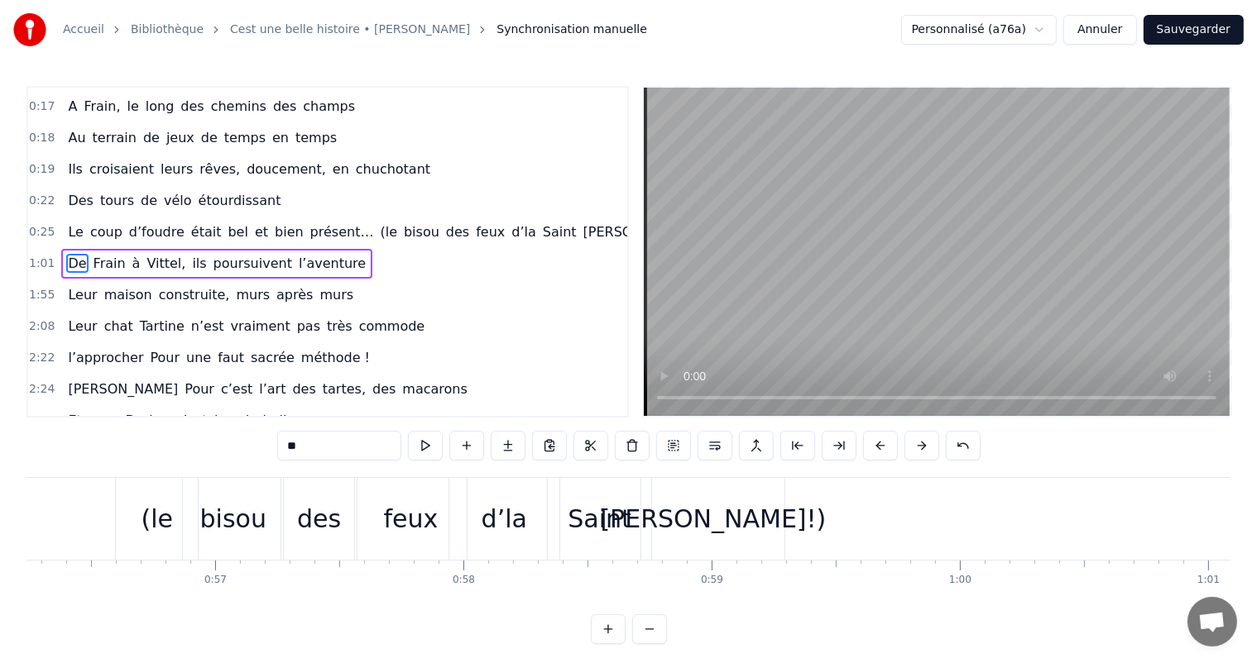
scroll to position [0, 13930]
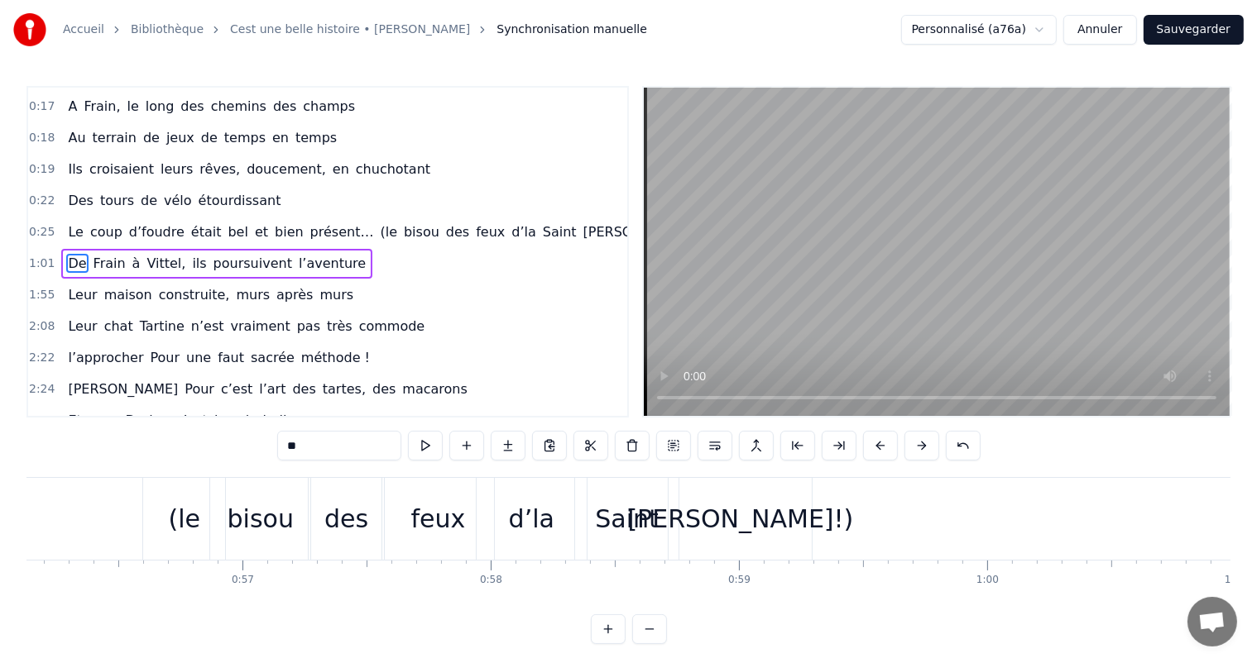
click at [594, 553] on div "Saint" at bounding box center [627, 519] width 104 height 82
type input "*****"
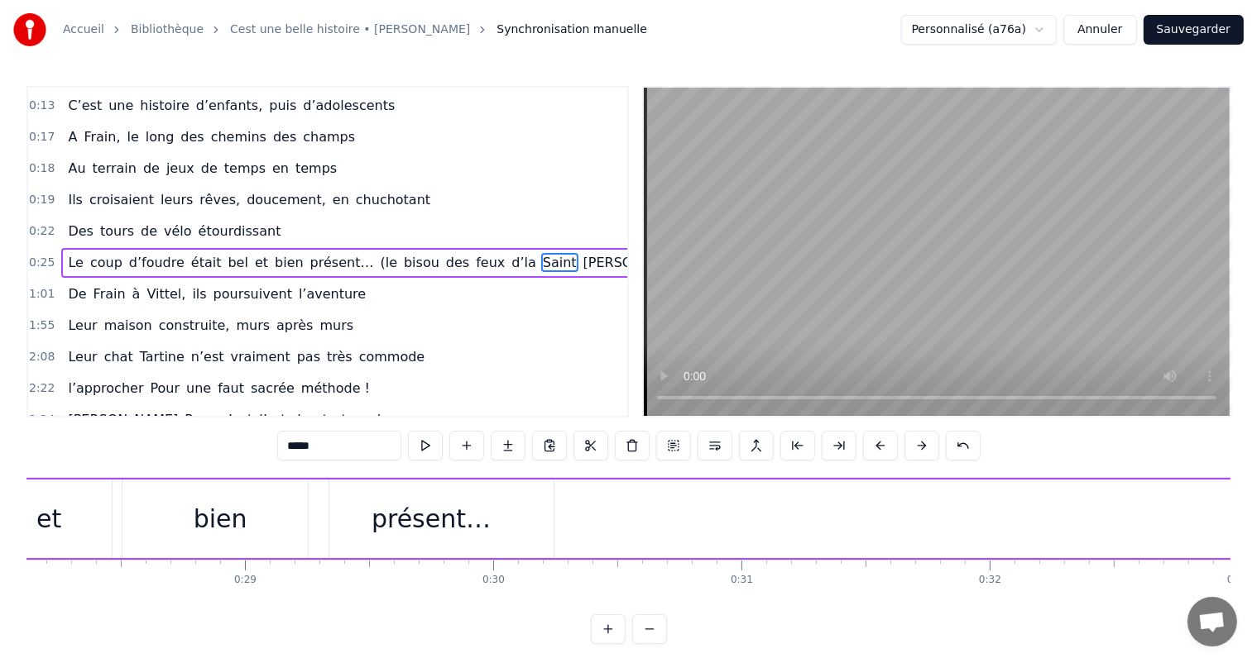
scroll to position [0, 7219]
click at [1042, 26] on html "Accueil Bibliothèque Cest une belle histoire • Michel Fugain Synchronisation ma…" at bounding box center [628, 335] width 1257 height 671
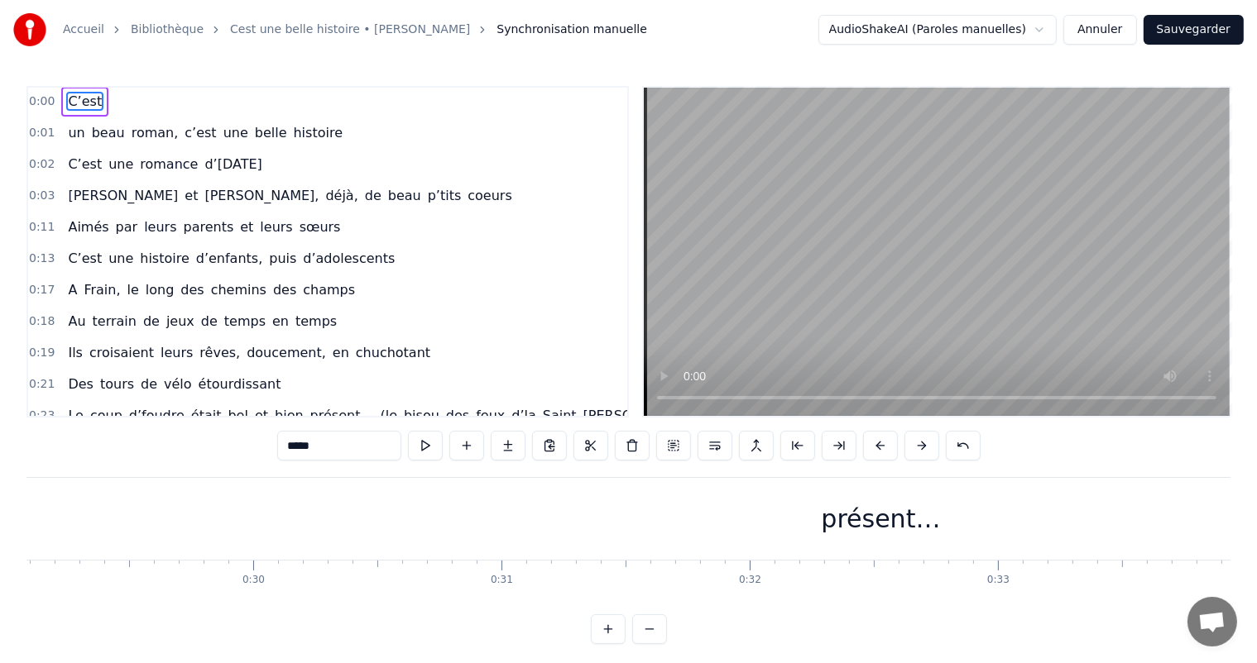
scroll to position [0, 0]
click at [606, 525] on div "présent…" at bounding box center [881, 519] width 3031 height 82
type input "********"
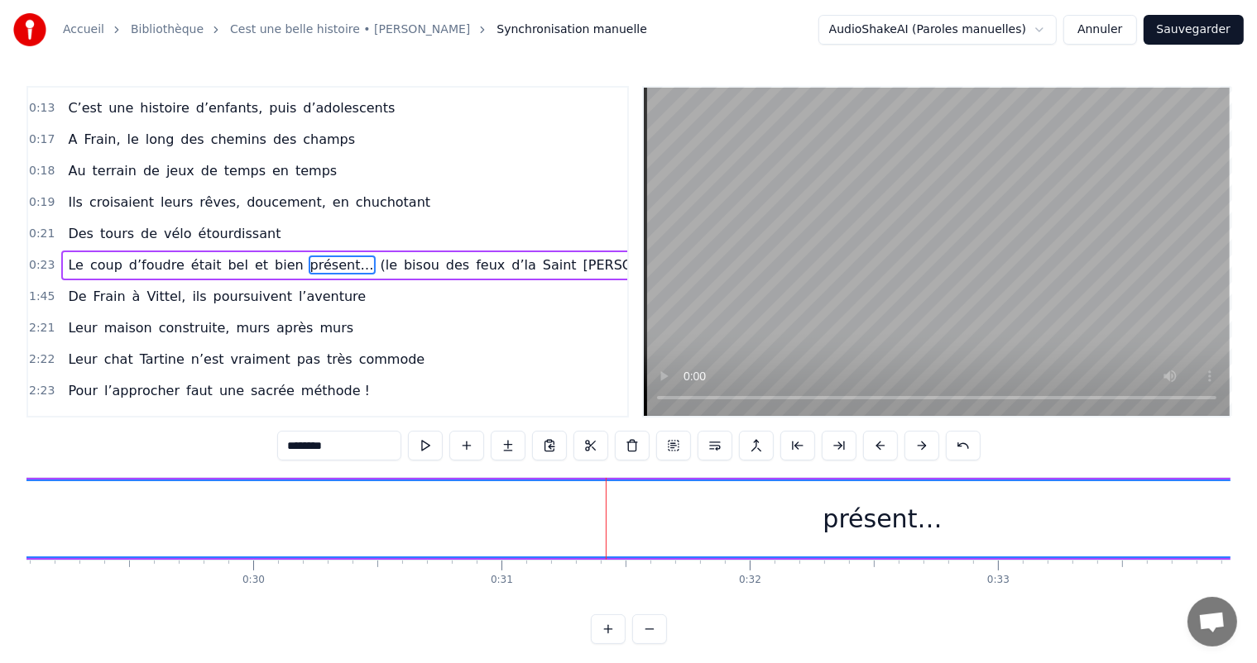
scroll to position [155, 0]
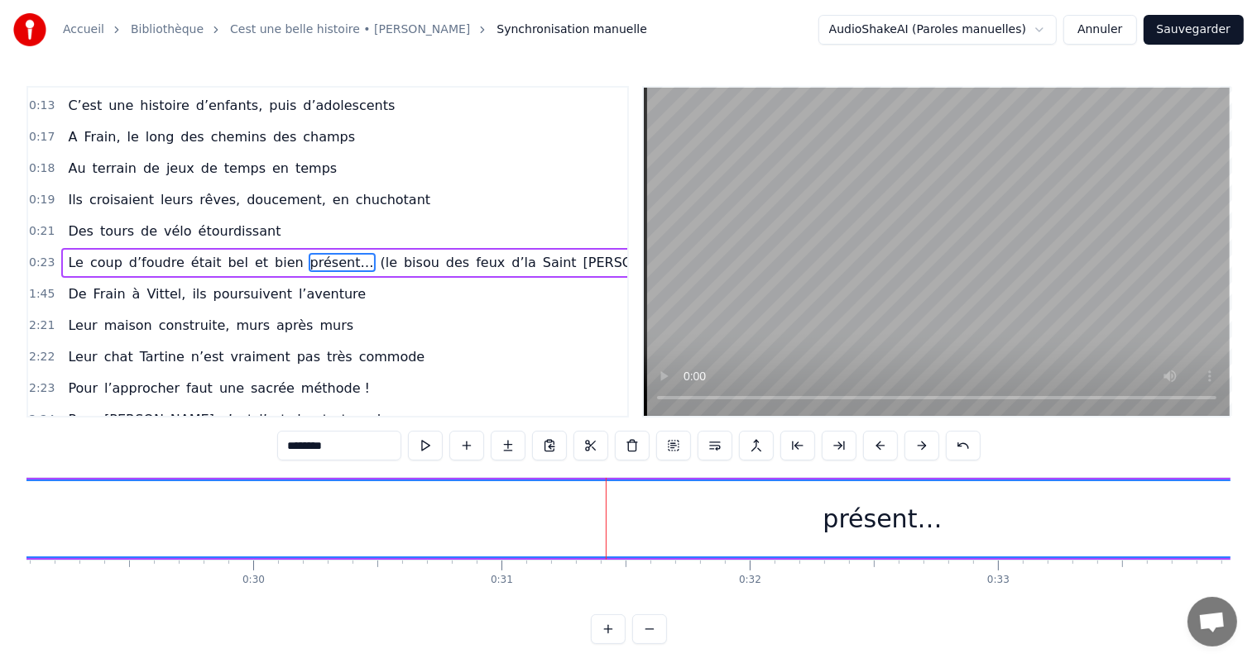
click at [309, 253] on span "présent…" at bounding box center [342, 262] width 67 height 19
click at [299, 248] on div "Le coup d’foudre était bel et bien présent… (le bisou des feux d’la Saint Jean!)" at bounding box center [385, 263] width 649 height 30
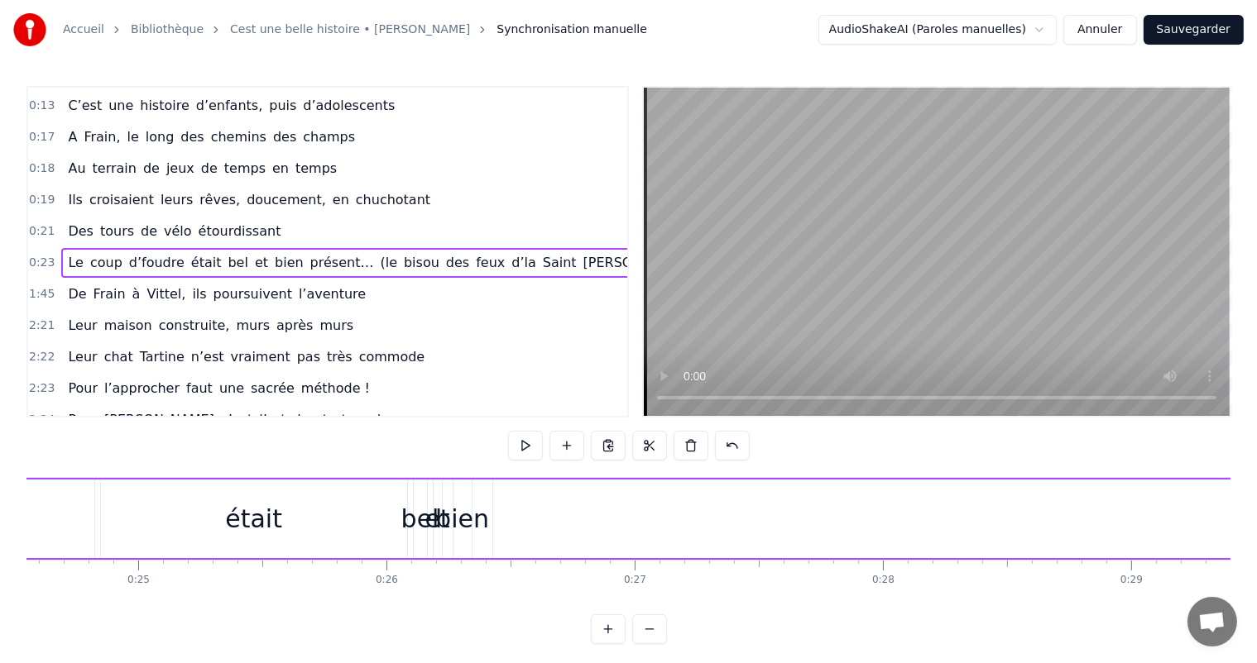
click at [189, 253] on span "était" at bounding box center [206, 262] width 34 height 19
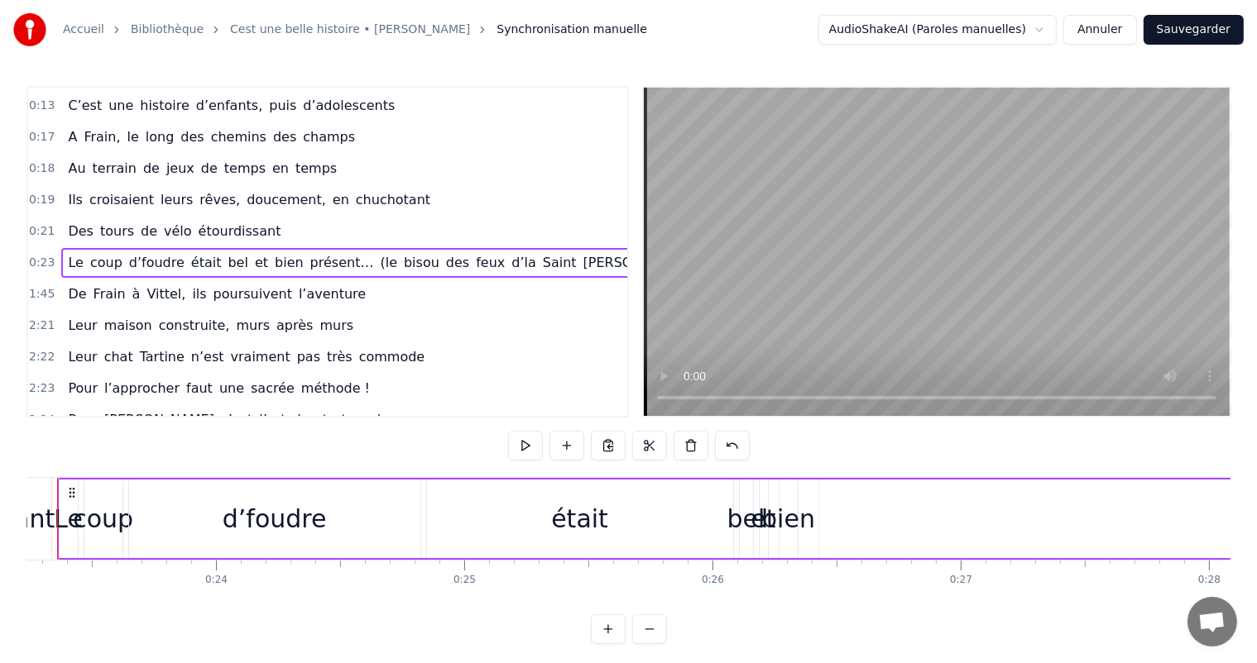
scroll to position [0, 5714]
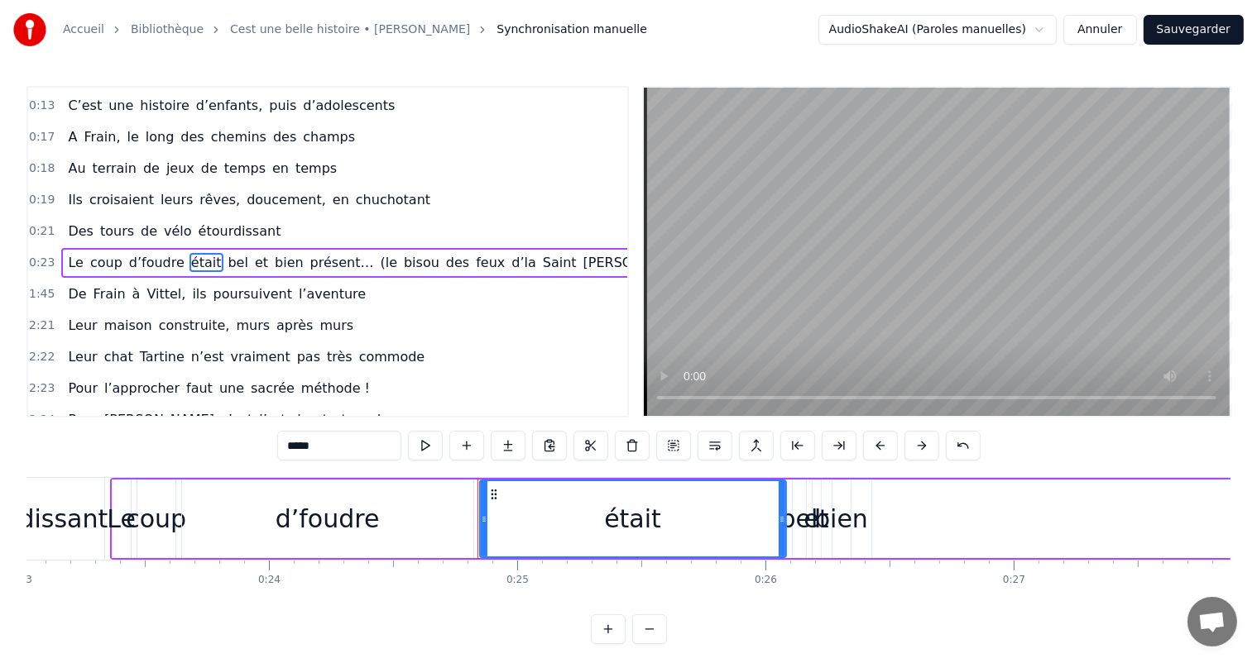
click at [629, 503] on div "était" at bounding box center [632, 518] width 57 height 37
click at [647, 521] on div "était" at bounding box center [632, 518] width 57 height 37
click at [372, 497] on div "d’foudre" at bounding box center [327, 519] width 291 height 79
type input "********"
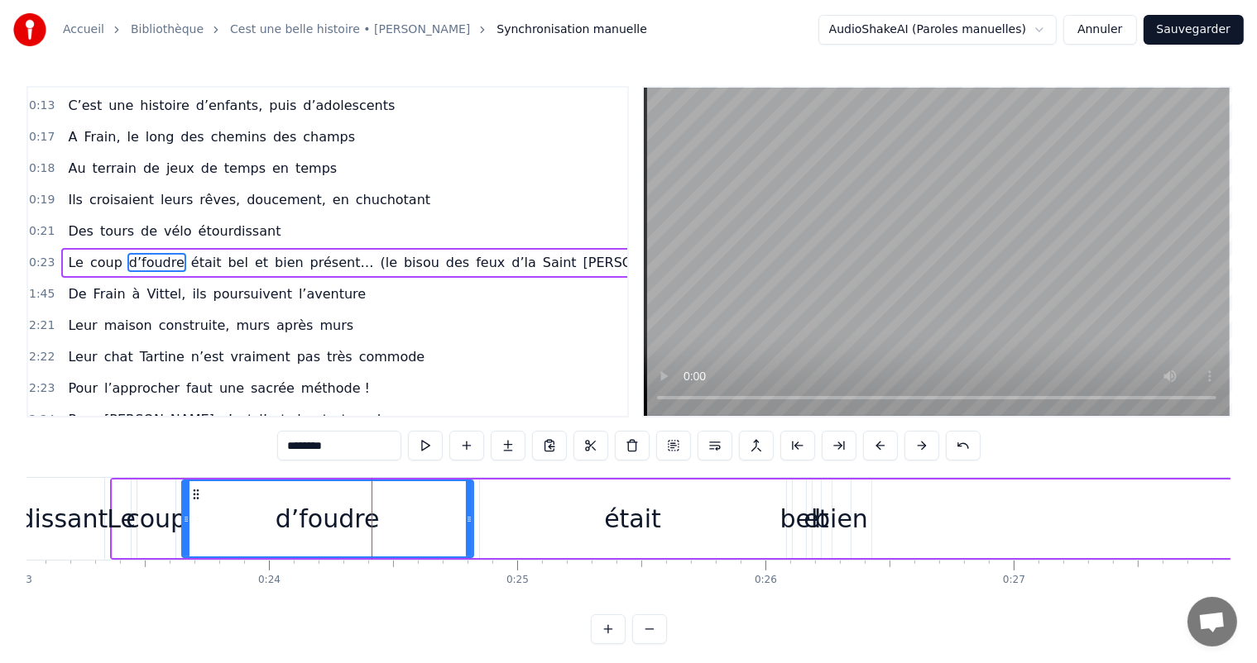
click at [1008, 35] on html "Accueil Bibliothèque Cest une belle histoire • Michel Fugain Synchronisation ma…" at bounding box center [628, 335] width 1257 height 671
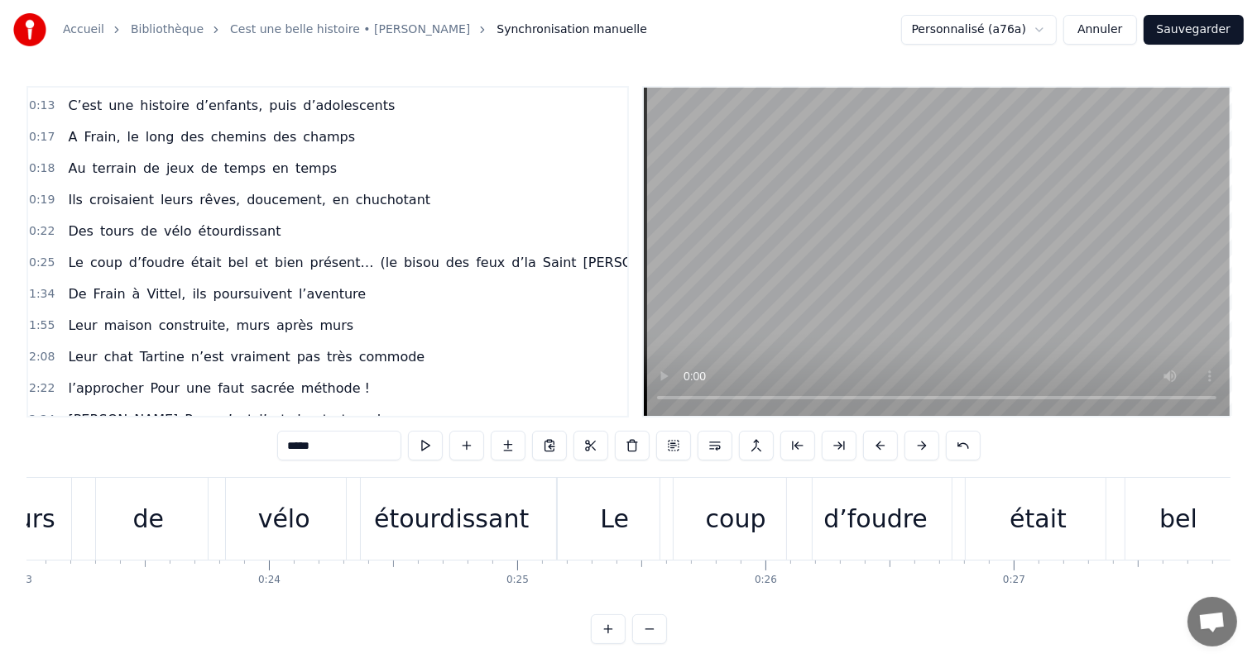
scroll to position [25, 0]
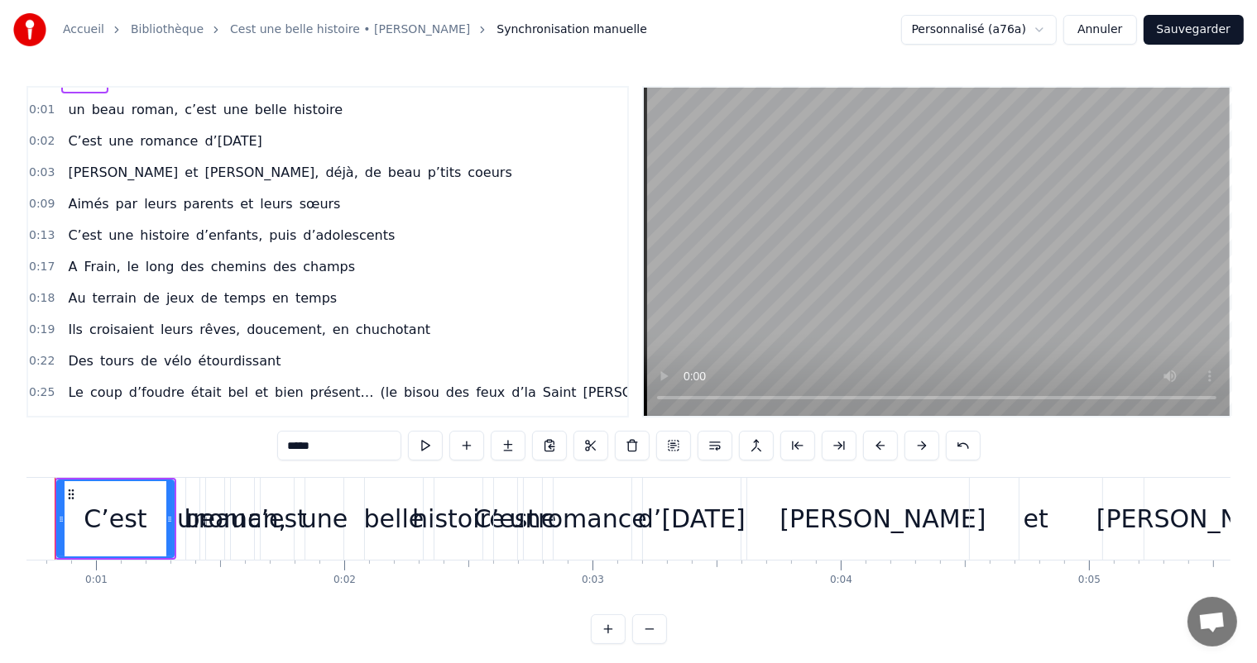
click at [1046, 30] on html "Accueil Bibliothèque Cest une belle histoire • Michel Fugain Synchronisation ma…" at bounding box center [628, 335] width 1257 height 671
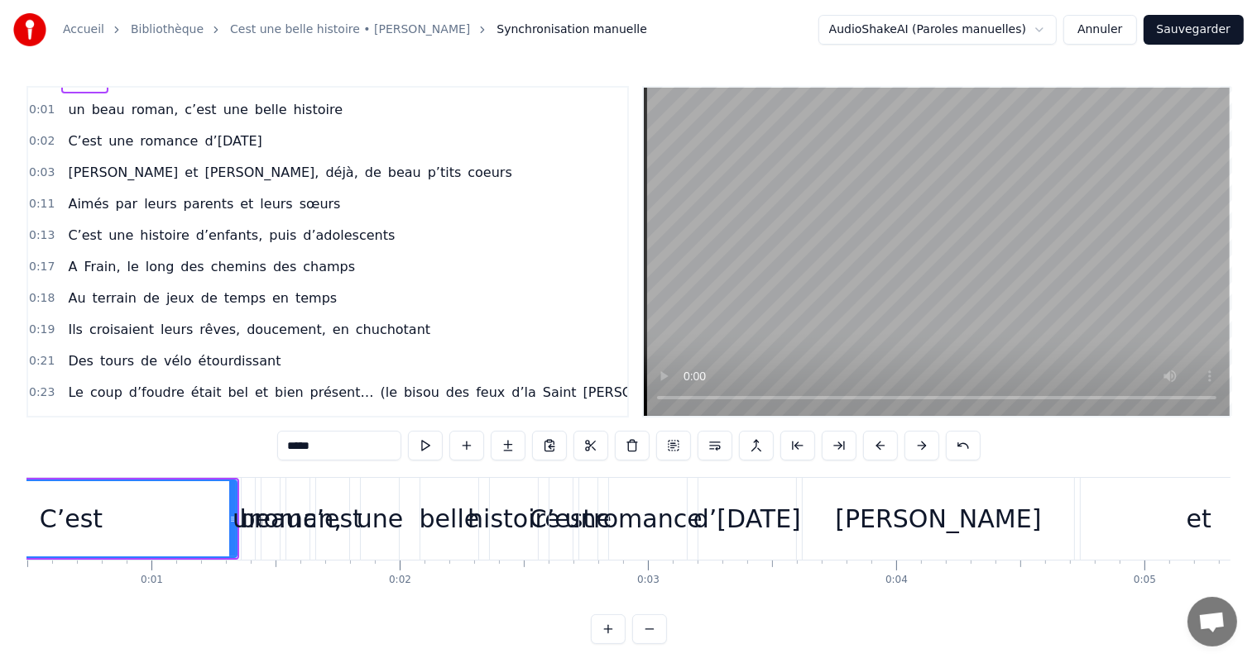
scroll to position [0, 0]
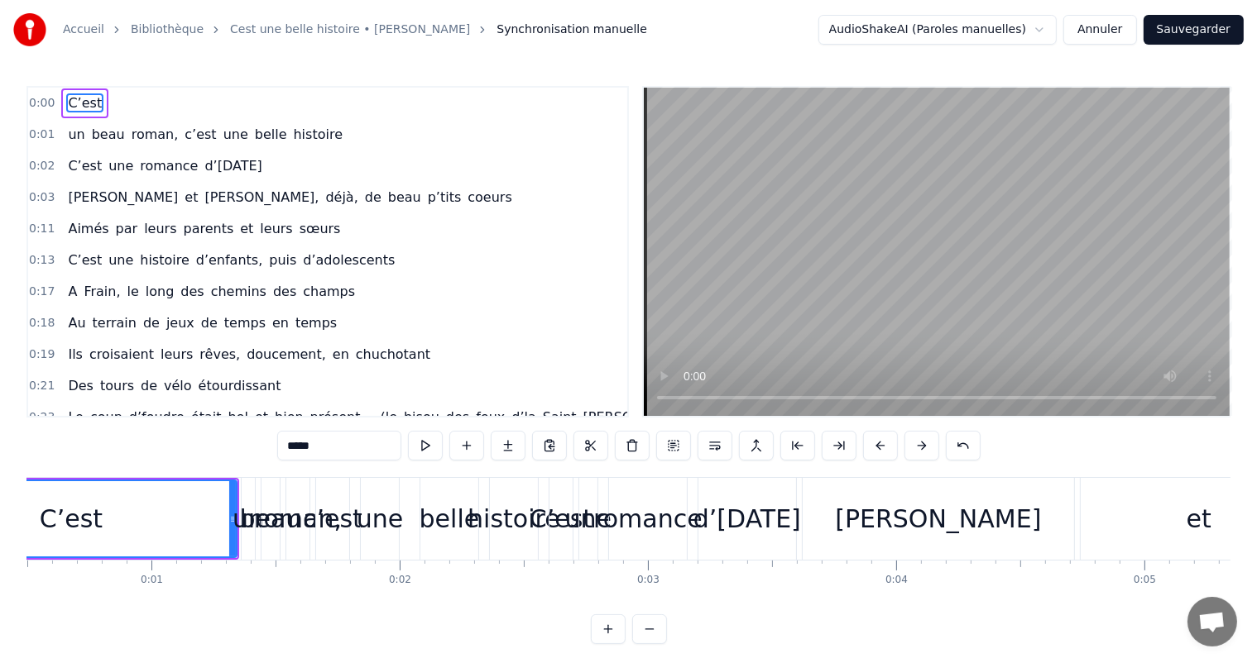
drag, startPoint x: 54, startPoint y: 597, endPoint x: 166, endPoint y: 617, distance: 114.2
click at [166, 617] on div "0:00 C’est 0:01 un beau roman, c’est une belle histoire 0:02 C’est une romance …" at bounding box center [628, 365] width 1204 height 558
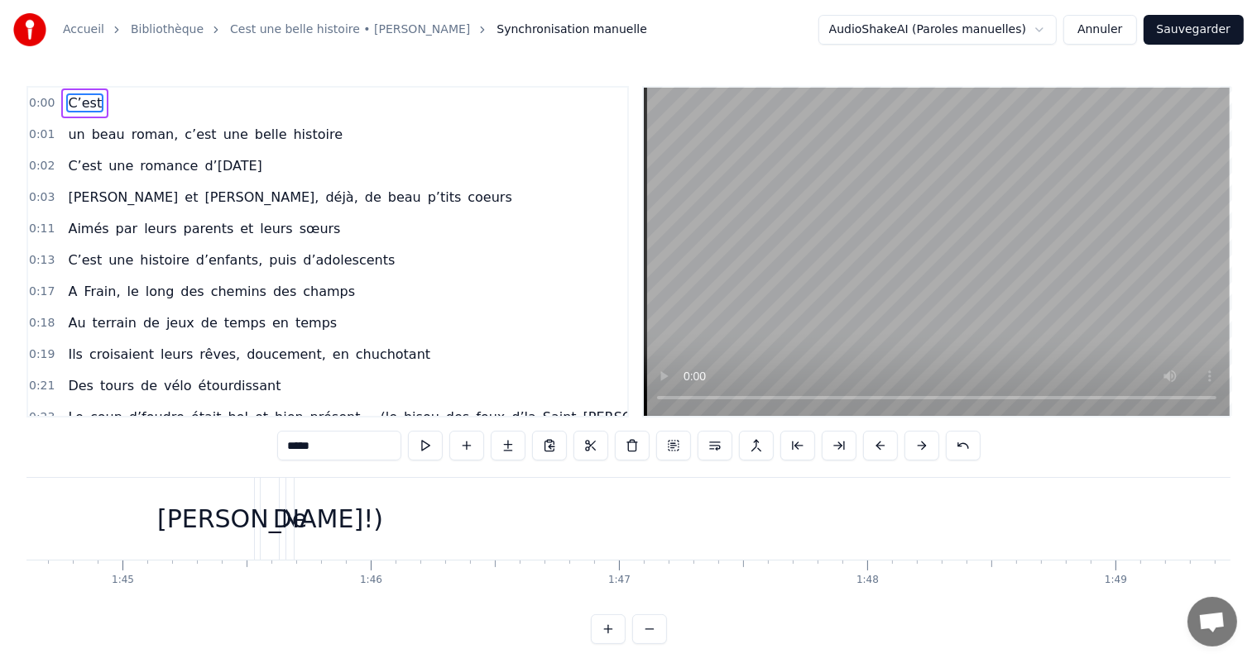
scroll to position [0, 26042]
click at [1028, 41] on html "Accueil Bibliothèque Cest une belle histoire • Michel Fugain Synchronisation ma…" at bounding box center [628, 335] width 1257 height 671
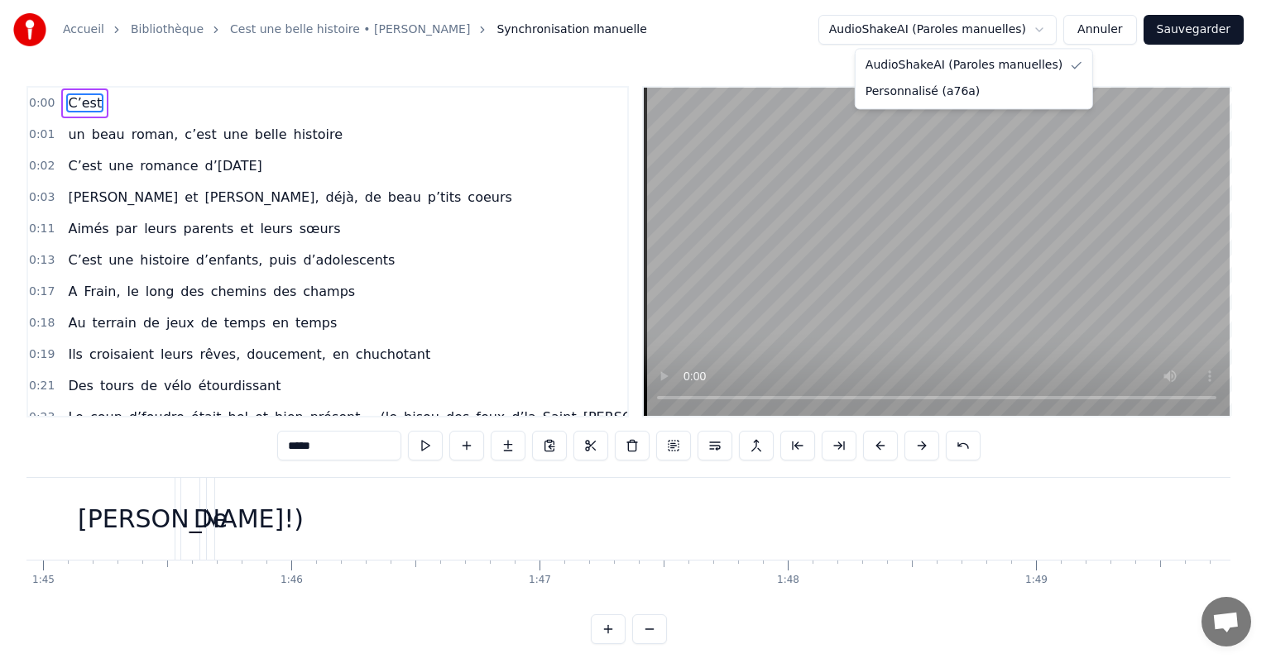
drag, startPoint x: 956, startPoint y: 91, endPoint x: 806, endPoint y: 175, distance: 172.6
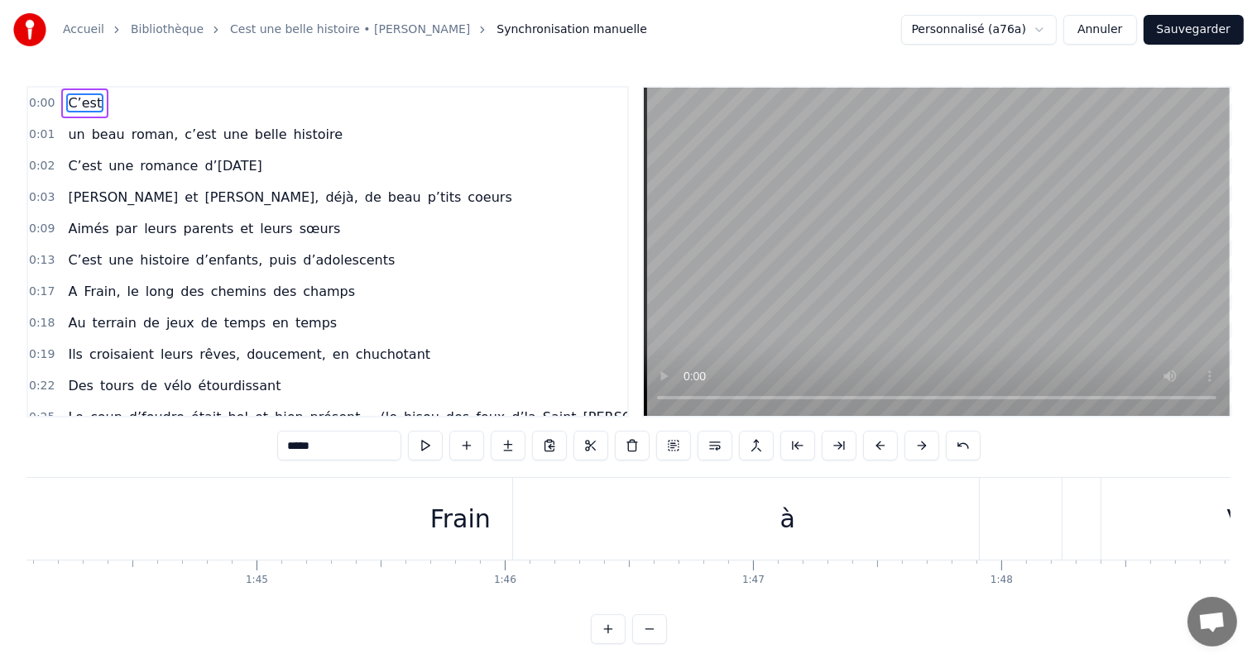
scroll to position [0, 25801]
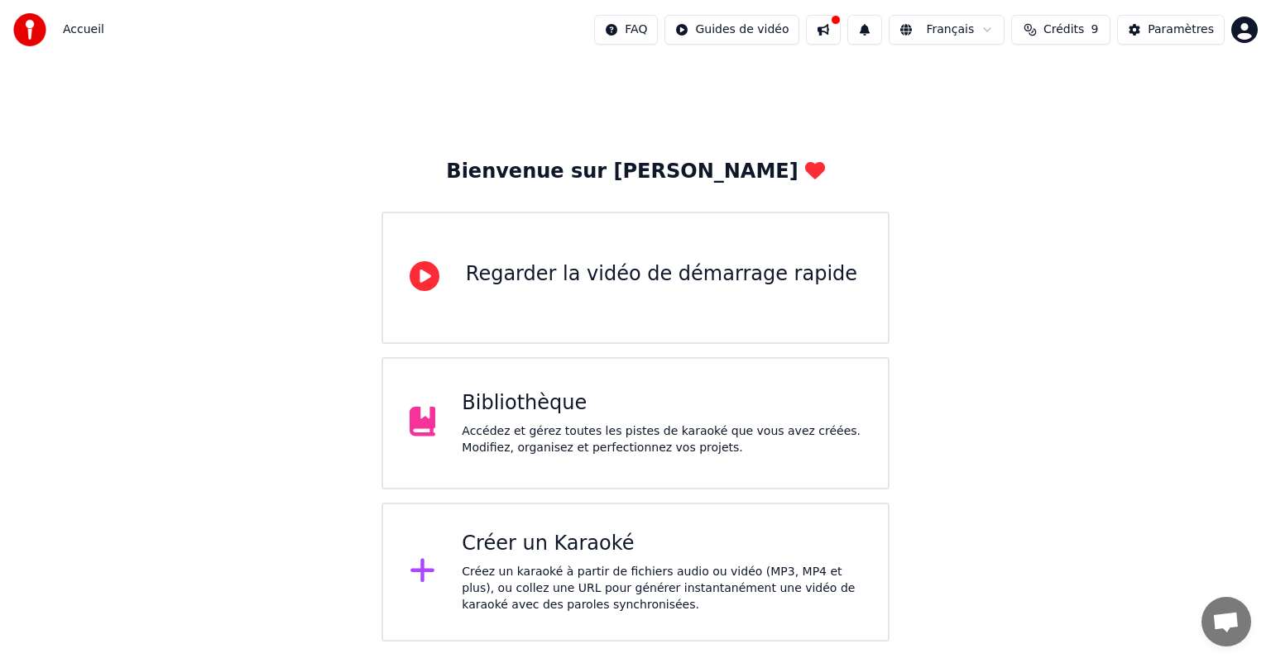
click at [591, 424] on div "Accédez et gérez toutes les pistes de karaoké que vous avez créées. Modifiez, o…" at bounding box center [662, 440] width 400 height 33
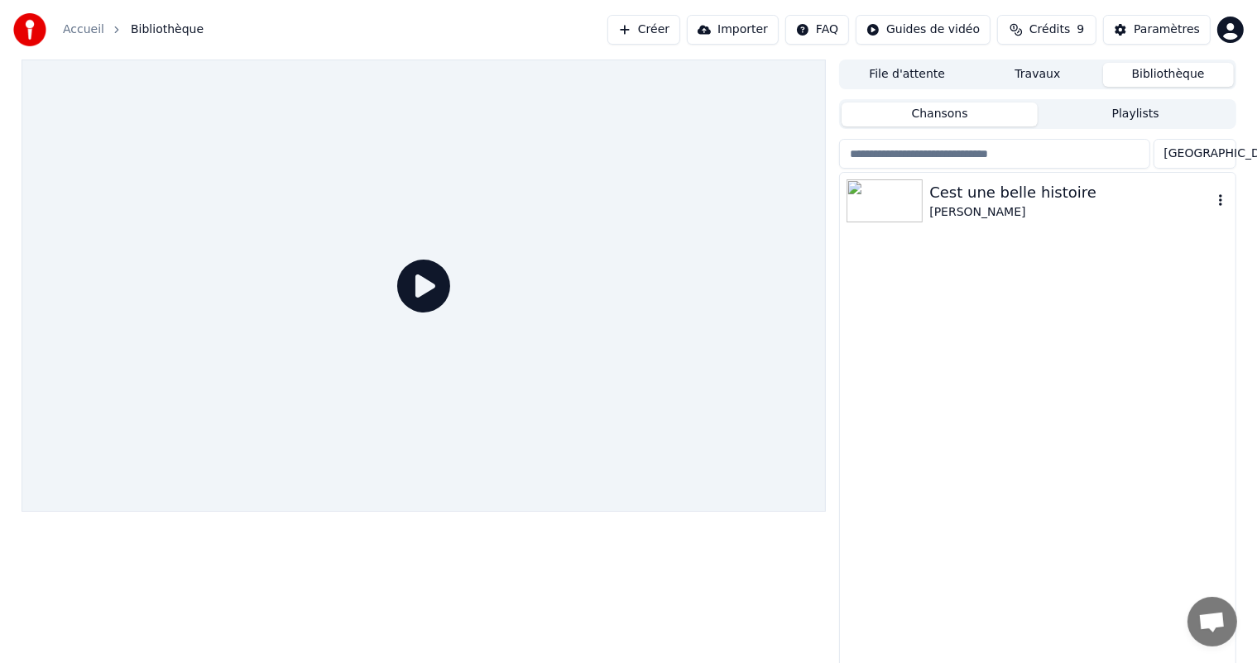
click at [987, 198] on div "Cest une belle histoire" at bounding box center [1070, 192] width 282 height 23
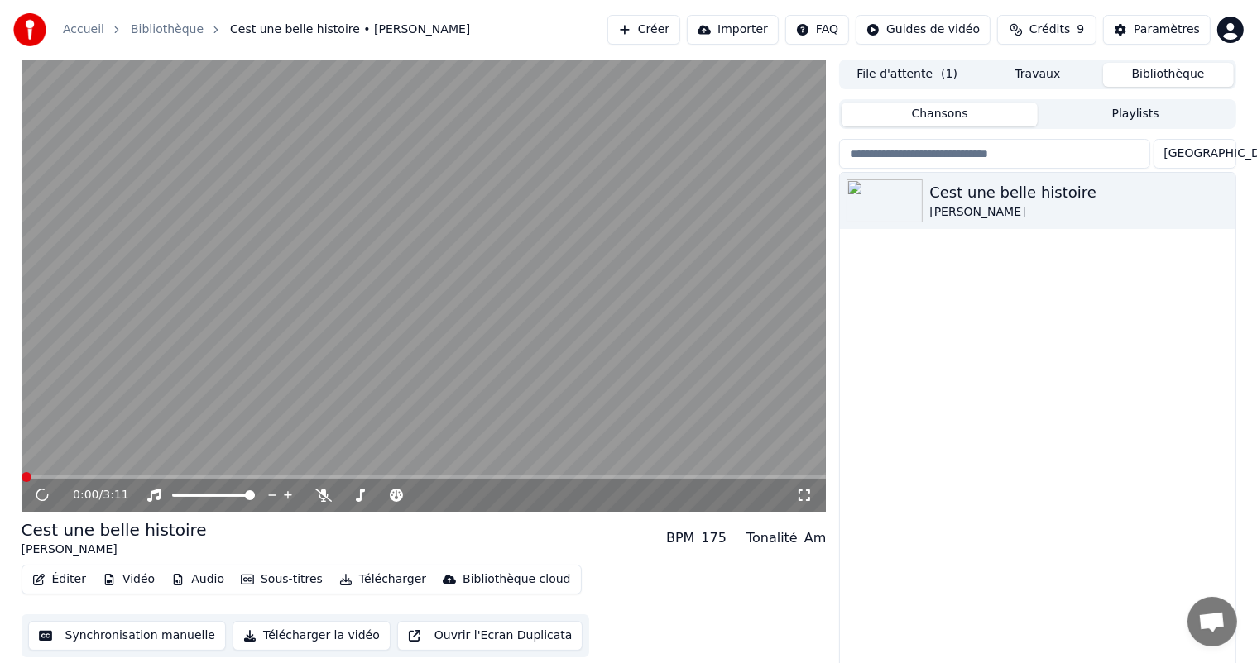
click at [941, 79] on button "File d'attente ( 1 )" at bounding box center [906, 75] width 131 height 24
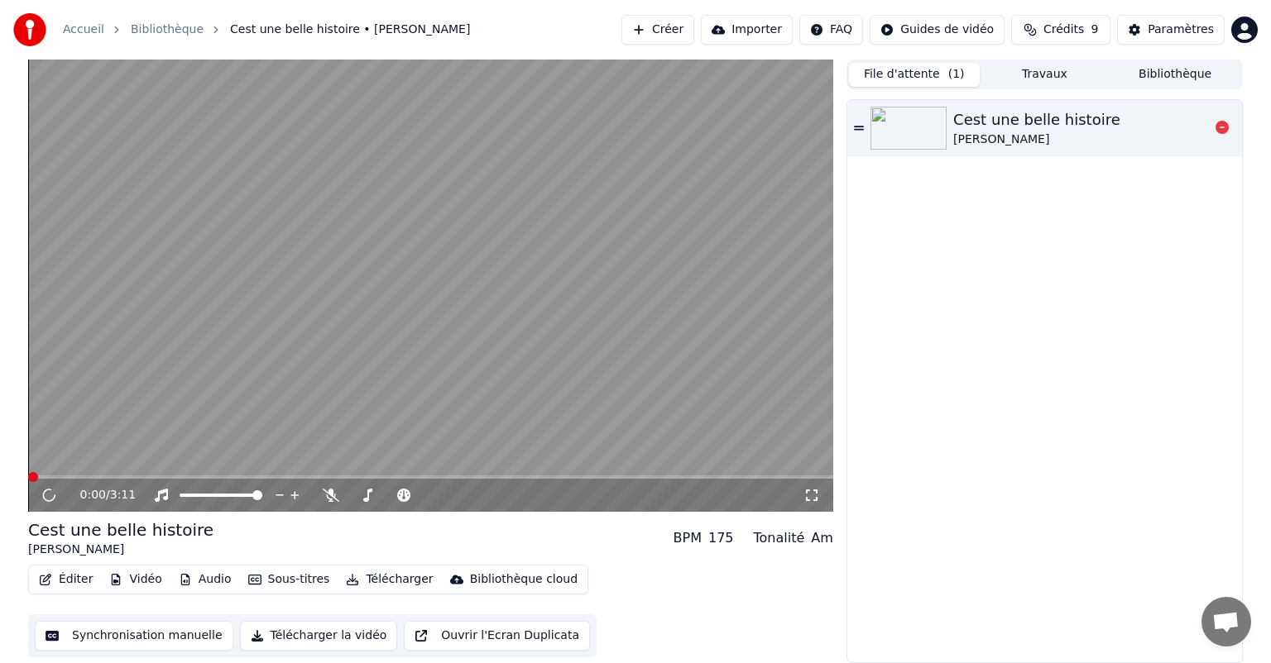
click at [974, 134] on div "[PERSON_NAME]" at bounding box center [1036, 140] width 167 height 17
click at [127, 638] on button "Synchronisation manuelle" at bounding box center [134, 636] width 199 height 30
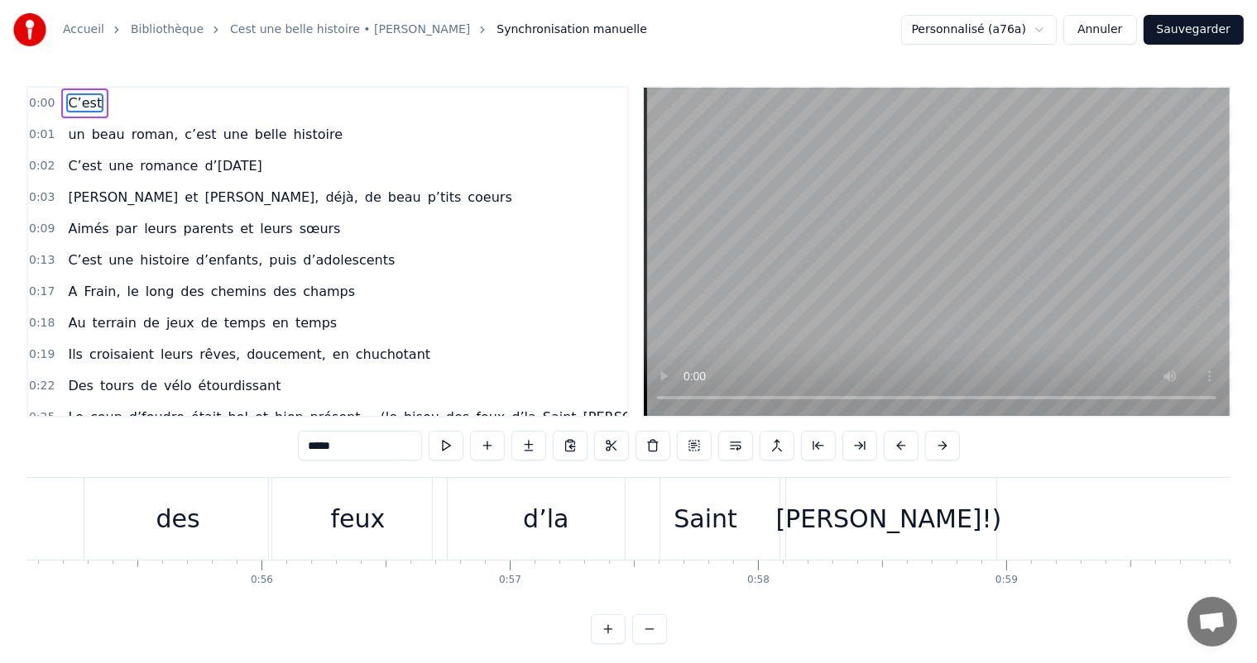
scroll to position [0, 13689]
